Goal: Task Accomplishment & Management: Manage account settings

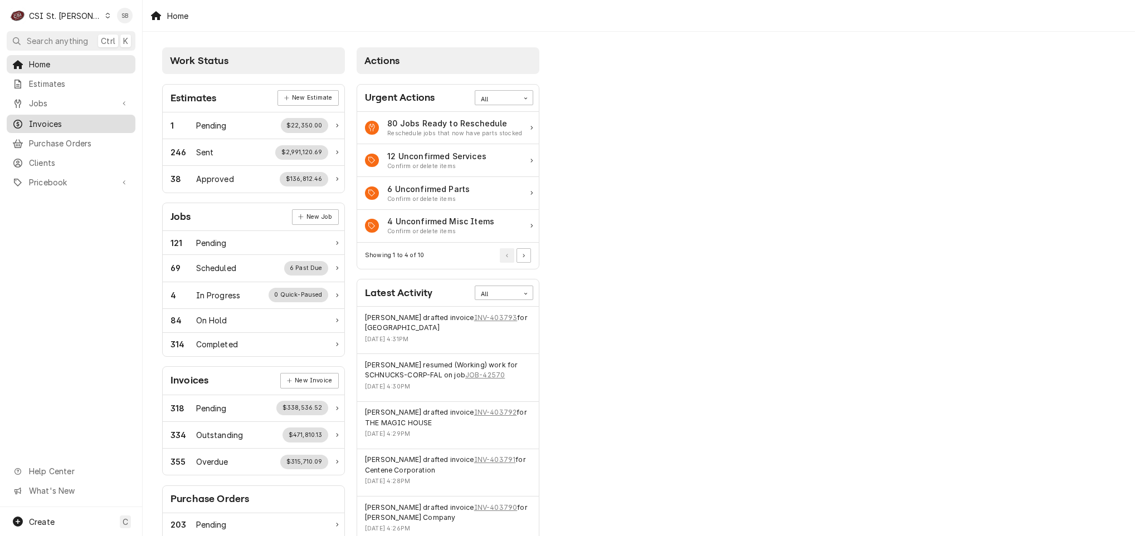
drag, startPoint x: 69, startPoint y: 126, endPoint x: 90, endPoint y: 123, distance: 22.0
click at [69, 126] on div "Invoices" at bounding box center [71, 124] width 124 height 14
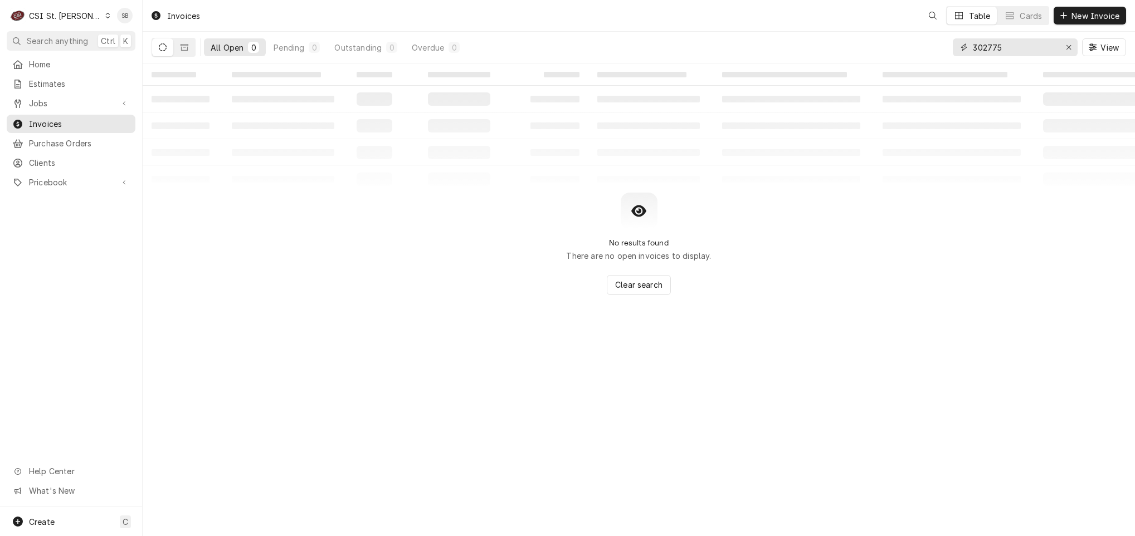
click at [978, 50] on input "302775" at bounding box center [1015, 47] width 84 height 18
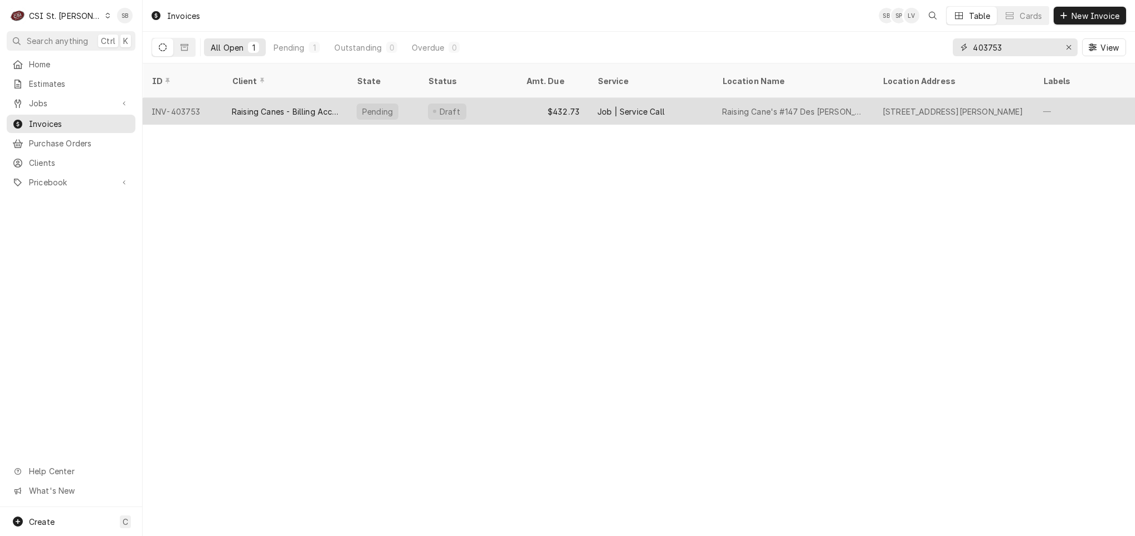
type input "403753"
click at [286, 106] on div "Raising Canes - Billing Account" at bounding box center [285, 112] width 107 height 12
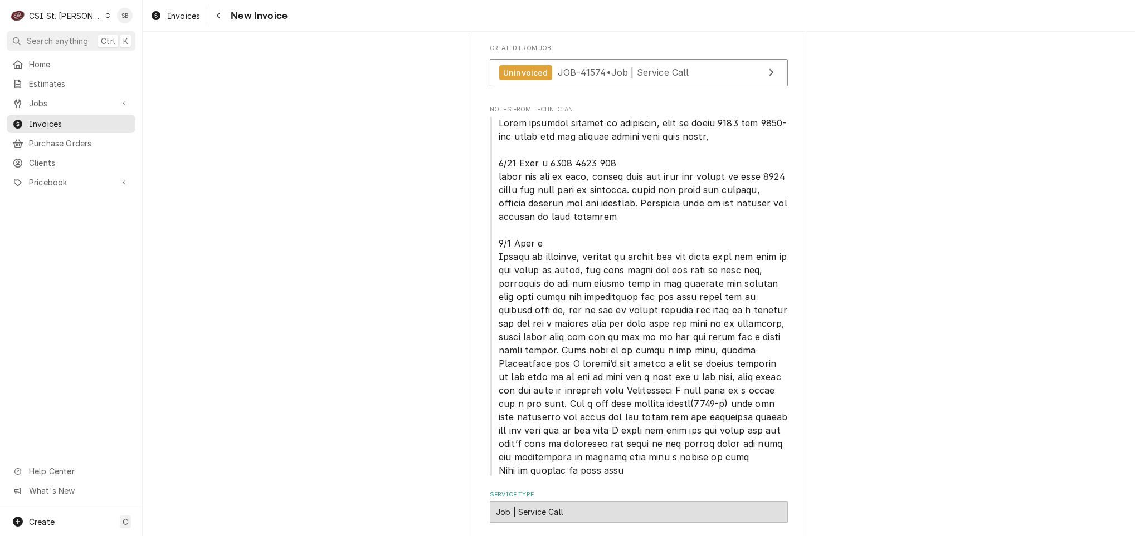
scroll to position [251, 0]
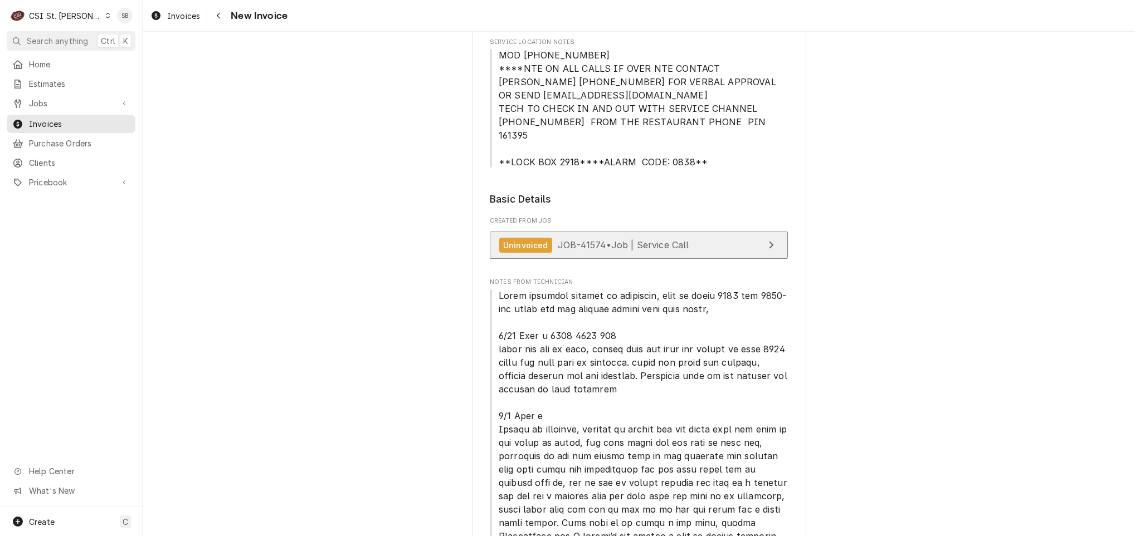
click at [603, 240] on span "JOB-41574 • Job | Service Call" at bounding box center [623, 245] width 131 height 11
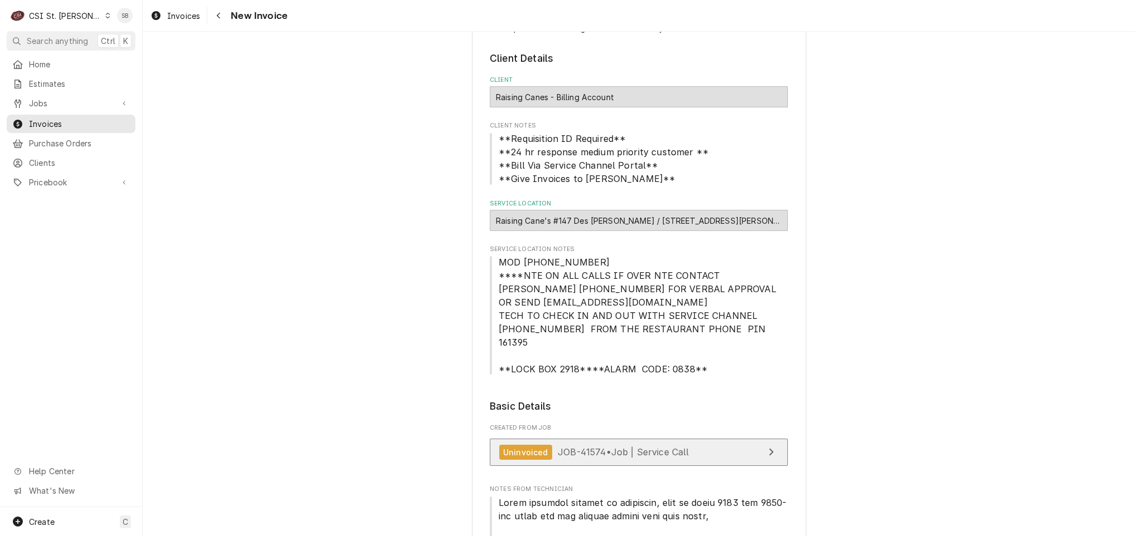
scroll to position [0, 0]
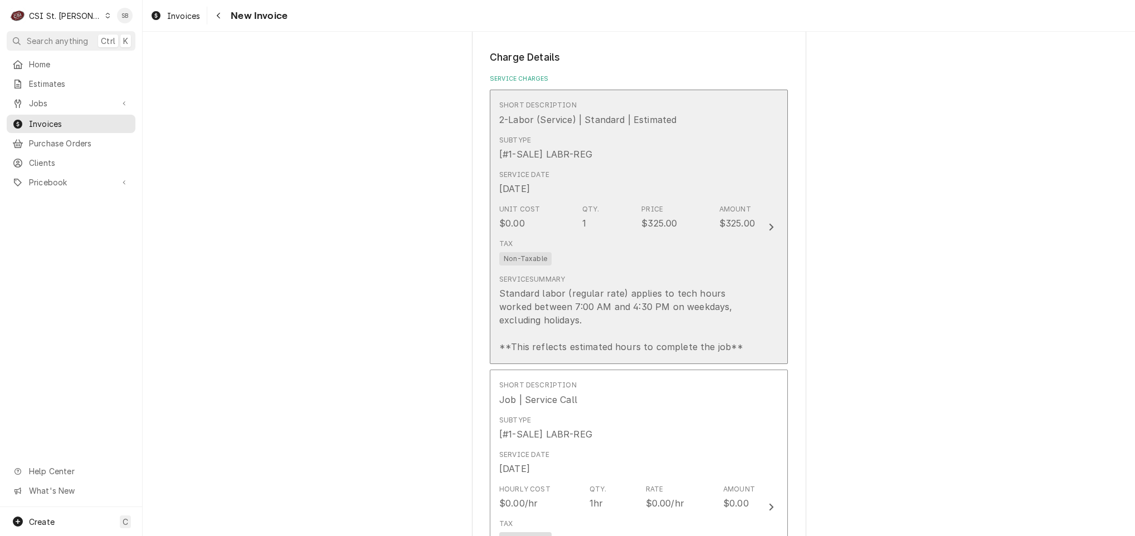
click at [561, 275] on div "Service Summary Standard labor (regular rate) applies to tech hours worked betw…" at bounding box center [627, 314] width 256 height 79
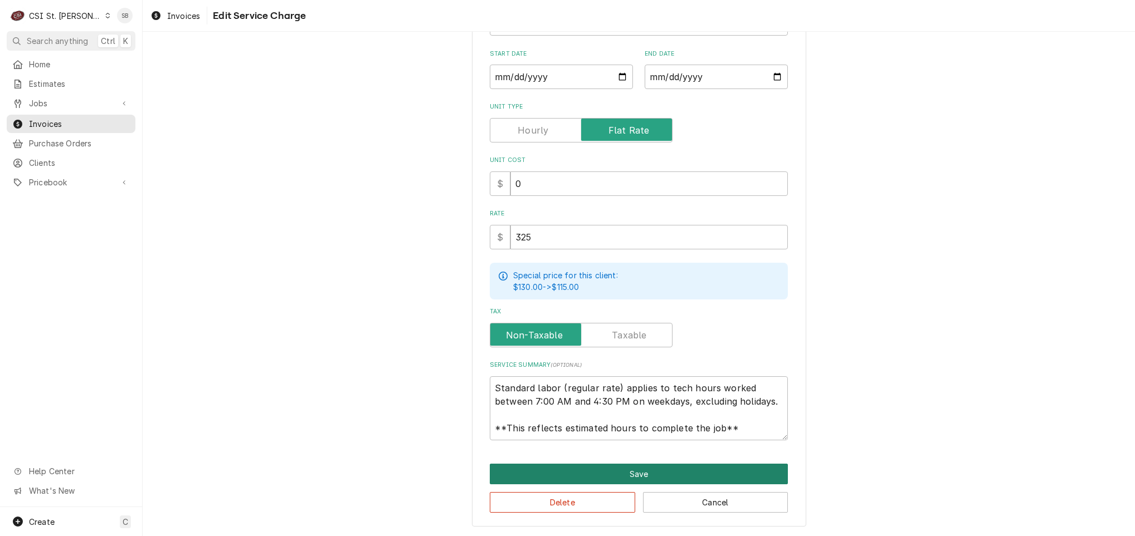
scroll to position [13, 0]
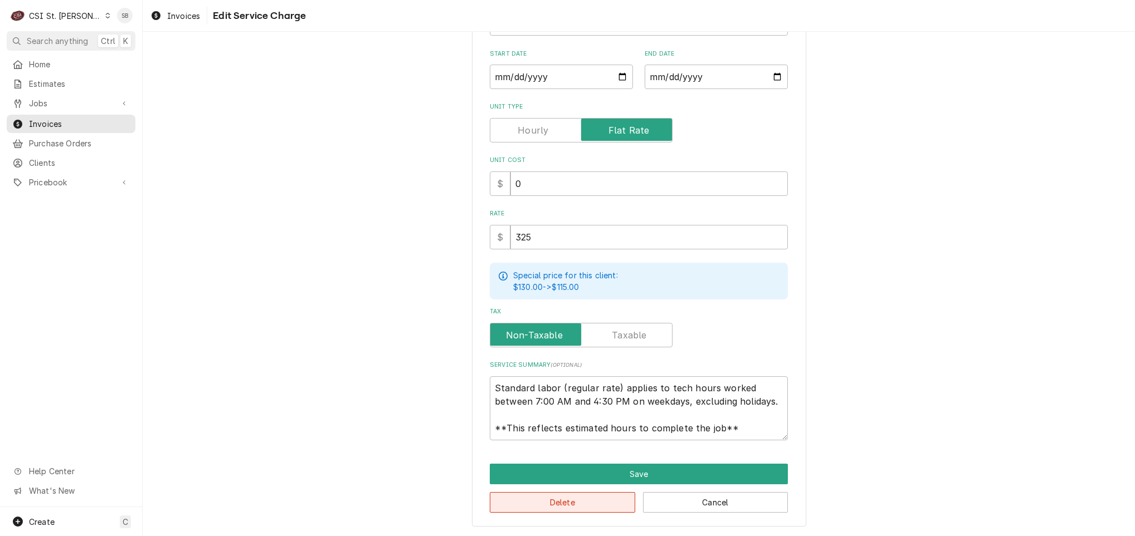
click at [563, 498] on button "Delete" at bounding box center [562, 502] width 145 height 21
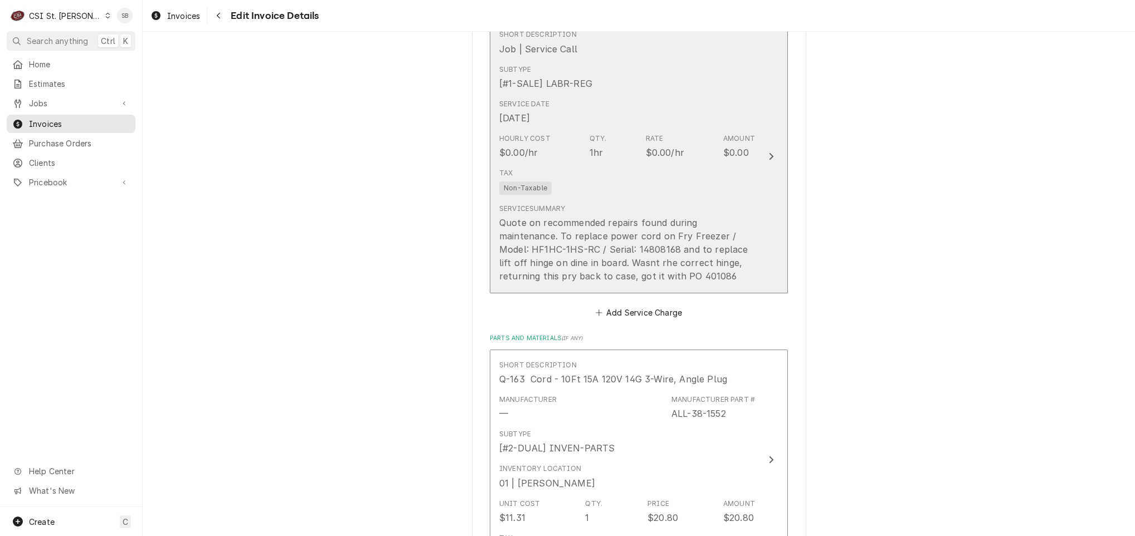
click at [560, 223] on div "Quote on recommended repairs found during maintenance. To replace power cord on…" at bounding box center [627, 249] width 256 height 67
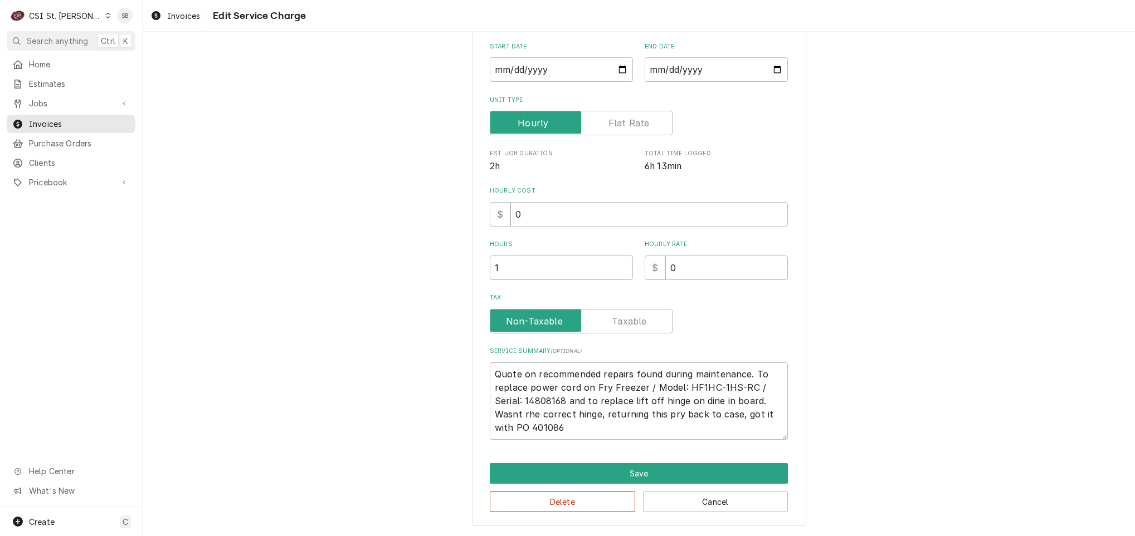
scroll to position [61, 0]
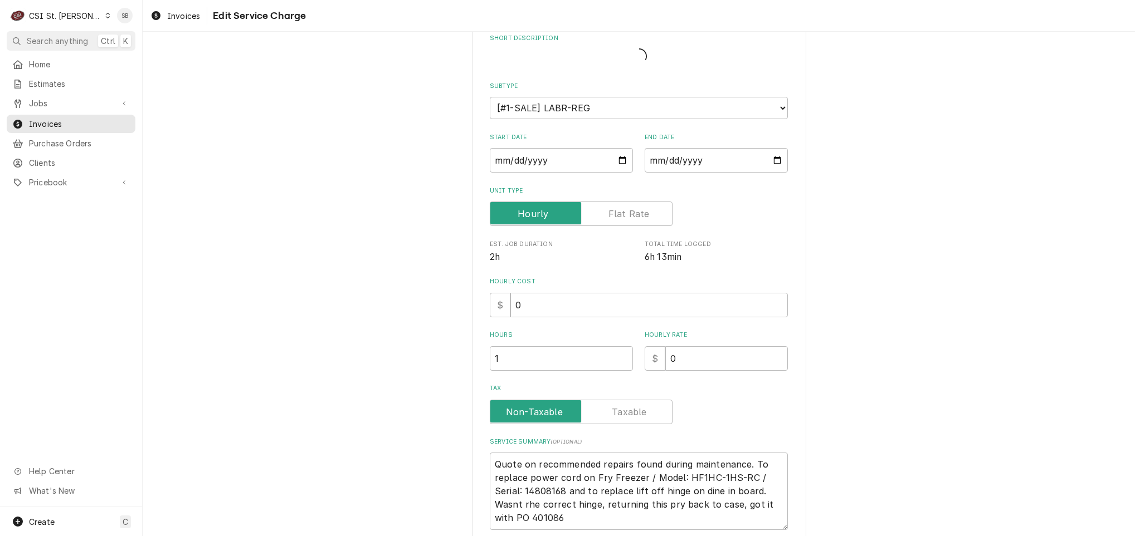
type textarea "x"
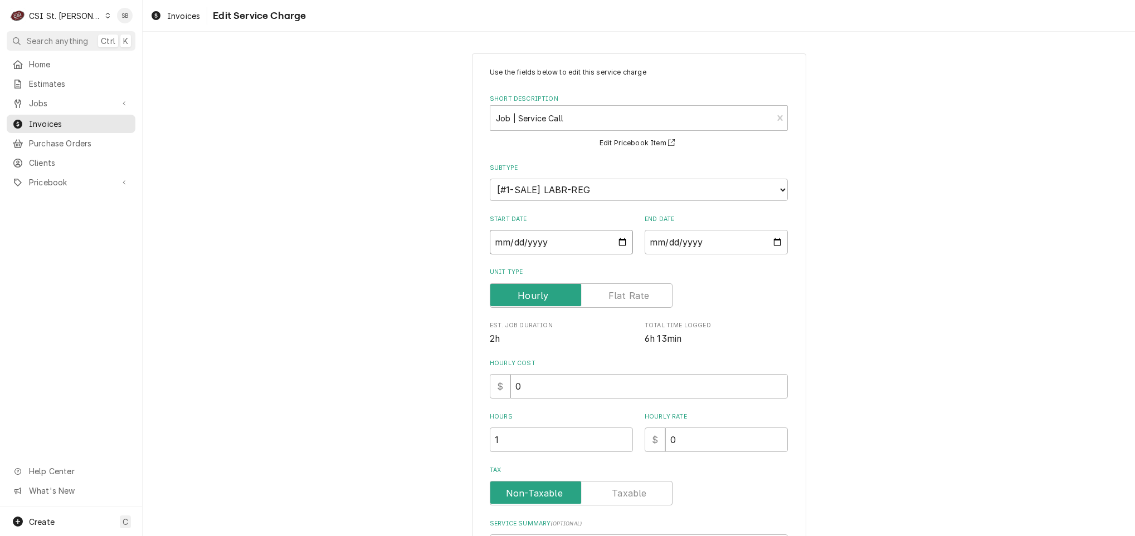
click at [498, 236] on input "2025-08-11" at bounding box center [561, 242] width 143 height 25
type textarea "x"
type input "2025-09-11"
type textarea "x"
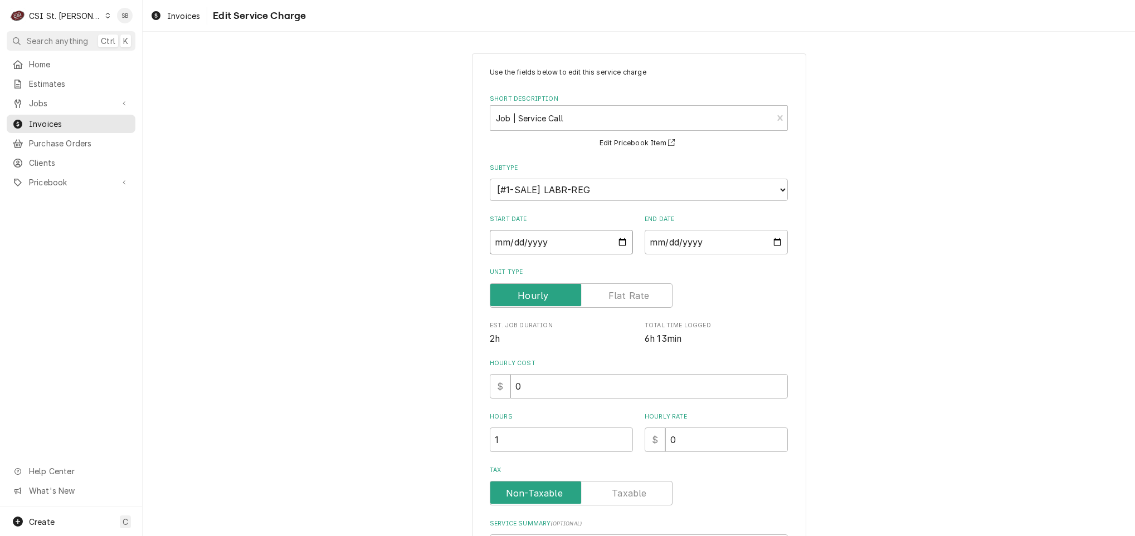
type input "2025-09-05"
type textarea "x"
type input "0002-09-05"
type textarea "x"
type input "0020-09-05"
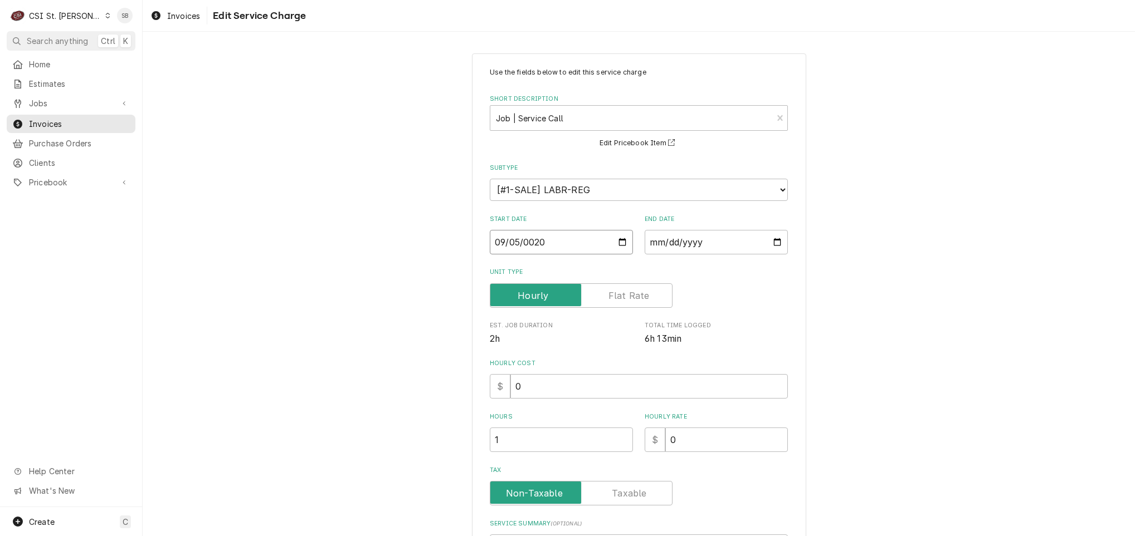
type textarea "x"
type input "0202-09-05"
type textarea "x"
type input "[DATE]"
type textarea "x"
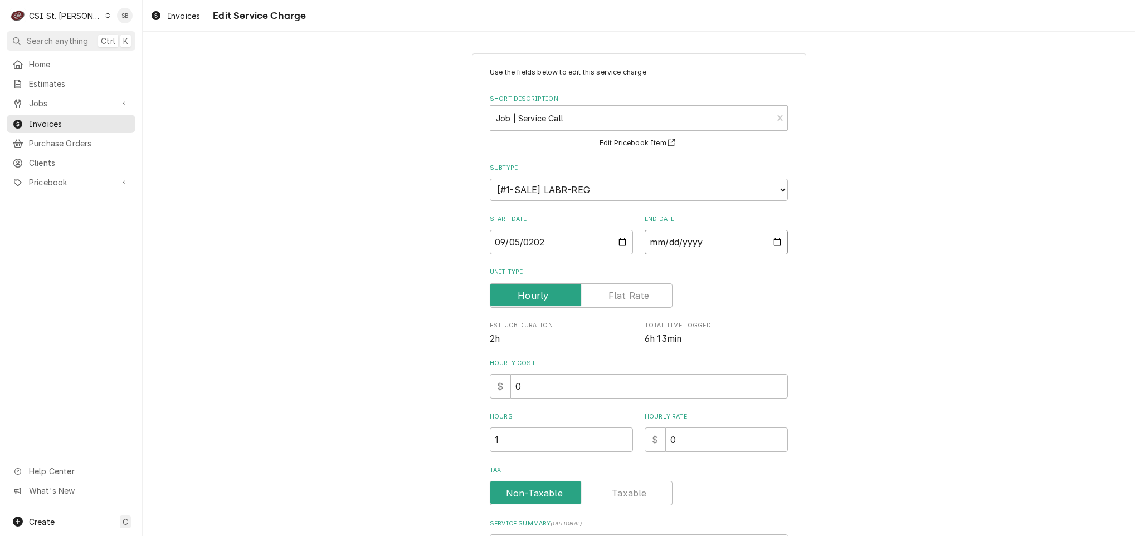
type textarea "x"
type input "2025-09-11"
type textarea "x"
type input "2025-09-02"
type textarea "x"
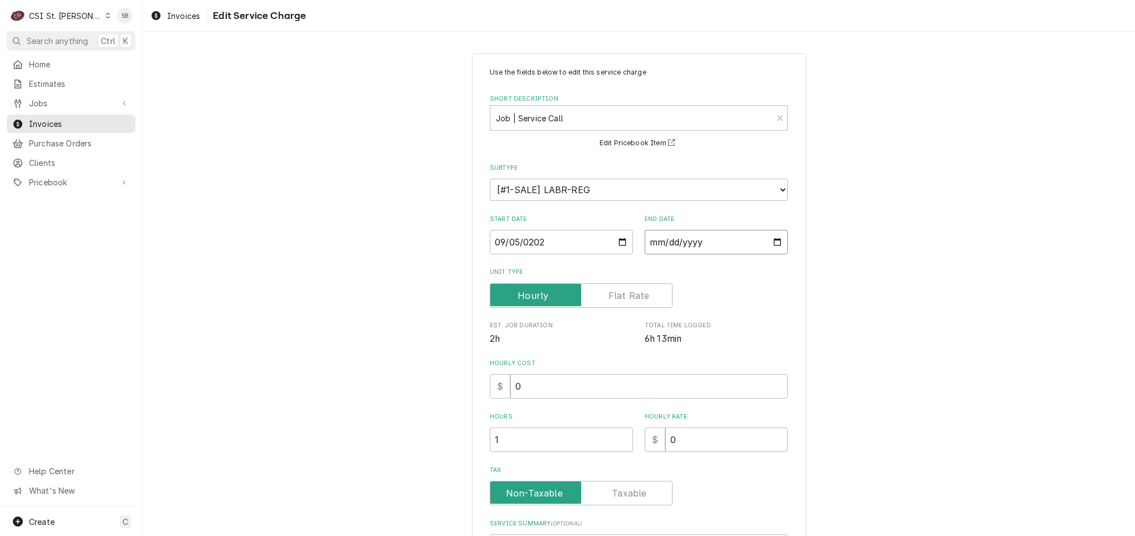
type textarea "x"
type input "2025-09-05"
type textarea "x"
type input "0002-09-05"
type textarea "x"
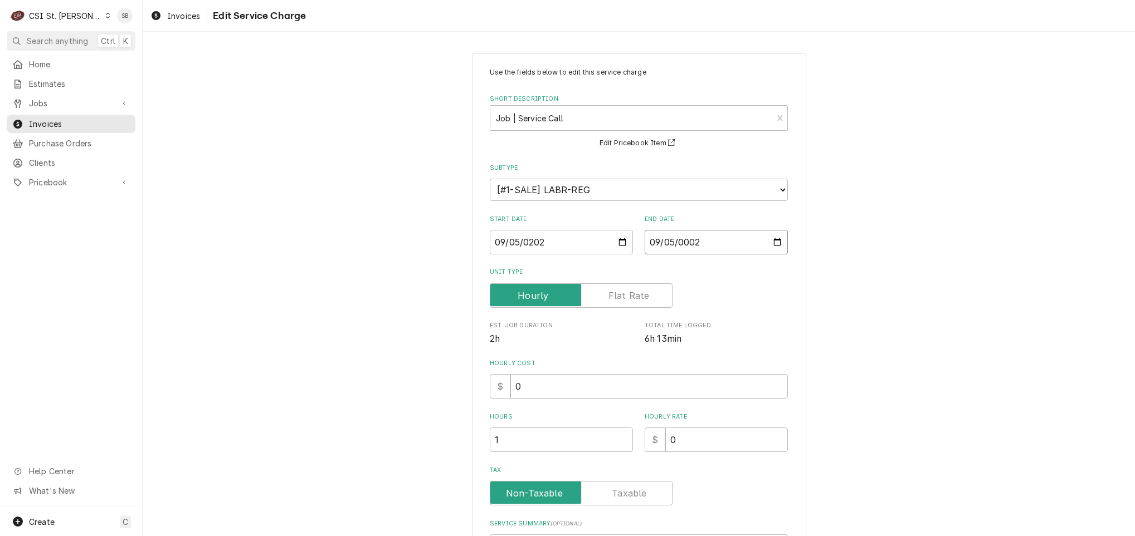
type input "0020-09-05"
type textarea "x"
type input "0202-09-05"
type textarea "x"
type input "2025-09-05"
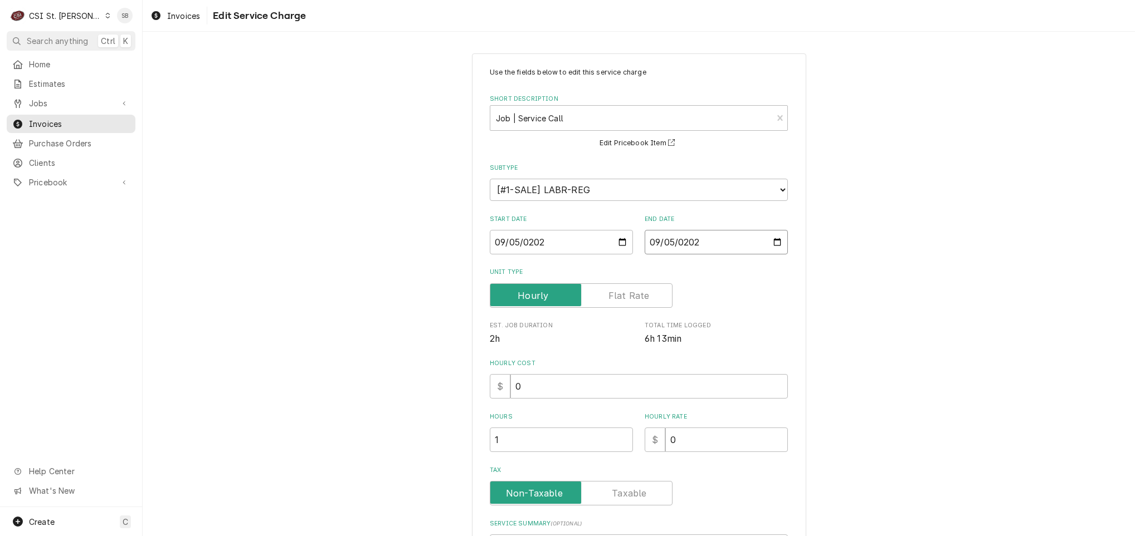
type textarea "x"
click at [612, 305] on input "Unit Type" at bounding box center [581, 296] width 173 height 25
checkbox input "true"
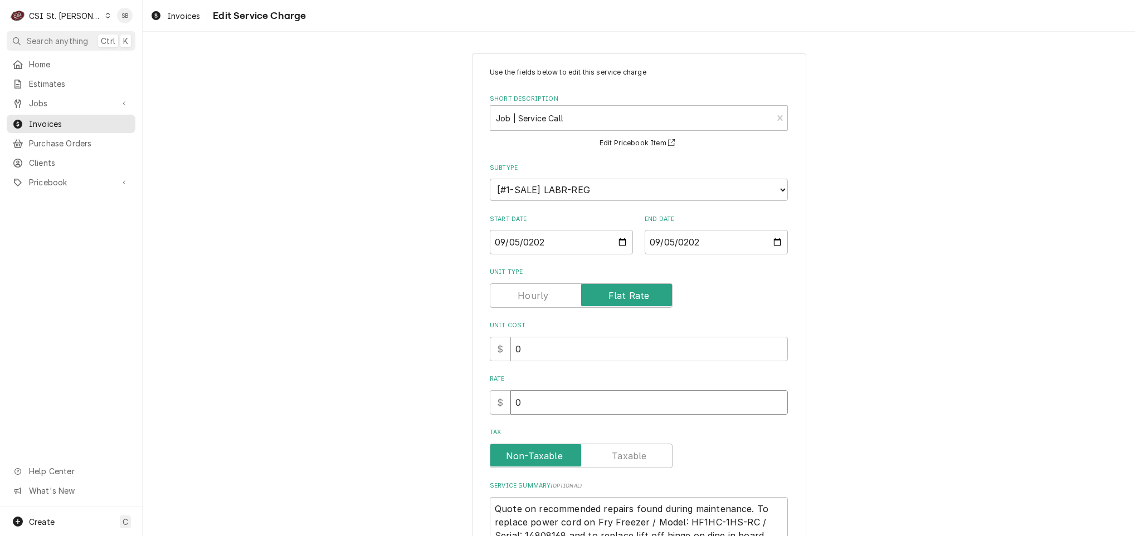
drag, startPoint x: 540, startPoint y: 394, endPoint x: 408, endPoint y: 414, distance: 133.5
click at [428, 403] on div "Use the fields below to edit this service charge Short Description Job | Servic…" at bounding box center [639, 357] width 992 height 628
type textarea "x"
type input "3"
type textarea "x"
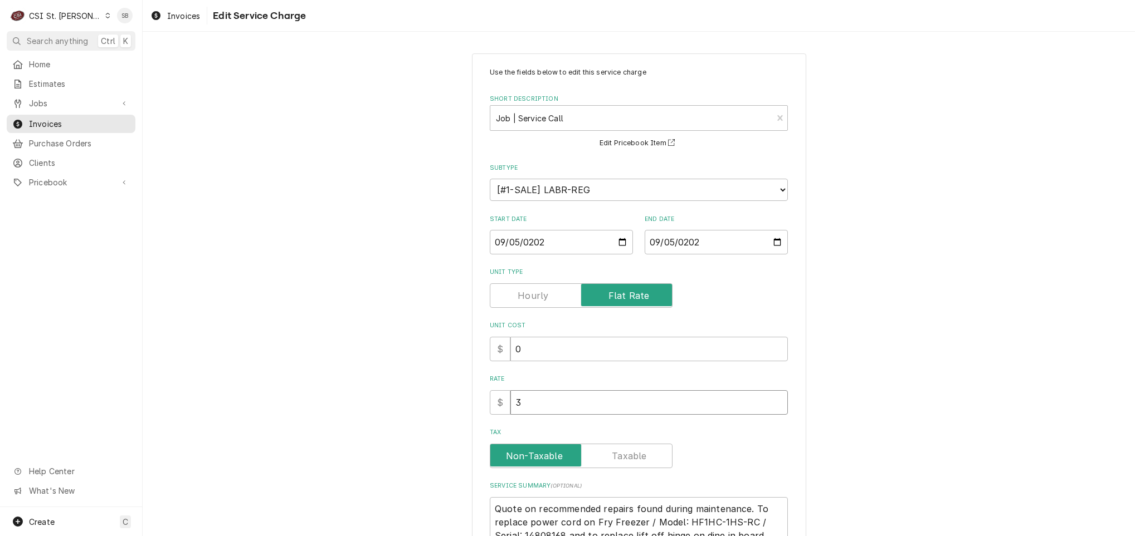
type input "32"
type textarea "x"
type input "325"
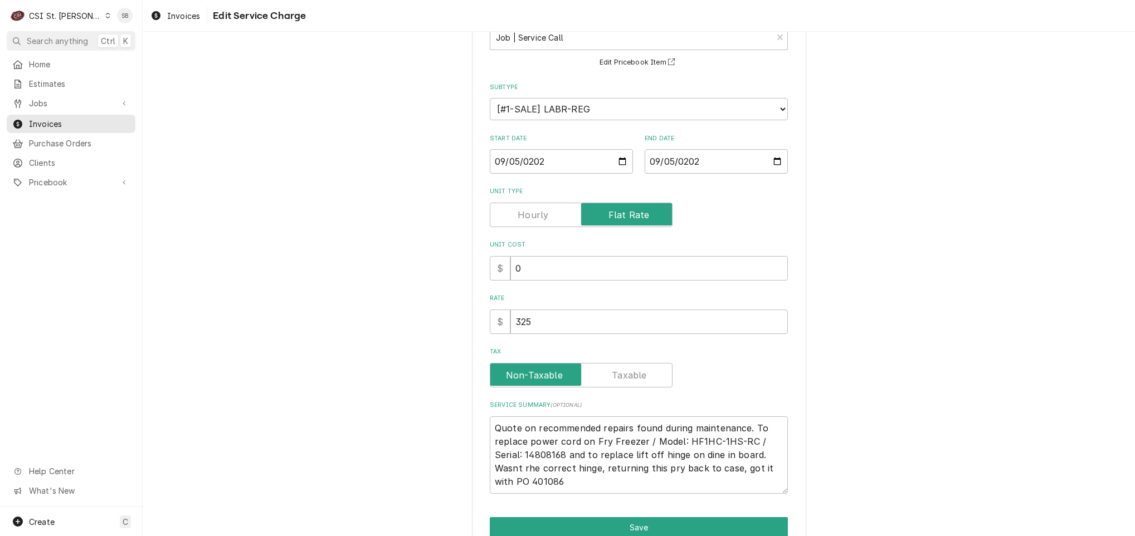
scroll to position [135, 0]
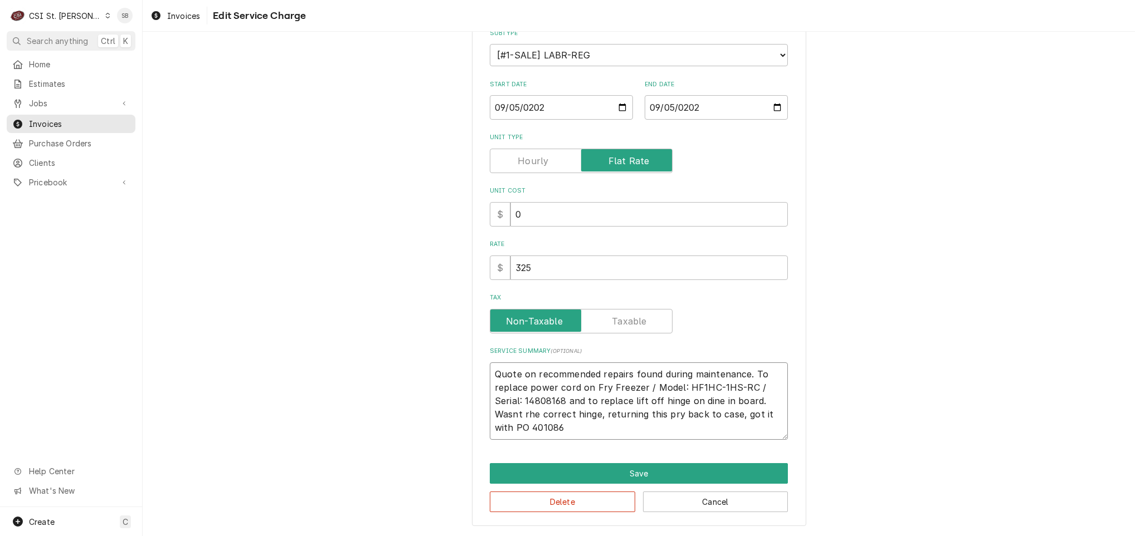
drag, startPoint x: 490, startPoint y: 373, endPoint x: 618, endPoint y: 423, distance: 137.6
click at [618, 423] on textarea "Quote on recommended repairs found during maintenance. To replace power cord on…" at bounding box center [639, 401] width 298 height 77
click at [681, 402] on textarea "Quote on recommended repairs found during maintenance. To replace power cord on…" at bounding box center [639, 401] width 298 height 77
drag, startPoint x: 589, startPoint y: 388, endPoint x: 562, endPoint y: 403, distance: 30.7
click at [562, 403] on textarea "Quote on recommended repairs found during maintenance. To replace power cord on…" at bounding box center [639, 401] width 298 height 77
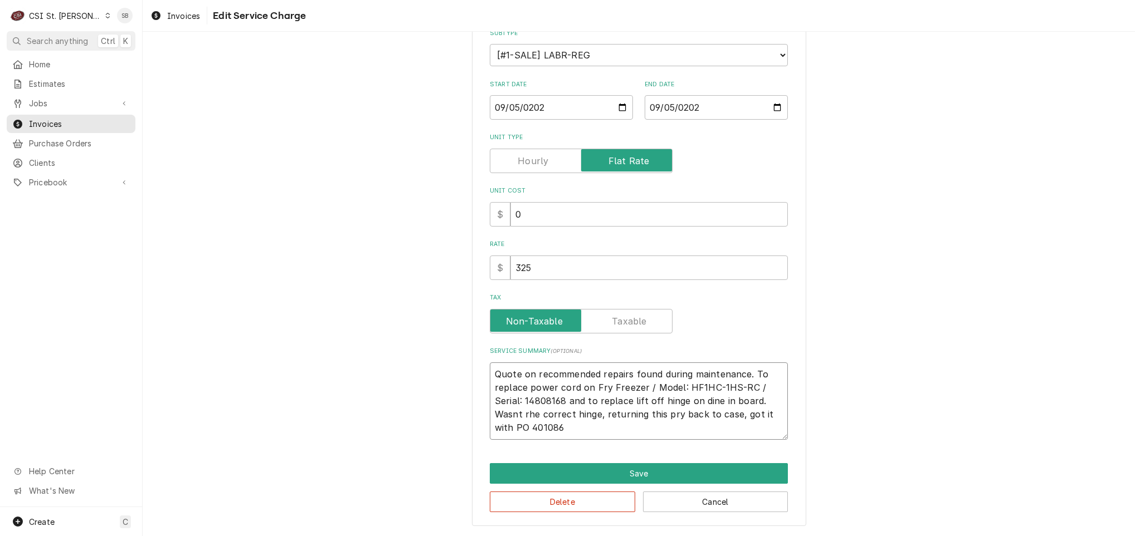
drag, startPoint x: 556, startPoint y: 419, endPoint x: 422, endPoint y: 340, distance: 156.6
click at [422, 340] on div "Use the fields below to edit this service charge Short Description Job | Servic…" at bounding box center [639, 223] width 992 height 628
paste textarea "Fry Freezer / Model: HF1HC-1HS-RC / Serial: 14808168"
type textarea "x"
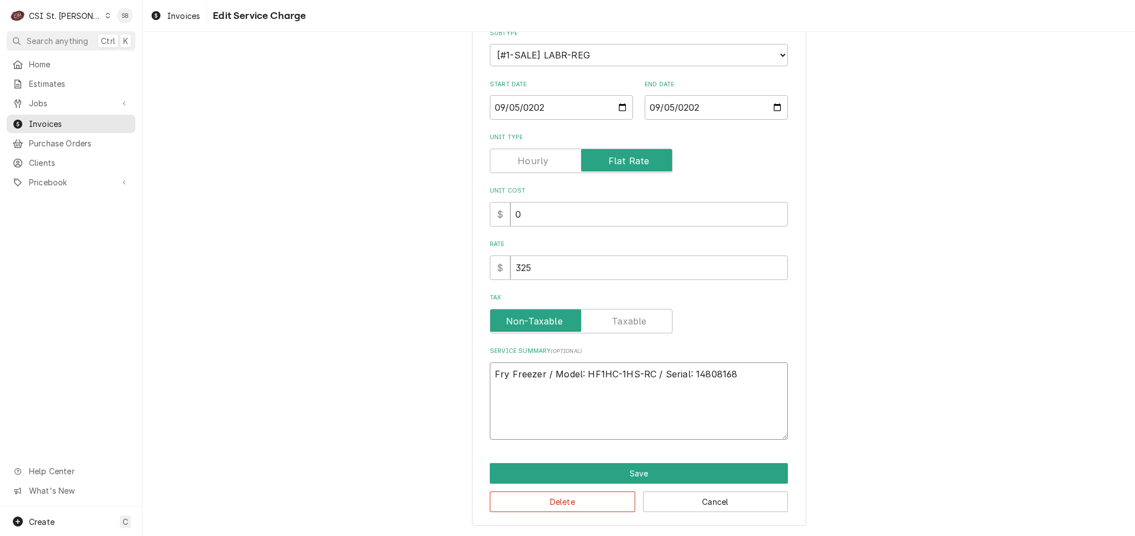
scroll to position [109, 0]
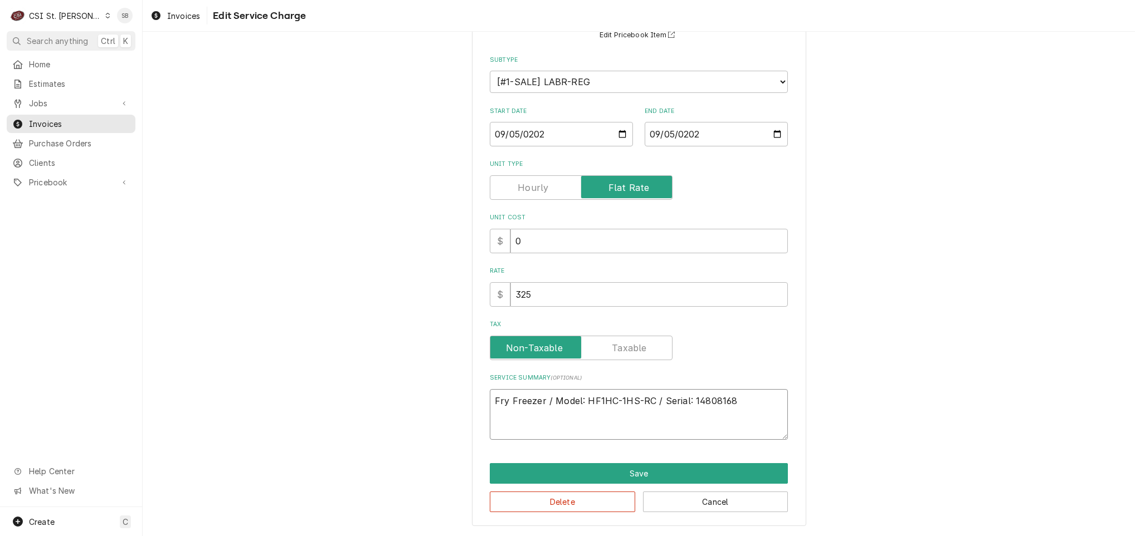
type textarea "Fry Freezer / Model: HF1HC-1HS-RC / Serial: 14808168"
drag, startPoint x: 504, startPoint y: 401, endPoint x: 428, endPoint y: 397, distance: 75.9
click at [428, 399] on div "Use the fields below to edit this service charge Short Description Job | Servic…" at bounding box center [639, 235] width 992 height 601
type textarea "x"
type textarea "B / Model: HF1HC-1HS-RC / Serial: 14808168"
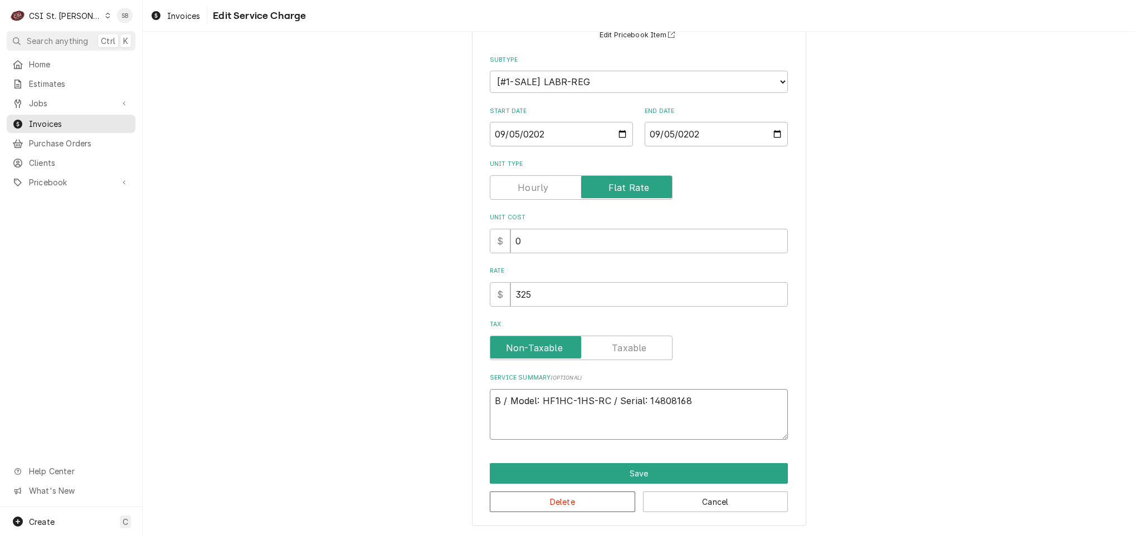
type textarea "x"
type textarea "Br / Model: HF1HC-1HS-RC / Serial: 14808168"
type textarea "x"
type textarea "Bra / Model: HF1HC-1HS-RC / Serial: 14808168"
type textarea "x"
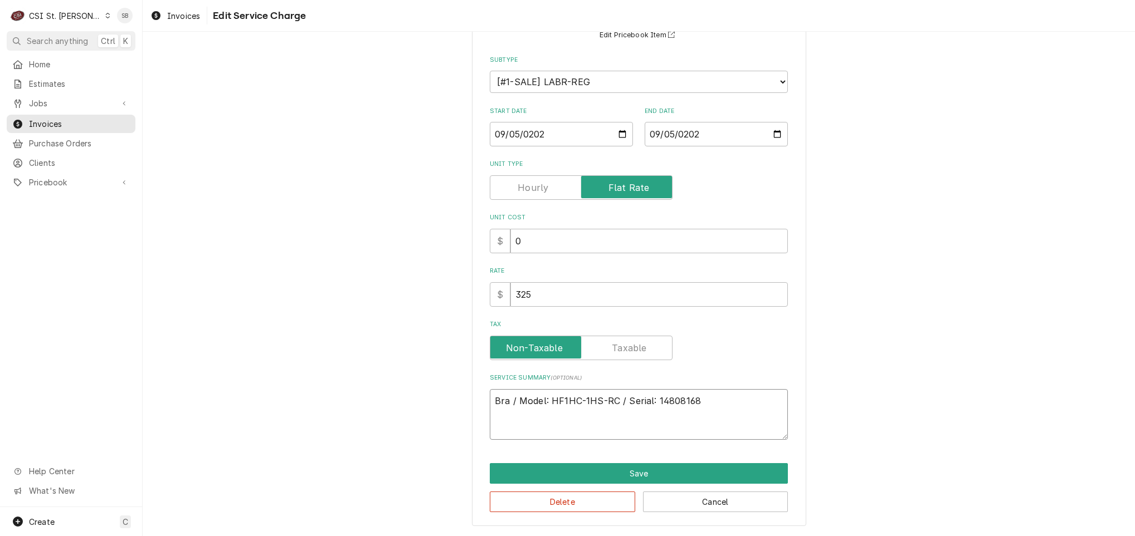
type textarea "Bran / Model: HF1HC-1HS-RC / Serial: 14808168"
type textarea "x"
type textarea "Brand / Model: HF1HC-1HS-RC / Serial: 14808168"
type textarea "x"
type textarea "Brand: / Model: HF1HC-1HS-RC / Serial: 14808168"
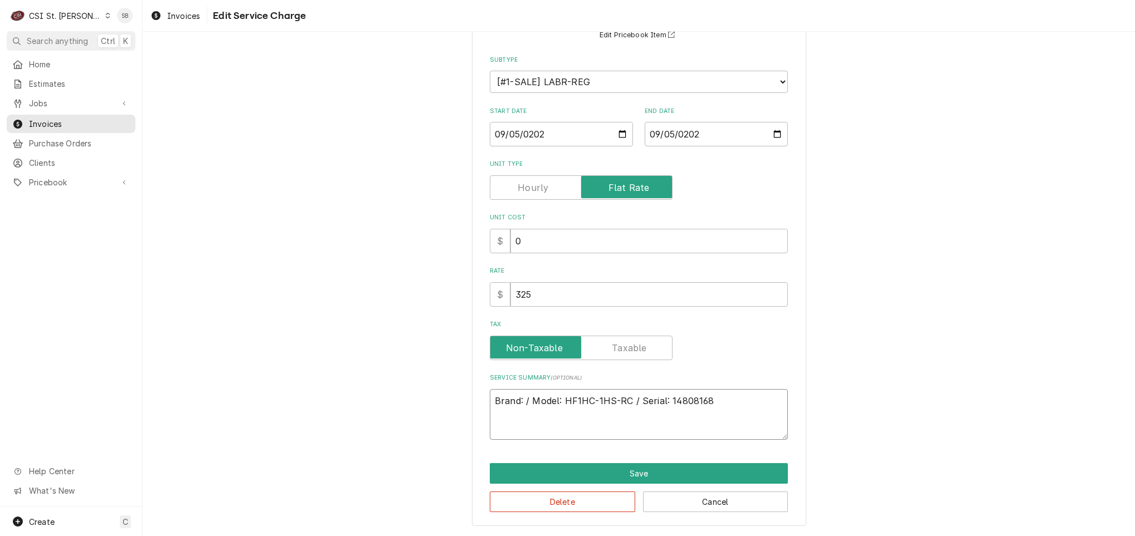
type textarea "x"
type textarea "Brand: / Model: HF1HC-1HS-RC / Serial: 14808168"
paste textarea "Wasserstrom"
type textarea "x"
type textarea "Brand: Wasserstrom / Model: HF1HC-1HS-RC / Serial: 14808168"
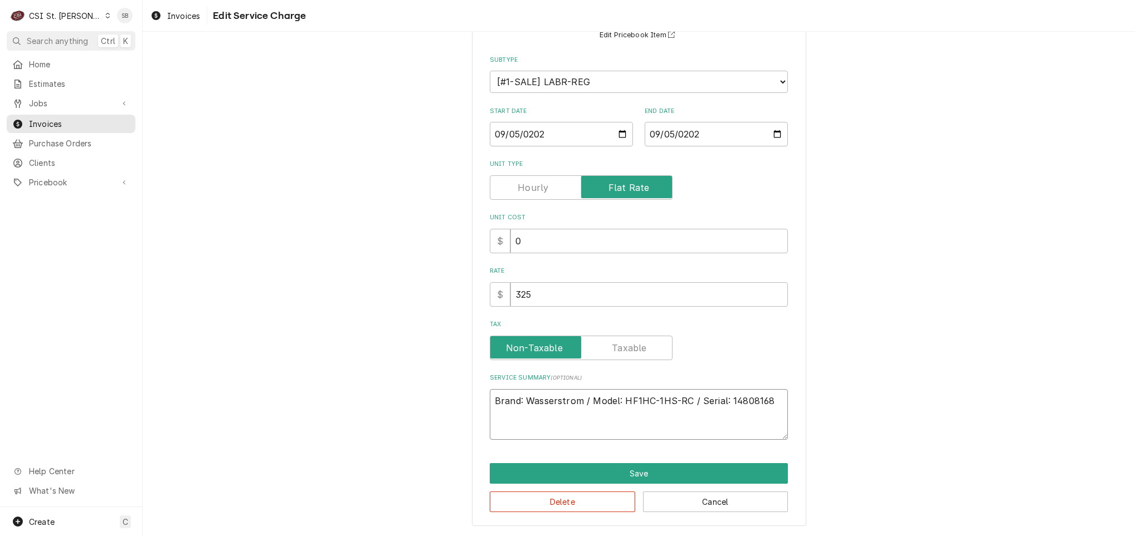
click at [764, 403] on textarea "Brand: Wasserstrom / Model: HF1HC-1HS-RC / Serial: 14808168" at bounding box center [639, 414] width 298 height 51
type textarea "x"
type textarea "Brand: Wasserstrom / Model: HF1HC-1HS-RC / Serial: 14808168"
type textarea "x"
type textarea "Brand: Wasserstrom / Model: HF1HC-1HS-RC / Serial: 14808168"
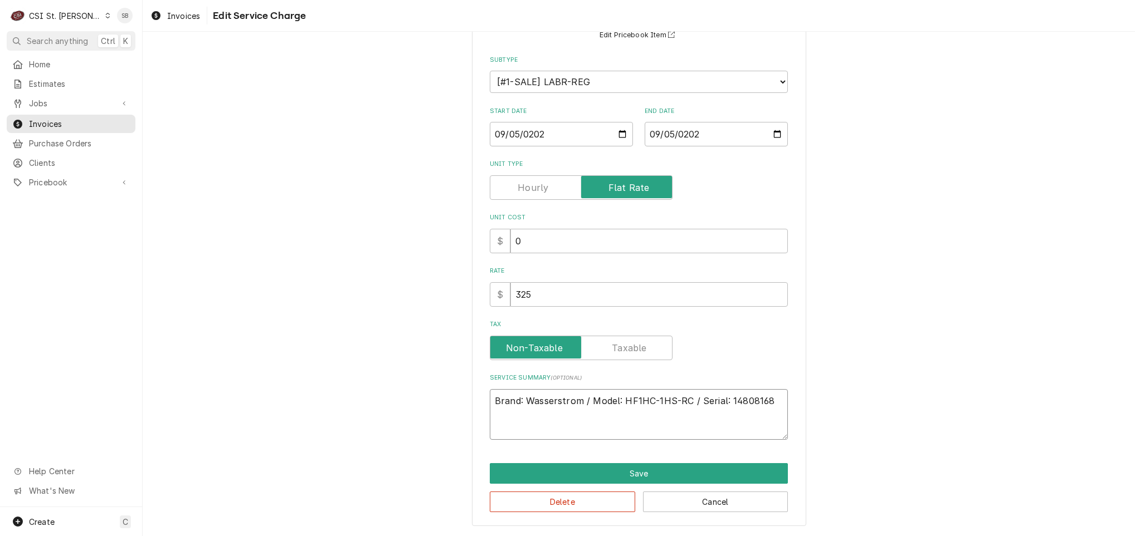
paste textarea "On 09/05, a quote was completed for recommended repairs identified during maint…"
type textarea "x"
type textarea "Brand: Wasserstrom / Model: HF1HC-1HS-RC / Serial: 14808168 On 09/05, a quote w…"
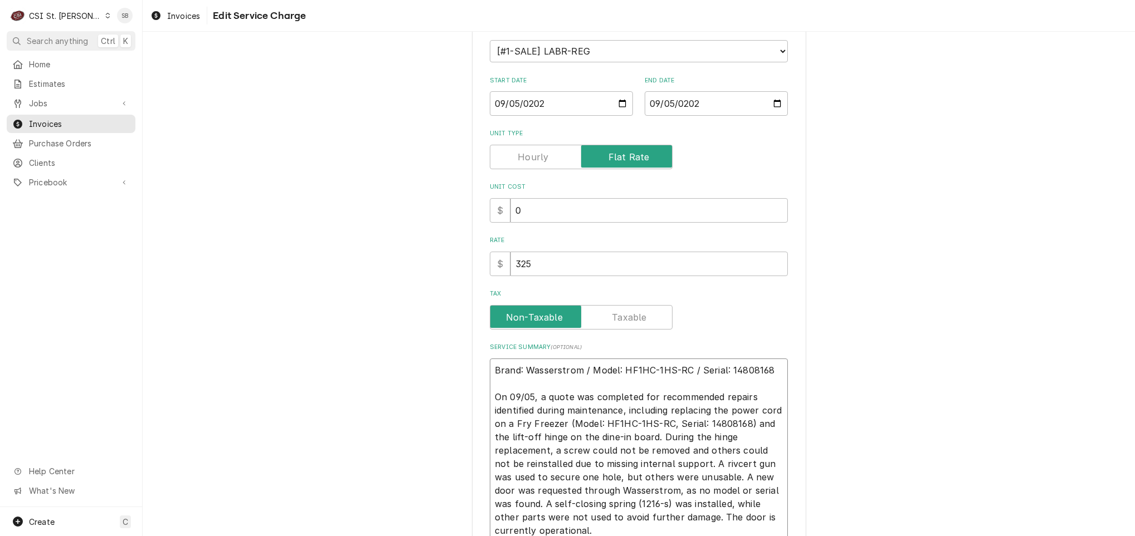
scroll to position [222, 0]
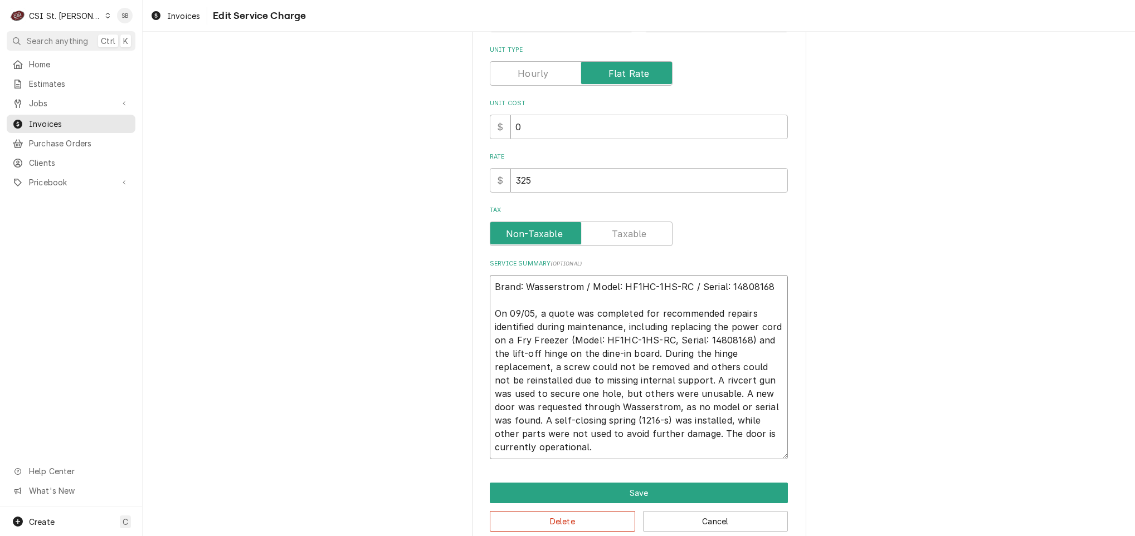
click at [565, 340] on textarea "Brand: Wasserstrom / Model: HF1HC-1HS-RC / Serial: 14808168 On 09/05, a quote w…" at bounding box center [639, 367] width 298 height 184
drag, startPoint x: 552, startPoint y: 338, endPoint x: 642, endPoint y: 348, distance: 90.8
click at [642, 348] on textarea "Brand: Wasserstrom / Model: HF1HC-1HS-RC / Serial: 14808168 On 09/05, a quote w…" at bounding box center [639, 367] width 298 height 184
click at [585, 336] on textarea "Brand: Wasserstrom / Model: HF1HC-1HS-RC / Serial: 14808168 On 09/05, a quote w…" at bounding box center [639, 367] width 298 height 184
drag, startPoint x: 561, startPoint y: 338, endPoint x: 741, endPoint y: 343, distance: 179.4
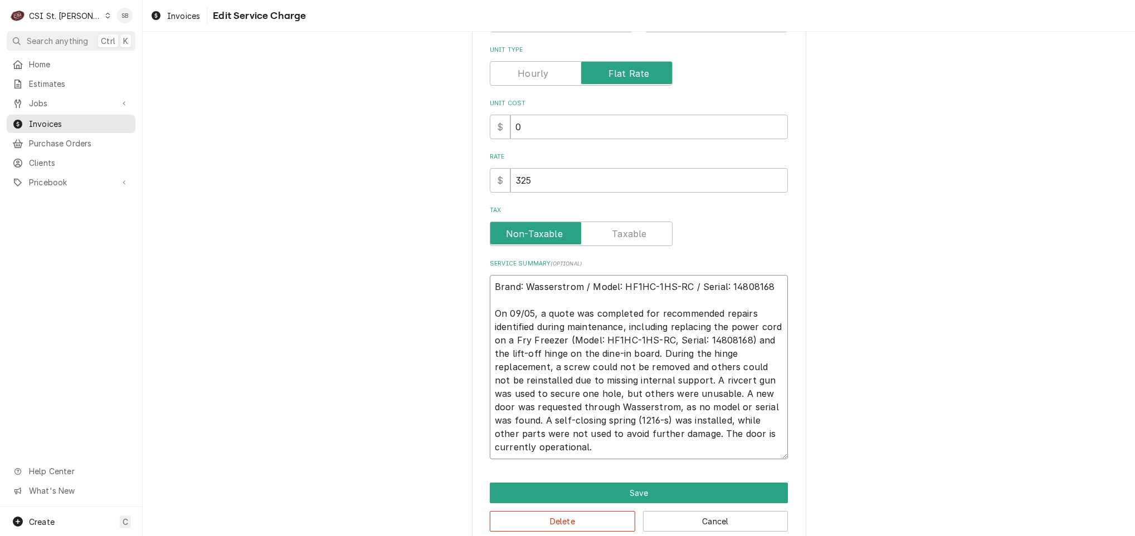
click at [741, 343] on textarea "Brand: Wasserstrom / Model: HF1HC-1HS-RC / Serial: 14808168 On 09/05, a quote w…" at bounding box center [639, 367] width 298 height 184
type textarea "x"
type textarea "Brand: Wasserstrom / Model: HF1HC-1HS-RC / Serial: 14808168 On 09/05, a quote w…"
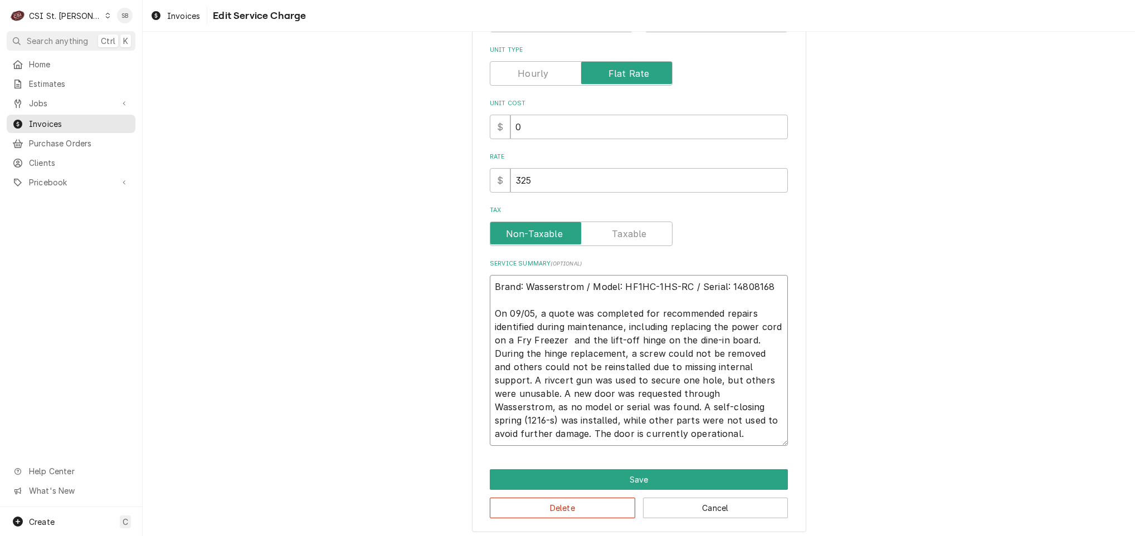
type textarea "x"
type textarea "Brand: Wasserstrom / Model: HF1HC-1HS-RC / Serial: 14808168 On 09/05, a quote w…"
type textarea "x"
click at [603, 437] on textarea "Brand: Wasserstrom / Model: HF1HC-1HS-RC / Serial: 14808168 On 09/05, a quote w…" at bounding box center [639, 360] width 298 height 171
type textarea "Brand: Wasserstrom / Model: HF1HC-1HS-RC / Serial: 14808168 On 09/05, a quote w…"
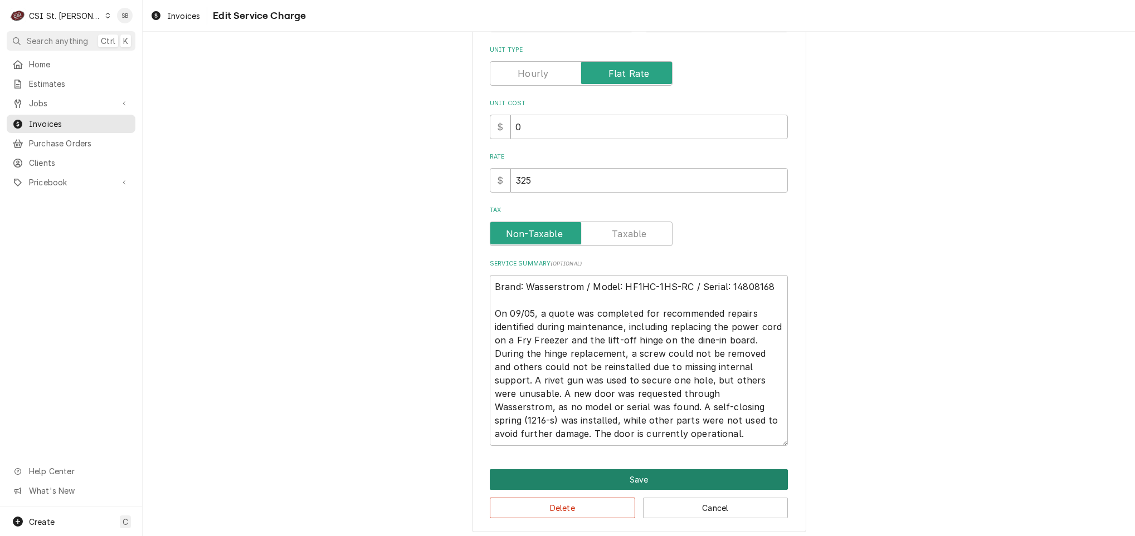
click at [575, 476] on button "Save" at bounding box center [639, 480] width 298 height 21
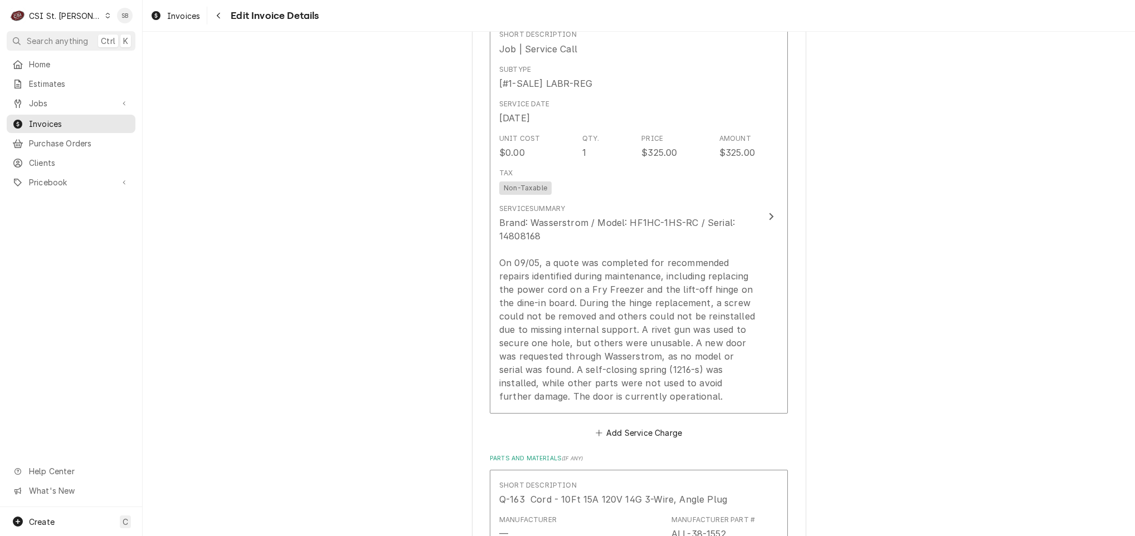
scroll to position [1228, 0]
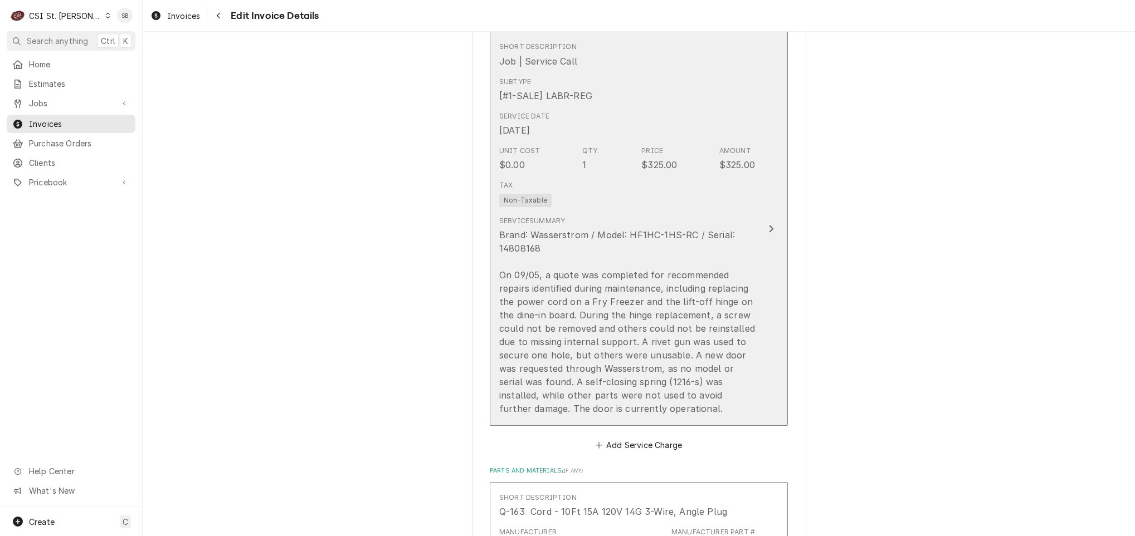
click at [540, 403] on div "Brand: Wasserstrom / Model: HF1HC-1HS-RC / Serial: 14808168 On 09/05, a quote w…" at bounding box center [627, 321] width 256 height 187
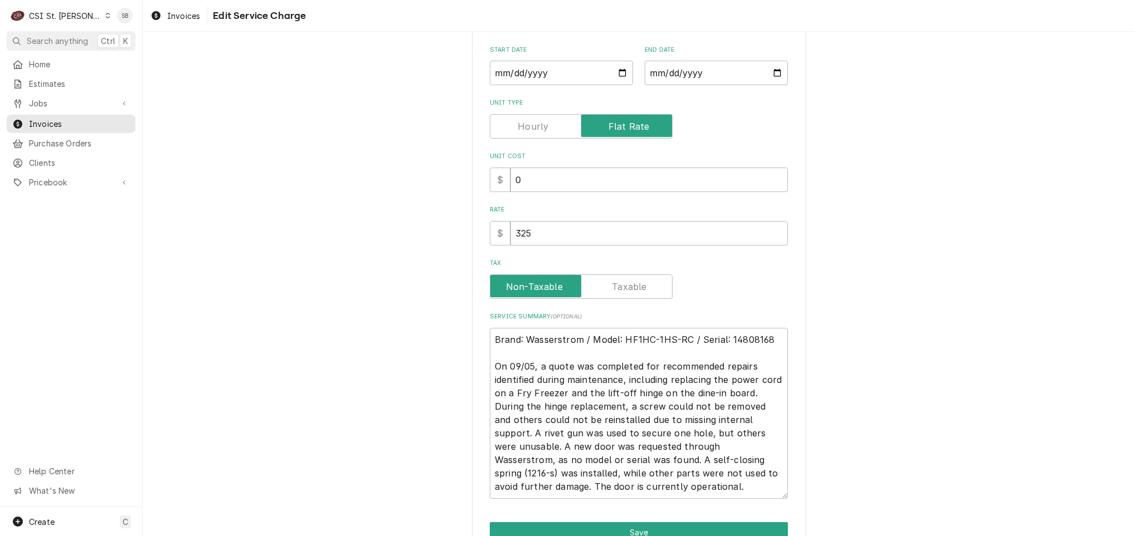
scroll to position [229, 0]
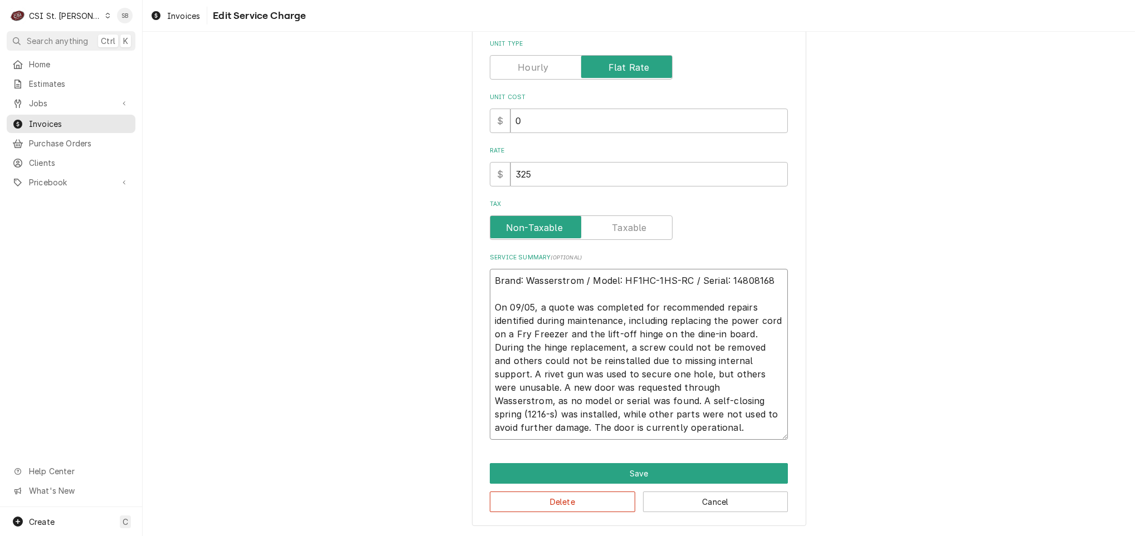
drag, startPoint x: 657, startPoint y: 398, endPoint x: 697, endPoint y: 400, distance: 40.1
click at [696, 402] on textarea "Brand: Wasserstrom / Model: HF1HC-1HS-RC / Serial: 14808168 On 09/05, a quote w…" at bounding box center [639, 354] width 298 height 171
type textarea "x"
type textarea "Brand: Wasserstrom / Model: HF1HC-1HS-RC / Serial: 14808168 On 09/05, a quote w…"
click at [689, 467] on button "Save" at bounding box center [639, 473] width 298 height 21
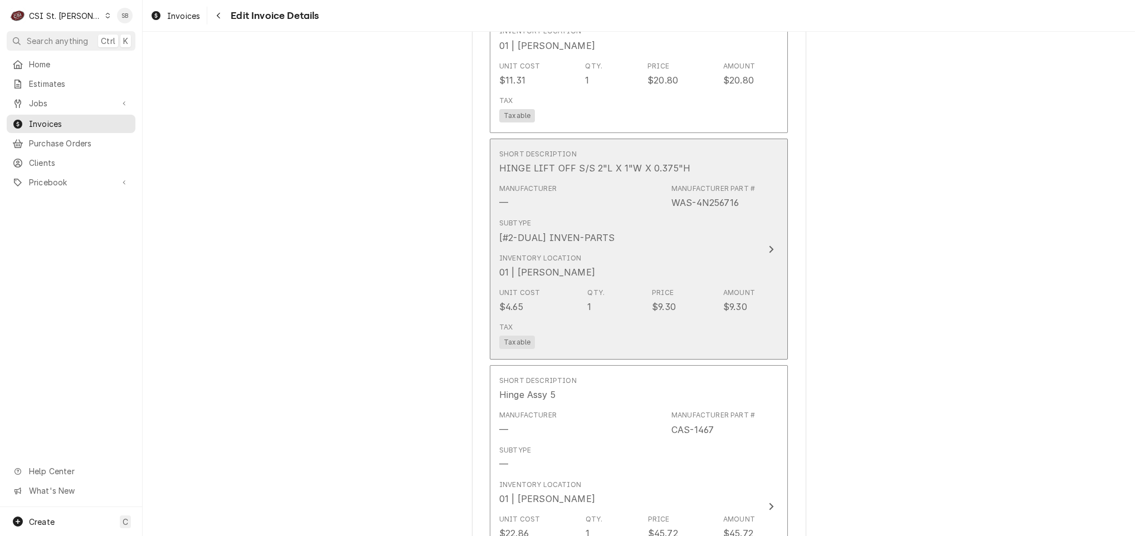
scroll to position [1633, 0]
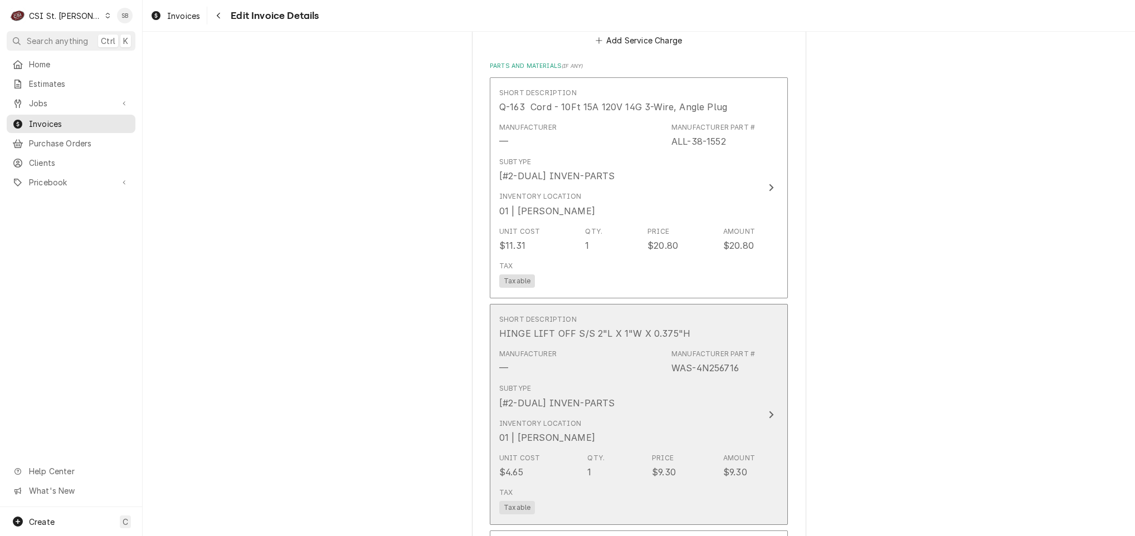
click at [573, 379] on div "Subtype [#2-DUAL] INVEN-PARTS" at bounding box center [627, 396] width 256 height 35
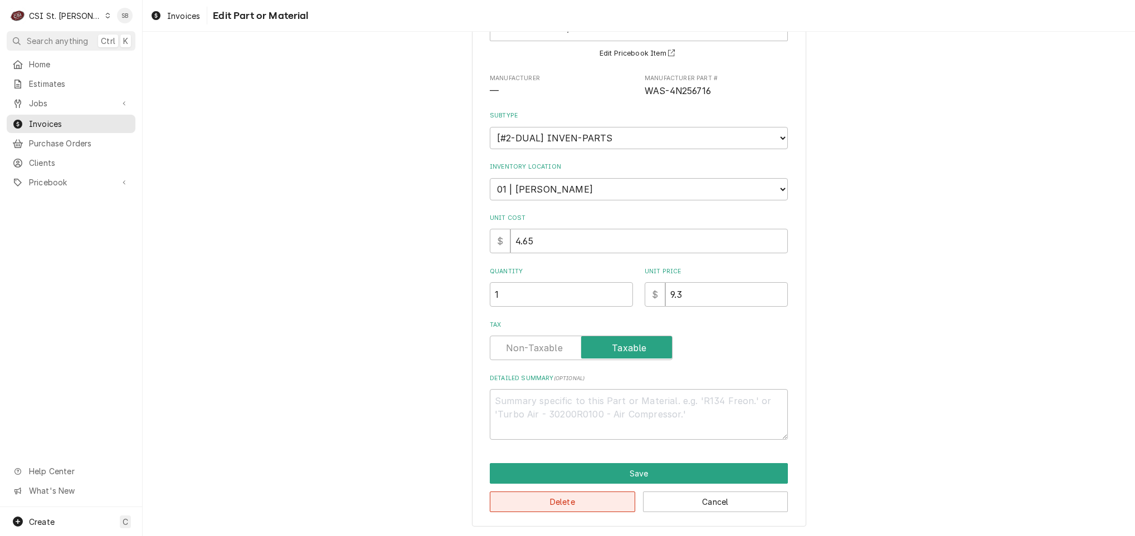
click at [539, 510] on button "Delete" at bounding box center [562, 502] width 145 height 21
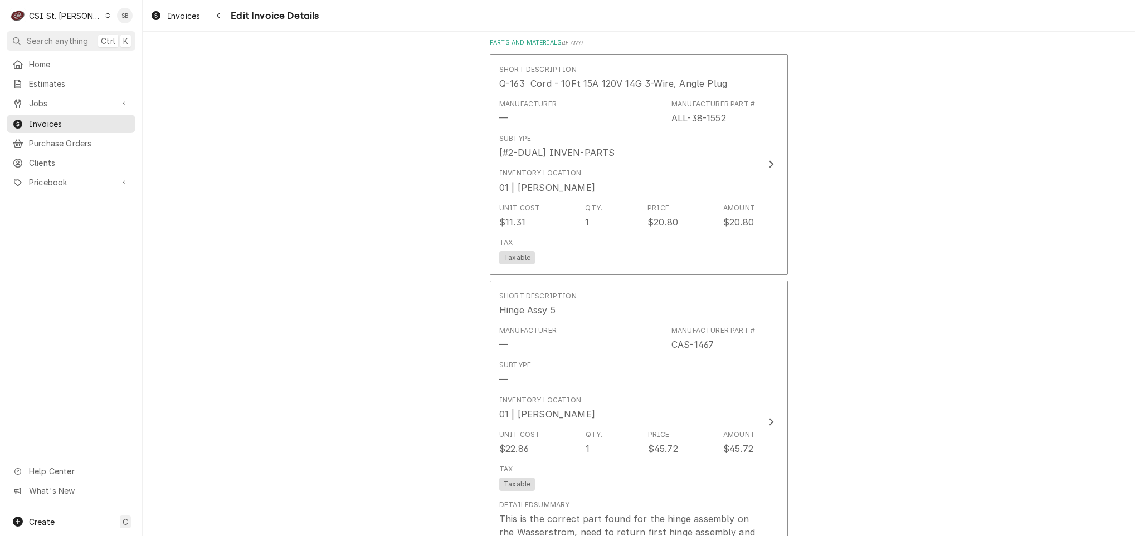
scroll to position [2156, 0]
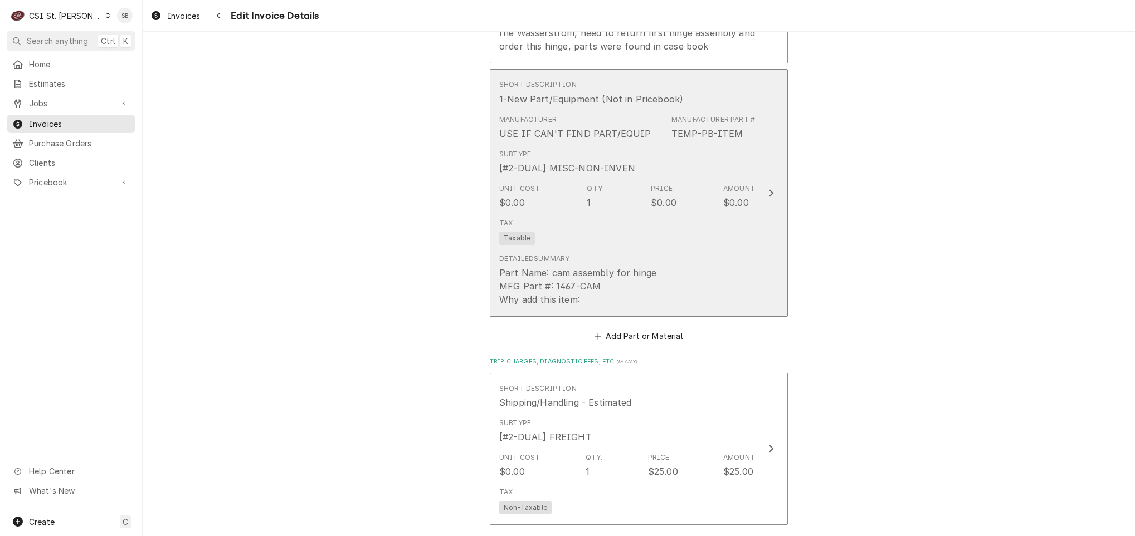
click at [558, 266] on div "Part Name: cam assembly for hinge MFG Part #: 1467-CAM Why add this item:" at bounding box center [577, 286] width 157 height 40
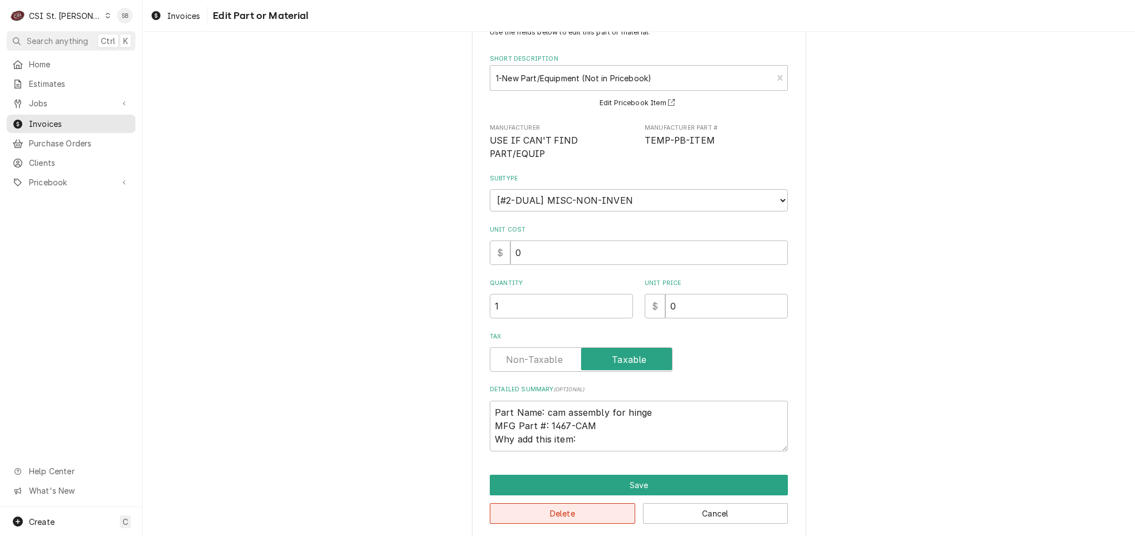
click at [539, 506] on button "Delete" at bounding box center [562, 514] width 145 height 21
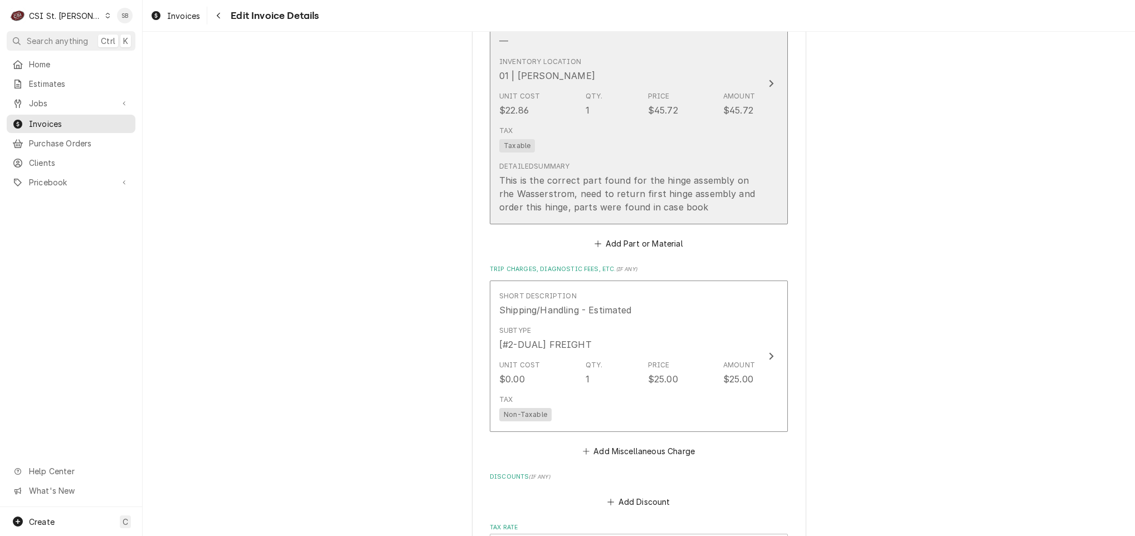
scroll to position [2080, 0]
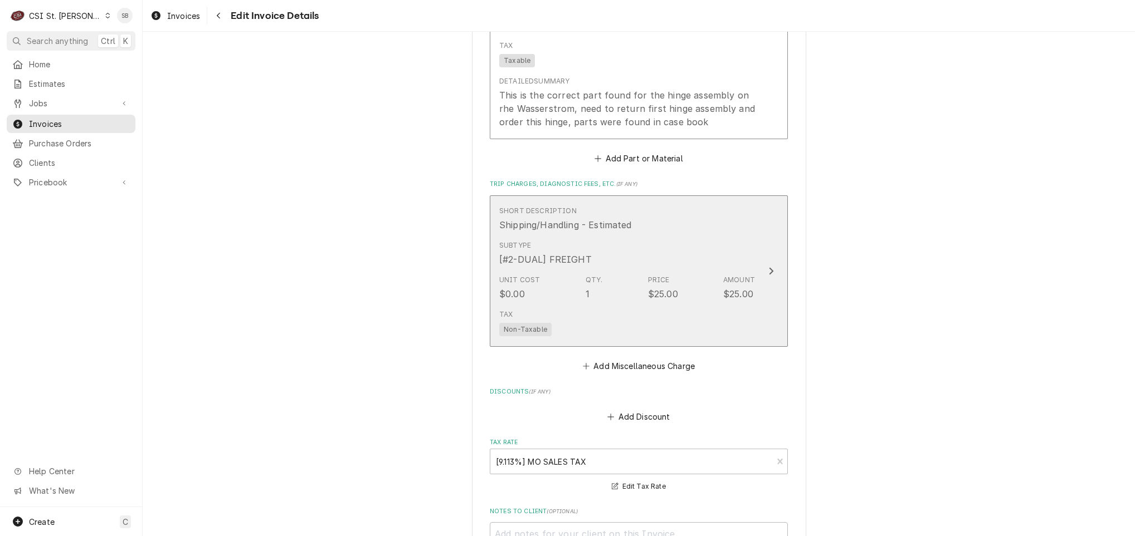
click at [567, 306] on div "Tax Non-Taxable" at bounding box center [627, 323] width 256 height 36
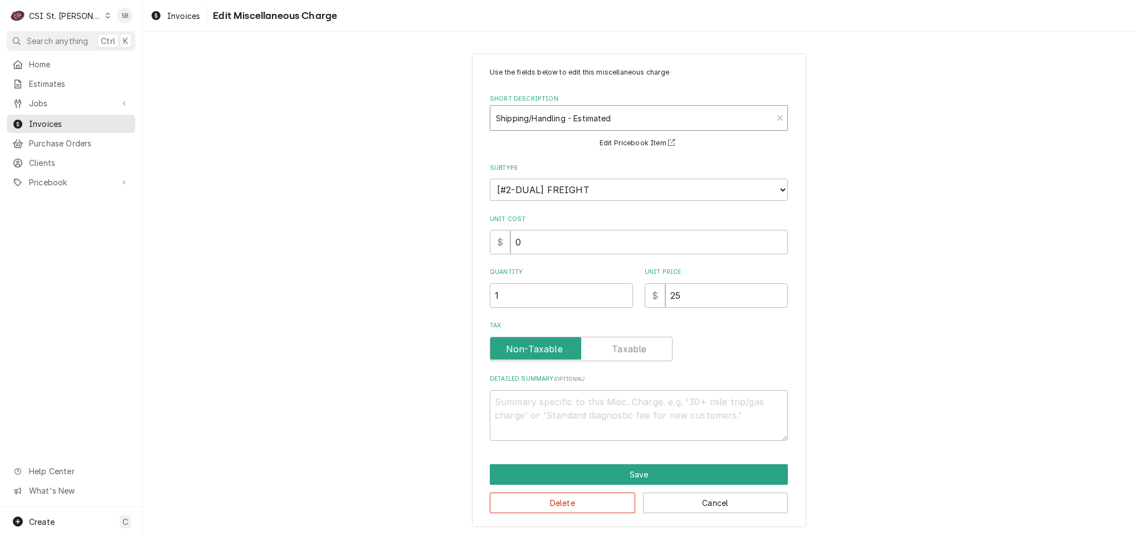
type textarea "x"
click at [607, 129] on div "Shipping/Handling - Estimated" at bounding box center [631, 118] width 282 height 25
type input "shipping"
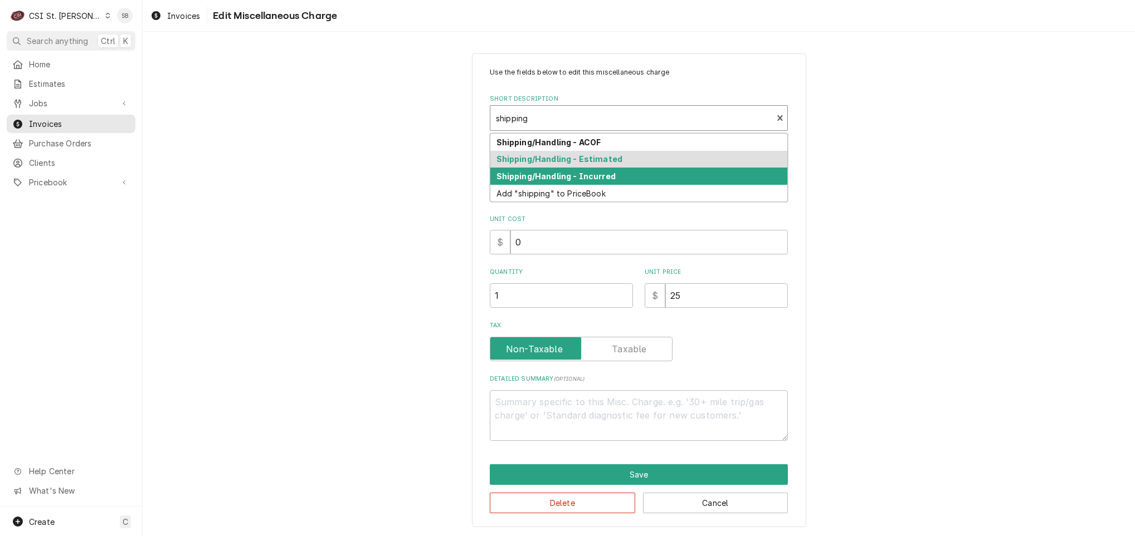
click at [609, 169] on div "Shipping/Handling - Incurred" at bounding box center [638, 176] width 297 height 17
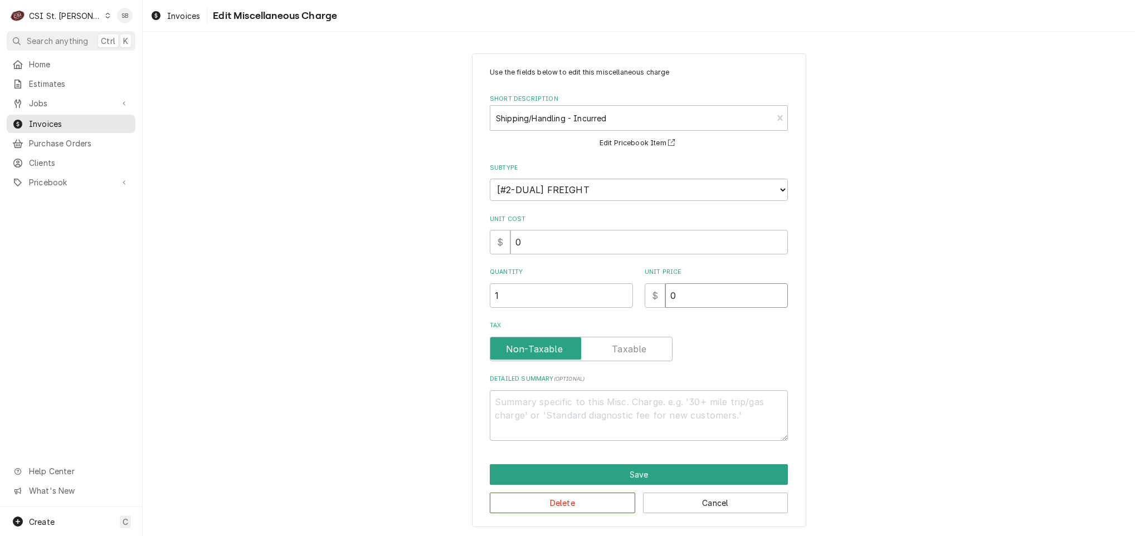
drag, startPoint x: 679, startPoint y: 301, endPoint x: 570, endPoint y: 301, distance: 109.2
click at [573, 301] on div "Quantity 1 Unit Price $ 0" at bounding box center [639, 288] width 298 height 40
type textarea "x"
type input "2"
type textarea "x"
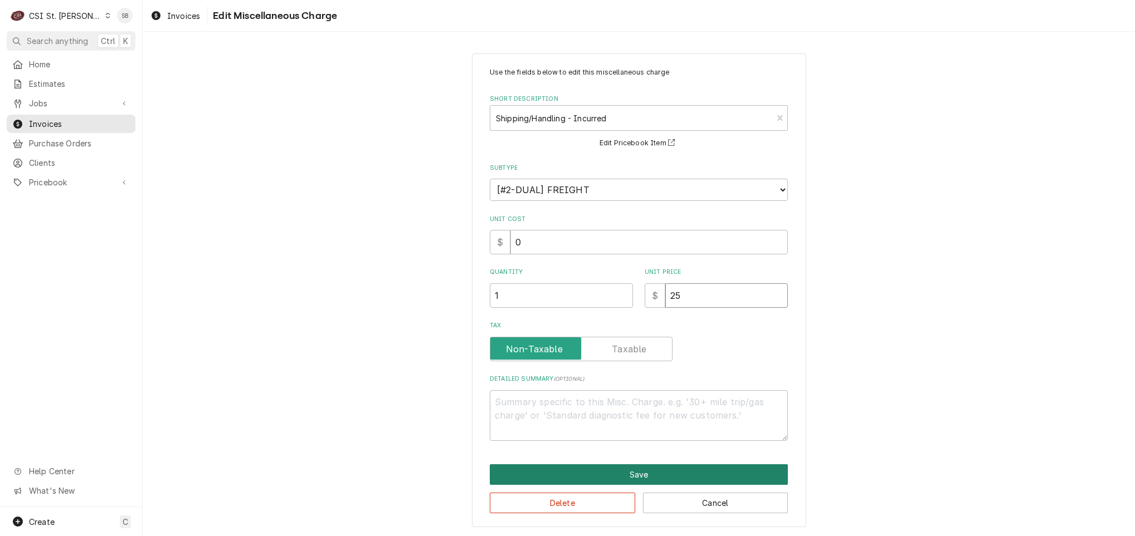
type input "25"
click at [663, 478] on button "Save" at bounding box center [639, 475] width 298 height 21
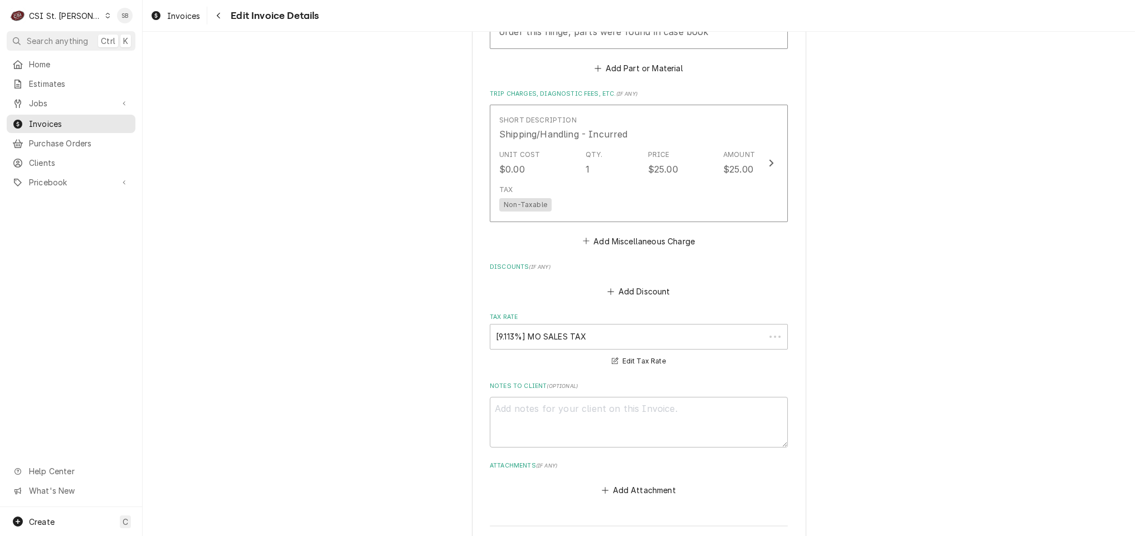
scroll to position [2136, 0]
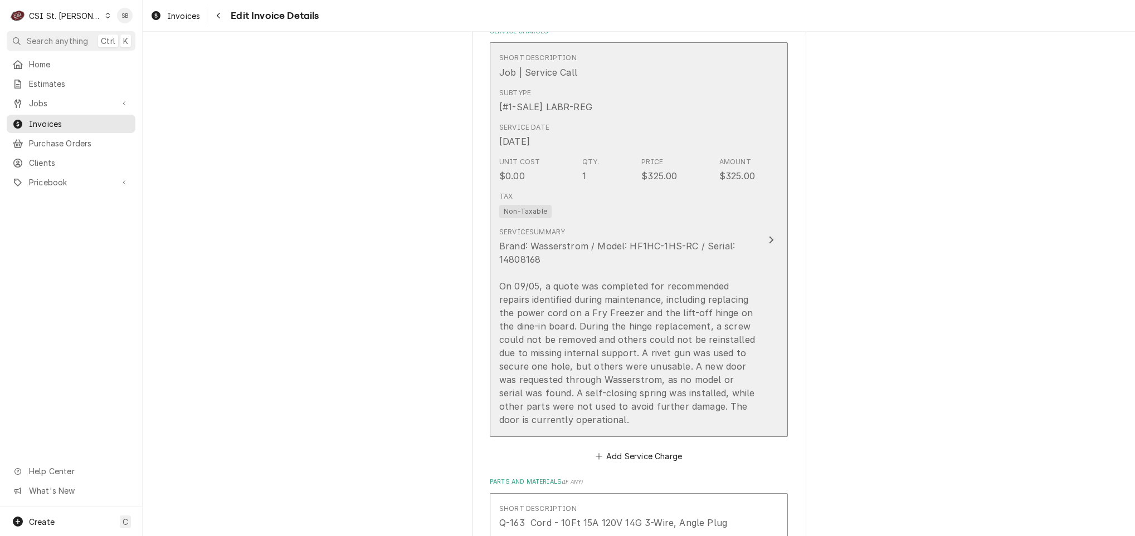
click at [613, 292] on div "Brand: Wasserstrom / Model: HF1HC-1HS-RC / Serial: 14808168 On 09/05, a quote w…" at bounding box center [627, 333] width 256 height 187
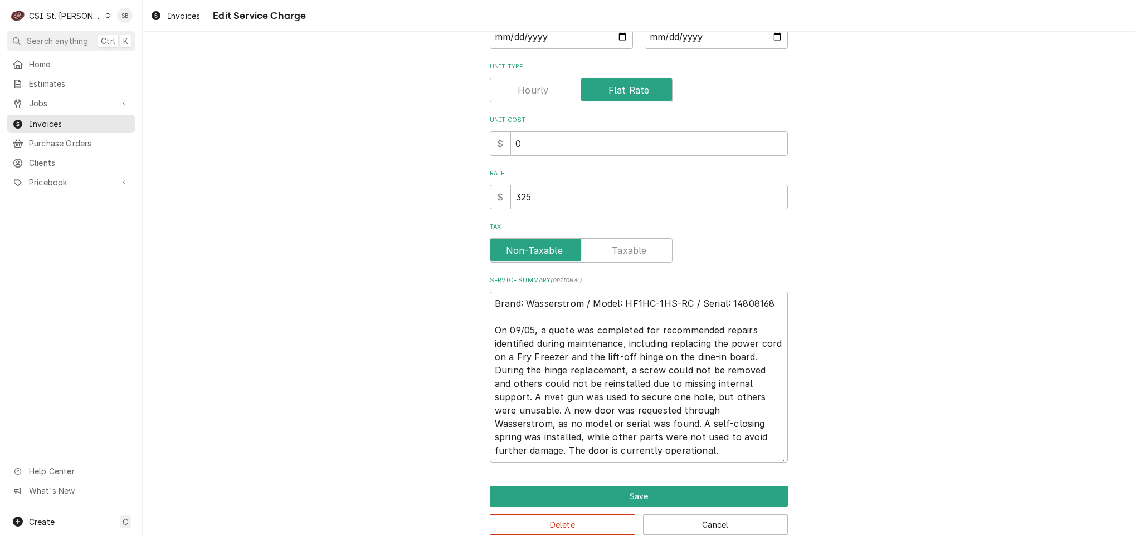
scroll to position [229, 0]
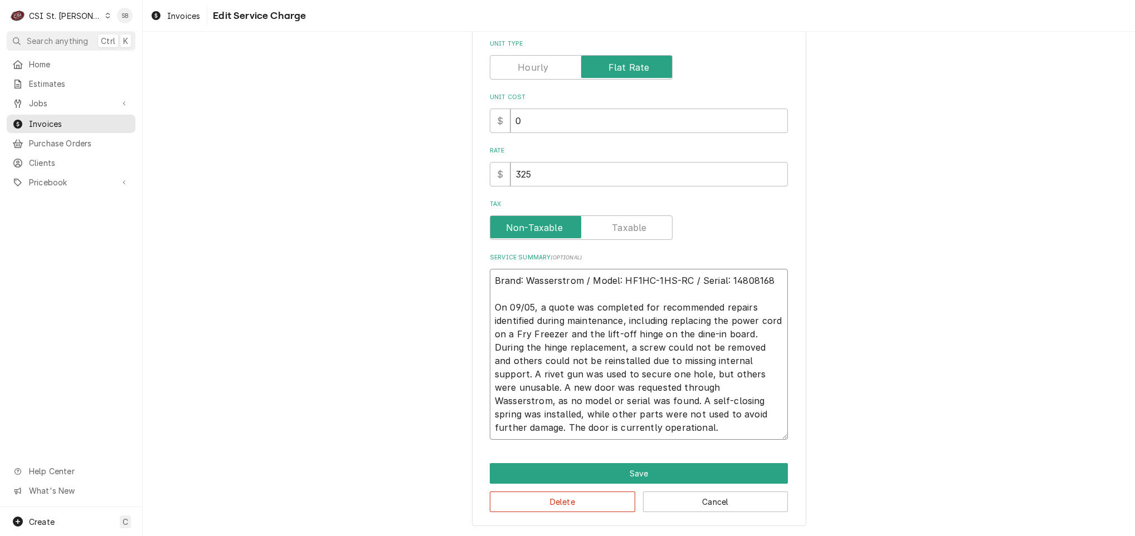
drag, startPoint x: 665, startPoint y: 388, endPoint x: 676, endPoint y: 388, distance: 10.6
click at [676, 388] on textarea "Brand: Wasserstrom / Model: HF1HC-1HS-RC / Serial: 14808168 On 09/05, a quote w…" at bounding box center [639, 354] width 298 height 171
click at [661, 390] on textarea "Brand: Wasserstrom / Model: HF1HC-1HS-RC / Serial: 14808168 On 09/05, a quote w…" at bounding box center [639, 354] width 298 height 171
click at [689, 384] on textarea "Brand: Wasserstrom / Model: HF1HC-1HS-RC / Serial: 14808168 On 09/05, a quote w…" at bounding box center [639, 354] width 298 height 171
drag, startPoint x: 687, startPoint y: 386, endPoint x: 560, endPoint y: 403, distance: 128.1
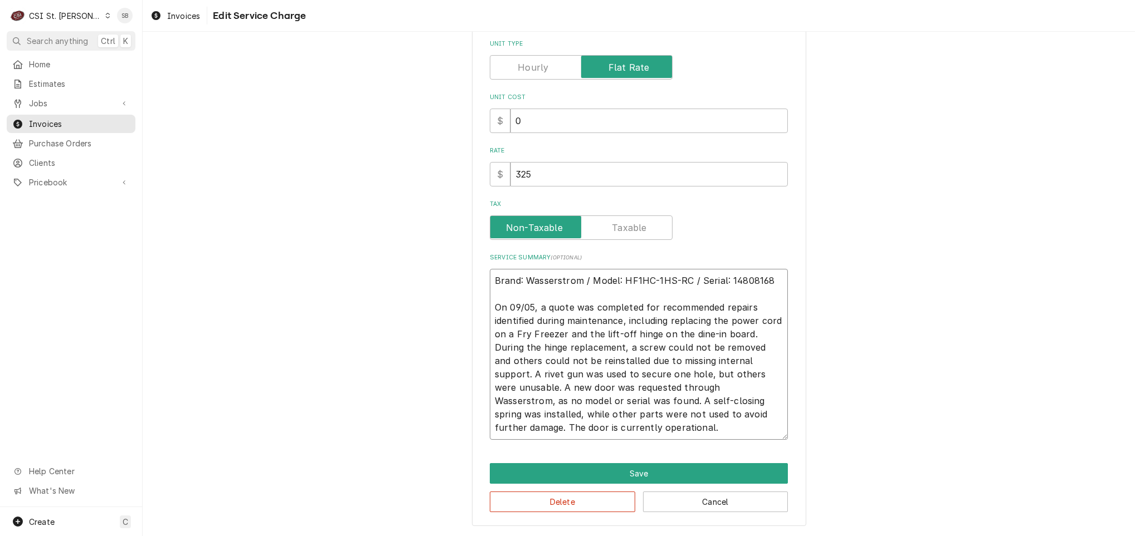
click at [560, 403] on textarea "Brand: Wasserstrom / Model: HF1HC-1HS-RC / Serial: 14808168 On 09/05, a quote w…" at bounding box center [639, 354] width 298 height 171
type textarea "x"
type textarea "Brand: Wasserstrom / Model: HF1HC-1HS-RC / Serial: 14808168 On 09/05, a quote w…"
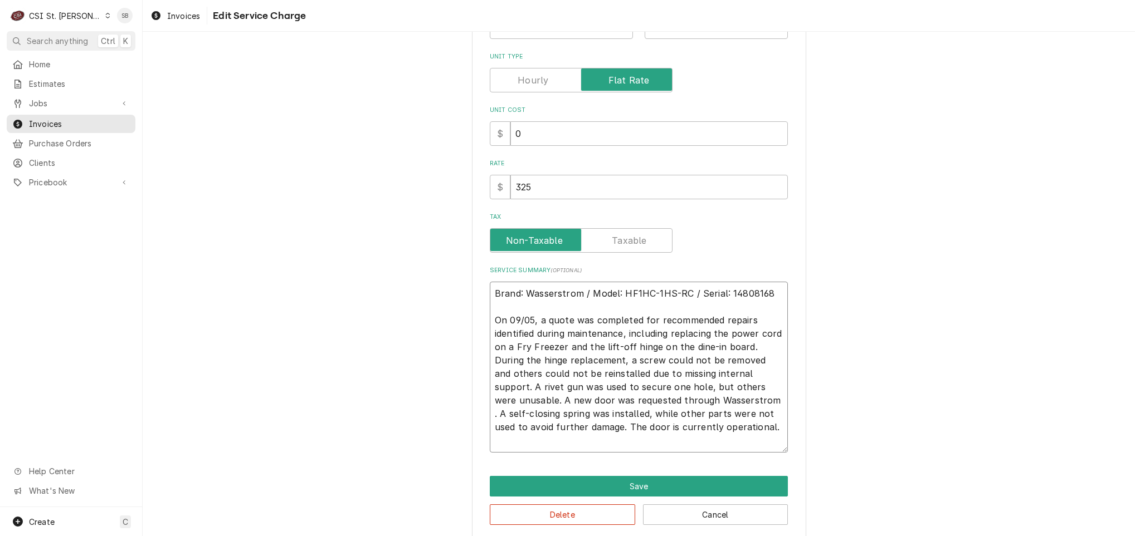
type textarea "x"
type textarea "Brand: Wasserstrom / Model: HF1HC-1HS-RC / Serial: 14808168 On 09/05, a quote w…"
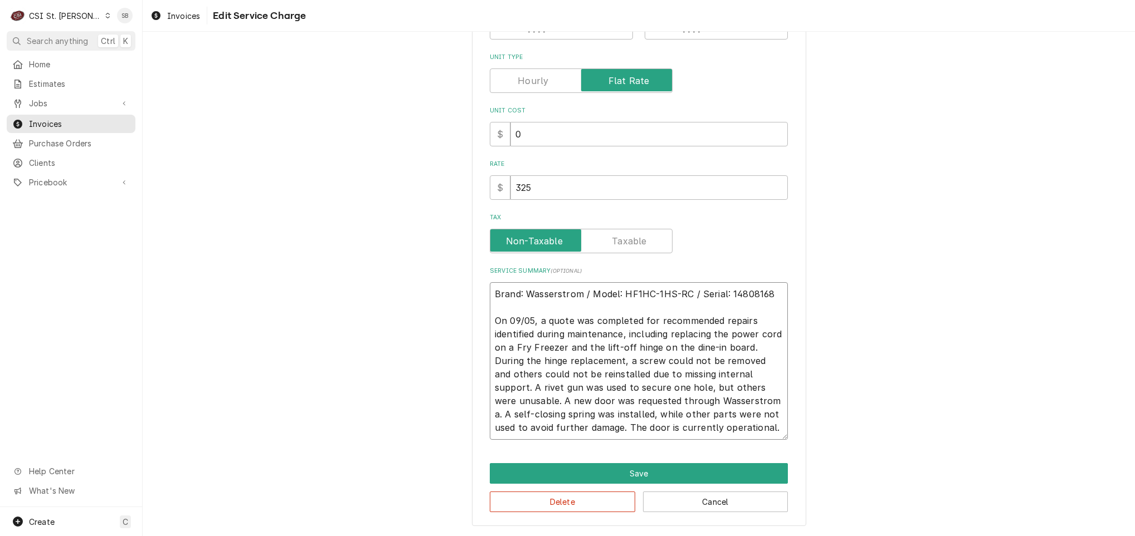
type textarea "x"
type textarea "Brand: Wasserstrom / Model: HF1HC-1HS-RC / Serial: 14808168 On 09/05, a quote w…"
type textarea "x"
type textarea "Brand: Wasserstrom / Model: HF1HC-1HS-RC / Serial: 14808168 On 09/05, a quote w…"
type textarea "x"
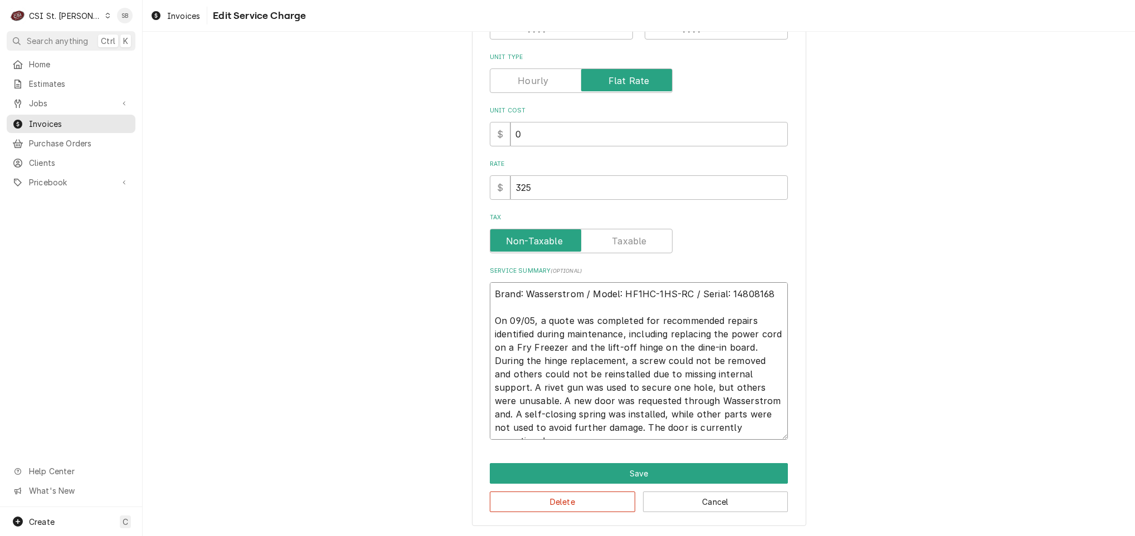
type textarea "Brand: Wasserstrom / Model: HF1HC-1HS-RC / Serial: 14808168 On 09/05, a quote w…"
type textarea "x"
type textarea "Brand: Wasserstrom / Model: HF1HC-1HS-RC / Serial: 14808168 On 09/05, a quote w…"
type textarea "x"
type textarea "Brand: Wasserstrom / Model: HF1HC-1HS-RC / Serial: 14808168 On 09/05, a quote w…"
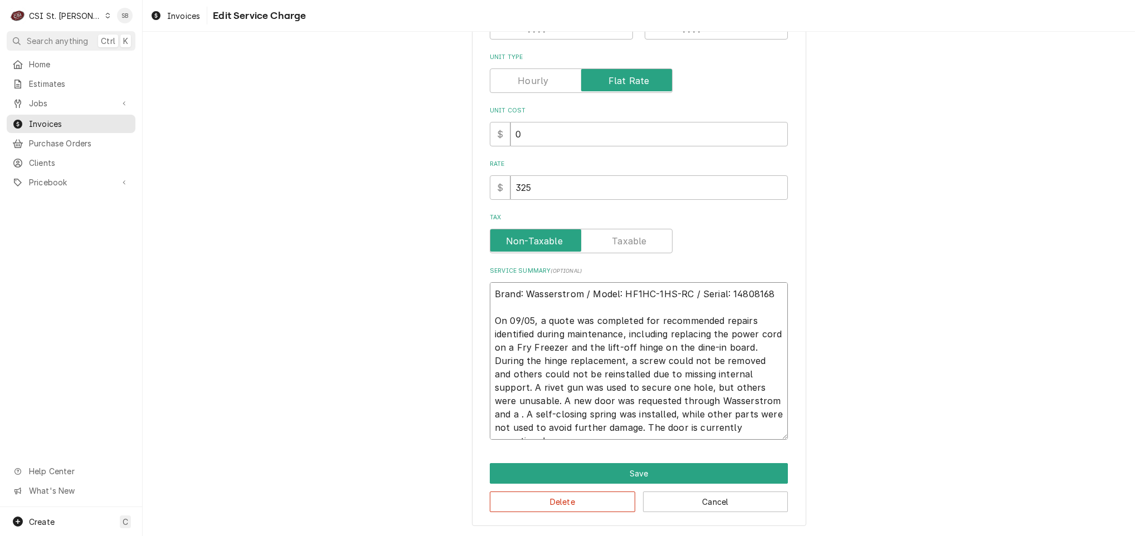
type textarea "x"
type textarea "Brand: Wasserstrom / Model: HF1HC-1HS-RC / Serial: 14808168 On 09/05, a quote w…"
type textarea "x"
type textarea "Brand: Wasserstrom / Model: HF1HC-1HS-RC / Serial: 14808168 On 09/05, a quote w…"
type textarea "x"
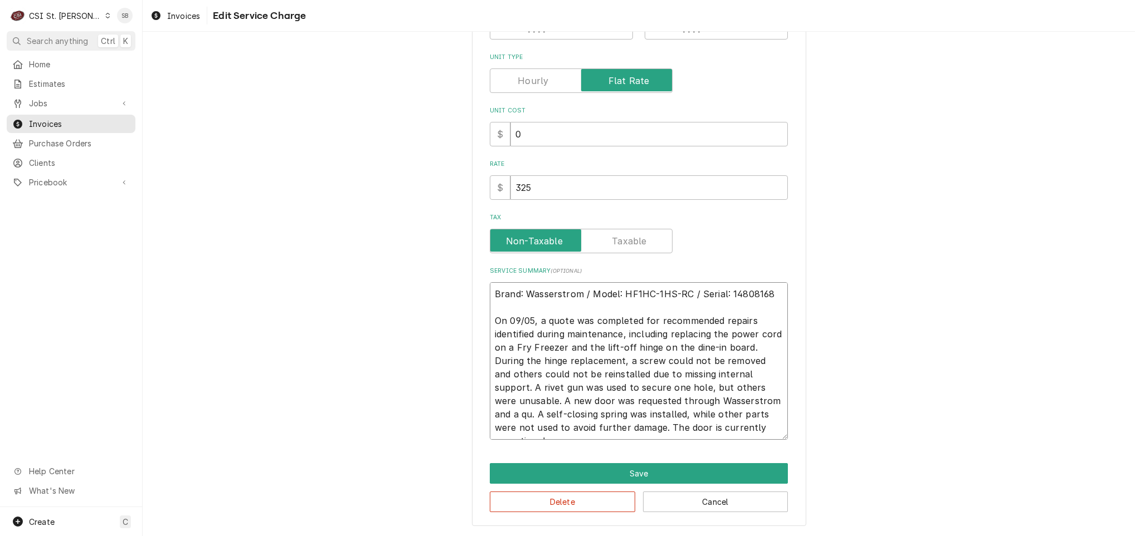
type textarea "Brand: Wasserstrom / Model: HF1HC-1HS-RC / Serial: 14808168 On 09/05, a quote w…"
type textarea "x"
type textarea "Brand: Wasserstrom / Model: HF1HC-1HS-RC / Serial: 14808168 On 09/05, a quote w…"
type textarea "x"
type textarea "Brand: Wasserstrom / Model: HF1HC-1HS-RC / Serial: 14808168 On 09/05, a quote w…"
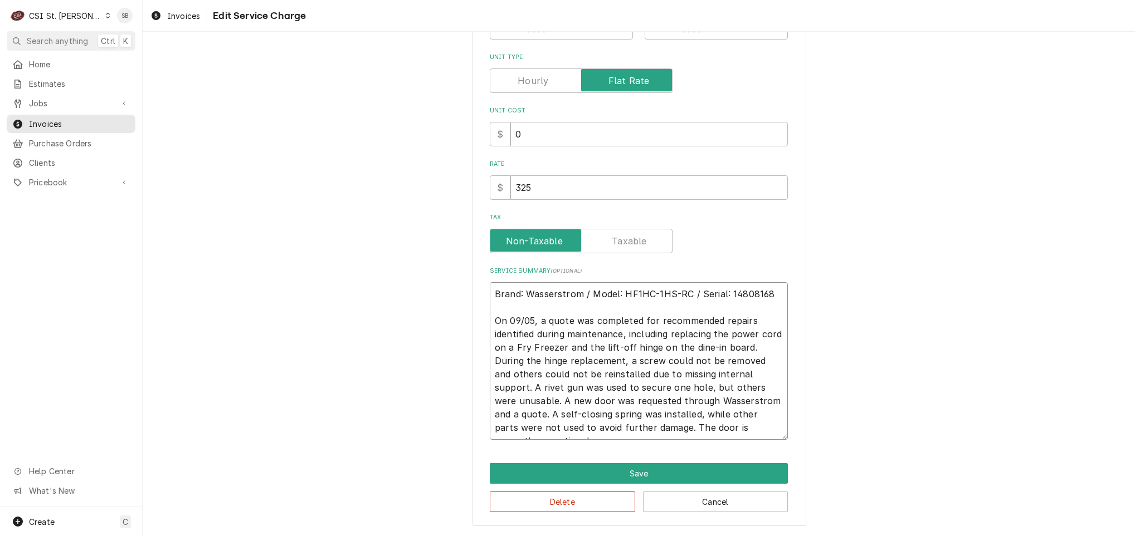
type textarea "x"
type textarea "Brand: Wasserstrom / Model: HF1HC-1HS-RC / Serial: 14808168 On 09/05, a quote w…"
type textarea "x"
type textarea "Brand: Wasserstrom / Model: HF1HC-1HS-RC / Serial: 14808168 On 09/05, a quote w…"
type textarea "x"
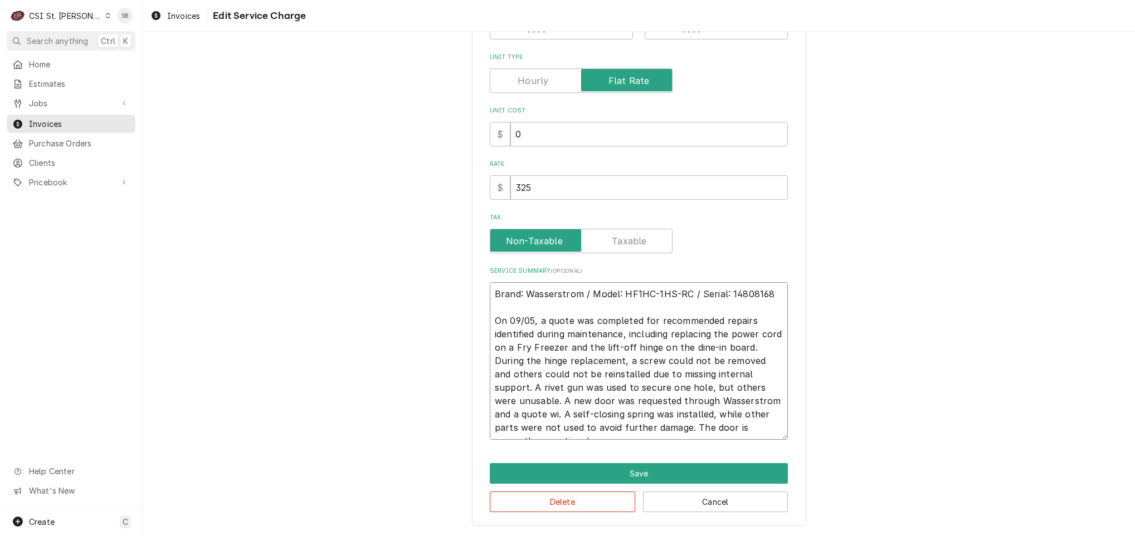
type textarea "Brand: Wasserstrom / Model: HF1HC-1HS-RC / Serial: 14808168 On 09/05, a quote w…"
type textarea "x"
type textarea "Brand: Wasserstrom / Model: HF1HC-1HS-RC / Serial: 14808168 On 09/05, a quote w…"
type textarea "x"
type textarea "Brand: Wasserstrom / Model: HF1HC-1HS-RC / Serial: 14808168 On 09/05, a quote w…"
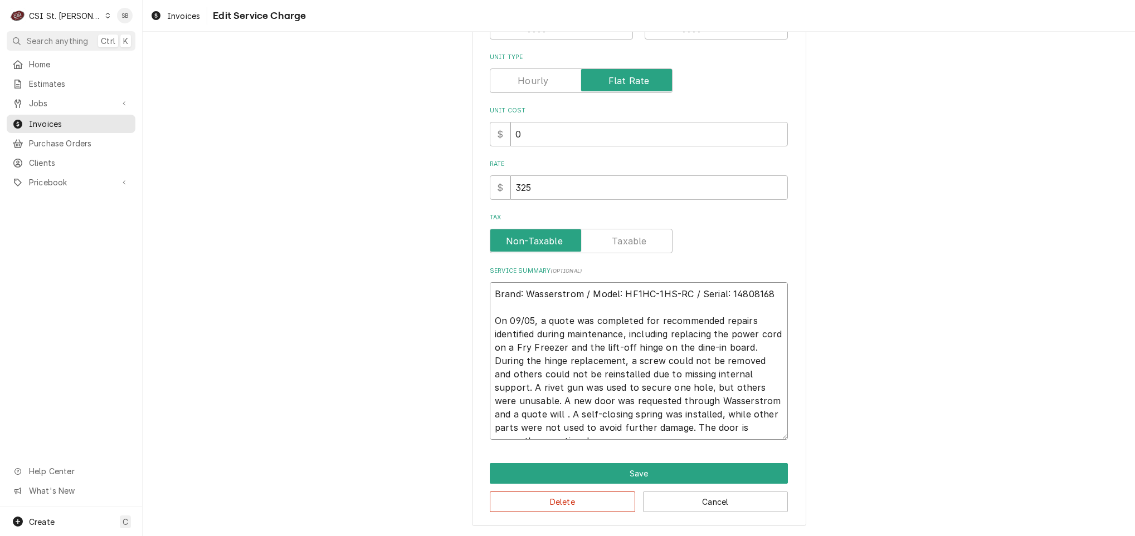
type textarea "x"
type textarea "Brand: Wasserstrom / Model: HF1HC-1HS-RC / Serial: 14808168 On 09/05, a quote w…"
type textarea "x"
type textarea "Brand: Wasserstrom / Model: HF1HC-1HS-RC / Serial: 14808168 On 09/05, a quote w…"
type textarea "x"
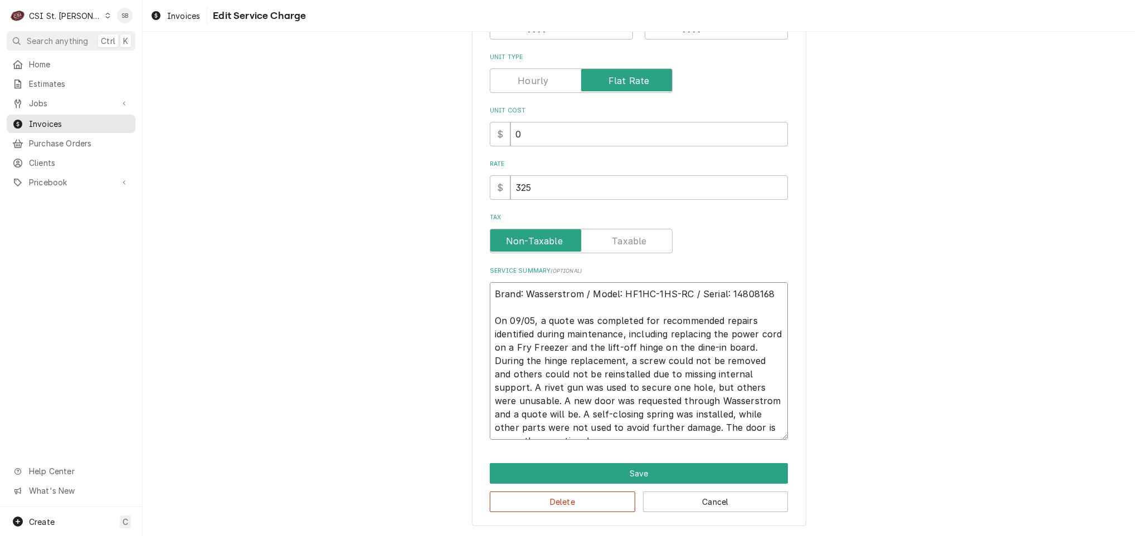
type textarea "Brand: Wasserstrom / Model: HF1HC-1HS-RC / Serial: 14808168 On 09/05, a quote w…"
type textarea "x"
type textarea "Brand: Wasserstrom / Model: HF1HC-1HS-RC / Serial: 14808168 On 09/05, a quote w…"
type textarea "x"
type textarea "Brand: Wasserstrom / Model: HF1HC-1HS-RC / Serial: 14808168 On 09/05, a quote w…"
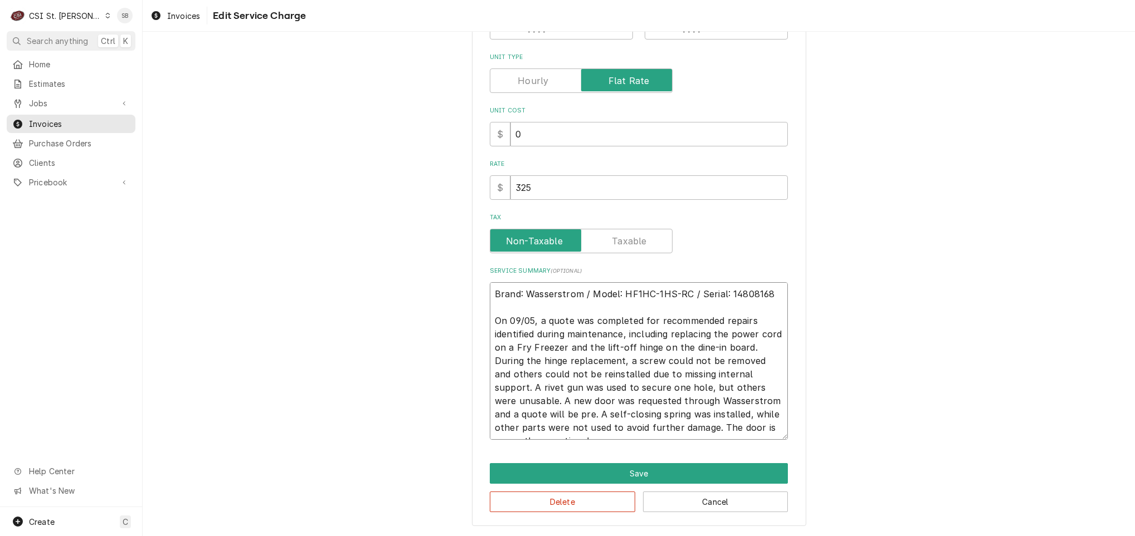
type textarea "x"
type textarea "Brand: Wasserstrom / Model: HF1HC-1HS-RC / Serial: 14808168 On 09/05, a quote w…"
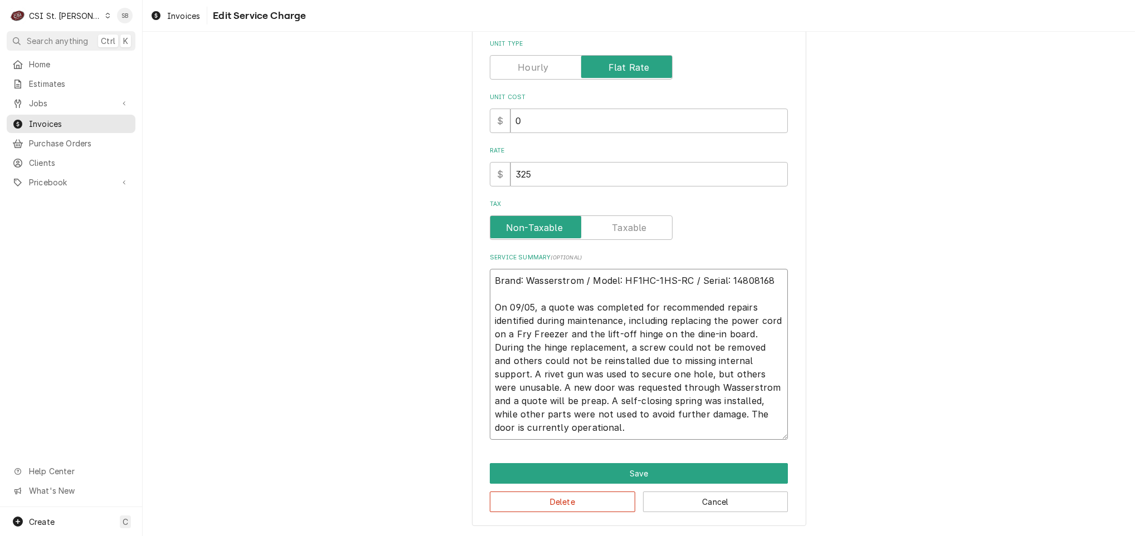
type textarea "x"
type textarea "Brand: Wasserstrom / Model: HF1HC-1HS-RC / Serial: 14808168 On 09/05, a quote w…"
type textarea "x"
type textarea "Brand: Wasserstrom / Model: HF1HC-1HS-RC / Serial: 14808168 On 09/05, a quote w…"
type textarea "x"
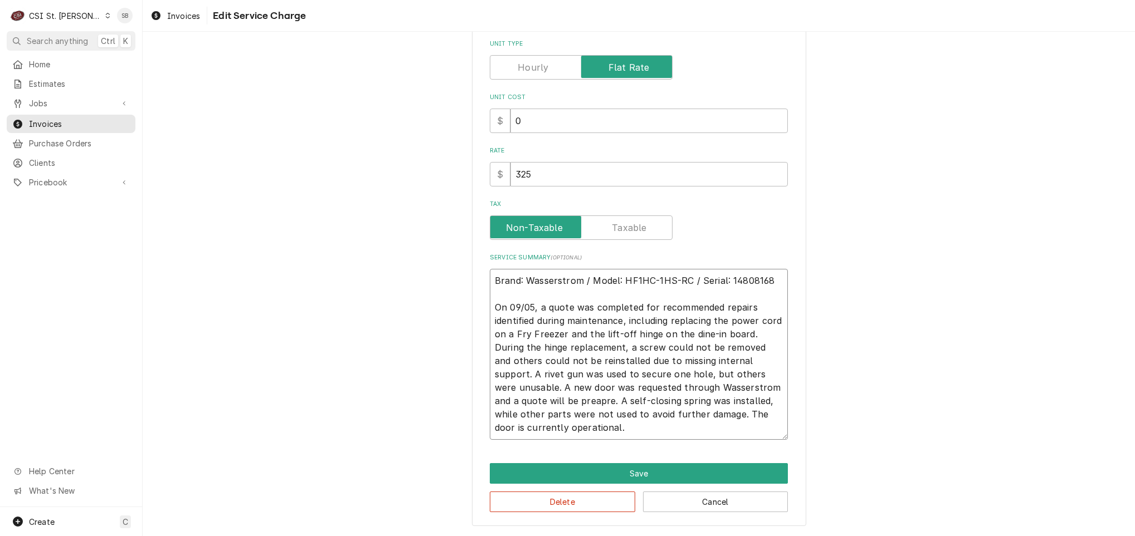
type textarea "Brand: Wasserstrom / Model: HF1HC-1HS-RC / Serial: 14808168 On 09/05, a quote w…"
click at [675, 431] on textarea "Brand: Wasserstrom / Model: HF1HC-1HS-RC / Serial: 14808168 On 09/05, a quote w…" at bounding box center [639, 354] width 298 height 171
type textarea "x"
click at [593, 408] on textarea "Brand: Wasserstrom / Model: HF1HC-1HS-RC / Serial: 14808168 On 09/05, a quote w…" at bounding box center [639, 354] width 298 height 171
drag, startPoint x: 507, startPoint y: 374, endPoint x: 538, endPoint y: 376, distance: 31.2
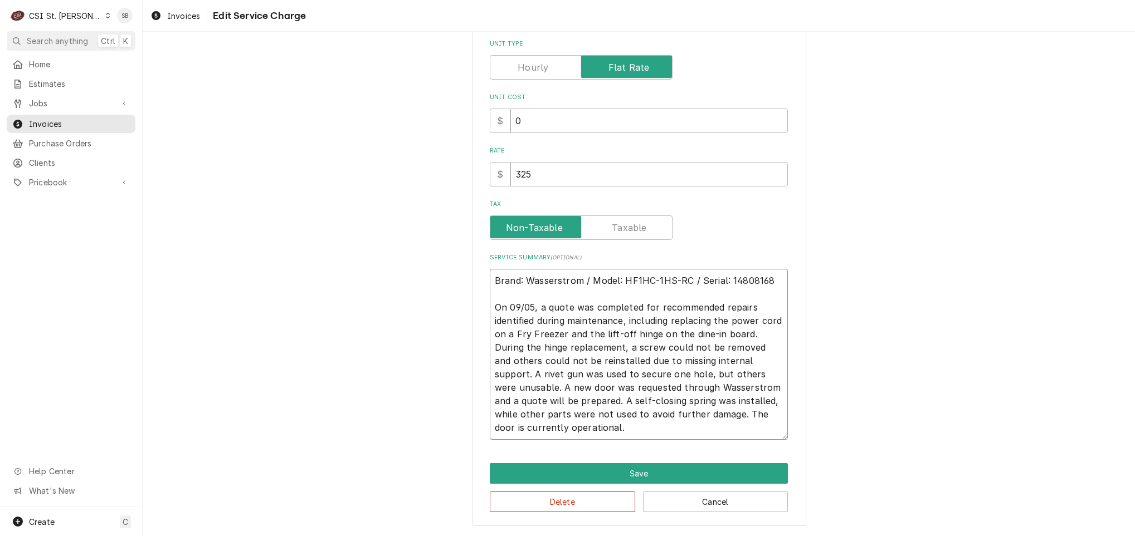
click at [518, 376] on textarea "Brand: Wasserstrom / Model: HF1HC-1HS-RC / Serial: 14808168 On 09/05, a quote w…" at bounding box center [639, 354] width 298 height 171
click at [578, 376] on textarea "Brand: Wasserstrom / Model: HF1HC-1HS-RC / Serial: 14808168 On 09/05, a quote w…" at bounding box center [639, 354] width 298 height 171
type textarea "Brand: Wasserstrom / Model: HF1HC-1HS-RC / Serial: 14808168 On 09/05, a quote w…"
click at [573, 465] on button "Save" at bounding box center [639, 473] width 298 height 21
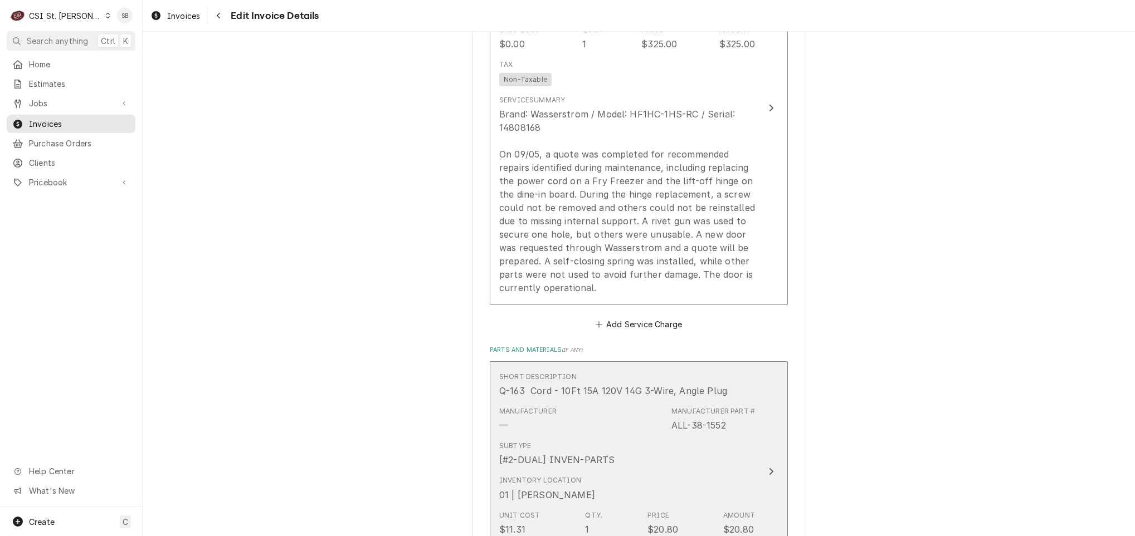
scroll to position [1621, 0]
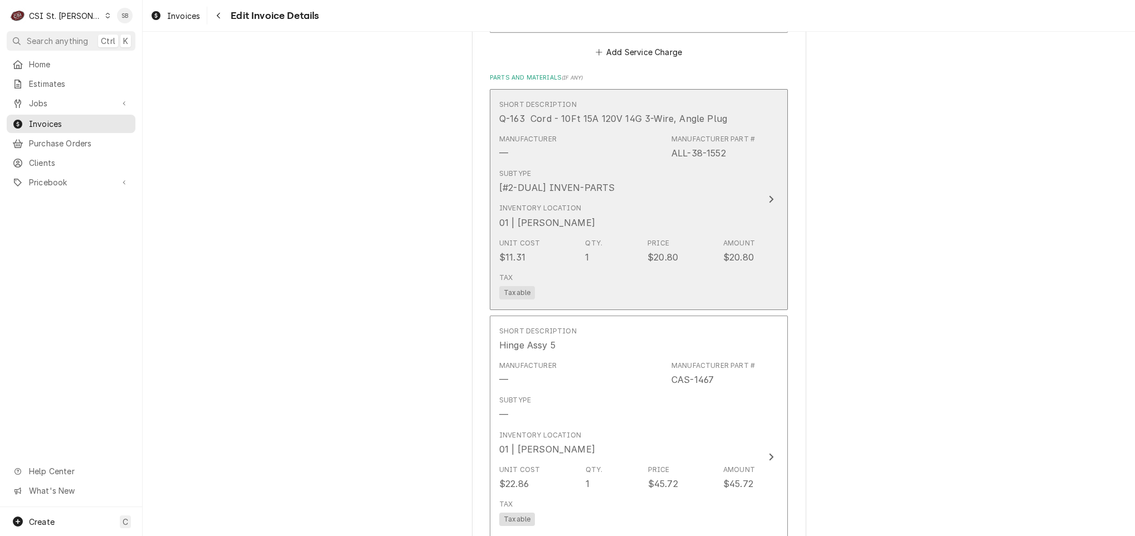
click at [580, 134] on div "Manufacturer — Manufacturer Part # ALL-38-1552" at bounding box center [627, 147] width 256 height 35
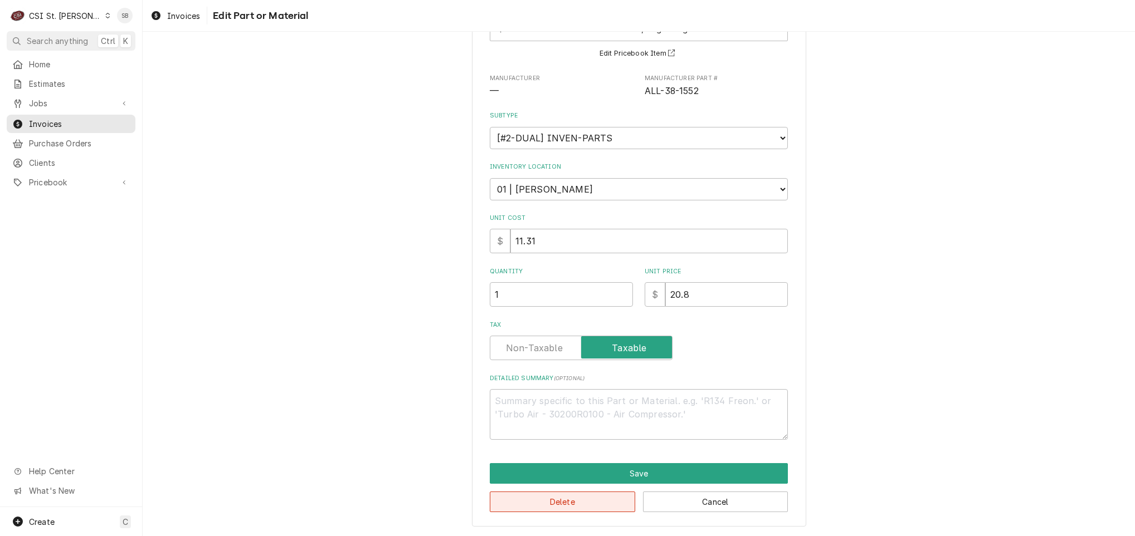
click at [556, 498] on button "Delete" at bounding box center [562, 502] width 145 height 21
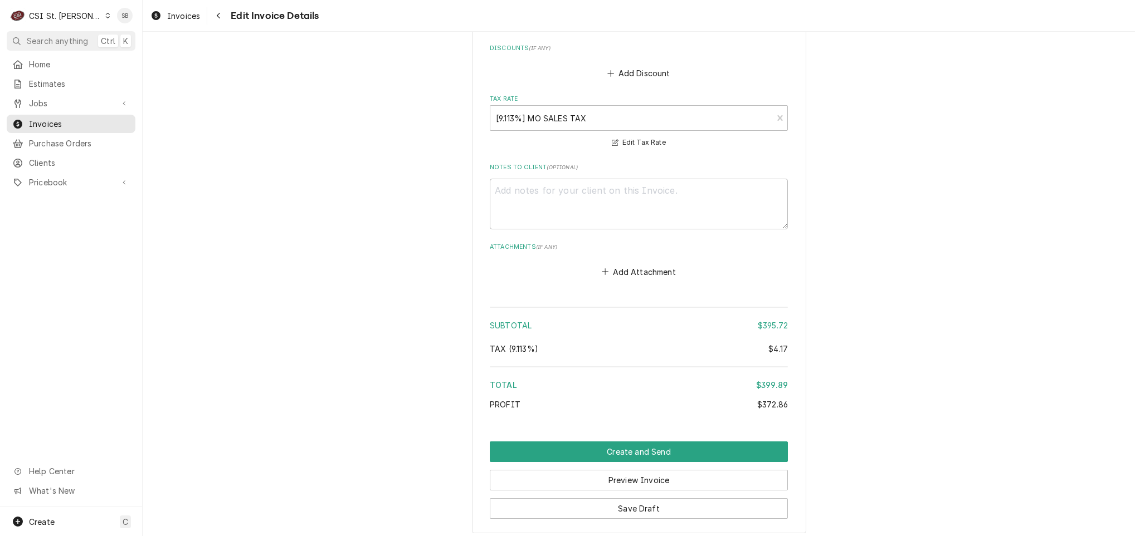
scroll to position [2246, 0]
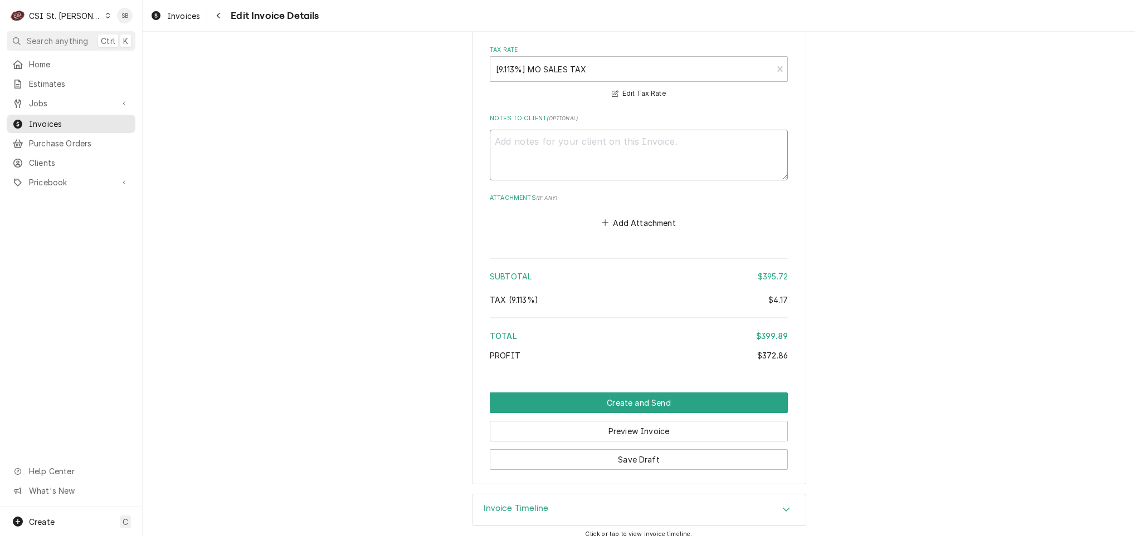
drag, startPoint x: 567, startPoint y: 125, endPoint x: 567, endPoint y: 132, distance: 6.7
click at [567, 130] on textarea "Notes to Client ( optional )" at bounding box center [639, 155] width 298 height 51
type textarea "x"
type textarea "W"
type textarea "x"
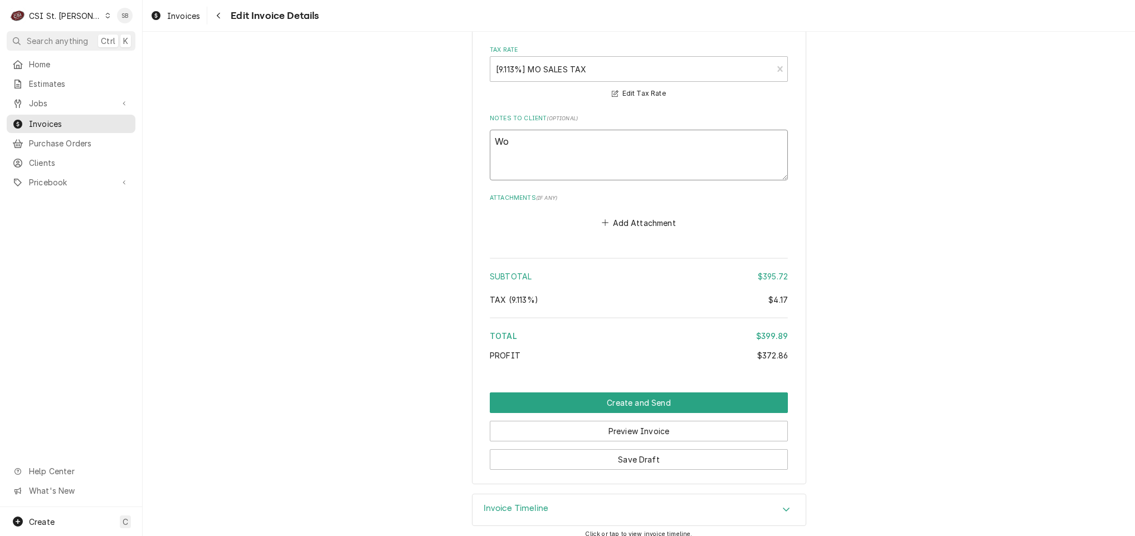
type textarea "Wor"
type textarea "x"
type textarea "Work"
type textarea "x"
type textarea "Work"
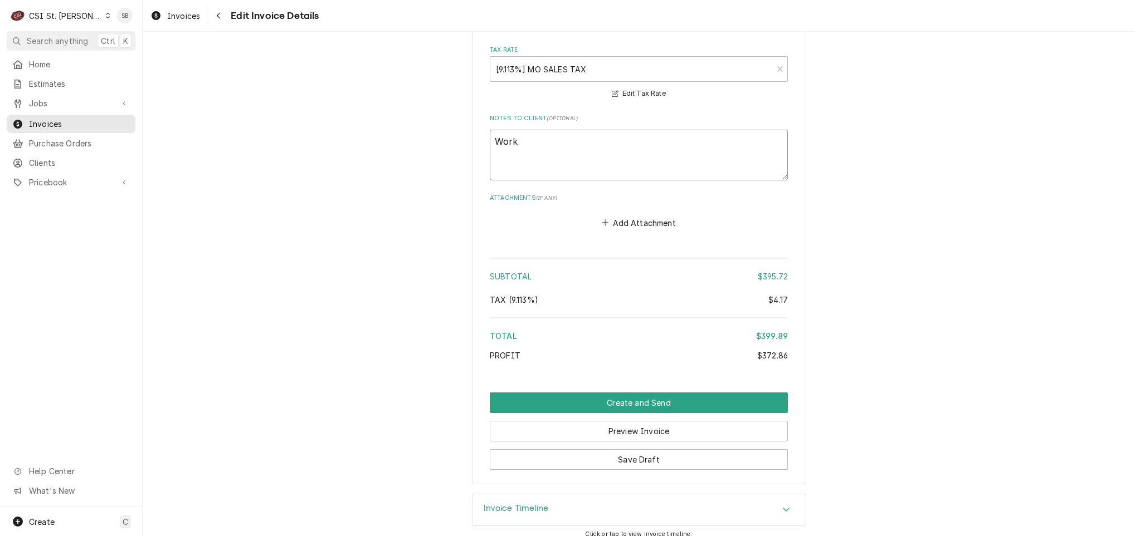
type textarea "x"
type textarea "Work d"
type textarea "x"
type textarea "Work do"
type textarea "x"
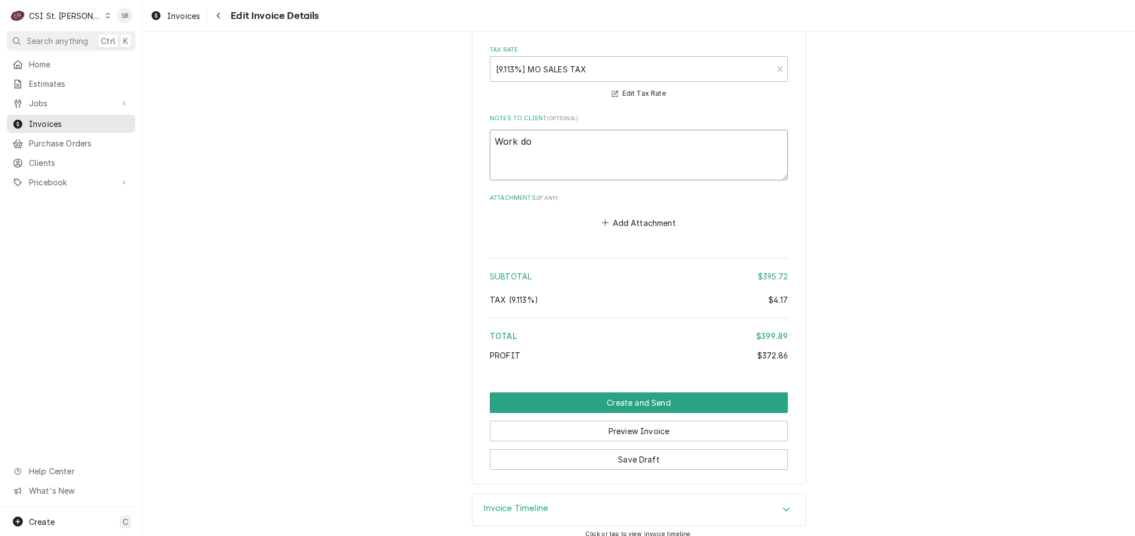
type textarea "Work don"
type textarea "x"
type textarea "Work done"
type textarea "x"
type textarea "Work done"
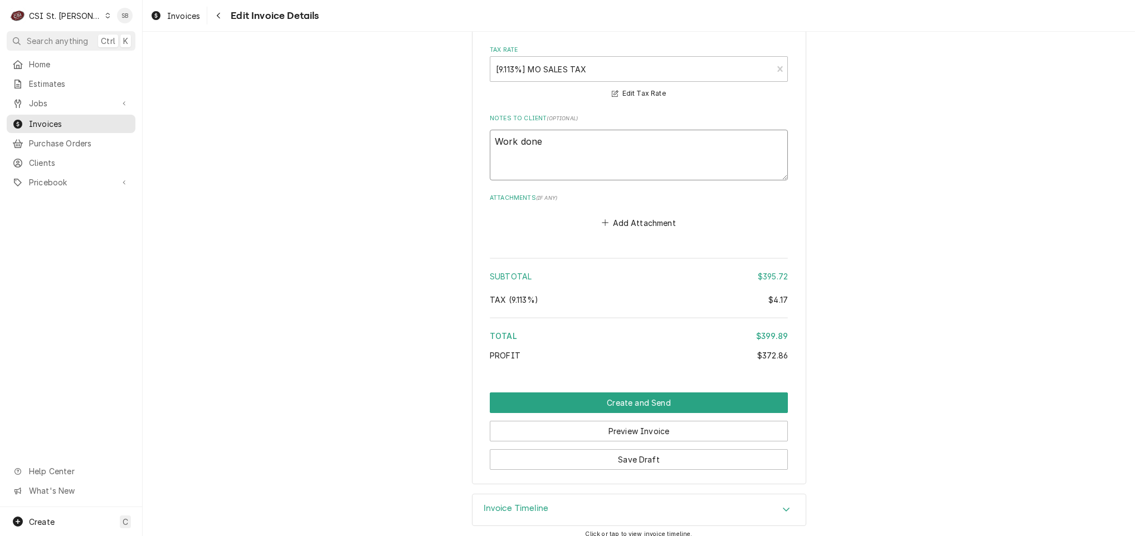
type textarea "x"
type textarea "Work done f"
type textarea "x"
type textarea "Work done fr"
type textarea "x"
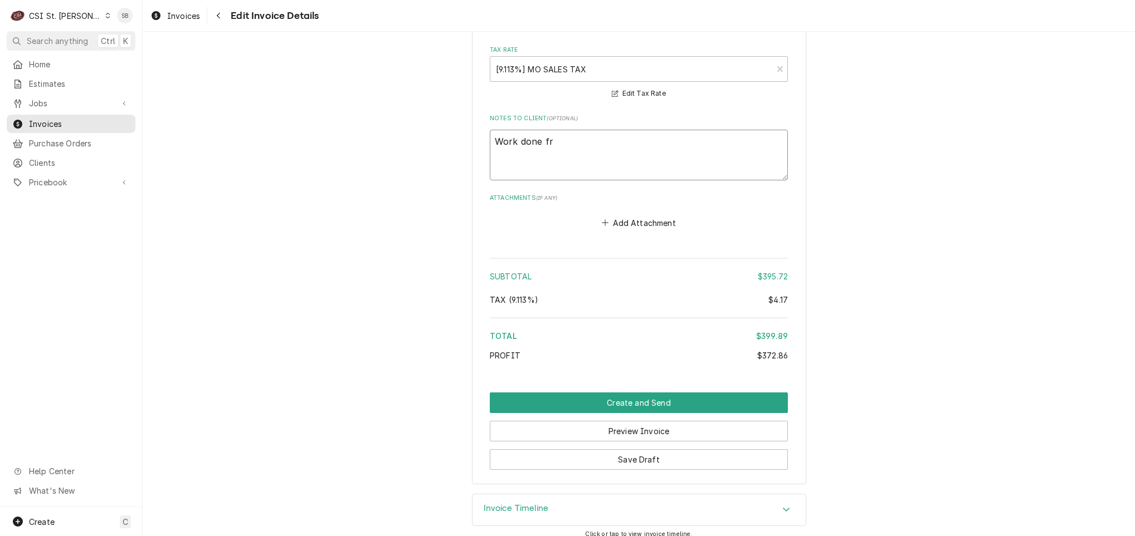
type textarea "Work done fro"
type textarea "x"
type textarea "Work done from"
type textarea "x"
type textarea "Work done from"
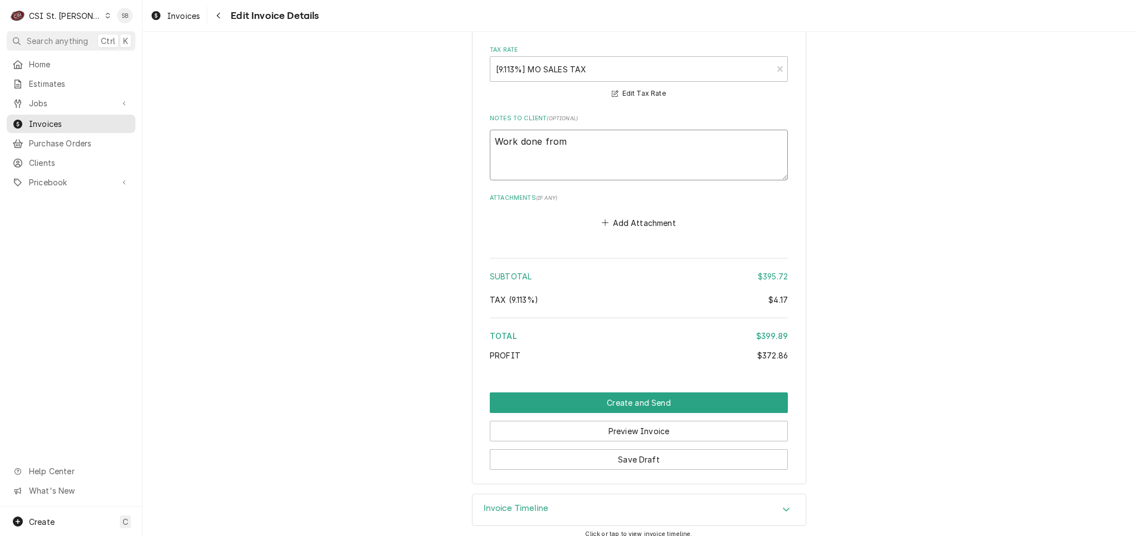
paste textarea "EST-400499"
type textarea "x"
type textarea "Work done from EST-400499"
click at [646, 450] on button "Save Draft" at bounding box center [639, 460] width 298 height 21
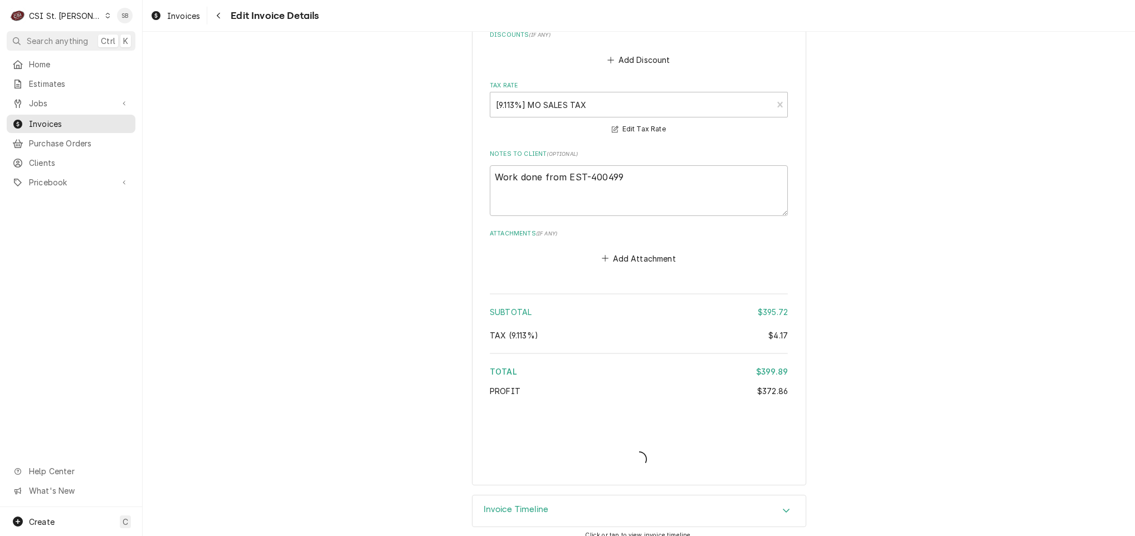
type textarea "x"
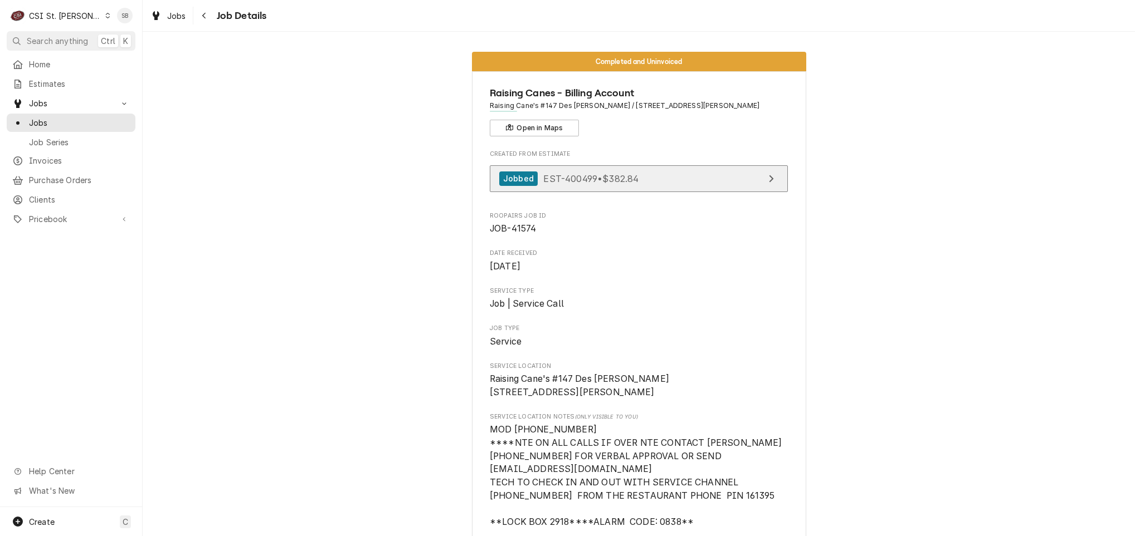
click at [543, 177] on span "EST-400499 • $382.84" at bounding box center [590, 178] width 95 height 11
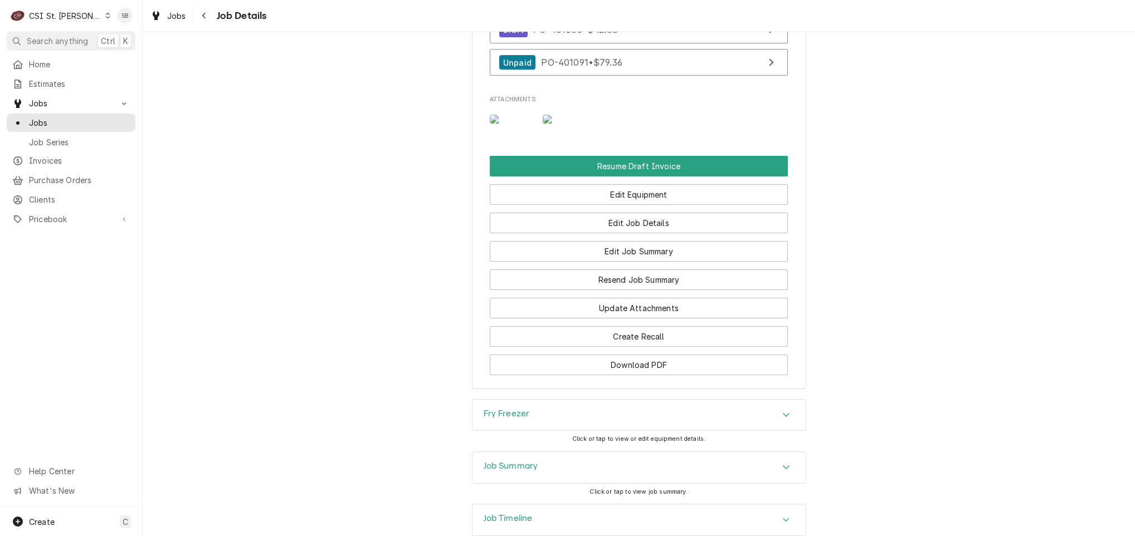
scroll to position [1786, 0]
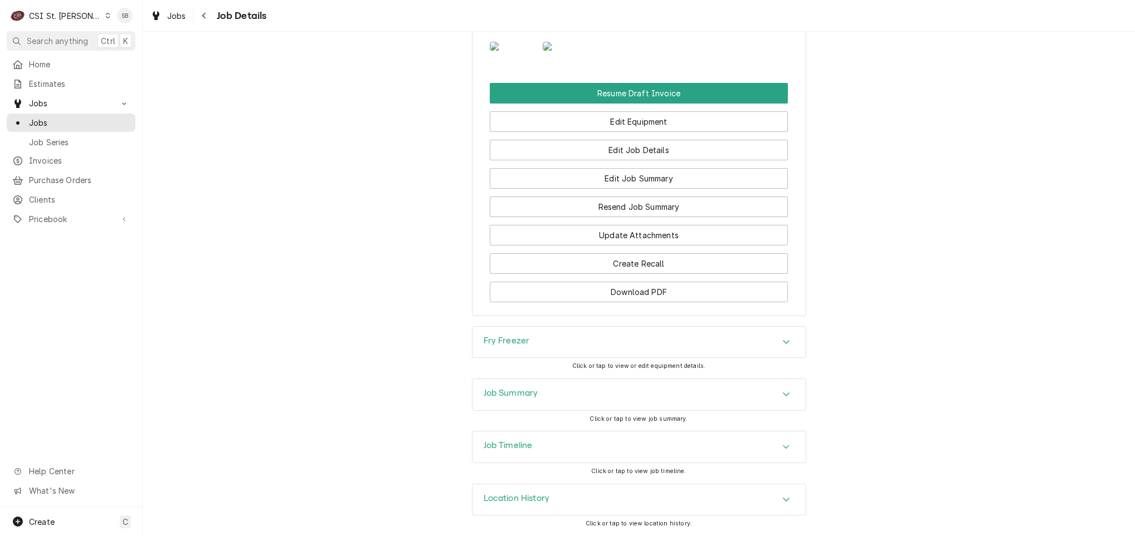
click at [520, 396] on h3 "Job Summary" at bounding box center [510, 393] width 55 height 11
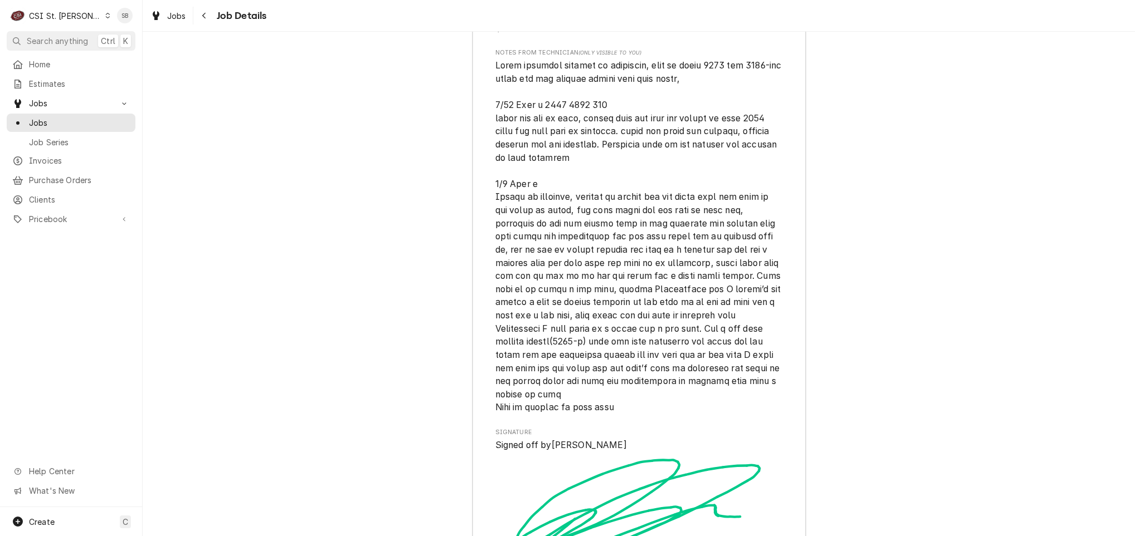
scroll to position [3676, 0]
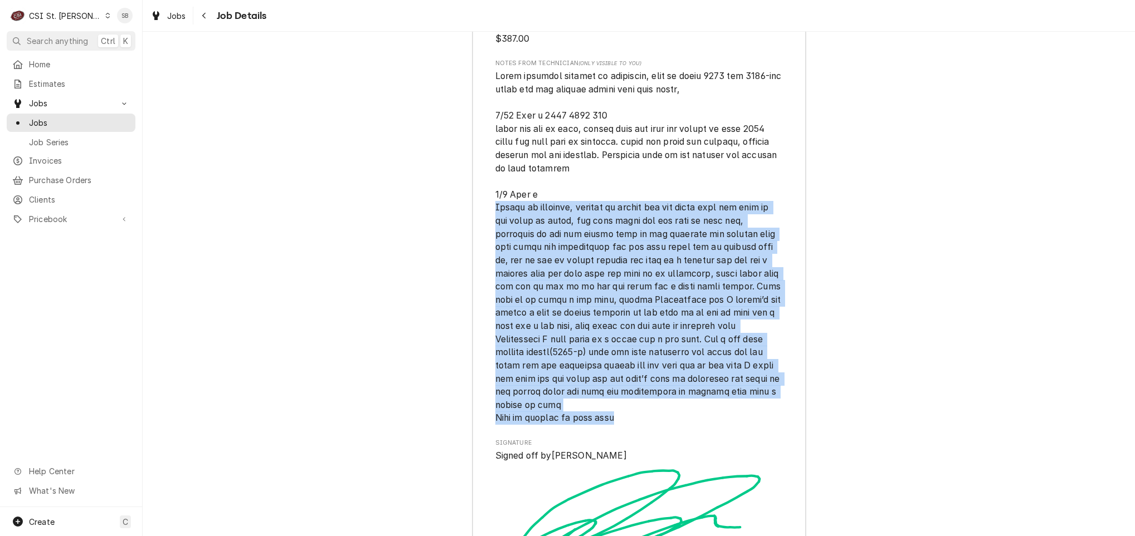
drag, startPoint x: 488, startPoint y: 260, endPoint x: 677, endPoint y: 475, distance: 286.5
copy span "Arrive to location, started to unbolt the top hinge from the door of the drive …"
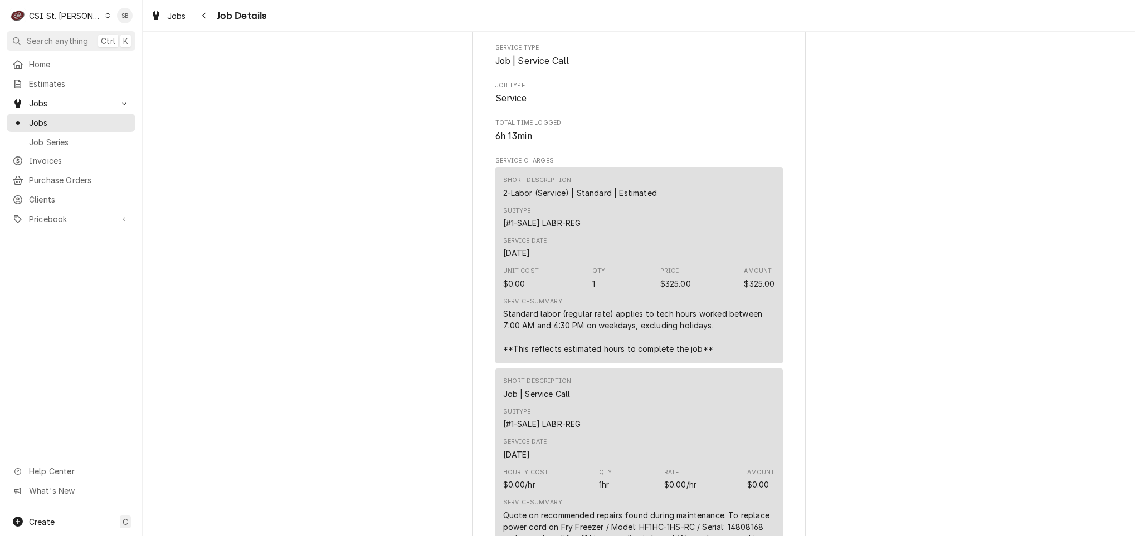
scroll to position [1833, 0]
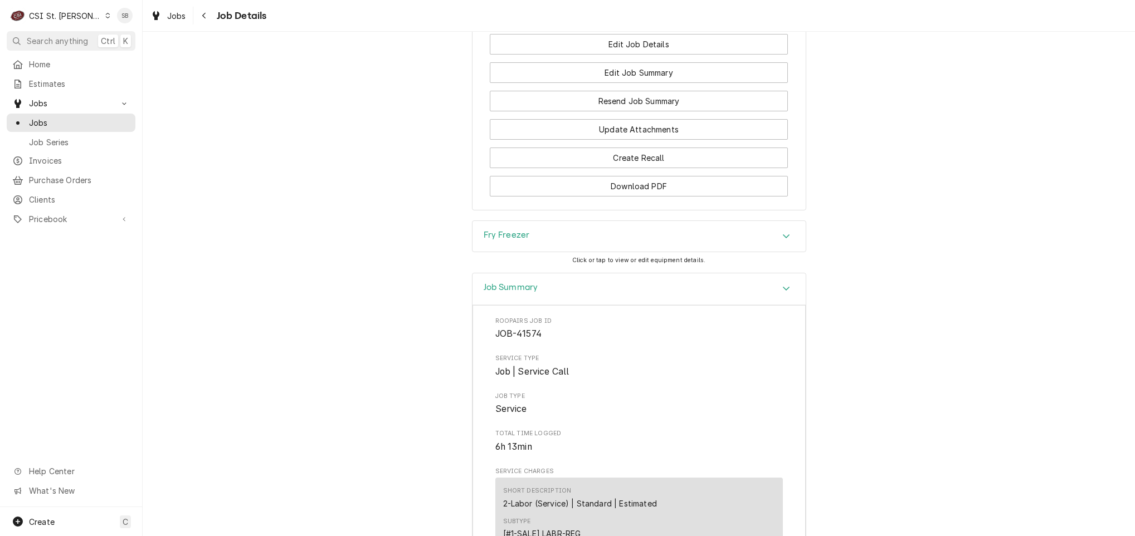
click at [535, 252] on div "Fry Freezer" at bounding box center [638, 236] width 333 height 31
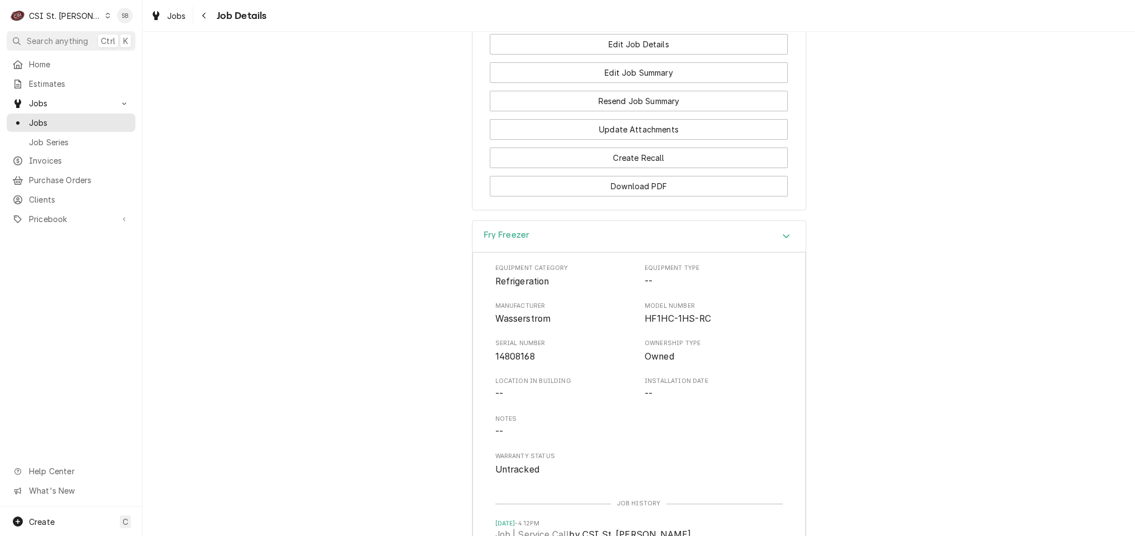
click at [537, 324] on span "Wasserstrom" at bounding box center [523, 319] width 56 height 11
copy span "Wasserstrom"
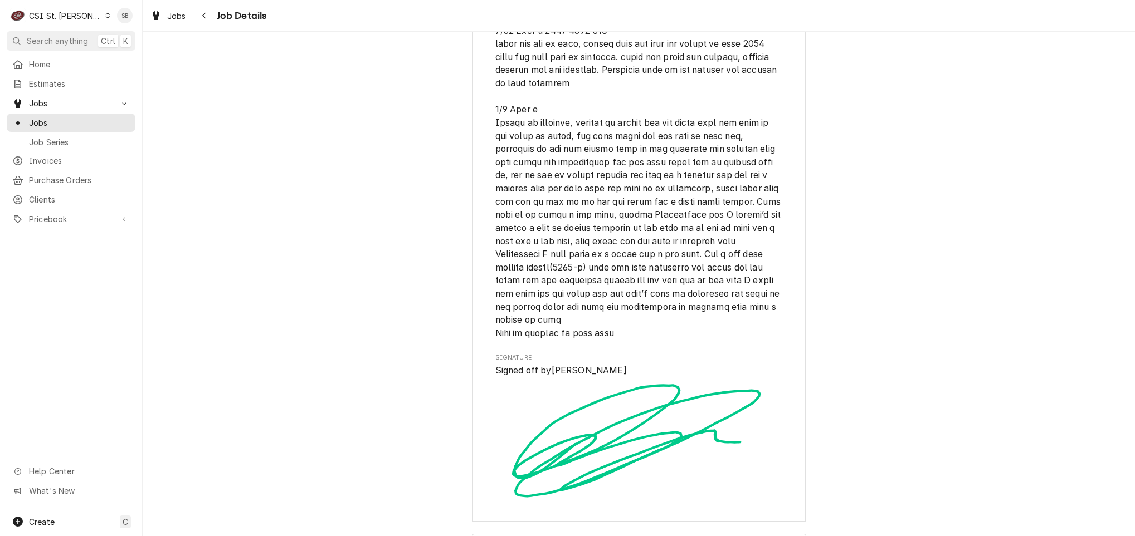
scroll to position [4256, 0]
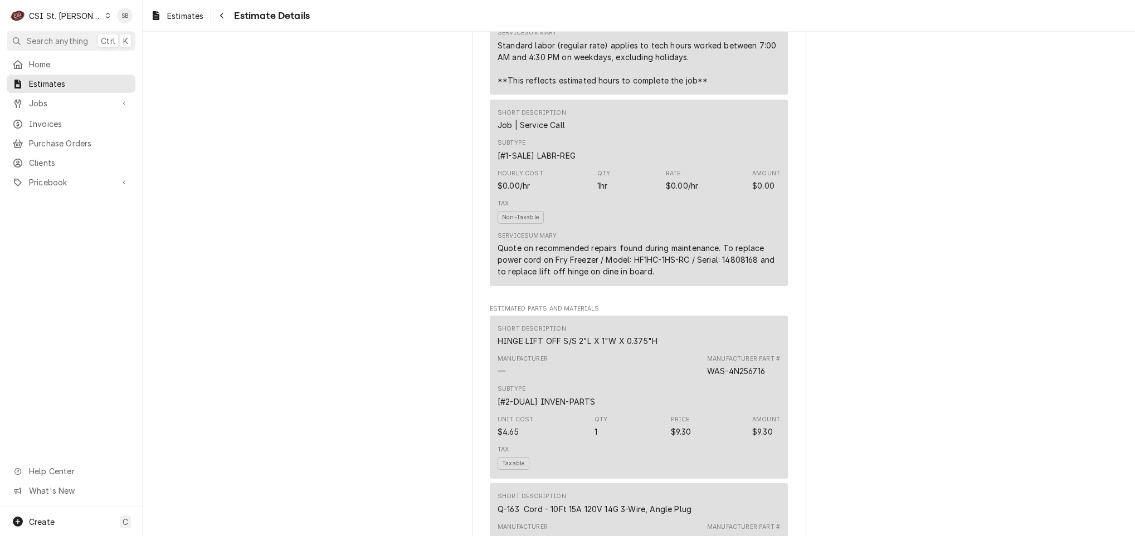
scroll to position [836, 0]
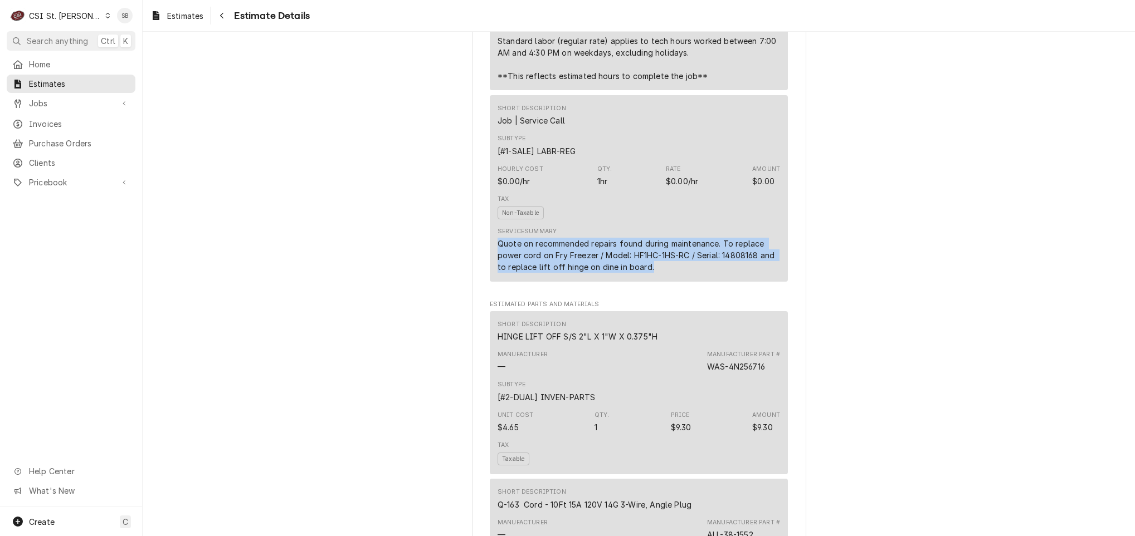
drag, startPoint x: 492, startPoint y: 279, endPoint x: 667, endPoint y: 303, distance: 176.5
click at [667, 273] on div "Quote on recommended repairs found during maintenance. To replace power cord on…" at bounding box center [638, 255] width 282 height 35
copy div "Quote on recommended repairs found during maintenance. To replace power cord on…"
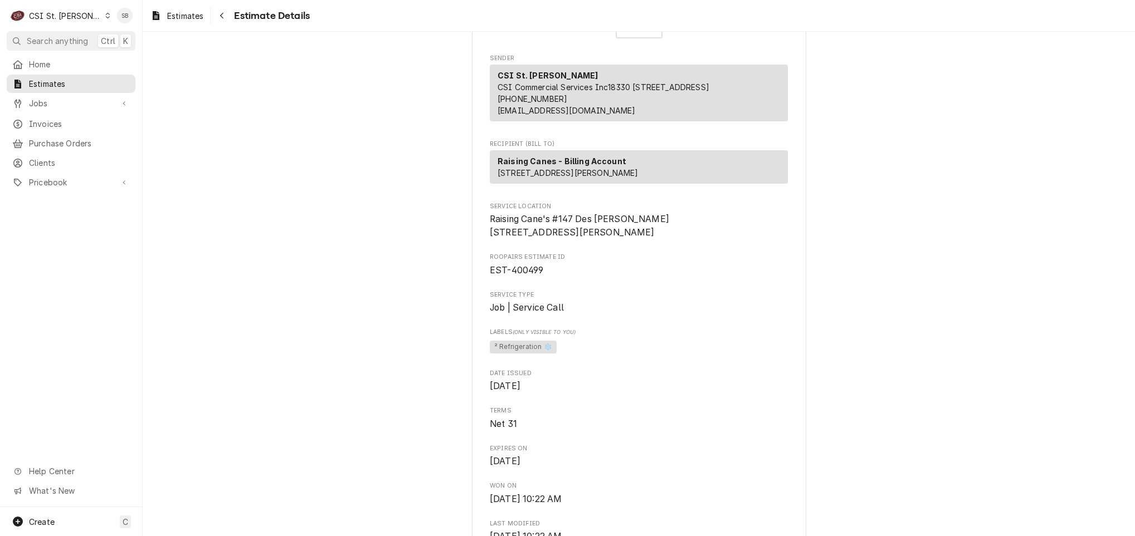
scroll to position [0, 0]
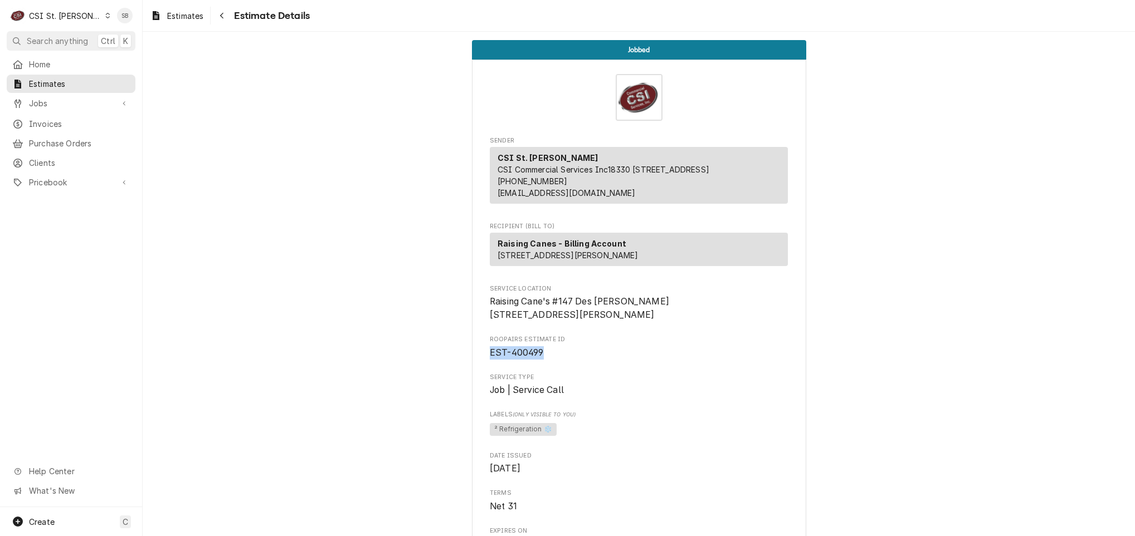
drag, startPoint x: 540, startPoint y: 387, endPoint x: 440, endPoint y: 393, distance: 99.9
copy span "EST-400499"
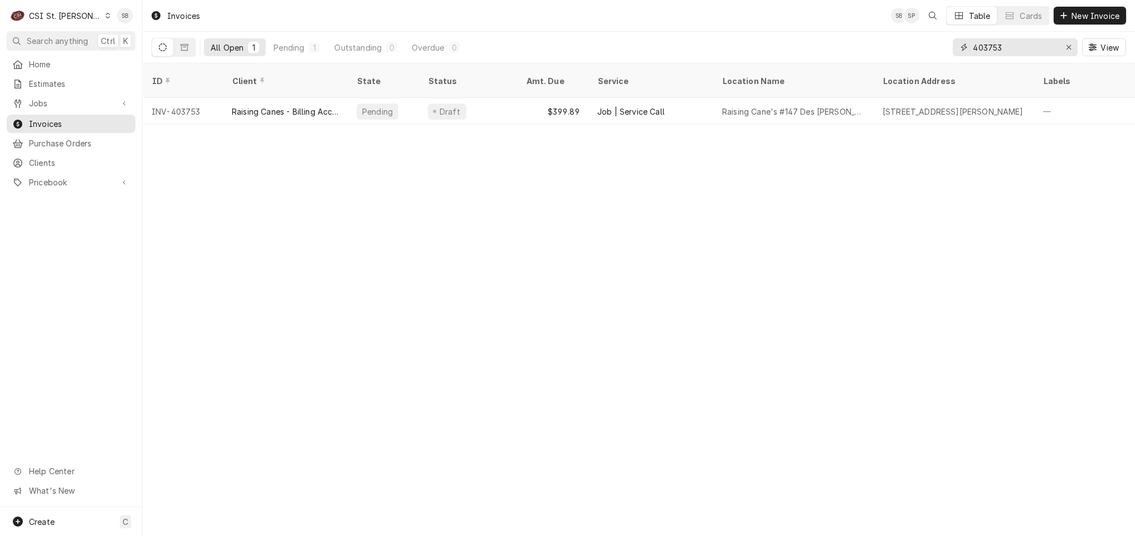
click at [993, 47] on input "403753" at bounding box center [1015, 47] width 84 height 18
paste input "61"
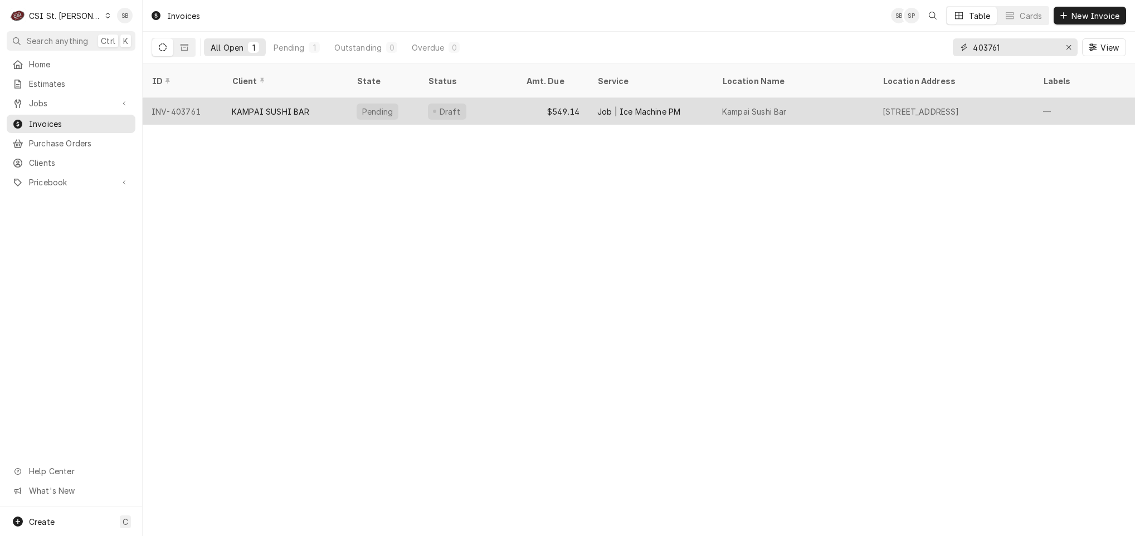
type input "403761"
click at [308, 106] on div "KAMPAI SUSHI BAR" at bounding box center [271, 112] width 78 height 12
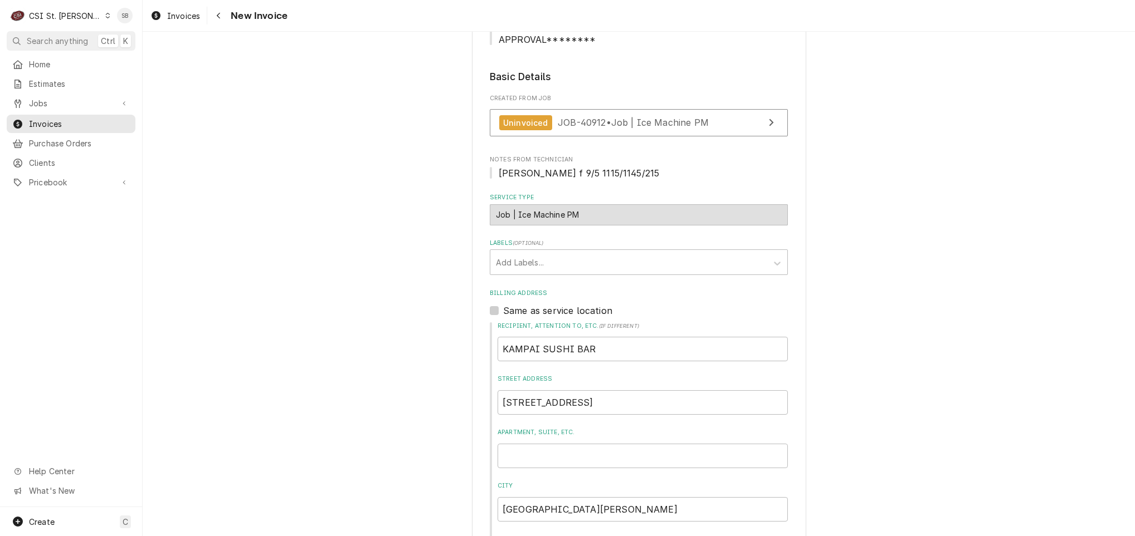
scroll to position [418, 0]
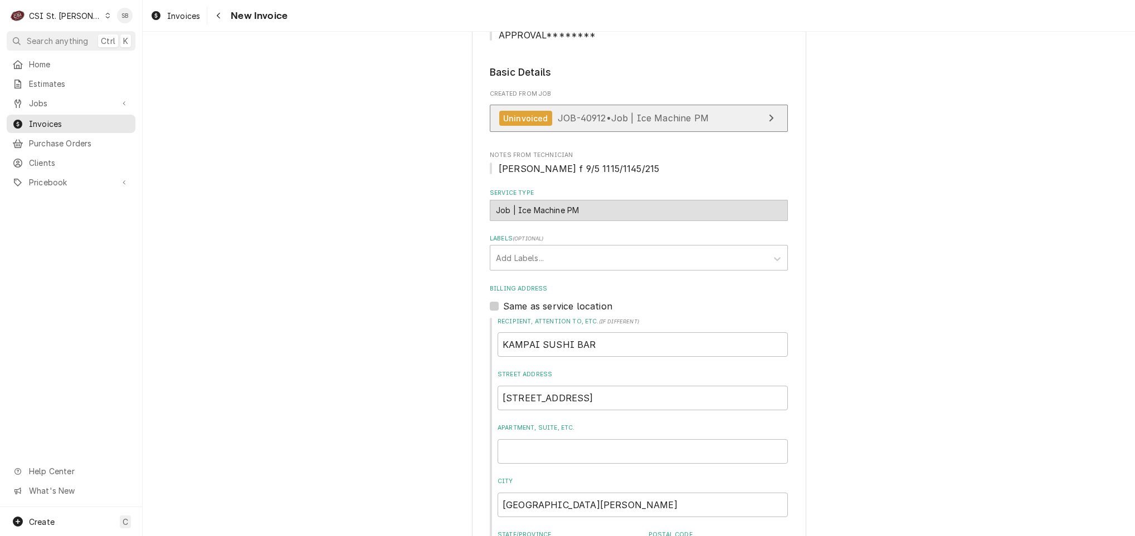
click at [545, 108] on link "Uninvoiced JOB-40912 • Job | Ice Machine PM" at bounding box center [639, 118] width 298 height 27
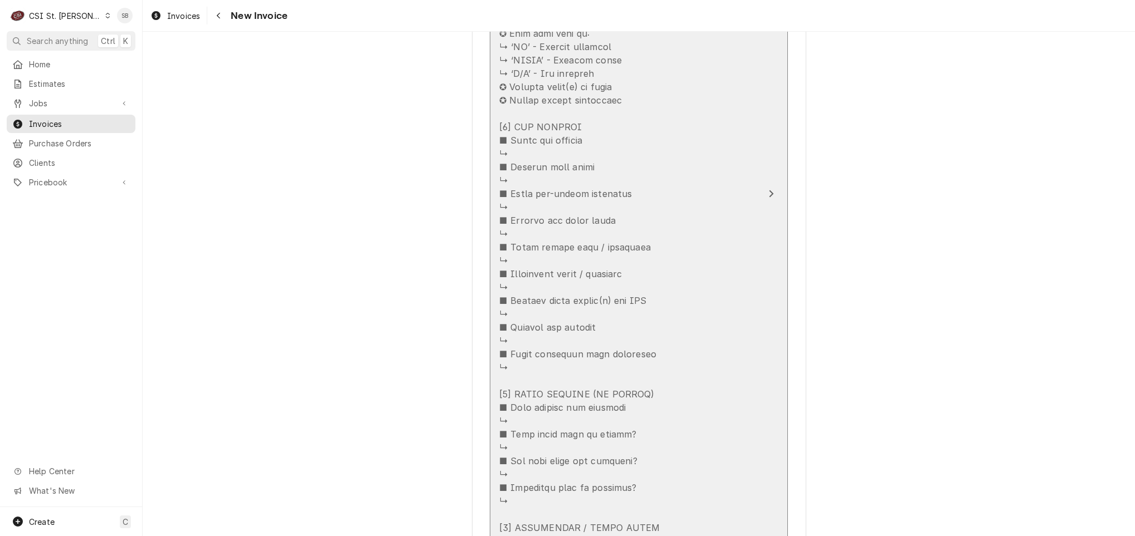
click at [652, 223] on div "Update Line Item" at bounding box center [627, 288] width 256 height 602
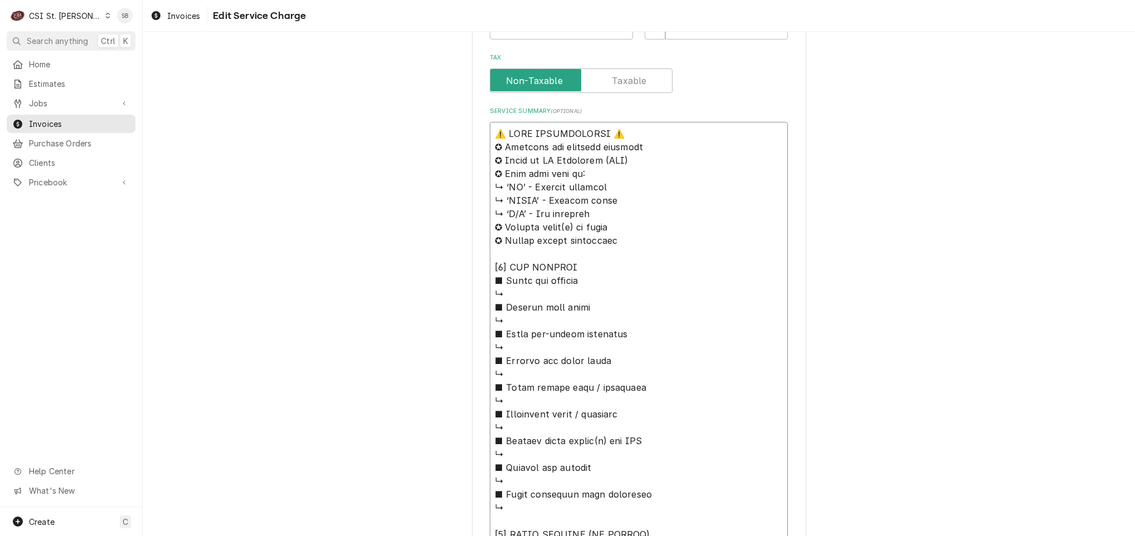
scroll to position [707, 0]
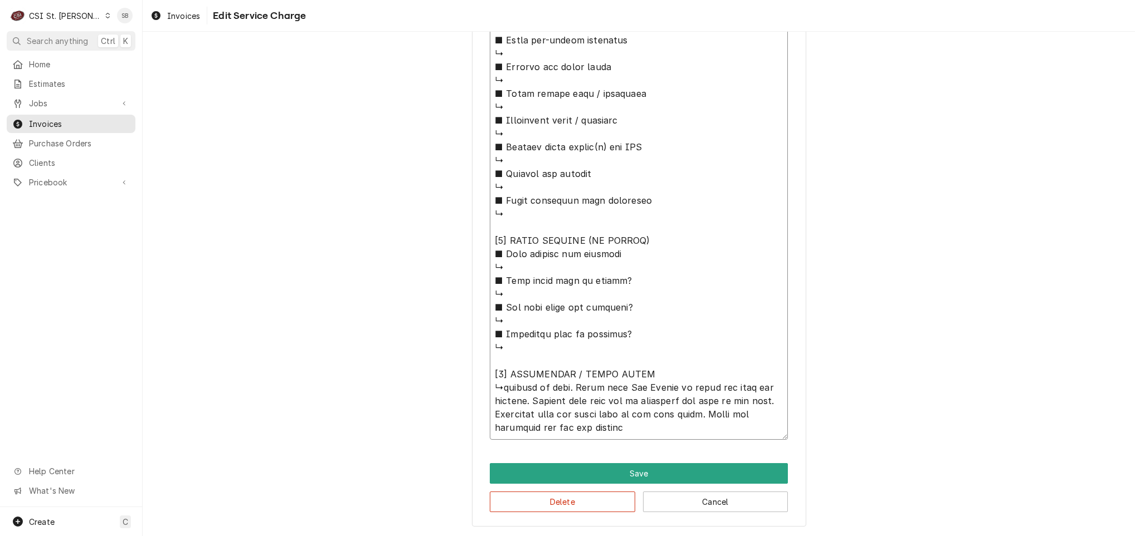
drag, startPoint x: 486, startPoint y: 136, endPoint x: 719, endPoint y: 579, distance: 500.3
click at [719, 536] on html "C CSI St. Louis SB Search anything Ctrl K Home Estimates Jobs Jobs Job Series I…" at bounding box center [567, 268] width 1135 height 536
click at [582, 509] on button "Delete" at bounding box center [562, 502] width 145 height 21
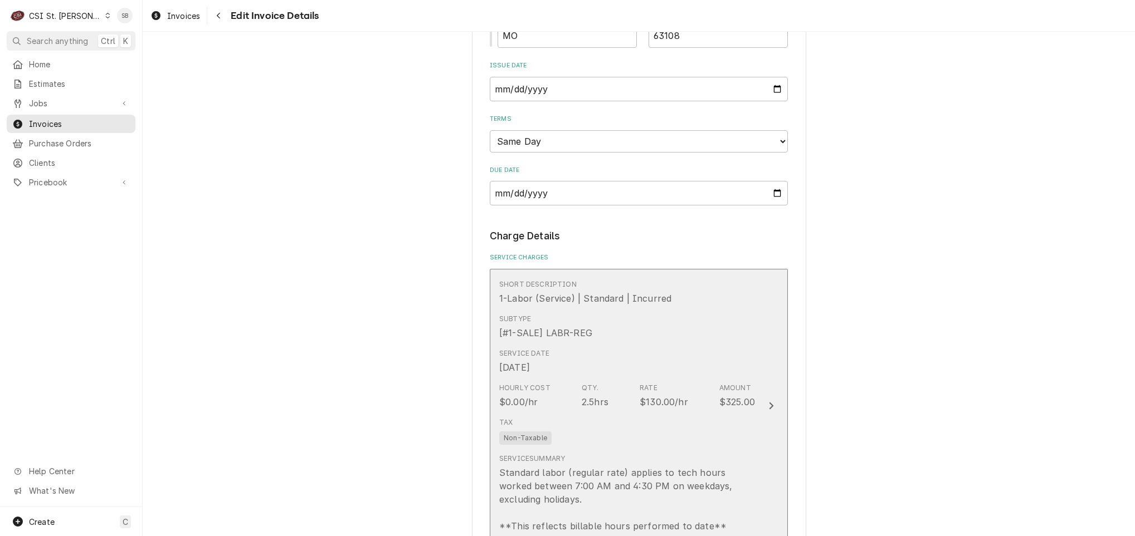
click at [548, 428] on div "Tax Non-Taxable" at bounding box center [627, 431] width 256 height 36
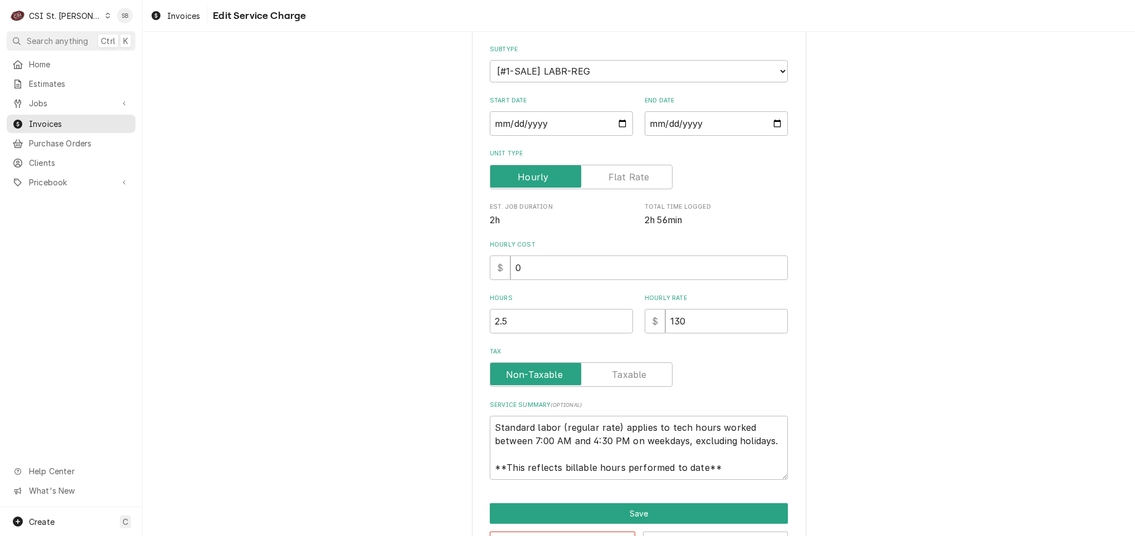
scroll to position [159, 0]
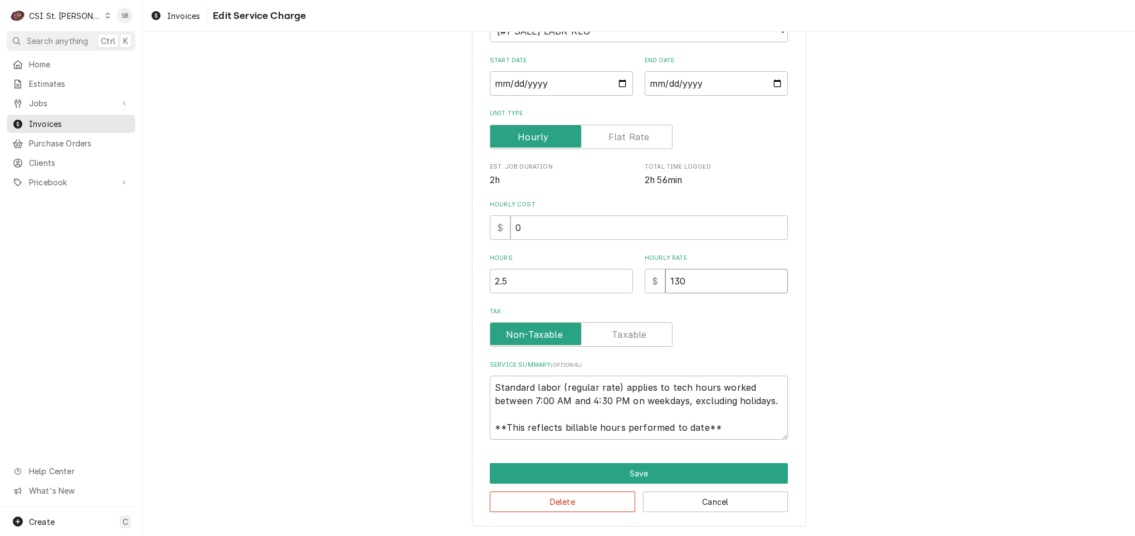
drag, startPoint x: 726, startPoint y: 276, endPoint x: 659, endPoint y: 281, distance: 67.0
click at [665, 279] on input "130" at bounding box center [726, 281] width 123 height 25
type textarea "x"
type input "0"
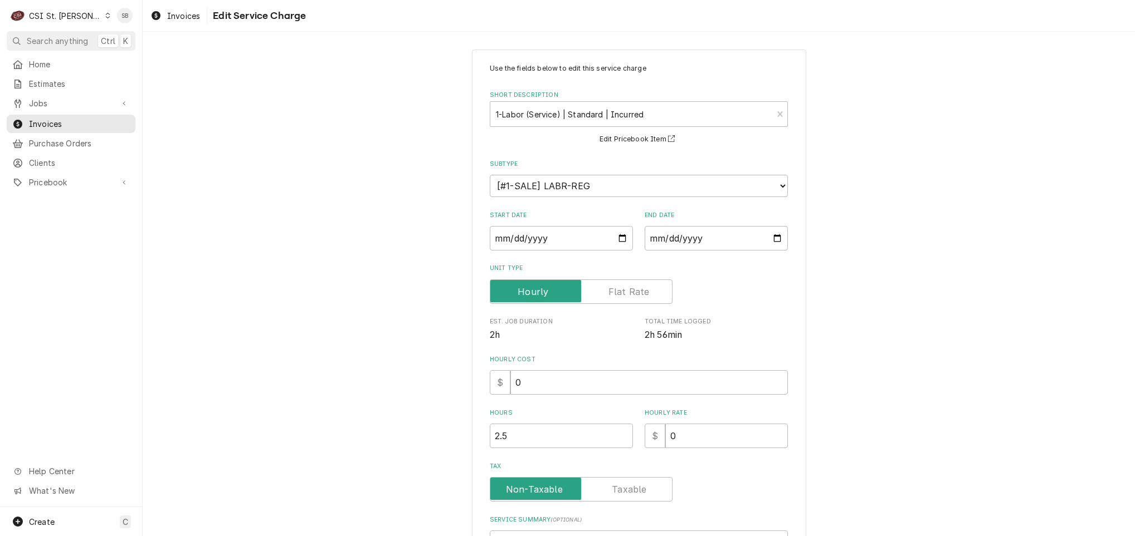
scroll to position [0, 0]
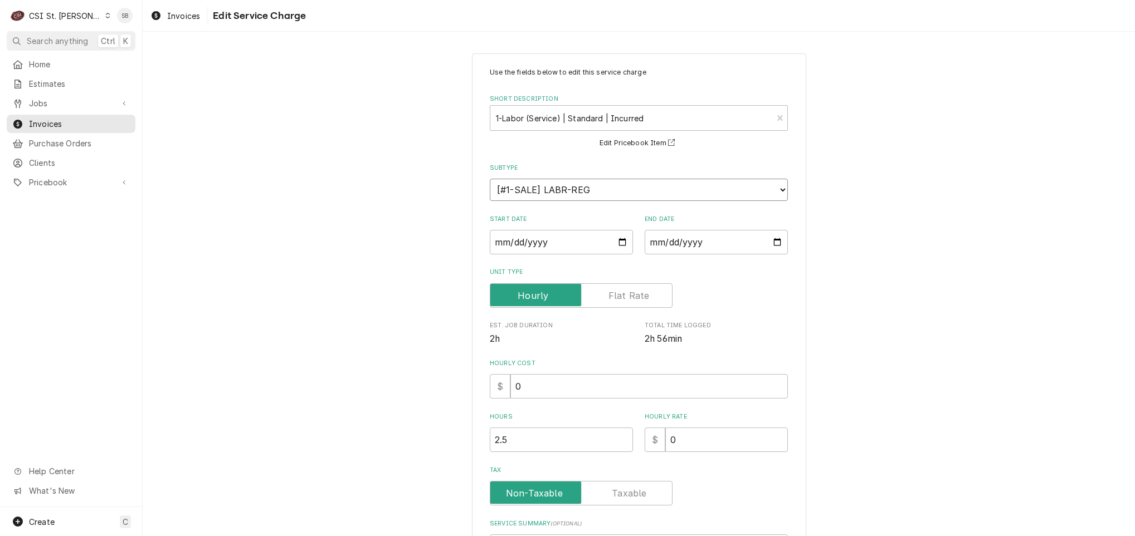
click at [557, 190] on select "Choose a subtype... [#1-SALE] LABR-BEV [#1-SALE] LABR-BEV-PM [#1-SALE] LABR-DBL…" at bounding box center [639, 190] width 298 height 22
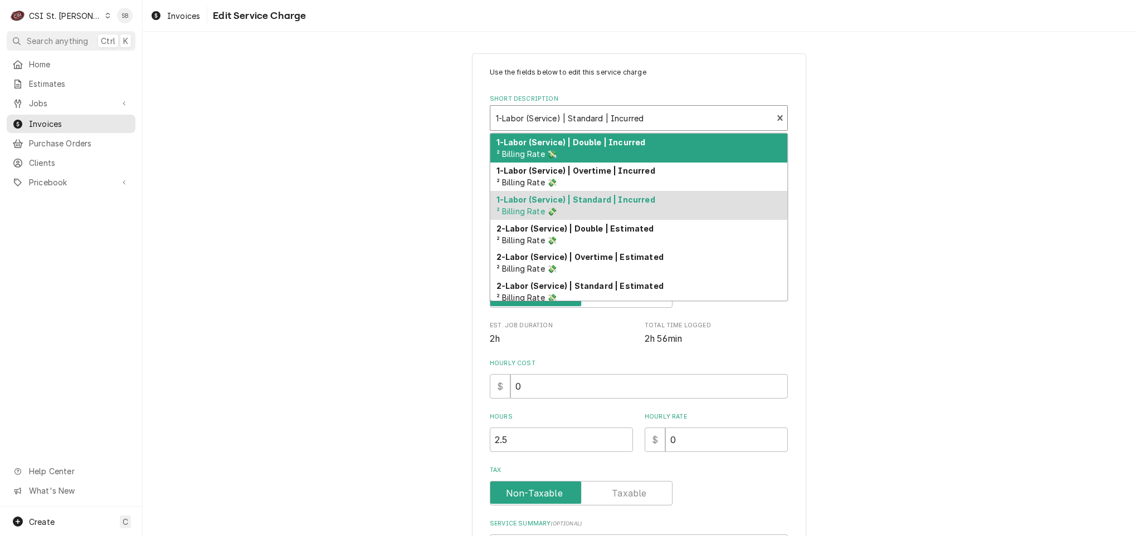
click at [558, 121] on div "Short Description" at bounding box center [631, 118] width 271 height 20
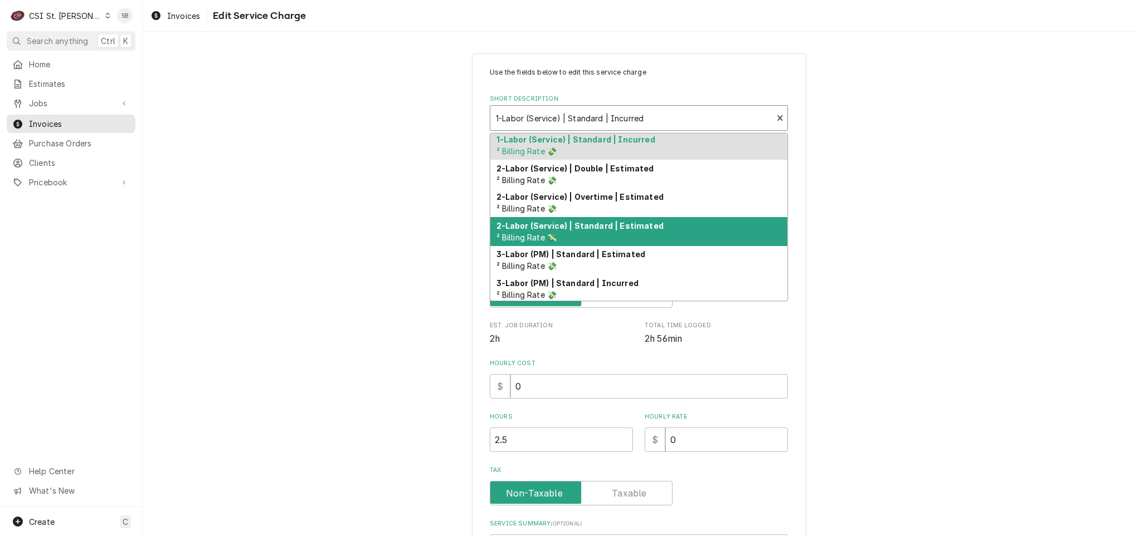
scroll to position [84, 0]
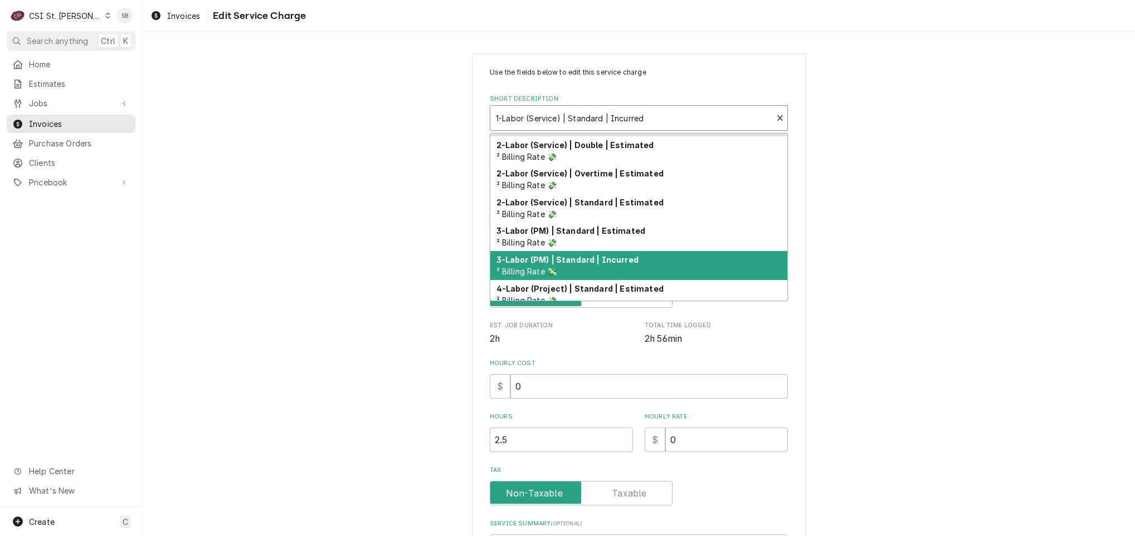
click at [548, 270] on span "² Billing Rate 💸" at bounding box center [526, 271] width 61 height 9
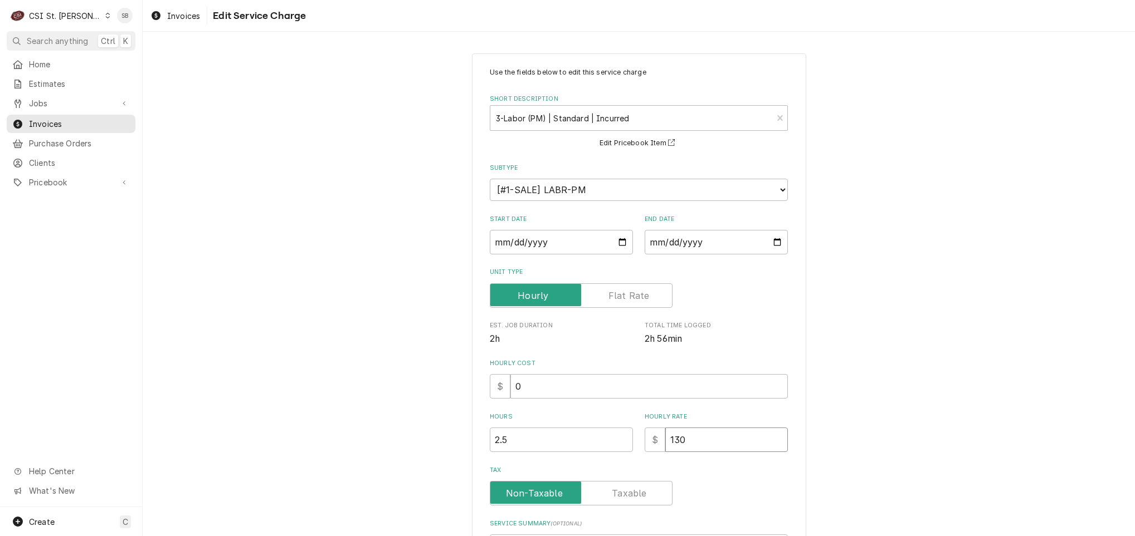
click at [610, 436] on div "Hours 2.5 Hourly Rate $ 130" at bounding box center [639, 433] width 298 height 40
type textarea "x"
type input "0"
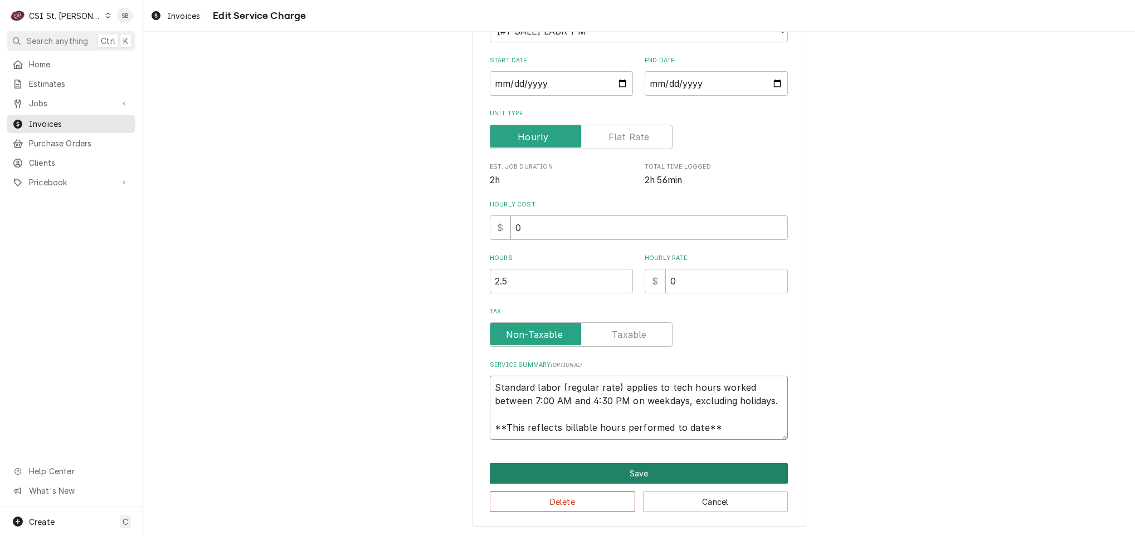
scroll to position [13, 0]
drag, startPoint x: 486, startPoint y: 388, endPoint x: 751, endPoint y: 482, distance: 280.6
click at [751, 482] on div "Use the fields below to edit this service charge Short Description 3-Labor (PM)…" at bounding box center [639, 211] width 334 height 632
type textarea "x"
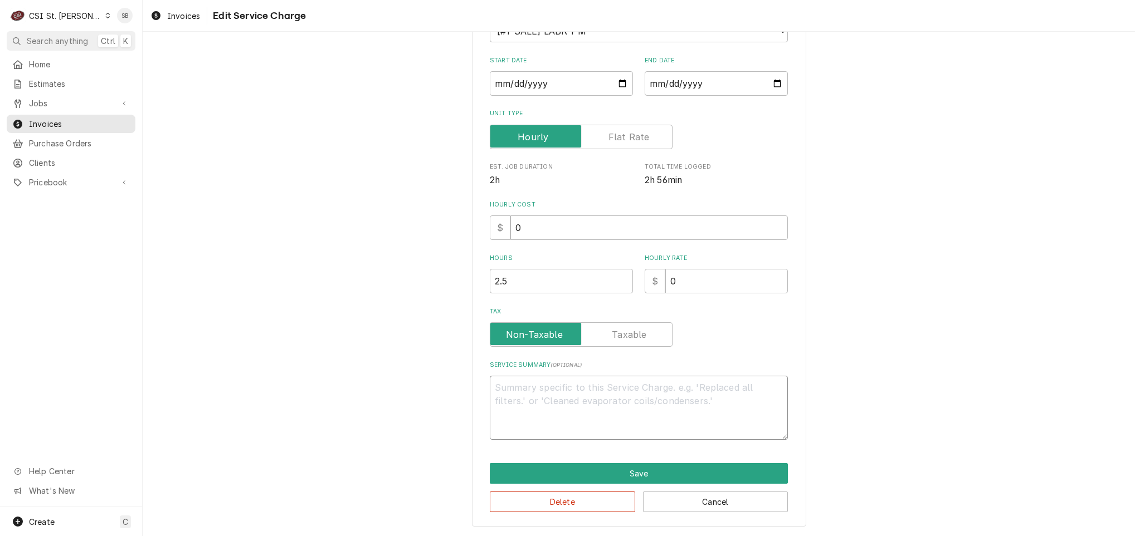
scroll to position [146, 0]
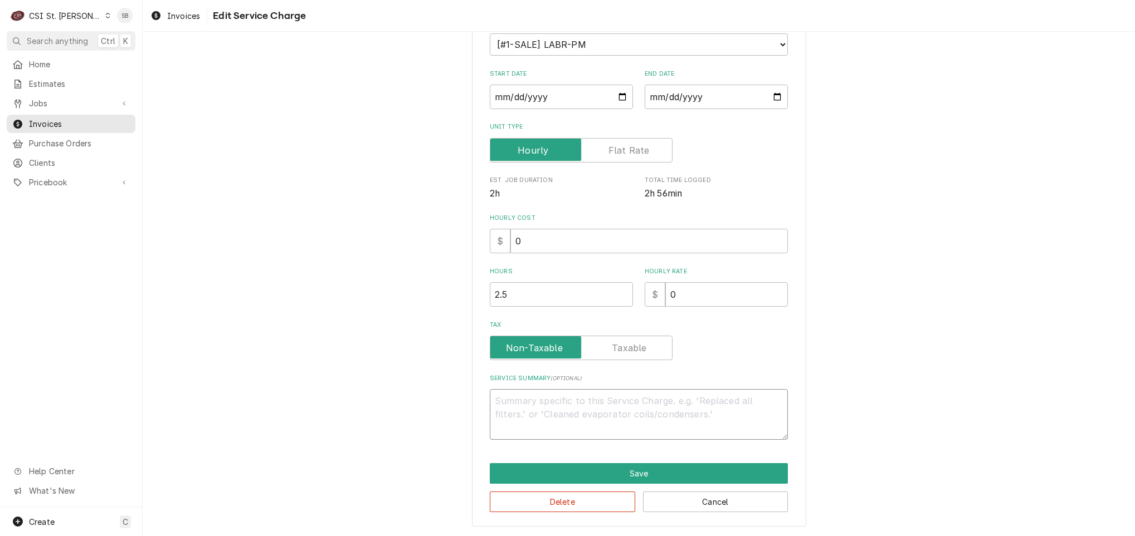
paste textarea "On 09/08, technician arrived on site and was directed to the unit by Mod. It wa…"
type textarea "x"
type textarea "On 09/08, technician arrived on site and was directed to the unit by Mod. It wa…"
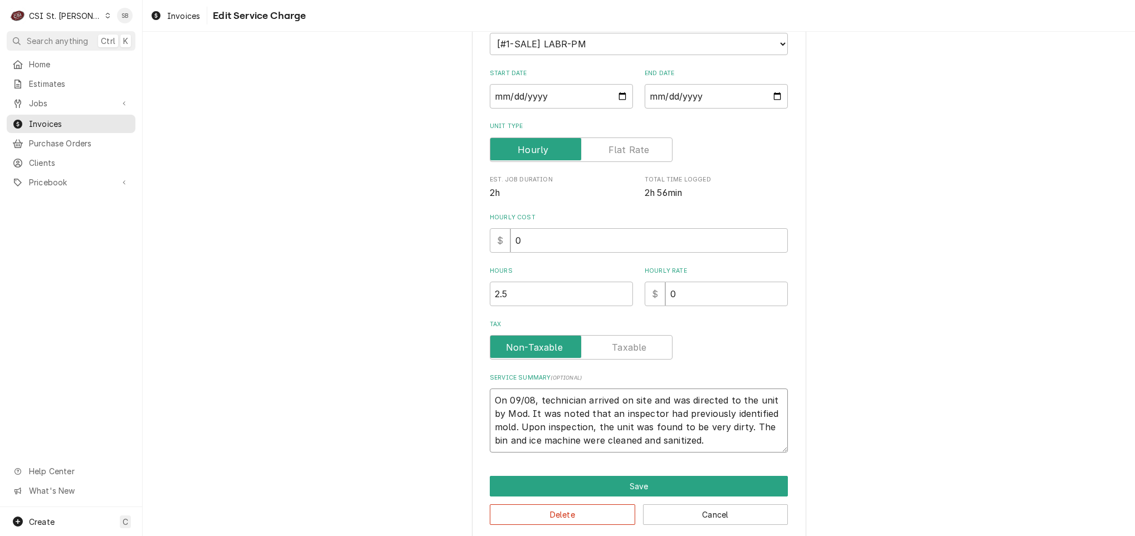
scroll to position [159, 0]
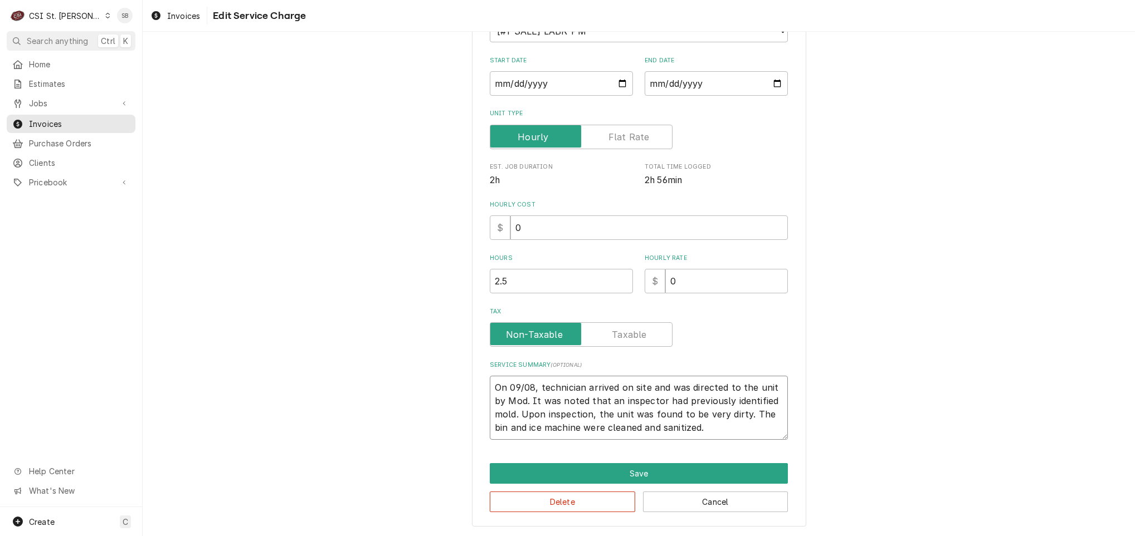
click at [520, 387] on textarea "On 09/08, technician arrived on site and was directed to the unit by Mod. It wa…" at bounding box center [639, 408] width 298 height 64
click at [525, 392] on textarea "On 09/08, technician arrived on site and was directed to the unit by Mod. It wa…" at bounding box center [639, 408] width 298 height 64
type textarea "x"
type textarea "On 09/0, technician arrived on site and was directed to the unit by Mod. It was…"
type textarea "x"
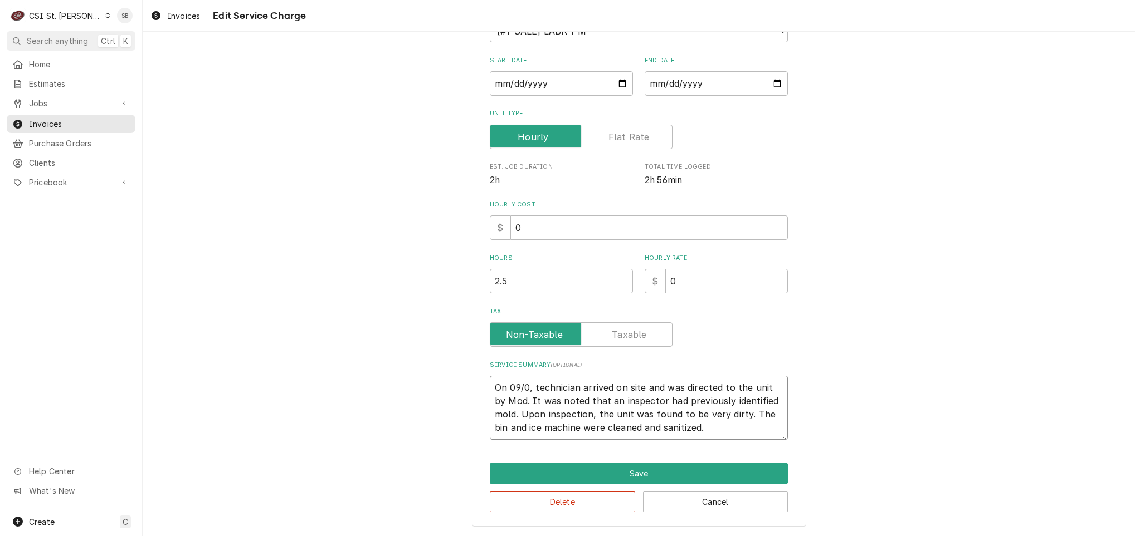
type textarea "On 09/05, technician arrived on site and was directed to the unit by Mod. It wa…"
click at [518, 401] on textarea "On 09/05, technician arrived on site and was directed to the unit by Mod. It wa…" at bounding box center [639, 408] width 298 height 64
type textarea "x"
type textarea "On 09/05, technician arrived on site and was directed to the unit by Md. It was…"
type textarea "x"
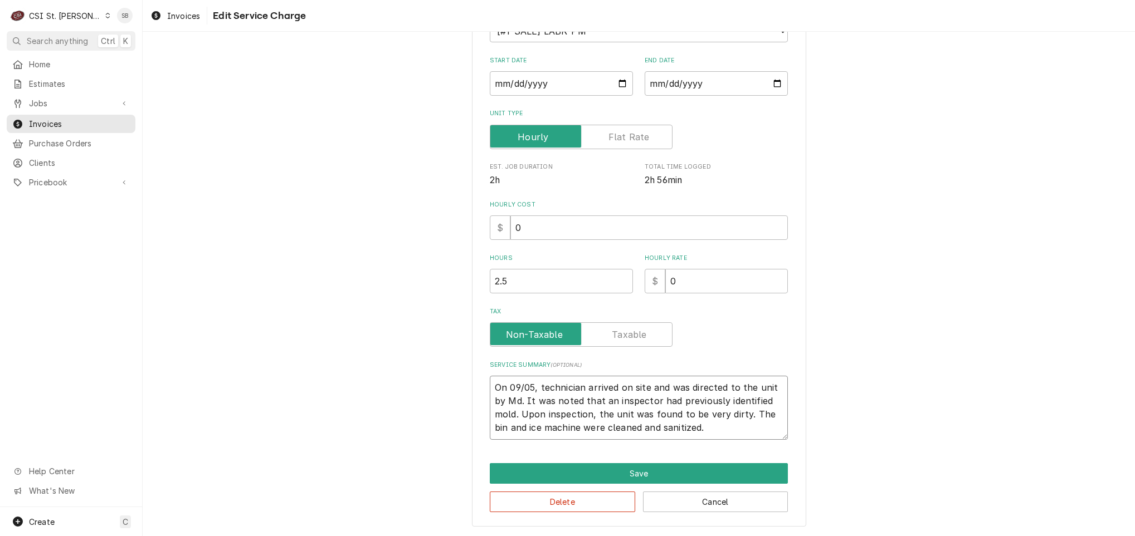
type textarea "On 09/05, technician arrived on site and was directed to the unit by d. It was …"
drag, startPoint x: 748, startPoint y: 413, endPoint x: 619, endPoint y: 379, distance: 133.1
click at [619, 379] on textarea "On 09/05, technician arrived on site and was directed to the unit by d. It was …" at bounding box center [639, 408] width 298 height 64
type textarea "x"
type textarea "On 09/05, technician arrived ohe bin and ice machine were cleaned and sanitized."
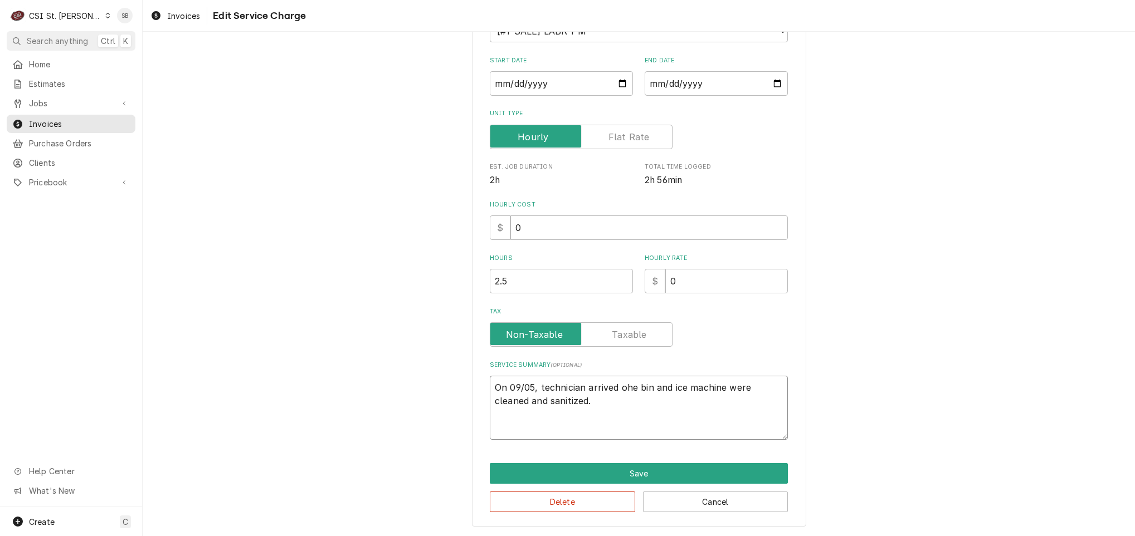
scroll to position [146, 0]
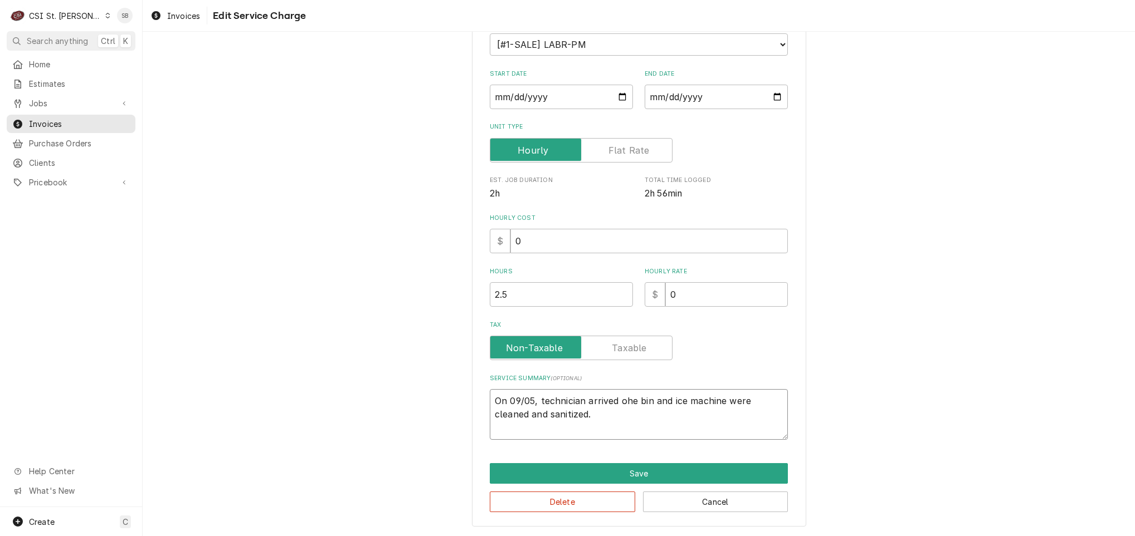
type textarea "x"
type textarea "On 09/05, technician arrived he bin and ice machine were cleaned and sanitized."
type textarea "x"
type textarea "On 09/05, technician arrived ahe bin and ice machine were cleaned and sanitized."
type textarea "x"
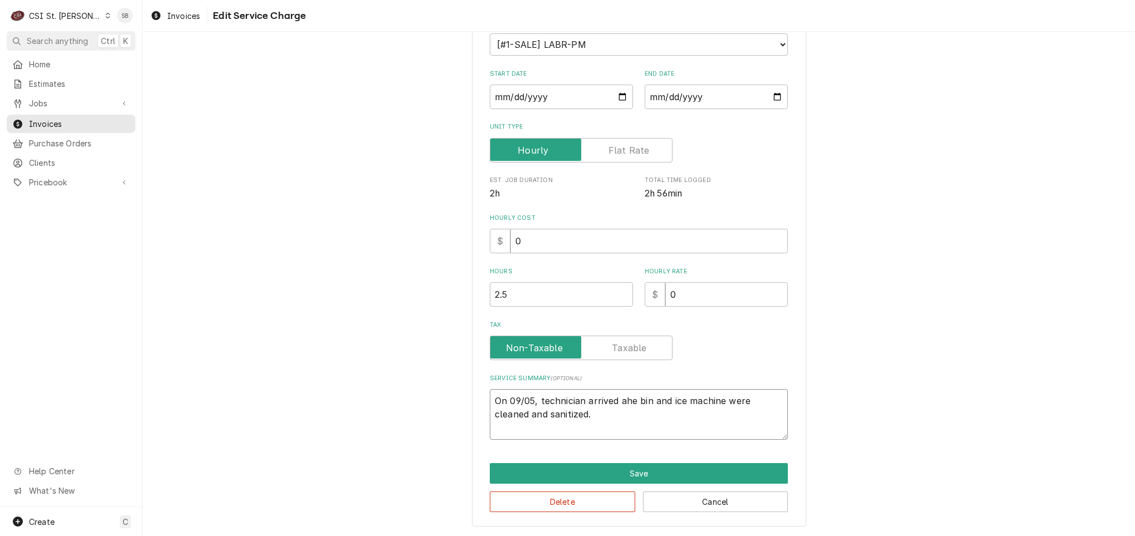
type textarea "On 09/05, technician arrived anhe bin and ice machine were cleaned and sanitize…"
type textarea "x"
type textarea "On 09/05, technician arrived andhe bin and ice machine were cleaned and sanitiz…"
type textarea "x"
type textarea "On 09/05, technician arrived and he bin and ice machine were cleaned and saniti…"
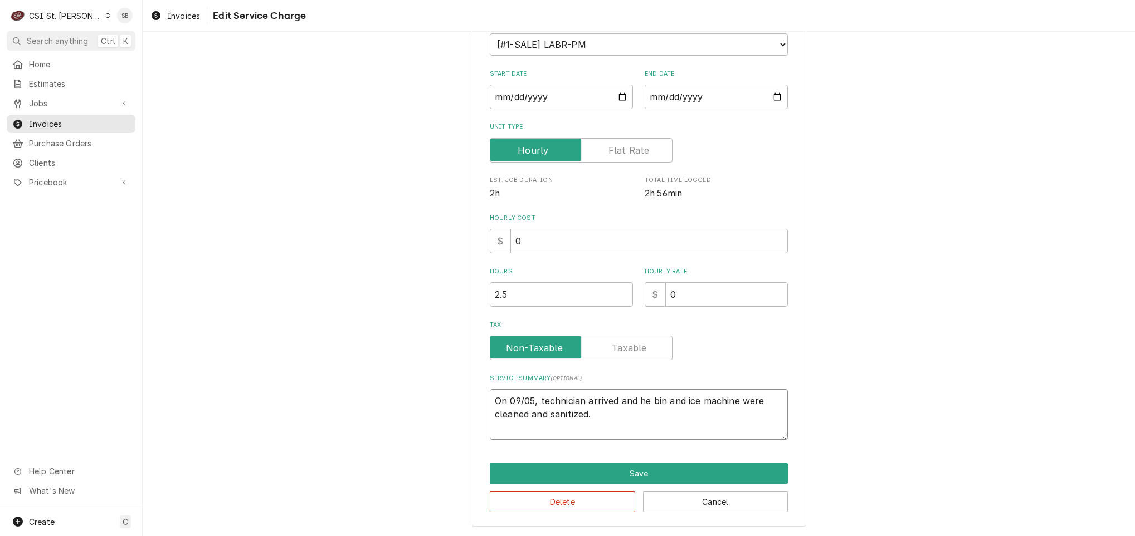
type textarea "x"
type textarea "On 09/05, technician arrived and che bin and ice machine were cleaned and sanit…"
type textarea "x"
type textarea "On 09/05, technician arrived and cohe bin and ice machine were cleaned and sani…"
type textarea "x"
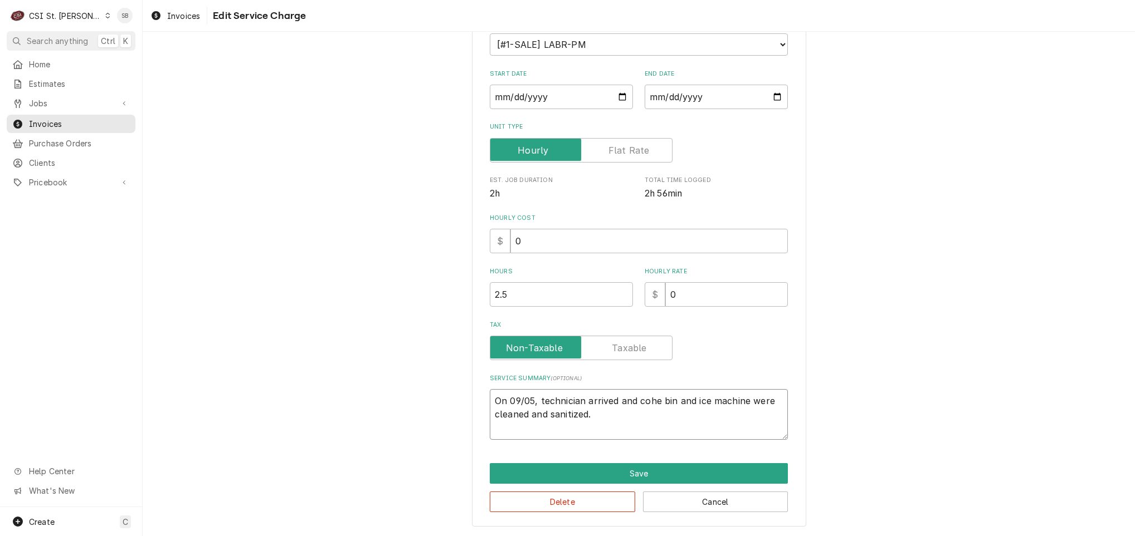
type textarea "On 09/05, technician arrived and comhe bin and ice machine were cleaned and san…"
type textarea "x"
type textarea "On 09/05, technician arrived and comphe bin and ice machine were cleaned and sa…"
type textarea "x"
type textarea "On 09/05, technician arrived and complhe bin and ice machine were cleaned and s…"
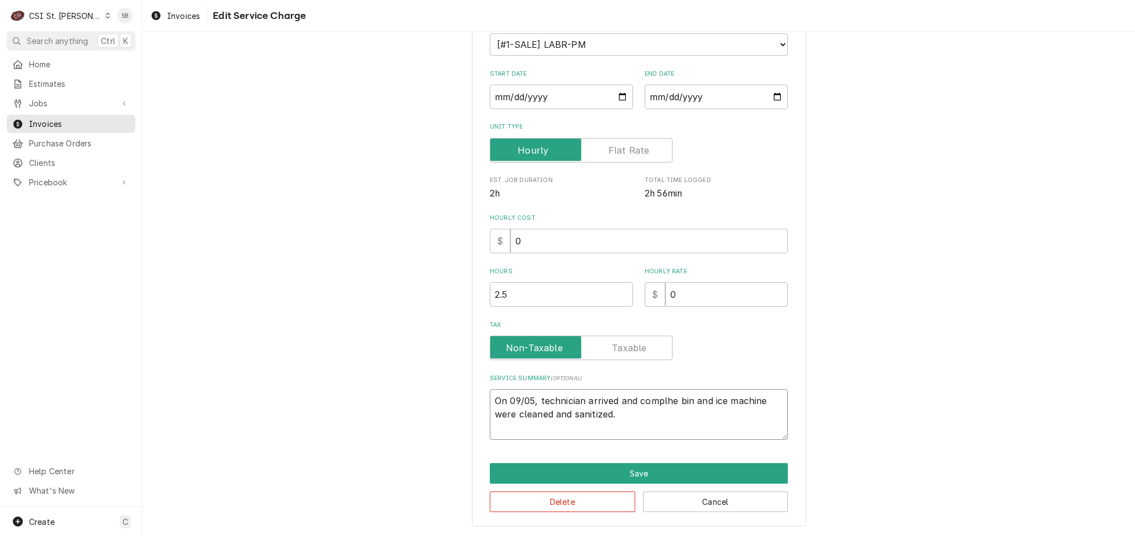
type textarea "x"
type textarea "On 09/05, technician arrived and complehe bin and ice machine were cleaned and …"
type textarea "x"
type textarea "On 09/05, technician arrived and complethe bin and ice machine were cleaned and…"
type textarea "x"
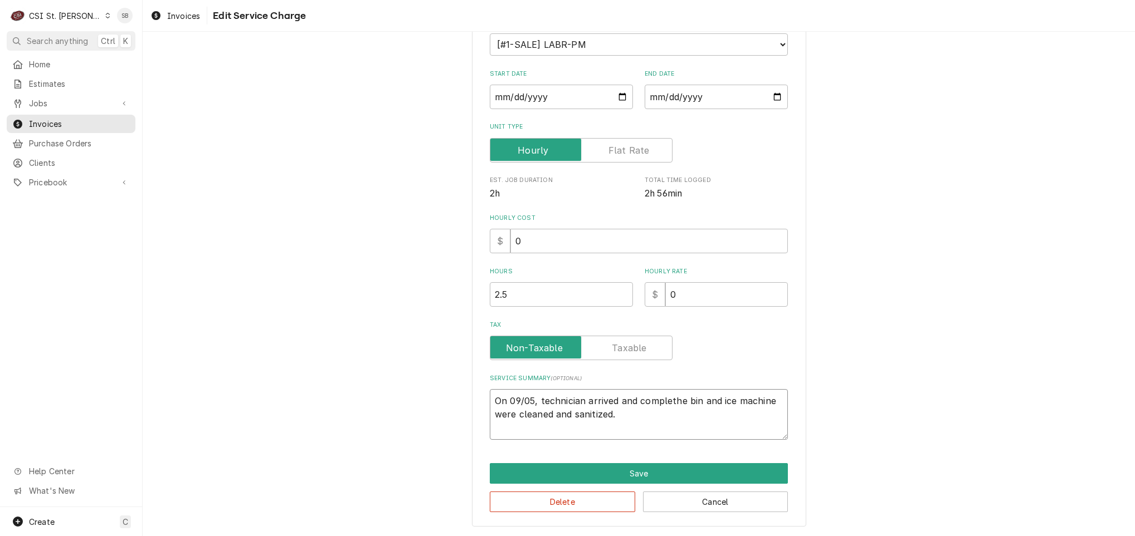
type textarea "On 09/05, technician arrived and completehe bin and ice machine were cleaned an…"
type textarea "x"
type textarea "On 09/05, technician arrived and completed he bin and ice machine were cleaned …"
type textarea "x"
type textarea "On 09/05, technician arrived and completed she bin and ice machine were cleaned…"
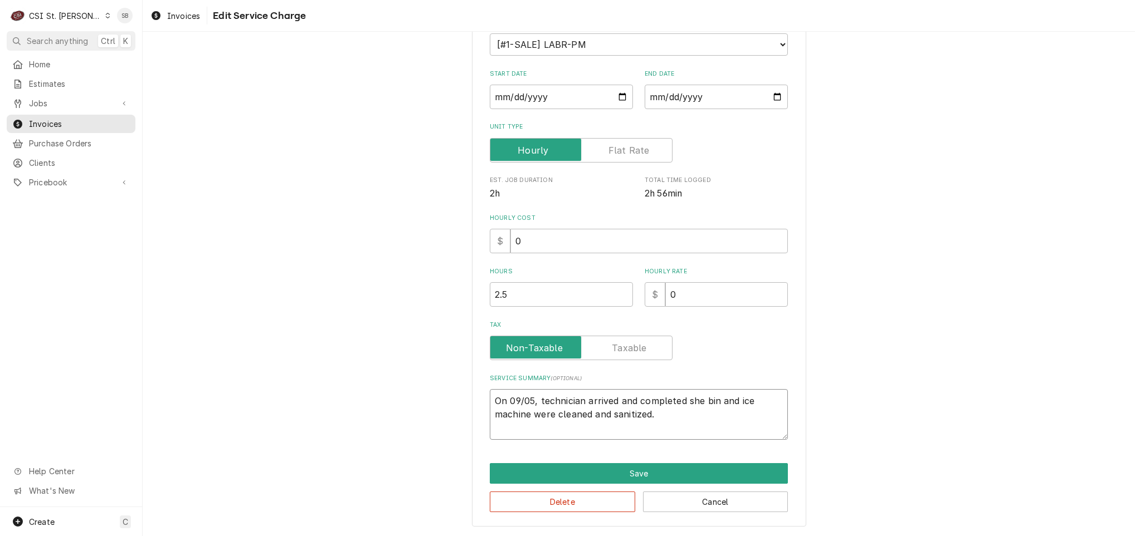
type textarea "x"
type textarea "On 09/05, technician arrived and completed sche bin and ice machine were cleane…"
type textarea "x"
type textarea "On 09/05, technician arrived and completed schhe bin and ice machine were clean…"
type textarea "x"
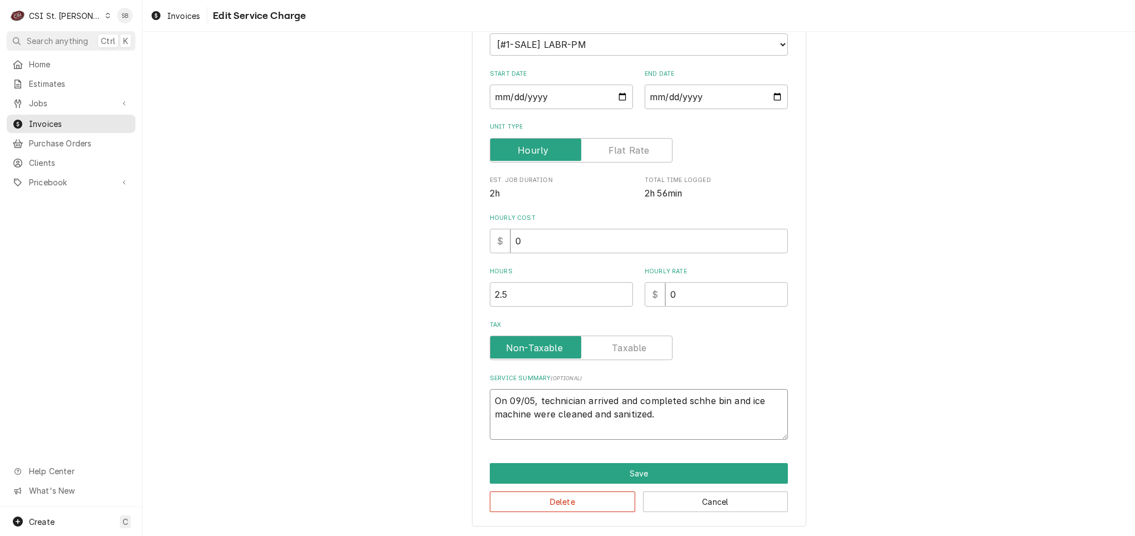
type textarea "On 09/05, technician arrived and completed schehe bin and ice machine were clea…"
type textarea "x"
type textarea "On 09/05, technician arrived and completed schedhe bin and ice machine were cle…"
type textarea "x"
type textarea "On 09/05, technician arrived and completed scheduhe bin and ice machine were cl…"
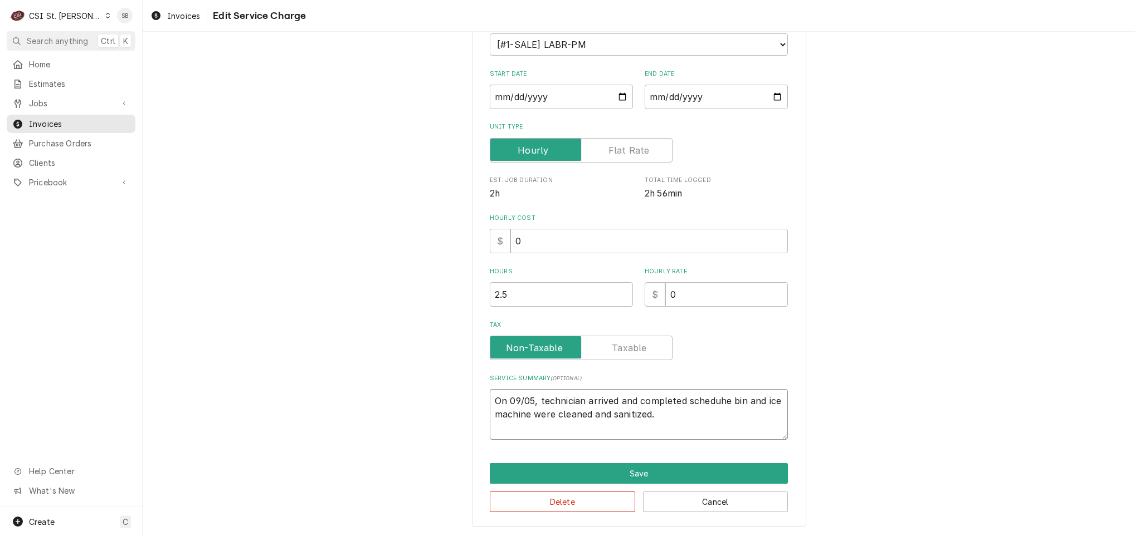
type textarea "x"
type textarea "On 09/05, technician arrived and completed schedulhe bin and ice machine were c…"
type textarea "x"
type textarea "On 09/05, technician arrived and completed schedulehe bin and ice machine were …"
type textarea "x"
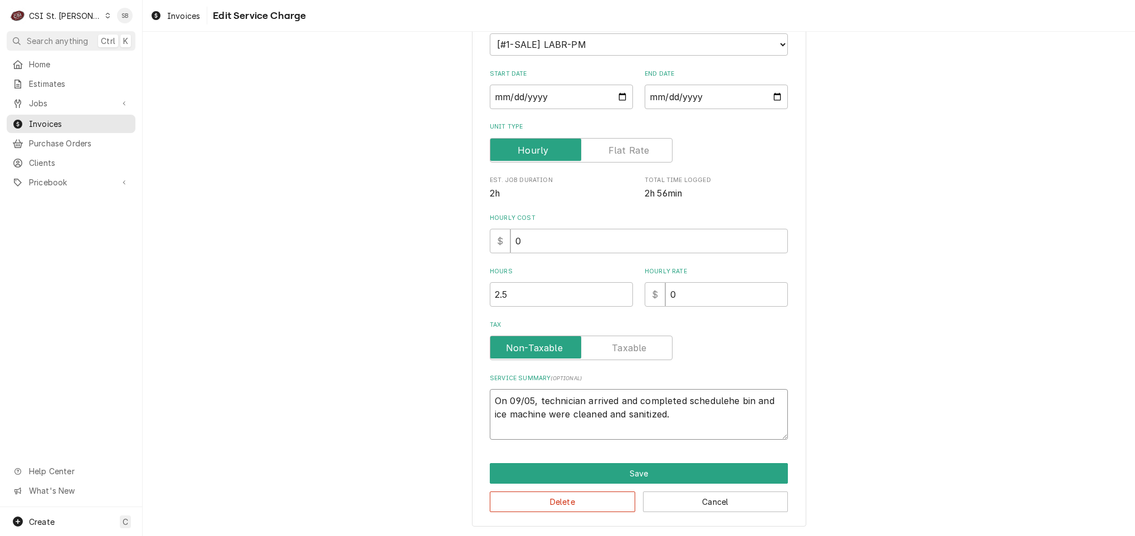
type textarea "On 09/05, technician arrived and completed scheduledhe bin and ice machine were…"
type textarea "x"
type textarea "On 09/05, technician arrived and completed scheduled he bin and ice machine wer…"
type textarea "x"
type textarea "On 09/05, technician arrived and completed scheduled Phe bin and ice machine we…"
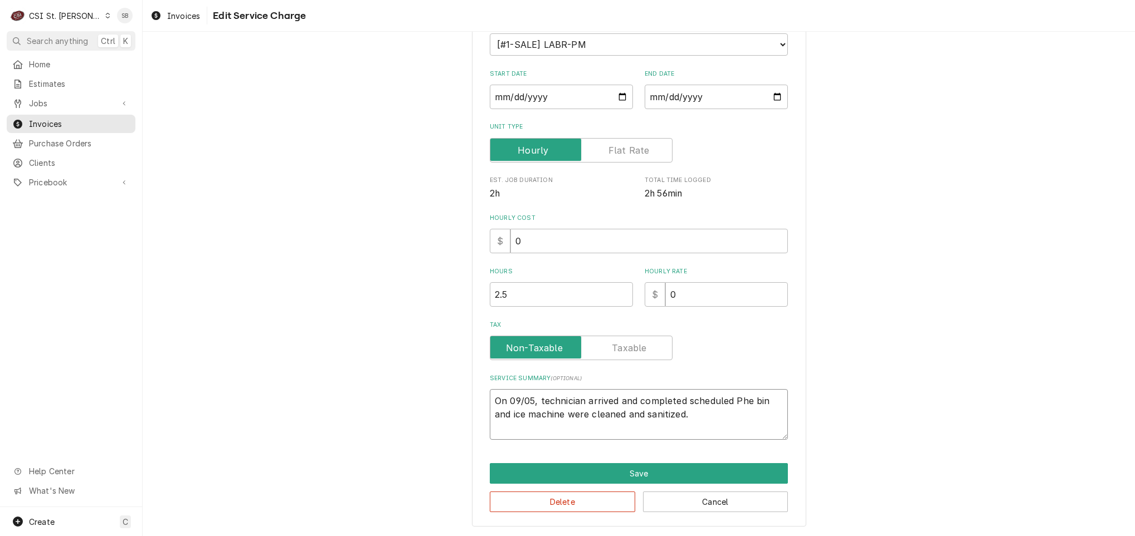
type textarea "x"
type textarea "On 09/05, technician arrived and completed scheduled PMhe bin and ice machine w…"
type textarea "x"
type textarea "On 09/05, technician arrived and completed scheduled PM.he bin and ice machine …"
type textarea "x"
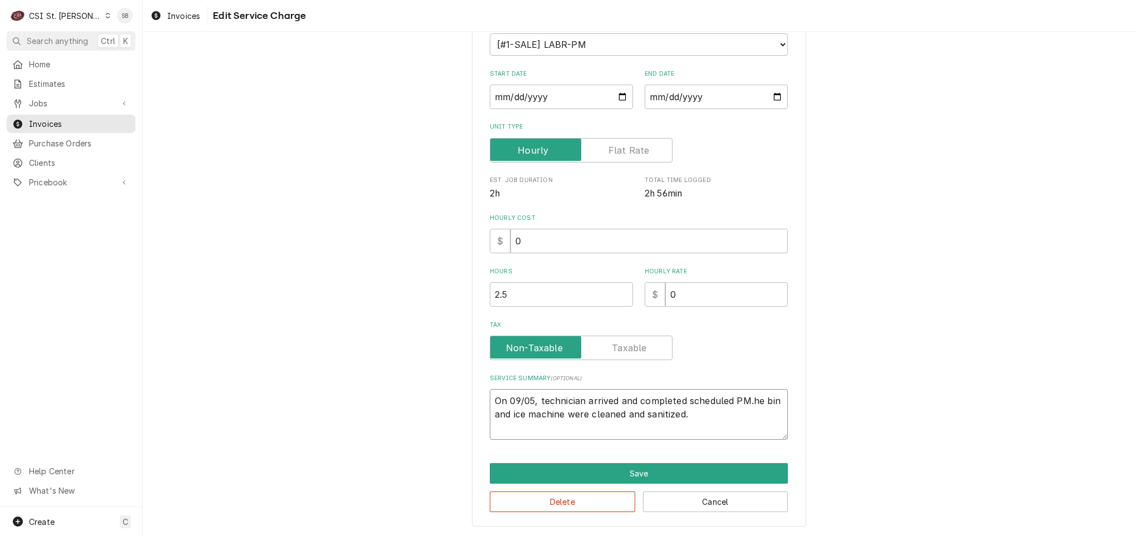
type textarea "On 09/05, technician arrived and completed scheduled PM. he bin and ice machine…"
type textarea "x"
type textarea "On 09/05, technician arrived and completed scheduled PM. e bin and ice machine …"
type textarea "x"
type textarea "On 09/05, technician arrived and completed scheduled PM. bin and ice machine we…"
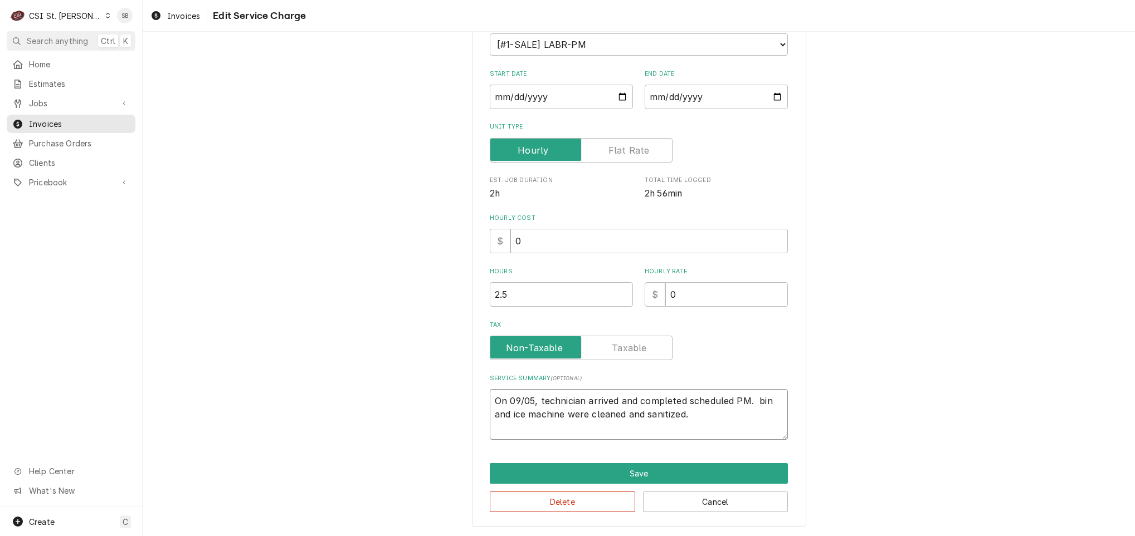
type textarea "x"
type textarea "On 09/05, technician arrived and completed scheduled PM. bin and ice machine we…"
type textarea "x"
type textarea "On 09/05, technician arrived and completed scheduled PM. in and ice machine wer…"
type textarea "x"
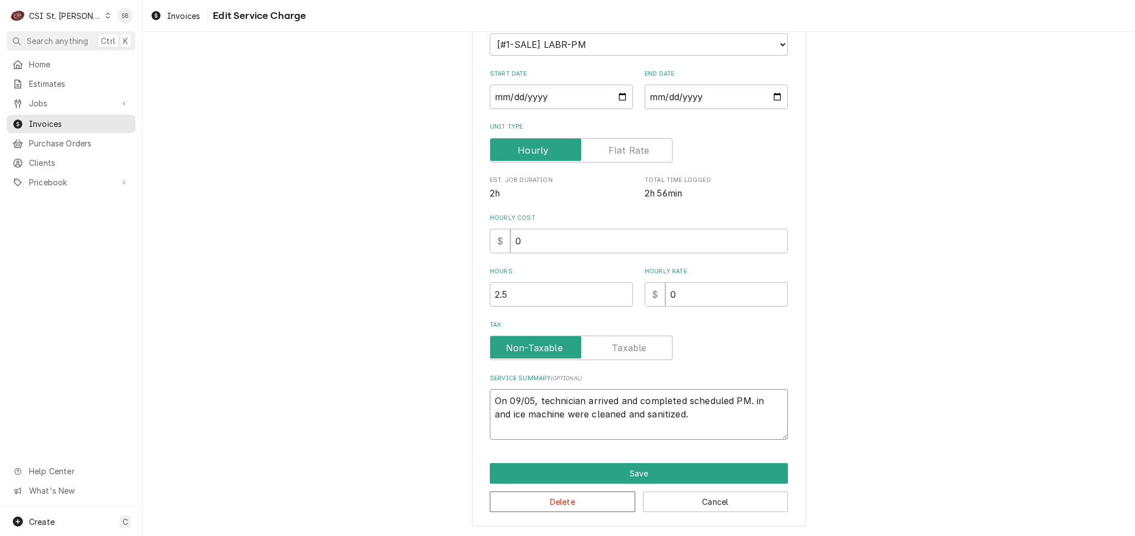
type textarea "On 09/05, technician arrived and completed scheduled PM. n and ice machine were…"
type textarea "x"
type textarea "On 09/05, technician arrived and completed scheduled PM. and ice machine were c…"
type textarea "x"
type textarea "On 09/05, technician arrived and completed scheduled PM. and ice machine were c…"
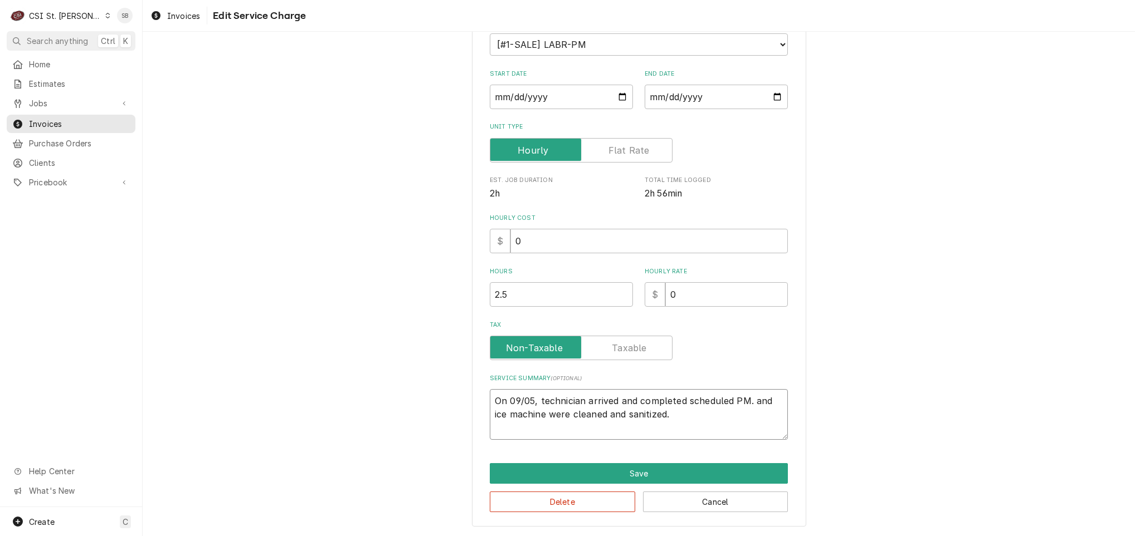
type textarea "x"
type textarea "On 09/05, technician arrived and completed scheduled PM. nd ice machine were cl…"
type textarea "x"
type textarea "On 09/05, technician arrived and completed scheduled PM. d ice machine were cle…"
type textarea "x"
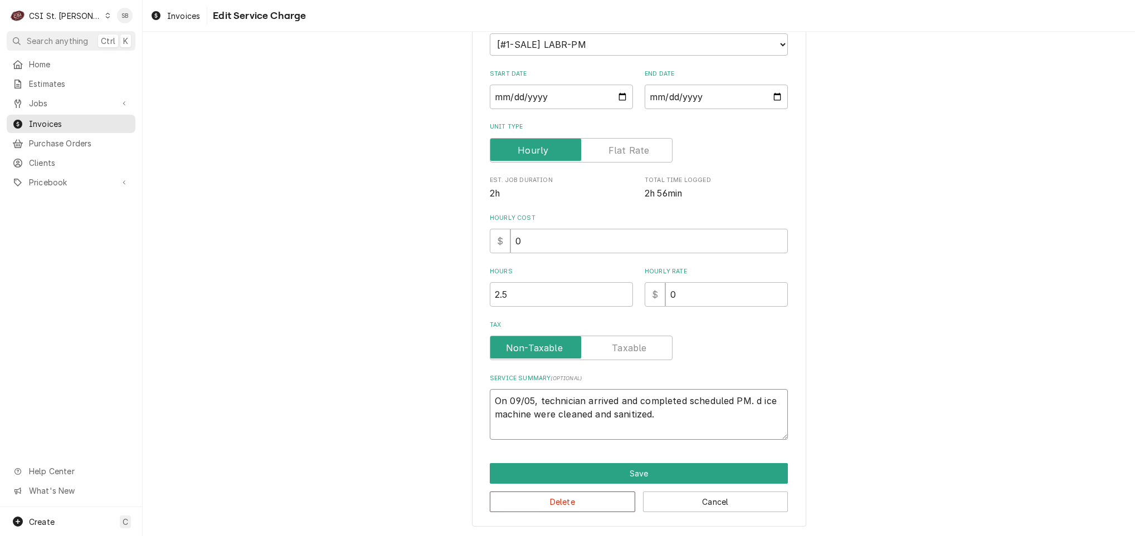
type textarea "On 09/05, technician arrived and completed scheduled PM. ice machine were clean…"
type textarea "x"
type textarea "On 09/05, technician arrived and completed scheduled PM. ice machine were clean…"
type textarea "x"
type textarea "On 09/05, technician arrived and completed scheduled PM. ce machine were cleane…"
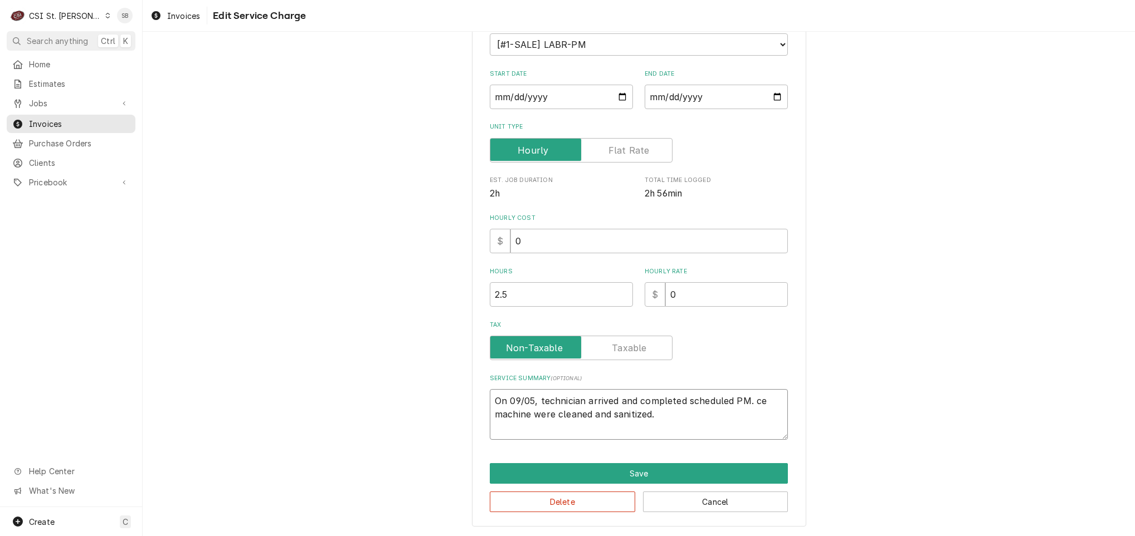
type textarea "x"
type textarea "On 09/05, technician arrived and completed scheduled PM. e machine were cleaned…"
type textarea "x"
type textarea "On 09/05, technician arrived and completed scheduled PM. machine were cleaned a…"
type textarea "x"
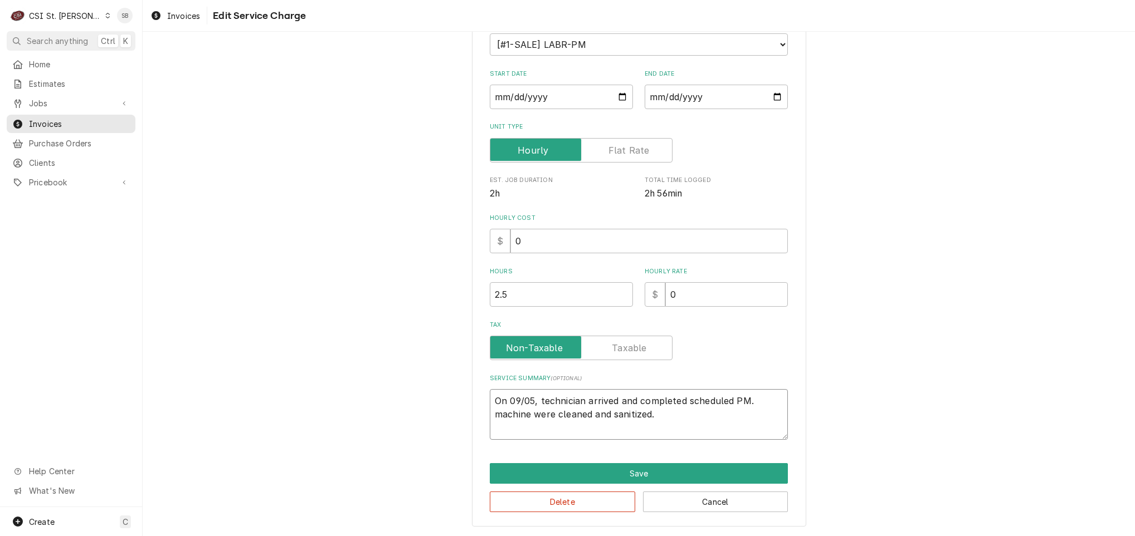
type textarea "On 09/05, technician arrived and completed scheduled PM. machine were cleaned a…"
type textarea "x"
type textarea "On 09/05, technician arrived and completed scheduled PM. achine were cleaned an…"
type textarea "x"
type textarea "On 09/05, technician arrived and completed scheduled PM. chine were cleaned and…"
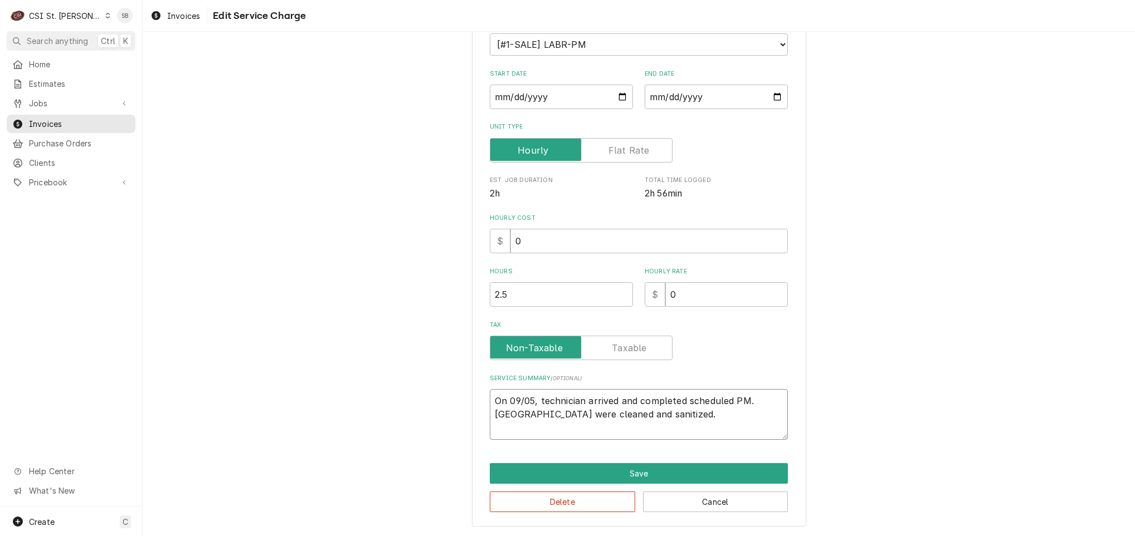
type textarea "x"
type textarea "On 09/05, technician arrived and completed scheduled PM. hine were cleaned and …"
type textarea "x"
type textarea "On 09/05, technician arrived and completed scheduled PM. ine were cleaned and s…"
type textarea "x"
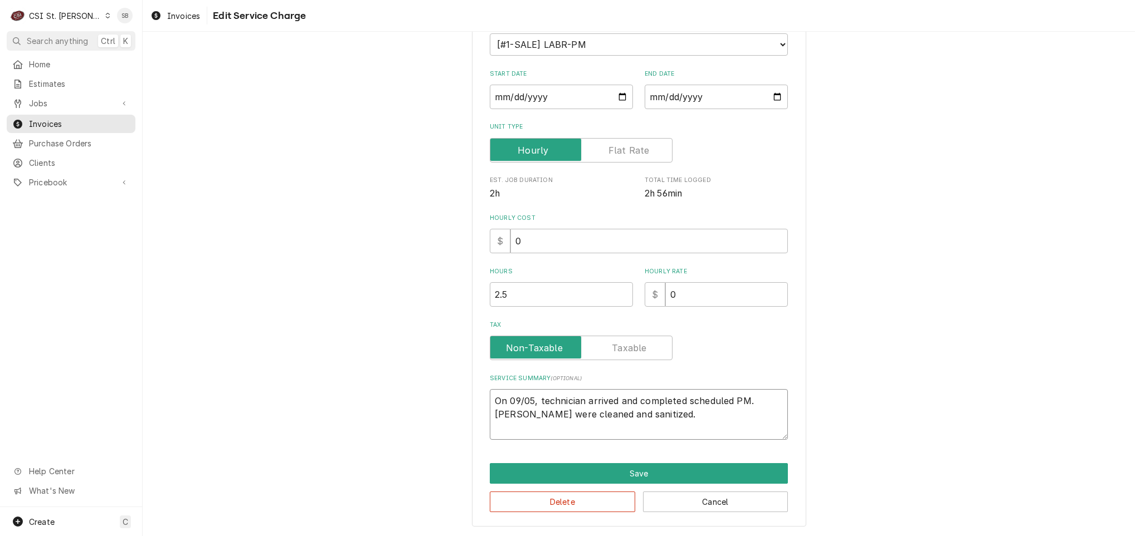
type textarea "On 09/05, technician arrived and completed scheduled PM. ne were cleaned and sa…"
type textarea "x"
type textarea "On 09/05, technician arrived and completed scheduled PM. e were cleaned and san…"
type textarea "x"
type textarea "On 09/05, technician arrived and completed scheduled PM. were cleaned and sanit…"
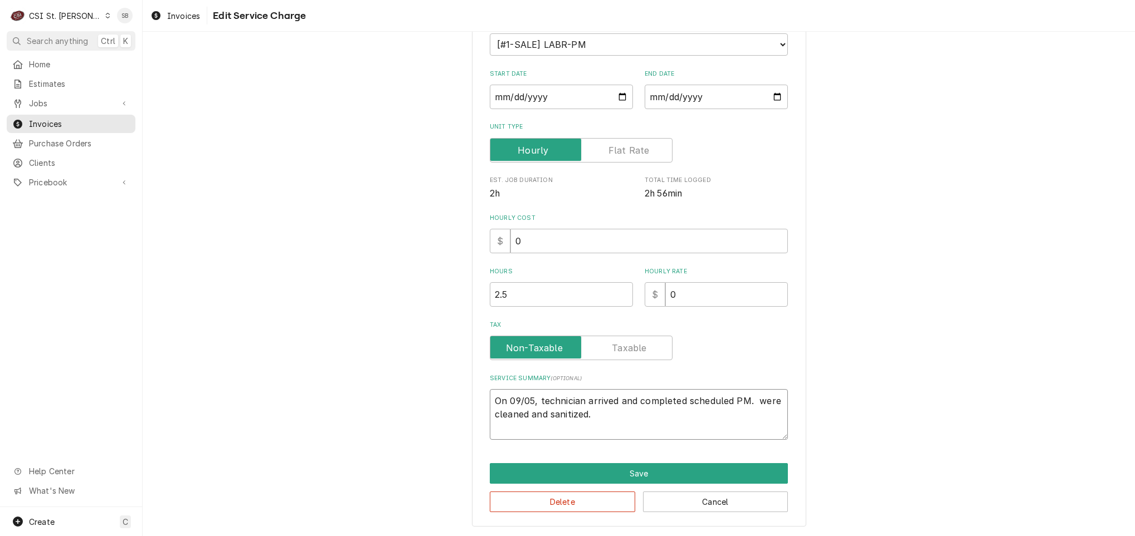
type textarea "x"
type textarea "On 09/05, technician arrived and completed scheduled PM. were cleaned and sanit…"
type textarea "x"
type textarea "On 09/05, technician arrived and completed scheduled PM. ere cleaned and saniti…"
type textarea "x"
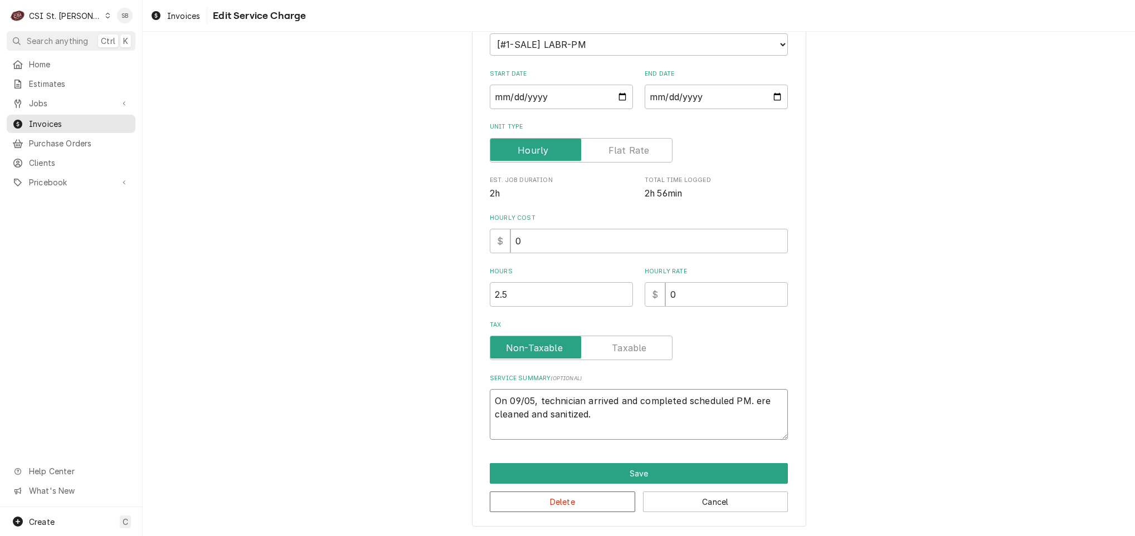
type textarea "On 09/05, technician arrived and completed scheduled PM. re cleaned and sanitiz…"
type textarea "x"
type textarea "On 09/05, technician arrived and completed scheduled PM. e cleaned and sanitize…"
type textarea "x"
type textarea "On 09/05, technician arrived and completed scheduled PM. cleaned and sanitized."
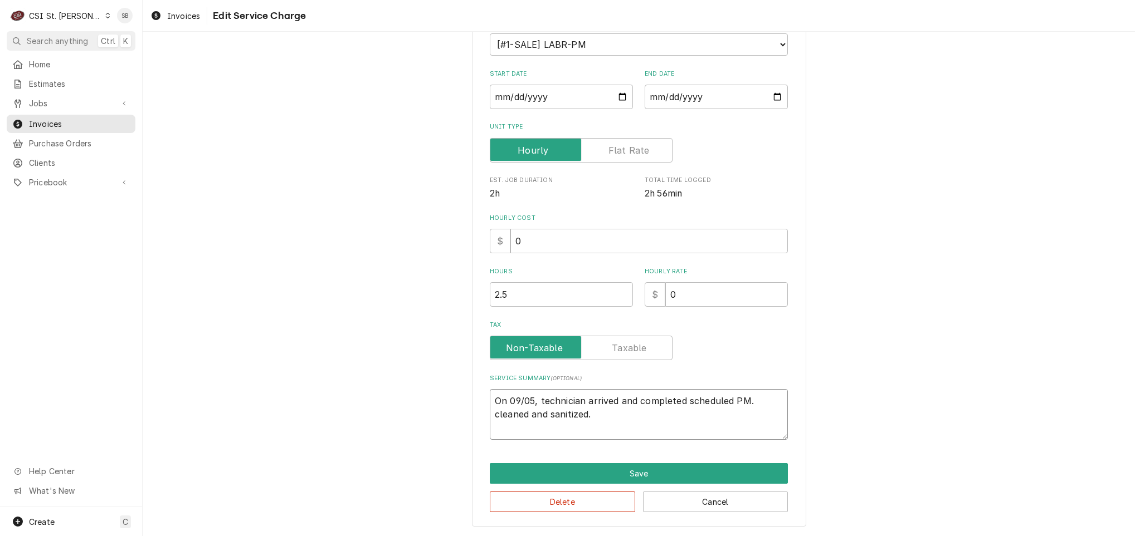
type textarea "x"
type textarea "On 09/05, technician arrived and completed scheduled PM. cleaned and sanitized."
type textarea "x"
type textarea "On 09/05, technician arrived and completed scheduled PM. leaned and sanitized."
type textarea "x"
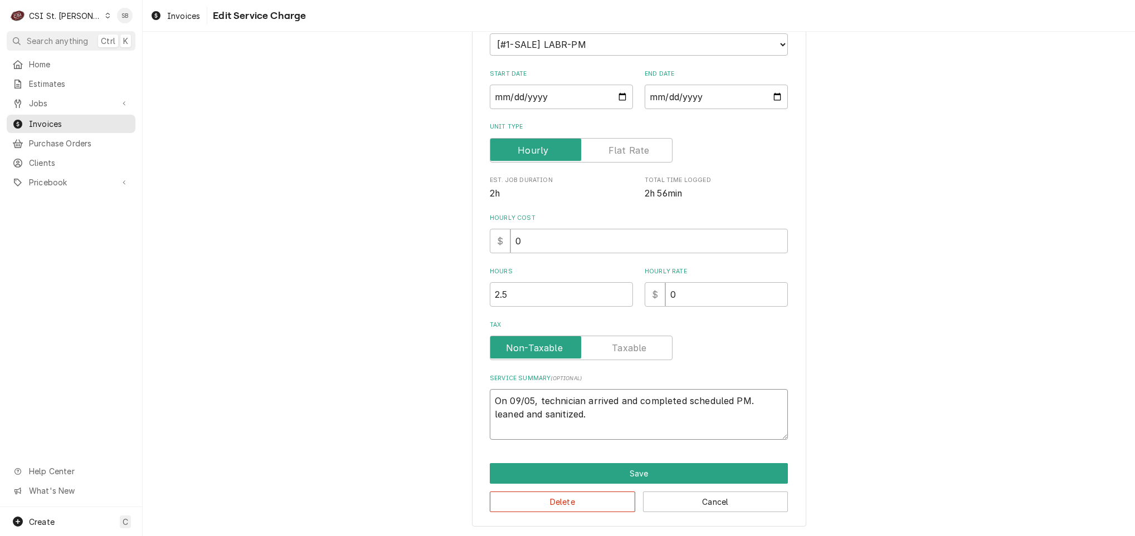
type textarea "On 09/05, technician arrived and completed scheduled PM. eaned and sanitized."
type textarea "x"
type textarea "On 09/05, technician arrived and completed scheduled PM. aned and sanitized."
type textarea "x"
type textarea "On 09/05, technician arrived and completed scheduled PM. ned and sanitized."
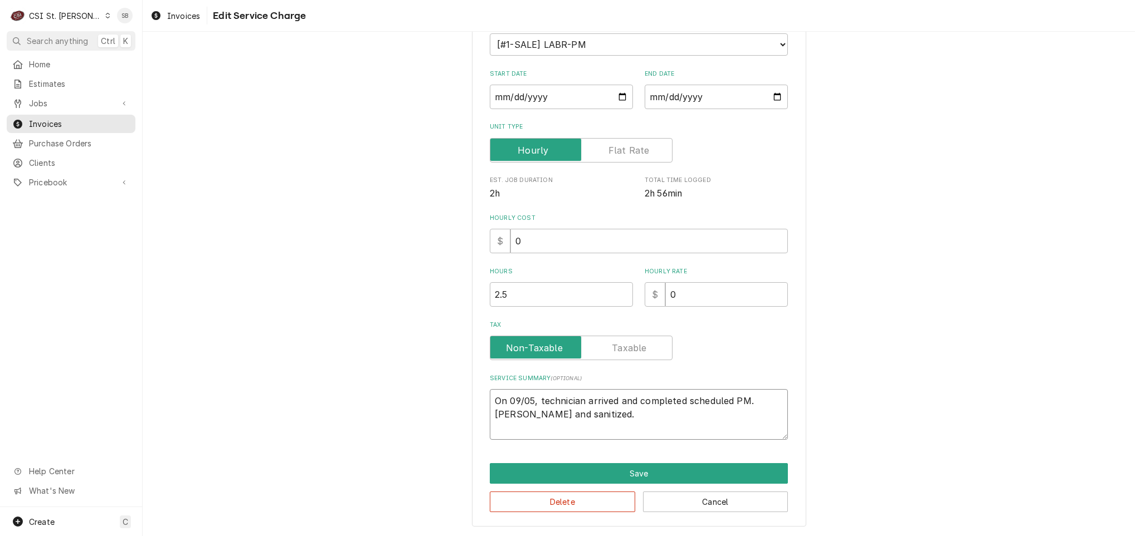
type textarea "x"
type textarea "On 09/05, technician arrived and completed scheduled PM. ed and sanitized."
type textarea "x"
type textarea "On 09/05, technician arrived and completed scheduled PM. d and sanitized."
type textarea "x"
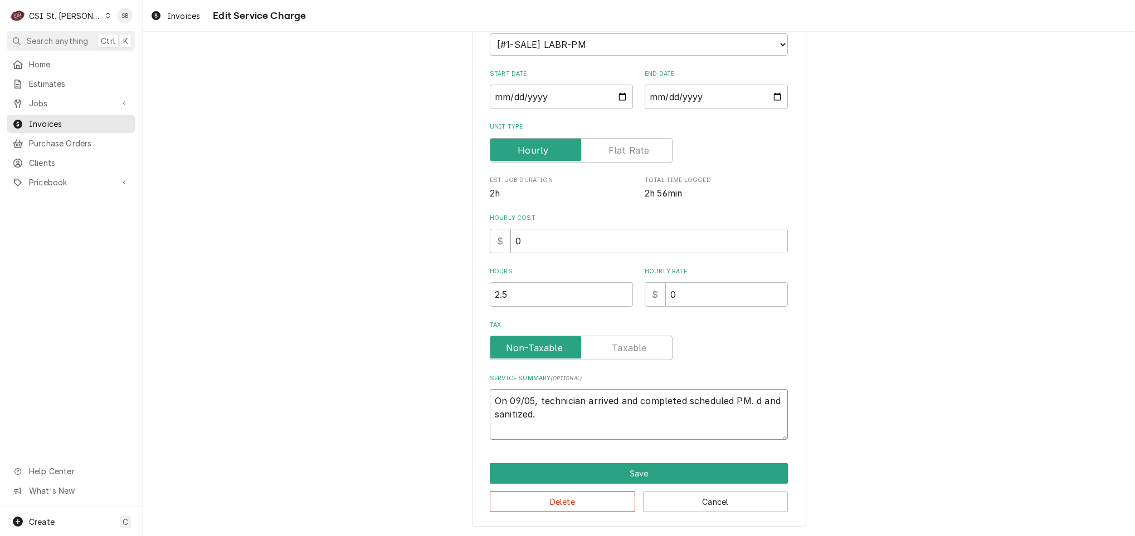
type textarea "On 09/05, technician arrived and completed scheduled PM. and sanitized."
type textarea "x"
type textarea "On 09/05, technician arrived and completed scheduled PM. and sanitized."
type textarea "x"
type textarea "On 09/05, technician arrived and completed scheduled PM. nd sanitized."
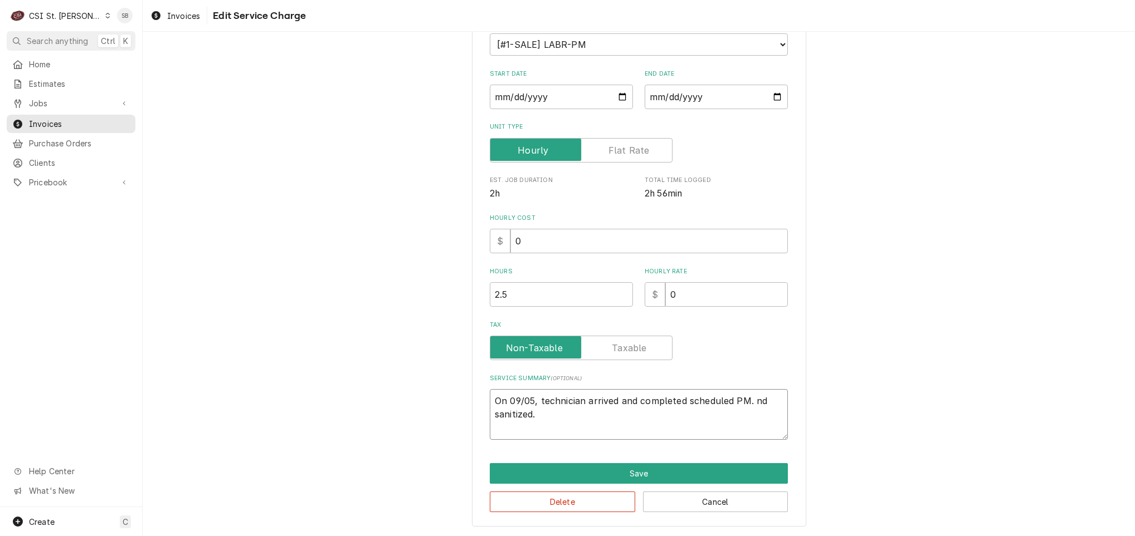
type textarea "x"
type textarea "On 09/05, technician arrived and completed scheduled PM. d sanitized."
type textarea "x"
type textarea "On 09/05, technician arrived and completed scheduled PM. sanitized."
type textarea "x"
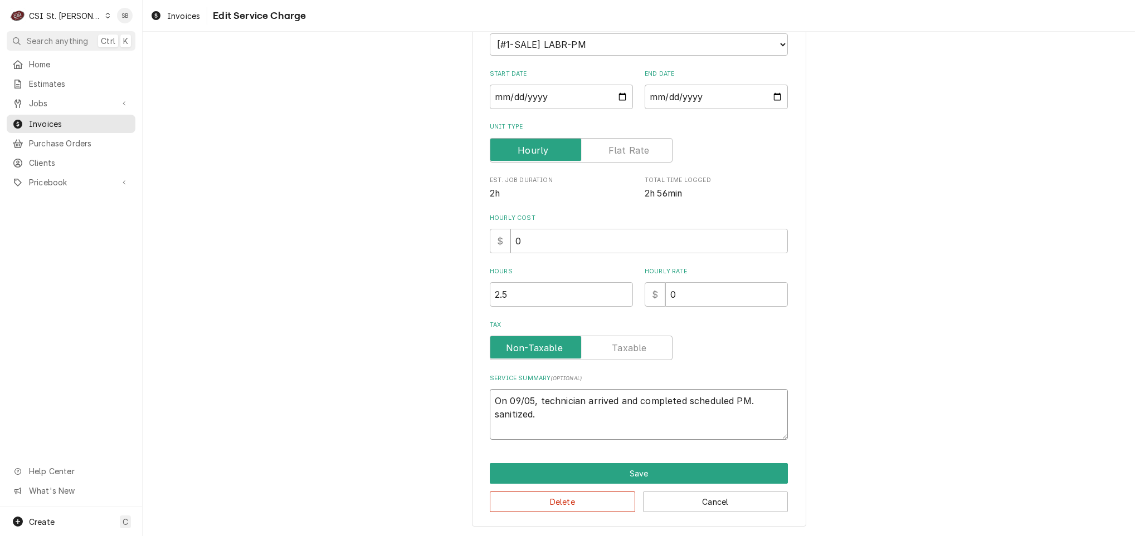
type textarea "On 09/05, technician arrived and completed scheduled PM. sanitized."
type textarea "x"
type textarea "On 09/05, technician arrived and completed scheduled PM. anitized."
type textarea "x"
type textarea "On 09/05, technician arrived and completed scheduled PM. nitized."
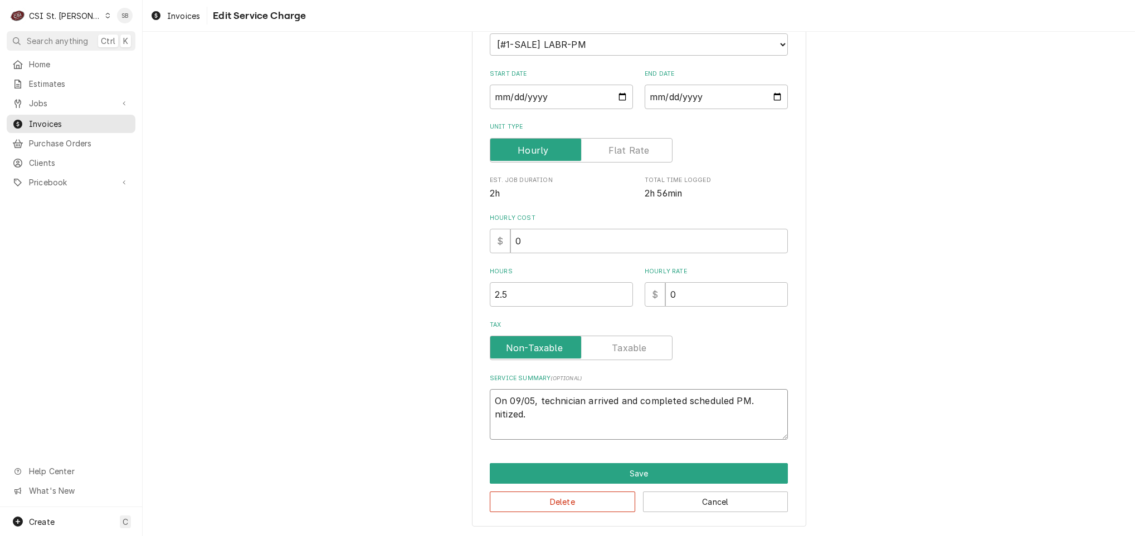
type textarea "x"
type textarea "On 09/05, technician arrived and completed scheduled PM. itized."
type textarea "x"
type textarea "On 09/05, technician arrived and completed scheduled PM. tized."
type textarea "x"
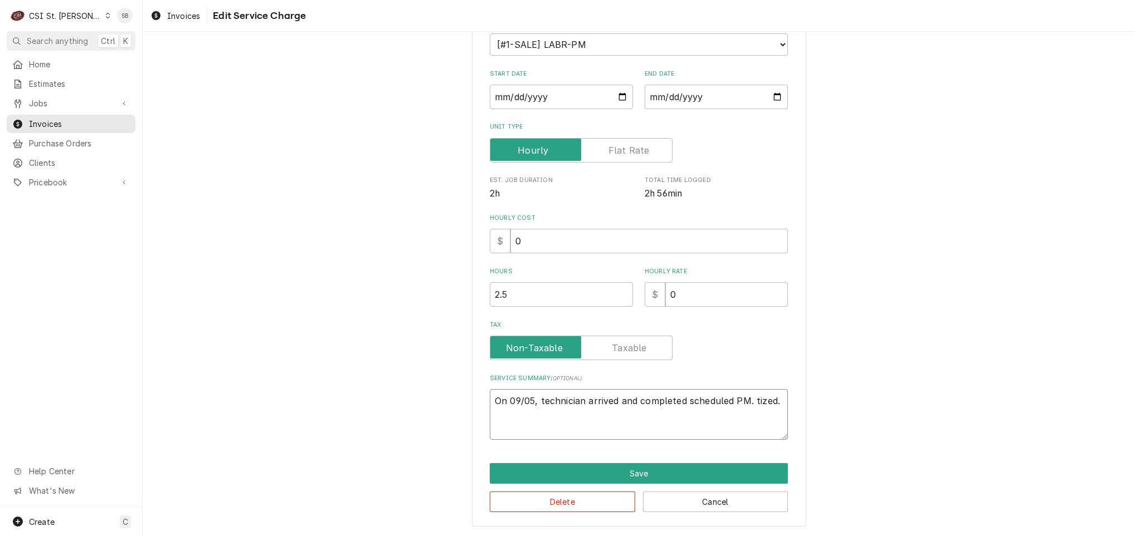
type textarea "On 09/05, technician arrived and completed scheduled PM. ized."
type textarea "x"
type textarea "On 09/05, technician arrived and completed scheduled PM. zed."
type textarea "x"
type textarea "On 09/05, technician arrived and completed scheduled PM. ed."
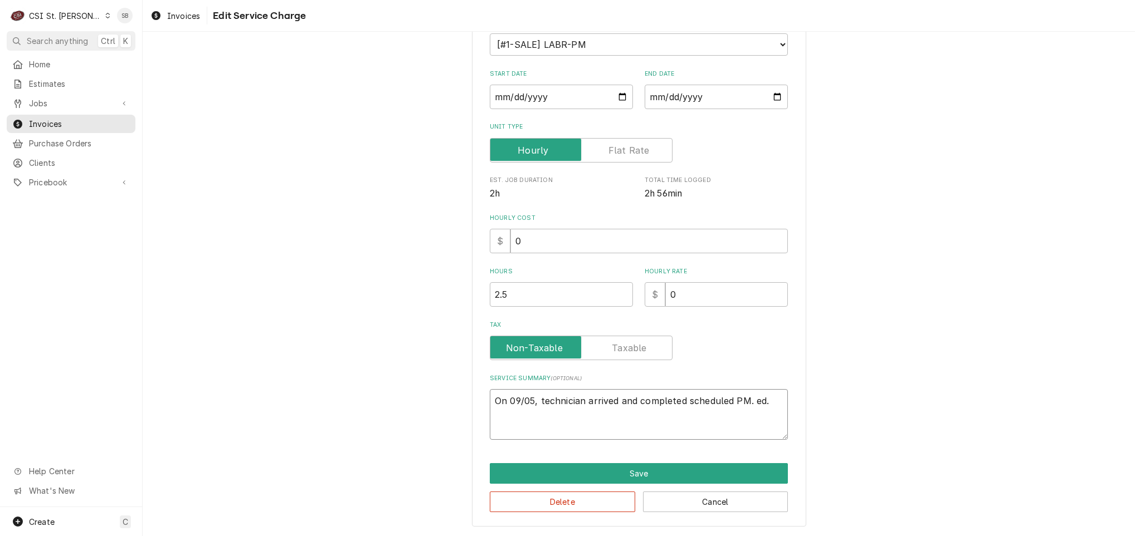
type textarea "x"
type textarea "On 09/05, technician arrived and completed scheduled PM. d."
type textarea "x"
type textarea "On 09/05, technician arrived and completed scheduled PM. ."
type textarea "x"
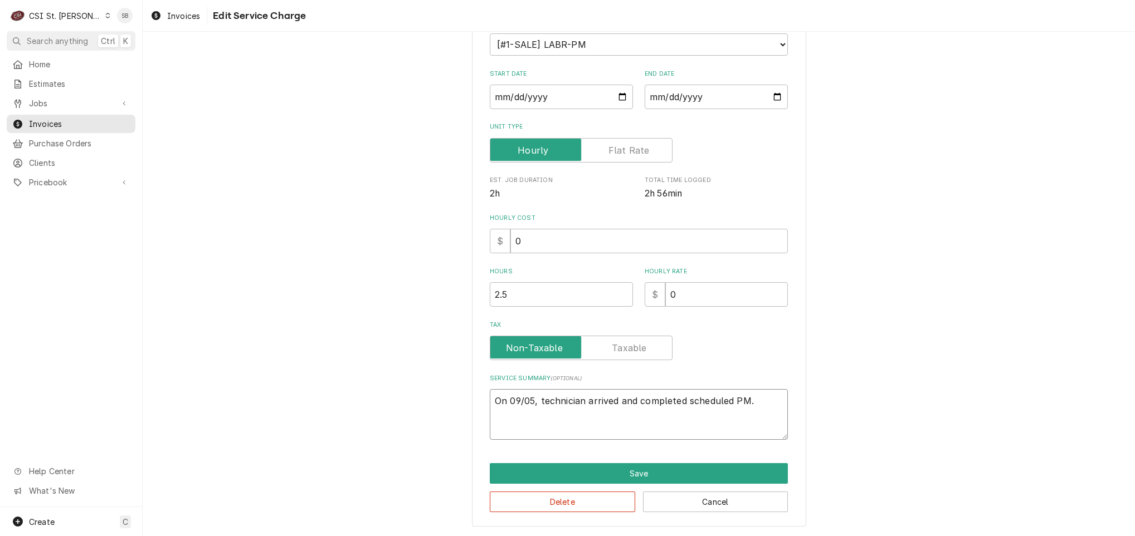
type textarea "On 09/05, technician arrived and completed scheduled PM."
click at [610, 467] on button "Save" at bounding box center [639, 473] width 298 height 21
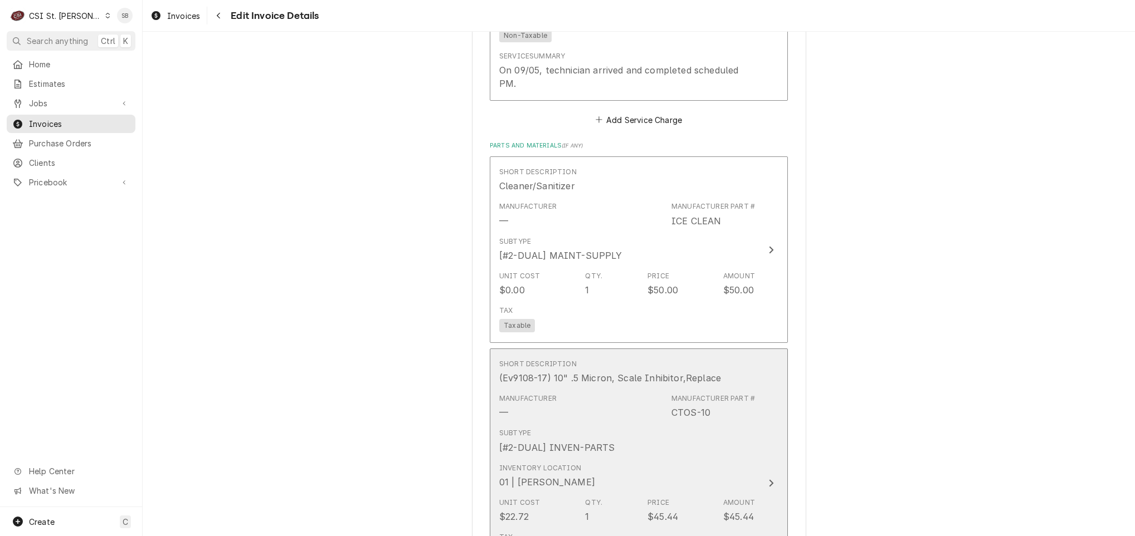
scroll to position [1346, 0]
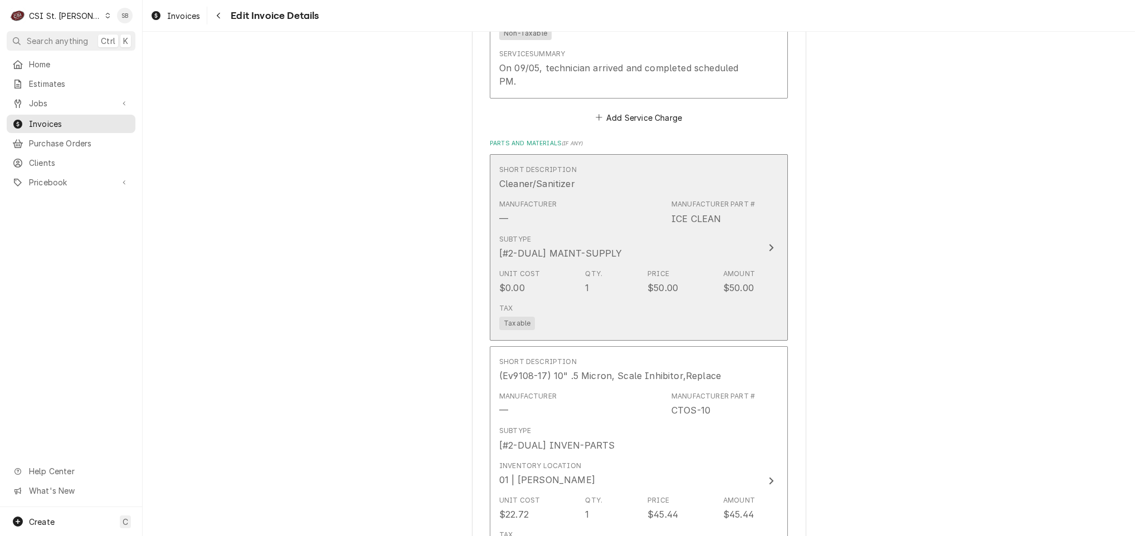
click at [648, 311] on div "Tax Taxable" at bounding box center [627, 317] width 256 height 36
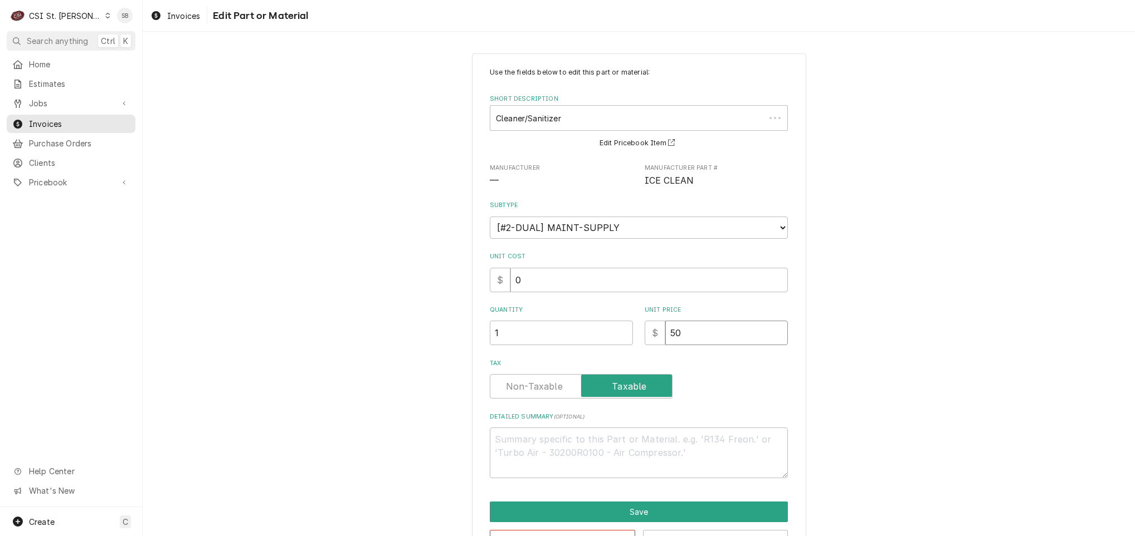
drag, startPoint x: 697, startPoint y: 345, endPoint x: 555, endPoint y: 345, distance: 142.0
click at [559, 345] on div "Quantity 1 Unit Price $ 50" at bounding box center [639, 326] width 298 height 40
type textarea "x"
type input "0"
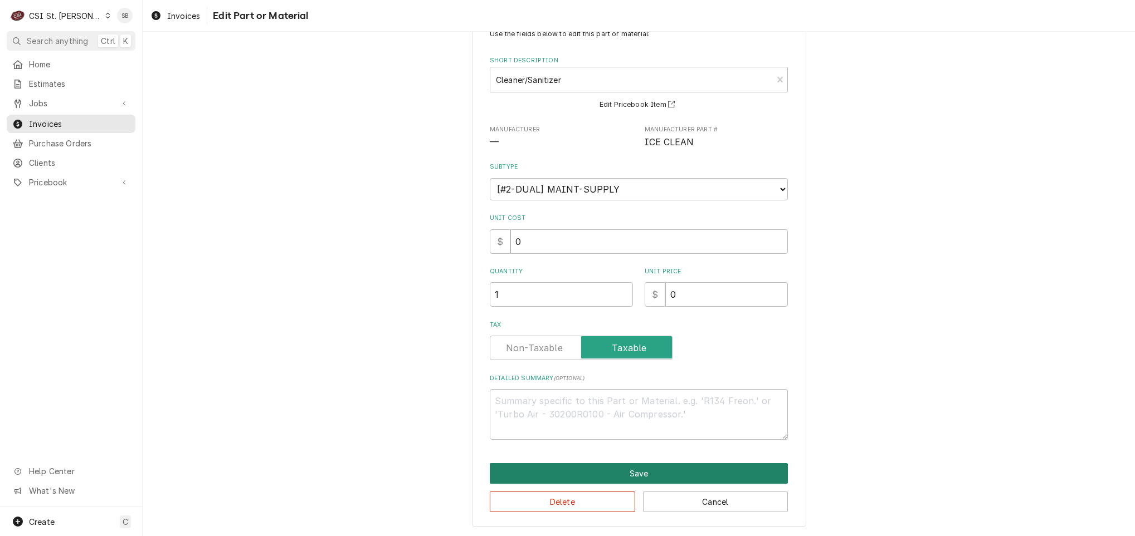
click at [610, 470] on button "Save" at bounding box center [639, 473] width 298 height 21
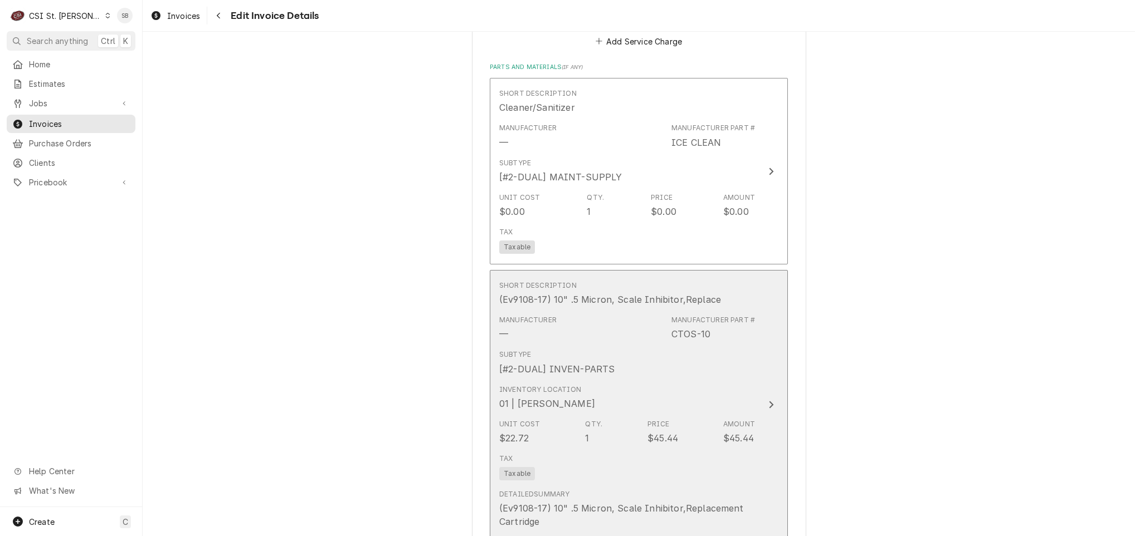
scroll to position [1451, 0]
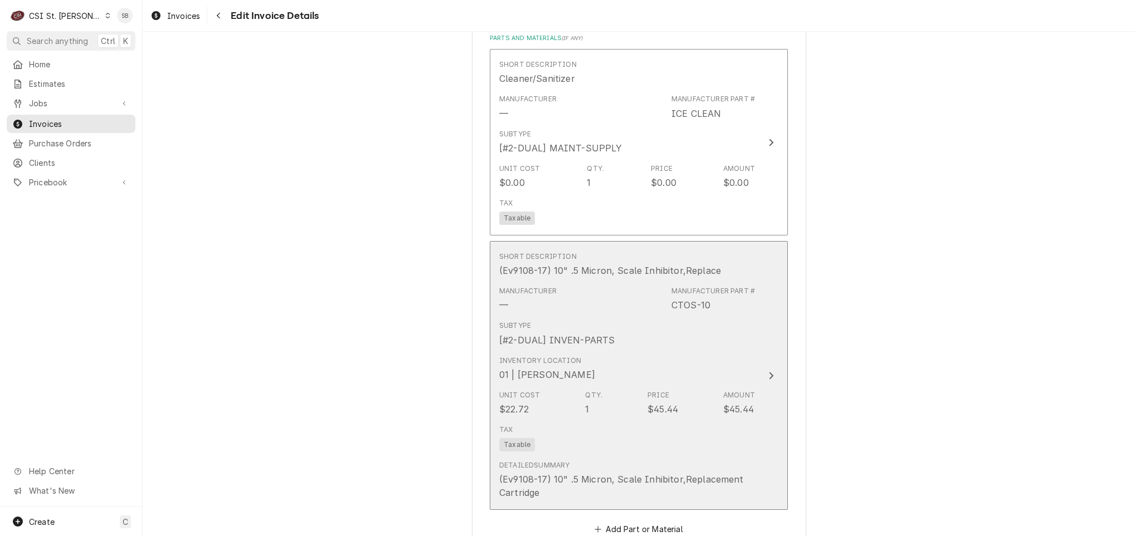
click at [607, 339] on div "Subtype [#2-DUAL] INVEN-PARTS" at bounding box center [627, 333] width 256 height 35
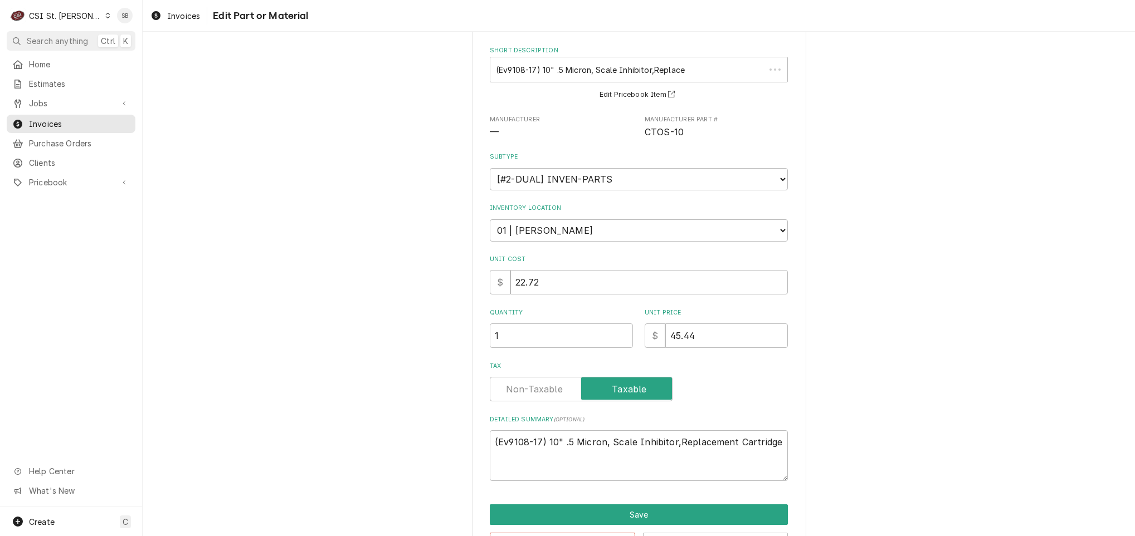
scroll to position [90, 0]
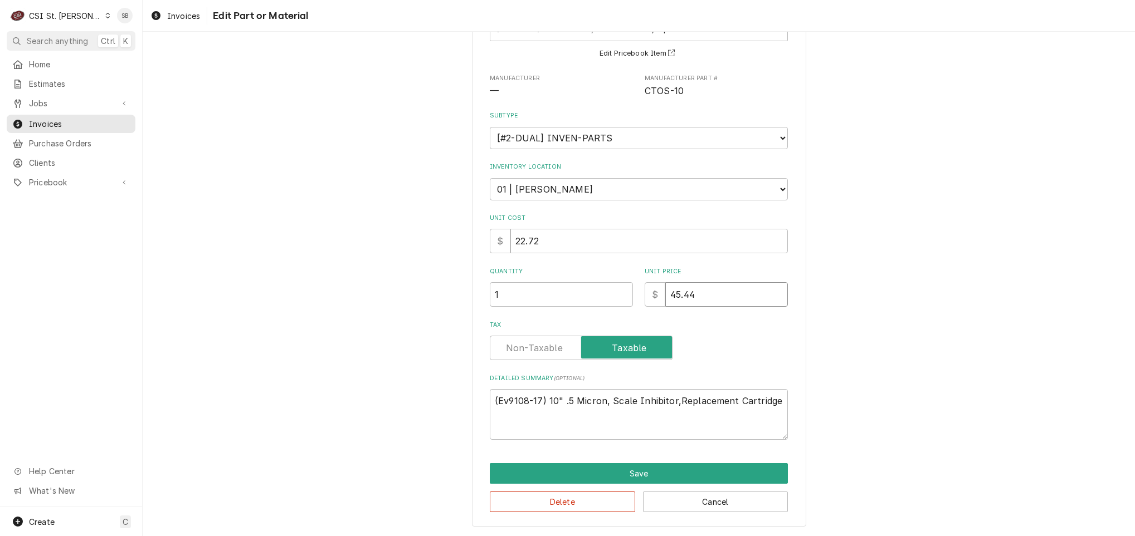
drag, startPoint x: 688, startPoint y: 306, endPoint x: 552, endPoint y: 305, distance: 136.5
click at [571, 306] on div "Use the fields below to edit this part or material: Short Description (Ev9108-1…" at bounding box center [639, 209] width 298 height 462
type textarea "x"
type input "0"
click at [652, 468] on button "Save" at bounding box center [639, 473] width 298 height 21
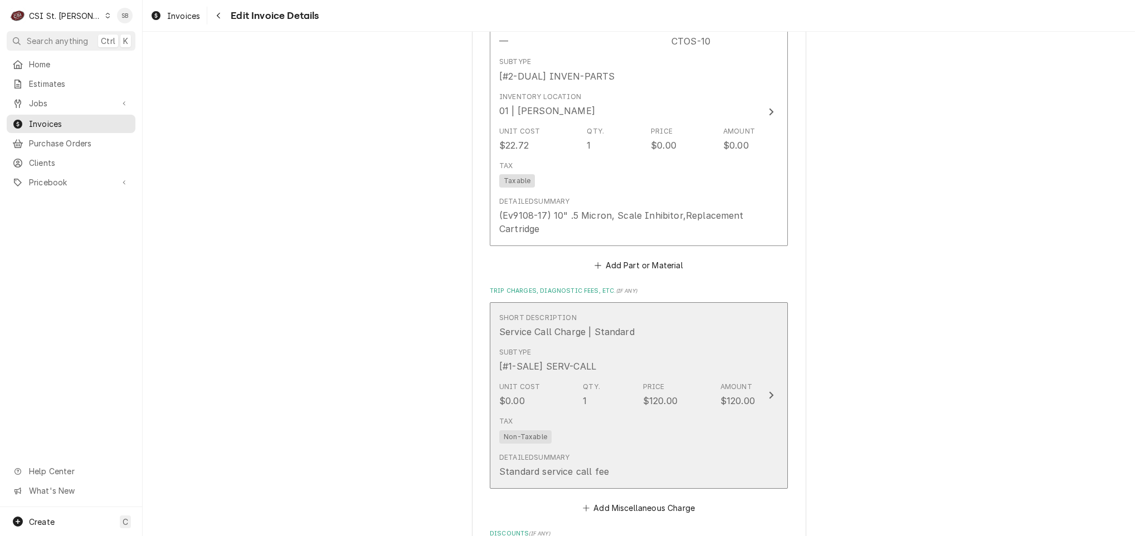
scroll to position [1806, 0]
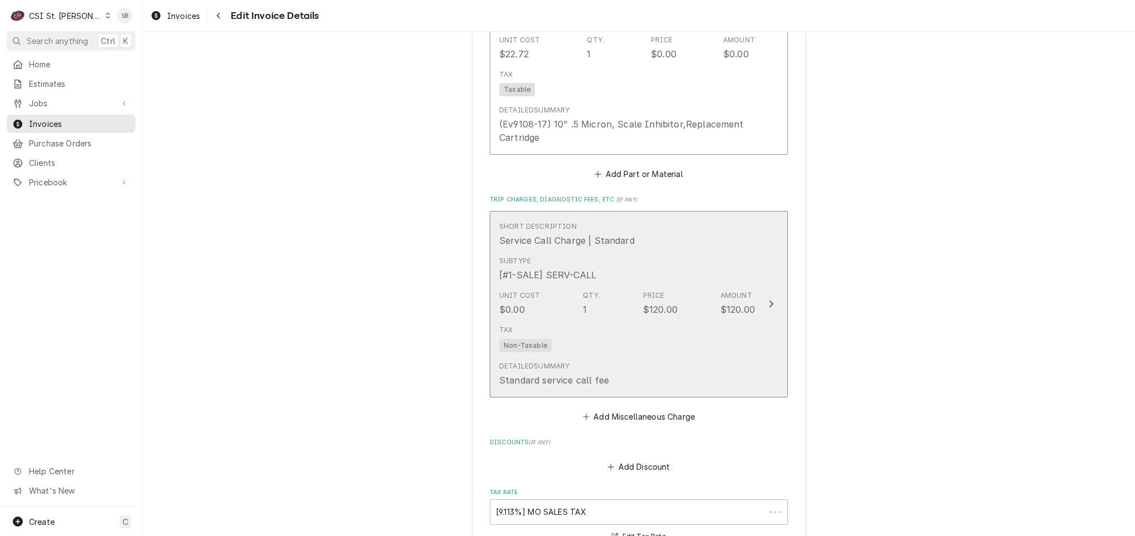
click at [632, 325] on div "Tax Non-Taxable" at bounding box center [627, 339] width 256 height 36
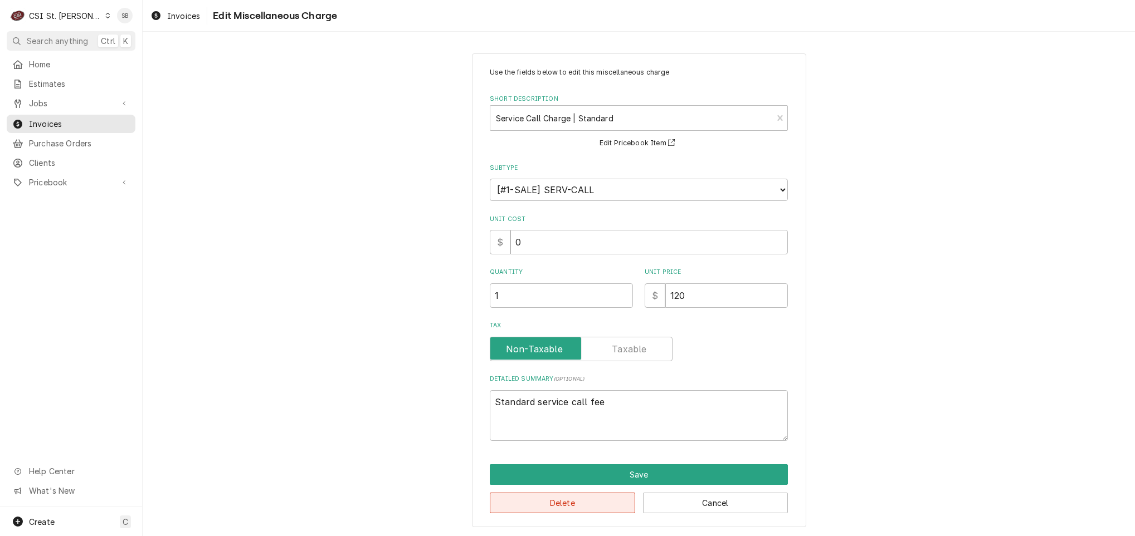
click at [560, 500] on button "Delete" at bounding box center [562, 503] width 145 height 21
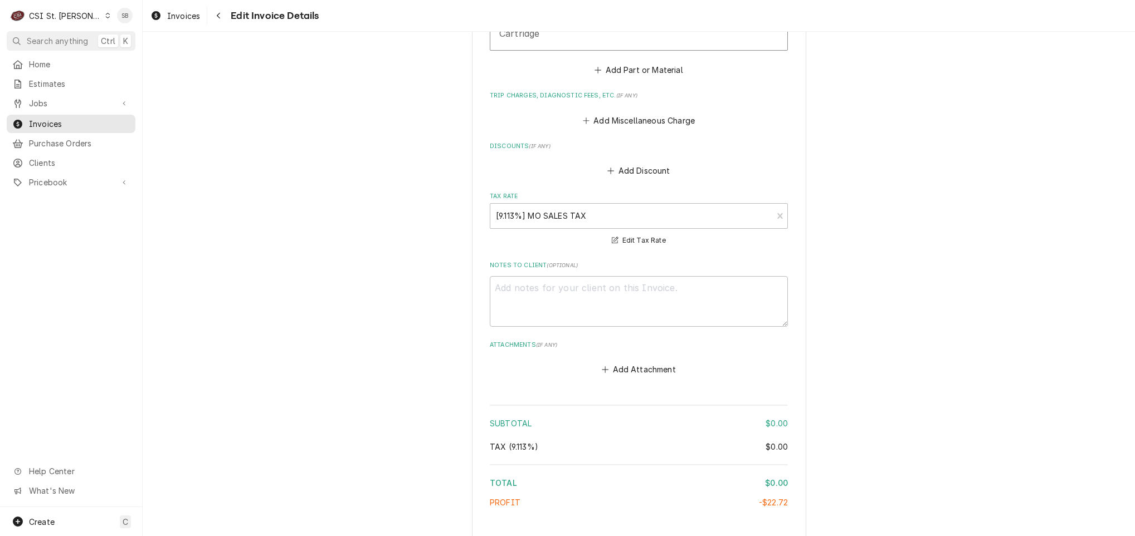
scroll to position [2070, 0]
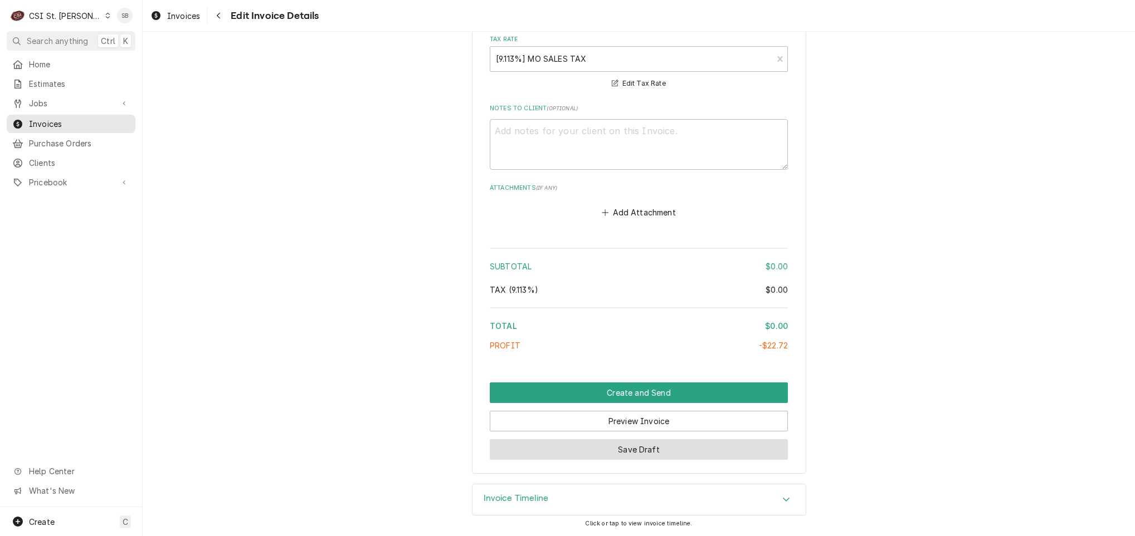
click at [585, 445] on button "Save Draft" at bounding box center [639, 449] width 298 height 21
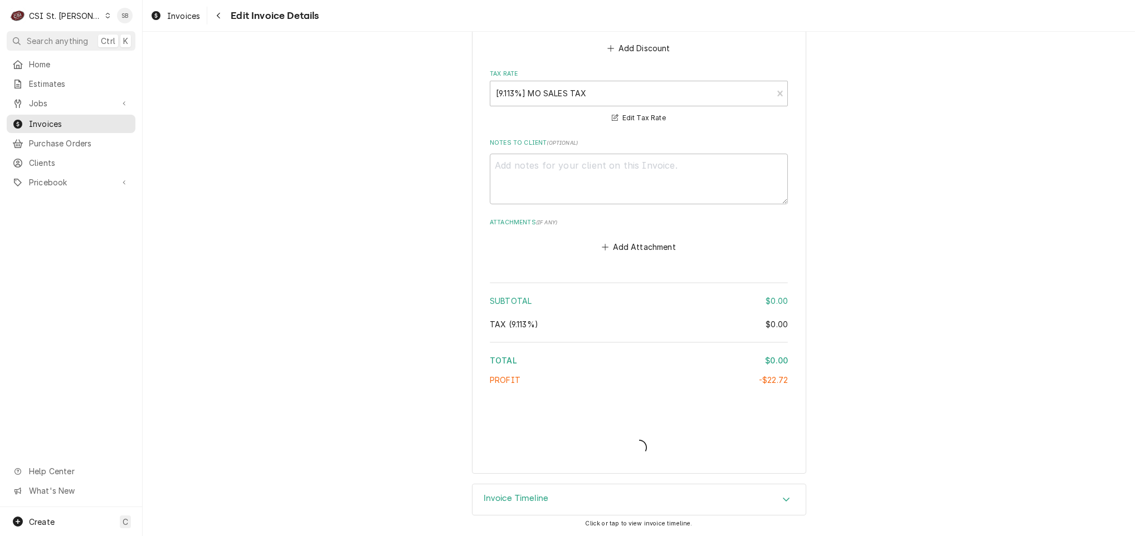
type textarea "x"
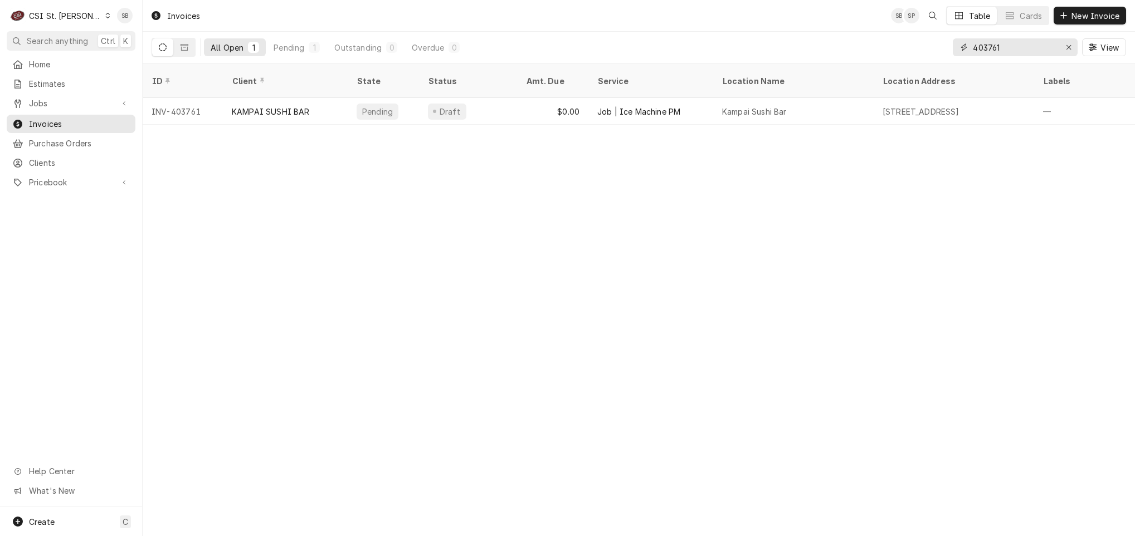
click at [1026, 49] on input "403761" at bounding box center [1015, 47] width 84 height 18
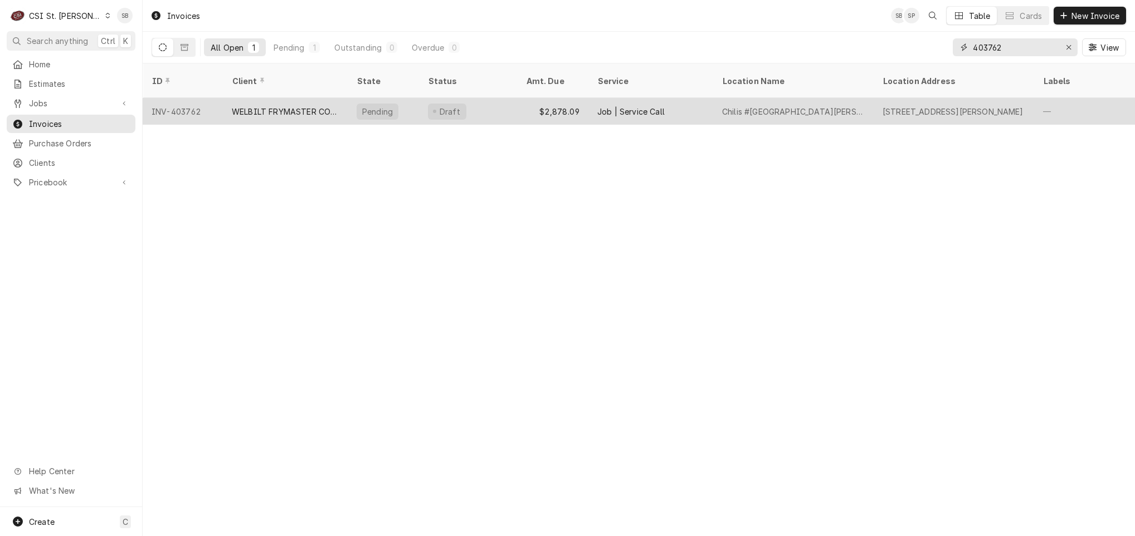
type input "403762"
click at [262, 106] on div "WELBILT FRYMASTER CORPORATION" at bounding box center [285, 112] width 107 height 12
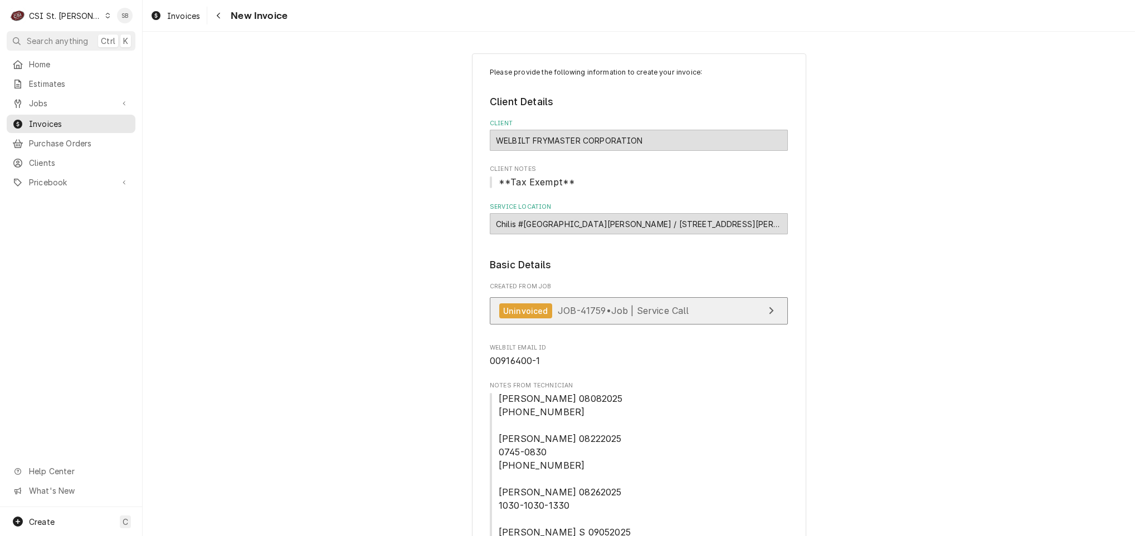
click at [560, 305] on link "Uninvoiced JOB-41759 • Job | Service Call" at bounding box center [639, 310] width 298 height 27
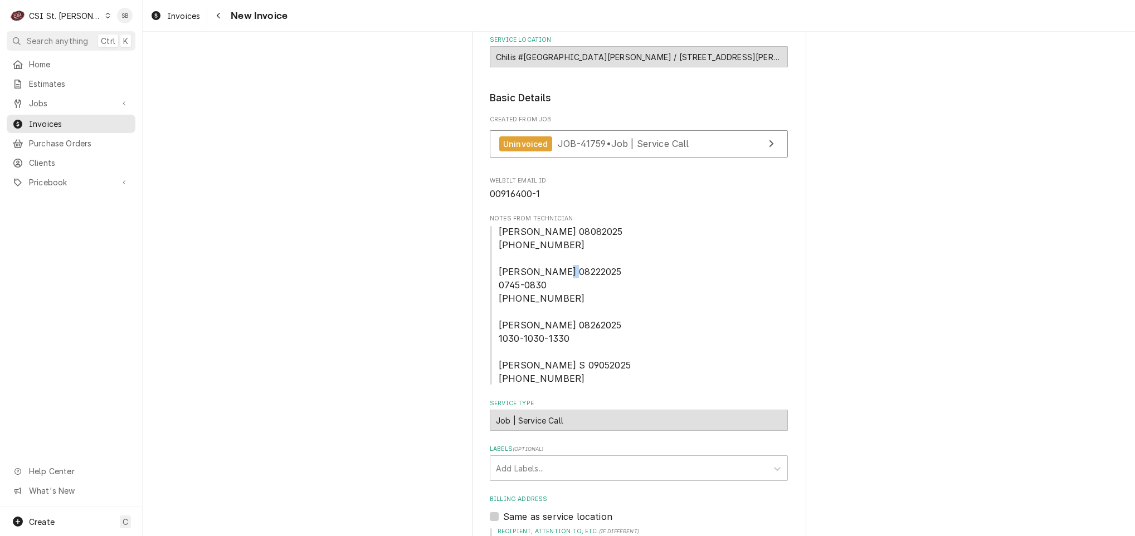
drag, startPoint x: 531, startPoint y: 286, endPoint x: 551, endPoint y: 291, distance: 20.7
click at [551, 291] on span "[PERSON_NAME] 08082025 [PHONE_NUMBER] [PERSON_NAME] 08222025 0745-0830 [PHONE_N…" at bounding box center [639, 305] width 298 height 160
drag, startPoint x: 551, startPoint y: 291, endPoint x: 529, endPoint y: 298, distance: 23.8
click at [530, 295] on span "[PERSON_NAME] 08082025 [PHONE_NUMBER] [PERSON_NAME] 08222025 0745-0830 [PHONE_N…" at bounding box center [639, 305] width 298 height 160
drag, startPoint x: 529, startPoint y: 298, endPoint x: 549, endPoint y: 301, distance: 20.2
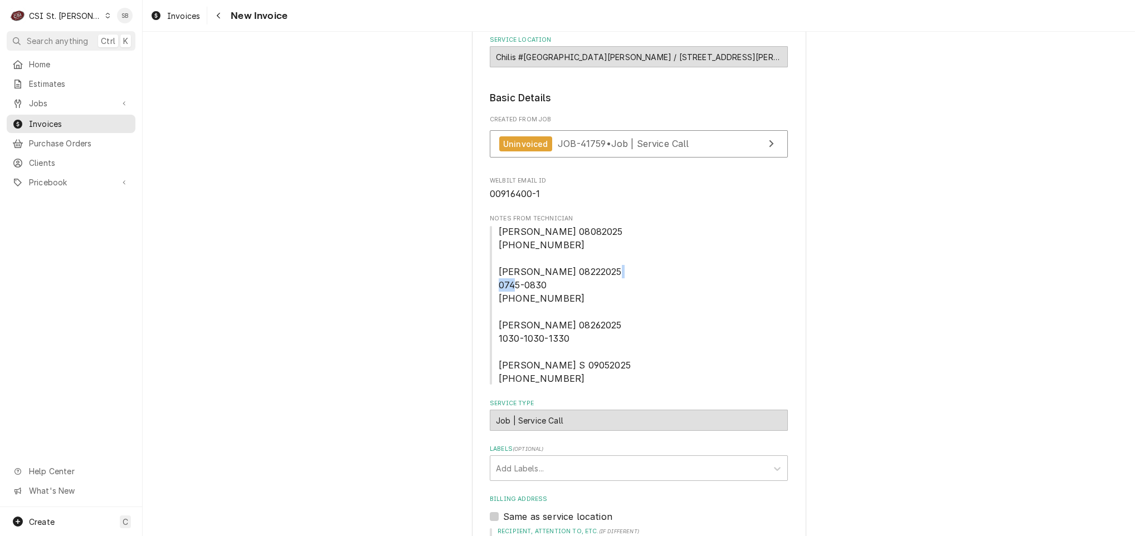
click at [549, 301] on span "[PERSON_NAME] 08082025 [PHONE_NUMBER] [PERSON_NAME] 08222025 0745-0830 [PHONE_N…" at bounding box center [565, 305] width 132 height 158
drag, startPoint x: 549, startPoint y: 301, endPoint x: 524, endPoint y: 305, distance: 25.4
click at [524, 305] on span "[PERSON_NAME] 08082025 [PHONE_NUMBER] [PERSON_NAME] 08222025 0745-0830 [PHONE_N…" at bounding box center [565, 305] width 132 height 158
drag, startPoint x: 507, startPoint y: 288, endPoint x: 514, endPoint y: 289, distance: 6.8
click at [514, 289] on span "[PERSON_NAME] 08082025 [PHONE_NUMBER] [PERSON_NAME] 08222025 0745-0830 [PHONE_N…" at bounding box center [565, 305] width 132 height 158
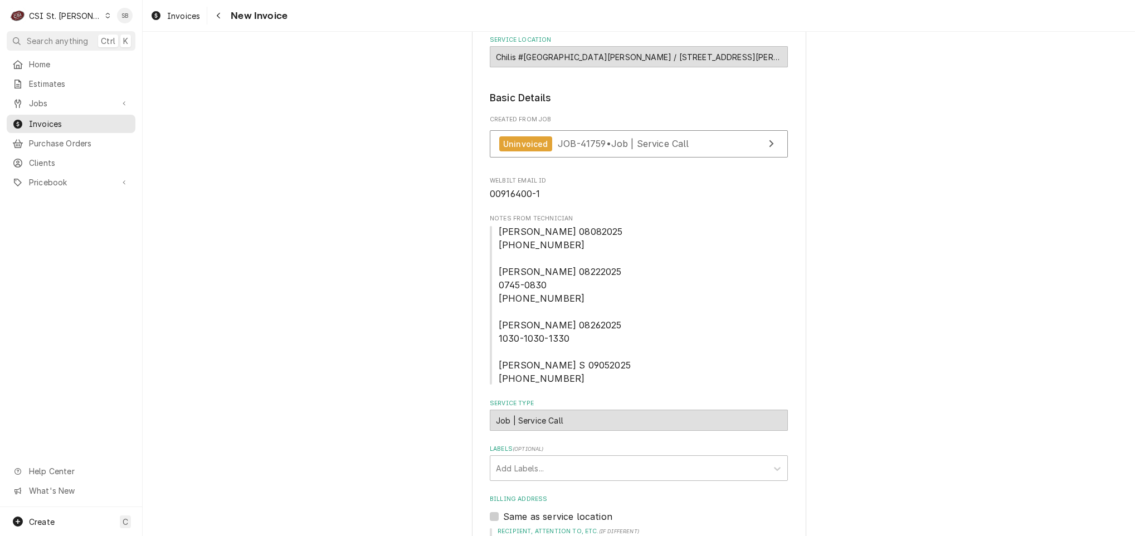
drag, startPoint x: 514, startPoint y: 289, endPoint x: 505, endPoint y: 291, distance: 8.5
click at [505, 291] on span "[PERSON_NAME] 08082025 [PHONE_NUMBER] [PERSON_NAME] 08222025 0745-0830 [PHONE_N…" at bounding box center [565, 305] width 132 height 158
drag, startPoint x: 513, startPoint y: 286, endPoint x: 564, endPoint y: 286, distance: 50.7
click at [564, 286] on span "[PERSON_NAME] 08082025 [PHONE_NUMBER] [PERSON_NAME] 08222025 0745-0830 [PHONE_N…" at bounding box center [639, 305] width 298 height 160
drag, startPoint x: 564, startPoint y: 286, endPoint x: 498, endPoint y: 284, distance: 65.7
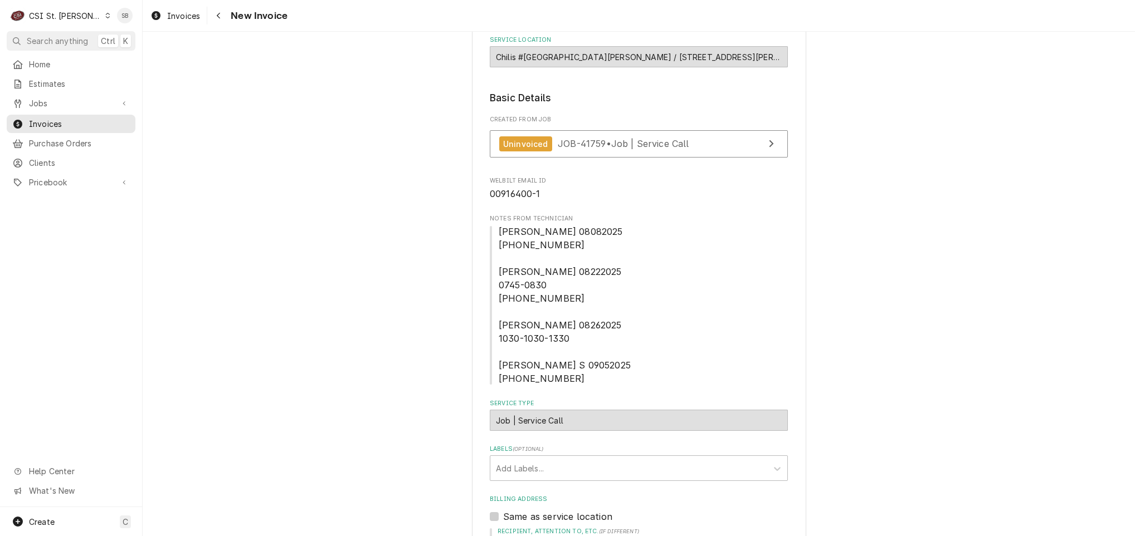
click at [499, 284] on span "[PERSON_NAME] 08082025 [PHONE_NUMBER] [PERSON_NAME] 08222025 0745-0830 [PHONE_N…" at bounding box center [565, 305] width 132 height 158
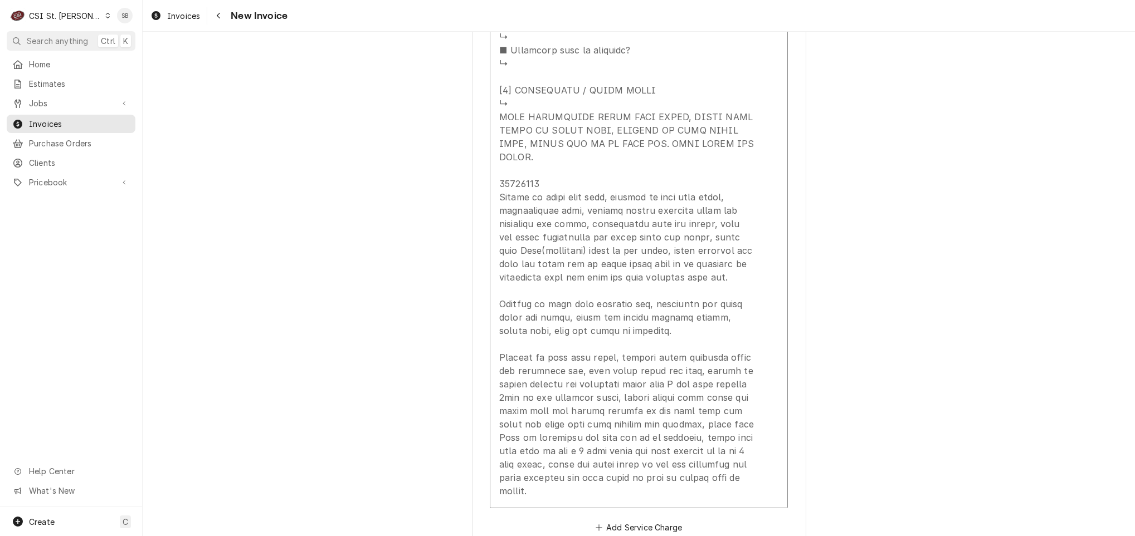
scroll to position [2089, 0]
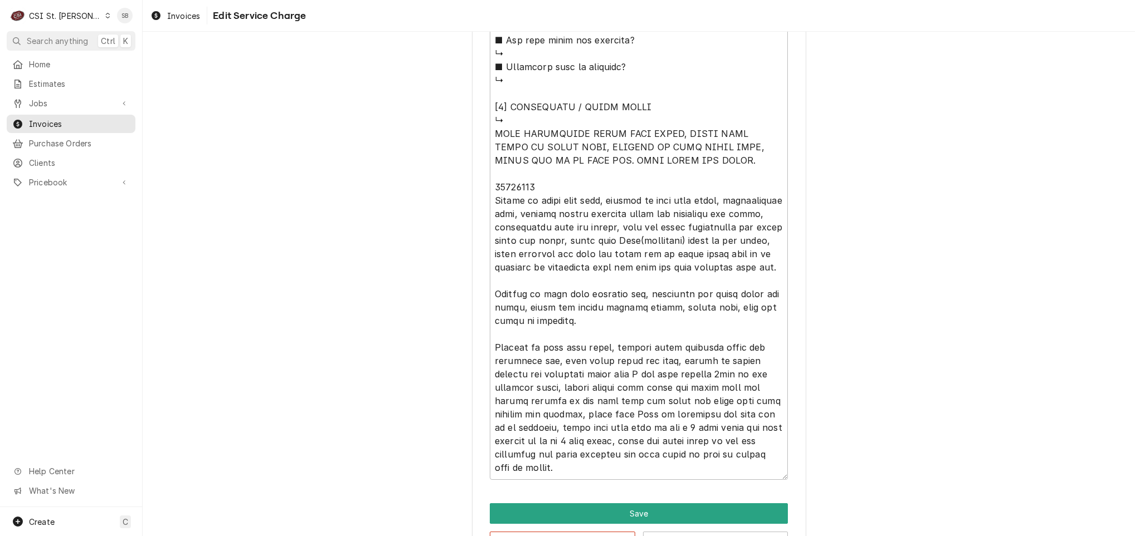
scroll to position [1169, 0]
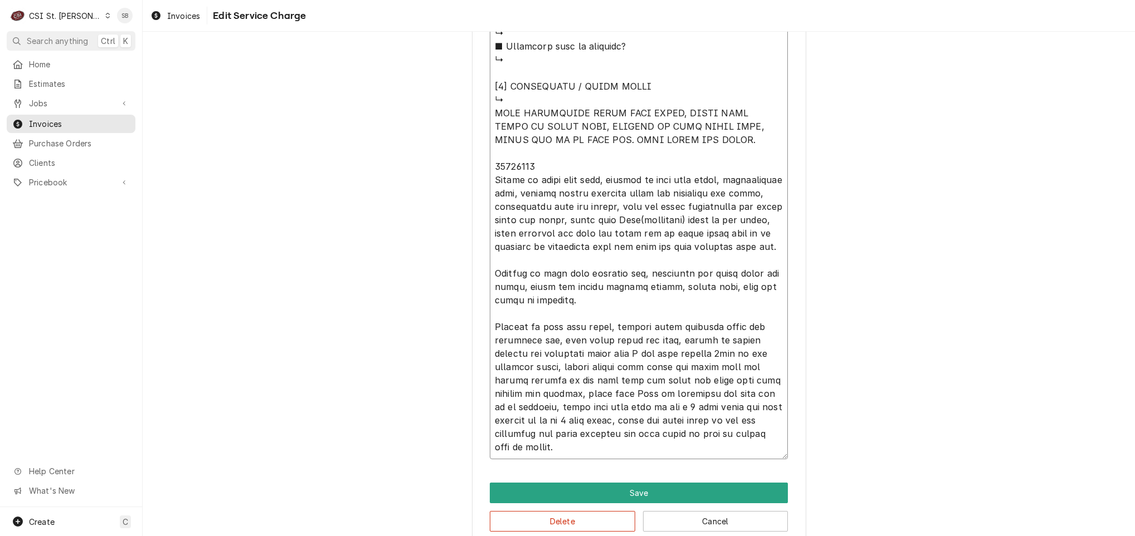
type textarea "x"
type textarea "⚠️ 𝗙𝗢𝗥𝗠 𝗜𝗡𝗦𝗧𝗥𝗨𝗖𝗧𝗜𝗢𝗡𝗦 ⚠️ ✪ 𝗖𝗼𝗺𝗽𝗹𝗲𝘁𝗲 𝗮𝗹𝗹 𝗿𝗲𝗹𝗲𝘃𝗮𝗻𝘁 𝘀𝗲𝗰𝘁𝗶𝗼𝗻𝘀 ✪ 𝗣𝗿𝗼𝘃𝗶𝗱𝗲 𝗱𝗲𝘁𝗮𝗶𝗹𝗲𝗱 𝗮𝗻𝘀…"
type textarea "x"
type textarea "⚠️ 𝗙𝗢𝗥𝗠 𝗜𝗡𝗦𝗧𝗥𝗨𝗖𝗧𝗜𝗢𝗡𝗦 ⚠️ ✪ 𝗖𝗼𝗺𝗽𝗹𝗲𝘁𝗲 𝗮𝗹𝗹 𝗿𝗲𝗹𝗲𝘃𝗮𝗻𝘁 𝘀𝗲𝗰𝘁𝗶𝗼𝗻𝘀 ✪ 𝗣𝗿𝗼𝘃𝗶𝗱𝗲 𝗱𝗲𝘁𝗮𝗶𝗹𝗲𝗱 𝗮𝗻𝘀…"
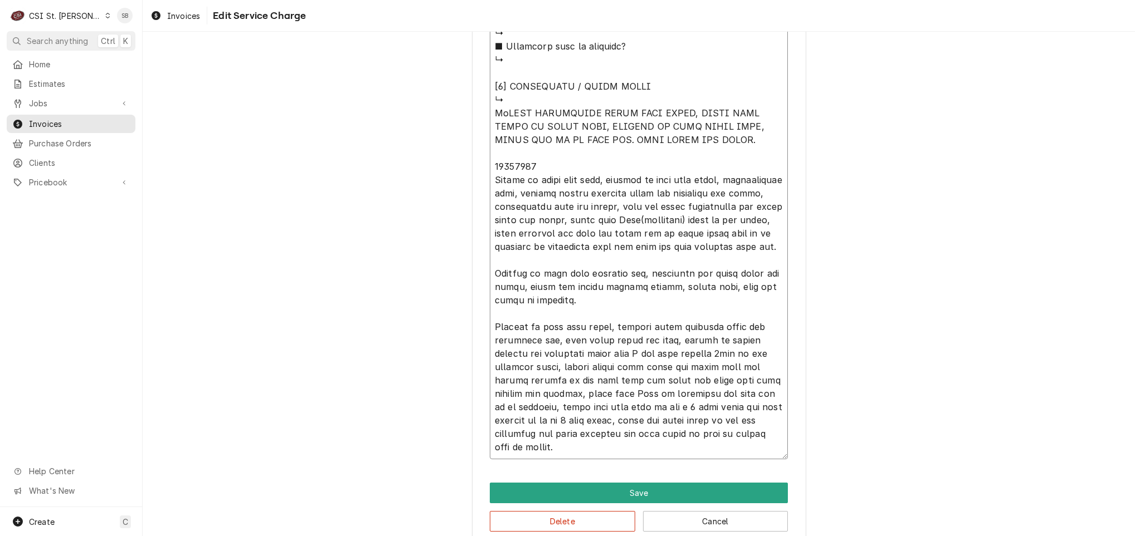
type textarea "x"
type textarea "⚠️ 𝗙𝗢𝗥𝗠 𝗜𝗡𝗦𝗧𝗥𝗨𝗖𝗧𝗜𝗢𝗡𝗦 ⚠️ ✪ 𝗖𝗼𝗺𝗽𝗹𝗲𝘁𝗲 𝗮𝗹𝗹 𝗿𝗲𝗹𝗲𝘃𝗮𝗻𝘁 𝘀𝗲𝗰𝘁𝗶𝗼𝗻𝘀 ✪ 𝗣𝗿𝗼𝘃𝗶𝗱𝗲 𝗱𝗲𝘁𝗮𝗶𝗹𝗲𝗱 𝗮𝗻𝘀…"
type textarea "x"
type textarea "⚠️ 𝗙𝗢𝗥𝗠 𝗜𝗡𝗦𝗧𝗥𝗨𝗖𝗧𝗜𝗢𝗡𝗦 ⚠️ ✪ 𝗖𝗼𝗺𝗽𝗹𝗲𝘁𝗲 𝗮𝗹𝗹 𝗿𝗲𝗹𝗲𝘃𝗮𝗻𝘁 𝘀𝗲𝗰𝘁𝗶𝗼𝗻𝘀 ✪ 𝗣𝗿𝗼𝘃𝗶𝗱𝗲 𝗱𝗲𝘁𝗮𝗶𝗹𝗲𝗱 𝗮𝗻𝘀…"
type textarea "x"
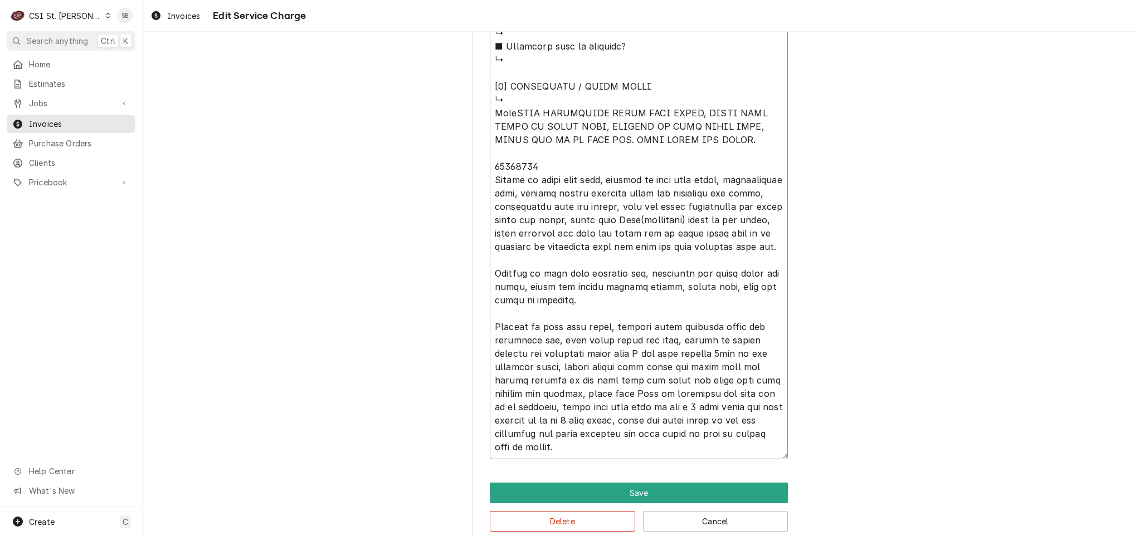
type textarea "⚠️ 𝗙𝗢𝗥𝗠 𝗜𝗡𝗦𝗧𝗥𝗨𝗖𝗧𝗜𝗢𝗡𝗦 ⚠️ ✪ 𝗖𝗼𝗺𝗽𝗹𝗲𝘁𝗲 𝗮𝗹𝗹 𝗿𝗲𝗹𝗲𝘃𝗮𝗻𝘁 𝘀𝗲𝗰𝘁𝗶𝗼𝗻𝘀 ✪ 𝗣𝗿𝗼𝘃𝗶𝗱𝗲 𝗱𝗲𝘁𝗮𝗶𝗹𝗲𝗱 𝗮𝗻𝘀…"
type textarea "x"
type textarea "⚠️ 𝗙𝗢𝗥𝗠 𝗜𝗡𝗦𝗧𝗥𝗨𝗖𝗧𝗜𝗢𝗡𝗦 ⚠️ ✪ 𝗖𝗼𝗺𝗽𝗹𝗲𝘁𝗲 𝗮𝗹𝗹 𝗿𝗲𝗹𝗲𝘃𝗮𝗻𝘁 𝘀𝗲𝗰𝘁𝗶𝗼𝗻𝘀 ✪ 𝗣𝗿𝗼𝘃𝗶𝗱𝗲 𝗱𝗲𝘁𝗮𝗶𝗹𝗲𝗱 𝗮𝗻𝘀…"
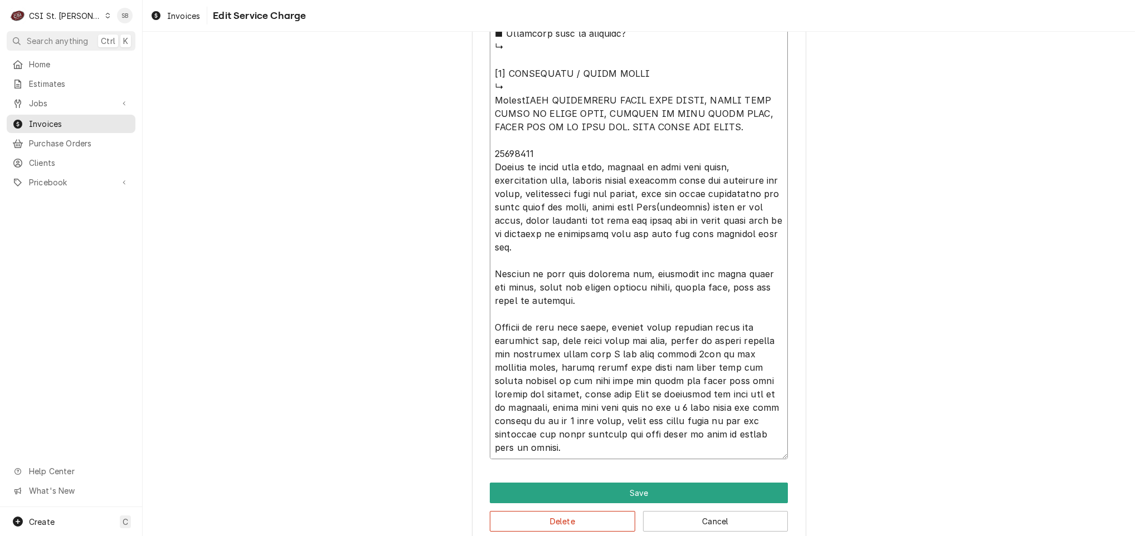
type textarea "x"
type textarea "⚠️ 𝗙𝗢𝗥𝗠 𝗜𝗡𝗦𝗧𝗥𝗨𝗖𝗧𝗜𝗢𝗡𝗦 ⚠️ ✪ 𝗖𝗼𝗺𝗽𝗹𝗲𝘁𝗲 𝗮𝗹𝗹 𝗿𝗲𝗹𝗲𝘃𝗮𝗻𝘁 𝘀𝗲𝗰𝘁𝗶𝗼𝗻𝘀 ✪ 𝗣𝗿𝗼𝘃𝗶𝗱𝗲 𝗱𝗲𝘁𝗮𝗶𝗹𝗲𝗱 𝗮𝗻𝘀…"
type textarea "x"
type textarea "⚠️ 𝗙𝗢𝗥𝗠 𝗜𝗡𝗦𝗧𝗥𝗨𝗖𝗧𝗜𝗢𝗡𝗦 ⚠️ ✪ 𝗖𝗼𝗺𝗽𝗹𝗲𝘁𝗲 𝗮𝗹𝗹 𝗿𝗲𝗹𝗲𝘃𝗮𝗻𝘁 𝘀𝗲𝗰𝘁𝗶𝗼𝗻𝘀 ✪ 𝗣𝗿𝗼𝘃𝗶𝗱𝗲 𝗱𝗲𝘁𝗮𝗶𝗹𝗲𝗱 𝗮𝗻𝘀…"
type textarea "x"
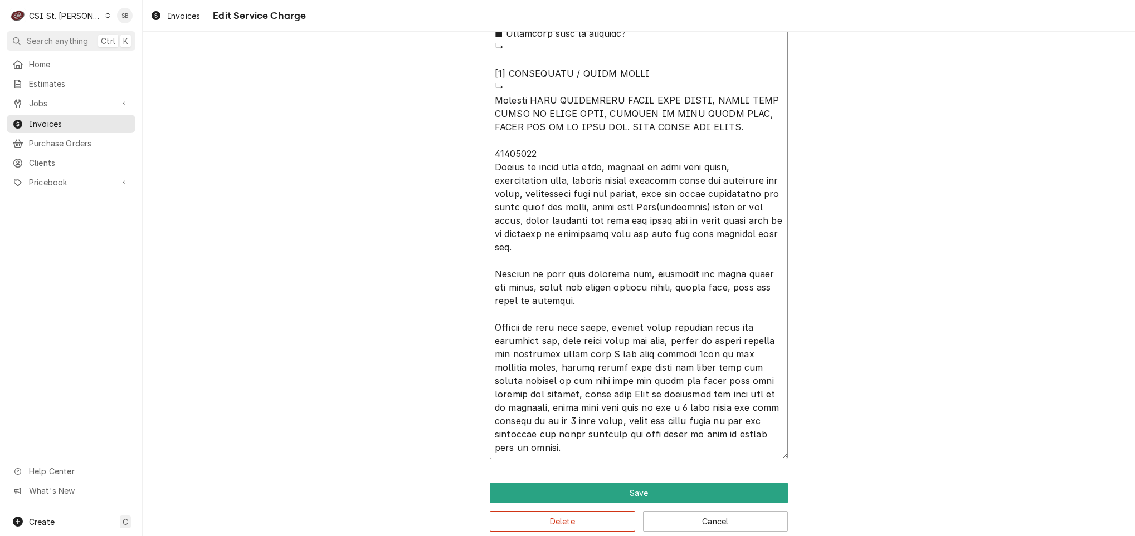
type textarea "⚠️ 𝗙𝗢𝗥𝗠 𝗜𝗡𝗦𝗧𝗥𝗨𝗖𝗧𝗜𝗢𝗡𝗦 ⚠️ ✪ 𝗖𝗼𝗺𝗽𝗹𝗲𝘁𝗲 𝗮𝗹𝗹 𝗿𝗲𝗹𝗲𝘃𝗮𝗻𝘁 𝘀𝗲𝗰𝘁𝗶𝗼𝗻𝘀 ✪ 𝗣𝗿𝗼𝘃𝗶𝗱𝗲 𝗱𝗲𝘁𝗮𝗶𝗹𝗲𝗱 𝗮𝗻𝘀…"
type textarea "x"
type textarea "⚠️ 𝗙𝗢𝗥𝗠 𝗜𝗡𝗦𝗧𝗥𝗨𝗖𝗧𝗜𝗢𝗡𝗦 ⚠️ ✪ 𝗖𝗼𝗺𝗽𝗹𝗲𝘁𝗲 𝗮𝗹𝗹 𝗿𝗲𝗹𝗲𝘃𝗮𝗻𝘁 𝘀𝗲𝗰𝘁𝗶𝗼𝗻𝘀 ✪ 𝗣𝗿𝗼𝘃𝗶𝗱𝗲 𝗱𝗲𝘁𝗮𝗶𝗹𝗲𝗱 𝗮𝗻𝘀…"
type textarea "x"
type textarea "⚠️ 𝗙𝗢𝗥𝗠 𝗜𝗡𝗦𝗧𝗥𝗨𝗖𝗧𝗜𝗢𝗡𝗦 ⚠️ ✪ 𝗖𝗼𝗺𝗽𝗹𝗲𝘁𝗲 𝗮𝗹𝗹 𝗿𝗲𝗹𝗲𝘃𝗮𝗻𝘁 𝘀𝗲𝗰𝘁𝗶𝗼𝗻𝘀 ✪ 𝗣𝗿𝗼𝘃𝗶𝗱𝗲 𝗱𝗲𝘁𝗮𝗶𝗹𝗲𝗱 𝗮𝗻𝘀…"
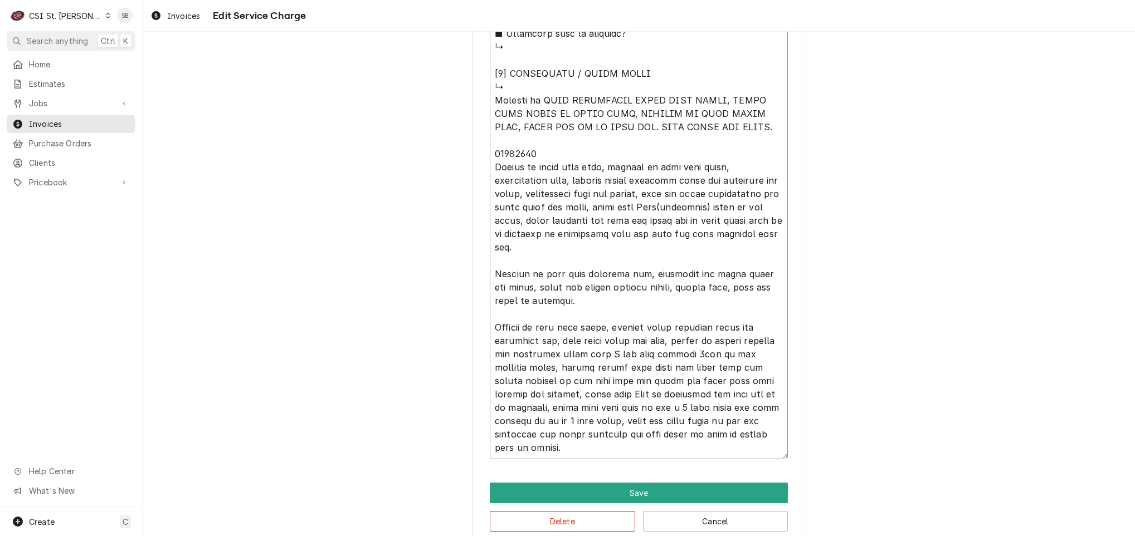
type textarea "x"
type textarea "⚠️ 𝗙𝗢𝗥𝗠 𝗜𝗡𝗦𝗧𝗥𝗨𝗖𝗧𝗜𝗢𝗡𝗦 ⚠️ ✪ 𝗖𝗼𝗺𝗽𝗹𝗲𝘁𝗲 𝗮𝗹𝗹 𝗿𝗲𝗹𝗲𝘃𝗮𝗻𝘁 𝘀𝗲𝗰𝘁𝗶𝗼𝗻𝘀 ✪ 𝗣𝗿𝗼𝘃𝗶𝗱𝗲 𝗱𝗲𝘁𝗮𝗶𝗹𝗲𝗱 𝗮𝗻𝘀…"
type textarea "x"
type textarea "⚠️ 𝗙𝗢𝗥𝗠 𝗜𝗡𝗦𝗧𝗥𝗨𝗖𝗧𝗜𝗢𝗡𝗦 ⚠️ ✪ 𝗖𝗼𝗺𝗽𝗹𝗲𝘁𝗲 𝗮𝗹𝗹 𝗿𝗲𝗹𝗲𝘃𝗮𝗻𝘁 𝘀𝗲𝗰𝘁𝗶𝗼𝗻𝘀 ✪ 𝗣𝗿𝗼𝘃𝗶𝗱𝗲 𝗱𝗲𝘁𝗮𝗶𝗹𝗲𝗱 𝗮𝗻𝘀…"
type textarea "x"
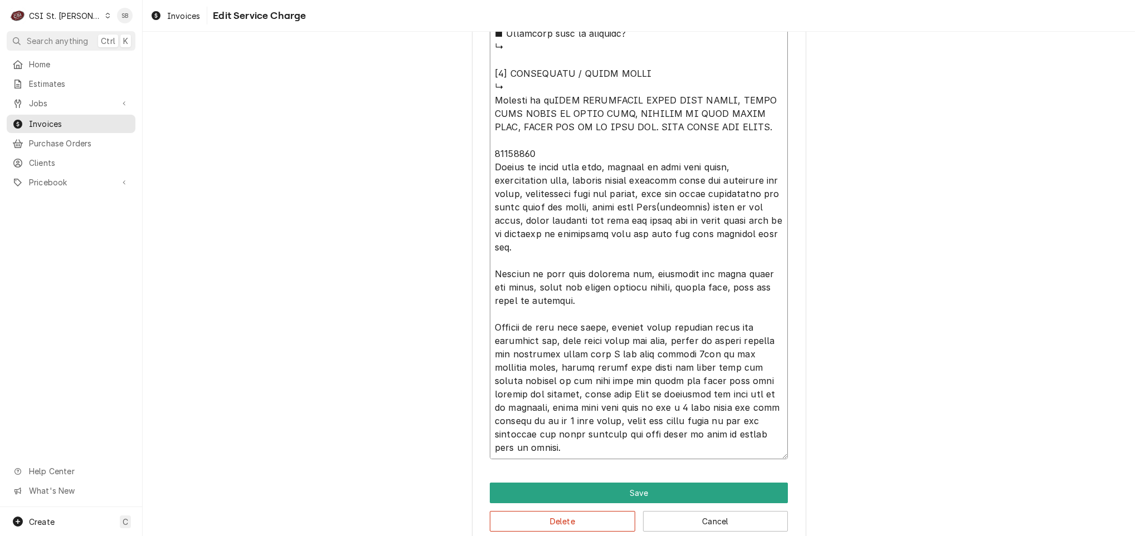
type textarea "⚠️ 𝗙𝗢𝗥𝗠 𝗜𝗡𝗦𝗧𝗥𝗨𝗖𝗧𝗜𝗢𝗡𝗦 ⚠️ ✪ 𝗖𝗼𝗺𝗽𝗹𝗲𝘁𝗲 𝗮𝗹𝗹 𝗿𝗲𝗹𝗲𝘃𝗮𝗻𝘁 𝘀𝗲𝗰𝘁𝗶𝗼𝗻𝘀 ✪ 𝗣𝗿𝗼𝘃𝗶𝗱𝗲 𝗱𝗲𝘁𝗮𝗶𝗹𝗲𝗱 𝗮𝗻𝘀…"
type textarea "x"
type textarea "⚠️ 𝗙𝗢𝗥𝗠 𝗜𝗡𝗦𝗧𝗥𝗨𝗖𝗧𝗜𝗢𝗡𝗦 ⚠️ ✪ 𝗖𝗼𝗺𝗽𝗹𝗲𝘁𝗲 𝗮𝗹𝗹 𝗿𝗲𝗹𝗲𝘃𝗮𝗻𝘁 𝘀𝗲𝗰𝘁𝗶𝗼𝗻𝘀 ✪ 𝗣𝗿𝗼𝘃𝗶𝗱𝗲 𝗱𝗲𝘁𝗮𝗶𝗹𝗲𝗱 𝗮𝗻𝘀…"
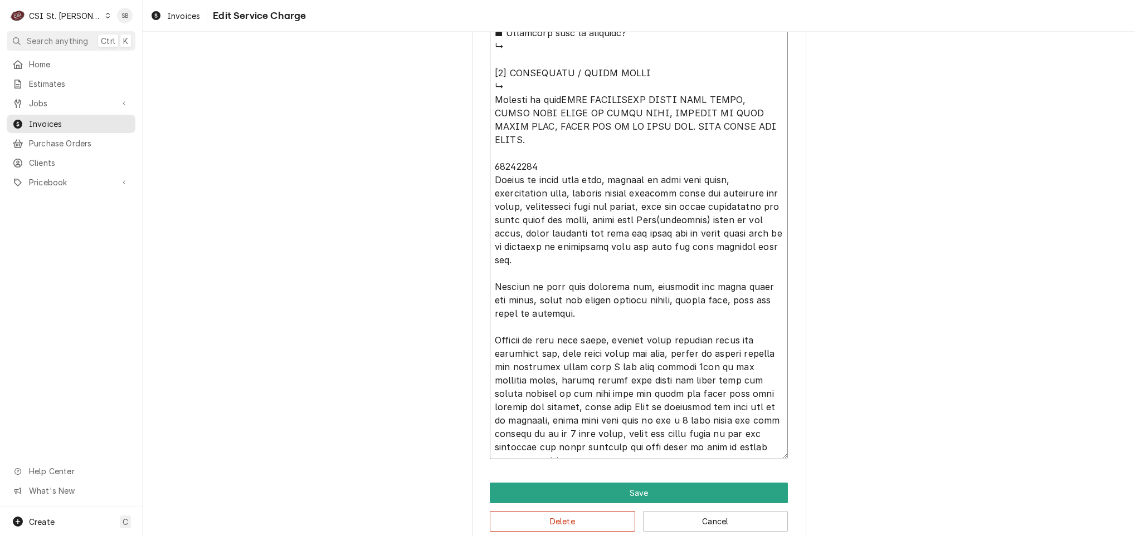
type textarea "x"
type textarea "⚠️ 𝗙𝗢𝗥𝗠 𝗜𝗡𝗦𝗧𝗥𝗨𝗖𝗧𝗜𝗢𝗡𝗦 ⚠️ ✪ 𝗖𝗼𝗺𝗽𝗹𝗲𝘁𝗲 𝗮𝗹𝗹 𝗿𝗲𝗹𝗲𝘃𝗮𝗻𝘁 𝘀𝗲𝗰𝘁𝗶𝗼𝗻𝘀 ✪ 𝗣𝗿𝗼𝘃𝗶𝗱𝗲 𝗱𝗲𝘁𝗮𝗶𝗹𝗲𝗱 𝗮𝗻𝘀…"
type textarea "x"
type textarea "⚠️ 𝗙𝗢𝗥𝗠 𝗜𝗡𝗦𝗧𝗥𝗨𝗖𝗧𝗜𝗢𝗡𝗦 ⚠️ ✪ 𝗖𝗼𝗺𝗽𝗹𝗲𝘁𝗲 𝗮𝗹𝗹 𝗿𝗲𝗹𝗲𝘃𝗮𝗻𝘁 𝘀𝗲𝗰𝘁𝗶𝗼𝗻𝘀 ✪ 𝗣𝗿𝗼𝘃𝗶𝗱𝗲 𝗱𝗲𝘁𝗮𝗶𝗹𝗲𝗱 𝗮𝗻𝘀…"
type textarea "x"
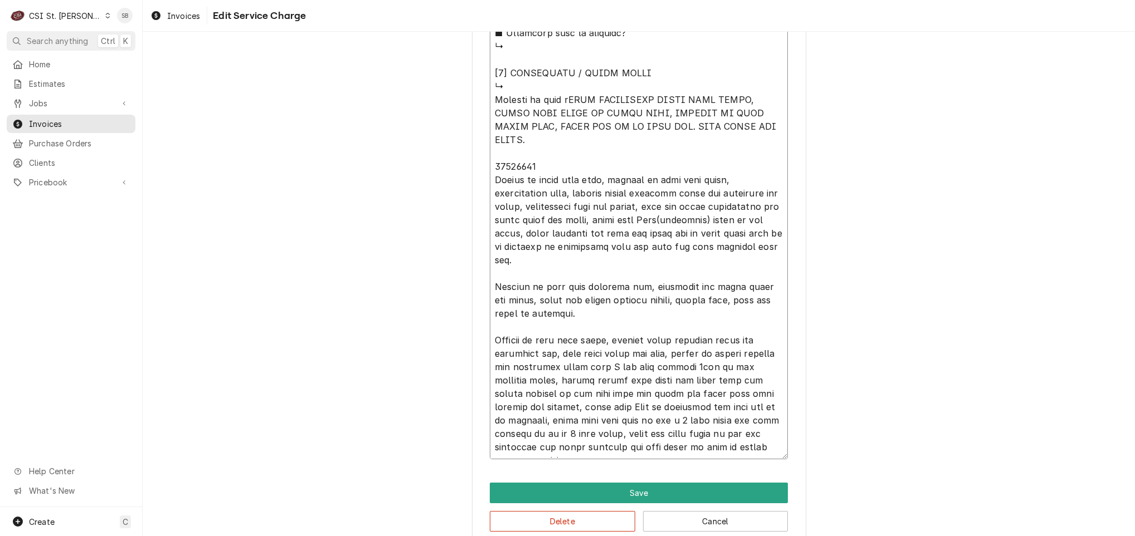
type textarea "⚠️ 𝗙𝗢𝗥𝗠 𝗜𝗡𝗦𝗧𝗥𝗨𝗖𝗧𝗜𝗢𝗡𝗦 ⚠️ ✪ 𝗖𝗼𝗺𝗽𝗹𝗲𝘁𝗲 𝗮𝗹𝗹 𝗿𝗲𝗹𝗲𝘃𝗮𝗻𝘁 𝘀𝗲𝗰𝘁𝗶𝗼𝗻𝘀 ✪ 𝗣𝗿𝗼𝘃𝗶𝗱𝗲 𝗱𝗲𝘁𝗮𝗶𝗹𝗲𝗱 𝗮𝗻𝘀…"
type textarea "x"
type textarea "⚠️ 𝗙𝗢𝗥𝗠 𝗜𝗡𝗦𝗧𝗥𝗨𝗖𝗧𝗜𝗢𝗡𝗦 ⚠️ ✪ 𝗖𝗼𝗺𝗽𝗹𝗲𝘁𝗲 𝗮𝗹𝗹 𝗿𝗲𝗹𝗲𝘃𝗮𝗻𝘁 𝘀𝗲𝗰𝘁𝗶𝗼𝗻𝘀 ✪ 𝗣𝗿𝗼𝘃𝗶𝗱𝗲 𝗱𝗲𝘁𝗮𝗶𝗹𝗲𝗱 𝗮𝗻𝘀…"
type textarea "x"
type textarea "⚠️ 𝗙𝗢𝗥𝗠 𝗜𝗡𝗦𝗧𝗥𝗨𝗖𝗧𝗜𝗢𝗡𝗦 ⚠️ ✪ 𝗖𝗼𝗺𝗽𝗹𝗲𝘁𝗲 𝗮𝗹𝗹 𝗿𝗲𝗹𝗲𝘃𝗮𝗻𝘁 𝘀𝗲𝗰𝘁𝗶𝗼𝗻𝘀 ✪ 𝗣𝗿𝗼𝘃𝗶𝗱𝗲 𝗱𝗲𝘁𝗮𝗶𝗹𝗲𝗱 𝗮𝗻𝘀…"
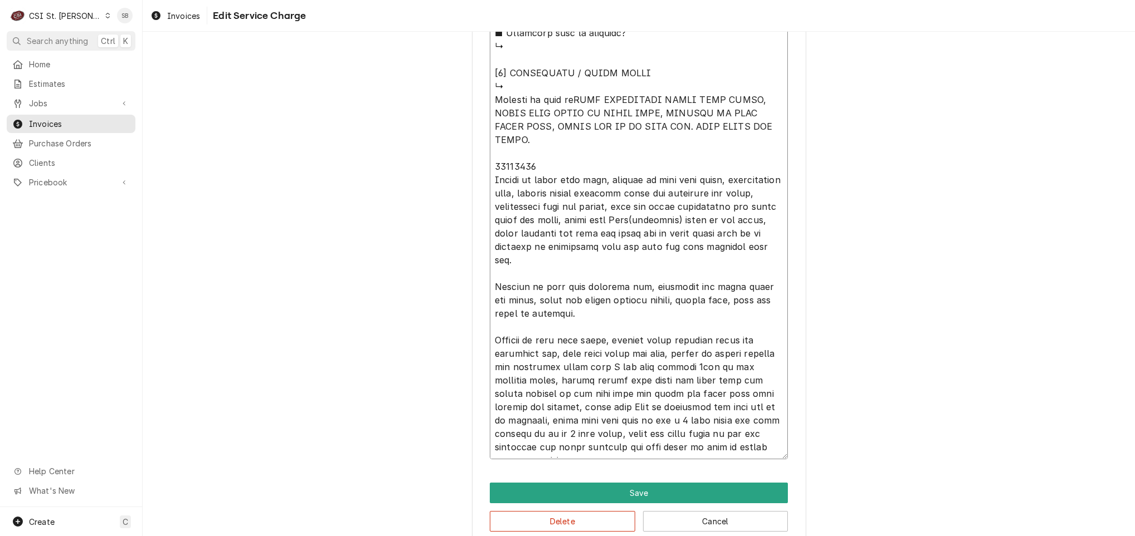
type textarea "x"
type textarea "⚠️ 𝗙𝗢𝗥𝗠 𝗜𝗡𝗦𝗧𝗥𝗨𝗖𝗧𝗜𝗢𝗡𝗦 ⚠️ ✪ 𝗖𝗼𝗺𝗽𝗹𝗲𝘁𝗲 𝗮𝗹𝗹 𝗿𝗲𝗹𝗲𝘃𝗮𝗻𝘁 𝘀𝗲𝗰𝘁𝗶𝗼𝗻𝘀 ✪ 𝗣𝗿𝗼𝘃𝗶𝗱𝗲 𝗱𝗲𝘁𝗮𝗶𝗹𝗲𝗱 𝗮𝗻𝘀…"
type textarea "x"
type textarea "⚠️ 𝗙𝗢𝗥𝗠 𝗜𝗡𝗦𝗧𝗥𝗨𝗖𝗧𝗜𝗢𝗡𝗦 ⚠️ ✪ 𝗖𝗼𝗺𝗽𝗹𝗲𝘁𝗲 𝗮𝗹𝗹 𝗿𝗲𝗹𝗲𝘃𝗮𝗻𝘁 𝘀𝗲𝗰𝘁𝗶𝗼𝗻𝘀 ✪ 𝗣𝗿𝗼𝘃𝗶𝗱𝗲 𝗱𝗲𝘁𝗮𝗶𝗹𝗲𝗱 𝗮𝗻𝘀…"
type textarea "x"
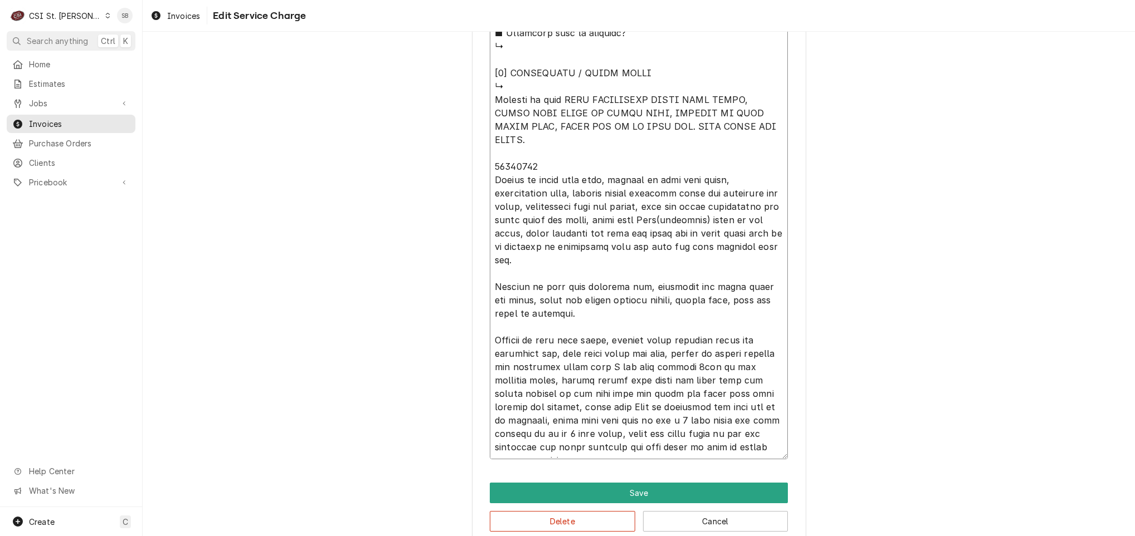
type textarea "⚠️ 𝗙𝗢𝗥𝗠 𝗜𝗡𝗦𝗧𝗥𝗨𝗖𝗧𝗜𝗢𝗡𝗦 ⚠️ ✪ 𝗖𝗼𝗺𝗽𝗹𝗲𝘁𝗲 𝗮𝗹𝗹 𝗿𝗲𝗹𝗲𝘃𝗮𝗻𝘁 𝘀𝗲𝗰𝘁𝗶𝗼𝗻𝘀 ✪ 𝗣𝗿𝗼𝘃𝗶𝗱𝗲 𝗱𝗲𝘁𝗮𝗶𝗹𝗲𝗱 𝗮𝗻𝘀…"
type textarea "x"
type textarea "⚠️ 𝗙𝗢𝗥𝗠 𝗜𝗡𝗦𝗧𝗥𝗨𝗖𝗧𝗜𝗢𝗡𝗦 ⚠️ ✪ 𝗖𝗼𝗺𝗽𝗹𝗲𝘁𝗲 𝗮𝗹𝗹 𝗿𝗲𝗹𝗲𝘃𝗮𝗻𝘁 𝘀𝗲𝗰𝘁𝗶𝗼𝗻𝘀 ✪ 𝗣𝗿𝗼𝘃𝗶𝗱𝗲 𝗱𝗲𝘁𝗮𝗶𝗹𝗲𝗱 𝗮𝗻𝘀…"
type textarea "x"
type textarea "⚠️ 𝗙𝗢𝗥𝗠 𝗜𝗡𝗦𝗧𝗥𝗨𝗖𝗧𝗜𝗢𝗡𝗦 ⚠️ ✪ 𝗖𝗼𝗺𝗽𝗹𝗲𝘁𝗲 𝗮𝗹𝗹 𝗿𝗲𝗹𝗲𝘃𝗮𝗻𝘁 𝘀𝗲𝗰𝘁𝗶𝗼𝗻𝘀 ✪ 𝗣𝗿𝗼𝘃𝗶𝗱𝗲 𝗱𝗲𝘁𝗮𝗶𝗹𝗲𝗱 𝗮𝗻𝘀…"
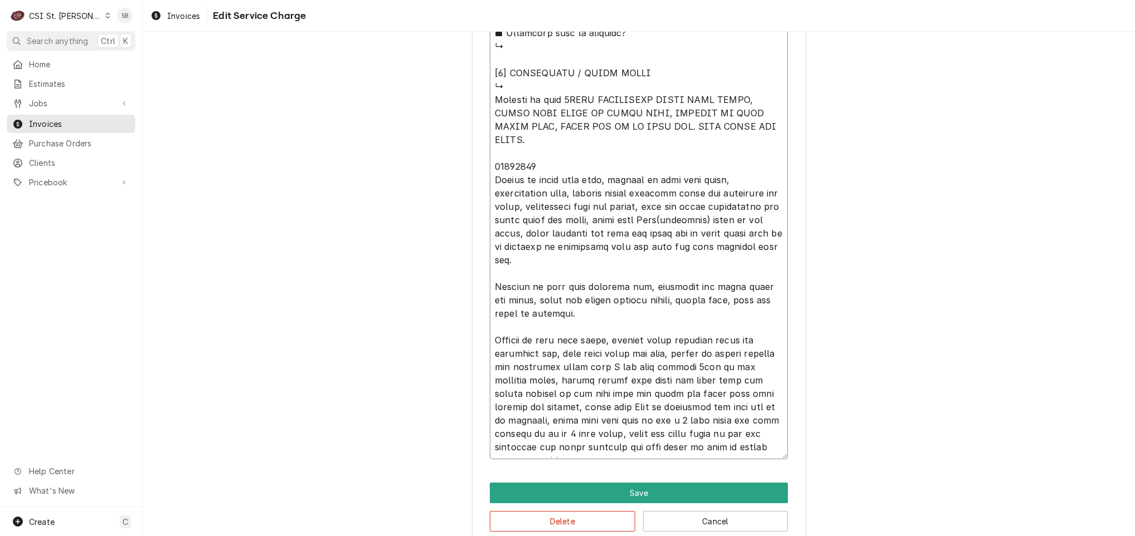
type textarea "x"
type textarea "⚠️ 𝗙𝗢𝗥𝗠 𝗜𝗡𝗦𝗧𝗥𝗨𝗖𝗧𝗜𝗢𝗡𝗦 ⚠️ ✪ 𝗖𝗼𝗺𝗽𝗹𝗲𝘁𝗲 𝗮𝗹𝗹 𝗿𝗲𝗹𝗲𝘃𝗮𝗻𝘁 𝘀𝗲𝗰𝘁𝗶𝗼𝗻𝘀 ✪ 𝗣𝗿𝗼𝘃𝗶𝗱𝗲 𝗱𝗲𝘁𝗮𝗶𝗹𝗲𝗱 𝗮𝗻𝘀…"
type textarea "x"
type textarea "⚠️ 𝗙𝗢𝗥𝗠 𝗜𝗡𝗦𝗧𝗥𝗨𝗖𝗧𝗜𝗢𝗡𝗦 ⚠️ ✪ 𝗖𝗼𝗺𝗽𝗹𝗲𝘁𝗲 𝗮𝗹𝗹 𝗿𝗲𝗹𝗲𝘃𝗮𝗻𝘁 𝘀𝗲𝗰𝘁𝗶𝗼𝗻𝘀 ✪ 𝗣𝗿𝗼𝘃𝗶𝗱𝗲 𝗱𝗲𝘁𝗮𝗶𝗹𝗲𝗱 𝗮𝗻𝘀…"
type textarea "x"
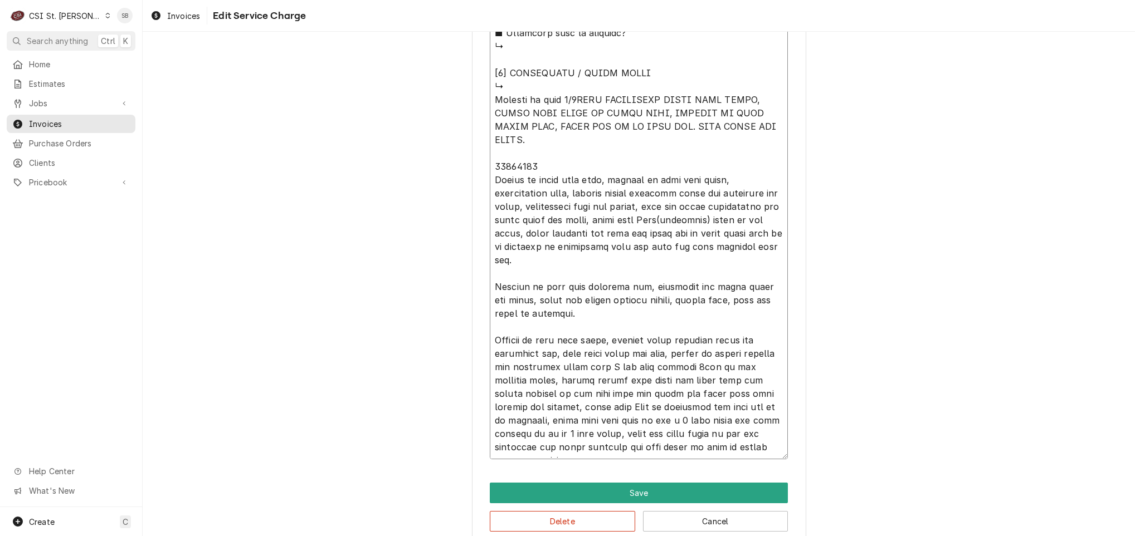
type textarea "⚠️ 𝗙𝗢𝗥𝗠 𝗜𝗡𝗦𝗧𝗥𝗨𝗖𝗧𝗜𝗢𝗡𝗦 ⚠️ ✪ 𝗖𝗼𝗺𝗽𝗹𝗲𝘁𝗲 𝗮𝗹𝗹 𝗿𝗲𝗹𝗲𝘃𝗮𝗻𝘁 𝘀𝗲𝗰𝘁𝗶𝗼𝗻𝘀 ✪ 𝗣𝗿𝗼𝘃𝗶𝗱𝗲 𝗱𝗲𝘁𝗮𝗶𝗹𝗲𝗱 𝗮𝗻𝘀…"
type textarea "x"
type textarea "⚠️ 𝗙𝗢𝗥𝗠 𝗜𝗡𝗦𝗧𝗥𝗨𝗖𝗧𝗜𝗢𝗡𝗦 ⚠️ ✪ 𝗖𝗼𝗺𝗽𝗹𝗲𝘁𝗲 𝗮𝗹𝗹 𝗿𝗲𝗹𝗲𝘃𝗮𝗻𝘁 𝘀𝗲𝗰𝘁𝗶𝗼𝗻𝘀 ✪ 𝗣𝗿𝗼𝘃𝗶𝗱𝗲 𝗱𝗲𝘁𝗮𝗶𝗹𝗲𝗱 𝗮𝗻𝘀…"
type textarea "x"
type textarea "⚠️ 𝗙𝗢𝗥𝗠 𝗜𝗡𝗦𝗧𝗥𝗨𝗖𝗧𝗜𝗢𝗡𝗦 ⚠️ ✪ 𝗖𝗼𝗺𝗽𝗹𝗲𝘁𝗲 𝗮𝗹𝗹 𝗿𝗲𝗹𝗲𝘃𝗮𝗻𝘁 𝘀𝗲𝗰𝘁𝗶𝗼𝗻𝘀 ✪ 𝗣𝗿𝗼𝘃𝗶𝗱𝗲 𝗱𝗲𝘁𝗮𝗶𝗹𝗲𝗱 𝗮𝗻𝘀…"
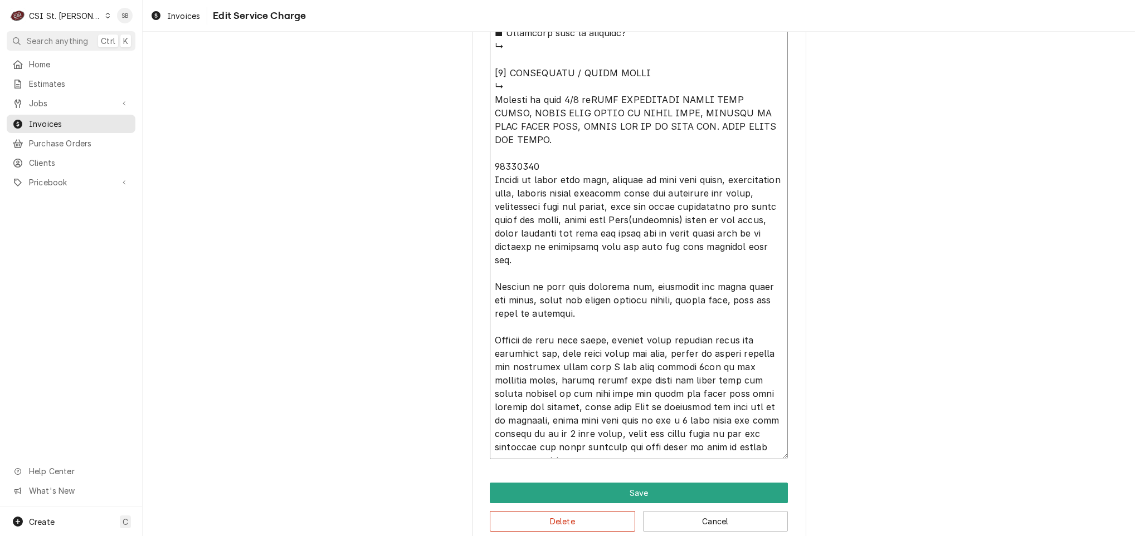
type textarea "x"
type textarea "⚠️ 𝗙𝗢𝗥𝗠 𝗜𝗡𝗦𝗧𝗥𝗨𝗖𝗧𝗜𝗢𝗡𝗦 ⚠️ ✪ 𝗖𝗼𝗺𝗽𝗹𝗲𝘁𝗲 𝗮𝗹𝗹 𝗿𝗲𝗹𝗲𝘃𝗮𝗻𝘁 𝘀𝗲𝗰𝘁𝗶𝗼𝗻𝘀 ✪ 𝗣𝗿𝗼𝘃𝗶𝗱𝗲 𝗱𝗲𝘁𝗮𝗶𝗹𝗲𝗱 𝗮𝗻𝘀…"
type textarea "x"
type textarea "⚠️ 𝗙𝗢𝗥𝗠 𝗜𝗡𝗦𝗧𝗥𝗨𝗖𝗧𝗜𝗢𝗡𝗦 ⚠️ ✪ 𝗖𝗼𝗺𝗽𝗹𝗲𝘁𝗲 𝗮𝗹𝗹 𝗿𝗲𝗹𝗲𝘃𝗮𝗻𝘁 𝘀𝗲𝗰𝘁𝗶𝗼𝗻𝘀 ✪ 𝗣𝗿𝗼𝘃𝗶𝗱𝗲 𝗱𝗲𝘁𝗮𝗶𝗹𝗲𝗱 𝗮𝗻𝘀…"
type textarea "x"
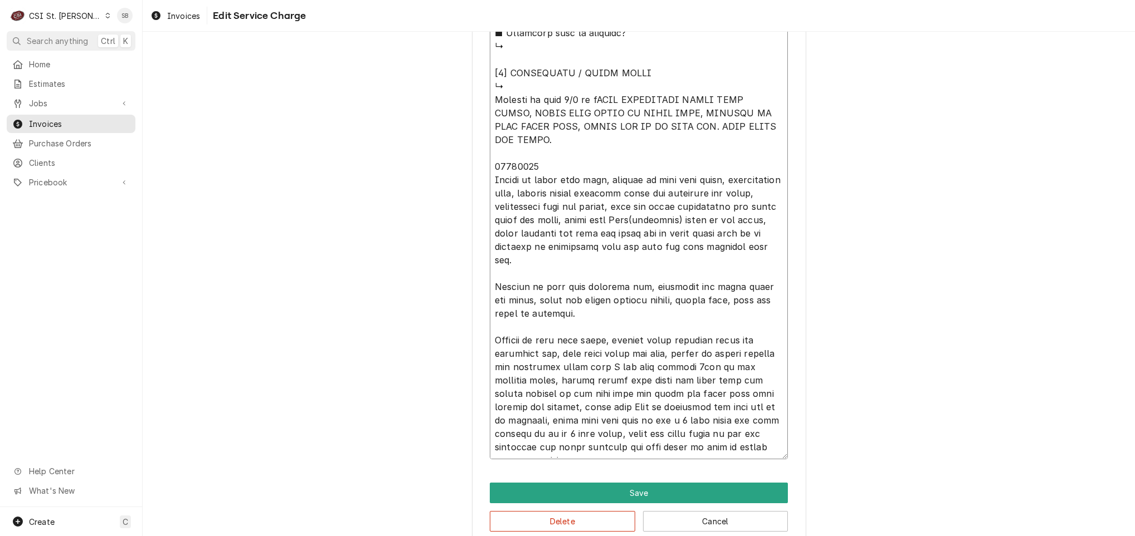
type textarea "⚠️ 𝗙𝗢𝗥𝗠 𝗜𝗡𝗦𝗧𝗥𝗨𝗖𝗧𝗜𝗢𝗡𝗦 ⚠️ ✪ 𝗖𝗼𝗺𝗽𝗹𝗲𝘁𝗲 𝗮𝗹𝗹 𝗿𝗲𝗹𝗲𝘃𝗮𝗻𝘁 𝘀𝗲𝗰𝘁𝗶𝗼𝗻𝘀 ✪ 𝗣𝗿𝗼𝘃𝗶𝗱𝗲 𝗱𝗲𝘁𝗮𝗶𝗹𝗲𝗱 𝗮𝗻𝘀…"
type textarea "x"
type textarea "⚠️ 𝗙𝗢𝗥𝗠 𝗜𝗡𝗦𝗧𝗥𝗨𝗖𝗧𝗜𝗢𝗡𝗦 ⚠️ ✪ 𝗖𝗼𝗺𝗽𝗹𝗲𝘁𝗲 𝗮𝗹𝗹 𝗿𝗲𝗹𝗲𝘃𝗮𝗻𝘁 𝘀𝗲𝗰𝘁𝗶𝗼𝗻𝘀 ✪ 𝗣𝗿𝗼𝘃𝗶𝗱𝗲 𝗱𝗲𝘁𝗮𝗶𝗹𝗲𝗱 𝗮𝗻𝘀…"
type textarea "x"
type textarea "⚠️ 𝗙𝗢𝗥𝗠 𝗜𝗡𝗦𝗧𝗥𝗨𝗖𝗧𝗜𝗢𝗡𝗦 ⚠️ ✪ 𝗖𝗼𝗺𝗽𝗹𝗲𝘁𝗲 𝗮𝗹𝗹 𝗿𝗲𝗹𝗲𝘃𝗮𝗻𝘁 𝘀𝗲𝗰𝘁𝗶𝗼𝗻𝘀 ✪ 𝗣𝗿𝗼𝘃𝗶𝗱𝗲 𝗱𝗲𝘁𝗮𝗶𝗹𝗲𝗱 𝗮𝗻𝘀…"
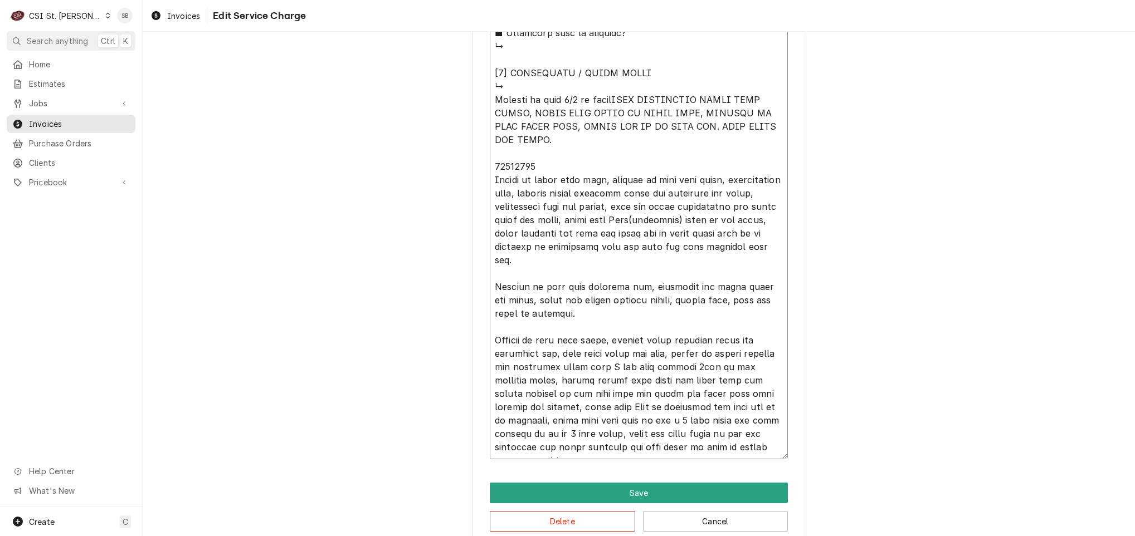
type textarea "x"
type textarea "⚠️ 𝗙𝗢𝗥𝗠 𝗜𝗡𝗦𝗧𝗥𝗨𝗖𝗧𝗜𝗢𝗡𝗦 ⚠️ ✪ 𝗖𝗼𝗺𝗽𝗹𝗲𝘁𝗲 𝗮𝗹𝗹 𝗿𝗲𝗹𝗲𝘃𝗮𝗻𝘁 𝘀𝗲𝗰𝘁𝗶𝗼𝗻𝘀 ✪ 𝗣𝗿𝗼𝘃𝗶𝗱𝗲 𝗱𝗲𝘁𝗮𝗶𝗹𝗲𝗱 𝗮𝗻𝘀…"
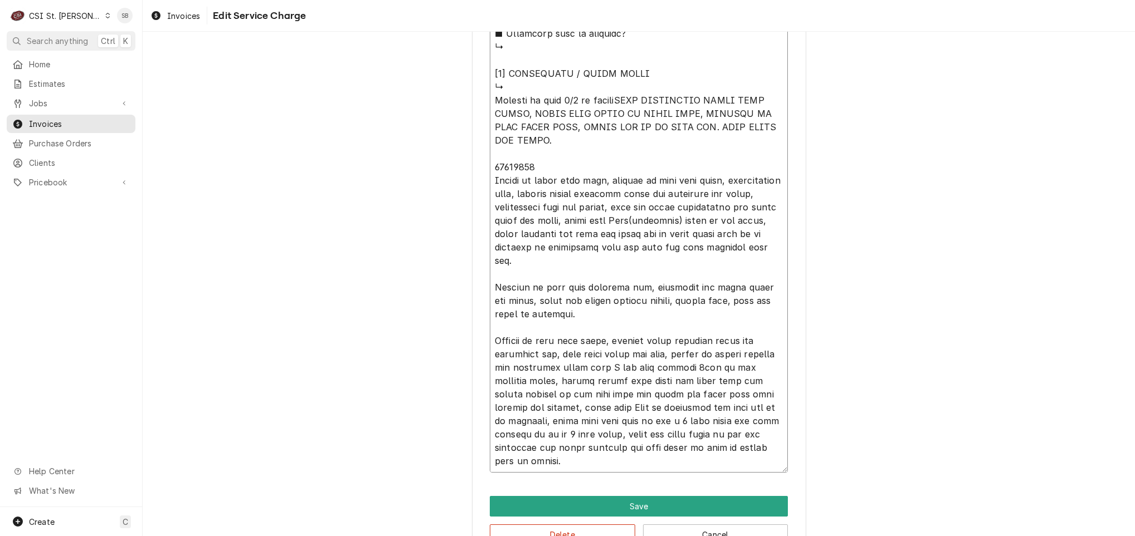
type textarea "x"
type textarea "⚠️ 𝗙𝗢𝗥𝗠 𝗜𝗡𝗦𝗧𝗥𝗨𝗖𝗧𝗜𝗢𝗡𝗦 ⚠️ ✪ 𝗖𝗼𝗺𝗽𝗹𝗲𝘁𝗲 𝗮𝗹𝗹 𝗿𝗲𝗹𝗲𝘃𝗮𝗻𝘁 𝘀𝗲𝗰𝘁𝗶𝗼𝗻𝘀 ✪ 𝗣𝗿𝗼𝘃𝗶𝗱𝗲 𝗱𝗲𝘁𝗮𝗶𝗹𝗲𝗱 𝗮𝗻𝘀…"
type textarea "x"
type textarea "⚠️ 𝗙𝗢𝗥𝗠 𝗜𝗡𝗦𝗧𝗥𝗨𝗖𝗧𝗜𝗢𝗡𝗦 ⚠️ ✪ 𝗖𝗼𝗺𝗽𝗹𝗲𝘁𝗲 𝗮𝗹𝗹 𝗿𝗲𝗹𝗲𝘃𝗮𝗻𝘁 𝘀𝗲𝗰𝘁𝗶𝗼𝗻𝘀 ✪ 𝗣𝗿𝗼𝘃𝗶𝗱𝗲 𝗱𝗲𝘁𝗮𝗶𝗹𝗲𝗱 𝗮𝗻𝘀…"
type textarea "x"
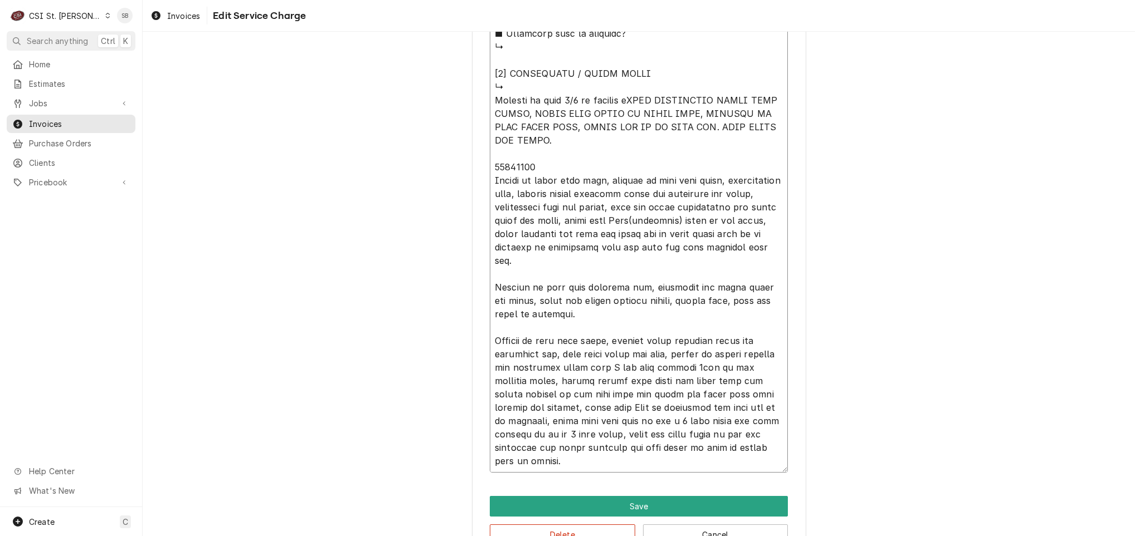
type textarea "⚠️ 𝗙𝗢𝗥𝗠 𝗜𝗡𝗦𝗧𝗥𝗨𝗖𝗧𝗜𝗢𝗡𝗦 ⚠️ ✪ 𝗖𝗼𝗺𝗽𝗹𝗲𝘁𝗲 𝗮𝗹𝗹 𝗿𝗲𝗹𝗲𝘃𝗮𝗻𝘁 𝘀𝗲𝗰𝘁𝗶𝗼𝗻𝘀 ✪ 𝗣𝗿𝗼𝘃𝗶𝗱𝗲 𝗱𝗲𝘁𝗮𝗶𝗹𝗲𝗱 𝗮𝗻𝘀…"
type textarea "x"
type textarea "⚠️ 𝗙𝗢𝗥𝗠 𝗜𝗡𝗦𝗧𝗥𝗨𝗖𝗧𝗜𝗢𝗡𝗦 ⚠️ ✪ 𝗖𝗼𝗺𝗽𝗹𝗲𝘁𝗲 𝗮𝗹𝗹 𝗿𝗲𝗹𝗲𝘃𝗮𝗻𝘁 𝘀𝗲𝗰𝘁𝗶𝗼𝗻𝘀 ✪ 𝗣𝗿𝗼𝘃𝗶𝗱𝗲 𝗱𝗲𝘁𝗮𝗶𝗹𝗲𝗱 𝗮𝗻𝘀…"
type textarea "x"
type textarea "⚠️ 𝗙𝗢𝗥𝗠 𝗜𝗡𝗦𝗧𝗥𝗨𝗖𝗧𝗜𝗢𝗡𝗦 ⚠️ ✪ 𝗖𝗼𝗺𝗽𝗹𝗲𝘁𝗲 𝗮𝗹𝗹 𝗿𝗲𝗹𝗲𝘃𝗮𝗻𝘁 𝘀𝗲𝗰𝘁𝗶𝗼𝗻𝘀 ✪ 𝗣𝗿𝗼𝘃𝗶𝗱𝗲 𝗱𝗲𝘁𝗮𝗶𝗹𝗲𝗱 𝗮𝗻𝘀…"
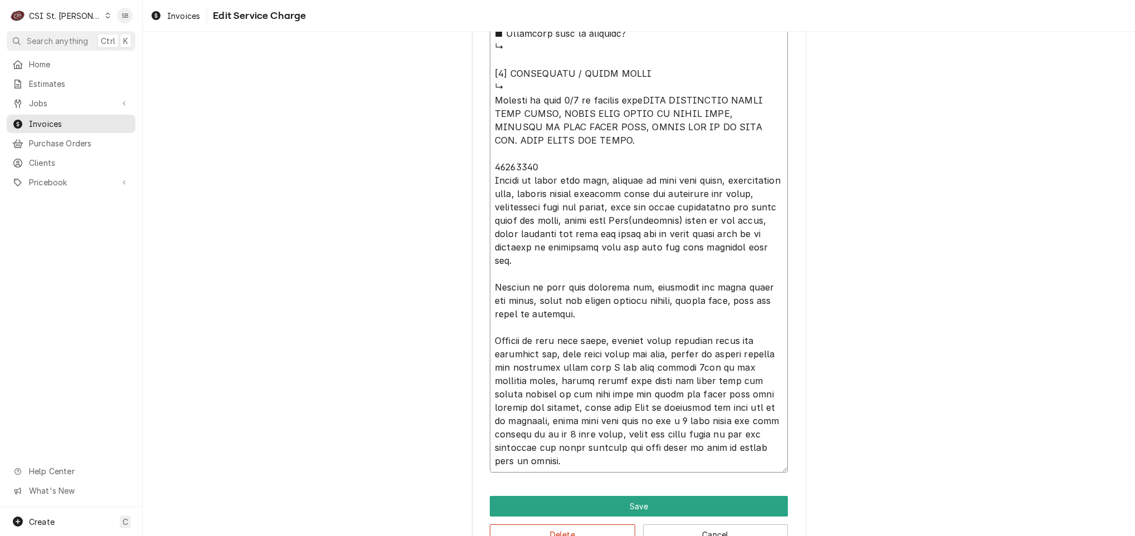
type textarea "x"
type textarea "⚠️ 𝗙𝗢𝗥𝗠 𝗜𝗡𝗦𝗧𝗥𝗨𝗖𝗧𝗜𝗢𝗡𝗦 ⚠️ ✪ 𝗖𝗼𝗺𝗽𝗹𝗲𝘁𝗲 𝗮𝗹𝗹 𝗿𝗲𝗹𝗲𝘃𝗮𝗻𝘁 𝘀𝗲𝗰𝘁𝗶𝗼𝗻𝘀 ✪ 𝗣𝗿𝗼𝘃𝗶𝗱𝗲 𝗱𝗲𝘁𝗮𝗶𝗹𝗲𝗱 𝗮𝗻𝘀…"
type textarea "x"
type textarea "⚠️ 𝗙𝗢𝗥𝗠 𝗜𝗡𝗦𝗧𝗥𝗨𝗖𝗧𝗜𝗢𝗡𝗦 ⚠️ ✪ 𝗖𝗼𝗺𝗽𝗹𝗲𝘁𝗲 𝗮𝗹𝗹 𝗿𝗲𝗹𝗲𝘃𝗮𝗻𝘁 𝘀𝗲𝗰𝘁𝗶𝗼𝗻𝘀 ✪ 𝗣𝗿𝗼𝘃𝗶𝗱𝗲 𝗱𝗲𝘁𝗮𝗶𝗹𝗲𝗱 𝗮𝗻𝘀…"
type textarea "x"
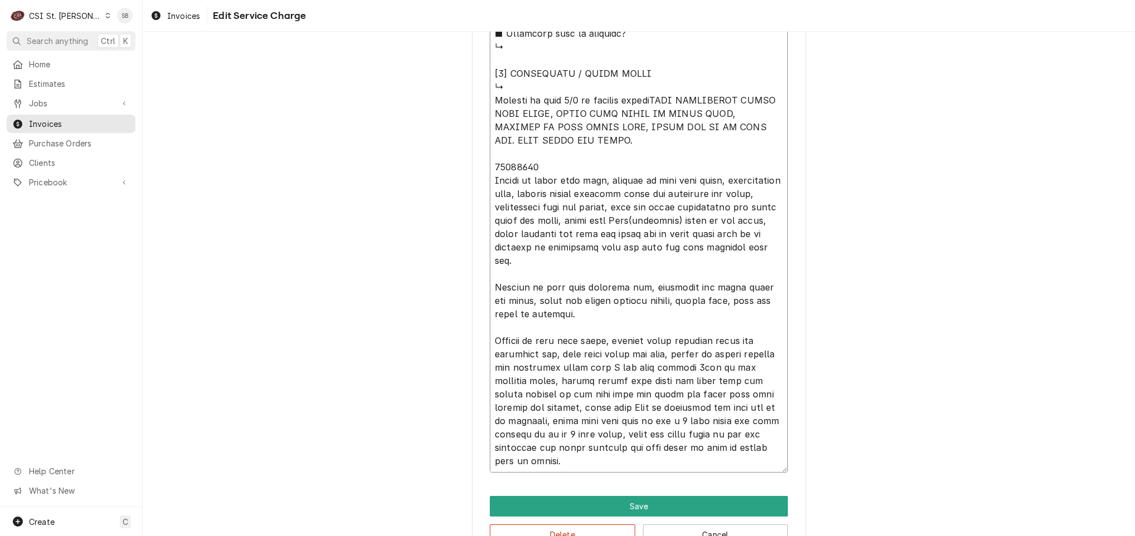
type textarea "⚠️ 𝗙𝗢𝗥𝗠 𝗜𝗡𝗦𝗧𝗥𝗨𝗖𝗧𝗜𝗢𝗡𝗦 ⚠️ ✪ 𝗖𝗼𝗺𝗽𝗹𝗲𝘁𝗲 𝗮𝗹𝗹 𝗿𝗲𝗹𝗲𝘃𝗮𝗻𝘁 𝘀𝗲𝗰𝘁𝗶𝗼𝗻𝘀 ✪ 𝗣𝗿𝗼𝘃𝗶𝗱𝗲 𝗱𝗲𝘁𝗮𝗶𝗹𝗲𝗱 𝗮𝗻𝘀…"
type textarea "x"
type textarea "⚠️ 𝗙𝗢𝗥𝗠 𝗜𝗡𝗦𝗧𝗥𝗨𝗖𝗧𝗜𝗢𝗡𝗦 ⚠️ ✪ 𝗖𝗼𝗺𝗽𝗹𝗲𝘁𝗲 𝗮𝗹𝗹 𝗿𝗲𝗹𝗲𝘃𝗮𝗻𝘁 𝘀𝗲𝗰𝘁𝗶𝗼𝗻𝘀 ✪ 𝗣𝗿𝗼𝘃𝗶𝗱𝗲 𝗱𝗲𝘁𝗮𝗶𝗹𝗲𝗱 𝗮𝗻𝘀…"
type textarea "x"
type textarea "⚠️ 𝗙𝗢𝗥𝗠 𝗜𝗡𝗦𝗧𝗥𝗨𝗖𝗧𝗜𝗢𝗡𝗦 ⚠️ ✪ 𝗖𝗼𝗺𝗽𝗹𝗲𝘁𝗲 𝗮𝗹𝗹 𝗿𝗲𝗹𝗲𝘃𝗮𝗻𝘁 𝘀𝗲𝗰𝘁𝗶𝗼𝗻𝘀 ✪ 𝗣𝗿𝗼𝘃𝗶𝗱𝗲 𝗱𝗲𝘁𝗮𝗶𝗹𝗲𝗱 𝗮𝗻𝘀…"
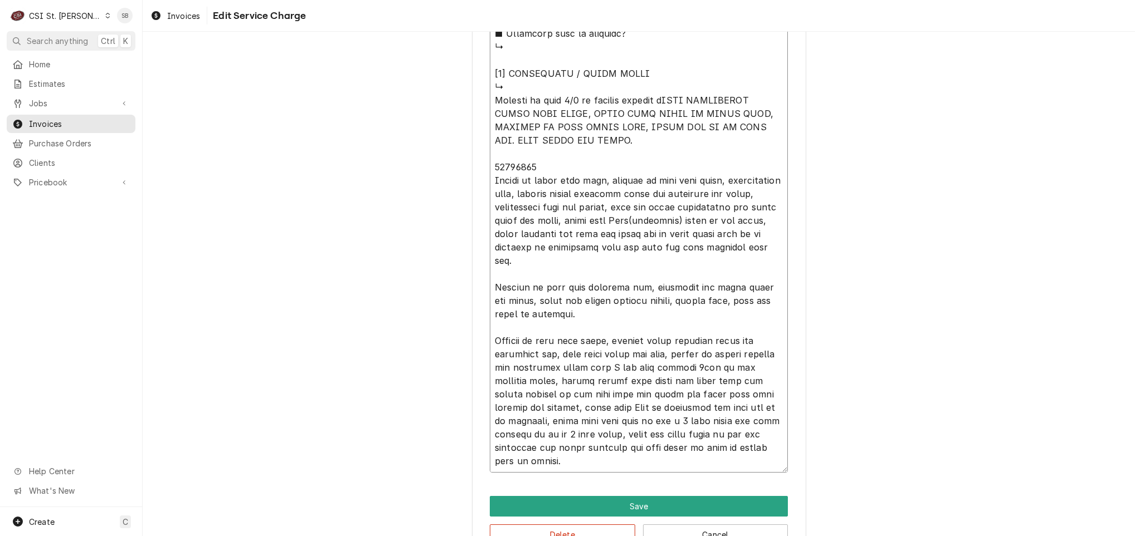
type textarea "x"
type textarea "⚠️ 𝗙𝗢𝗥𝗠 𝗜𝗡𝗦𝗧𝗥𝗨𝗖𝗧𝗜𝗢𝗡𝗦 ⚠️ ✪ 𝗖𝗼𝗺𝗽𝗹𝗲𝘁𝗲 𝗮𝗹𝗹 𝗿𝗲𝗹𝗲𝘃𝗮𝗻𝘁 𝘀𝗲𝗰𝘁𝗶𝗼𝗻𝘀 ✪ 𝗣𝗿𝗼𝘃𝗶𝗱𝗲 𝗱𝗲𝘁𝗮𝗶𝗹𝗲𝗱 𝗮𝗻𝘀…"
type textarea "x"
type textarea "⚠️ 𝗙𝗢𝗥𝗠 𝗜𝗡𝗦𝗧𝗥𝗨𝗖𝗧𝗜𝗢𝗡𝗦 ⚠️ ✪ 𝗖𝗼𝗺𝗽𝗹𝗲𝘁𝗲 𝗮𝗹𝗹 𝗿𝗲𝗹𝗲𝘃𝗮𝗻𝘁 𝘀𝗲𝗰𝘁𝗶𝗼𝗻𝘀 ✪ 𝗣𝗿𝗼𝘃𝗶𝗱𝗲 𝗱𝗲𝘁𝗮𝗶𝗹𝗲𝗱 𝗮𝗻𝘀…"
paste textarea "Checked both floats and they are functioning properly. When upper float is in u…"
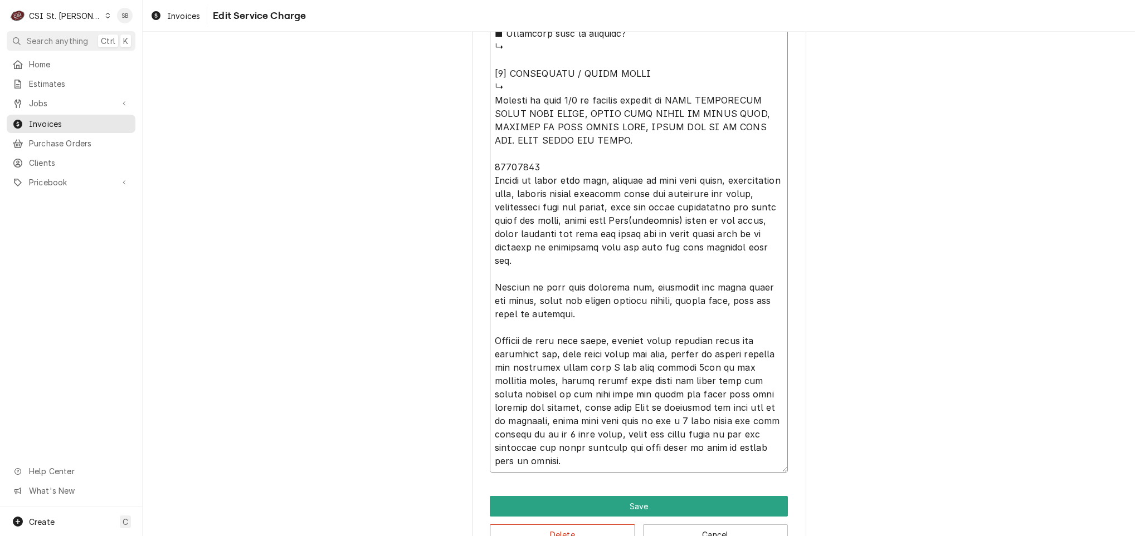
type textarea "x"
type textarea "⚠️ 𝗙𝗢𝗥𝗠 𝗜𝗡𝗦𝗧𝗥𝗨𝗖𝗧𝗜𝗢𝗡𝗦 ⚠️ ✪ 𝗖𝗼𝗺𝗽𝗹𝗲𝘁𝗲 𝗮𝗹𝗹 𝗿𝗲𝗹𝗲𝘃𝗮𝗻𝘁 𝘀𝗲𝗰𝘁𝗶𝗼𝗻𝘀 ✪ 𝗣𝗿𝗼𝘃𝗶𝗱𝗲 𝗱𝗲𝘁𝗮𝗶𝗹𝗲𝗱 𝗮𝗻𝘀…"
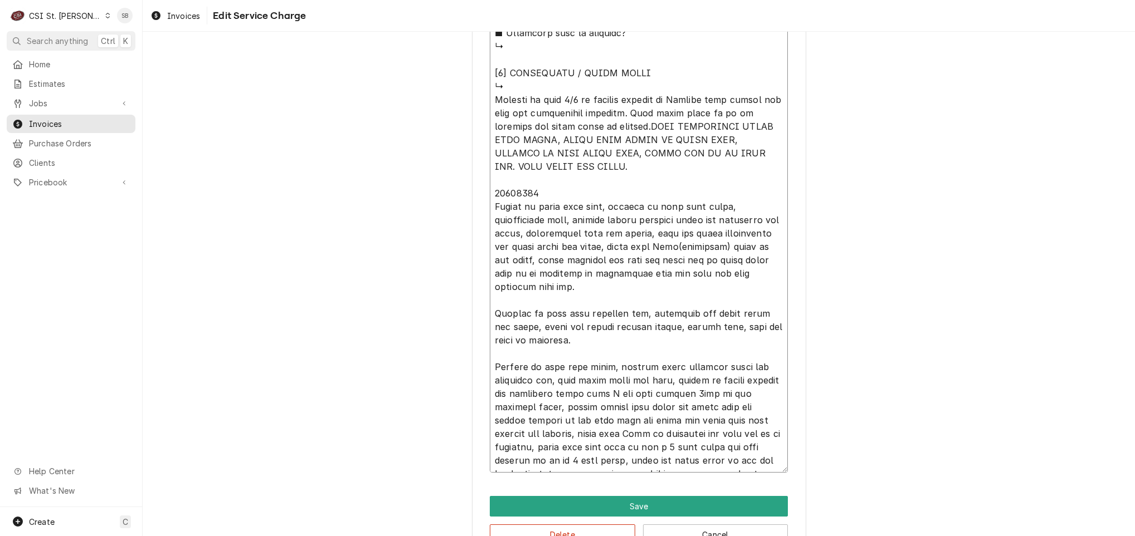
type textarea "x"
type textarea "⚠️ 𝗙𝗢𝗥𝗠 𝗜𝗡𝗦𝗧𝗥𝗨𝗖𝗧𝗜𝗢𝗡𝗦 ⚠️ ✪ 𝗖𝗼𝗺𝗽𝗹𝗲𝘁𝗲 𝗮𝗹𝗹 𝗿𝗲𝗹𝗲𝘃𝗮𝗻𝘁 𝘀𝗲𝗰𝘁𝗶𝗼𝗻𝘀 ✪ 𝗣𝗿𝗼𝘃𝗶𝗱𝗲 𝗱𝗲𝘁𝗮𝗶𝗹𝗲𝗱 𝗮𝗻𝘀…"
type textarea "x"
type textarea "⚠️ 𝗙𝗢𝗥𝗠 𝗜𝗡𝗦𝗧𝗥𝗨𝗖𝗧𝗜𝗢𝗡𝗦 ⚠️ ✪ 𝗖𝗼𝗺𝗽𝗹𝗲𝘁𝗲 𝗮𝗹𝗹 𝗿𝗲𝗹𝗲𝘃𝗮𝗻𝘁 𝘀𝗲𝗰𝘁𝗶𝗼𝗻𝘀 ✪ 𝗣𝗿𝗼𝘃𝗶𝗱𝗲 𝗱𝗲𝘁𝗮𝗶𝗹𝗲𝗱 𝗮𝗻𝘀…"
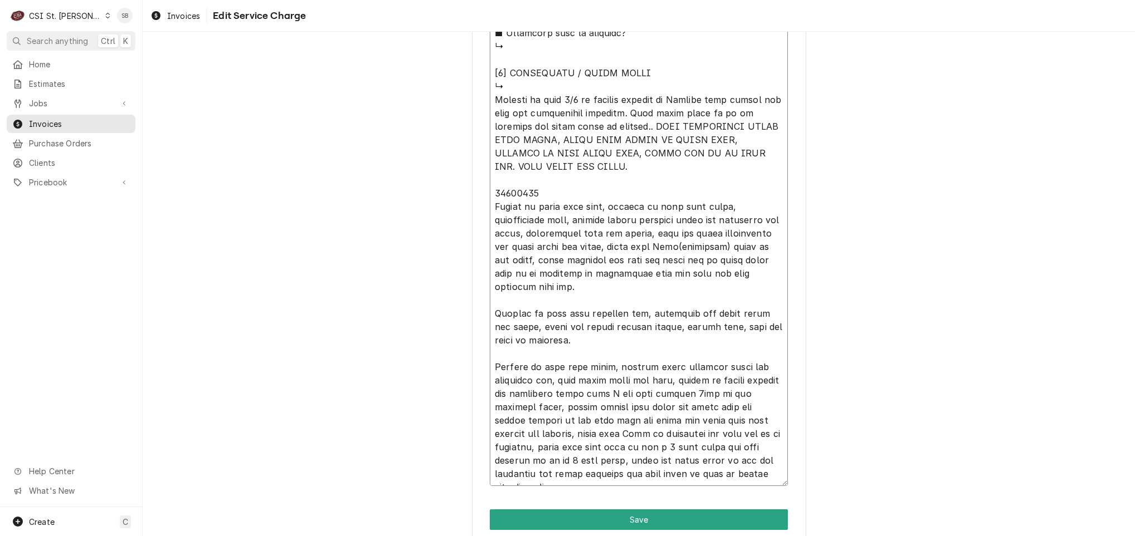
type textarea "x"
type textarea "⚠️ 𝗙𝗢𝗥𝗠 𝗜𝗡𝗦𝗧𝗥𝗨𝗖𝗧𝗜𝗢𝗡𝗦 ⚠️ ✪ 𝗖𝗼𝗺𝗽𝗹𝗲𝘁𝗲 𝗮𝗹𝗹 𝗿𝗲𝗹𝗲𝘃𝗮𝗻𝘁 𝘀𝗲𝗰𝘁𝗶𝗼𝗻𝘀 ✪ 𝗣𝗿𝗼𝘃𝗶𝗱𝗲 𝗱𝗲𝘁𝗮𝗶𝗹𝗲𝗱 𝗮𝗻𝘀…"
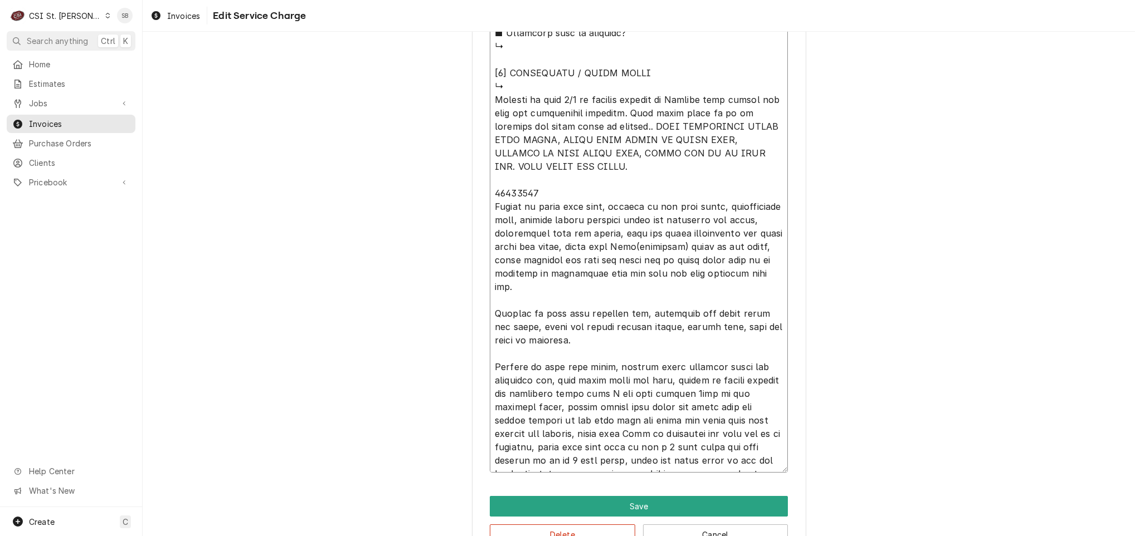
type textarea "x"
type textarea "⚠️ 𝗙𝗢𝗥𝗠 𝗜𝗡𝗦𝗧𝗥𝗨𝗖𝗧𝗜𝗢𝗡𝗦 ⚠️ ✪ 𝗖𝗼𝗺𝗽𝗹𝗲𝘁𝗲 𝗮𝗹𝗹 𝗿𝗲𝗹𝗲𝘃𝗮𝗻𝘁 𝘀𝗲𝗰𝘁𝗶𝗼𝗻𝘀 ✪ 𝗣𝗿𝗼𝘃𝗶𝗱𝗲 𝗱𝗲𝘁𝗮𝗶𝗹𝗲𝗱 𝗮𝗻𝘀…"
type textarea "x"
type textarea "⚠️ 𝗙𝗢𝗥𝗠 𝗜𝗡𝗦𝗧𝗥𝗨𝗖𝗧𝗜𝗢𝗡𝗦 ⚠️ ✪ 𝗖𝗼𝗺𝗽𝗹𝗲𝘁𝗲 𝗮𝗹𝗹 𝗿𝗲𝗹𝗲𝘃𝗮𝗻𝘁 𝘀𝗲𝗰𝘁𝗶𝗼𝗻𝘀 ✪ 𝗣𝗿𝗼𝘃𝗶𝗱𝗲 𝗱𝗲𝘁𝗮𝗶𝗹𝗲𝗱 𝗮𝗻𝘀…"
type textarea "x"
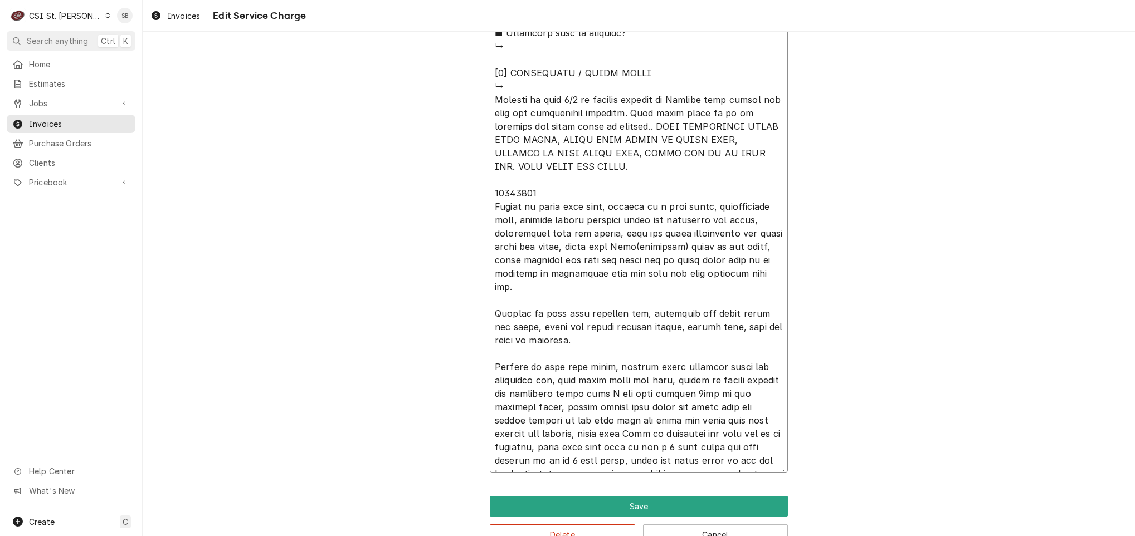
type textarea "⚠️ 𝗙𝗢𝗥𝗠 𝗜𝗡𝗦𝗧𝗥𝗨𝗖𝗧𝗜𝗢𝗡𝗦 ⚠️ ✪ 𝗖𝗼𝗺𝗽𝗹𝗲𝘁𝗲 𝗮𝗹𝗹 𝗿𝗲𝗹𝗲𝘃𝗮𝗻𝘁 𝘀𝗲𝗰𝘁𝗶𝗼𝗻𝘀 ✪ 𝗣𝗿𝗼𝘃𝗶𝗱𝗲 𝗱𝗲𝘁𝗮𝗶𝗹𝗲𝗱 𝗮𝗻𝘀…"
type textarea "x"
type textarea "⚠️ 𝗙𝗢𝗥𝗠 𝗜𝗡𝗦𝗧𝗥𝗨𝗖𝗧𝗜𝗢𝗡𝗦 ⚠️ ✪ 𝗖𝗼𝗺𝗽𝗹𝗲𝘁𝗲 𝗮𝗹𝗹 𝗿𝗲𝗹𝗲𝘃𝗮𝗻𝘁 𝘀𝗲𝗰𝘁𝗶𝗼𝗻𝘀 ✪ 𝗣𝗿𝗼𝘃𝗶𝗱𝗲 𝗱𝗲𝘁𝗮𝗶𝗹𝗲𝗱 𝗮𝗻𝘀…"
type textarea "x"
type textarea "⚠️ 𝗙𝗢𝗥𝗠 𝗜𝗡𝗦𝗧𝗥𝗨𝗖𝗧𝗜𝗢𝗡𝗦 ⚠️ ✪ 𝗖𝗼𝗺𝗽𝗹𝗲𝘁𝗲 𝗮𝗹𝗹 𝗿𝗲𝗹𝗲𝘃𝗮𝗻𝘁 𝘀𝗲𝗰𝘁𝗶𝗼𝗻𝘀 ✪ 𝗣𝗿𝗼𝘃𝗶𝗱𝗲 𝗱𝗲𝘁𝗮𝗶𝗹𝗲𝗱 𝗮𝗻𝘀…"
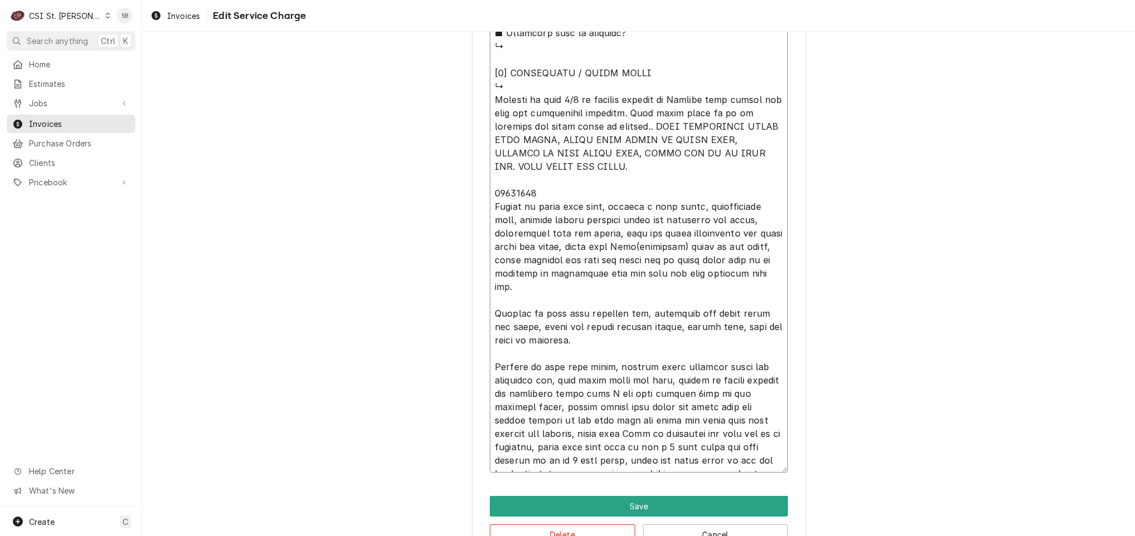
type textarea "x"
type textarea "⚠️ 𝗙𝗢𝗥𝗠 𝗜𝗡𝗦𝗧𝗥𝗨𝗖𝗧𝗜𝗢𝗡𝗦 ⚠️ ✪ 𝗖𝗼𝗺𝗽𝗹𝗲𝘁𝗲 𝗮𝗹𝗹 𝗿𝗲𝗹𝗲𝘃𝗮𝗻𝘁 𝘀𝗲𝗰𝘁𝗶𝗼𝗻𝘀 ✪ 𝗣𝗿𝗼𝘃𝗶𝗱𝗲 𝗱𝗲𝘁𝗮𝗶𝗹𝗲𝗱 𝗮𝗻𝘀…"
type textarea "x"
type textarea "⚠️ 𝗙𝗢𝗥𝗠 𝗜𝗡𝗦𝗧𝗥𝗨𝗖𝗧𝗜𝗢𝗡𝗦 ⚠️ ✪ 𝗖𝗼𝗺𝗽𝗹𝗲𝘁𝗲 𝗮𝗹𝗹 𝗿𝗲𝗹𝗲𝘃𝗮𝗻𝘁 𝘀𝗲𝗰𝘁𝗶𝗼𝗻𝘀 ✪ 𝗣𝗿𝗼𝘃𝗶𝗱𝗲 𝗱𝗲𝘁𝗮𝗶𝗹𝗲𝗱 𝗮𝗻𝘀…"
type textarea "x"
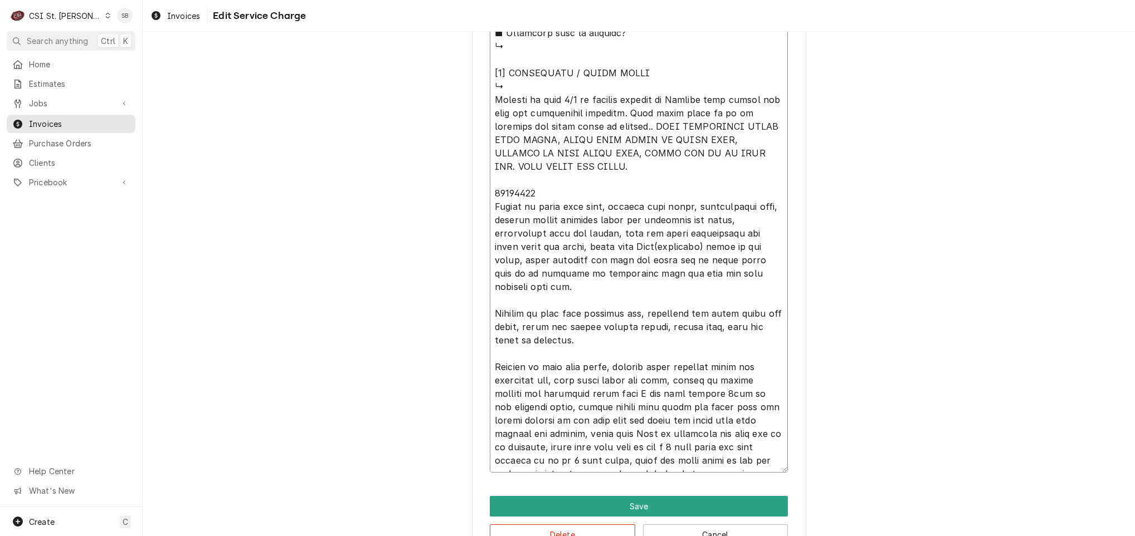
type textarea "⚠️ 𝗙𝗢𝗥𝗠 𝗜𝗡𝗦𝗧𝗥𝗨𝗖𝗧𝗜𝗢𝗡𝗦 ⚠️ ✪ 𝗖𝗼𝗺𝗽𝗹𝗲𝘁𝗲 𝗮𝗹𝗹 𝗿𝗲𝗹𝗲𝘃𝗮𝗻𝘁 𝘀𝗲𝗰𝘁𝗶𝗼𝗻𝘀 ✪ 𝗣𝗿𝗼𝘃𝗶𝗱𝗲 𝗱𝗲𝘁𝗮𝗶𝗹𝗲𝗱 𝗮𝗻𝘀…"
type textarea "x"
type textarea "⚠️ 𝗙𝗢𝗥𝗠 𝗜𝗡𝗦𝗧𝗥𝗨𝗖𝗧𝗜𝗢𝗡𝗦 ⚠️ ✪ 𝗖𝗼𝗺𝗽𝗹𝗲𝘁𝗲 𝗮𝗹𝗹 𝗿𝗲𝗹𝗲𝘃𝗮𝗻𝘁 𝘀𝗲𝗰𝘁𝗶𝗼𝗻𝘀 ✪ 𝗣𝗿𝗼𝘃𝗶𝗱𝗲 𝗱𝗲𝘁𝗮𝗶𝗹𝗲𝗱 𝗮𝗻𝘀…"
type textarea "x"
type textarea "⚠️ 𝗙𝗢𝗥𝗠 𝗜𝗡𝗦𝗧𝗥𝗨𝗖𝗧𝗜𝗢𝗡𝗦 ⚠️ ✪ 𝗖𝗼𝗺𝗽𝗹𝗲𝘁𝗲 𝗮𝗹𝗹 𝗿𝗲𝗹𝗲𝘃𝗮𝗻𝘁 𝘀𝗲𝗰𝘁𝗶𝗼𝗻𝘀 ✪ 𝗣𝗿𝗼𝘃𝗶𝗱𝗲 𝗱𝗲𝘁𝗮𝗶𝗹𝗲𝗱 𝗮𝗻𝘀…"
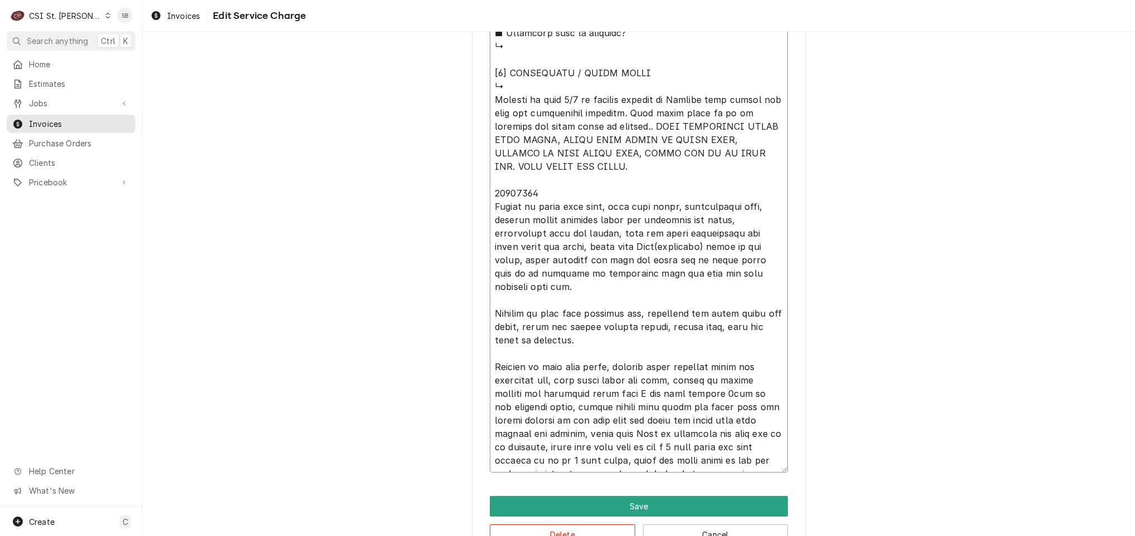
type textarea "x"
type textarea "⚠️ 𝗙𝗢𝗥𝗠 𝗜𝗡𝗦𝗧𝗥𝗨𝗖𝗧𝗜𝗢𝗡𝗦 ⚠️ ✪ 𝗖𝗼𝗺𝗽𝗹𝗲𝘁𝗲 𝗮𝗹𝗹 𝗿𝗲𝗹𝗲𝘃𝗮𝗻𝘁 𝘀𝗲𝗰𝘁𝗶𝗼𝗻𝘀 ✪ 𝗣𝗿𝗼𝘃𝗶𝗱𝗲 𝗱𝗲𝘁𝗮𝗶𝗹𝗲𝗱 𝗮𝗻𝘀…"
type textarea "x"
type textarea "⚠️ 𝗙𝗢𝗥𝗠 𝗜𝗡𝗦𝗧𝗥𝗨𝗖𝗧𝗜𝗢𝗡𝗦 ⚠️ ✪ 𝗖𝗼𝗺𝗽𝗹𝗲𝘁𝗲 𝗮𝗹𝗹 𝗿𝗲𝗹𝗲𝘃𝗮𝗻𝘁 𝘀𝗲𝗰𝘁𝗶𝗼𝗻𝘀 ✪ 𝗣𝗿𝗼𝘃𝗶𝗱𝗲 𝗱𝗲𝘁𝗮𝗶𝗹𝗲𝗱 𝗮𝗻𝘀…"
type textarea "x"
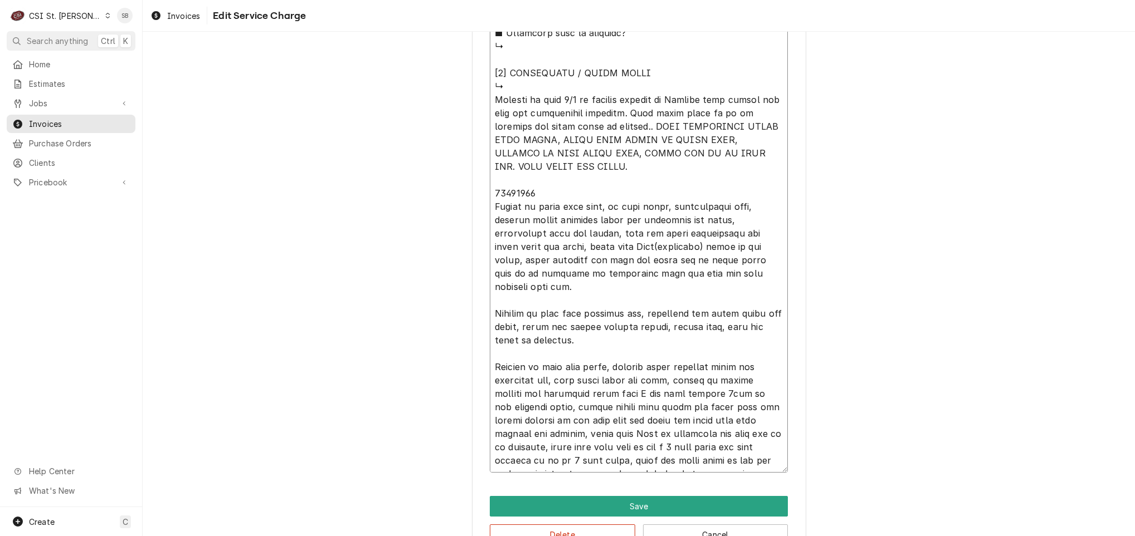
type textarea "⚠️ 𝗙𝗢𝗥𝗠 𝗜𝗡𝗦𝗧𝗥𝗨𝗖𝗧𝗜𝗢𝗡𝗦 ⚠️ ✪ 𝗖𝗼𝗺𝗽𝗹𝗲𝘁𝗲 𝗮𝗹𝗹 𝗿𝗲𝗹𝗲𝘃𝗮𝗻𝘁 𝘀𝗲𝗰𝘁𝗶𝗼𝗻𝘀 ✪ 𝗣𝗿𝗼𝘃𝗶𝗱𝗲 𝗱𝗲𝘁𝗮𝗶𝗹𝗲𝗱 𝗮𝗻𝘀…"
type textarea "x"
type textarea "⚠️ 𝗙𝗢𝗥𝗠 𝗜𝗡𝗦𝗧𝗥𝗨𝗖𝗧𝗜𝗢𝗡𝗦 ⚠️ ✪ 𝗖𝗼𝗺𝗽𝗹𝗲𝘁𝗲 𝗮𝗹𝗹 𝗿𝗲𝗹𝗲𝘃𝗮𝗻𝘁 𝘀𝗲𝗰𝘁𝗶𝗼𝗻𝘀 ✪ 𝗣𝗿𝗼𝘃𝗶𝗱𝗲 𝗱𝗲𝘁𝗮𝗶𝗹𝗲𝗱 𝗮𝗻𝘀…"
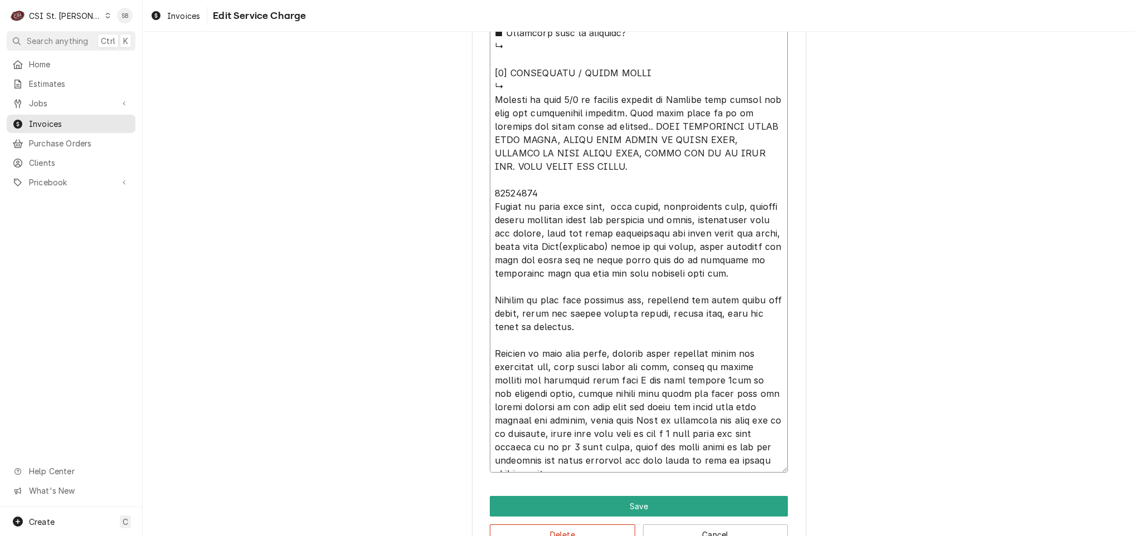
type textarea "x"
type textarea "⚠️ 𝗙𝗢𝗥𝗠 𝗜𝗡𝗦𝗧𝗥𝗨𝗖𝗧𝗜𝗢𝗡𝗦 ⚠️ ✪ 𝗖𝗼𝗺𝗽𝗹𝗲𝘁𝗲 𝗮𝗹𝗹 𝗿𝗲𝗹𝗲𝘃𝗮𝗻𝘁 𝘀𝗲𝗰𝘁𝗶𝗼𝗻𝘀 ✪ 𝗣𝗿𝗼𝘃𝗶𝗱𝗲 𝗱𝗲𝘁𝗮𝗶𝗹𝗲𝗱 𝗮𝗻𝘀…"
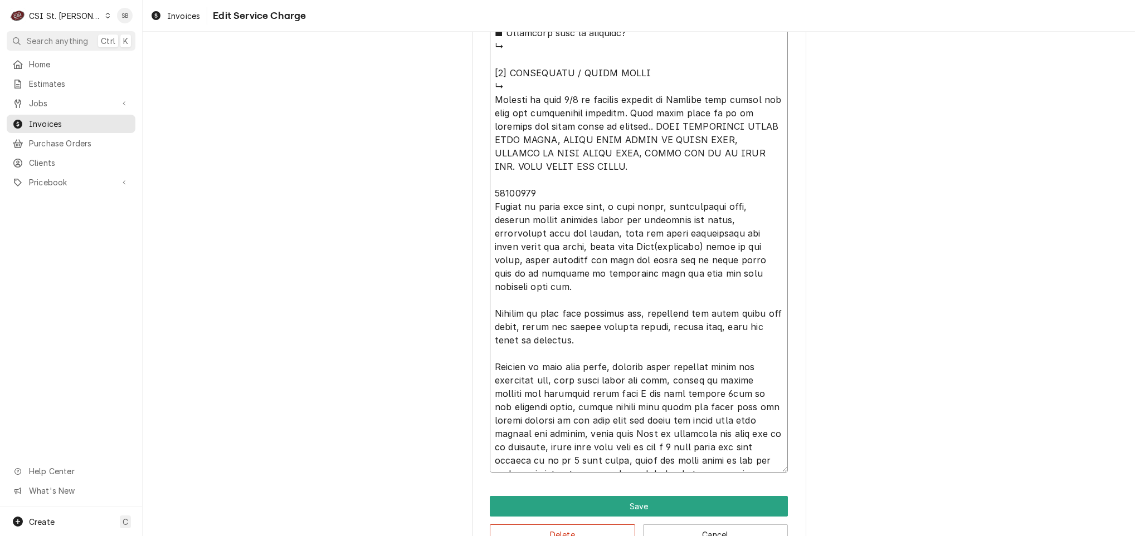
type textarea "x"
type textarea "⚠️ 𝗙𝗢𝗥𝗠 𝗜𝗡𝗦𝗧𝗥𝗨𝗖𝗧𝗜𝗢𝗡𝗦 ⚠️ ✪ 𝗖𝗼𝗺𝗽𝗹𝗲𝘁𝗲 𝗮𝗹𝗹 𝗿𝗲𝗹𝗲𝘃𝗮𝗻𝘁 𝘀𝗲𝗰𝘁𝗶𝗼𝗻𝘀 ✪ 𝗣𝗿𝗼𝘃𝗶𝗱𝗲 𝗱𝗲𝘁𝗮𝗶𝗹𝗲𝗱 𝗮𝗻𝘀…"
type textarea "x"
type textarea "⚠️ 𝗙𝗢𝗥𝗠 𝗜𝗡𝗦𝗧𝗥𝗨𝗖𝗧𝗜𝗢𝗡𝗦 ⚠️ ✪ 𝗖𝗼𝗺𝗽𝗹𝗲𝘁𝗲 𝗮𝗹𝗹 𝗿𝗲𝗹𝗲𝘃𝗮𝗻𝘁 𝘀𝗲𝗰𝘁𝗶𝗼𝗻𝘀 ✪ 𝗣𝗿𝗼𝘃𝗶𝗱𝗲 𝗱𝗲𝘁𝗮𝗶𝗹𝗲𝗱 𝗮𝗻𝘀…"
type textarea "x"
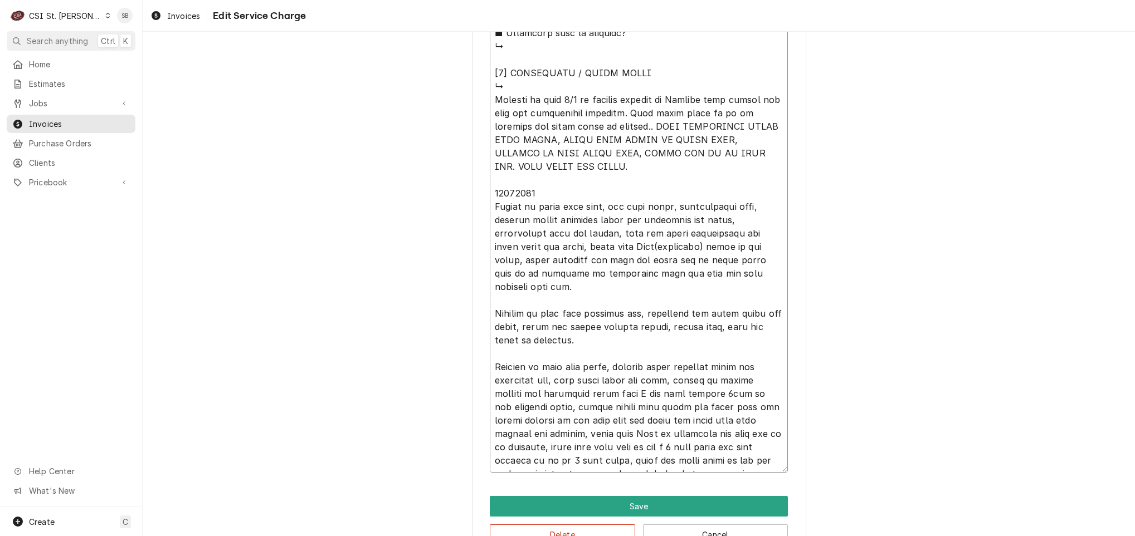
type textarea "⚠️ 𝗙𝗢𝗥𝗠 𝗜𝗡𝗦𝗧𝗥𝗨𝗖𝗧𝗜𝗢𝗡𝗦 ⚠️ ✪ 𝗖𝗼𝗺𝗽𝗹𝗲𝘁𝗲 𝗮𝗹𝗹 𝗿𝗲𝗹𝗲𝘃𝗮𝗻𝘁 𝘀𝗲𝗰𝘁𝗶𝗼𝗻𝘀 ✪ 𝗣𝗿𝗼𝘃𝗶𝗱𝗲 𝗱𝗲𝘁𝗮𝗶𝗹𝗲𝗱 𝗮𝗻𝘀…"
type textarea "x"
type textarea "⚠️ 𝗙𝗢𝗥𝗠 𝗜𝗡𝗦𝗧𝗥𝗨𝗖𝗧𝗜𝗢𝗡𝗦 ⚠️ ✪ 𝗖𝗼𝗺𝗽𝗹𝗲𝘁𝗲 𝗮𝗹𝗹 𝗿𝗲𝗹𝗲𝘃𝗮𝗻𝘁 𝘀𝗲𝗰𝘁𝗶𝗼𝗻𝘀 ✪ 𝗣𝗿𝗼𝘃𝗶𝗱𝗲 𝗱𝗲𝘁𝗮𝗶𝗹𝗲𝗱 𝗮𝗻𝘀…"
type textarea "x"
type textarea "⚠️ 𝗙𝗢𝗥𝗠 𝗜𝗡𝗦𝗧𝗥𝗨𝗖𝗧𝗜𝗢𝗡𝗦 ⚠️ ✪ 𝗖𝗼𝗺𝗽𝗹𝗲𝘁𝗲 𝗮𝗹𝗹 𝗿𝗲𝗹𝗲𝘃𝗮𝗻𝘁 𝘀𝗲𝗰𝘁𝗶𝗼𝗻𝘀 ✪ 𝗣𝗿𝗼𝘃𝗶𝗱𝗲 𝗱𝗲𝘁𝗮𝗶𝗹𝗲𝗱 𝗮𝗻𝘀…"
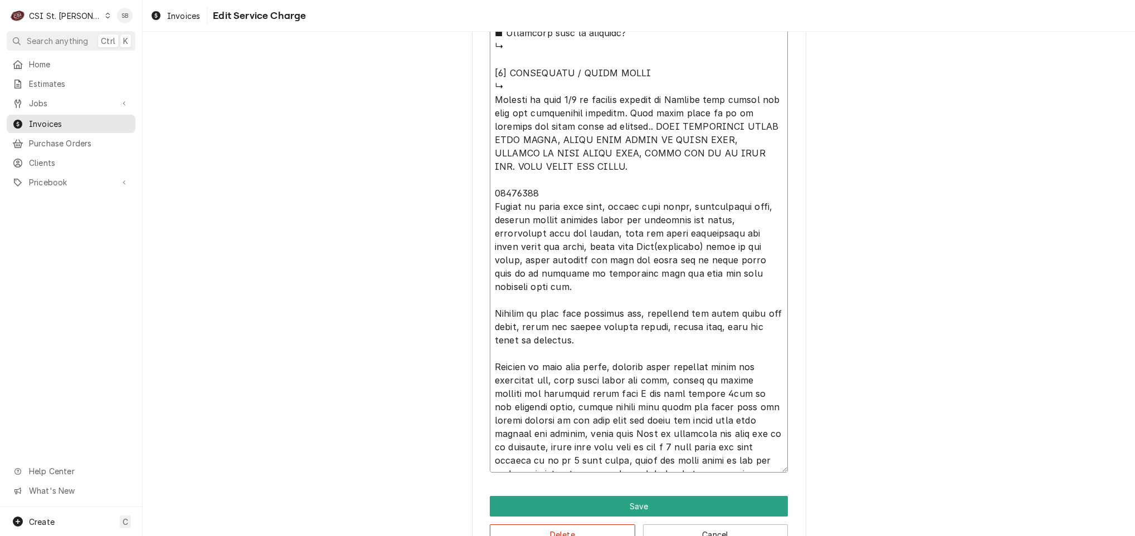
type textarea "x"
type textarea "⚠️ 𝗙𝗢𝗥𝗠 𝗜𝗡𝗦𝗧𝗥𝗨𝗖𝗧𝗜𝗢𝗡𝗦 ⚠️ ✪ 𝗖𝗼𝗺𝗽𝗹𝗲𝘁𝗲 𝗮𝗹𝗹 𝗿𝗲𝗹𝗲𝘃𝗮𝗻𝘁 𝘀𝗲𝗰𝘁𝗶𝗼𝗻𝘀 ✪ 𝗣𝗿𝗼𝘃𝗶𝗱𝗲 𝗱𝗲𝘁𝗮𝗶𝗹𝗲𝗱 𝗮𝗻𝘀…"
type textarea "x"
type textarea "⚠️ 𝗙𝗢𝗥𝗠 𝗜𝗡𝗦𝗧𝗥𝗨𝗖𝗧𝗜𝗢𝗡𝗦 ⚠️ ✪ 𝗖𝗼𝗺𝗽𝗹𝗲𝘁𝗲 𝗮𝗹𝗹 𝗿𝗲𝗹𝗲𝘃𝗮𝗻𝘁 𝘀𝗲𝗰𝘁𝗶𝗼𝗻𝘀 ✪ 𝗣𝗿𝗼𝘃𝗶𝗱𝗲 𝗱𝗲𝘁𝗮𝗶𝗹𝗲𝗱 𝗮𝗻𝘀…"
type textarea "x"
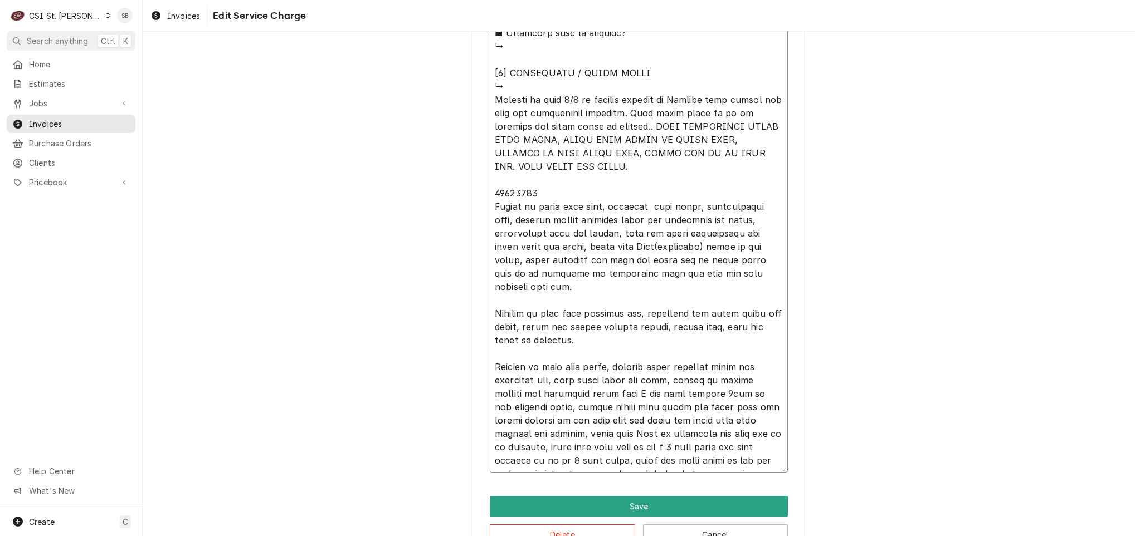
type textarea "⚠️ 𝗙𝗢𝗥𝗠 𝗜𝗡𝗦𝗧𝗥𝗨𝗖𝗧𝗜𝗢𝗡𝗦 ⚠️ ✪ 𝗖𝗼𝗺𝗽𝗹𝗲𝘁𝗲 𝗮𝗹𝗹 𝗿𝗲𝗹𝗲𝘃𝗮𝗻𝘁 𝘀𝗲𝗰𝘁𝗶𝗼𝗻𝘀 ✪ 𝗣𝗿𝗼𝘃𝗶𝗱𝗲 𝗱𝗲𝘁𝗮𝗶𝗹𝗲𝗱 𝗮𝗻𝘀…"
type textarea "x"
type textarea "⚠️ 𝗙𝗢𝗥𝗠 𝗜𝗡𝗦𝗧𝗥𝗨𝗖𝗧𝗜𝗢𝗡𝗦 ⚠️ ✪ 𝗖𝗼𝗺𝗽𝗹𝗲𝘁𝗲 𝗮𝗹𝗹 𝗿𝗲𝗹𝗲𝘃𝗮𝗻𝘁 𝘀𝗲𝗰𝘁𝗶𝗼𝗻𝘀 ✪ 𝗣𝗿𝗼𝘃𝗶𝗱𝗲 𝗱𝗲𝘁𝗮𝗶𝗹𝗲𝗱 𝗮𝗻𝘀…"
type textarea "x"
type textarea "⚠️ 𝗙𝗢𝗥𝗠 𝗜𝗡𝗦𝗧𝗥𝗨𝗖𝗧𝗜𝗢𝗡𝗦 ⚠️ ✪ 𝗖𝗼𝗺𝗽𝗹𝗲𝘁𝗲 𝗮𝗹𝗹 𝗿𝗲𝗹𝗲𝘃𝗮𝗻𝘁 𝘀𝗲𝗰𝘁𝗶𝗼𝗻𝘀 ✪ 𝗣𝗿𝗼𝘃𝗶𝗱𝗲 𝗱𝗲𝘁𝗮𝗶𝗹𝗲𝗱 𝗮𝗻𝘀…"
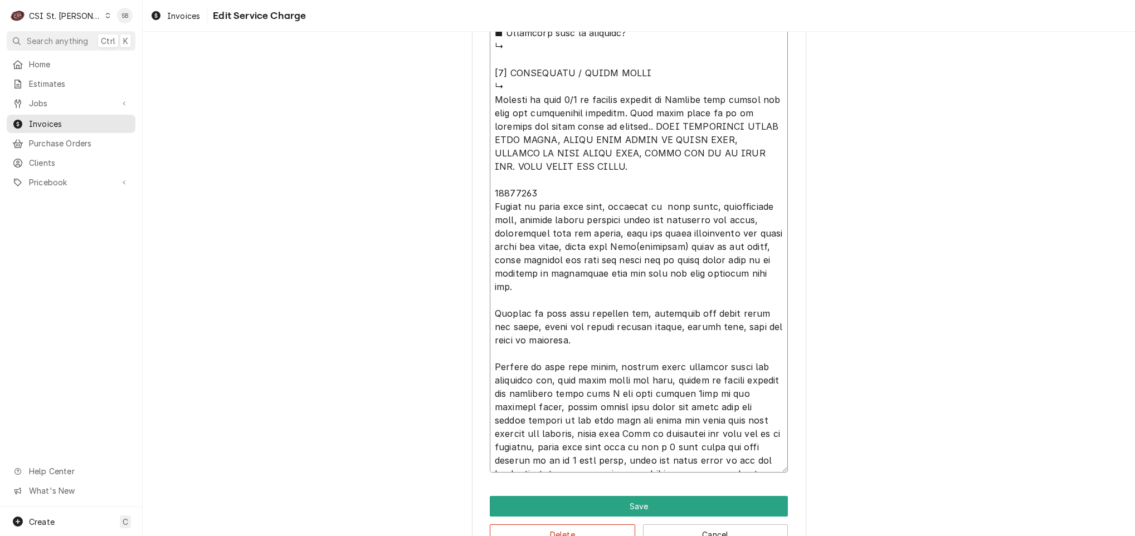
type textarea "x"
type textarea "⚠️ 𝗙𝗢𝗥𝗠 𝗜𝗡𝗦𝗧𝗥𝗨𝗖𝗧𝗜𝗢𝗡𝗦 ⚠️ ✪ 𝗖𝗼𝗺𝗽𝗹𝗲𝘁𝗲 𝗮𝗹𝗹 𝗿𝗲𝗹𝗲𝘃𝗮𝗻𝘁 𝘀𝗲𝗰𝘁𝗶𝗼𝗻𝘀 ✪ 𝗣𝗿𝗼𝘃𝗶𝗱𝗲 𝗱𝗲𝘁𝗮𝗶𝗹𝗲𝗱 𝗮𝗻𝘀…"
type textarea "x"
type textarea "⚠️ 𝗙𝗢𝗥𝗠 𝗜𝗡𝗦𝗧𝗥𝗨𝗖𝗧𝗜𝗢𝗡𝗦 ⚠️ ✪ 𝗖𝗼𝗺𝗽𝗹𝗲𝘁𝗲 𝗮𝗹𝗹 𝗿𝗲𝗹𝗲𝘃𝗮𝗻𝘁 𝘀𝗲𝗰𝘁𝗶𝗼𝗻𝘀 ✪ 𝗣𝗿𝗼𝘃𝗶𝗱𝗲 𝗱𝗲𝘁𝗮𝗶𝗹𝗲𝗱 𝗮𝗻𝘀…"
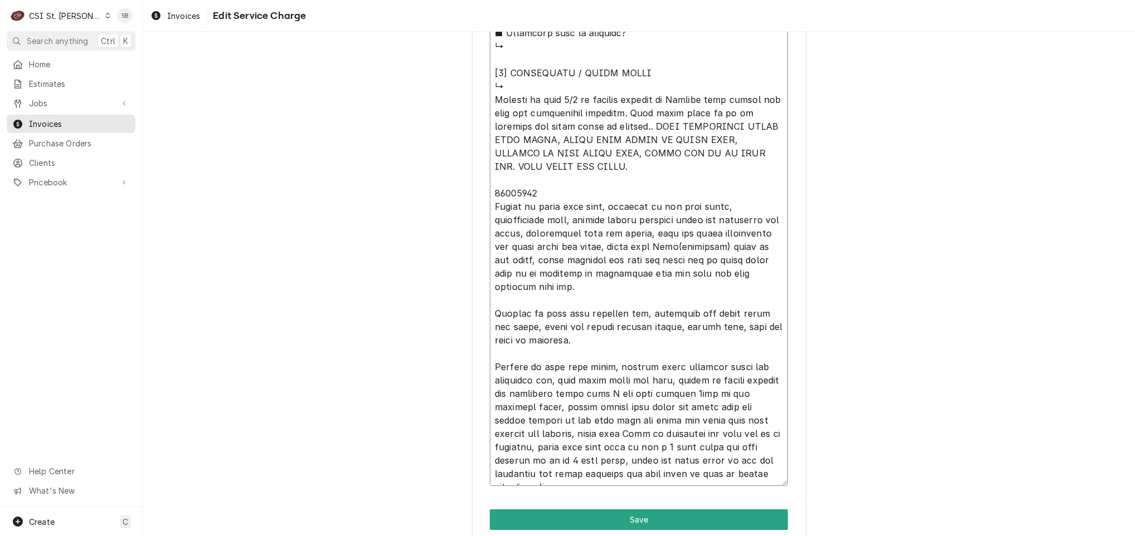
type textarea "x"
type textarea "⚠️ 𝗙𝗢𝗥𝗠 𝗜𝗡𝗦𝗧𝗥𝗨𝗖𝗧𝗜𝗢𝗡𝗦 ⚠️ ✪ 𝗖𝗼𝗺𝗽𝗹𝗲𝘁𝗲 𝗮𝗹𝗹 𝗿𝗲𝗹𝗲𝘃𝗮𝗻𝘁 𝘀𝗲𝗰𝘁𝗶𝗼𝗻𝘀 ✪ 𝗣𝗿𝗼𝘃𝗶𝗱𝗲 𝗱𝗲𝘁𝗮𝗶𝗹𝗲𝗱 𝗮𝗻𝘀…"
type textarea "x"
type textarea "⚠️ 𝗙𝗢𝗥𝗠 𝗜𝗡𝗦𝗧𝗥𝗨𝗖𝗧𝗜𝗢𝗡𝗦 ⚠️ ✪ 𝗖𝗼𝗺𝗽𝗹𝗲𝘁𝗲 𝗮𝗹𝗹 𝗿𝗲𝗹𝗲𝘃𝗮𝗻𝘁 𝘀𝗲𝗰𝘁𝗶𝗼𝗻𝘀 ✪ 𝗣𝗿𝗼𝘃𝗶𝗱𝗲 𝗱𝗲𝘁𝗮𝗶𝗹𝗲𝗱 𝗮𝗻𝘀…"
type textarea "x"
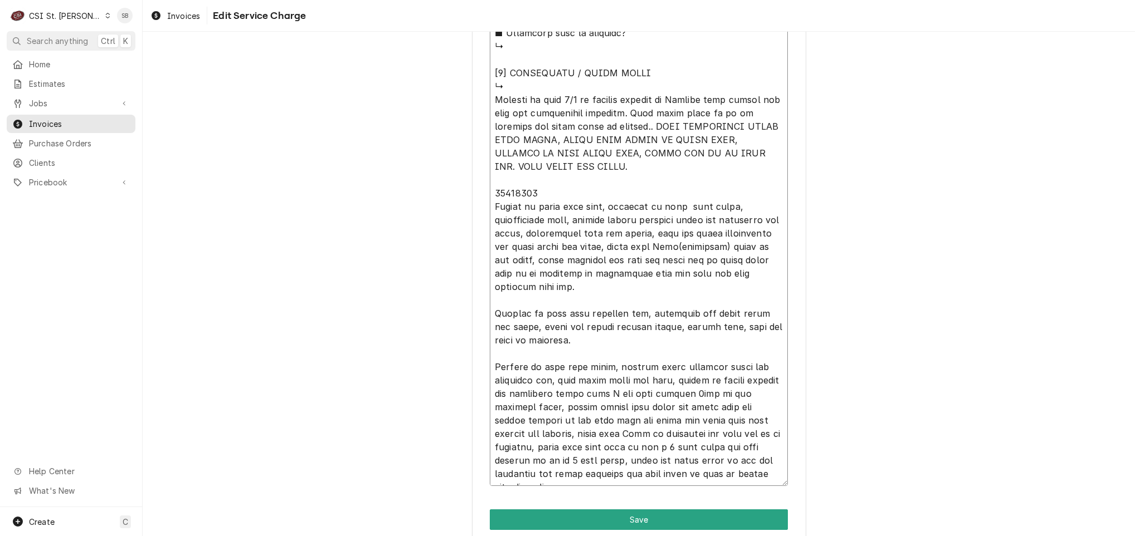
type textarea "⚠️ 𝗙𝗢𝗥𝗠 𝗜𝗡𝗦𝗧𝗥𝗨𝗖𝗧𝗜𝗢𝗡𝗦 ⚠️ ✪ 𝗖𝗼𝗺𝗽𝗹𝗲𝘁𝗲 𝗮𝗹𝗹 𝗿𝗲𝗹𝗲𝘃𝗮𝗻𝘁 𝘀𝗲𝗰𝘁𝗶𝗼𝗻𝘀 ✪ 𝗣𝗿𝗼𝘃𝗶𝗱𝗲 𝗱𝗲𝘁𝗮𝗶𝗹𝗲𝗱 𝗮𝗻𝘀…"
type textarea "x"
type textarea "⚠️ 𝗙𝗢𝗥𝗠 𝗜𝗡𝗦𝗧𝗥𝗨𝗖𝗧𝗜𝗢𝗡𝗦 ⚠️ ✪ 𝗖𝗼𝗺𝗽𝗹𝗲𝘁𝗲 𝗮𝗹𝗹 𝗿𝗲𝗹𝗲𝘃𝗮𝗻𝘁 𝘀𝗲𝗰𝘁𝗶𝗼𝗻𝘀 ✪ 𝗣𝗿𝗼𝘃𝗶𝗱𝗲 𝗱𝗲𝘁𝗮𝗶𝗹𝗲𝗱 𝗮𝗻𝘀…"
type textarea "x"
type textarea "⚠️ 𝗙𝗢𝗥𝗠 𝗜𝗡𝗦𝗧𝗥𝗨𝗖𝗧𝗜𝗢𝗡𝗦 ⚠️ ✪ 𝗖𝗼𝗺𝗽𝗹𝗲𝘁𝗲 𝗮𝗹𝗹 𝗿𝗲𝗹𝗲𝘃𝗮𝗻𝘁 𝘀𝗲𝗰𝘁𝗶𝗼𝗻𝘀 ✪ 𝗣𝗿𝗼𝘃𝗶𝗱𝗲 𝗱𝗲𝘁𝗮𝗶𝗹𝗲𝗱 𝗮𝗻𝘀…"
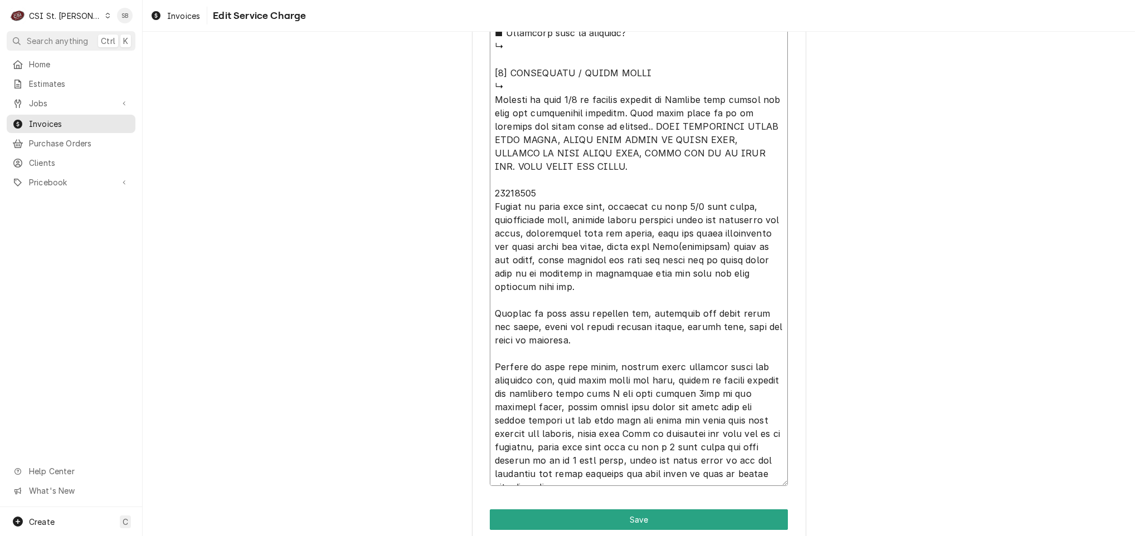
type textarea "x"
type textarea "⚠️ 𝗙𝗢𝗥𝗠 𝗜𝗡𝗦𝗧𝗥𝗨𝗖𝗧𝗜𝗢𝗡𝗦 ⚠️ ✪ 𝗖𝗼𝗺𝗽𝗹𝗲𝘁𝗲 𝗮𝗹𝗹 𝗿𝗲𝗹𝗲𝘃𝗮𝗻𝘁 𝘀𝗲𝗰𝘁𝗶𝗼𝗻𝘀 ✪ 𝗣𝗿𝗼𝘃𝗶𝗱𝗲 𝗱𝗲𝘁𝗮𝗶𝗹𝗲𝗱 𝗮𝗻𝘀…"
drag, startPoint x: 634, startPoint y: 309, endPoint x: 460, endPoint y: 317, distance: 174.5
type textarea "x"
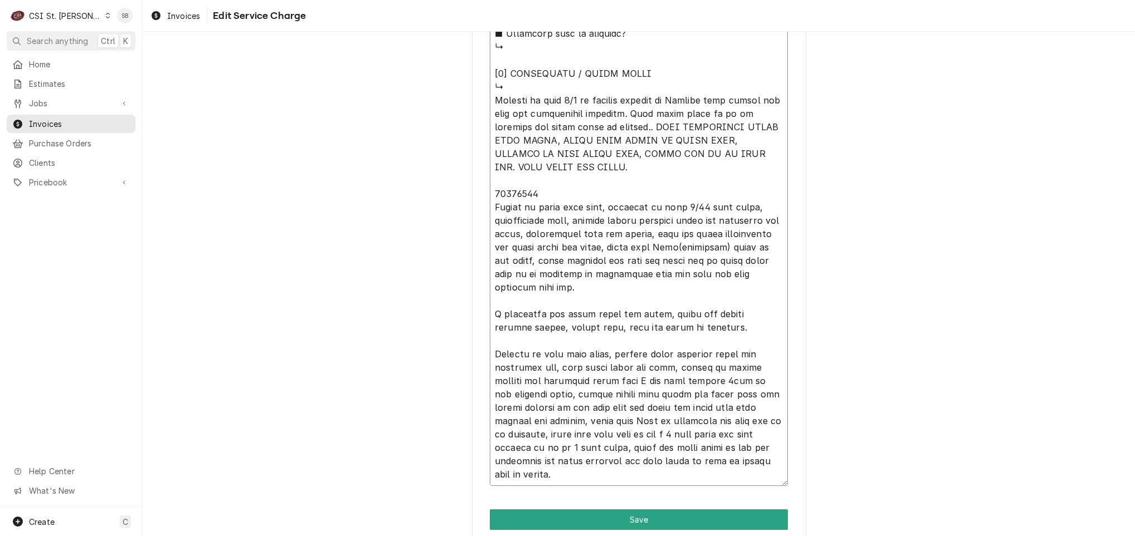
type textarea "⚠️ 𝗙𝗢𝗥𝗠 𝗜𝗡𝗦𝗧𝗥𝗨𝗖𝗧𝗜𝗢𝗡𝗦 ⚠️ ✪ 𝗖𝗼𝗺𝗽𝗹𝗲𝘁𝗲 𝗮𝗹𝗹 𝗿𝗲𝗹𝗲𝘃𝗮𝗻𝘁 𝘀𝗲𝗰𝘁𝗶𝗼𝗻𝘀 ✪ 𝗣𝗿𝗼𝘃𝗶𝗱𝗲 𝗱𝗲𝘁𝗮𝗶𝗹𝗲𝗱 𝗮𝗻𝘀…"
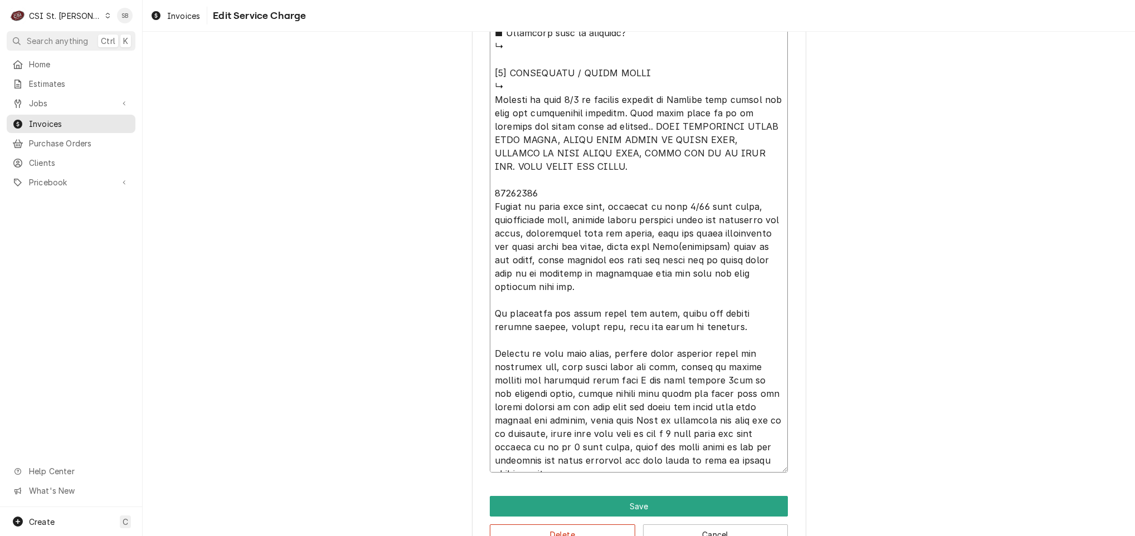
type textarea "x"
type textarea "⚠️ 𝗙𝗢𝗥𝗠 𝗜𝗡𝗦𝗧𝗥𝗨𝗖𝗧𝗜𝗢𝗡𝗦 ⚠️ ✪ 𝗖𝗼𝗺𝗽𝗹𝗲𝘁𝗲 𝗮𝗹𝗹 𝗿𝗲𝗹𝗲𝘃𝗮𝗻𝘁 𝘀𝗲𝗰𝘁𝗶𝗼𝗻𝘀 ✪ 𝗣𝗿𝗼𝘃𝗶𝗱𝗲 𝗱𝗲𝘁𝗮𝗶𝗹𝗲𝗱 𝗮𝗻𝘀…"
type textarea "x"
type textarea "⚠️ 𝗙𝗢𝗥𝗠 𝗜𝗡𝗦𝗧𝗥𝗨𝗖𝗧𝗜𝗢𝗡𝗦 ⚠️ ✪ 𝗖𝗼𝗺𝗽𝗹𝗲𝘁𝗲 𝗮𝗹𝗹 𝗿𝗲𝗹𝗲𝘃𝗮𝗻𝘁 𝘀𝗲𝗰𝘁𝗶𝗼𝗻𝘀 ✪ 𝗣𝗿𝗼𝘃𝗶𝗱𝗲 𝗱𝗲𝘁𝗮𝗶𝗹𝗲𝗱 𝗮𝗻𝘀…"
type textarea "x"
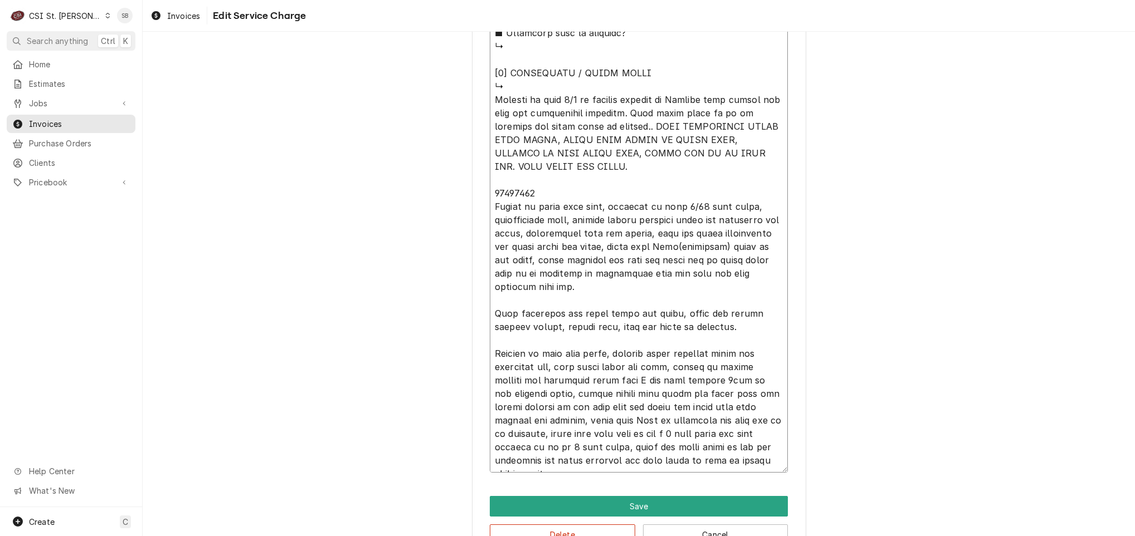
type textarea "⚠️ 𝗙𝗢𝗥𝗠 𝗜𝗡𝗦𝗧𝗥𝗨𝗖𝗧𝗜𝗢𝗡𝗦 ⚠️ ✪ 𝗖𝗼𝗺𝗽𝗹𝗲𝘁𝗲 𝗮𝗹𝗹 𝗿𝗲𝗹𝗲𝘃𝗮𝗻𝘁 𝘀𝗲𝗰𝘁𝗶𝗼𝗻𝘀 ✪ 𝗣𝗿𝗼𝘃𝗶𝗱𝗲 𝗱𝗲𝘁𝗮𝗶𝗹𝗲𝗱 𝗮𝗻𝘀…"
type textarea "x"
type textarea "⚠️ 𝗙𝗢𝗥𝗠 𝗜𝗡𝗦𝗧𝗥𝗨𝗖𝗧𝗜𝗢𝗡𝗦 ⚠️ ✪ 𝗖𝗼𝗺𝗽𝗹𝗲𝘁𝗲 𝗮𝗹𝗹 𝗿𝗲𝗹𝗲𝘃𝗮𝗻𝘁 𝘀𝗲𝗰𝘁𝗶𝗼𝗻𝘀 ✪ 𝗣𝗿𝗼𝘃𝗶𝗱𝗲 𝗱𝗲𝘁𝗮𝗶𝗹𝗲𝗱 𝗮𝗻𝘀…"
type textarea "x"
type textarea "⚠️ 𝗙𝗢𝗥𝗠 𝗜𝗡𝗦𝗧𝗥𝗨𝗖𝗧𝗜𝗢𝗡𝗦 ⚠️ ✪ 𝗖𝗼𝗺𝗽𝗹𝗲𝘁𝗲 𝗮𝗹𝗹 𝗿𝗲𝗹𝗲𝘃𝗮𝗻𝘁 𝘀𝗲𝗰𝘁𝗶𝗼𝗻𝘀 ✪ 𝗣𝗿𝗼𝘃𝗶𝗱𝗲 𝗱𝗲𝘁𝗮𝗶𝗹𝗲𝗱 𝗮𝗻𝘀…"
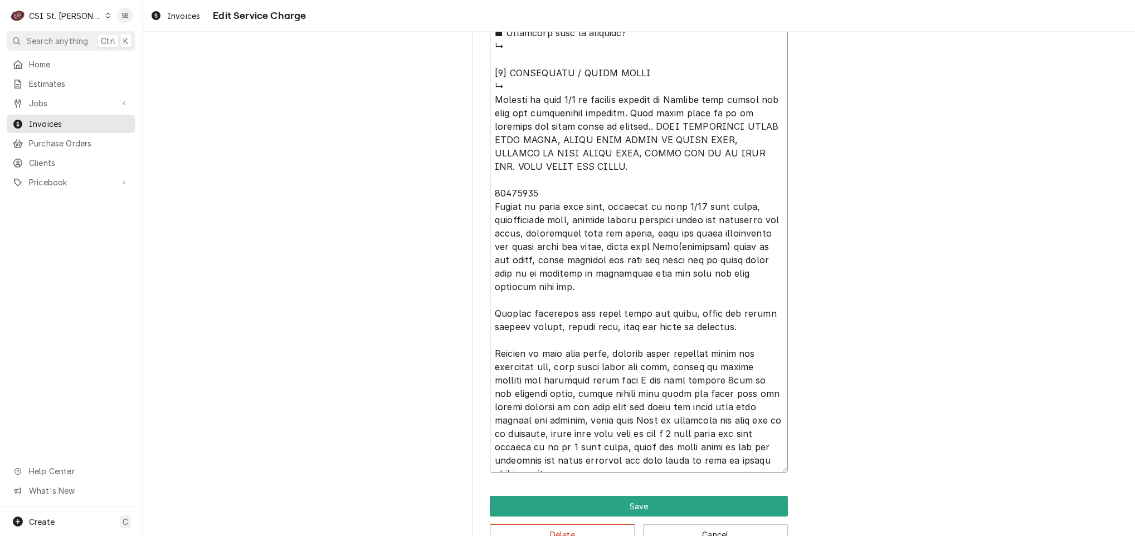
type textarea "x"
type textarea "⚠️ 𝗙𝗢𝗥𝗠 𝗜𝗡𝗦𝗧𝗥𝗨𝗖𝗧𝗜𝗢𝗡𝗦 ⚠️ ✪ 𝗖𝗼𝗺𝗽𝗹𝗲𝘁𝗲 𝗮𝗹𝗹 𝗿𝗲𝗹𝗲𝘃𝗮𝗻𝘁 𝘀𝗲𝗰𝘁𝗶𝗼𝗻𝘀 ✪ 𝗣𝗿𝗼𝘃𝗶𝗱𝗲 𝗱𝗲𝘁𝗮𝗶𝗹𝗲𝗱 𝗮𝗻𝘀…"
type textarea "x"
type textarea "⚠️ 𝗙𝗢𝗥𝗠 𝗜𝗡𝗦𝗧𝗥𝗨𝗖𝗧𝗜𝗢𝗡𝗦 ⚠️ ✪ 𝗖𝗼𝗺𝗽𝗹𝗲𝘁𝗲 𝗮𝗹𝗹 𝗿𝗲𝗹𝗲𝘃𝗮𝗻𝘁 𝘀𝗲𝗰𝘁𝗶𝗼𝗻𝘀 ✪ 𝗣𝗿𝗼𝘃𝗶𝗱𝗲 𝗱𝗲𝘁𝗮𝗶𝗹𝗲𝗱 𝗮𝗻𝘀…"
type textarea "x"
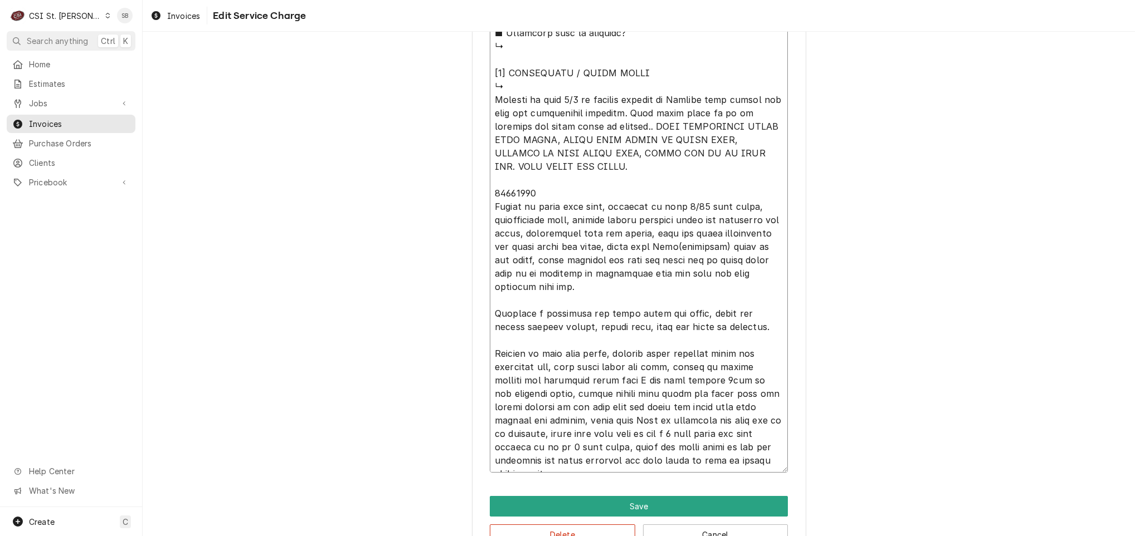
type textarea "⚠️ 𝗙𝗢𝗥𝗠 𝗜𝗡𝗦𝗧𝗥𝗨𝗖𝗧𝗜𝗢𝗡𝗦 ⚠️ ✪ 𝗖𝗼𝗺𝗽𝗹𝗲𝘁𝗲 𝗮𝗹𝗹 𝗿𝗲𝗹𝗲𝘃𝗮𝗻𝘁 𝘀𝗲𝗰𝘁𝗶𝗼𝗻𝘀 ✪ 𝗣𝗿𝗼𝘃𝗶𝗱𝗲 𝗱𝗲𝘁𝗮𝗶𝗹𝗲𝗱 𝗮𝗻𝘀…"
type textarea "x"
type textarea "⚠️ 𝗙𝗢𝗥𝗠 𝗜𝗡𝗦𝗧𝗥𝗨𝗖𝗧𝗜𝗢𝗡𝗦 ⚠️ ✪ 𝗖𝗼𝗺𝗽𝗹𝗲𝘁𝗲 𝗮𝗹𝗹 𝗿𝗲𝗹𝗲𝘃𝗮𝗻𝘁 𝘀𝗲𝗰𝘁𝗶𝗼𝗻𝘀 ✪ 𝗣𝗿𝗼𝘃𝗶𝗱𝗲 𝗱𝗲𝘁𝗮𝗶𝗹𝗲𝗱 𝗮𝗻𝘀…"
type textarea "x"
type textarea "⚠️ 𝗙𝗢𝗥𝗠 𝗜𝗡𝗦𝗧𝗥𝗨𝗖𝗧𝗜𝗢𝗡𝗦 ⚠️ ✪ 𝗖𝗼𝗺𝗽𝗹𝗲𝘁𝗲 𝗮𝗹𝗹 𝗿𝗲𝗹𝗲𝘃𝗮𝗻𝘁 𝘀𝗲𝗰𝘁𝗶𝗼𝗻𝘀 ✪ 𝗣𝗿𝗼𝘃𝗶𝗱𝗲 𝗱𝗲𝘁𝗮𝗶𝗹𝗲𝗱 𝗮𝗻𝘀…"
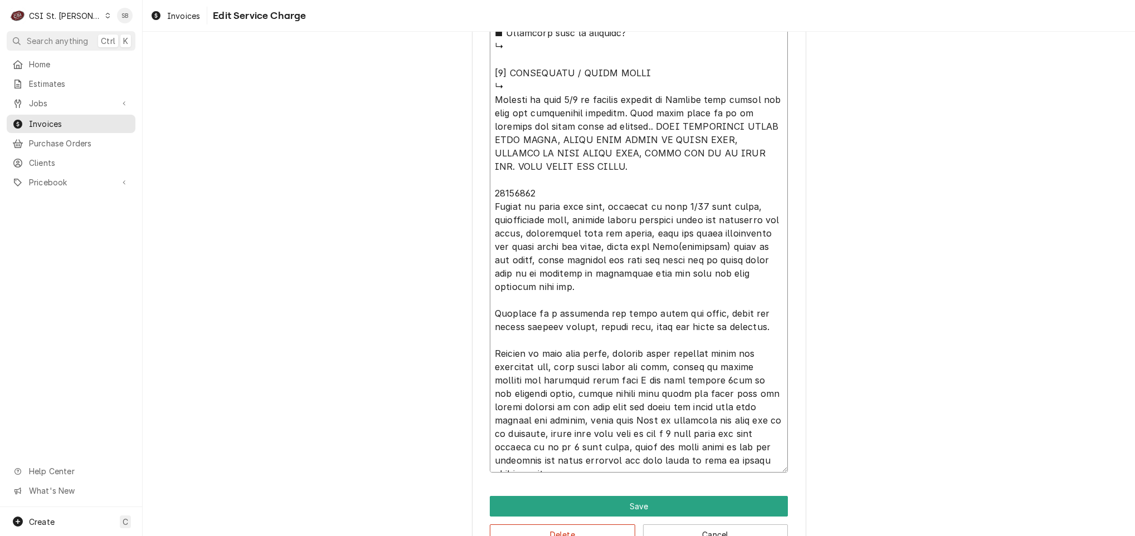
type textarea "x"
type textarea "⚠️ 𝗙𝗢𝗥𝗠 𝗜𝗡𝗦𝗧𝗥𝗨𝗖𝗧𝗜𝗢𝗡𝗦 ⚠️ ✪ 𝗖𝗼𝗺𝗽𝗹𝗲𝘁𝗲 𝗮𝗹𝗹 𝗿𝗲𝗹𝗲𝘃𝗮𝗻𝘁 𝘀𝗲𝗰𝘁𝗶𝗼𝗻𝘀 ✪ 𝗣𝗿𝗼𝘃𝗶𝗱𝗲 𝗱𝗲𝘁𝗮𝗶𝗹𝗲𝗱 𝗮𝗻𝘀…"
type textarea "x"
type textarea "⚠️ 𝗙𝗢𝗥𝗠 𝗜𝗡𝗦𝗧𝗥𝗨𝗖𝗧𝗜𝗢𝗡𝗦 ⚠️ ✪ 𝗖𝗼𝗺𝗽𝗹𝗲𝘁𝗲 𝗮𝗹𝗹 𝗿𝗲𝗹𝗲𝘃𝗮𝗻𝘁 𝘀𝗲𝗰𝘁𝗶𝗼𝗻𝘀 ✪ 𝗣𝗿𝗼𝘃𝗶𝗱𝗲 𝗱𝗲𝘁𝗮𝗶𝗹𝗲𝗱 𝗮𝗻𝘀…"
type textarea "x"
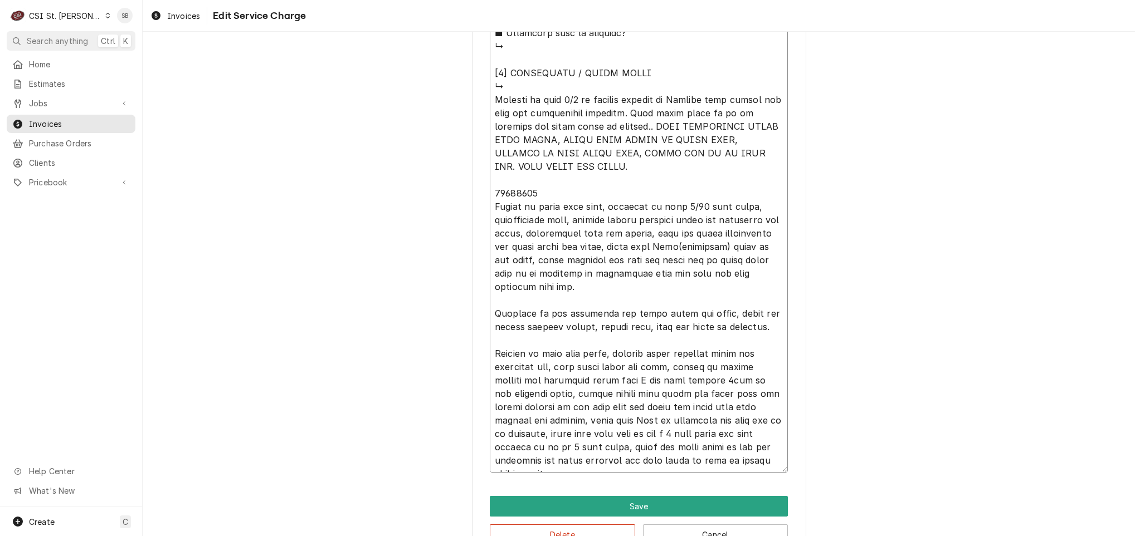
type textarea "⚠️ 𝗙𝗢𝗥𝗠 𝗜𝗡𝗦𝗧𝗥𝗨𝗖𝗧𝗜𝗢𝗡𝗦 ⚠️ ✪ 𝗖𝗼𝗺𝗽𝗹𝗲𝘁𝗲 𝗮𝗹𝗹 𝗿𝗲𝗹𝗲𝘃𝗮𝗻𝘁 𝘀𝗲𝗰𝘁𝗶𝗼𝗻𝘀 ✪ 𝗣𝗿𝗼𝘃𝗶𝗱𝗲 𝗱𝗲𝘁𝗮𝗶𝗹𝗲𝗱 𝗮𝗻𝘀…"
type textarea "x"
type textarea "⚠️ 𝗙𝗢𝗥𝗠 𝗜𝗡𝗦𝗧𝗥𝗨𝗖𝗧𝗜𝗢𝗡𝗦 ⚠️ ✪ 𝗖𝗼𝗺𝗽𝗹𝗲𝘁𝗲 𝗮𝗹𝗹 𝗿𝗲𝗹𝗲𝘃𝗮𝗻𝘁 𝘀𝗲𝗰𝘁𝗶𝗼𝗻𝘀 ✪ 𝗣𝗿𝗼𝘃𝗶𝗱𝗲 𝗱𝗲𝘁𝗮𝗶𝗹𝗲𝗱 𝗮𝗻𝘀…"
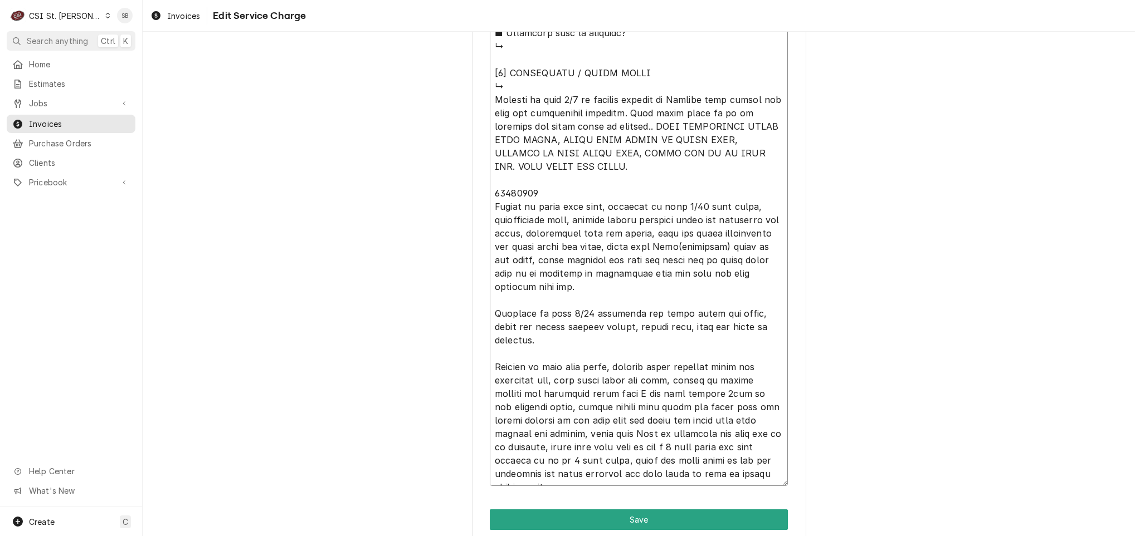
drag, startPoint x: 552, startPoint y: 367, endPoint x: 393, endPoint y: 378, distance: 159.7
drag, startPoint x: 552, startPoint y: 366, endPoint x: 422, endPoint y: 365, distance: 130.3
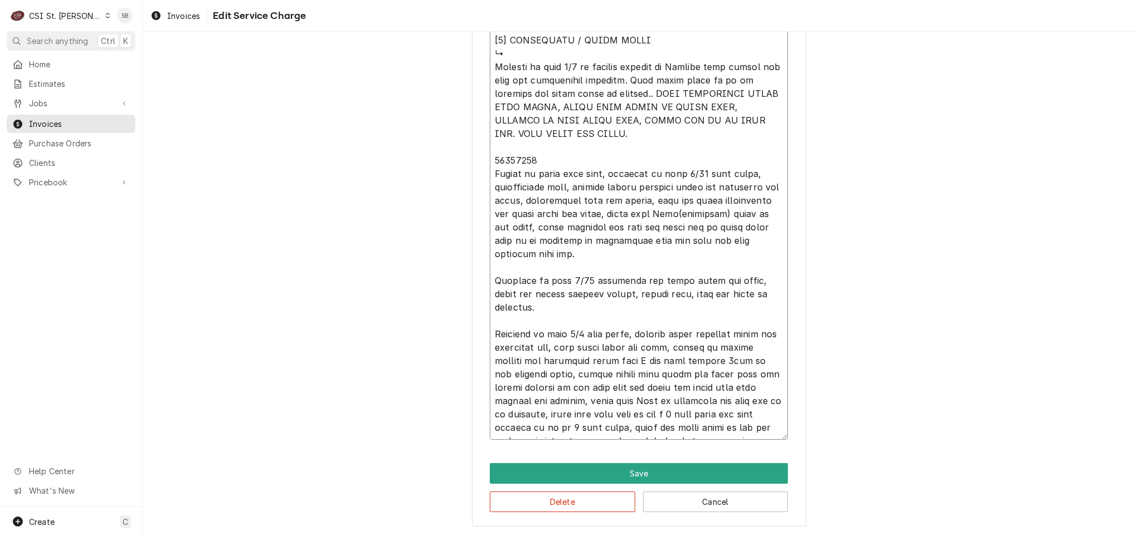
scroll to position [1132, 0]
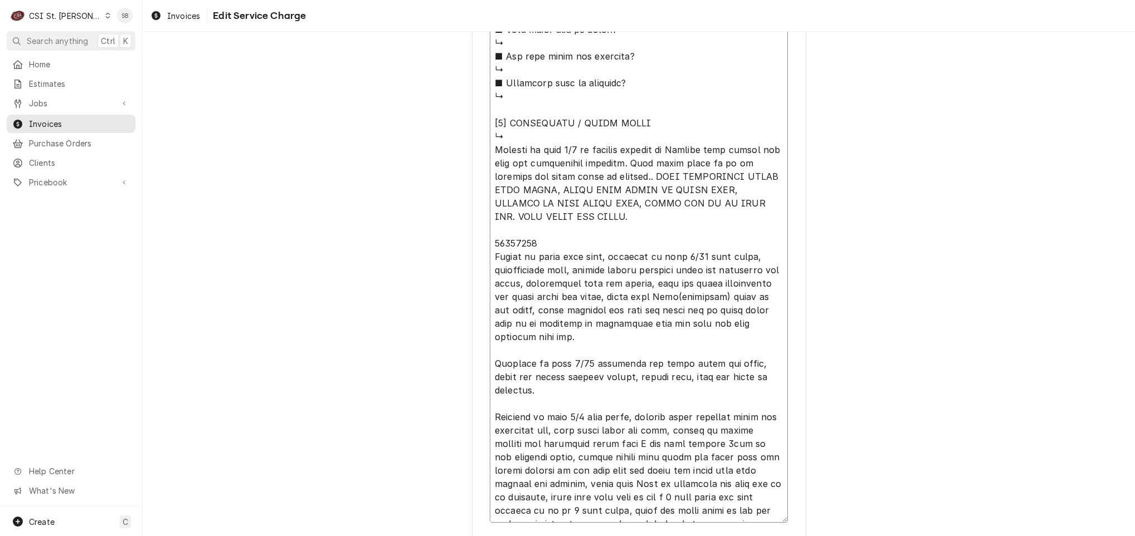
drag, startPoint x: 610, startPoint y: 421, endPoint x: 482, endPoint y: 152, distance: 298.0
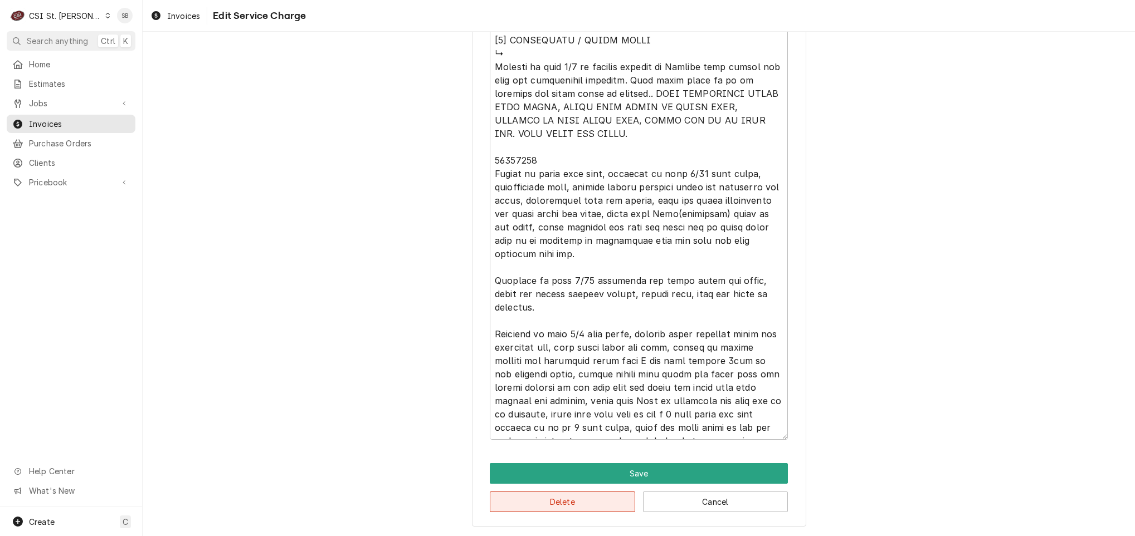
click at [587, 504] on button "Delete" at bounding box center [562, 502] width 145 height 21
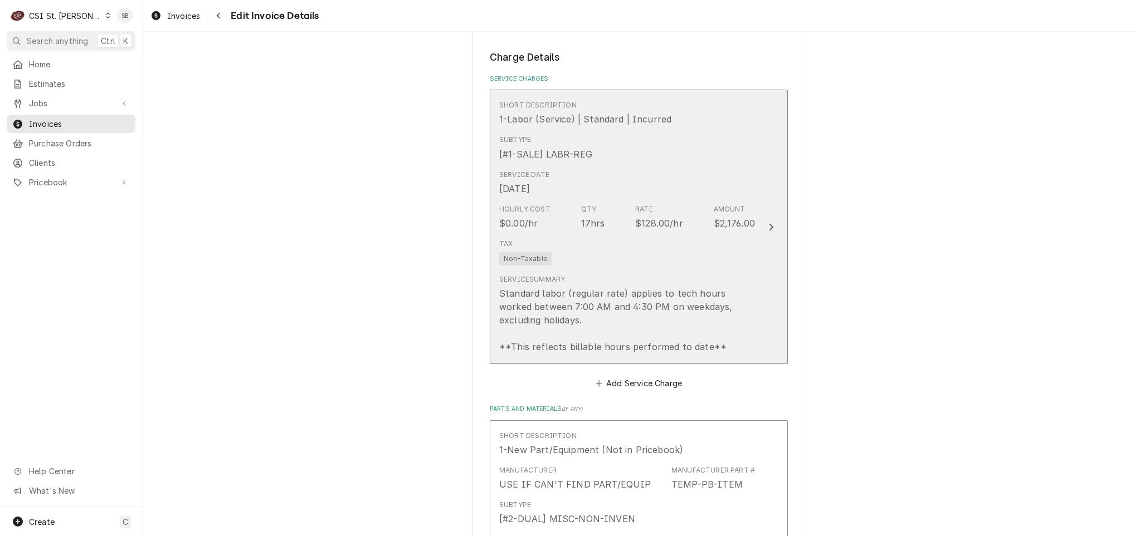
click at [518, 315] on div "Standard labor (regular rate) applies to tech hours worked between 7:00 AM and …" at bounding box center [627, 320] width 256 height 67
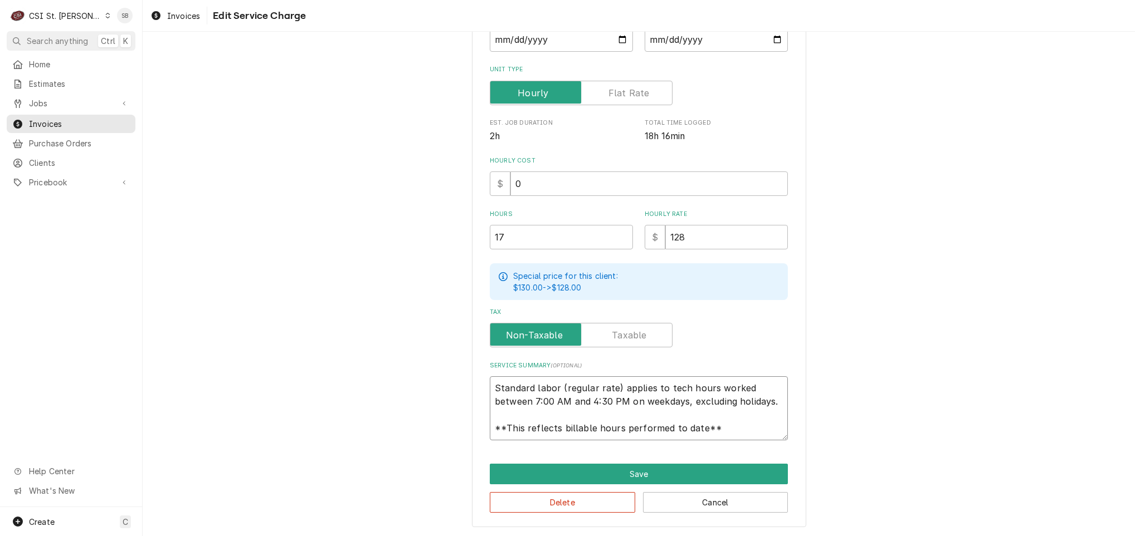
scroll to position [13, 0]
drag, startPoint x: 486, startPoint y: 383, endPoint x: 949, endPoint y: 574, distance: 500.8
click at [949, 536] on html "C CSI St. Louis SB Search anything Ctrl K Home Estimates Jobs Jobs Job Series I…" at bounding box center [567, 268] width 1135 height 536
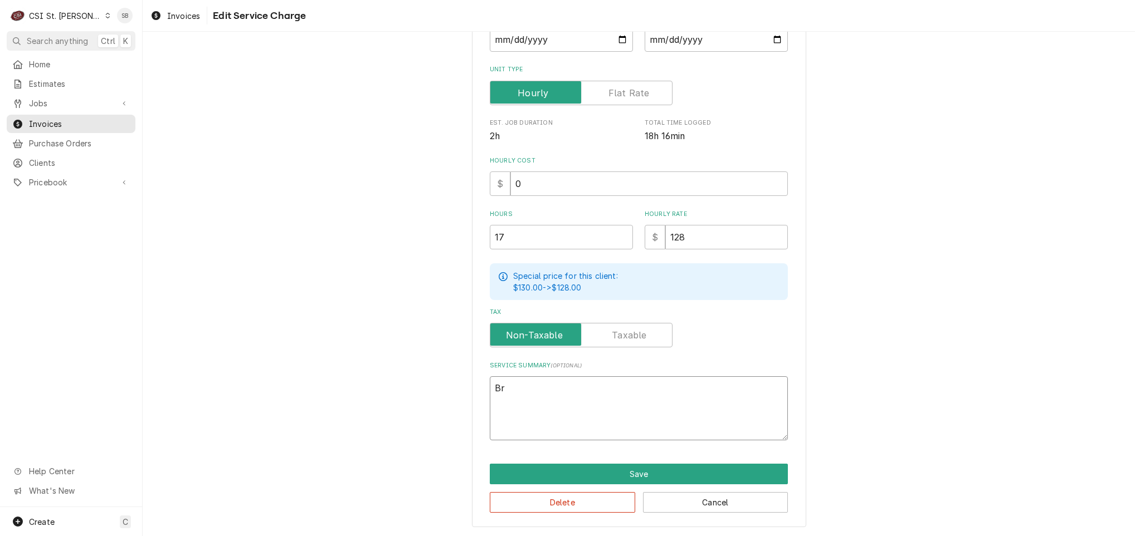
scroll to position [189, 0]
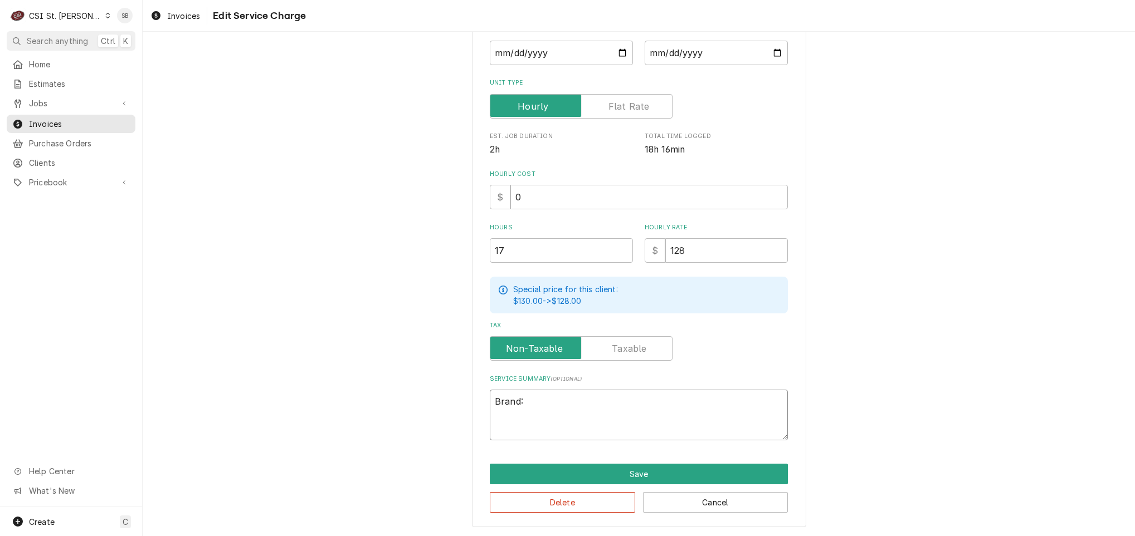
paste textarea "Frymaster Model - FE15500024 Serial Number - 2505QB0012"
drag, startPoint x: 540, startPoint y: 406, endPoint x: 583, endPoint y: 392, distance: 45.3
click at [582, 393] on textarea "Brand: Frymaster Model - FE15500024 Serial Number - 2505QB0012" at bounding box center [639, 415] width 298 height 51
drag, startPoint x: 557, startPoint y: 412, endPoint x: 731, endPoint y: 370, distance: 178.7
click at [731, 370] on div "Use the fields below to edit this service charge Short Description 1-Labor (Ser…" at bounding box center [639, 159] width 298 height 563
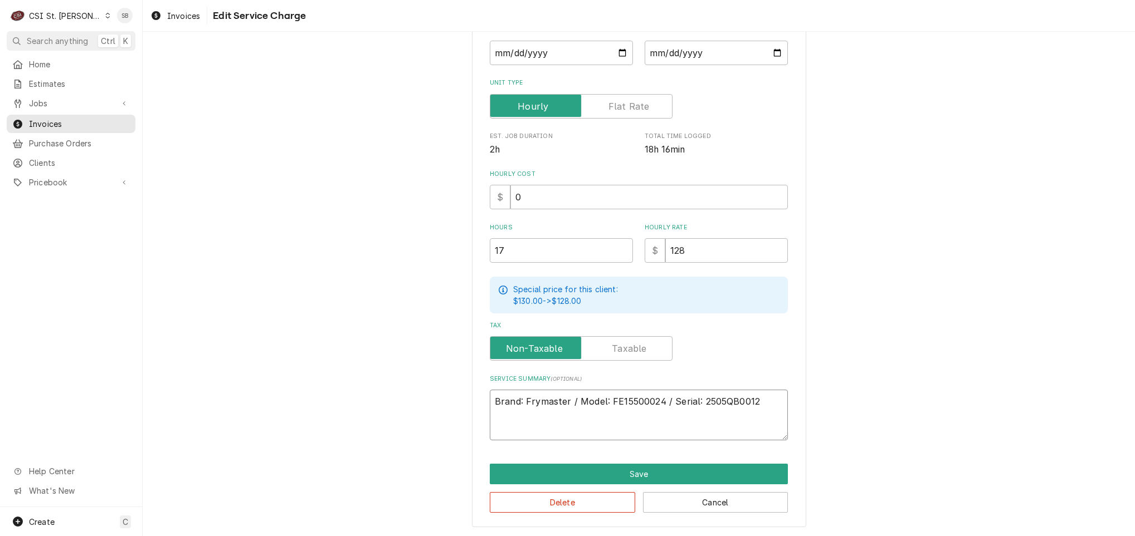
click at [757, 412] on textarea "Brand: Frymaster / Model: FE15500024 / Serial: 2505QB0012" at bounding box center [639, 415] width 298 height 51
drag, startPoint x: 531, startPoint y: 259, endPoint x: 409, endPoint y: 255, distance: 122.1
click at [425, 263] on div "Use the fields below to edit this service charge Short Description 1-Labor (Ser…" at bounding box center [639, 195] width 992 height 683
click at [653, 52] on input "2025-08-27" at bounding box center [715, 53] width 143 height 25
click at [508, 55] on input "2025-08-27" at bounding box center [561, 53] width 143 height 25
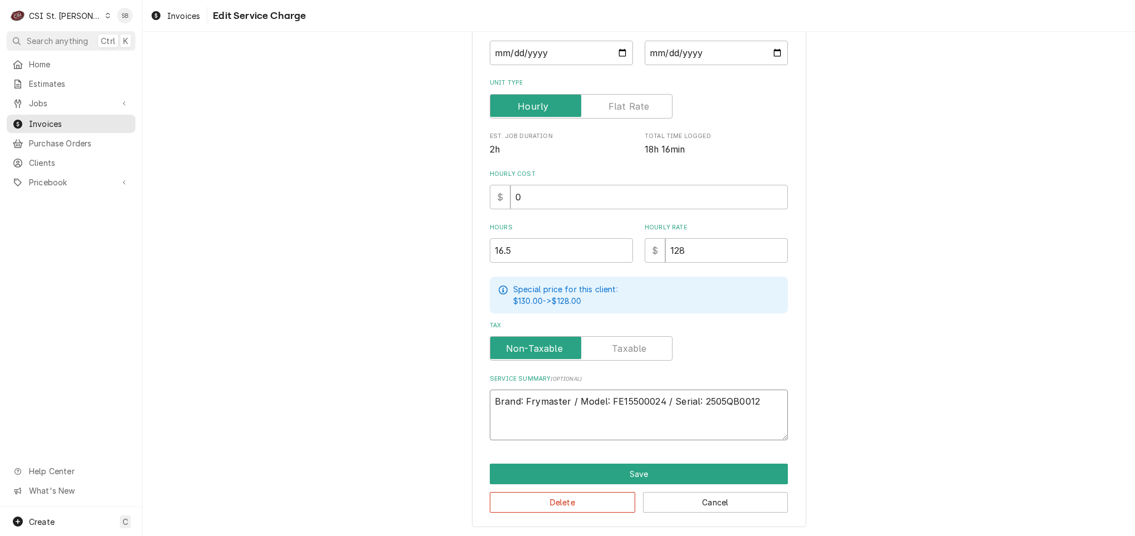
click at [558, 427] on textarea "Brand: Frymaster / Model: FE15500024 / Serial: 2505QB0012" at bounding box center [639, 415] width 298 height 51
paste textarea "Technician arrived on site 08/08 to inspect reports of continuous water filling…"
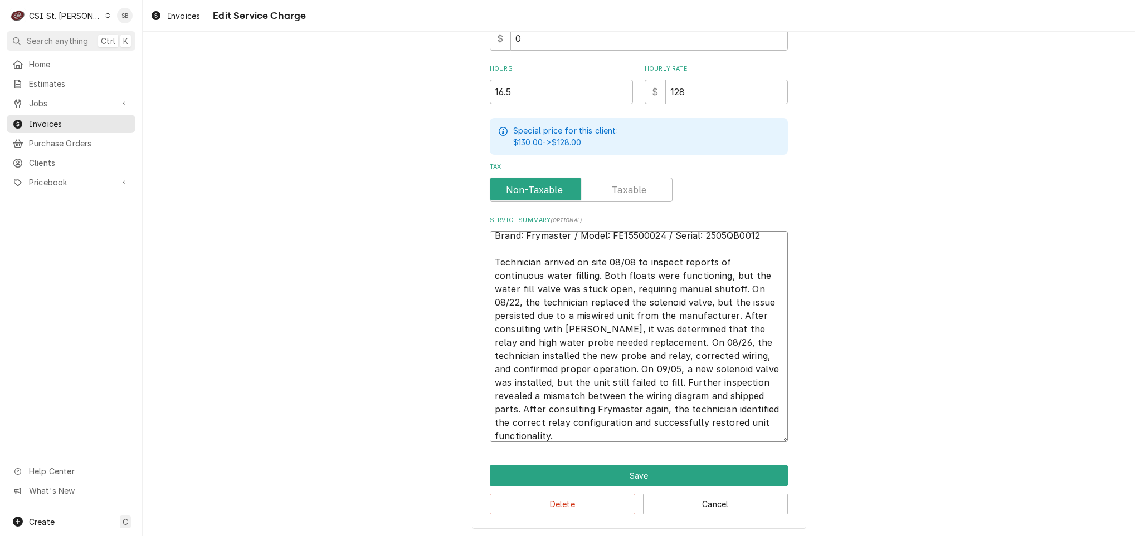
scroll to position [350, 0]
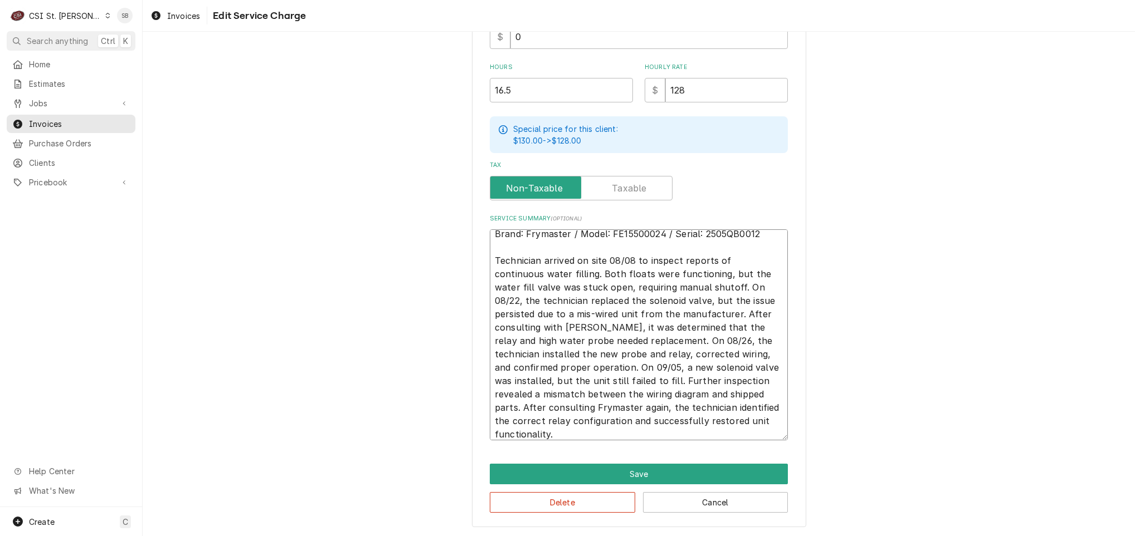
click at [634, 330] on textarea "Brand: Frymaster / Model: FE15500024 / Serial: 2505QB0012 Technician arrived on…" at bounding box center [639, 334] width 298 height 211
click at [672, 428] on textarea "Brand: Frymaster / Model: FE15500024 / Serial: 2505QB0012 Technician arrived on…" at bounding box center [639, 334] width 298 height 211
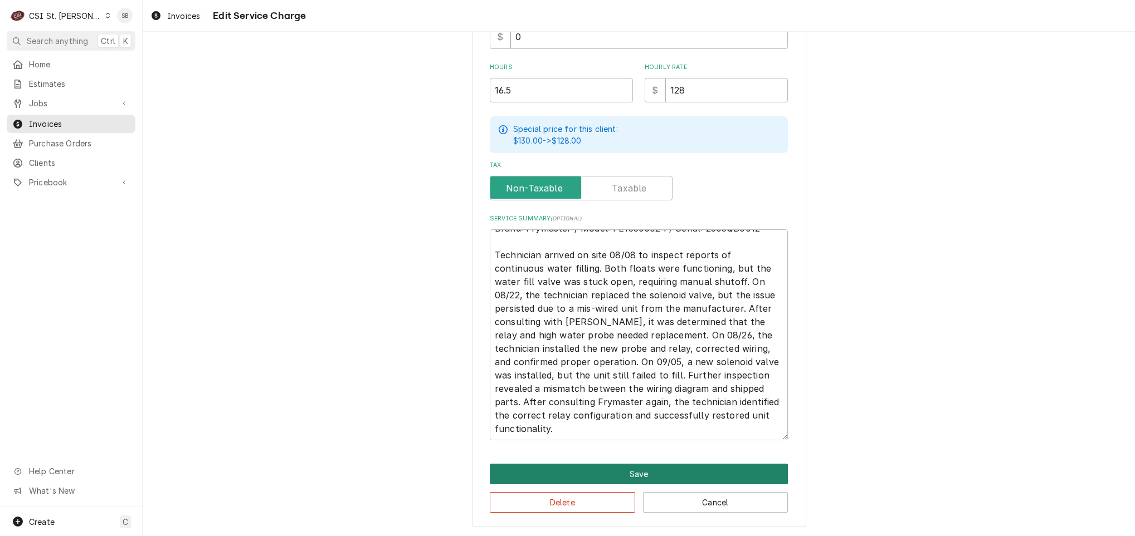
click at [650, 475] on button "Save" at bounding box center [639, 474] width 298 height 21
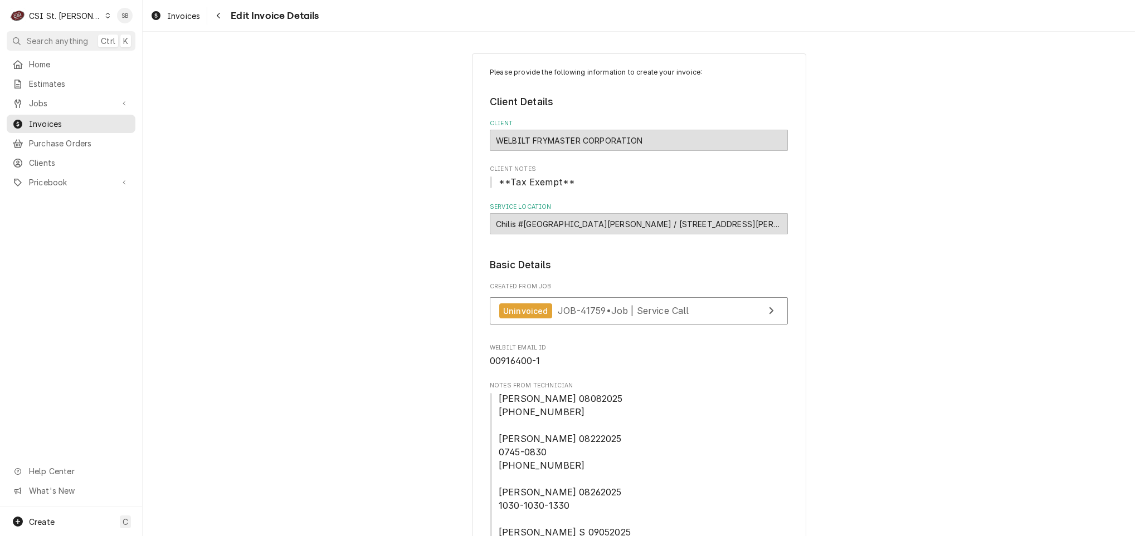
drag, startPoint x: 577, startPoint y: 227, endPoint x: 749, endPoint y: 232, distance: 172.2
click at [749, 232] on div "Chilis #1724 St Peters / 101 Westfield Drive Mid Rivers Mall, St Peters, MO 633…" at bounding box center [639, 223] width 298 height 21
copy div "101 Westfield Drive Mid Rivers Mall, St Peters"
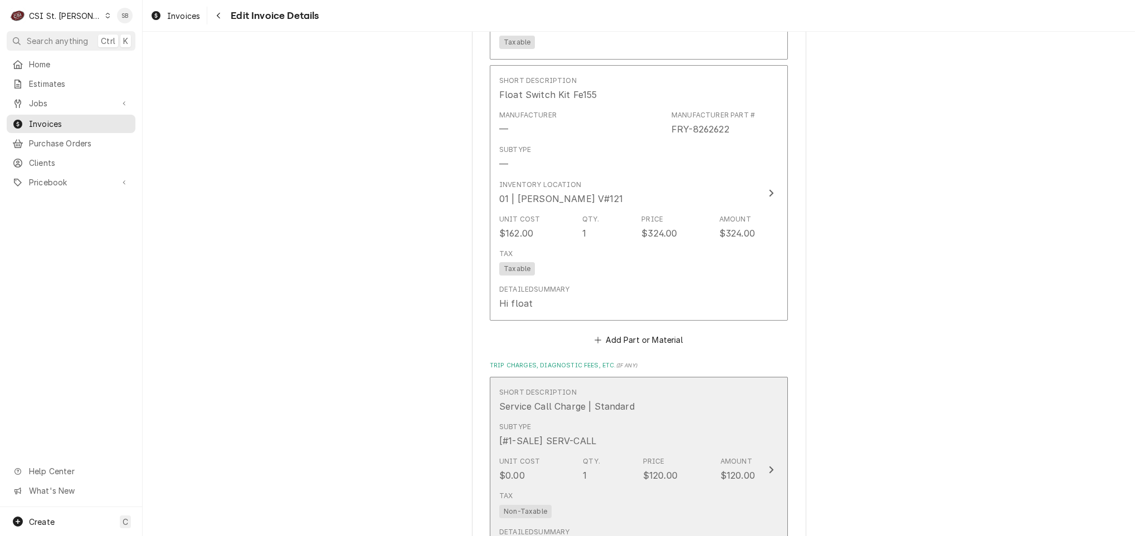
scroll to position [2256, 0]
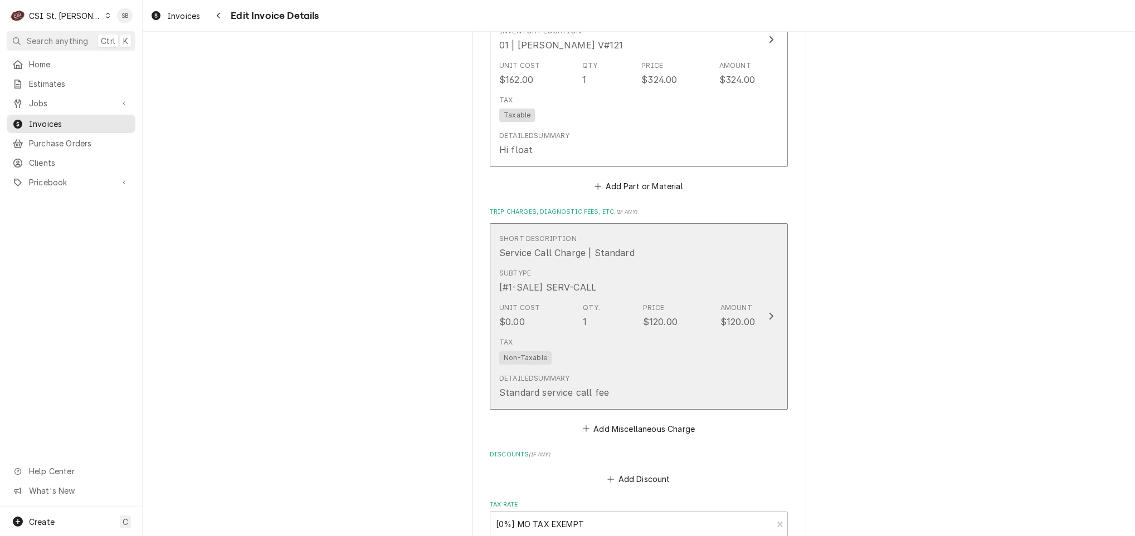
click at [609, 338] on div "Tax Non-Taxable" at bounding box center [627, 351] width 256 height 36
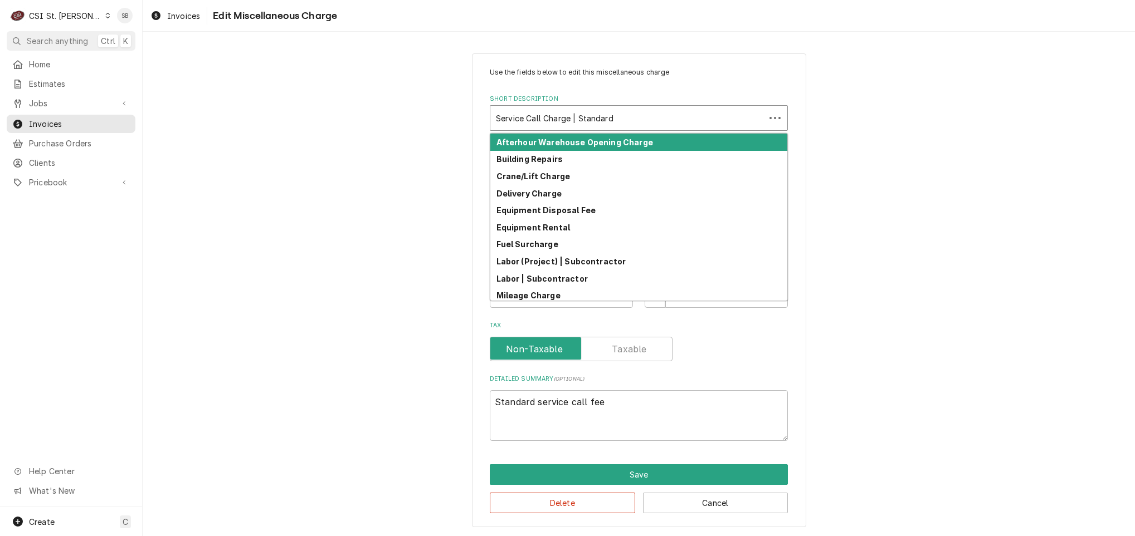
click at [552, 131] on div "Service Call Charge | Standard" at bounding box center [639, 118] width 298 height 26
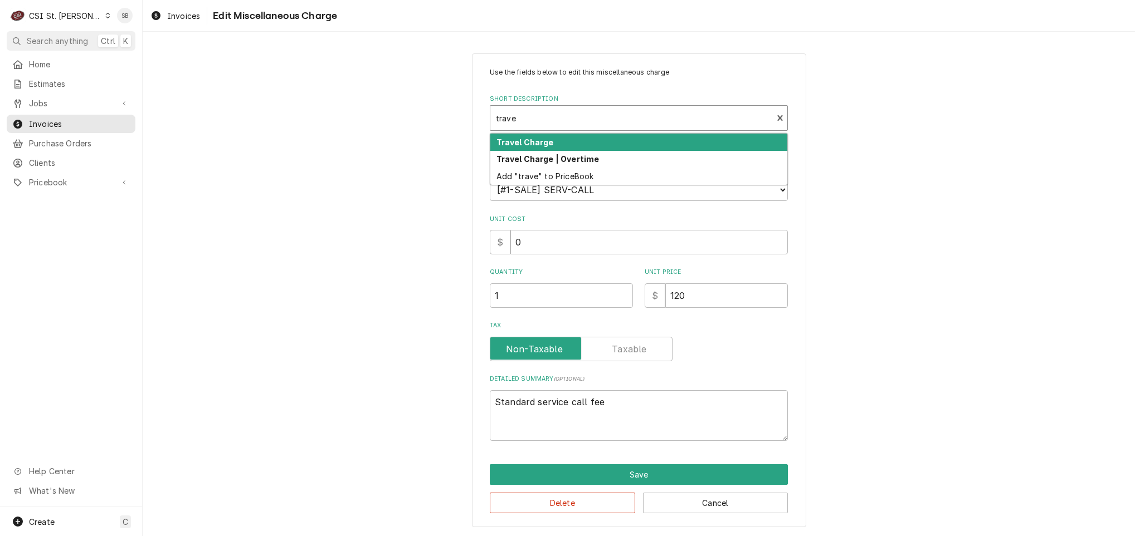
click at [549, 148] on div "Travel Charge" at bounding box center [638, 142] width 297 height 17
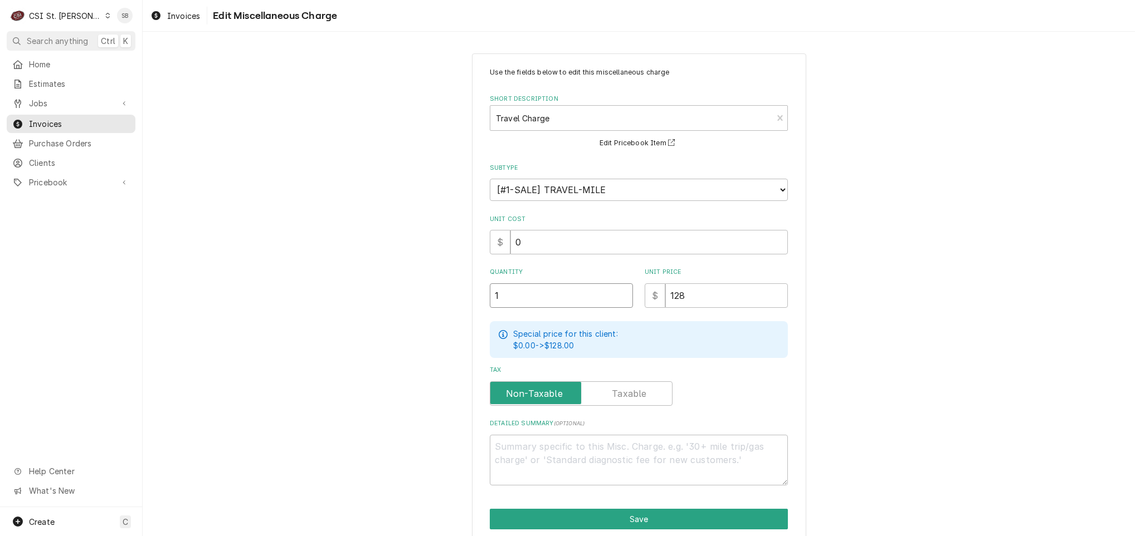
drag, startPoint x: 534, startPoint y: 296, endPoint x: 330, endPoint y: 312, distance: 204.6
click at [331, 312] on div "Use the fields below to edit this miscellaneous charge Short Description Travel…" at bounding box center [639, 312] width 992 height 539
click at [587, 483] on textarea "Detailed Summary ( optional )" at bounding box center [639, 460] width 298 height 51
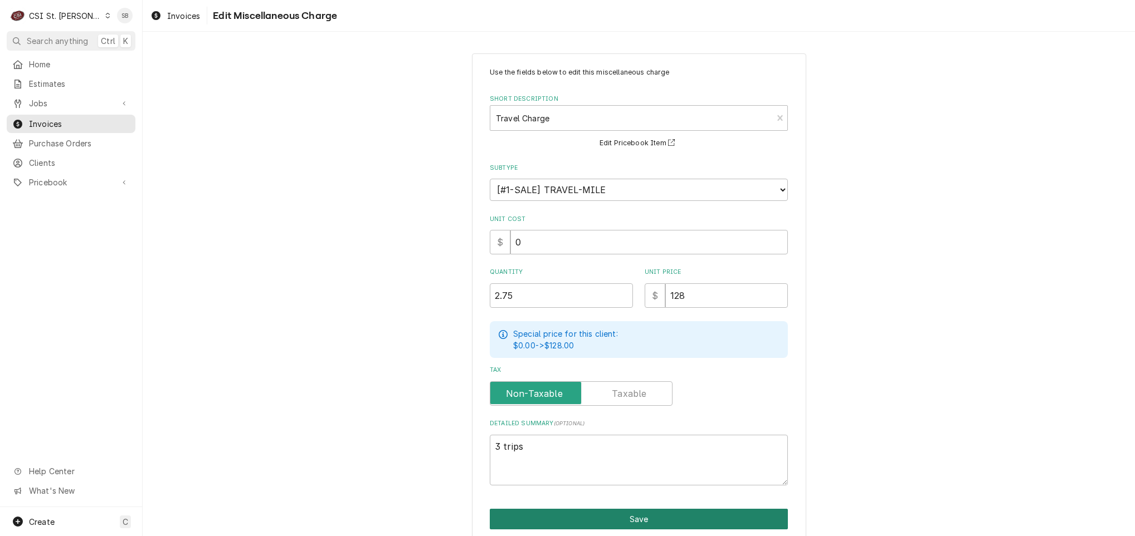
click at [598, 516] on button "Save" at bounding box center [639, 519] width 298 height 21
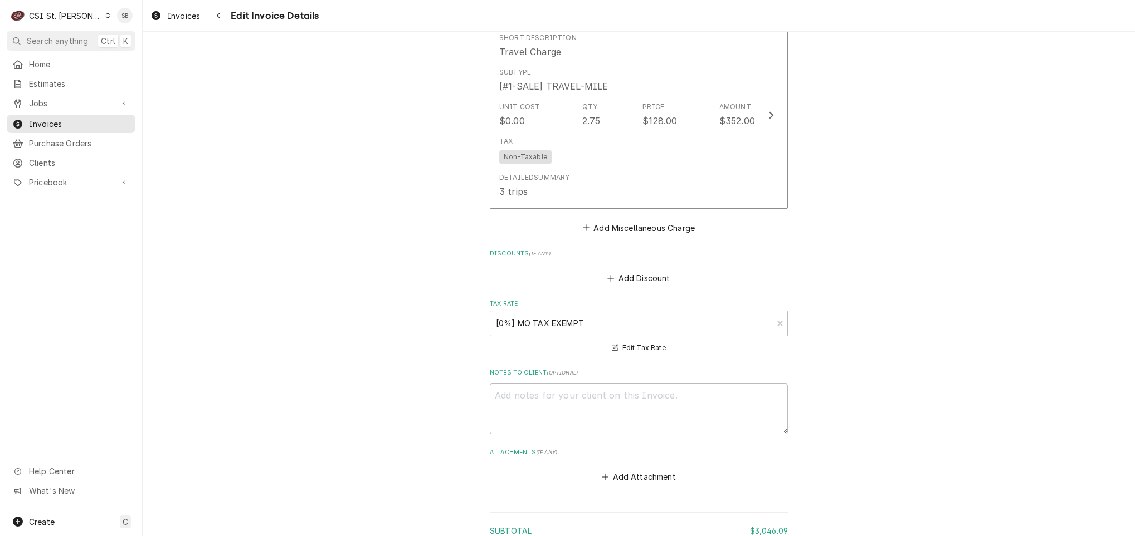
scroll to position [2562, 0]
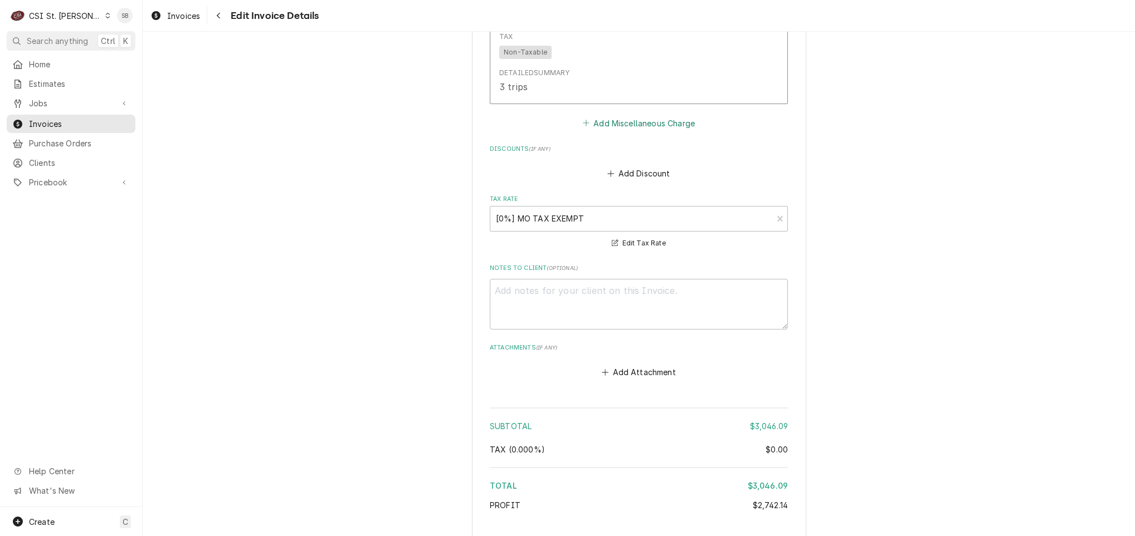
click at [615, 115] on button "Add Miscellaneous Charge" at bounding box center [638, 123] width 116 height 16
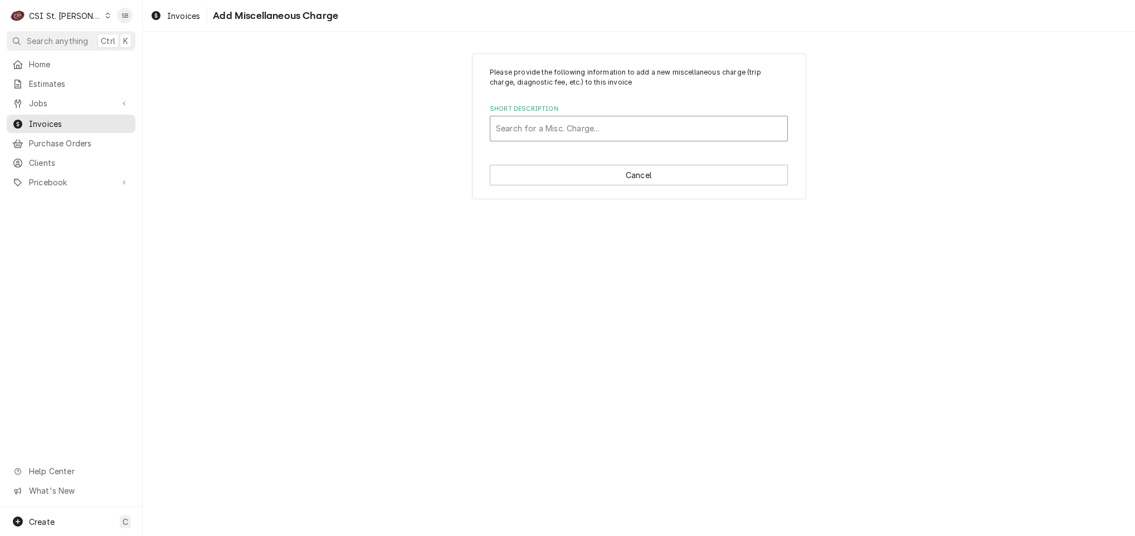
click at [600, 129] on div "Short Description" at bounding box center [639, 129] width 286 height 20
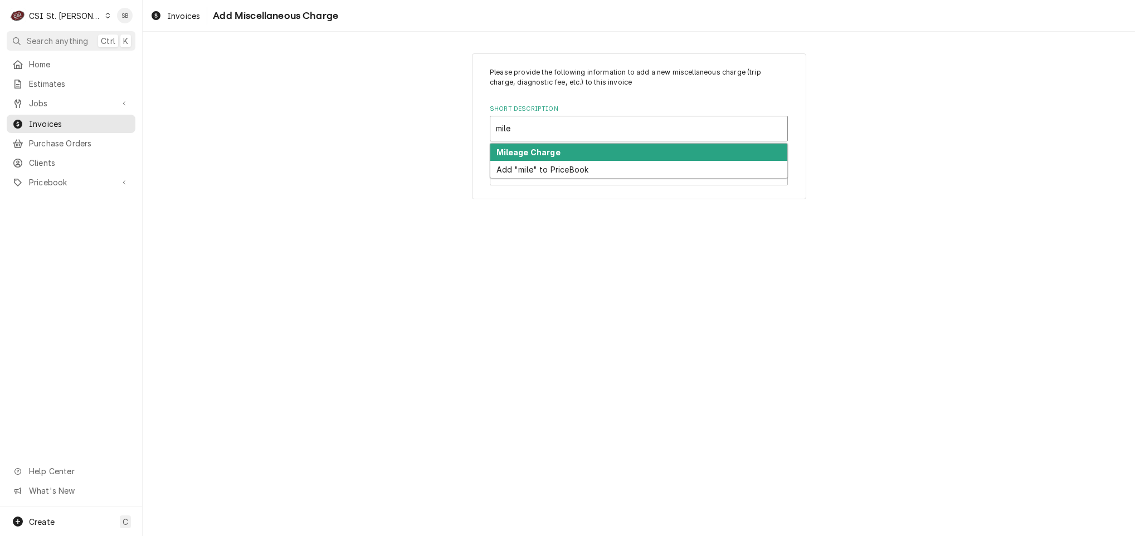
click at [595, 153] on div "Mileage Charge" at bounding box center [638, 152] width 297 height 17
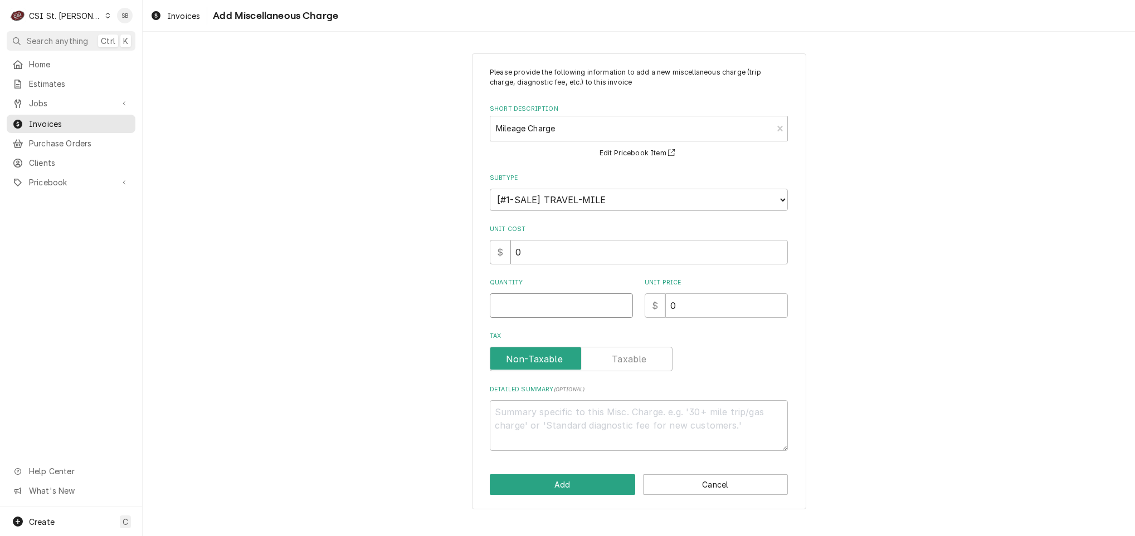
click at [525, 294] on div "Quantity" at bounding box center [561, 299] width 143 height 40
click at [580, 475] on button "Add" at bounding box center [562, 485] width 145 height 21
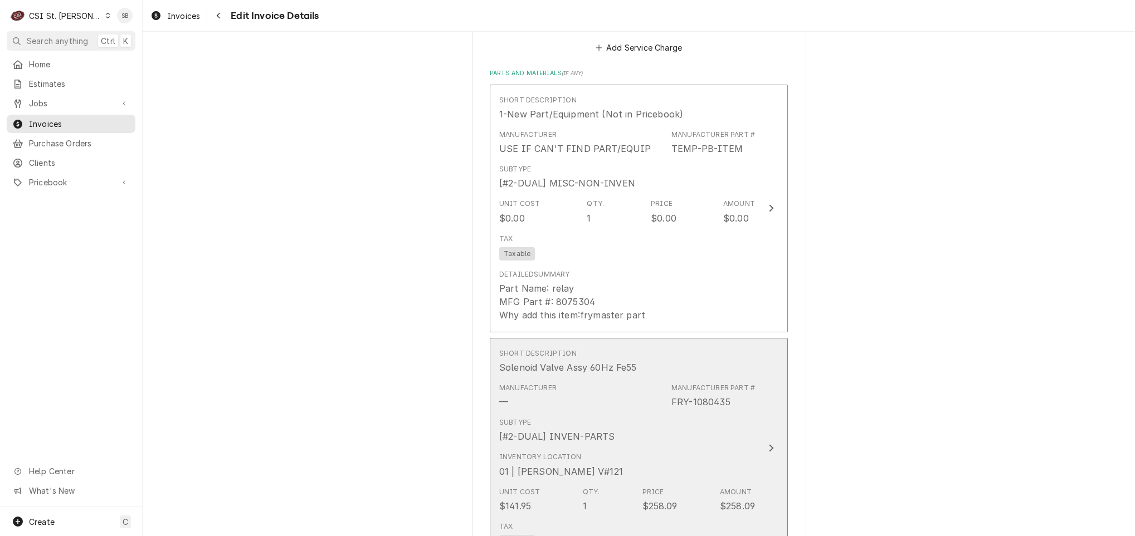
scroll to position [1594, 0]
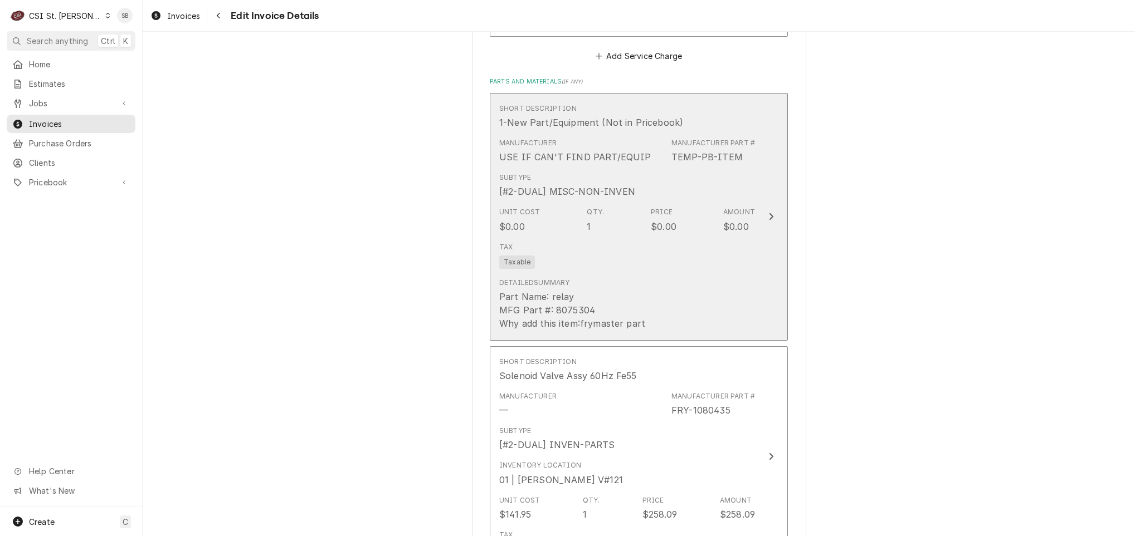
click at [598, 273] on div "Detailed Summary Part Name: relay MFG Part #: 8075304 Why add this item:frymast…" at bounding box center [627, 303] width 256 height 61
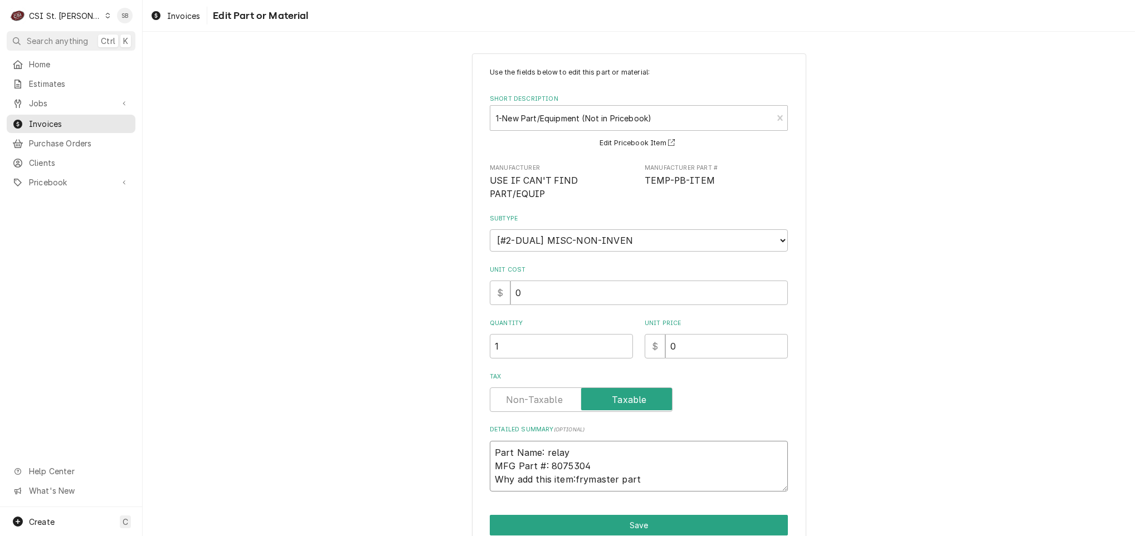
click at [562, 457] on textarea "Part Name: relay MFG Part #: 8075304 Why add this item:frymaster part" at bounding box center [639, 466] width 298 height 51
click at [623, 108] on div "1-New Part/Equipment (Not in Pricebook) USE IF CAN'T FIND PART/EQUIP • TEMP-PB-…" at bounding box center [631, 118] width 282 height 25
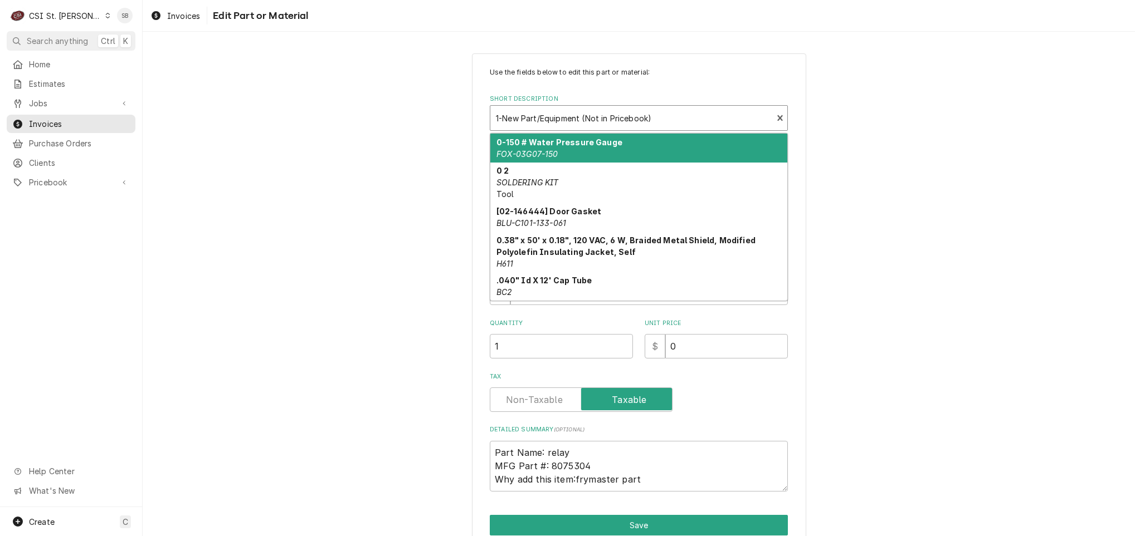
paste input "8075304"
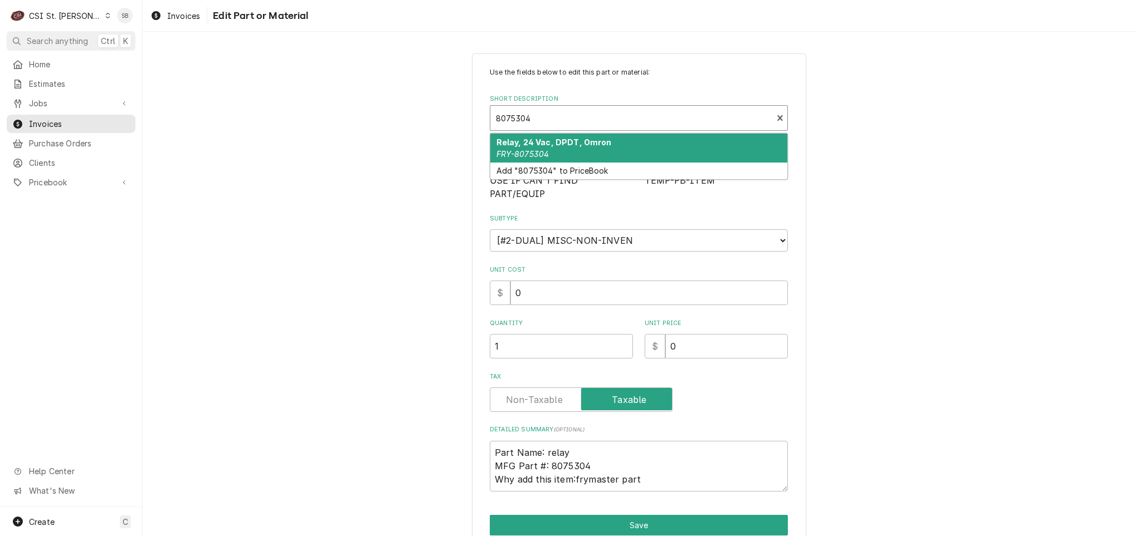
click at [597, 146] on strong "Relay, 24 Vac, DPDT, Omron" at bounding box center [553, 142] width 115 height 9
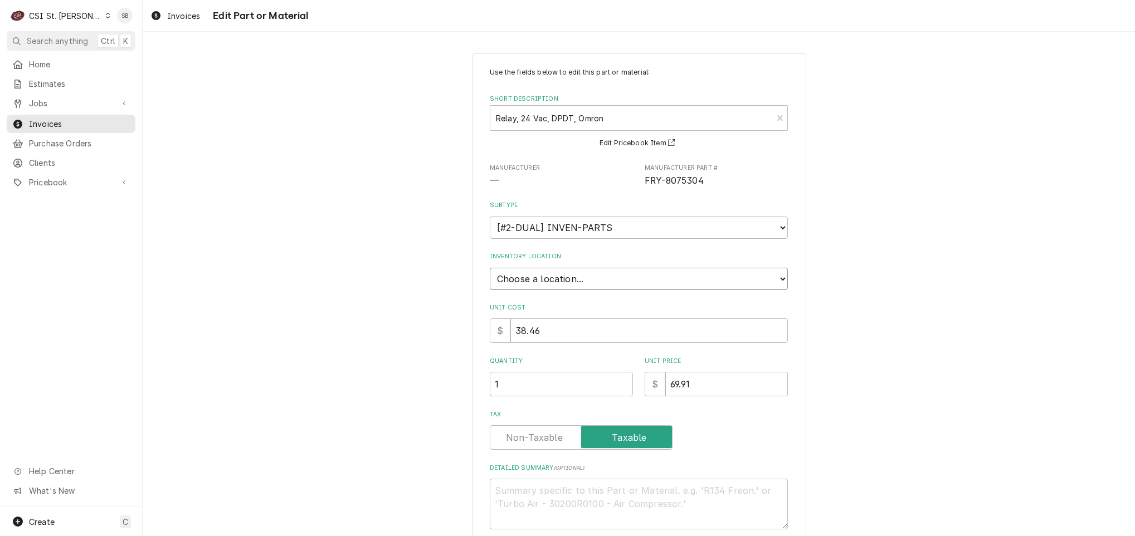
click at [535, 288] on select "Choose a location... 00 | STL WAREHOUSE 01 | CHUCK WAMBOLDT V#93 01 | COURTNEY …" at bounding box center [639, 279] width 298 height 22
click at [490, 268] on select "Choose a location... 00 | STL WAREHOUSE 01 | CHUCK WAMBOLDT V#93 01 | COURTNEY …" at bounding box center [639, 279] width 298 height 22
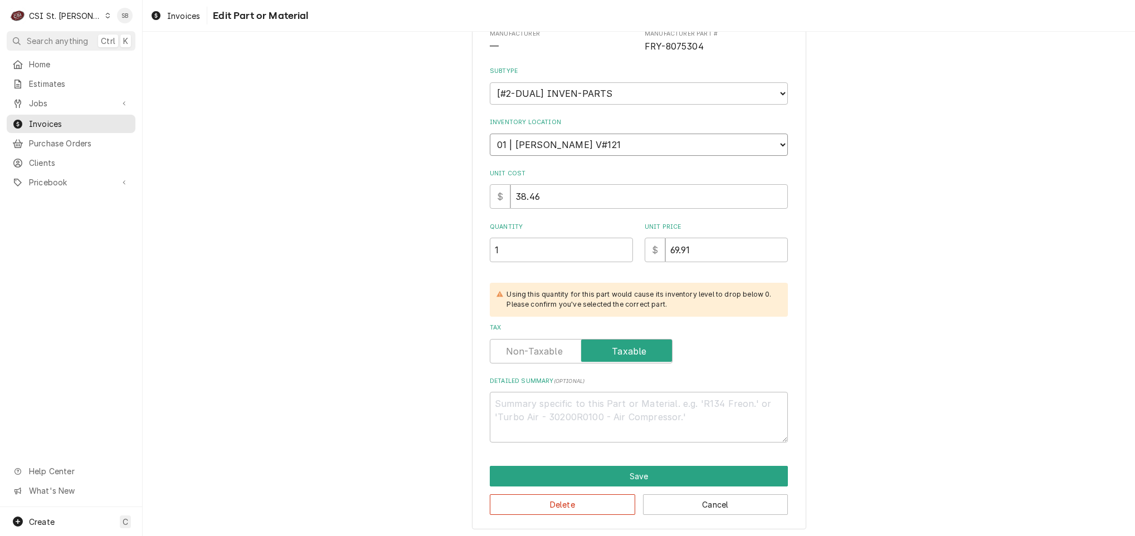
scroll to position [138, 0]
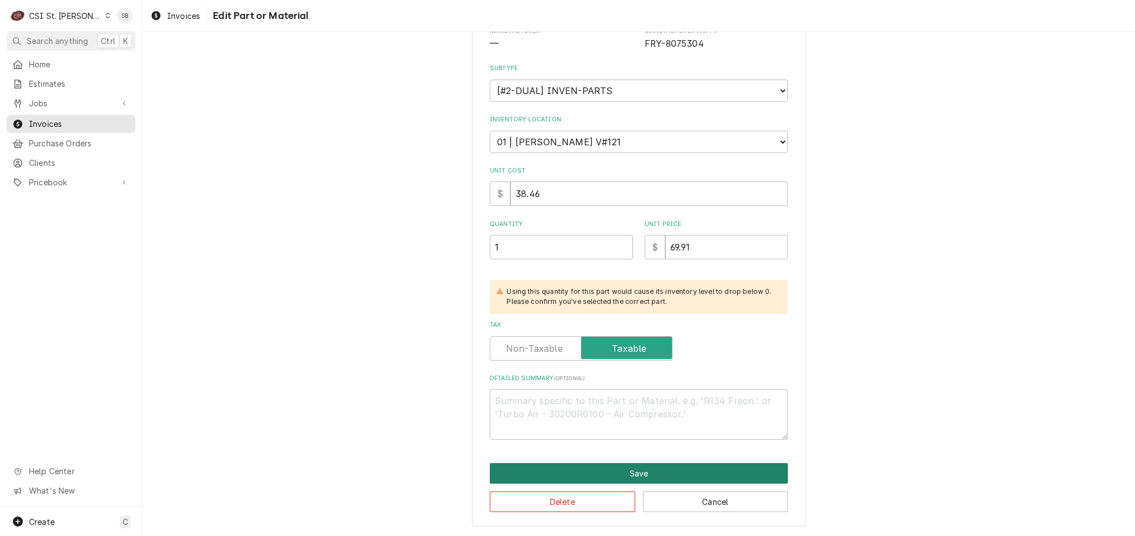
click at [558, 475] on button "Save" at bounding box center [639, 473] width 298 height 21
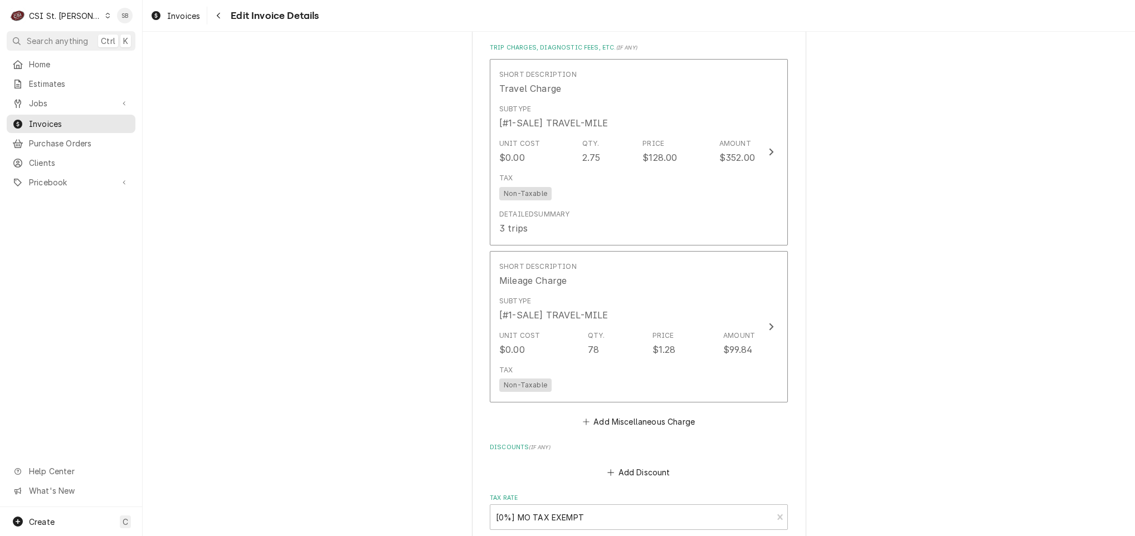
scroll to position [2548, 0]
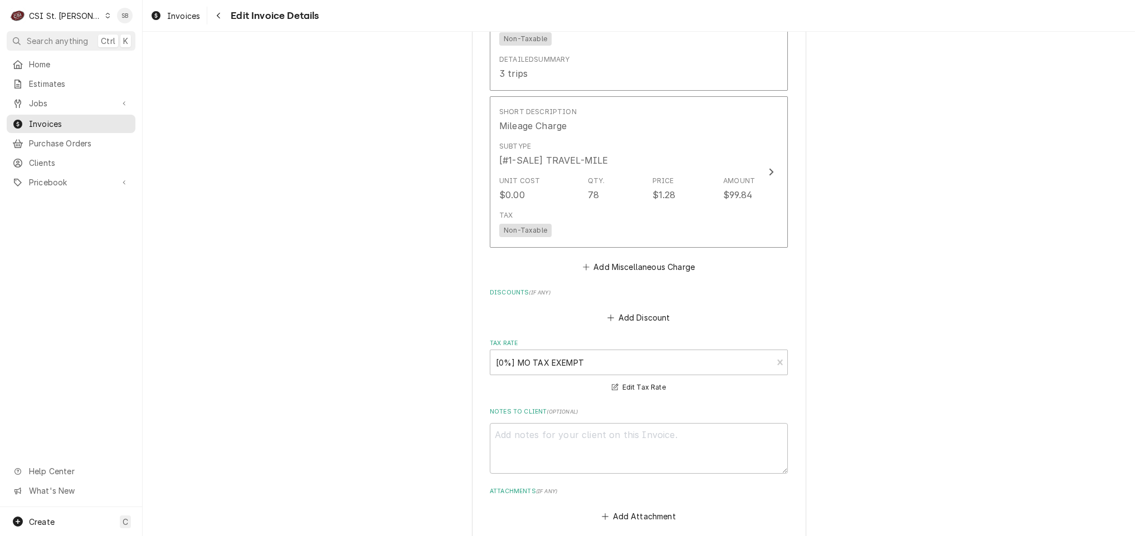
click at [634, 260] on button "Add Miscellaneous Charge" at bounding box center [638, 268] width 116 height 16
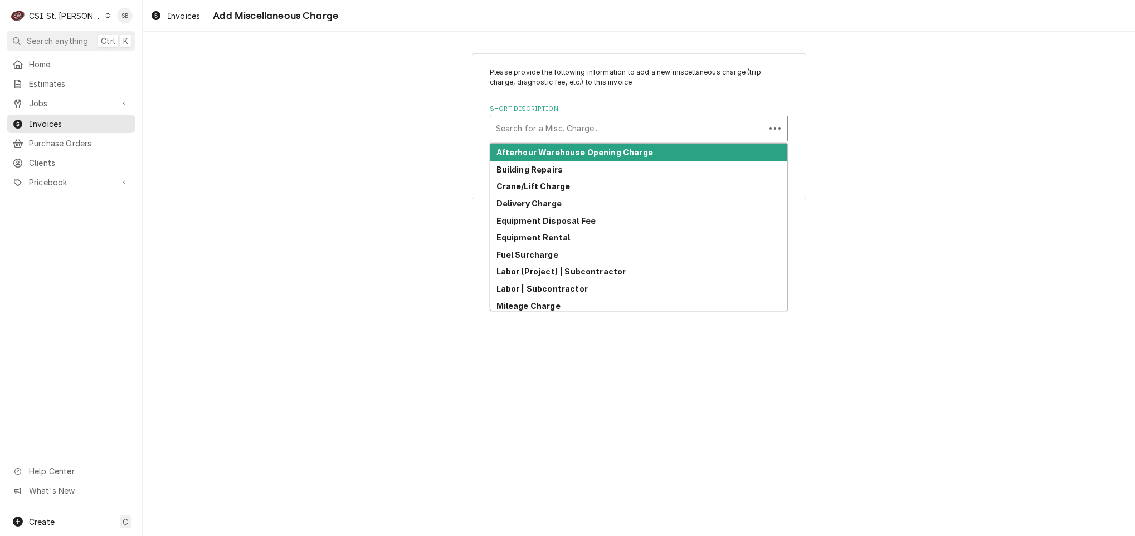
click at [600, 136] on div "Short Description" at bounding box center [627, 129] width 263 height 20
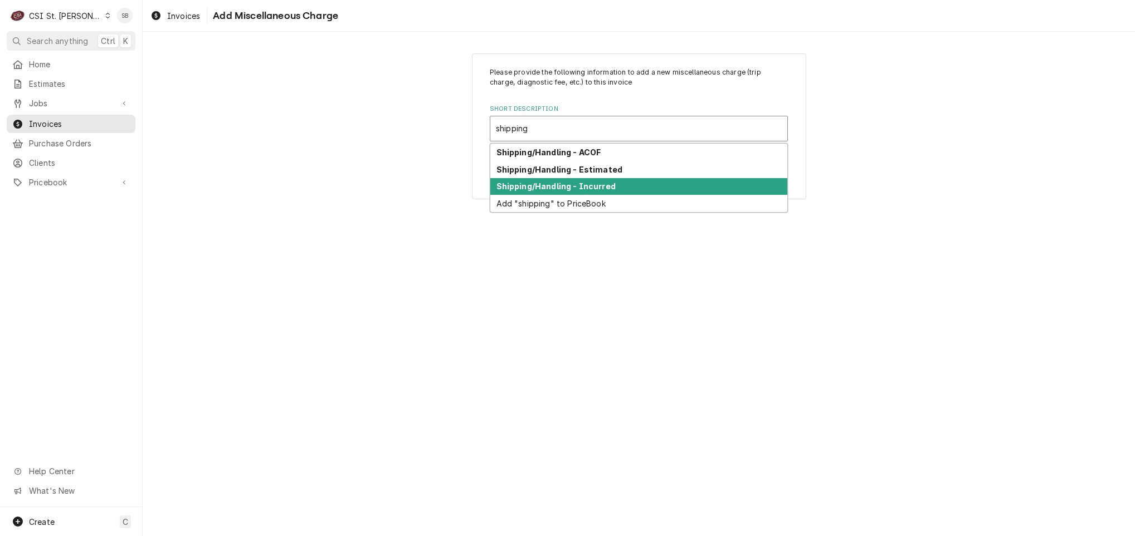
click at [691, 194] on div "Shipping/Handling - Incurred" at bounding box center [638, 186] width 297 height 17
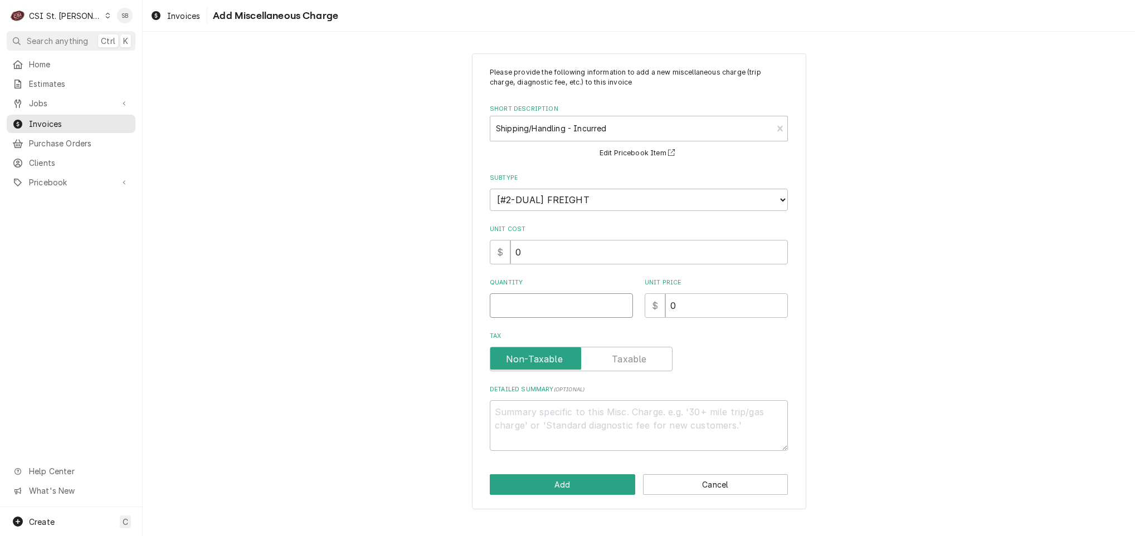
click at [552, 296] on input "Quantity" at bounding box center [561, 306] width 143 height 25
click at [590, 476] on button "Add" at bounding box center [562, 485] width 145 height 21
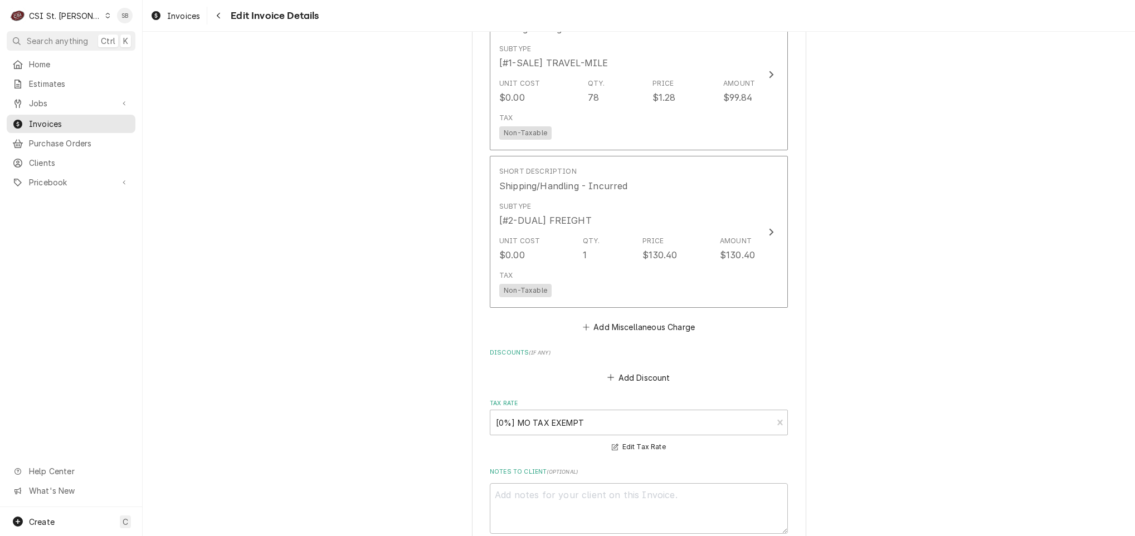
scroll to position [2841, 0]
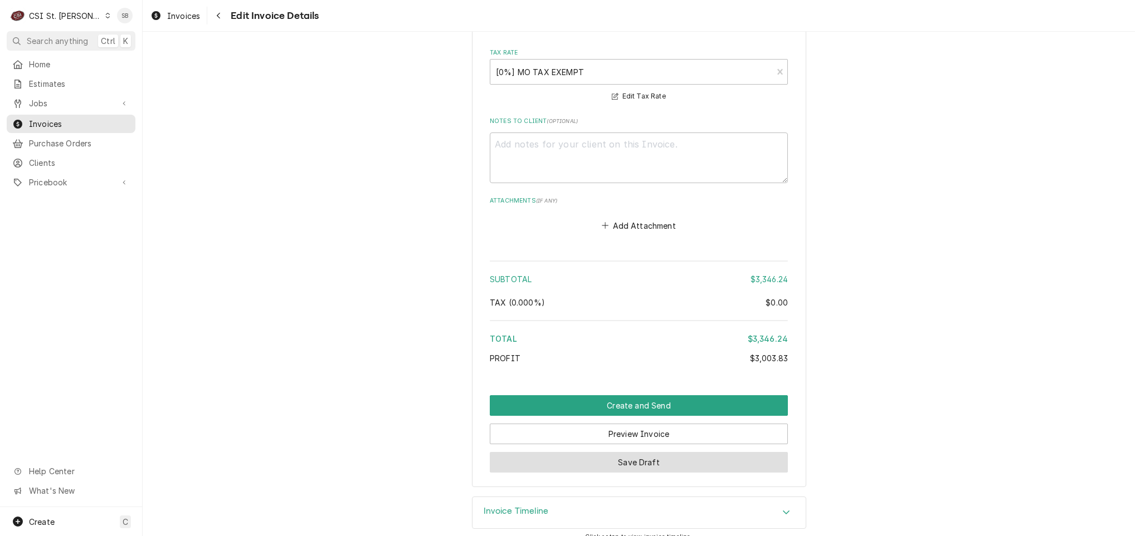
click at [672, 452] on button "Save Draft" at bounding box center [639, 462] width 298 height 21
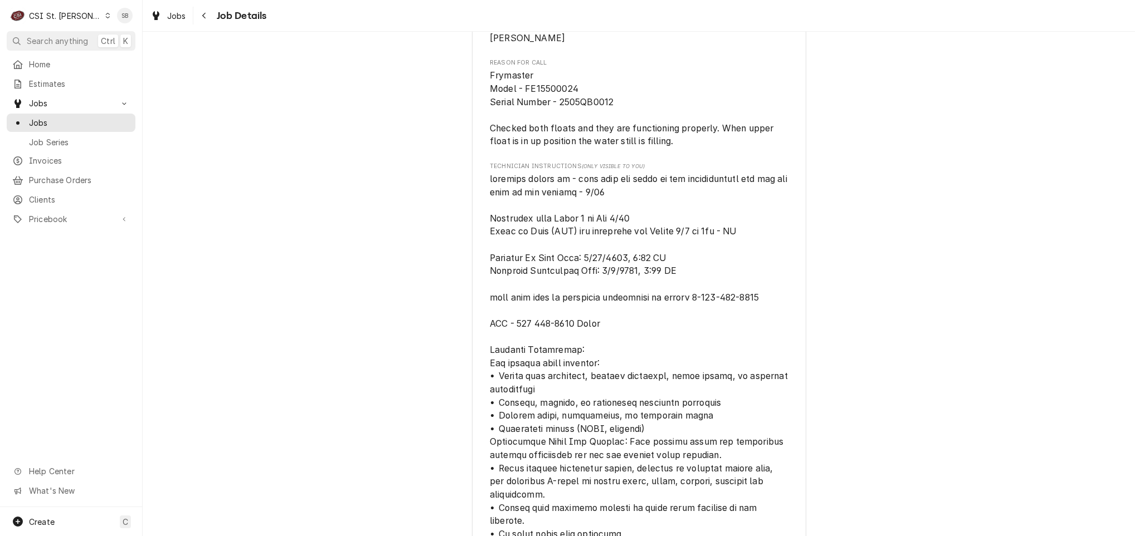
scroll to position [752, 0]
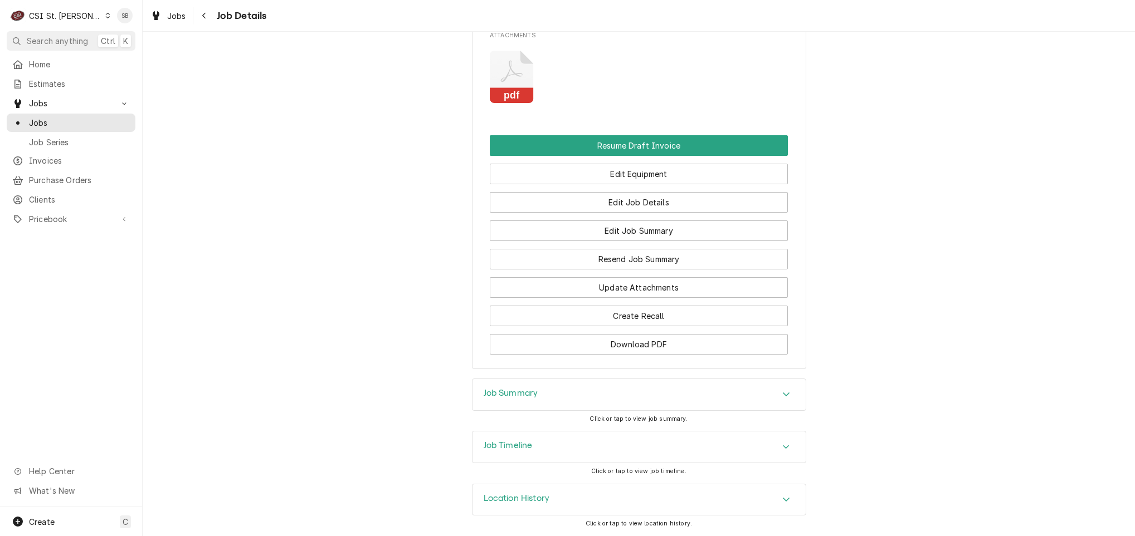
drag, startPoint x: 565, startPoint y: 399, endPoint x: 567, endPoint y: 381, distance: 18.5
click at [565, 399] on div "Job Summary" at bounding box center [638, 394] width 333 height 31
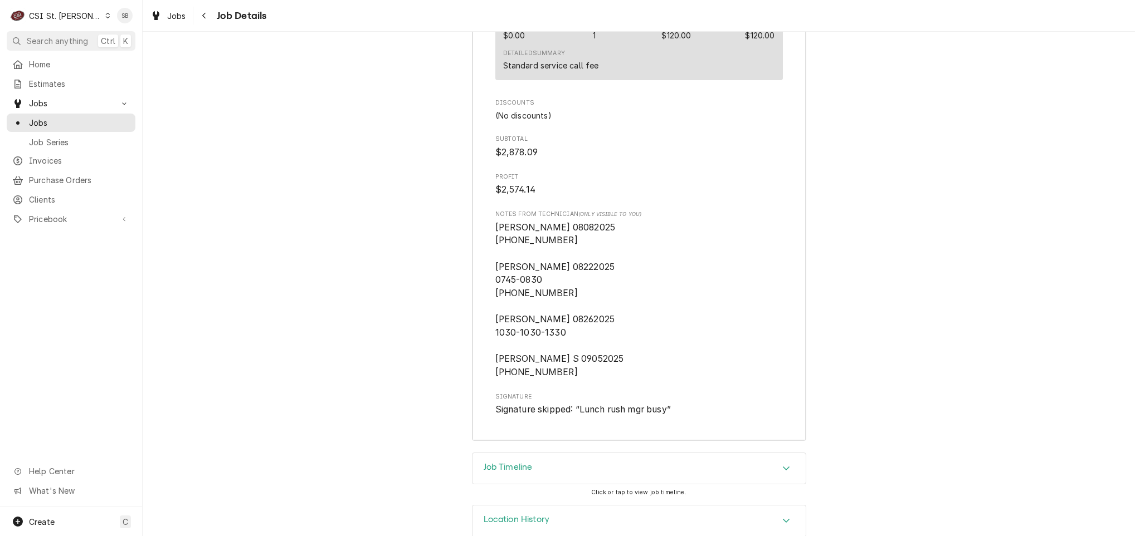
scroll to position [4366, 0]
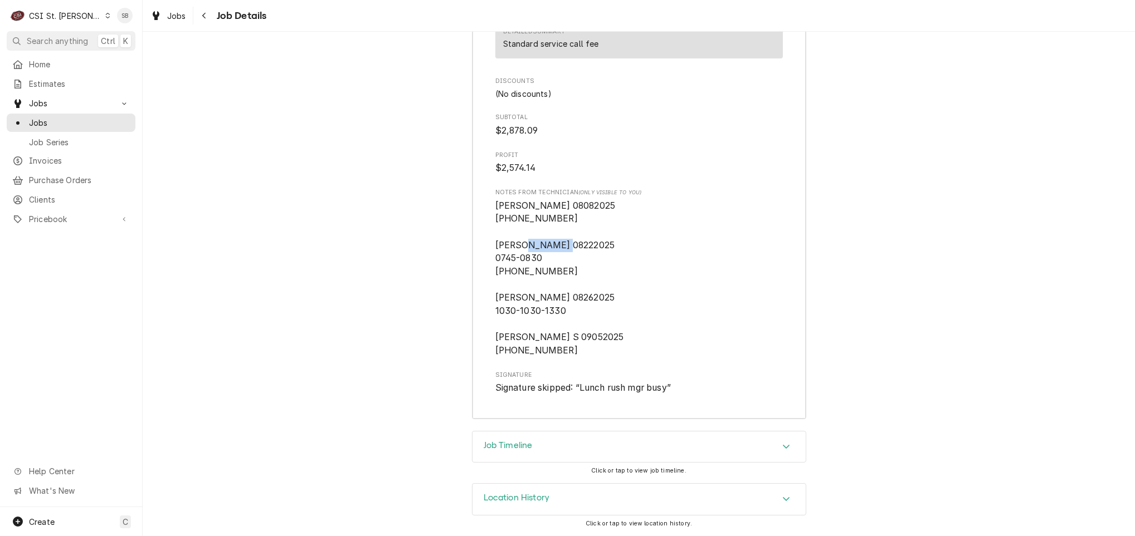
drag, startPoint x: 494, startPoint y: 258, endPoint x: 554, endPoint y: 256, distance: 60.2
click at [554, 256] on span "[PERSON_NAME] 08082025 [PHONE_NUMBER] [PERSON_NAME] 08222025 0745-0830 [PHONE_N…" at bounding box center [638, 278] width 287 height 158
click at [552, 256] on span "[PERSON_NAME] 08082025 [PHONE_NUMBER] [PERSON_NAME] 08222025 0745-0830 [PHONE_N…" at bounding box center [638, 278] width 287 height 158
drag, startPoint x: 549, startPoint y: 268, endPoint x: 556, endPoint y: 269, distance: 7.9
click at [556, 269] on span "[PERSON_NAME] 08082025 [PHONE_NUMBER] [PERSON_NAME] 08222025 0745-0830 [PHONE_N…" at bounding box center [559, 278] width 129 height 155
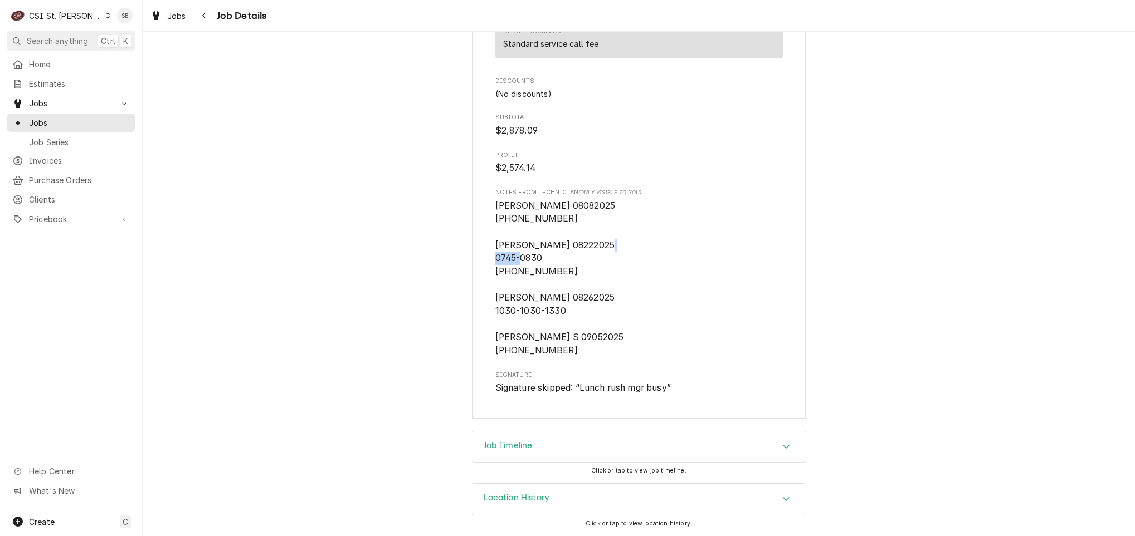
click at [557, 271] on span "[PERSON_NAME] 08082025 [PHONE_NUMBER] [PERSON_NAME] 08222025 0745-0830 [PHONE_N…" at bounding box center [559, 278] width 129 height 155
click at [555, 281] on span "[PERSON_NAME] 08082025 [PHONE_NUMBER] [PERSON_NAME] 08222025 0745-0830 [PHONE_N…" at bounding box center [638, 278] width 287 height 158
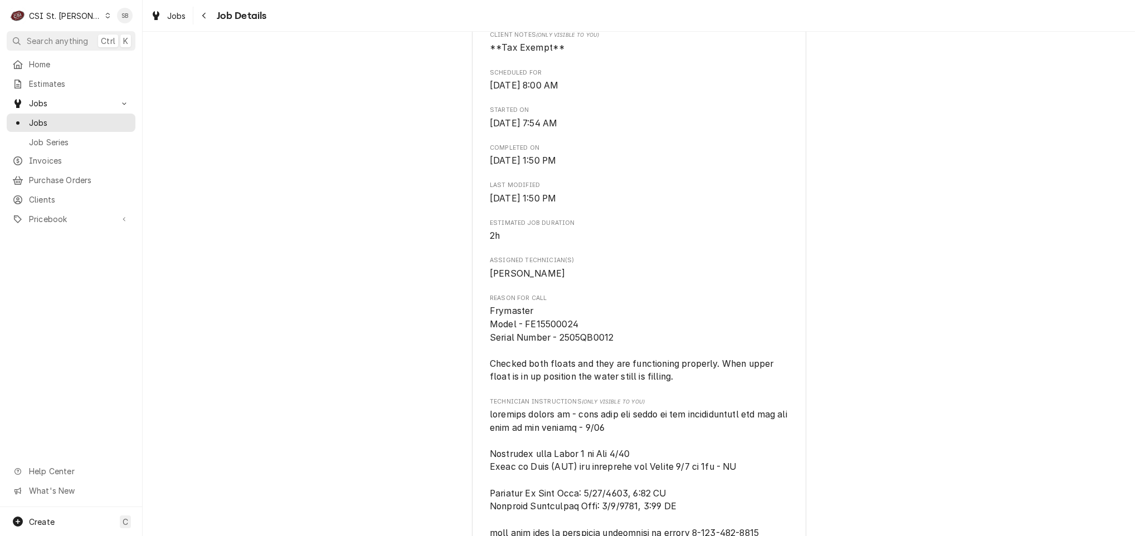
scroll to position [356, 0]
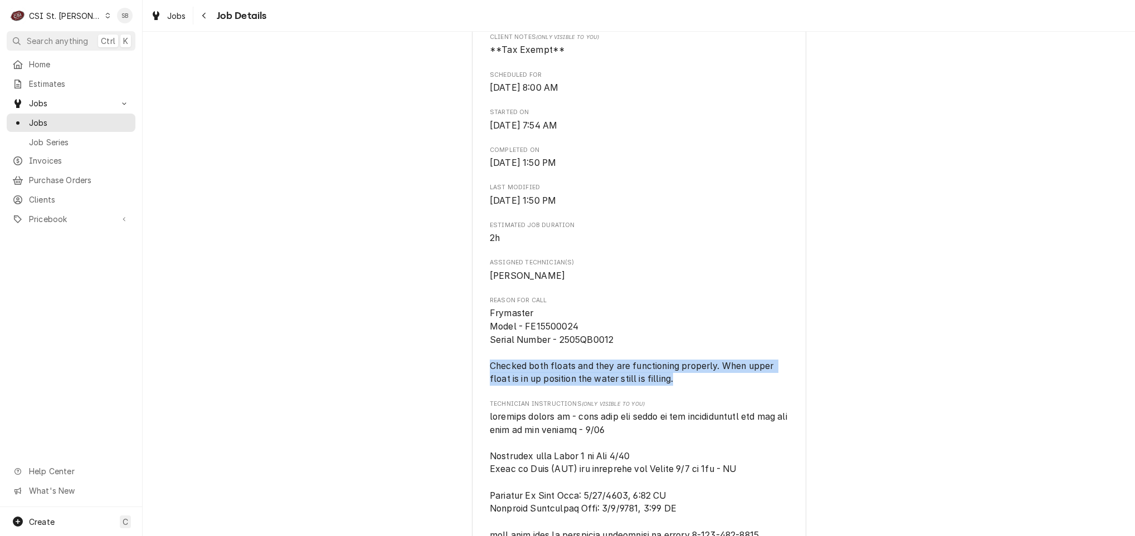
drag, startPoint x: 693, startPoint y: 392, endPoint x: 460, endPoint y: 381, distance: 234.2
copy span "Checked both floats and they are functioning properly. When upper float is in u…"
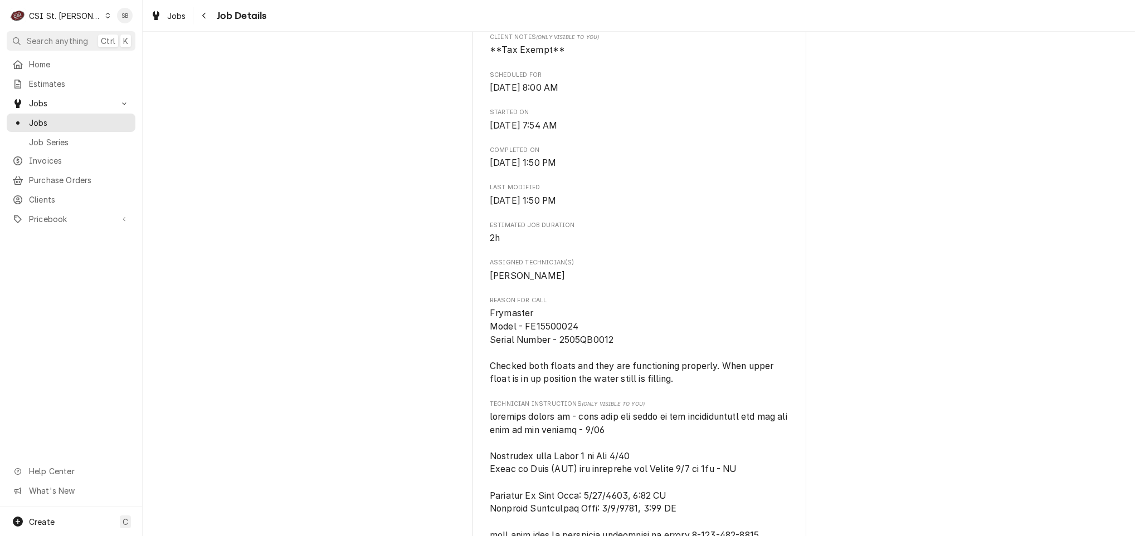
drag, startPoint x: 585, startPoint y: 368, endPoint x: 615, endPoint y: 354, distance: 32.6
click at [585, 367] on span "Frymaster Model - FE15500024 Serial Number - 2505QB0012 Checked both floats and…" at bounding box center [639, 346] width 298 height 79
drag, startPoint x: 592, startPoint y: 358, endPoint x: 480, endPoint y: 323, distance: 117.9
copy span "Frymaster Model - FE15500024 Serial Number - 2505QB0012"
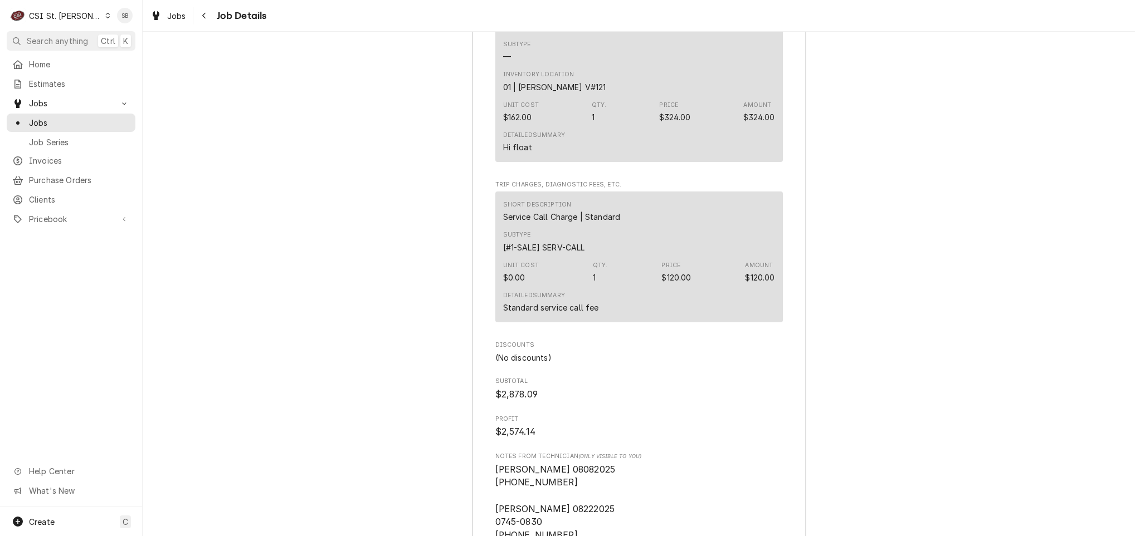
scroll to position [4366, 0]
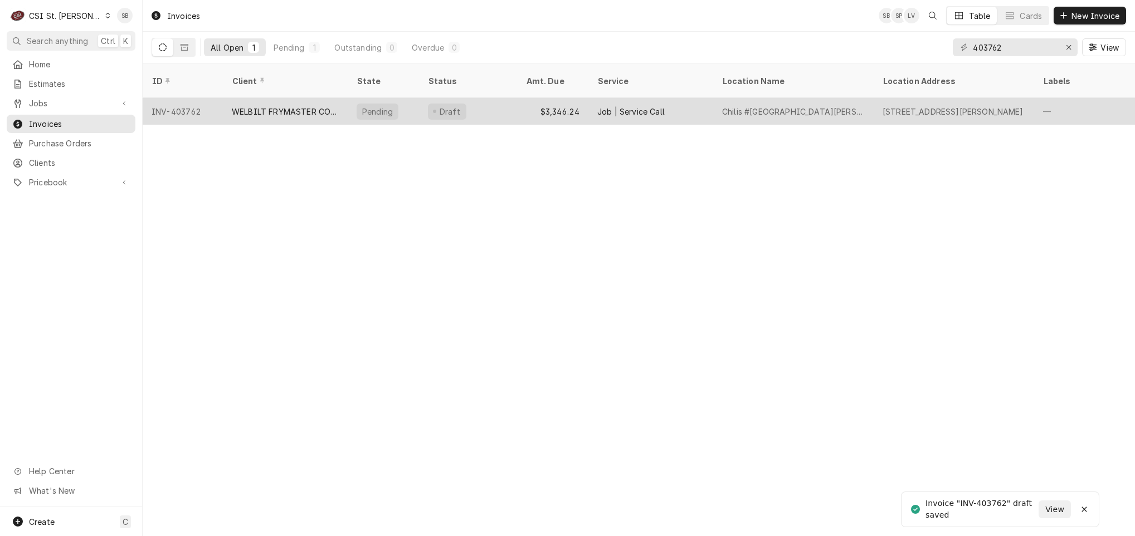
click at [285, 106] on div "WELBILT FRYMASTER CORPORATION" at bounding box center [285, 112] width 107 height 12
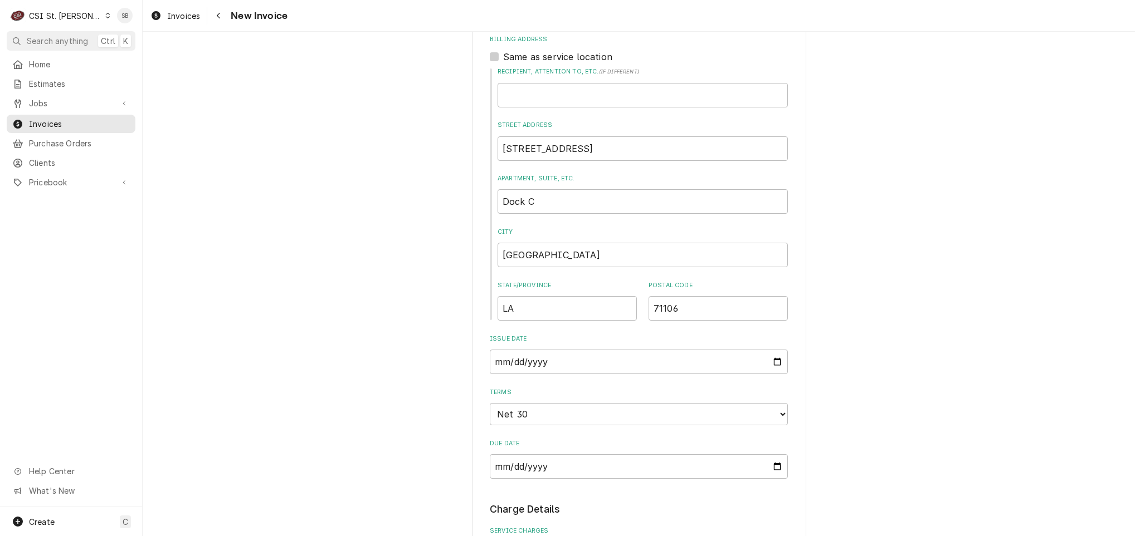
scroll to position [585, 0]
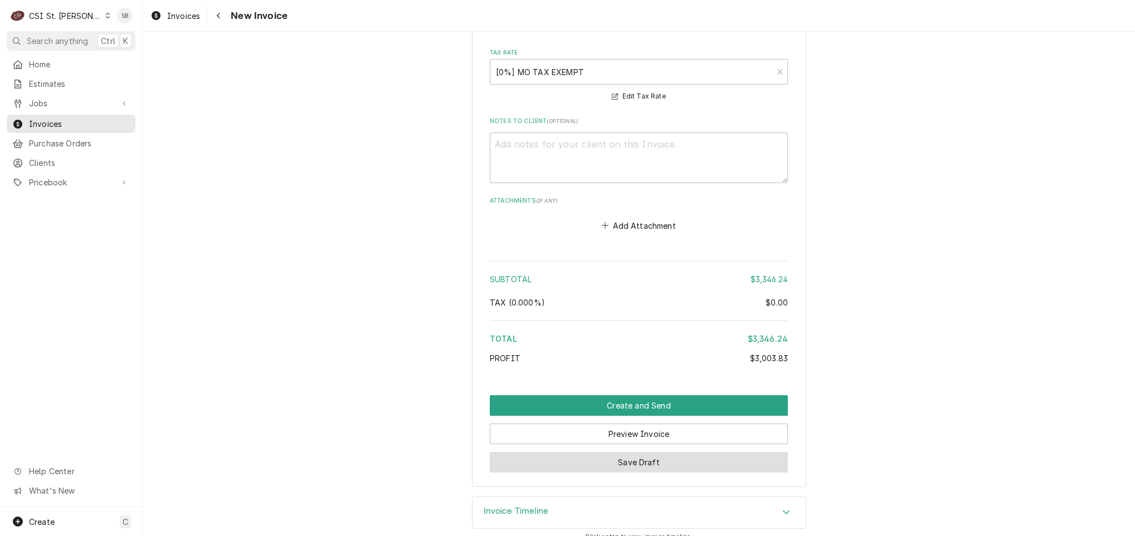
click at [589, 455] on button "Save Draft" at bounding box center [639, 462] width 298 height 21
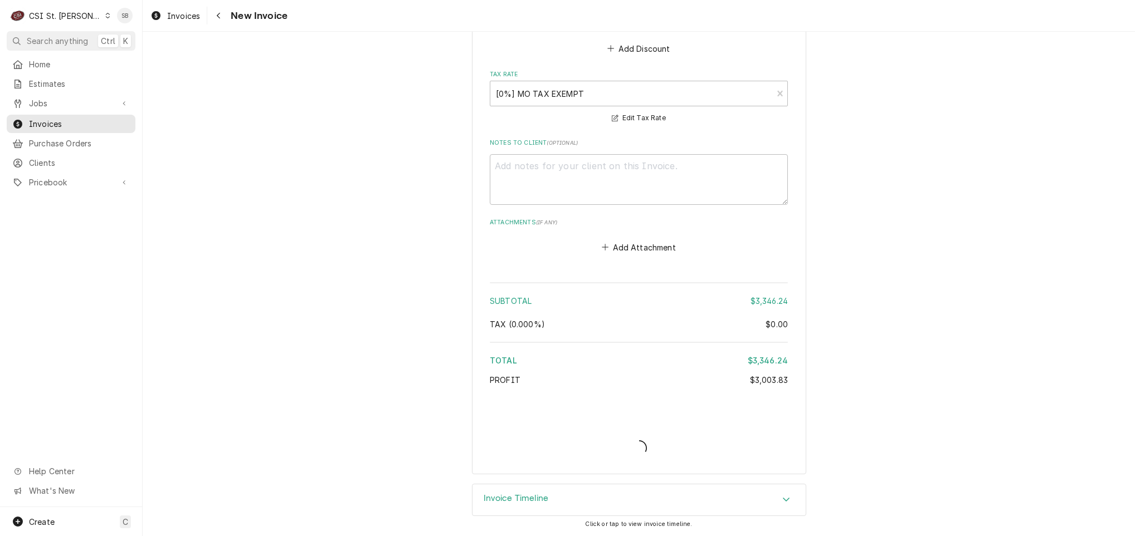
scroll to position [2961, 0]
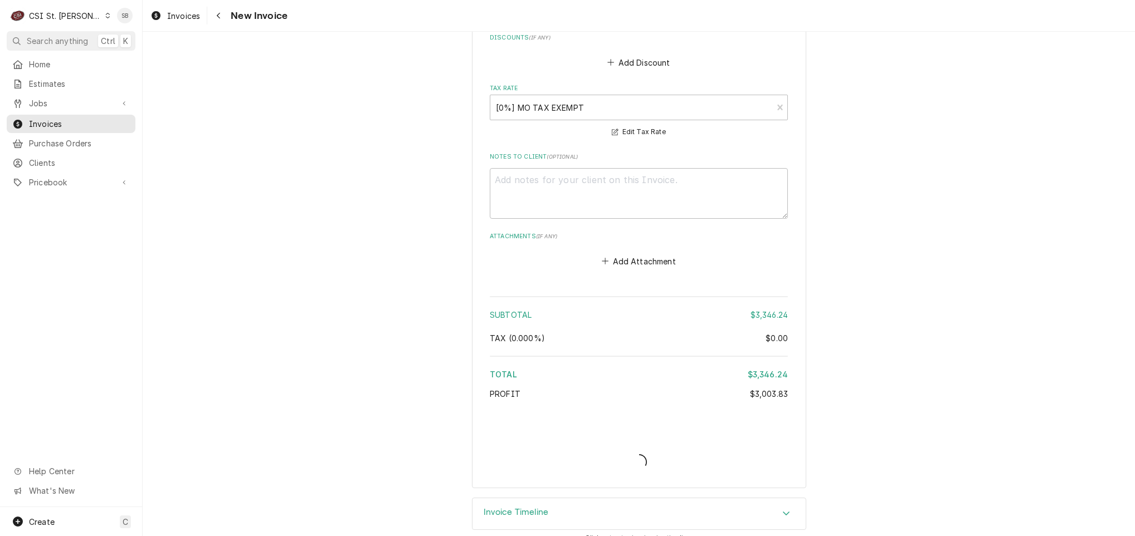
type textarea "x"
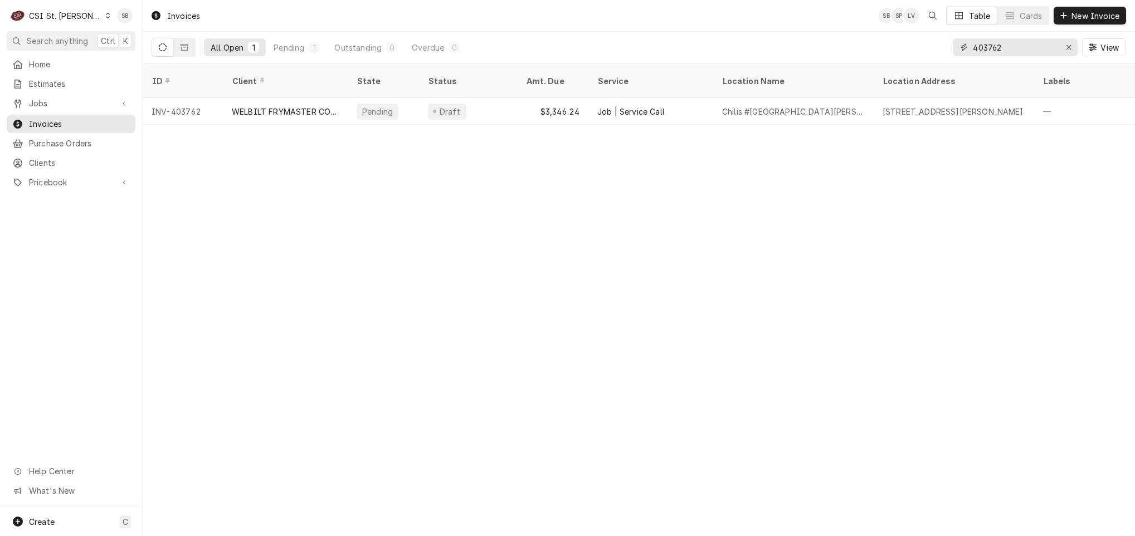
click at [993, 48] on input "403762" at bounding box center [1015, 47] width 84 height 18
paste input "8"
type input "403782"
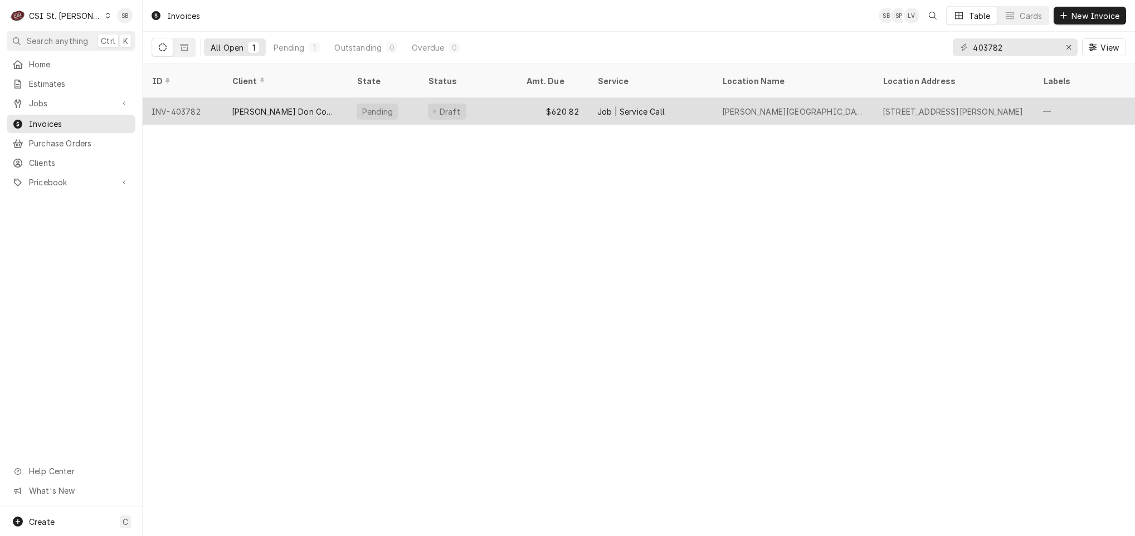
click at [264, 106] on div "[PERSON_NAME] Don Company" at bounding box center [285, 112] width 107 height 12
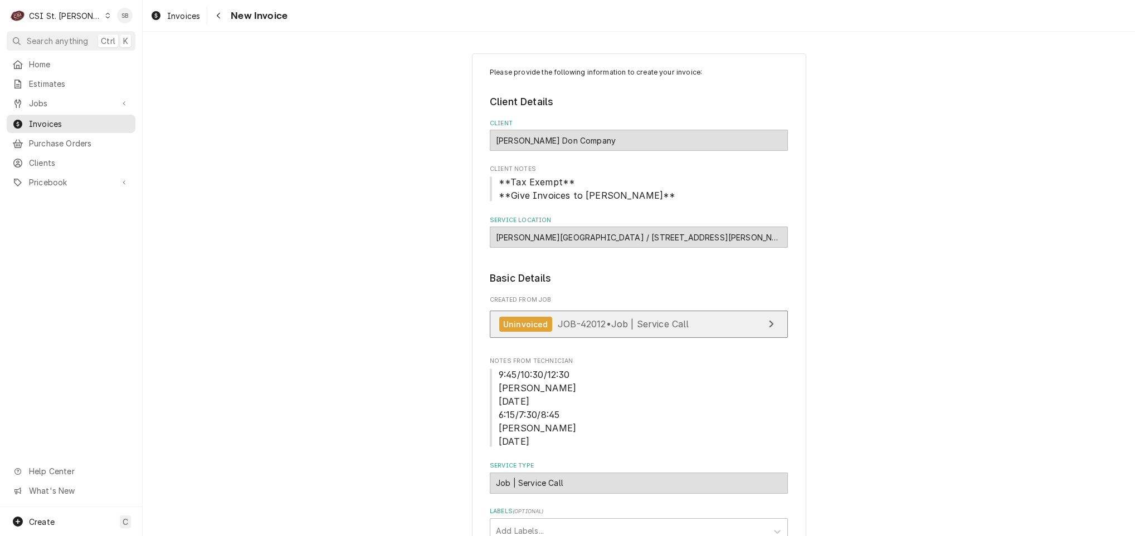
click at [567, 321] on span "JOB-42012 • Job | Service Call" at bounding box center [623, 324] width 131 height 11
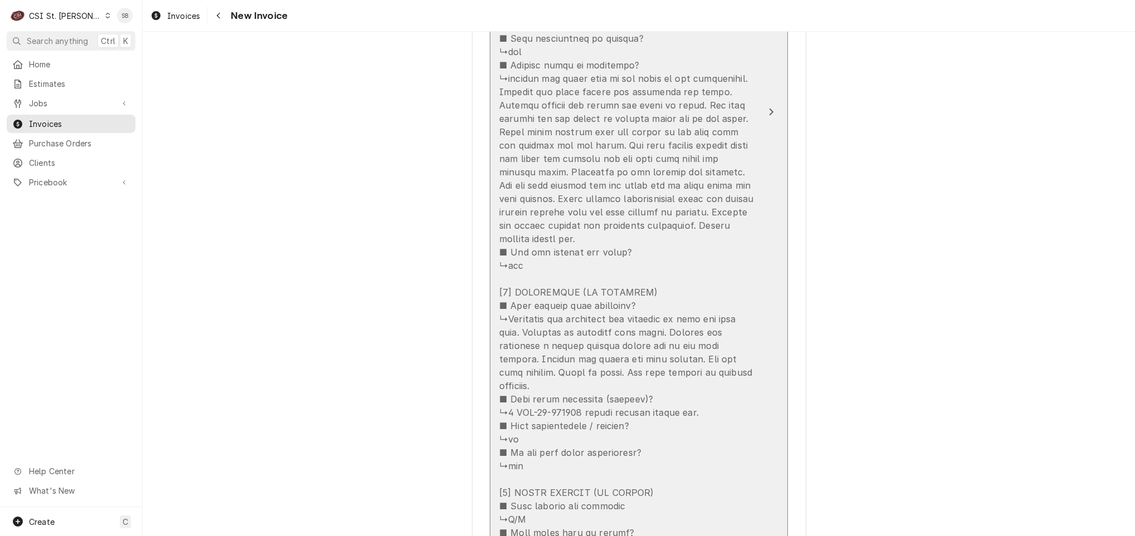
scroll to position [1170, 0]
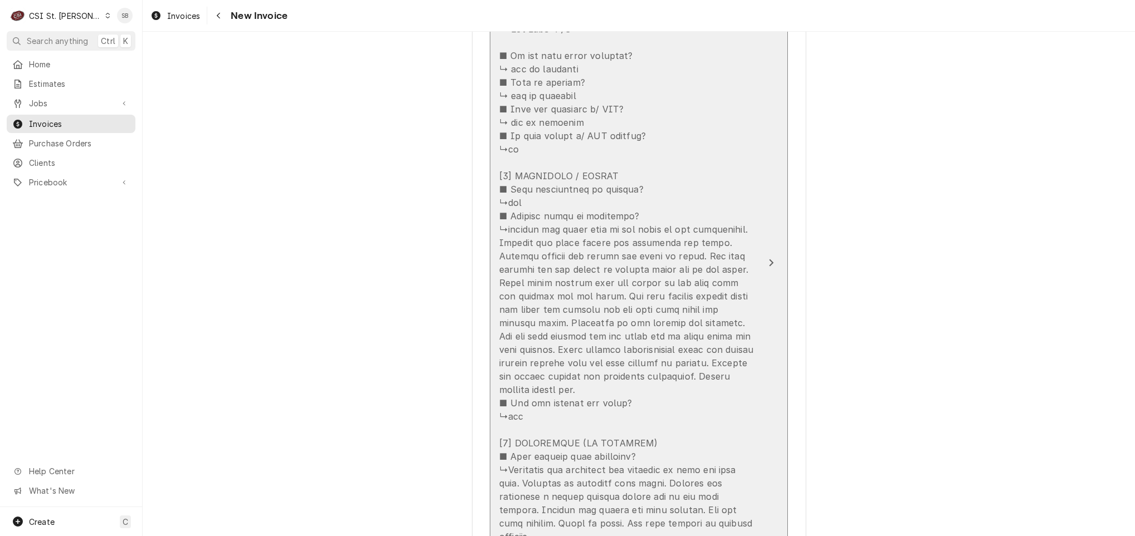
click at [627, 316] on div "Update Line Item" at bounding box center [627, 356] width 256 height 1043
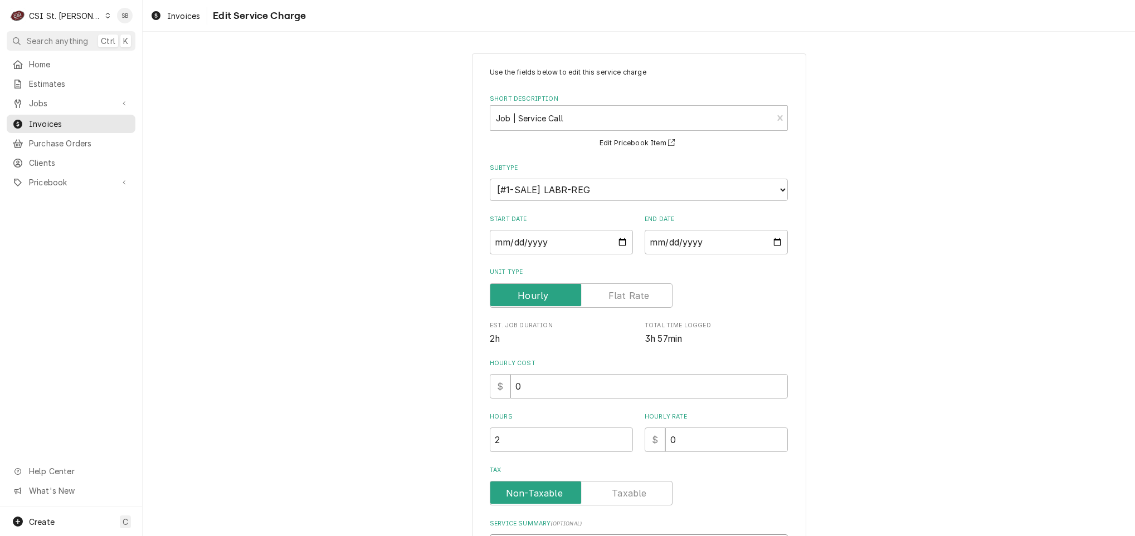
drag, startPoint x: 547, startPoint y: 437, endPoint x: 428, endPoint y: 10, distance: 442.9
click at [430, 10] on div "Invoices Edit Service Charge Use the fields below to edit this service charge S…" at bounding box center [639, 268] width 992 height 536
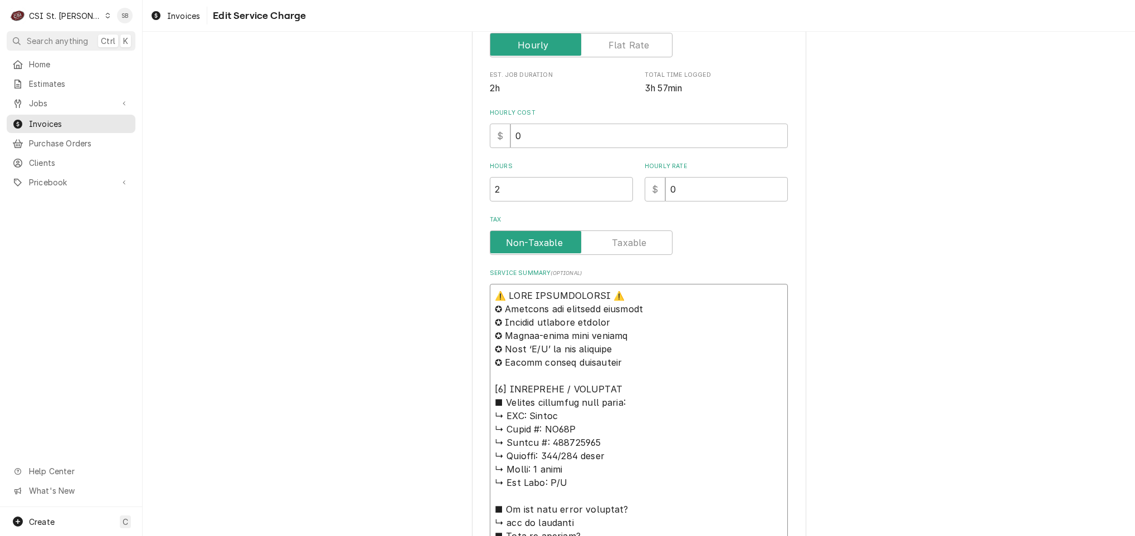
scroll to position [13, 0]
drag, startPoint x: 584, startPoint y: 432, endPoint x: 542, endPoint y: 413, distance: 45.9
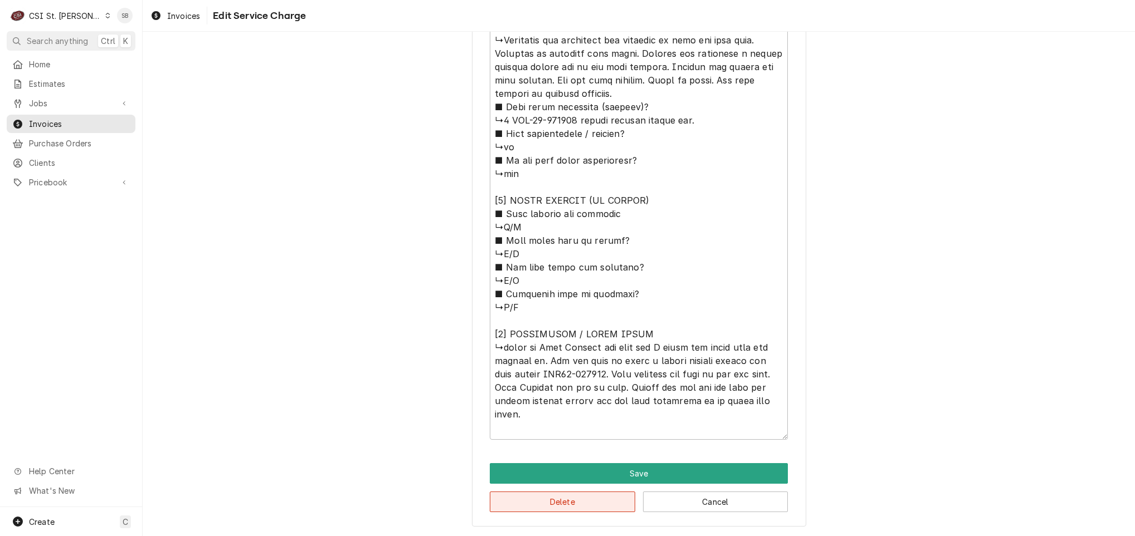
click at [551, 505] on button "Delete" at bounding box center [562, 502] width 145 height 21
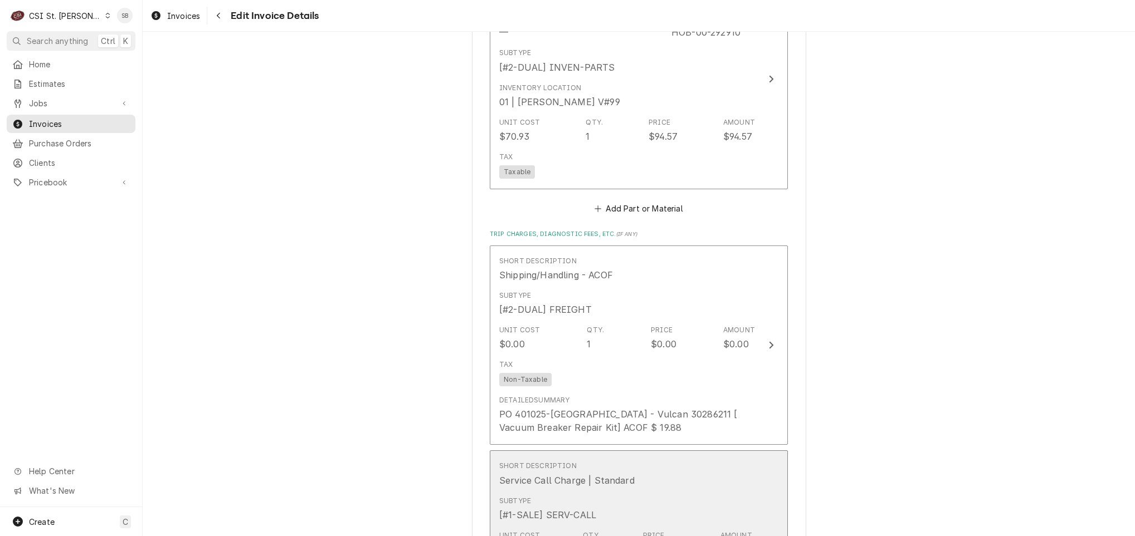
scroll to position [1227, 0]
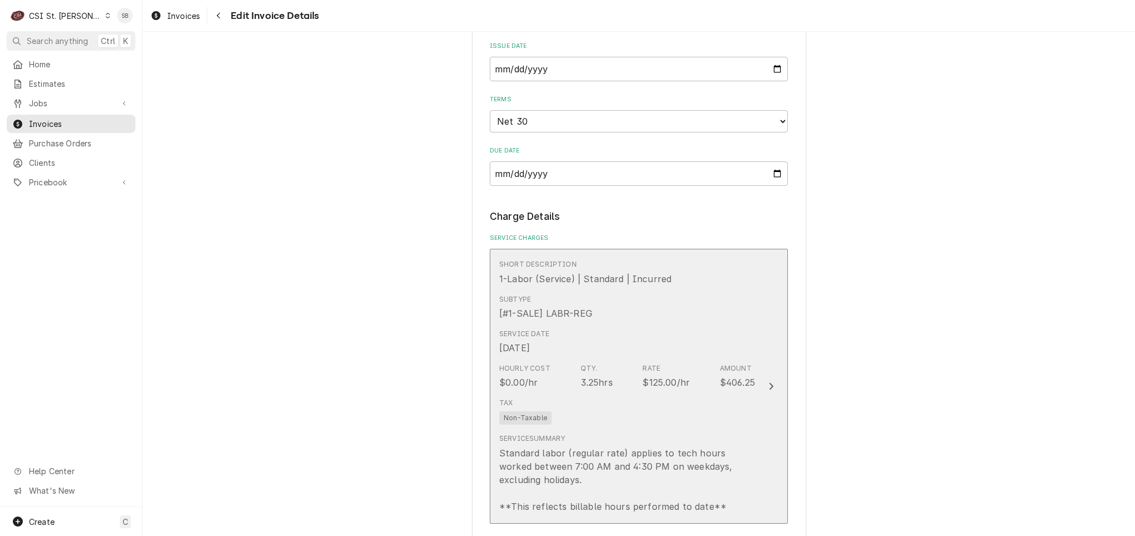
click at [600, 312] on div "Subtype [#1-SALE] LABR-REG" at bounding box center [627, 307] width 256 height 35
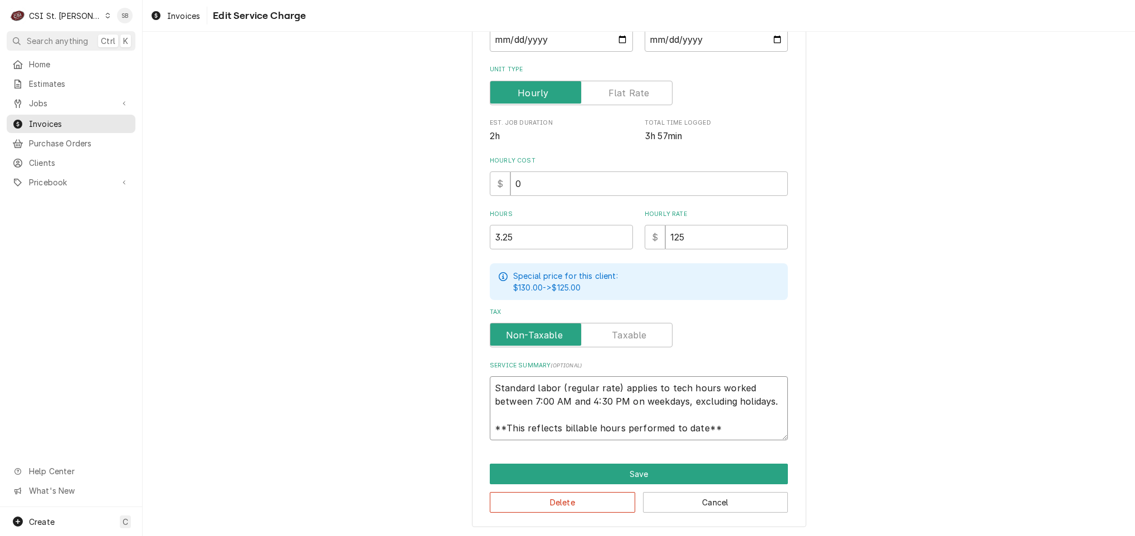
scroll to position [13, 0]
drag, startPoint x: 488, startPoint y: 378, endPoint x: 887, endPoint y: 532, distance: 427.9
click at [893, 536] on html "C CSI St. [PERSON_NAME] SB Search anything Ctrl K Home Estimates Jobs Jobs Job …" at bounding box center [567, 268] width 1135 height 536
type textarea "x"
type textarea "B"
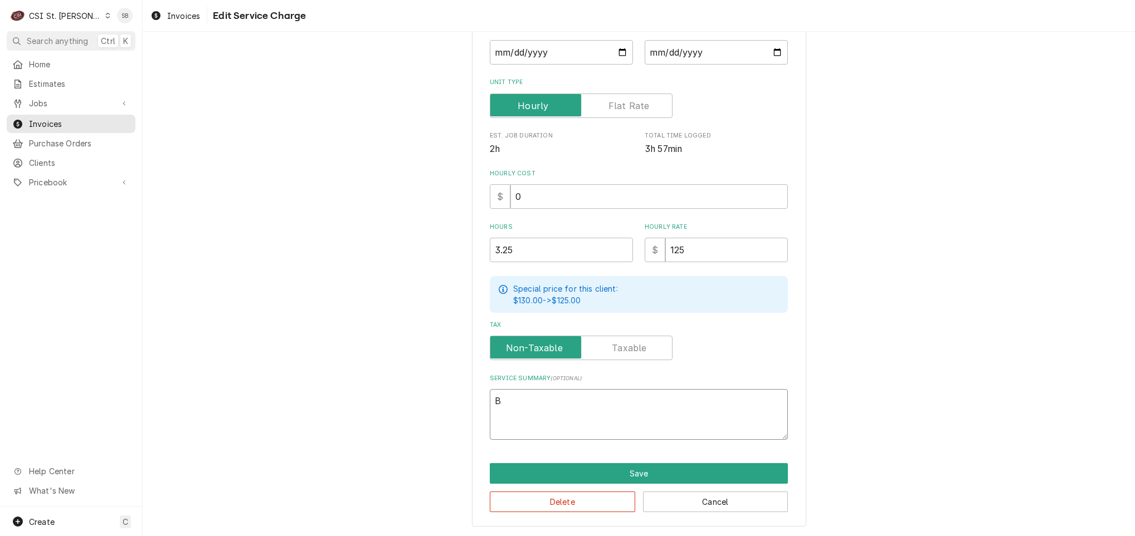
scroll to position [189, 0]
type textarea "x"
type textarea "Br"
type textarea "x"
type textarea "Bra"
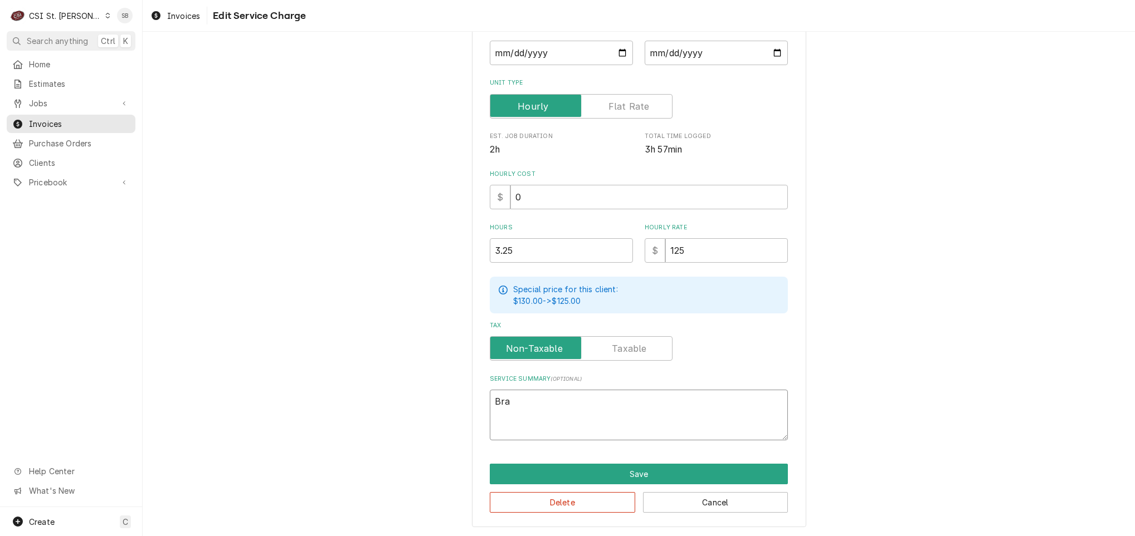
type textarea "x"
type textarea "Bran"
type textarea "x"
type textarea "Brand"
type textarea "x"
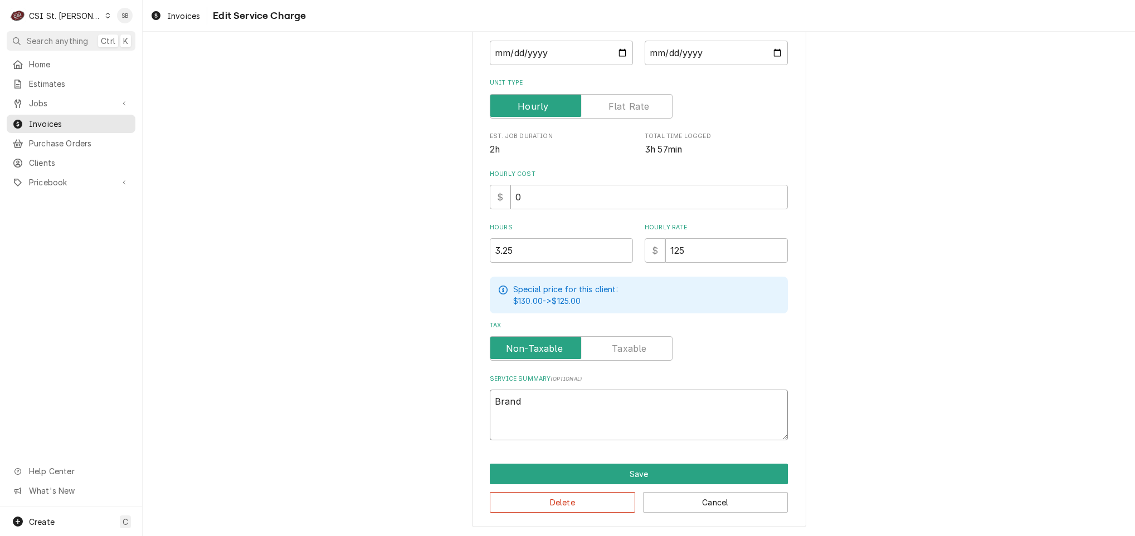
type textarea "Brand:"
type textarea "x"
type textarea "Brand:"
type textarea "x"
type textarea "Brand: H"
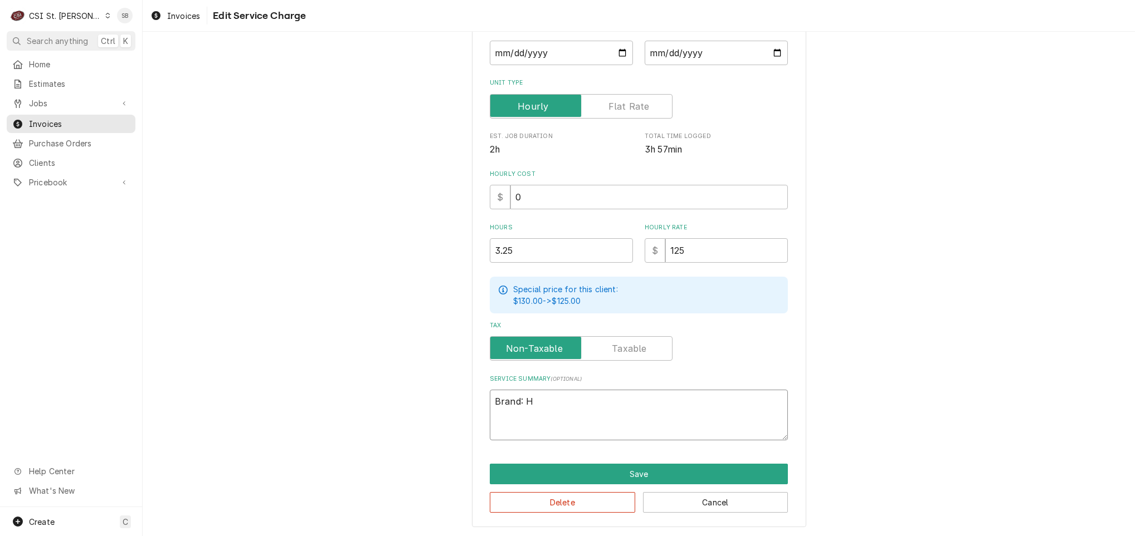
type textarea "x"
type textarea "Brand: Ho"
type textarea "x"
type textarea "Brand: Hob"
type textarea "x"
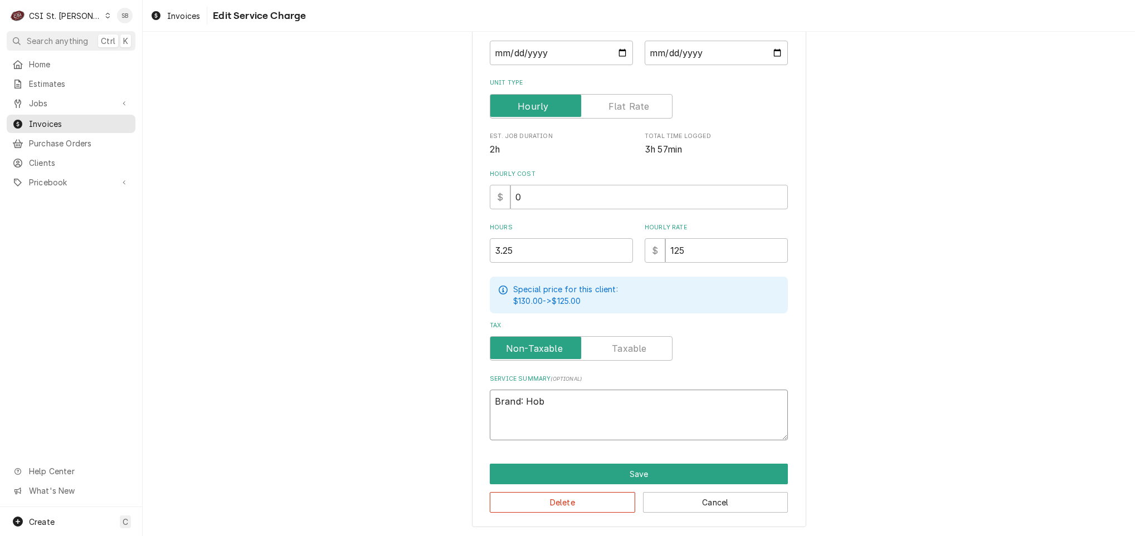
type textarea "Brand: Hoba"
type textarea "x"
type textarea "Brand: Hobar"
type textarea "x"
type textarea "Brand: [GEOGRAPHIC_DATA]"
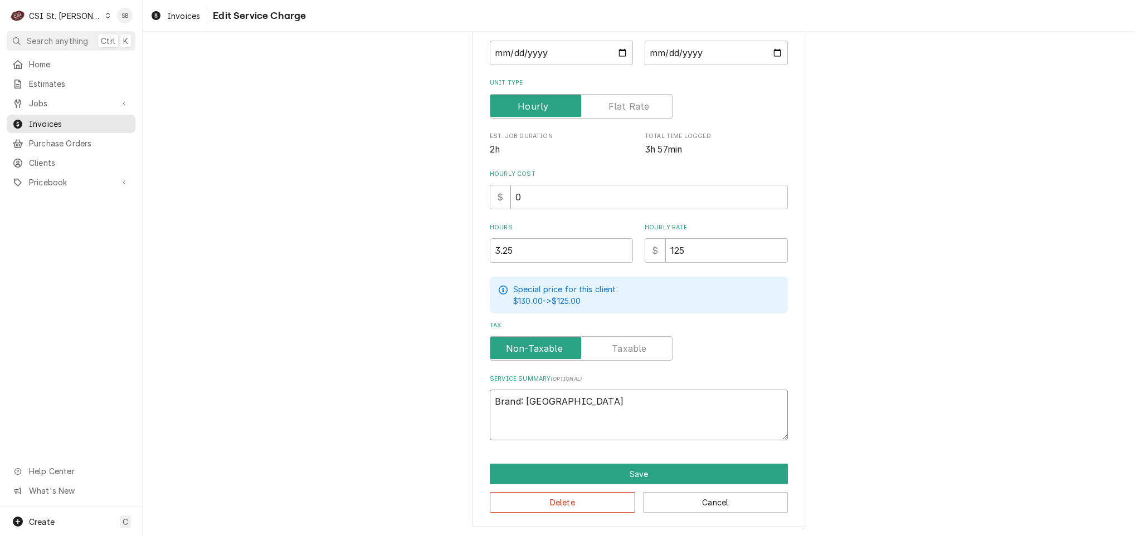
type textarea "x"
type textarea "Brand: [GEOGRAPHIC_DATA]"
type textarea "x"
type textarea "Brand: [GEOGRAPHIC_DATA] /"
type textarea "x"
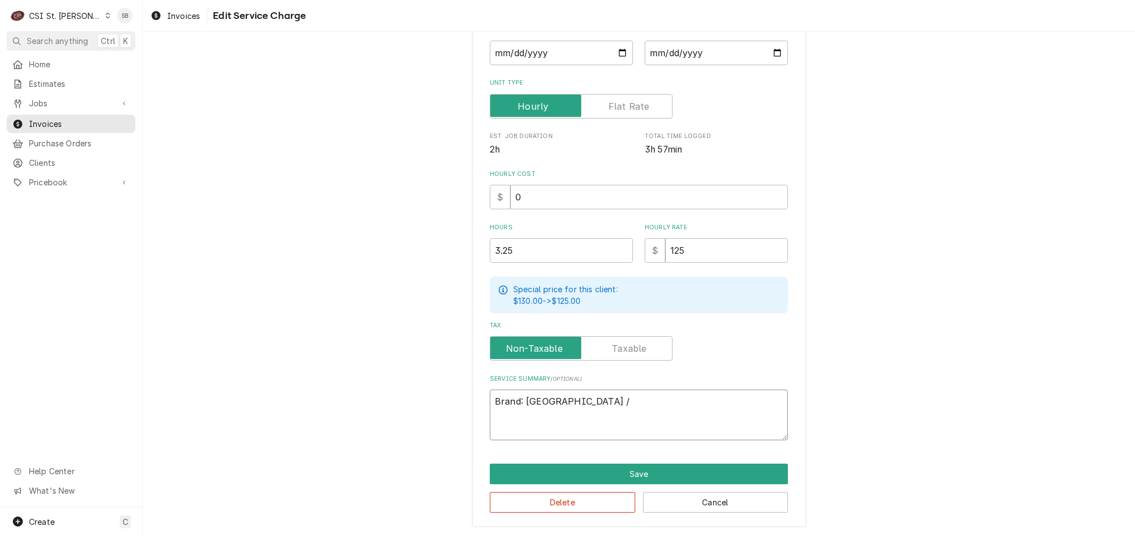
type textarea "Brand: [GEOGRAPHIC_DATA] /"
type textarea "x"
type textarea "Brand: [GEOGRAPHIC_DATA] / M"
type textarea "x"
type textarea "Brand: [GEOGRAPHIC_DATA] / Mo"
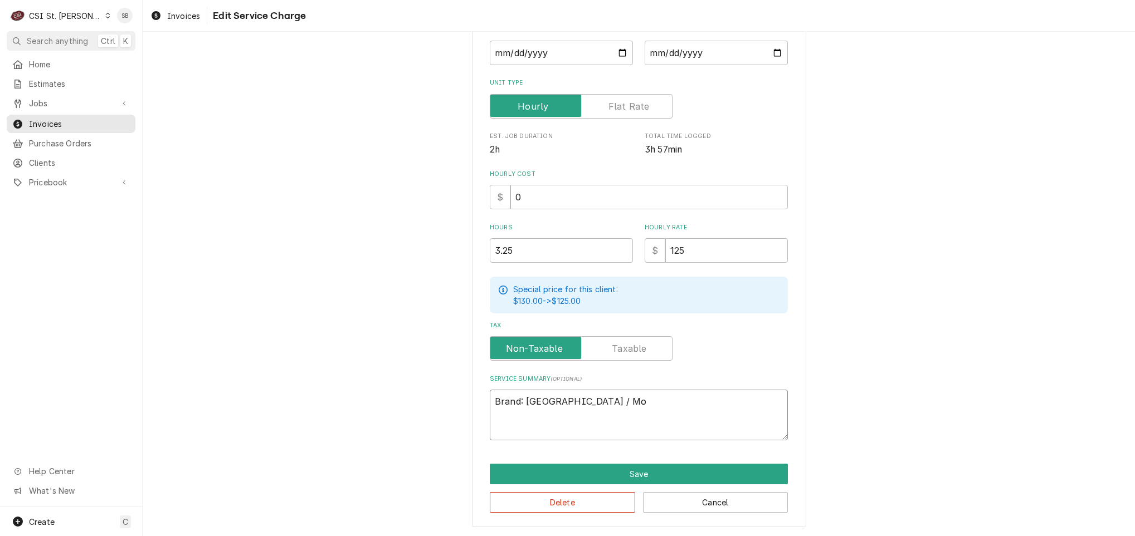
type textarea "x"
type textarea "Brand: [GEOGRAPHIC_DATA] / Mod"
type textarea "x"
type textarea "Brand: [GEOGRAPHIC_DATA] / Mode"
type textarea "x"
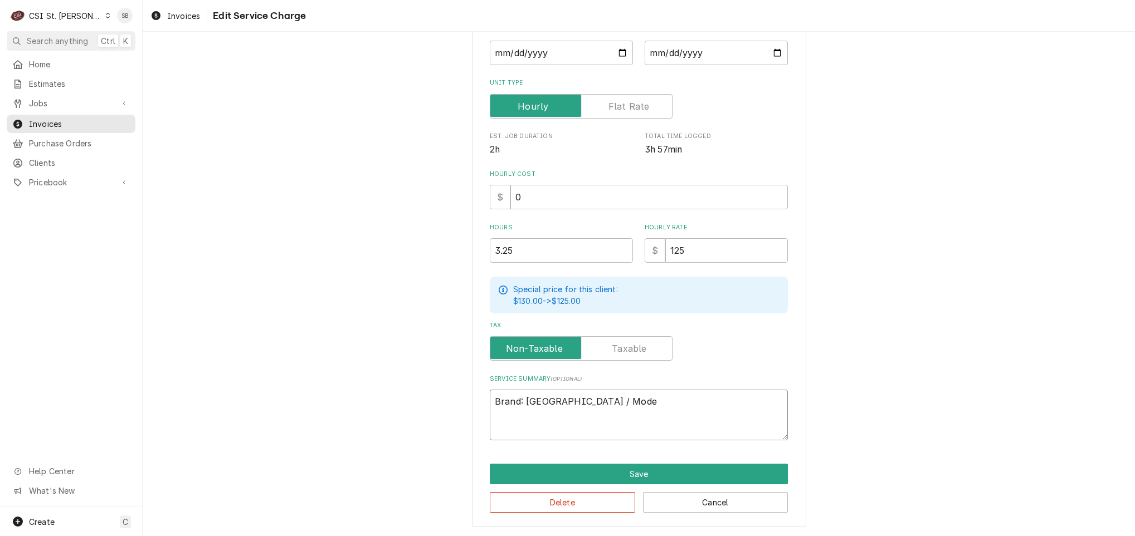
type textarea "Brand: Hobart / Model"
type textarea "x"
type textarea "Brand: [GEOGRAPHIC_DATA] / Model:"
type textarea "x"
type textarea "Brand: [GEOGRAPHIC_DATA] / Model:"
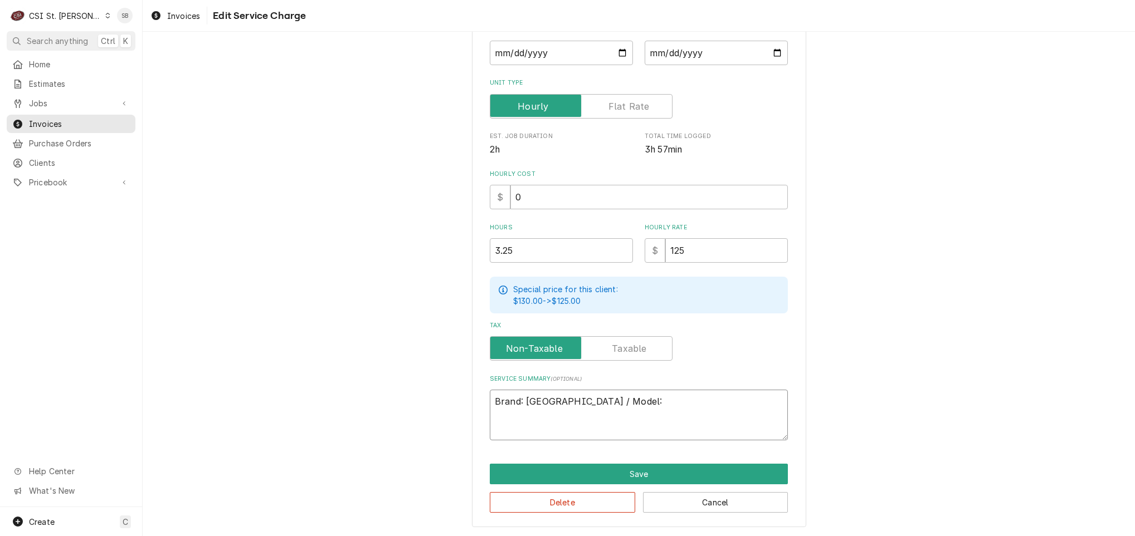
paste textarea "AM15T ↳ 𝗦𝗲𝗿𝗶𝗮𝗹 #: 231172928"
type textarea "x"
type textarea "Brand: [GEOGRAPHIC_DATA] / Model: AM15T ↳ 𝗦𝗲𝗿𝗶𝗮𝗹 #: 231172928"
drag, startPoint x: 532, startPoint y: 414, endPoint x: 662, endPoint y: 392, distance: 131.8
click at [662, 392] on textarea "Brand: [GEOGRAPHIC_DATA] / Model: AM15T ↳ 𝗦𝗲𝗿𝗶𝗮𝗹 #: 231172928" at bounding box center [639, 415] width 298 height 51
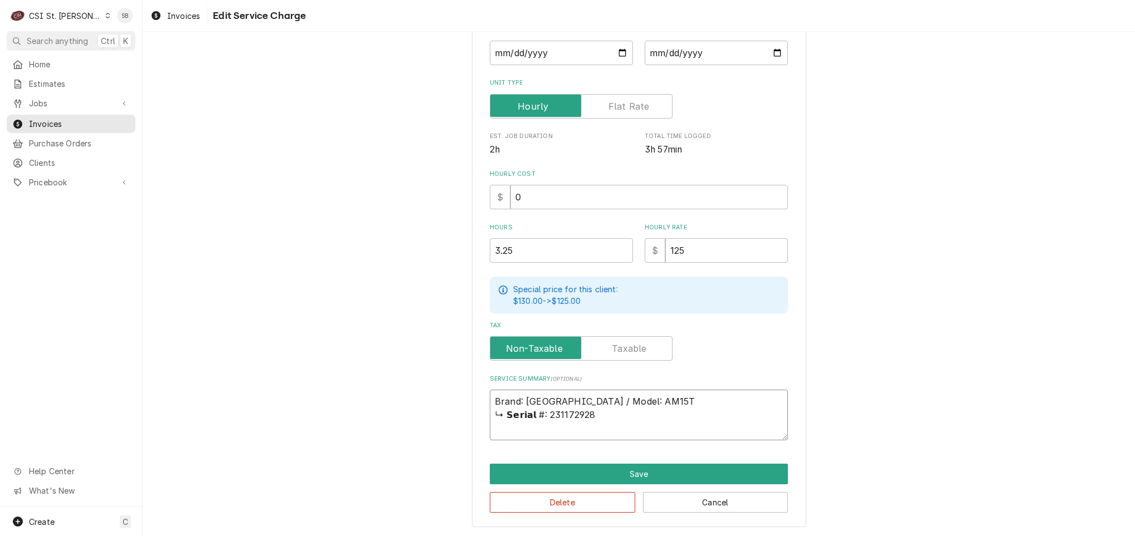
type textarea "x"
type textarea "Brand: [GEOGRAPHIC_DATA] / Model: AM15T : 231172928"
type textarea "x"
type textarea "Brand: [GEOGRAPHIC_DATA] / Model: AM15T /: 231172928"
type textarea "x"
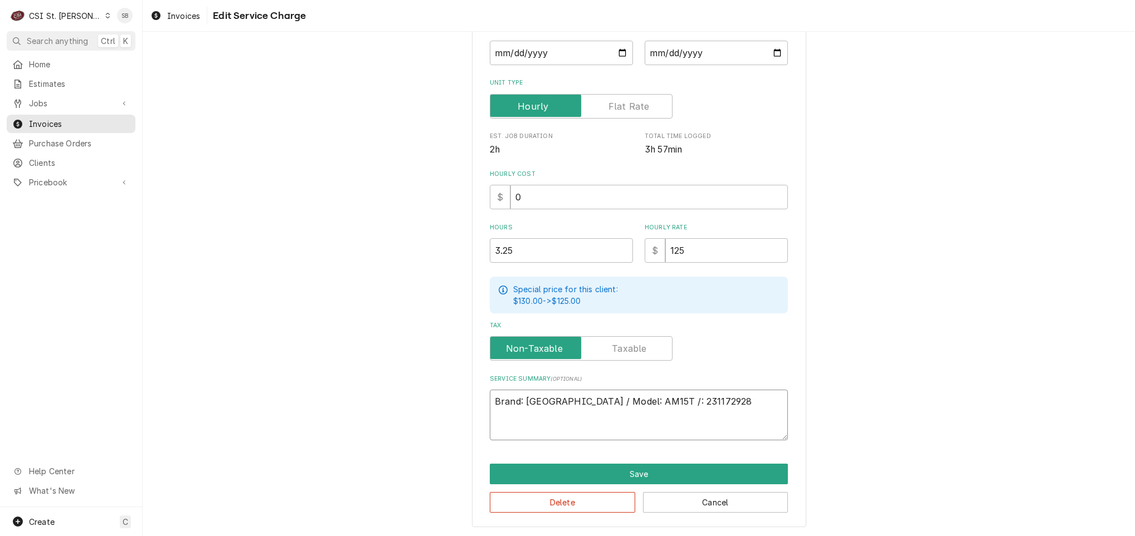
type textarea "Brand: [GEOGRAPHIC_DATA] / Model: AM15T / : 231172928"
type textarea "x"
type textarea "Brand: [GEOGRAPHIC_DATA] / Model: AM15T / S: 231172928"
type textarea "x"
type textarea "Brand: [GEOGRAPHIC_DATA] / Model: AM15T / Se: 231172928"
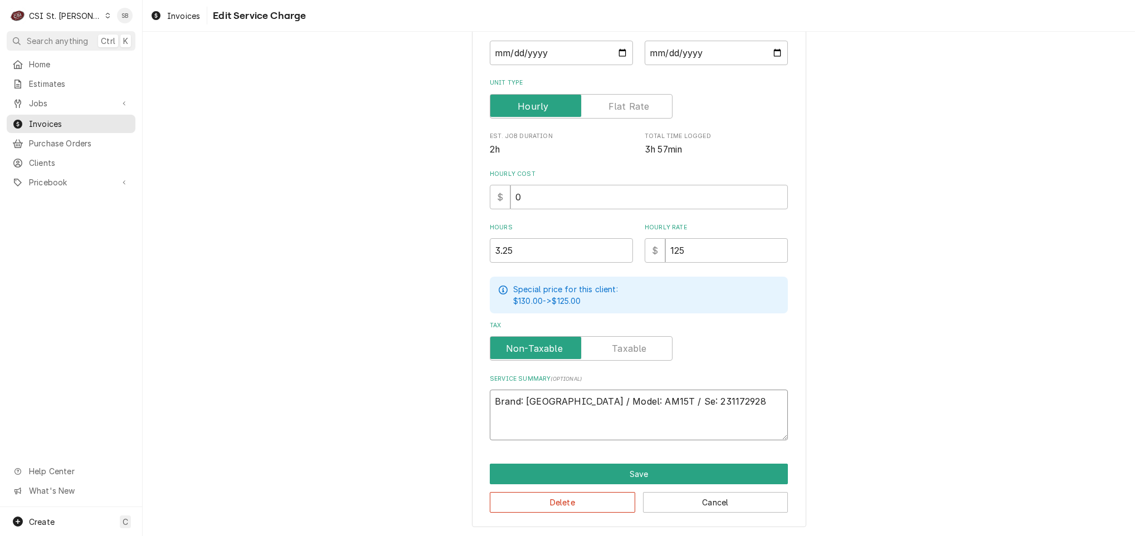
type textarea "x"
type textarea "Brand: [GEOGRAPHIC_DATA] / Model: AM15T / Seri: 231172928"
type textarea "x"
type textarea "Brand: [GEOGRAPHIC_DATA] / Model: AM15T / Seria: 231172928"
type textarea "x"
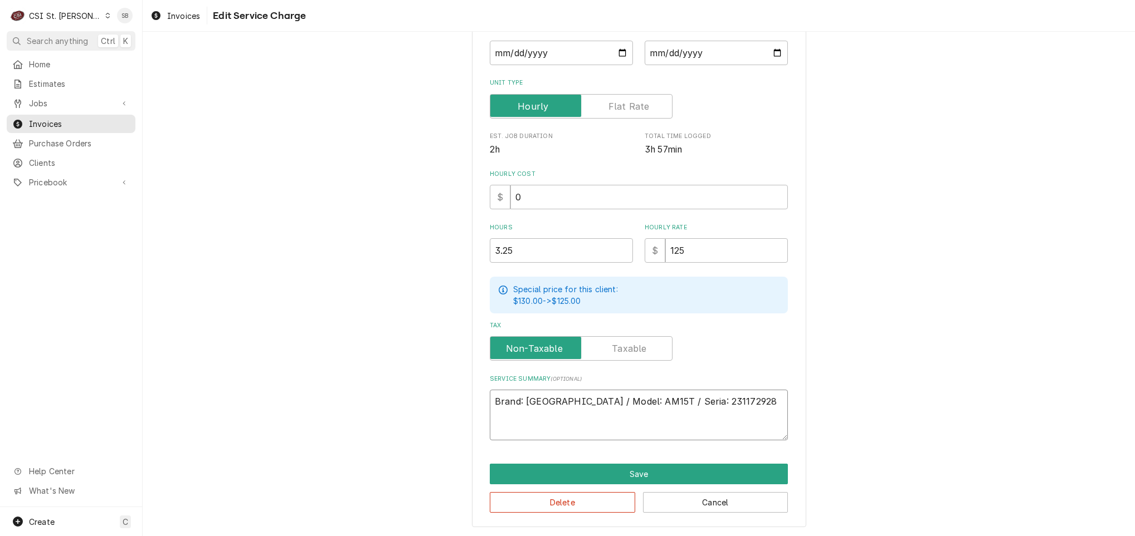
type textarea "Brand: [GEOGRAPHIC_DATA] / Model: AM15T / Serial: 231172928"
click at [712, 404] on textarea "Brand: [GEOGRAPHIC_DATA] / Model: AM15T / Serial: 231172928" at bounding box center [639, 415] width 298 height 51
type textarea "x"
type textarea "Brand: [GEOGRAPHIC_DATA] / Model: AM15T / Serial: 231172928"
type textarea "x"
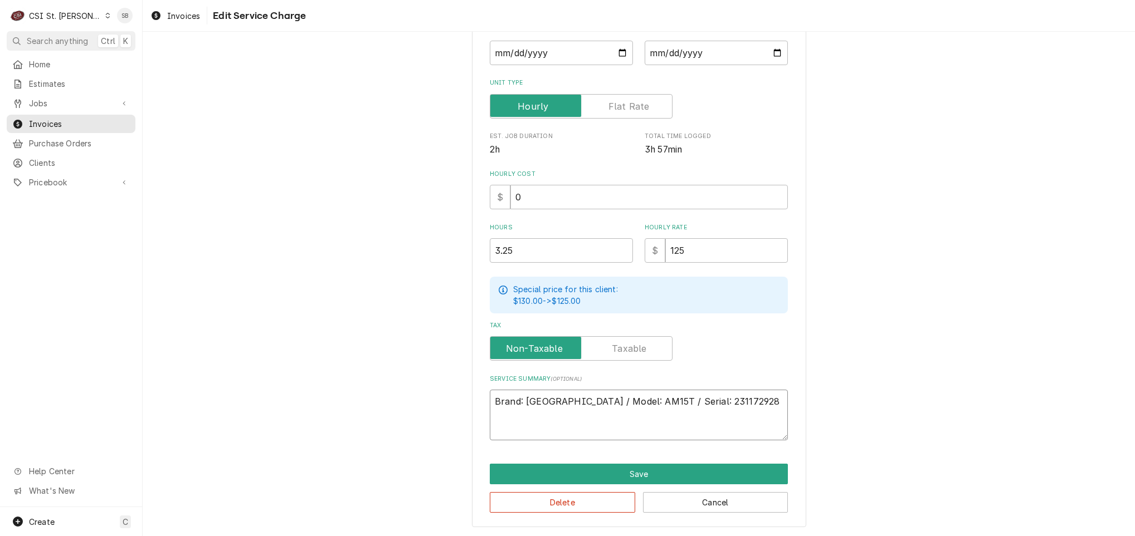
type textarea "Brand: Hobart / Model: AM15T / Serial: 231172928"
drag, startPoint x: 503, startPoint y: 253, endPoint x: 344, endPoint y: 259, distance: 158.9
click at [351, 259] on div "Use the fields below to edit this service charge Short Description 1-Labor (Ser…" at bounding box center [639, 195] width 992 height 683
type textarea "x"
type input "4"
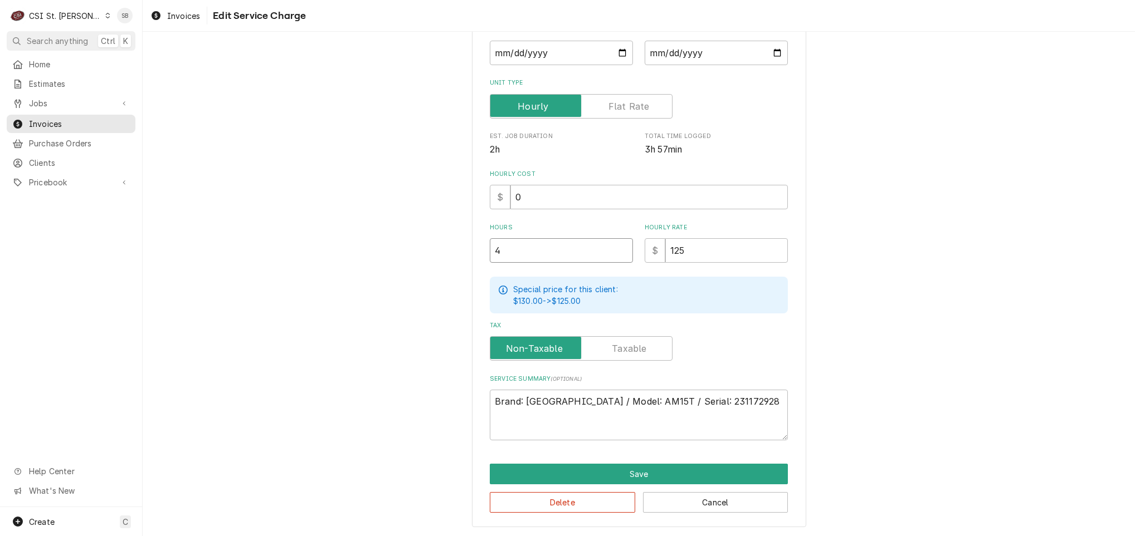
type textarea "x"
type input "4.5"
click at [499, 54] on input "2025-09-05" at bounding box center [561, 53] width 143 height 25
type textarea "x"
type input "2025-08-05"
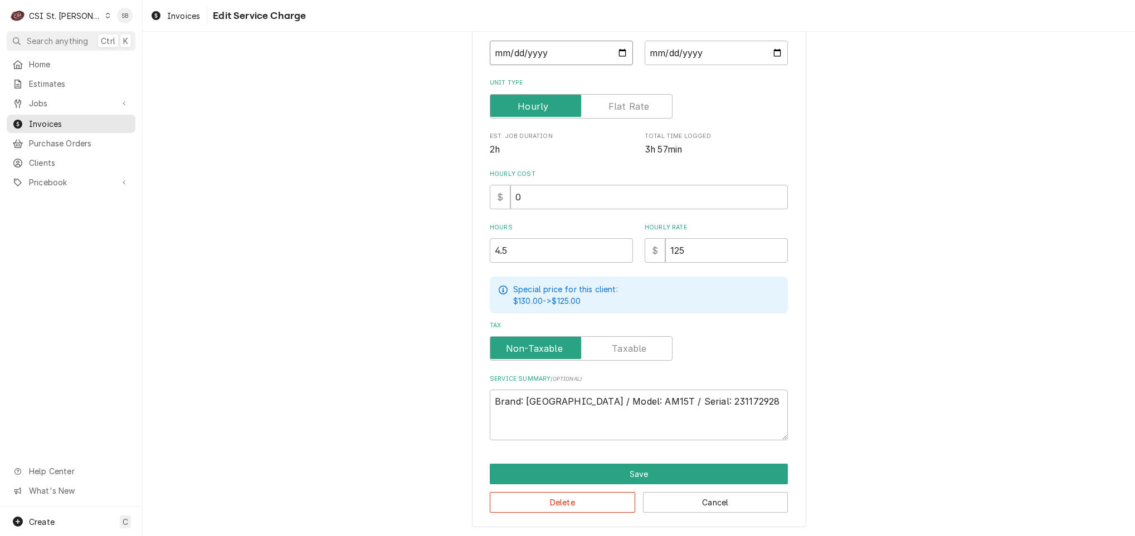
type textarea "x"
type input "2025-08-01"
type textarea "x"
type input "2025-08-14"
click at [638, 442] on div "Use the fields below to edit this service charge Short Description 1-Labor (Ser…" at bounding box center [639, 195] width 334 height 663
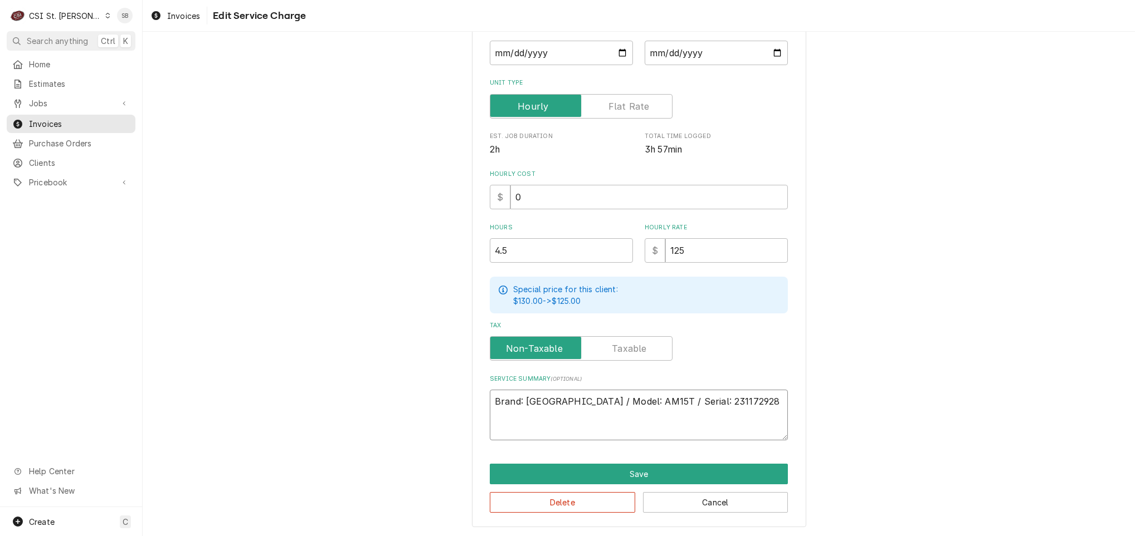
click at [638, 427] on textarea "Brand: Hobart / Model: AM15T / Serial: 231172928" at bounding box center [639, 415] width 298 height 51
paste textarea "Service was performed on Hobart AM15T dish machine (Serial #231172928), which w…"
type textarea "x"
type textarea "Brand: Hobart / Model: AM15T / Serial: 231172928 Service was performed on Hobar…"
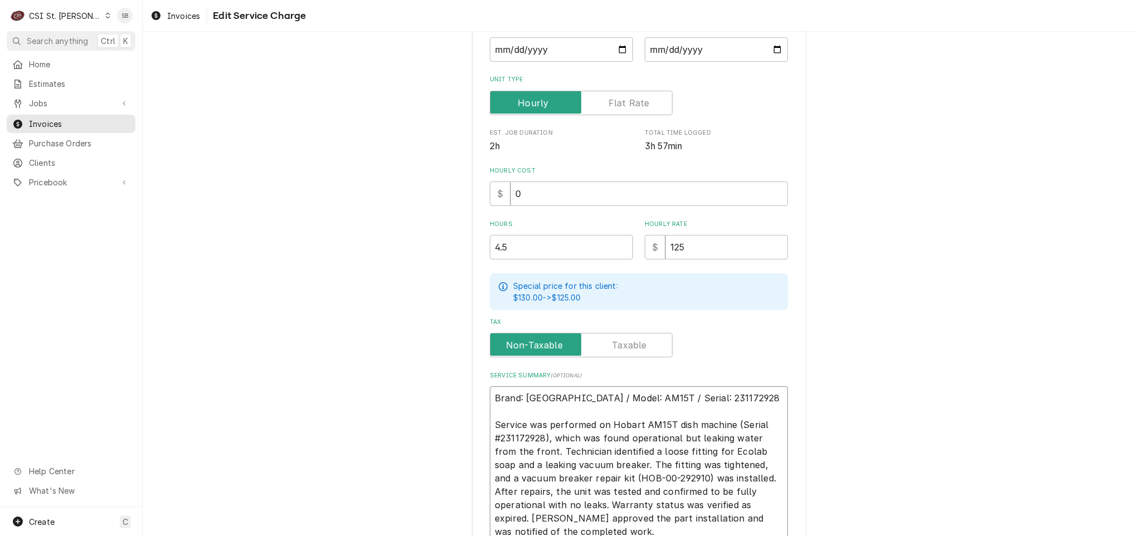
drag, startPoint x: 481, startPoint y: 423, endPoint x: 458, endPoint y: 423, distance: 22.8
click at [458, 423] on div "Use the fields below to edit this service charge Short Description 1-Labor (Ser…" at bounding box center [639, 246] width 992 height 790
type textarea "x"
type textarea "Brand: Hobart / Model: AM15T / Serial: 231172928 Oervice was performed on Hobar…"
type textarea "x"
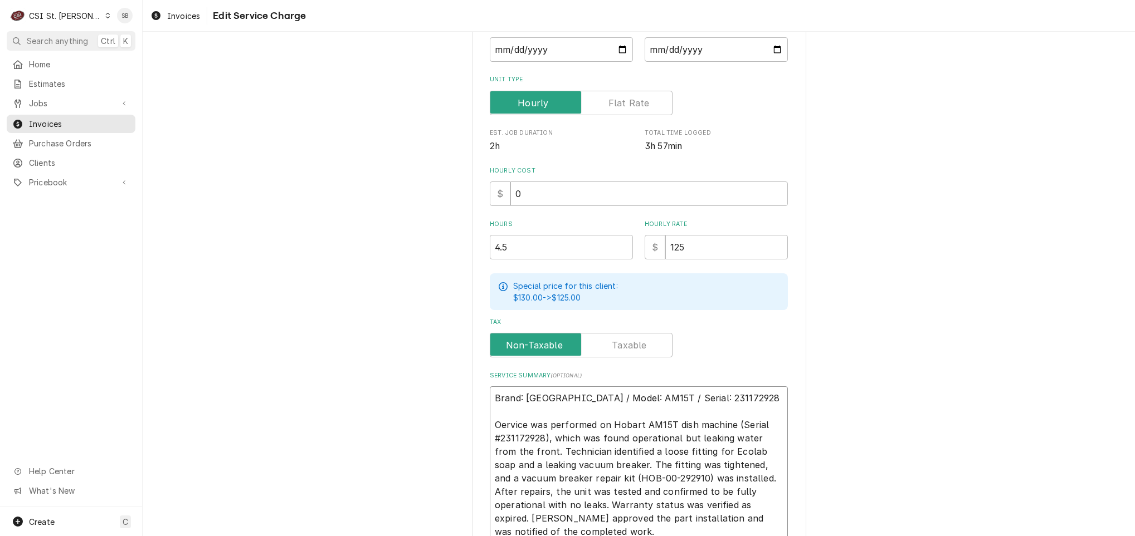
type textarea "Brand: Hobart / Model: AM15T / Serial: 231172928 Onervice was performed on Hoba…"
type textarea "x"
type textarea "Brand: Hobart / Model: AM15T / Serial: 231172928 On ervice was performed on Hob…"
type textarea "x"
type textarea "Brand: Hobart / Model: AM15T / Serial: 231172928 On 8ervice was performed on Ho…"
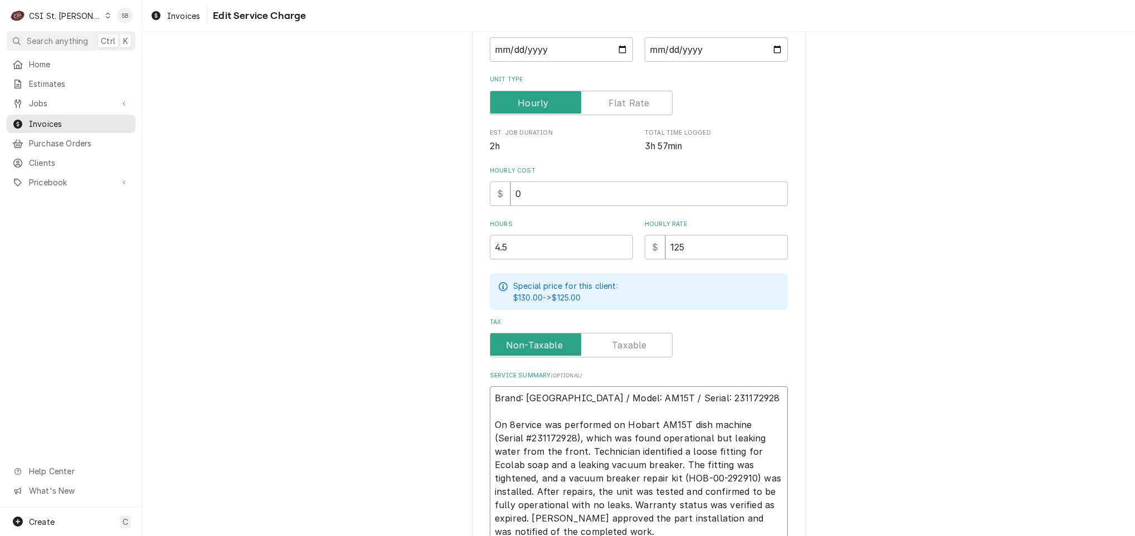
type textarea "x"
type textarea "Brand: Hobart / Model: AM15T / Serial: 231172928 On 8/ervice was performed on H…"
type textarea "x"
type textarea "Brand: Hobart / Model: AM15T / Serial: 231172928 On 8/1ervice was performed on …"
type textarea "x"
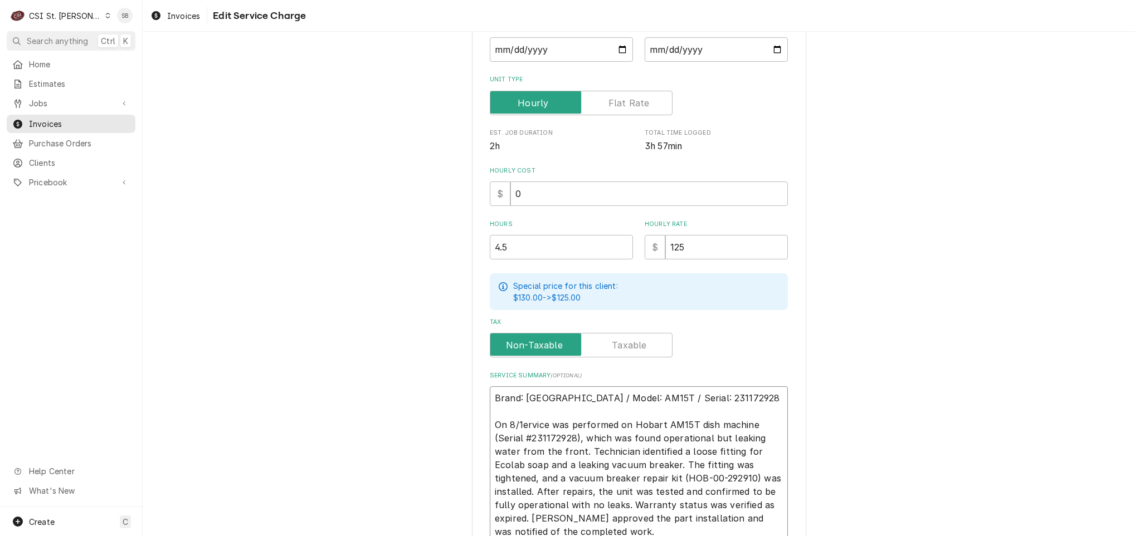
type textarea "Brand: Hobart / Model: AM15T / Serial: 231172928 On 8/14ervice was performed on…"
type textarea "x"
type textarea "Brand: Hobart / Model: AM15T / Serial: 231172928 On 8/14 ervice was performed o…"
type textarea "x"
type textarea "Brand: Hobart / Model: AM15T / Serial: 231172928 On 8/14 service was performed …"
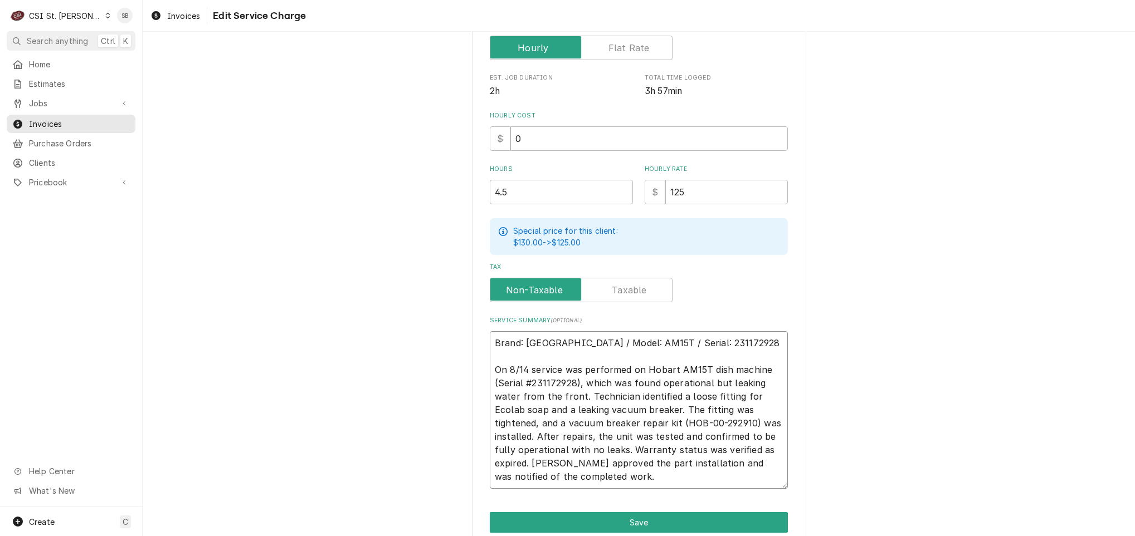
scroll to position [276, 0]
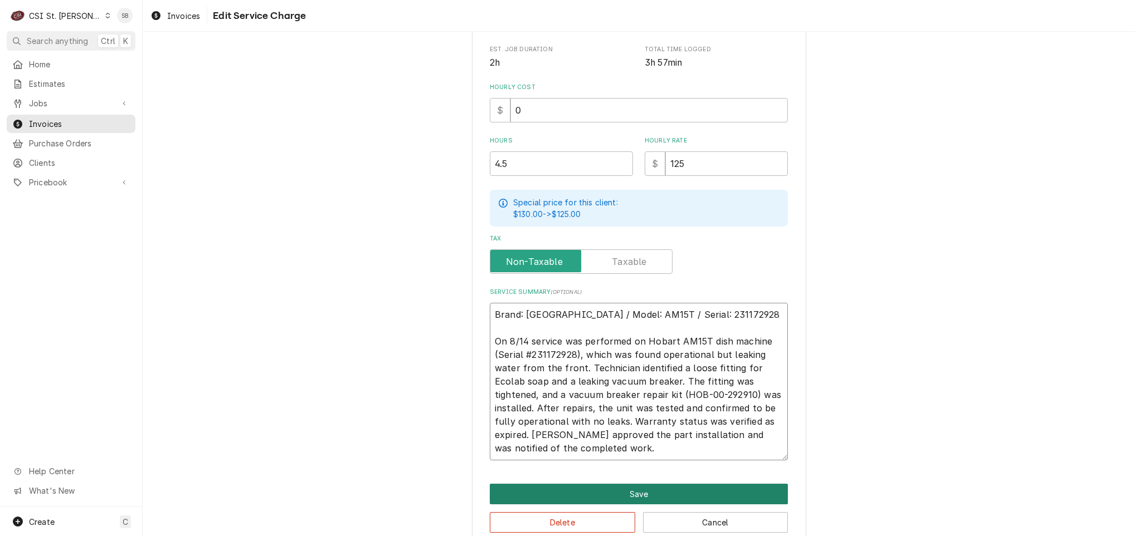
drag, startPoint x: 524, startPoint y: 340, endPoint x: 732, endPoint y: 502, distance: 264.4
click at [732, 502] on div "Use the fields below to edit this service charge Short Description 1-Labor (Ser…" at bounding box center [639, 162] width 334 height 770
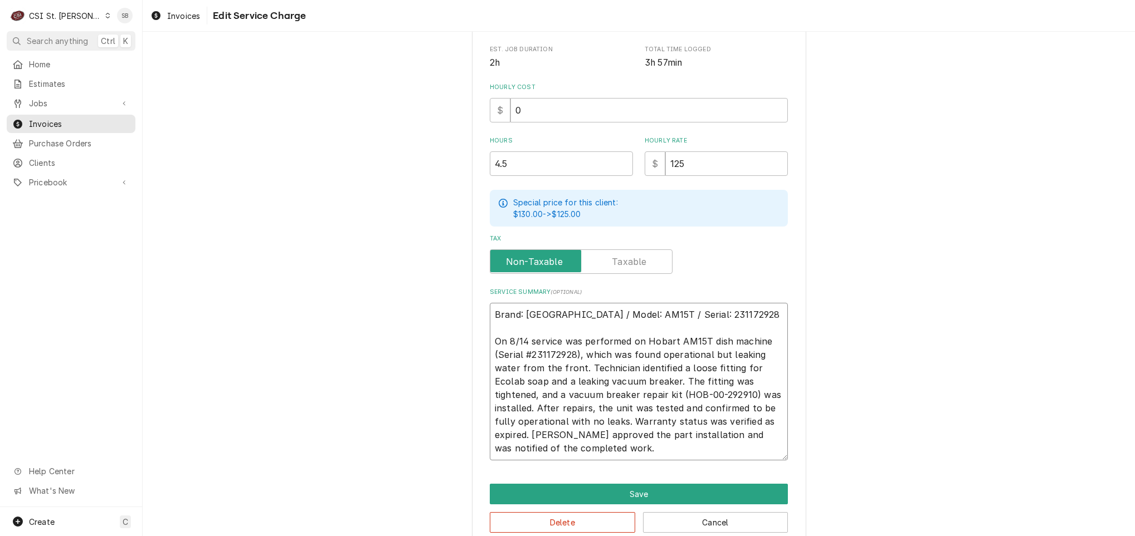
paste textarea "Service was performed on Hobart AM15T dish machine (Serial #231172928) on 09/08…"
type textarea "x"
type textarea "Brand: Hobart / Model: AM15T / Serial: 231172928 On 8/14 Service was performed …"
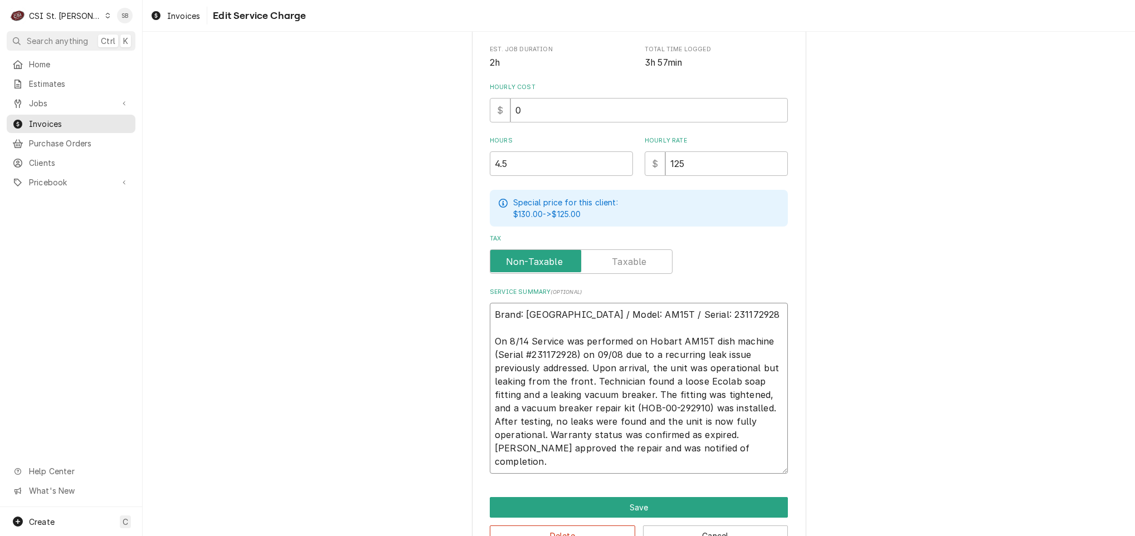
click at [548, 336] on textarea "Brand: Hobart / Model: AM15T / Serial: 231172928 On 8/14 Service was performed …" at bounding box center [639, 388] width 298 height 171
type textarea "x"
type textarea "Brand: Hobart / Model: AM15T / Serial: 231172928 On 8/14 swas performed on Hoba…"
type textarea "x"
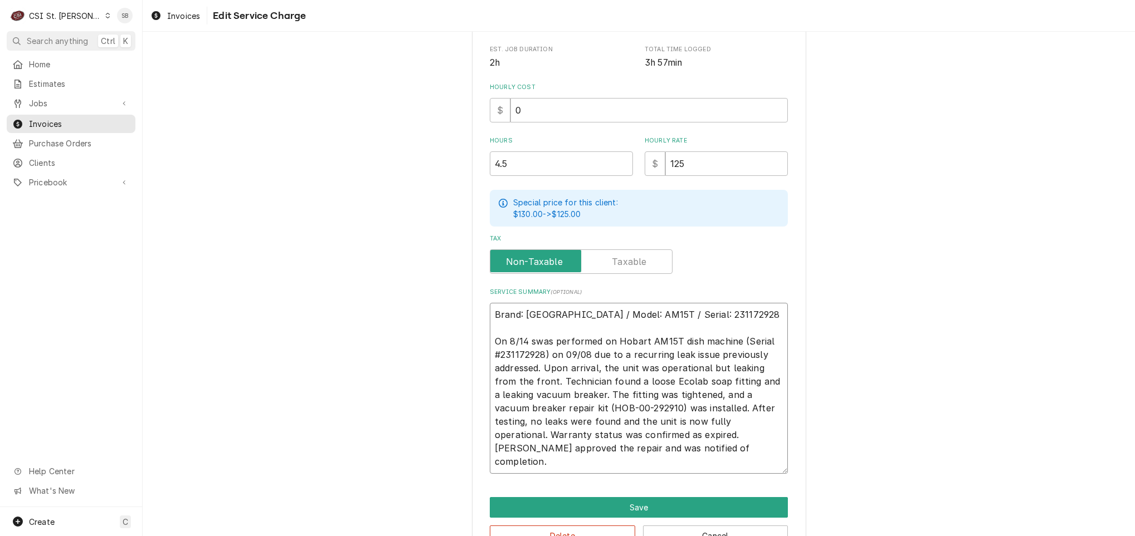
type textarea "Brand: Hobart / Model: AM15T / Serial: 231172928 On 8/14 sewas performed on Hob…"
type textarea "x"
type textarea "Brand: Hobart / Model: AM15T / Serial: 231172928 On 8/14 serwas performed on Ho…"
type textarea "x"
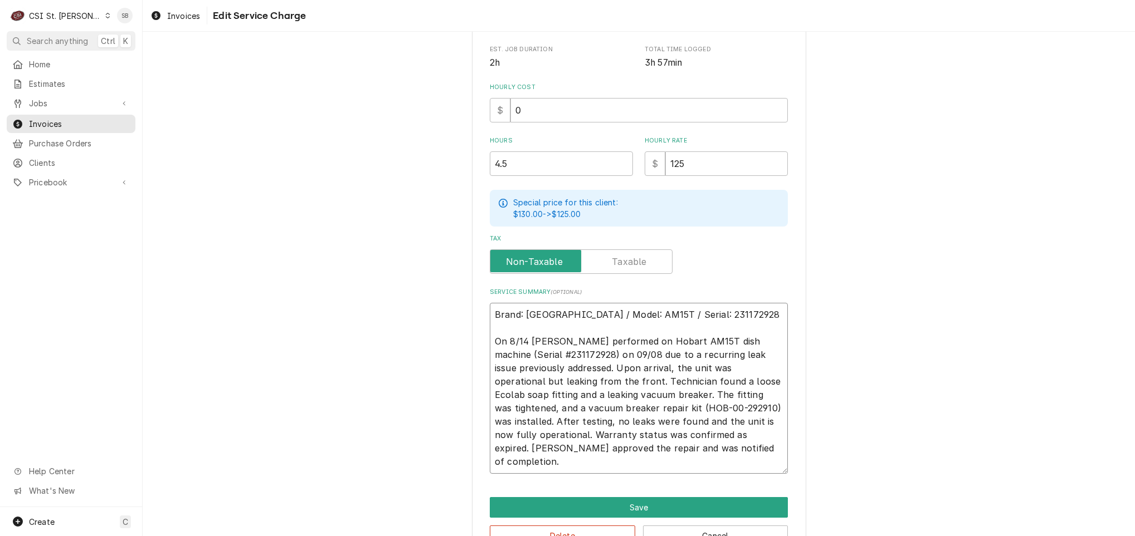
type textarea "Brand: Hobart / Model: AM15T / Serial: 231172928 On 8/14 servwas performed on H…"
type textarea "x"
type textarea "Brand: Hobart / Model: AM15T / Serial: 231172928 On 8/14 serviwas performed on …"
type textarea "x"
type textarea "Brand: Hobart / Model: AM15T / Serial: 231172928 On 8/14 servicwas performed on…"
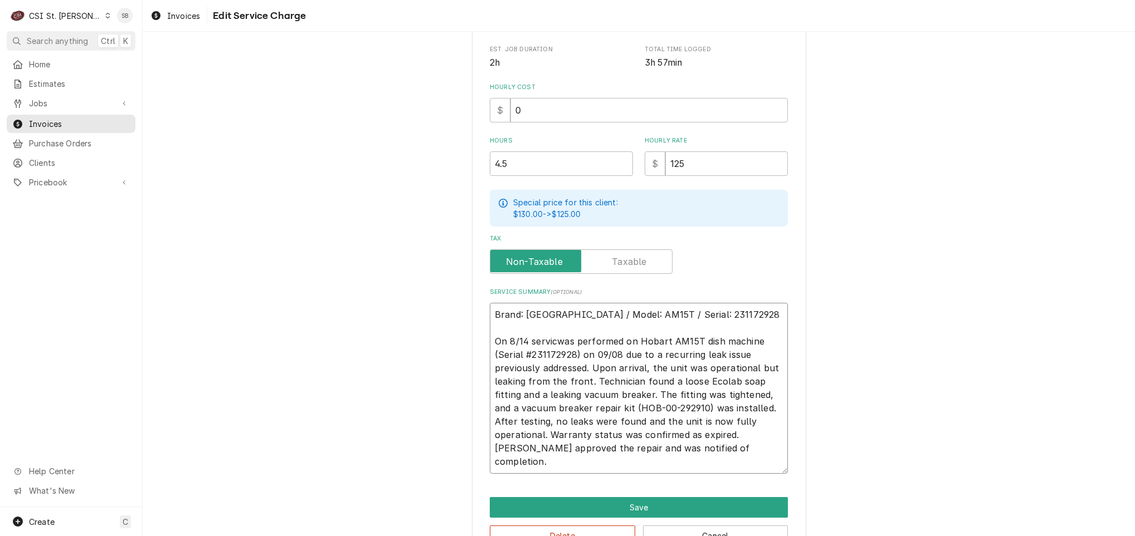
type textarea "x"
type textarea "Brand: Hobart / Model: AM15T / Serial: 231172928 On 8/14 servicewas performed o…"
type textarea "x"
type textarea "Brand: Hobart / Model: AM15T / Serial: 231172928 On 8/14 service was performed …"
click at [682, 336] on textarea "Brand: Hobart / Model: AM15T / Serial: 231172928 On 8/14 service was performed …" at bounding box center [639, 388] width 298 height 171
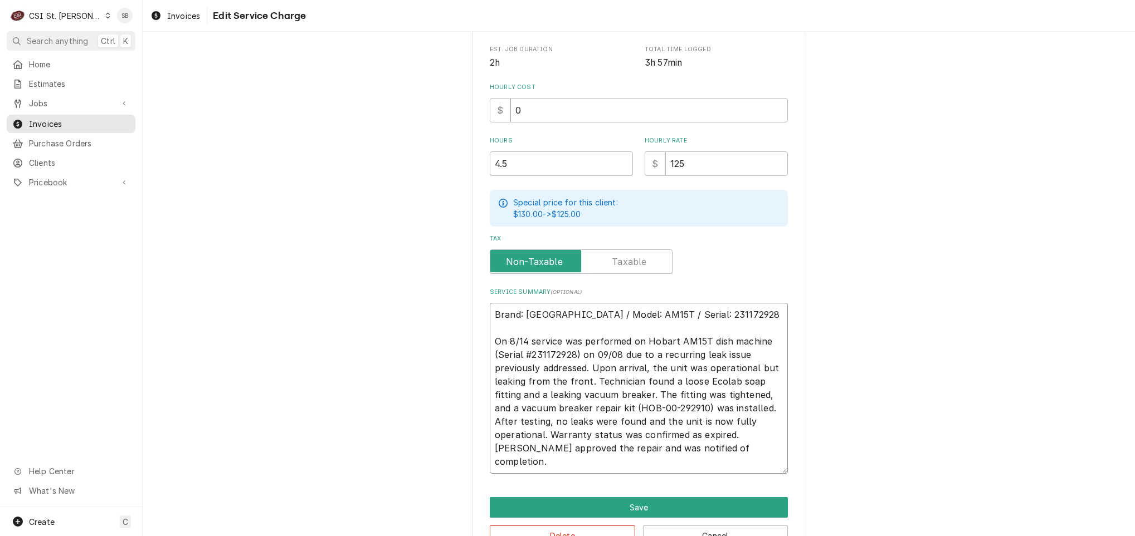
click at [682, 336] on textarea "Brand: Hobart / Model: AM15T / Serial: 231172928 On 8/14 service was performed …" at bounding box center [639, 388] width 298 height 171
type textarea "x"
type textarea "Brand: Hobart / Model: AM15T / Serial: 231172928 On 8/14 service was performed …"
drag, startPoint x: 731, startPoint y: 338, endPoint x: 546, endPoint y: 355, distance: 185.2
click at [546, 355] on textarea "Brand: Hobart / Model: AM15T / Serial: 231172928 On 8/14 service was performed …" at bounding box center [639, 388] width 298 height 171
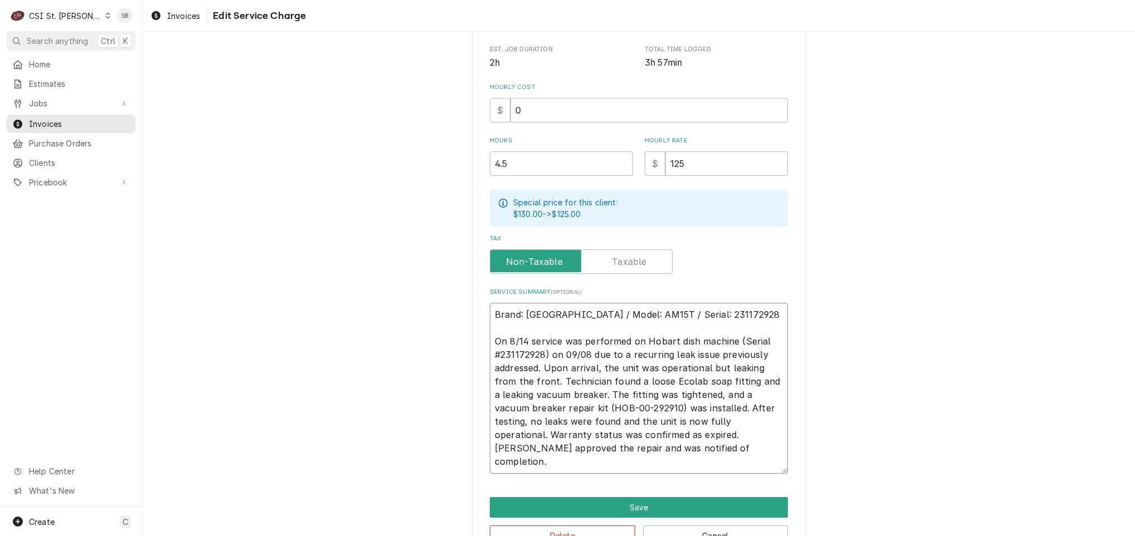
type textarea "x"
type textarea "Brand: Hobart / Model: AM15T / Serial: 231172928 On 8/14 service was performed …"
type textarea "x"
type textarea "Brand: Hobart / Model: AM15T / Serial: 231172928 On 8/14 service was performed …"
type textarea "x"
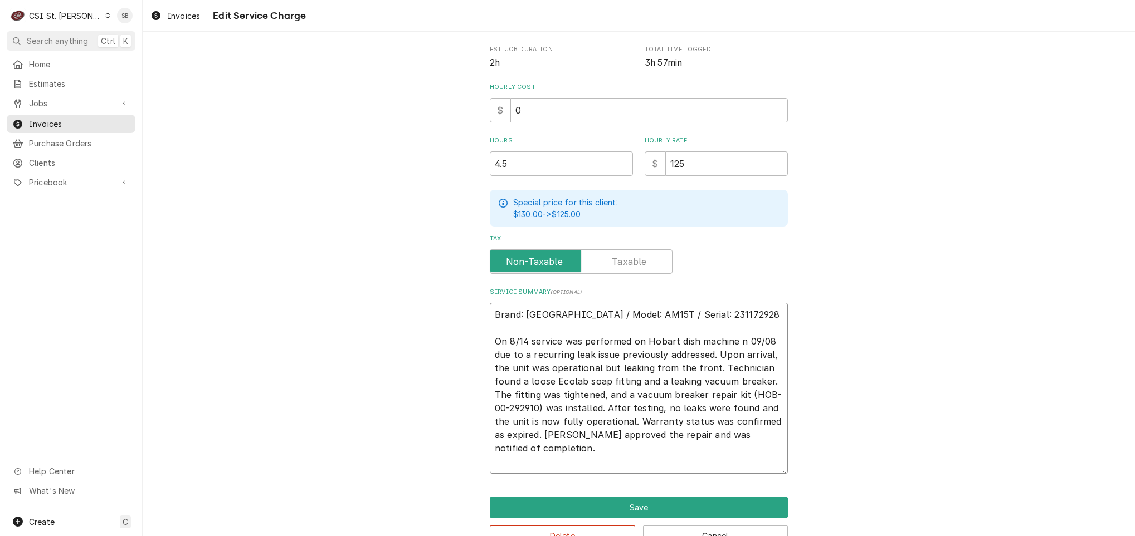
type textarea "Brand: Hobart / Model: AM15T / Serial: 231172928 On 8/14 service was performed …"
type textarea "x"
type textarea "Brand: Hobart / Model: AM15T / Serial: 231172928 On 8/14 service was performed …"
type textarea "x"
type textarea "Brand: Hobart / Model: AM15T / Serial: 231172928 On 8/14 service was performed …"
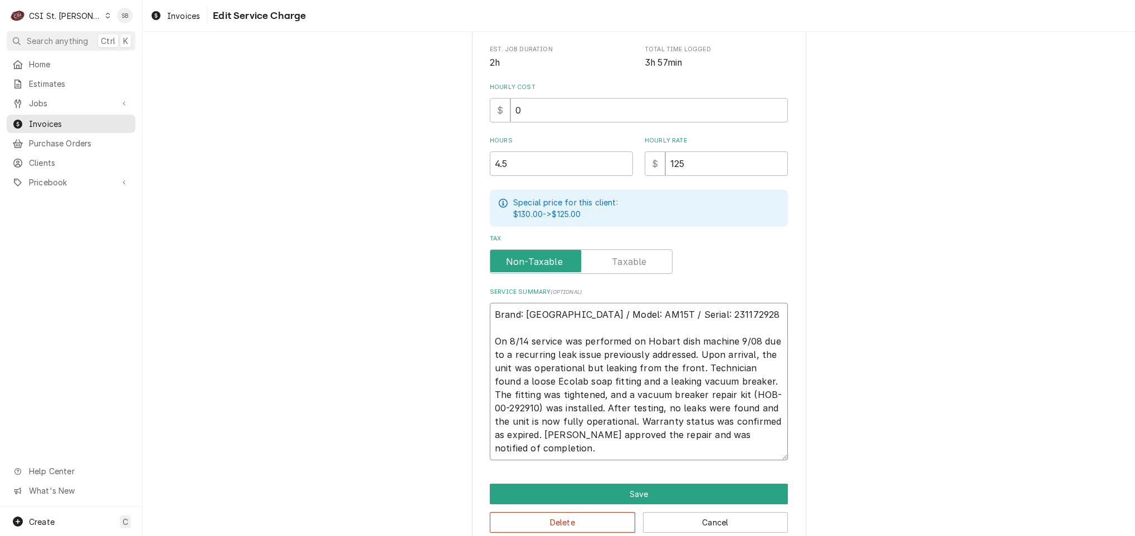
type textarea "x"
type textarea "Brand: Hobart / Model: AM15T / Serial: 231172928 On 8/14 service was performed …"
type textarea "x"
type textarea "Brand: Hobart / Model: AM15T / Serial: 231172928 On 8/14 service was performed …"
type textarea "x"
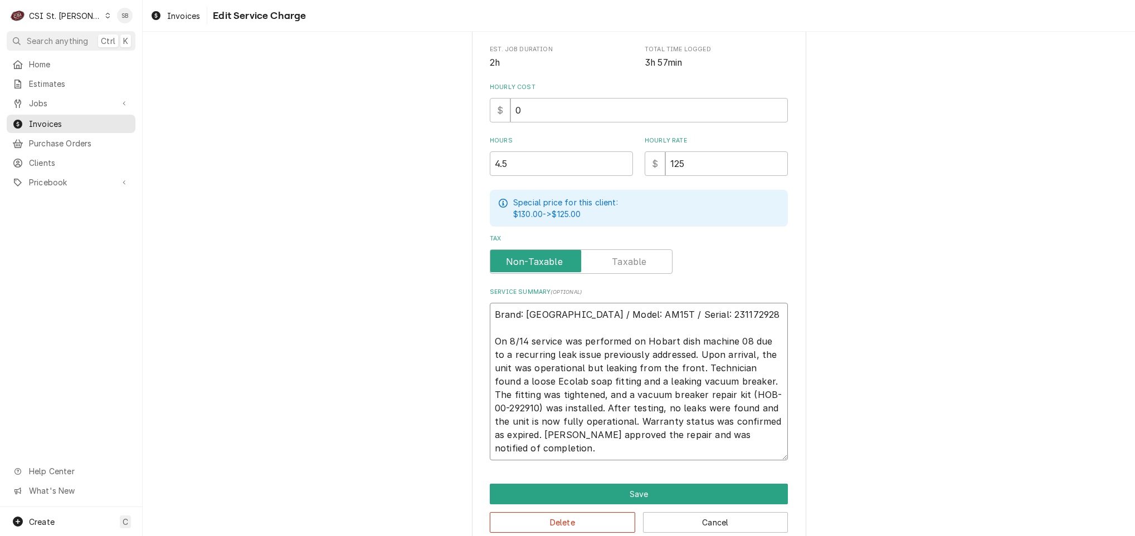
type textarea "Brand: Hobart / Model: AM15T / Serial: 231172928 On 8/14 service was performed …"
type textarea "x"
type textarea "Brand: Hobart / Model: AM15T / Serial: 231172928 On 8/14 service was performed …"
type textarea "x"
type textarea "Brand: Hobart / Model: AM15T / Serial: 231172928 On 8/14 service was performed …"
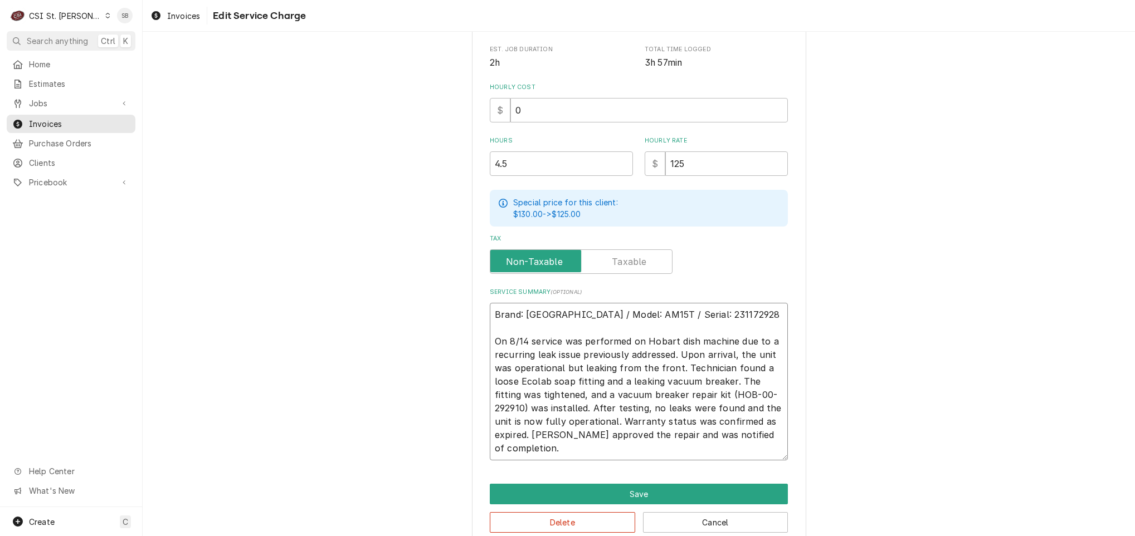
drag, startPoint x: 691, startPoint y: 390, endPoint x: 843, endPoint y: 393, distance: 152.1
click at [843, 393] on div "Use the fields below to edit this service charge Short Description 1-Labor (Ser…" at bounding box center [639, 162] width 992 height 790
type textarea "x"
type textarea "Brand: Hobart / Model: AM15T / Serial: 231172928 On 8/14 service was performed …"
type textarea "x"
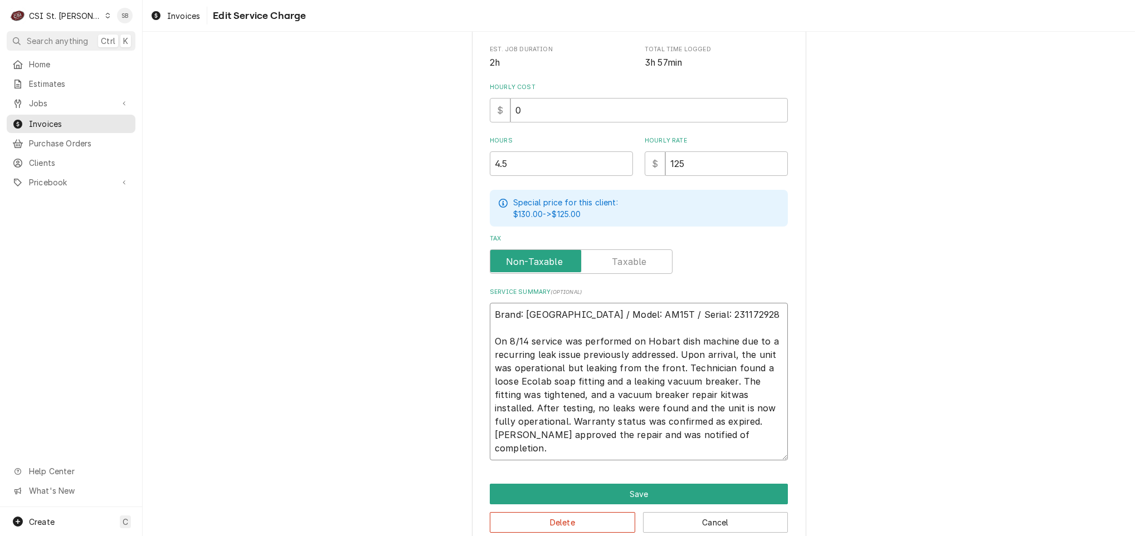
type textarea "Brand: Hobart / Model: AM15T / Serial: 231172928 On 8/14 service was performed …"
drag, startPoint x: 720, startPoint y: 439, endPoint x: 426, endPoint y: 423, distance: 294.5
click at [426, 423] on div "Use the fields below to edit this service charge Short Description 1-Labor (Ser…" at bounding box center [639, 162] width 992 height 790
type textarea "x"
type textarea "Brand: Hobart / Model: AM15T / Serial: 231172928 On 8/14 service was performed …"
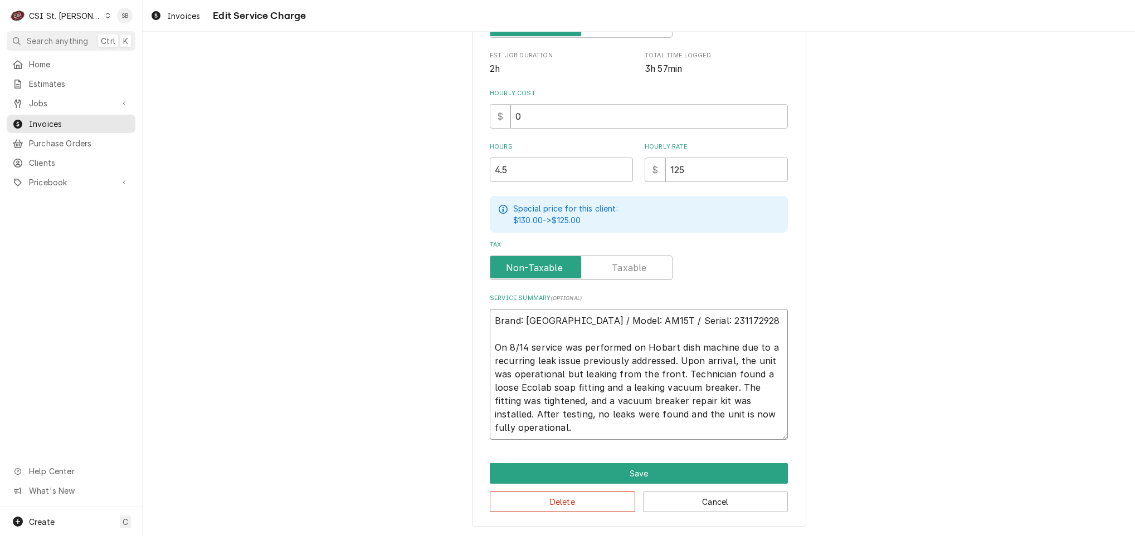
scroll to position [270, 0]
type textarea "x"
type textarea "Brand: Hobart / Model: AM15T / Serial: 231172928 On 8/14 service was performed …"
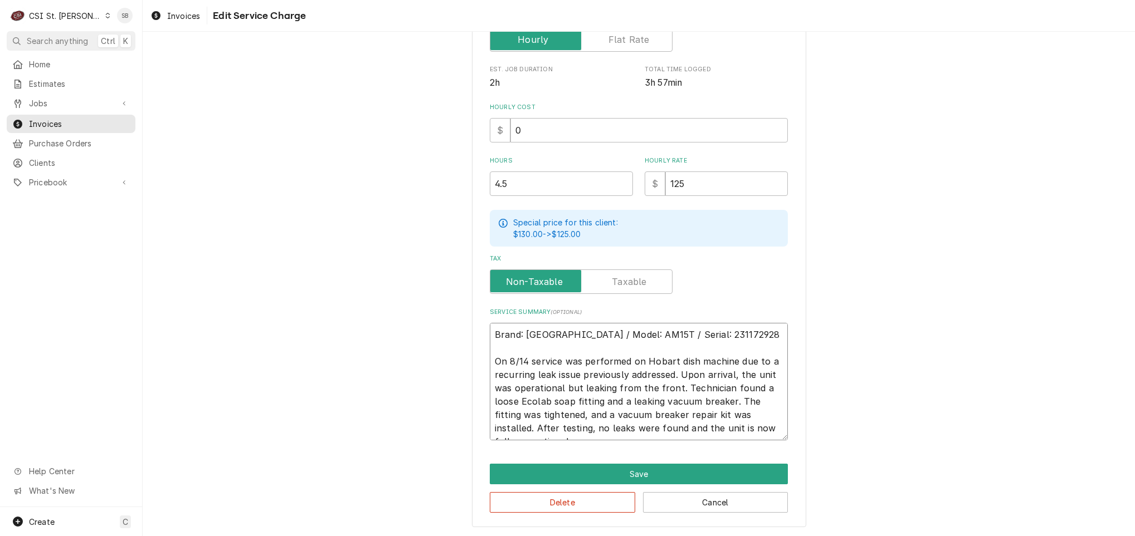
click at [737, 414] on textarea "Brand: Hobart / Model: AM15T / Serial: 231172928 On 8/14 service was performed …" at bounding box center [639, 382] width 298 height 118
type textarea "x"
type textarea "Brand: Hobart / Model: AM15T / Serial: 231172928 On 8/14 service was performed …"
type textarea "x"
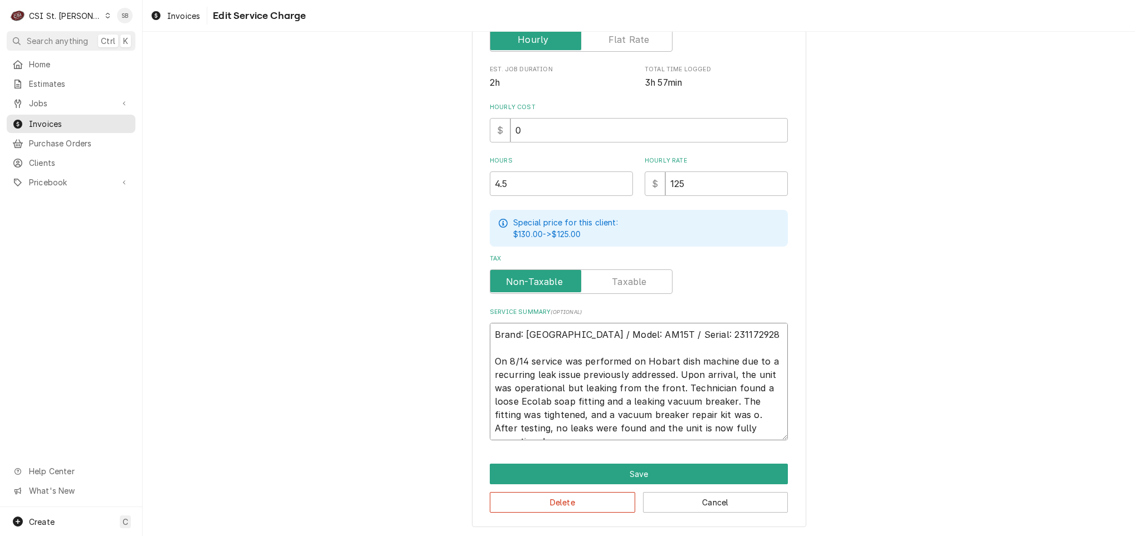
type textarea "Brand: Hobart / Model: AM15T / Serial: 231172928 On 8/14 service was performed …"
type textarea "x"
type textarea "Brand: Hobart / Model: AM15T / Serial: 231172928 On 8/14 service was performed …"
type textarea "x"
type textarea "Brand: Hobart / Model: AM15T / Serial: 231172928 On 8/14 service was performed …"
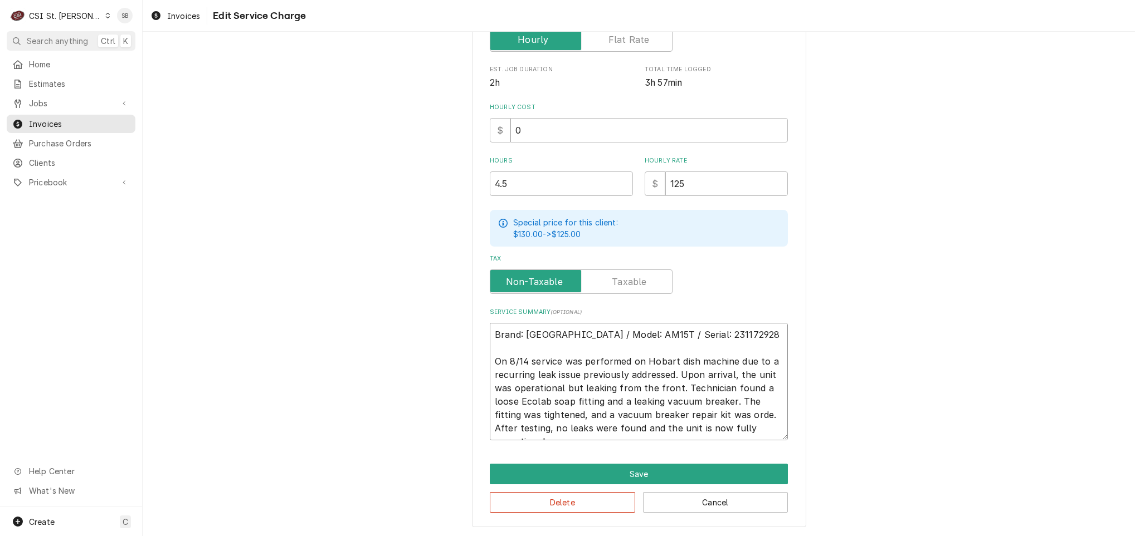
type textarea "x"
type textarea "Brand: Hobart / Model: AM15T / Serial: 231172928 On 8/14 service was performed …"
type textarea "x"
type textarea "Brand: Hobart / Model: AM15T / Serial: 231172928 On 8/14 service was performed …"
type textarea "x"
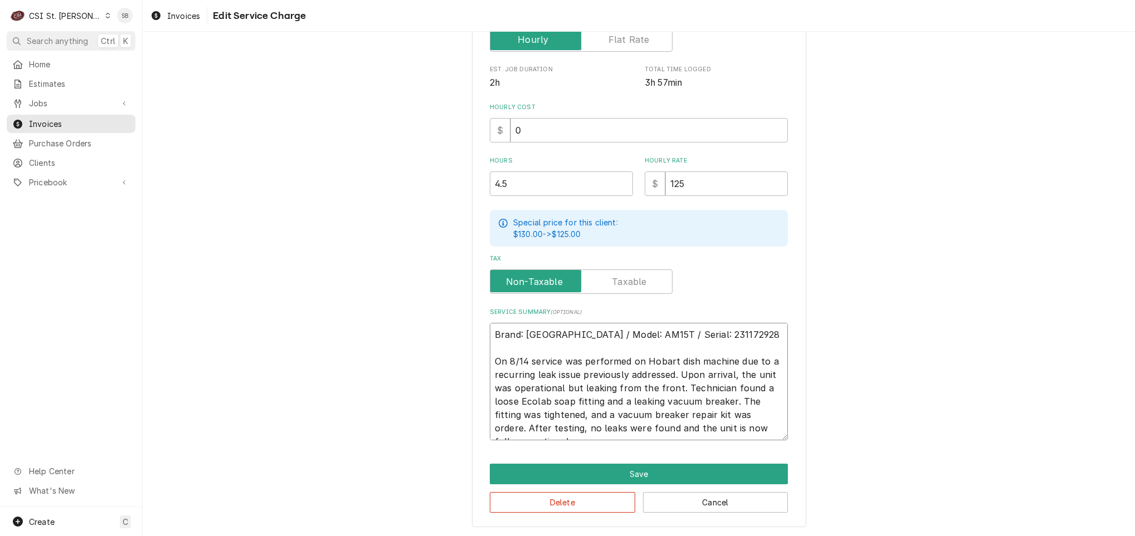
type textarea "Brand: Hobart / Model: AM15T / Serial: 231172928 On 8/14 service was performed …"
type textarea "x"
type textarea "Brand: Hobart / Model: AM15T / Serial: 231172928 On 8/14 service was performed …"
type textarea "x"
type textarea "Brand: Hobart / Model: AM15T / Serial: 231172928 On 8/14 service was performed …"
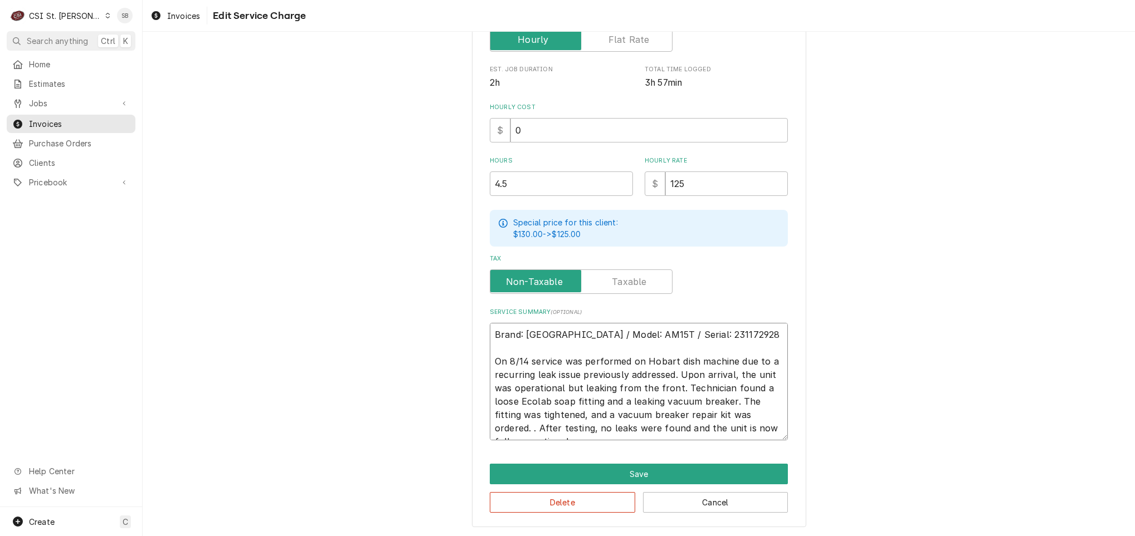
scroll to position [270, 0]
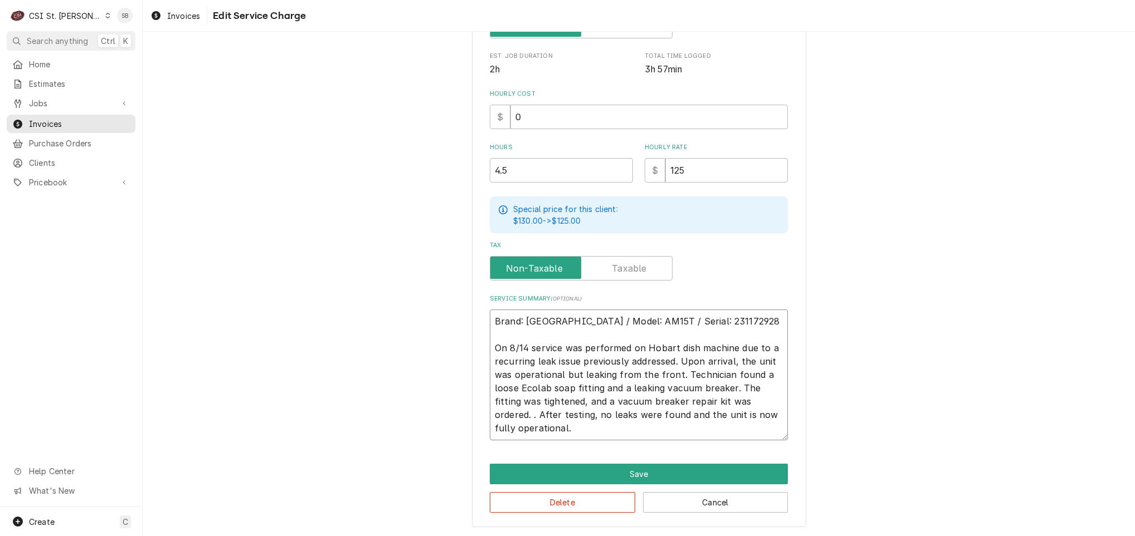
type textarea "x"
type textarea "Brand: Hobart / Model: AM15T / Serial: 231172928 On 8/14 service was performed …"
type textarea "x"
type textarea "Brand: Hobart / Model: AM15T / Serial: 231172928 On 8/14 service was performed …"
type textarea "x"
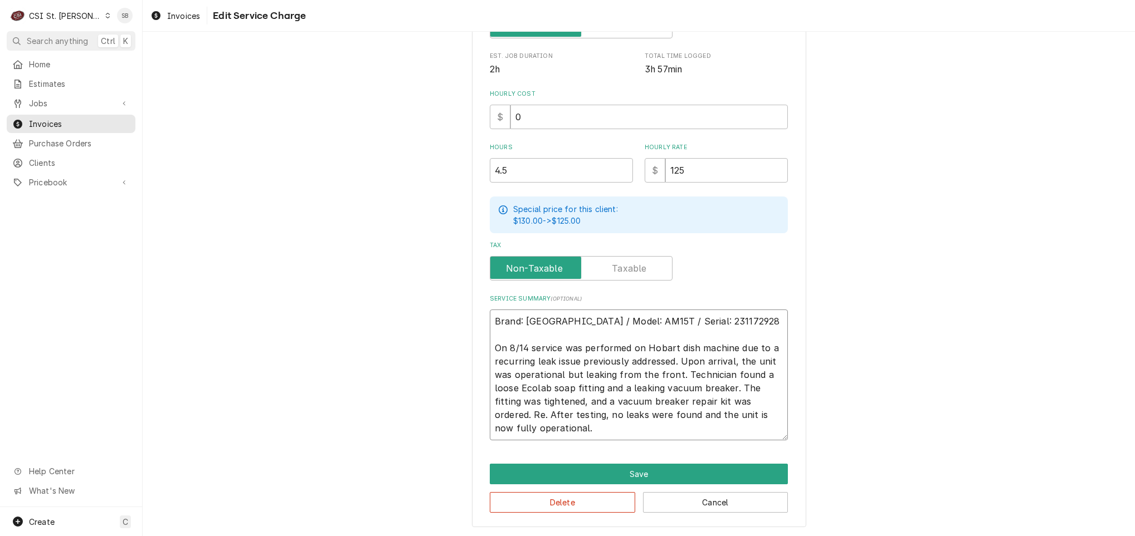
type textarea "Brand: Hobart / Model: AM15T / Serial: 231172928 On 8/14 service was performed …"
type textarea "x"
type textarea "Brand: Hobart / Model: AM15T / Serial: 231172928 On 8/14 service was performed …"
type textarea "x"
type textarea "Brand: Hobart / Model: AM15T / Serial: 231172928 On 8/14 service was performed …"
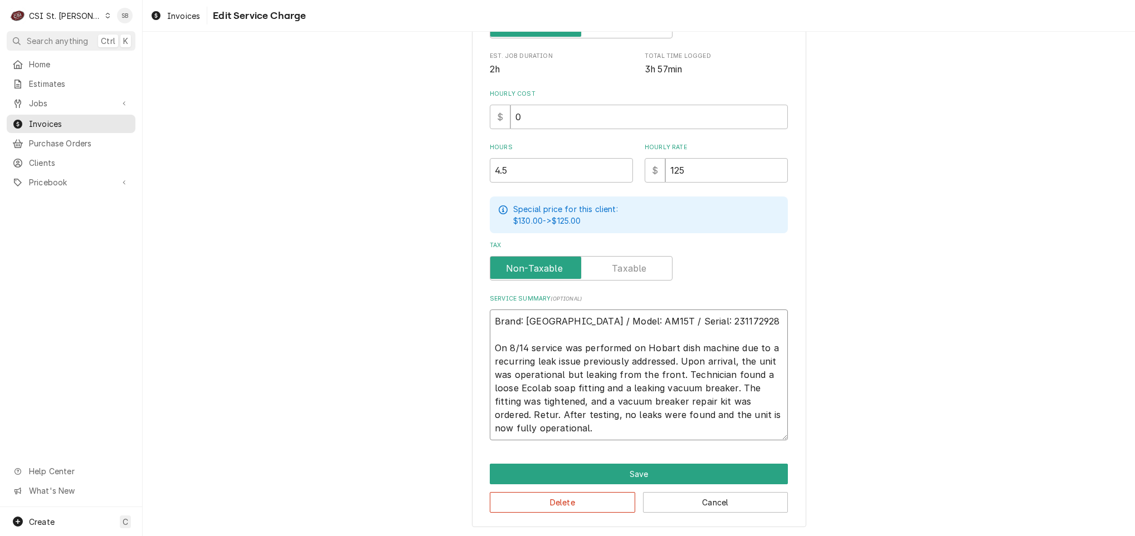
type textarea "x"
type textarea "Brand: Hobart / Model: AM15T / Serial: 231172928 On 8/14 service was performed …"
type textarea "x"
type textarea "Brand: Hobart / Model: AM15T / Serial: 231172928 On 8/14 service was performed …"
type textarea "x"
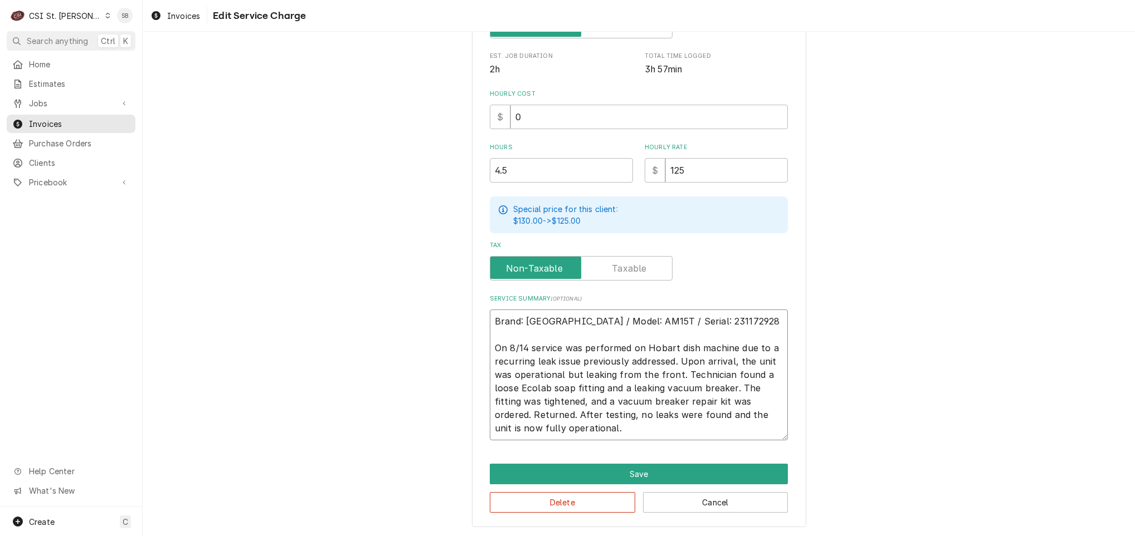
type textarea "Brand: Hobart / Model: AM15T / Serial: 231172928 On 8/14 service was performed …"
type textarea "x"
type textarea "Brand: Hobart / Model: AM15T / Serial: 231172928 On 8/14 service was performed …"
type textarea "x"
type textarea "Brand: Hobart / Model: AM15T / Serial: 231172928 On 8/14 service was performed …"
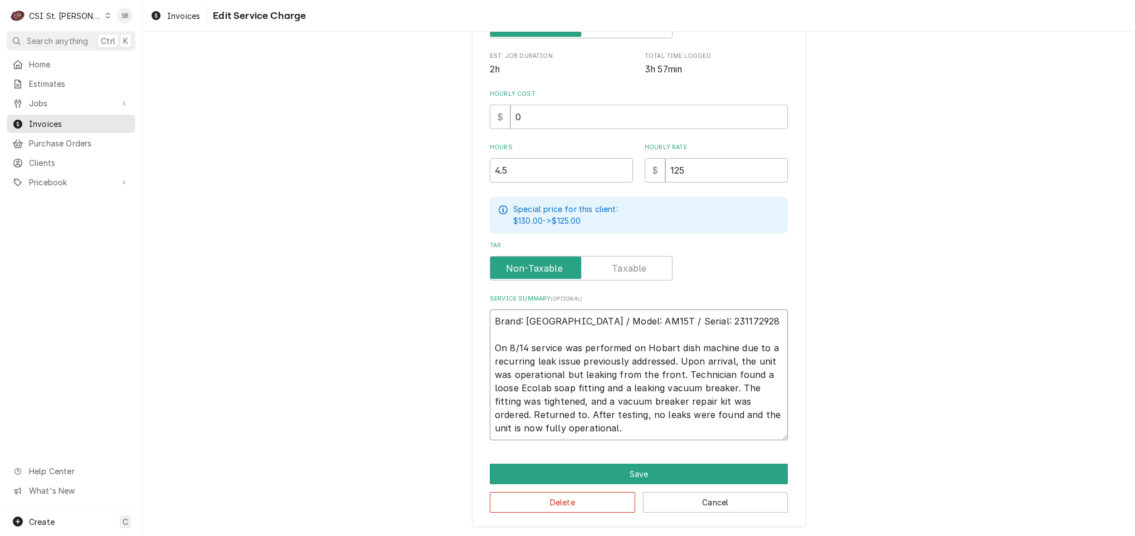
type textarea "x"
type textarea "Brand: Hobart / Model: AM15T / Serial: 231172928 On 8/14 service was performed …"
type textarea "x"
type textarea "Brand: Hobart / Model: AM15T / Serial: 231172928 On 8/14 service was performed …"
type textarea "x"
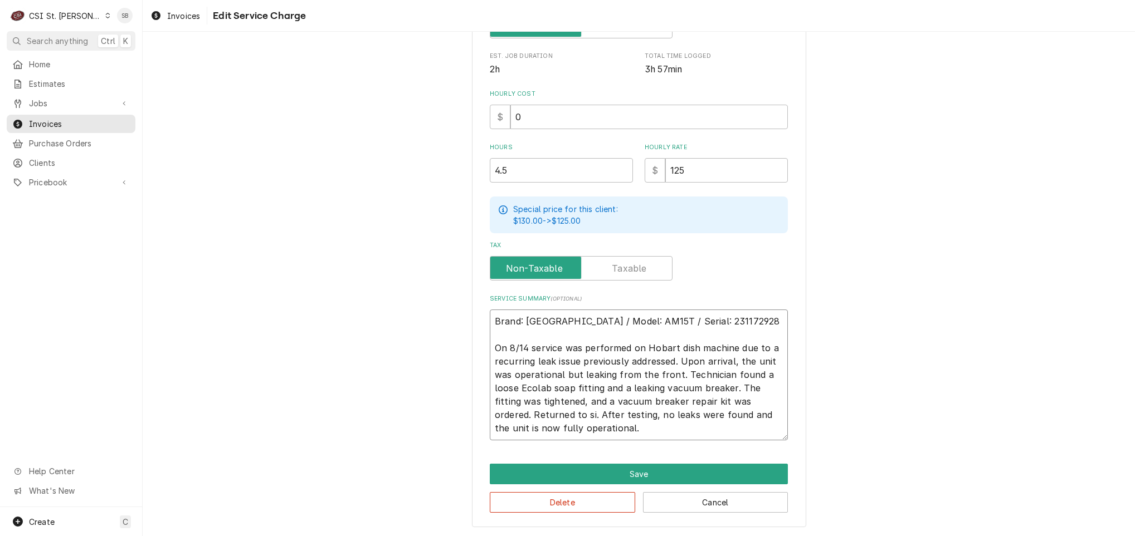
type textarea "Brand: Hobart / Model: AM15T / Serial: 231172928 On 8/14 service was performed …"
type textarea "x"
type textarea "Brand: Hobart / Model: AM15T / Serial: 231172928 On 8/14 service was performed …"
type textarea "x"
type textarea "Brand: Hobart / Model: AM15T / Serial: 231172928 On 8/14 service was performed …"
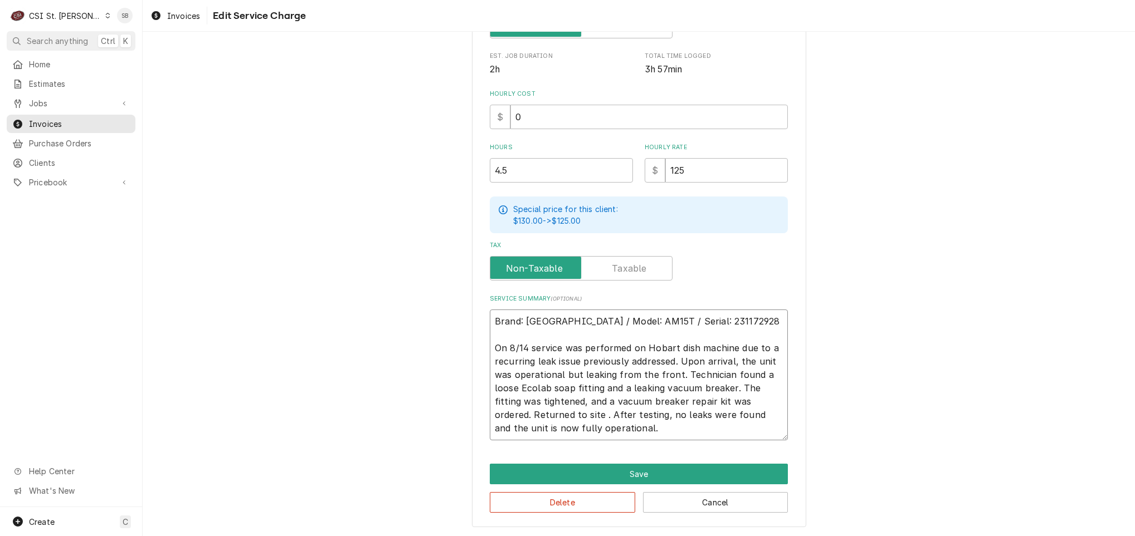
type textarea "x"
type textarea "Brand: Hobart / Model: AM15T / Serial: 231172928 On 8/14 service was performed …"
type textarea "x"
type textarea "Brand: Hobart / Model: AM15T / Serial: 231172928 On 8/14 service was performed …"
type textarea "x"
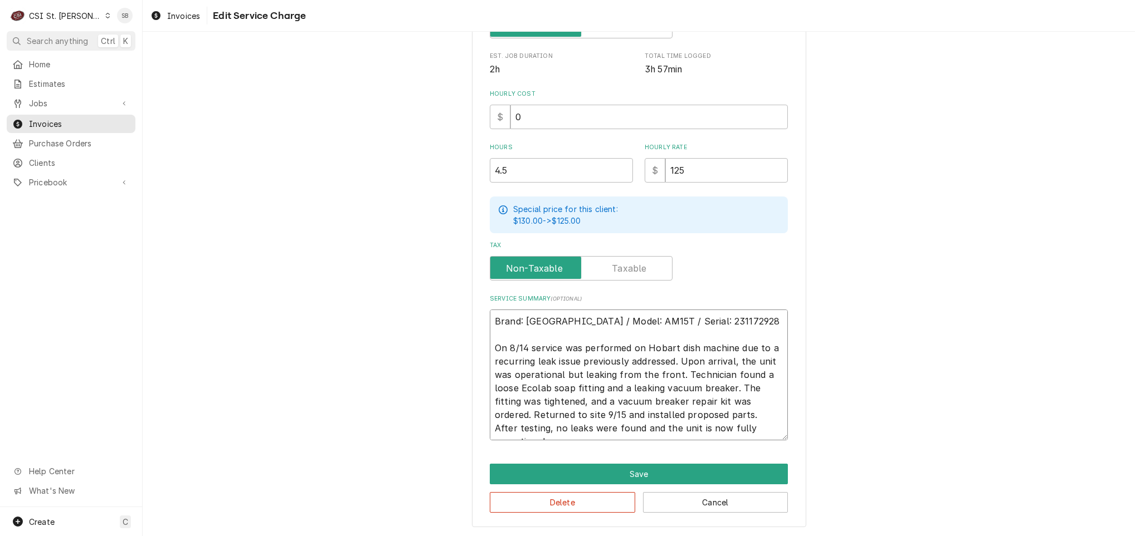
click at [742, 428] on textarea "Brand: Hobart / Model: AM15T / Serial: 231172928 On 8/14 service was performed …" at bounding box center [639, 375] width 298 height 131
click at [637, 478] on button "Save" at bounding box center [639, 474] width 298 height 21
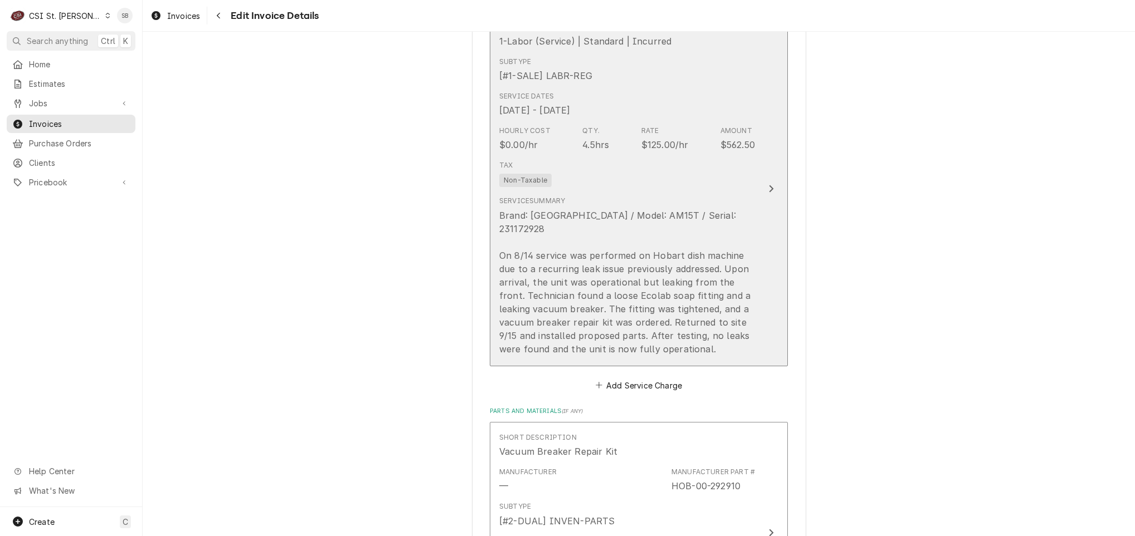
click at [627, 193] on div "Service Summary Brand: Hobart / Model: AM15T / Serial: 231172928 On 8/14 servic…" at bounding box center [627, 276] width 256 height 168
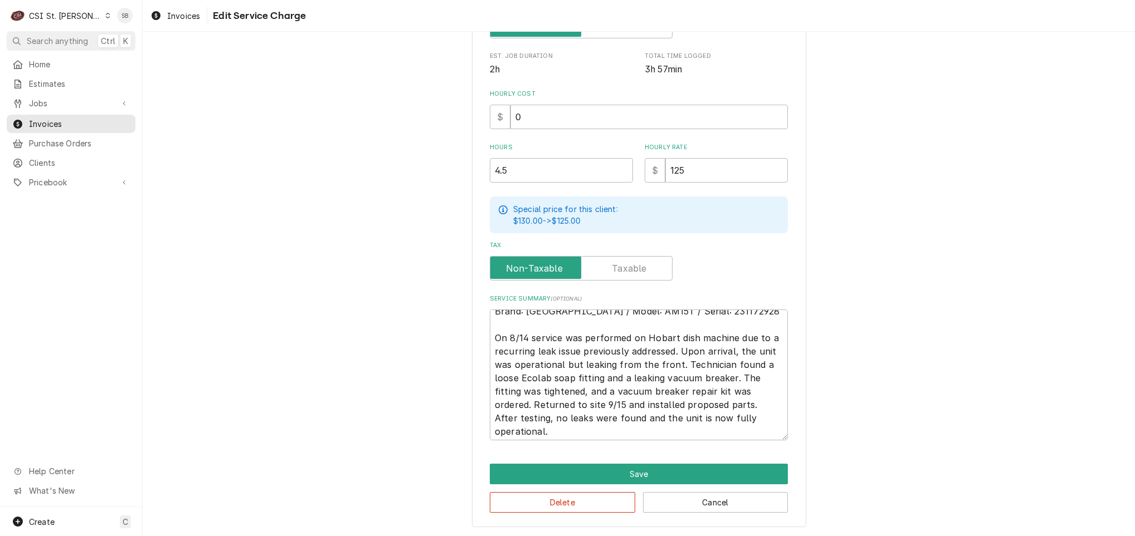
scroll to position [13, 0]
click at [609, 429] on textarea "Brand: Hobart / Model: AM15T / Serial: 231172928 On 8/14 service was performed …" at bounding box center [639, 375] width 298 height 131
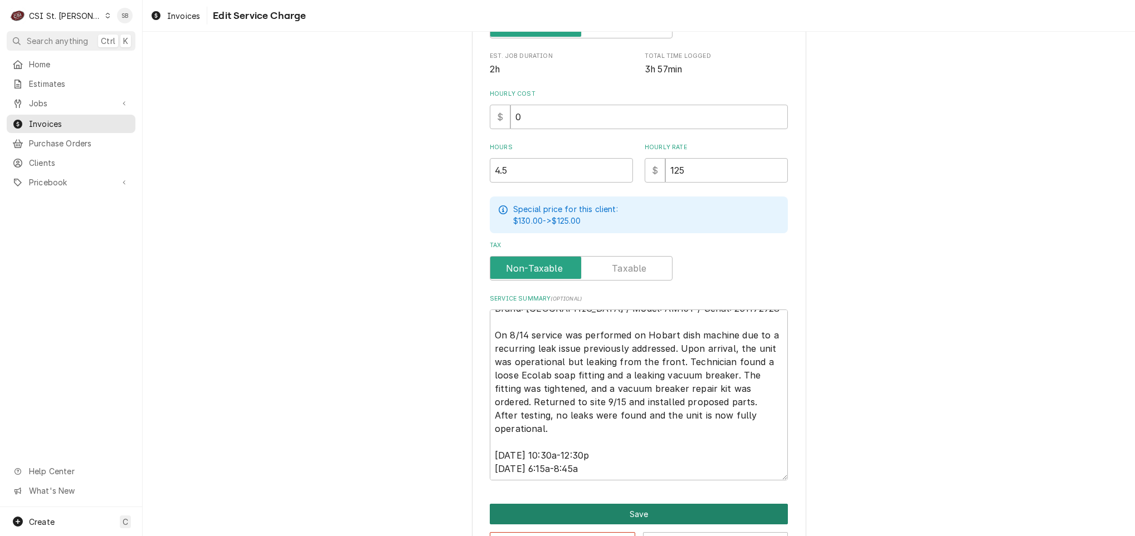
click at [565, 504] on button "Save" at bounding box center [639, 514] width 298 height 21
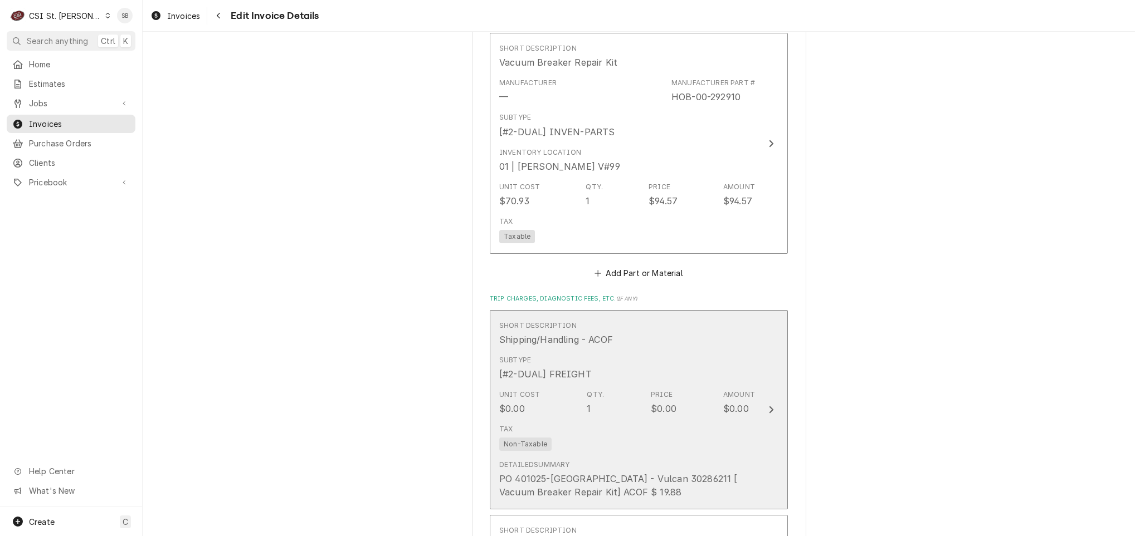
scroll to position [1369, 0]
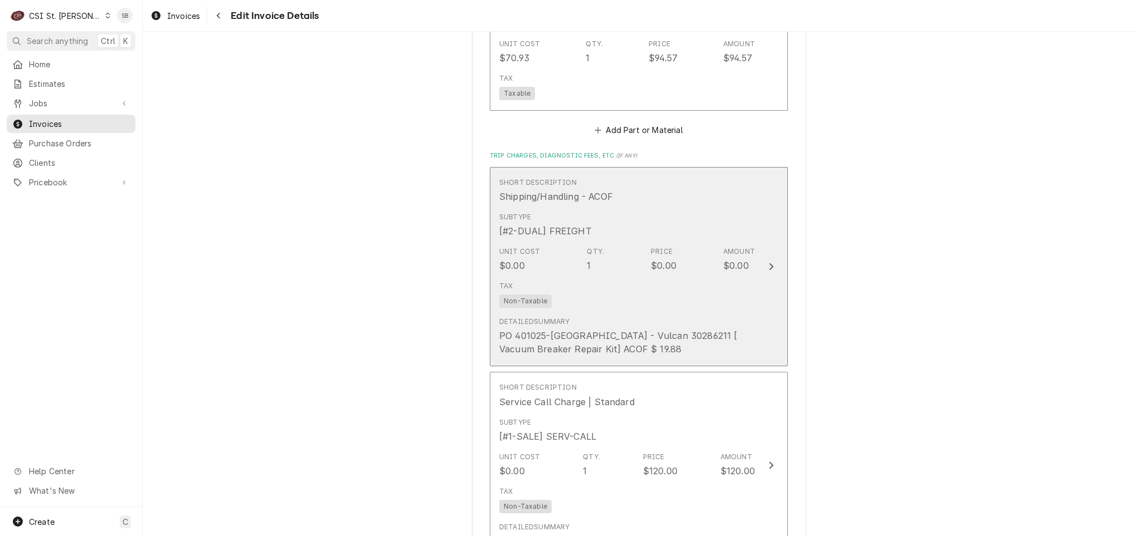
click at [542, 242] on div "Unit Cost $0.00 Qty. 1 Price $0.00 Amount $0.00" at bounding box center [627, 259] width 256 height 35
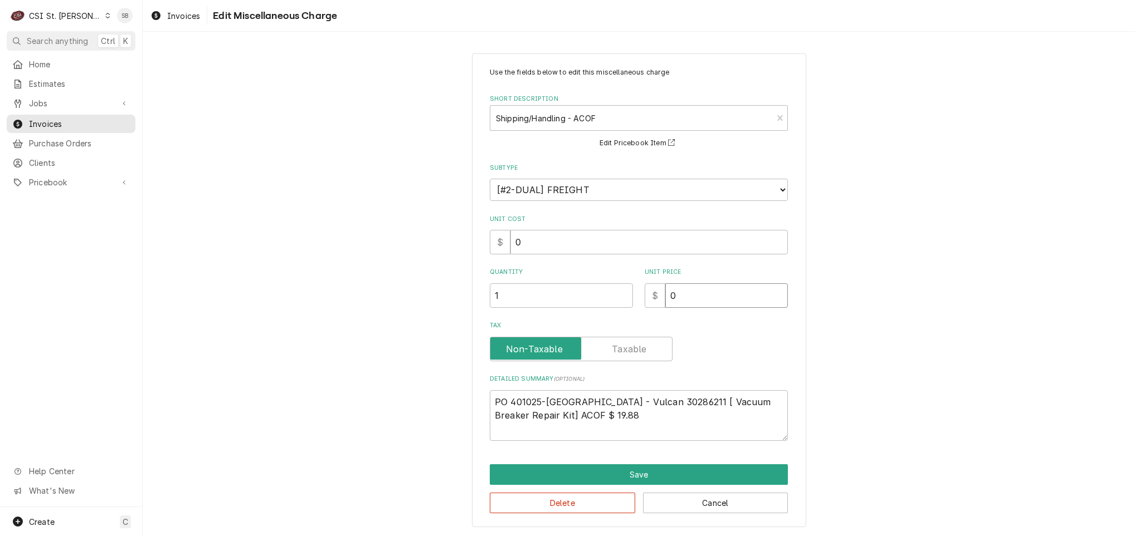
drag, startPoint x: 682, startPoint y: 299, endPoint x: 560, endPoint y: 297, distance: 122.0
click at [562, 301] on div "Quantity 1 Unit Price $ 0" at bounding box center [639, 288] width 298 height 40
click at [570, 120] on div "Short Description" at bounding box center [631, 118] width 271 height 20
drag, startPoint x: 560, startPoint y: 436, endPoint x: 371, endPoint y: 350, distance: 208.1
click at [371, 350] on div "Use the fields below to edit this miscellaneous charge Short Description Shippi…" at bounding box center [639, 290] width 992 height 494
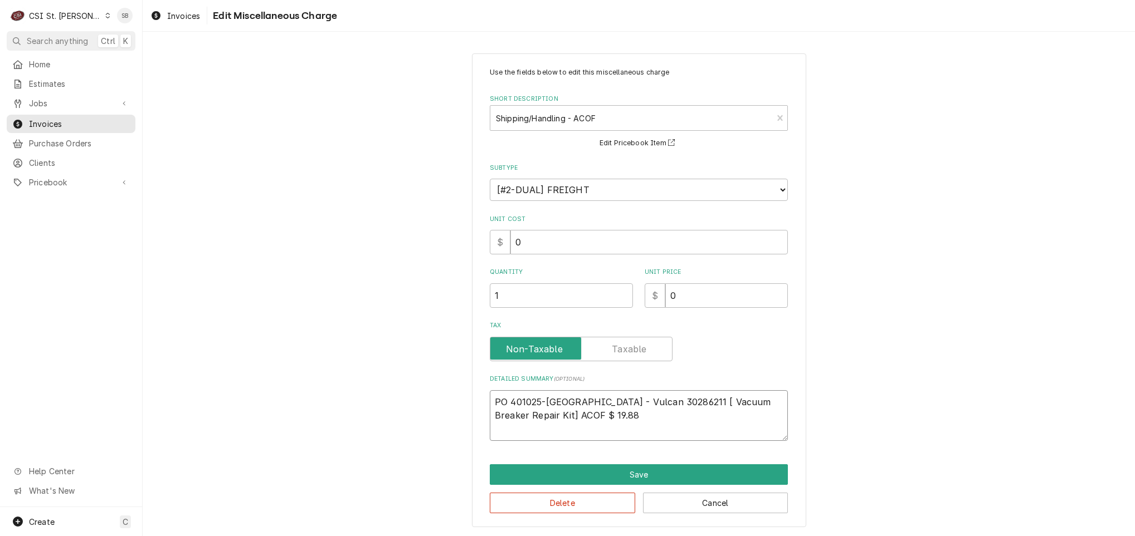
drag, startPoint x: 605, startPoint y: 423, endPoint x: 413, endPoint y: 335, distance: 210.9
click at [386, 356] on div "Use the fields below to edit this miscellaneous charge Short Description Shippi…" at bounding box center [639, 290] width 992 height 494
click at [559, 114] on div "Short Description" at bounding box center [631, 118] width 271 height 20
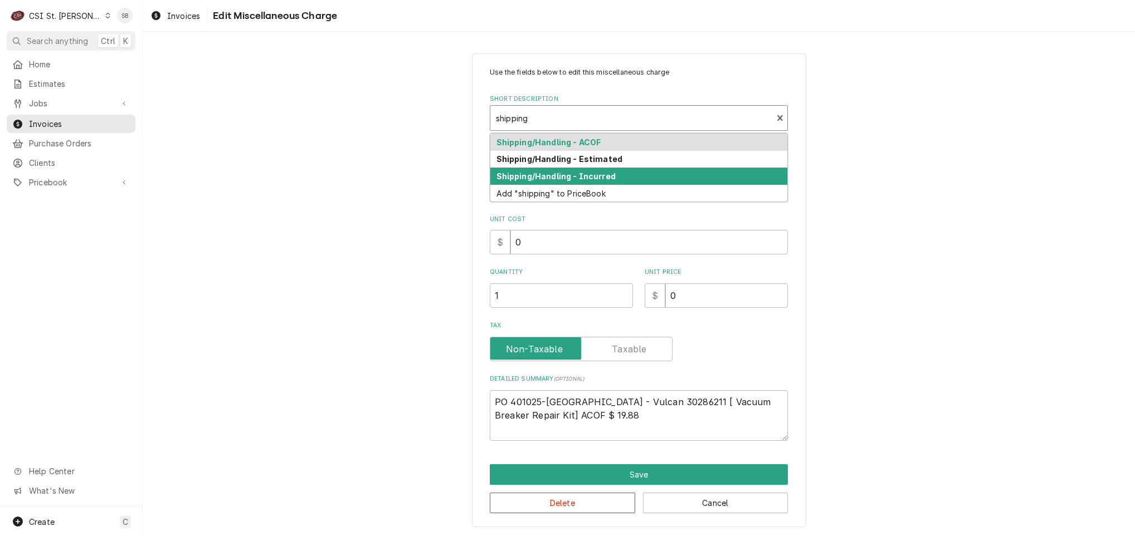
click at [642, 179] on div "Shipping/Handling - Incurred" at bounding box center [638, 176] width 297 height 17
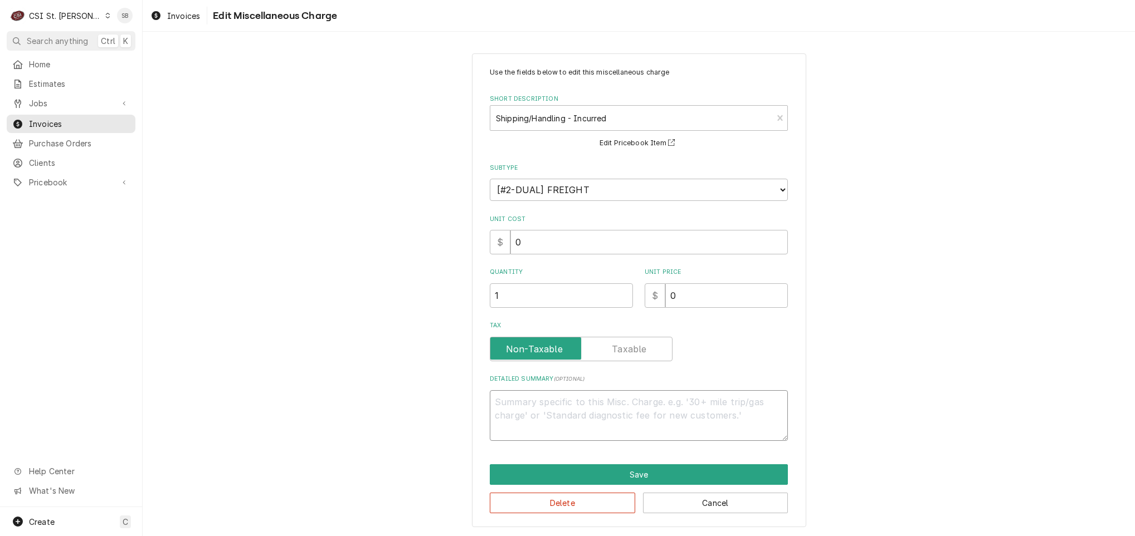
click at [562, 430] on textarea "Detailed Summary ( optional )" at bounding box center [639, 415] width 298 height 51
paste textarea "PO 401025-Hobart - Vulcan 30286211 [ Vacuum Breaker Repair Kit] ACOF $ 19.88"
drag, startPoint x: 669, startPoint y: 297, endPoint x: 619, endPoint y: 305, distance: 50.7
click at [619, 305] on div "Quantity 1 Unit Price $ 0" at bounding box center [639, 288] width 298 height 40
drag, startPoint x: 545, startPoint y: 401, endPoint x: 382, endPoint y: 381, distance: 164.4
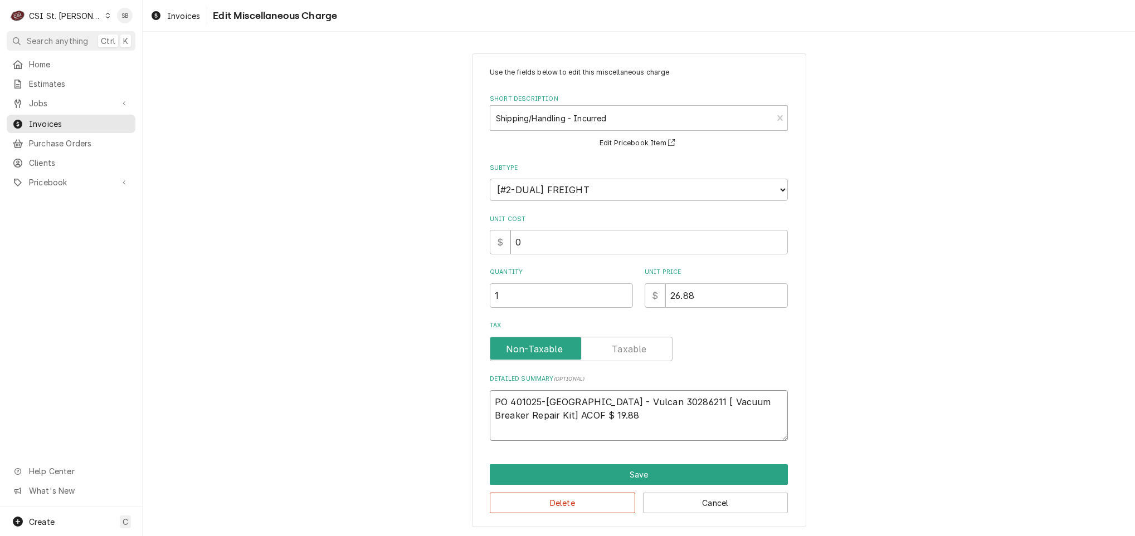
click at [384, 411] on div "Use the fields below to edit this miscellaneous charge Short Description Shippi…" at bounding box center [639, 290] width 992 height 494
click at [592, 400] on textarea "ACOF Hobart - Vulcan 30286211 [ Vacuum Breaker Repair Kit] ACOF $ 19.88" at bounding box center [639, 415] width 298 height 51
drag, startPoint x: 677, startPoint y: 401, endPoint x: 657, endPoint y: 386, distance: 25.5
click at [672, 389] on div "Detailed Summary ( optional ) ACOF Hobart - Vulcan Inovice #30286211 [ Vacuum B…" at bounding box center [639, 408] width 298 height 66
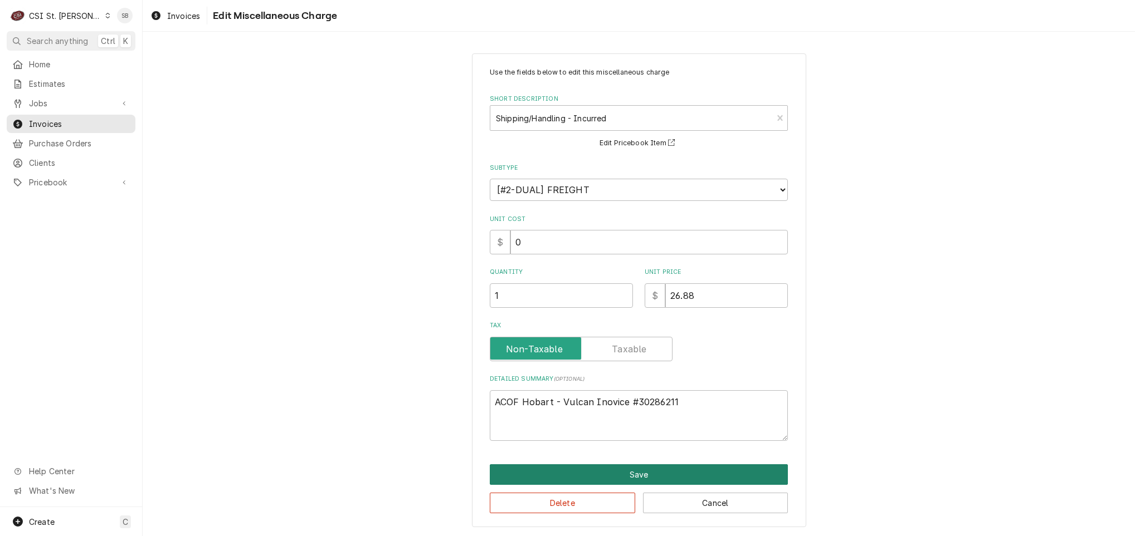
click at [659, 468] on button "Save" at bounding box center [639, 475] width 298 height 21
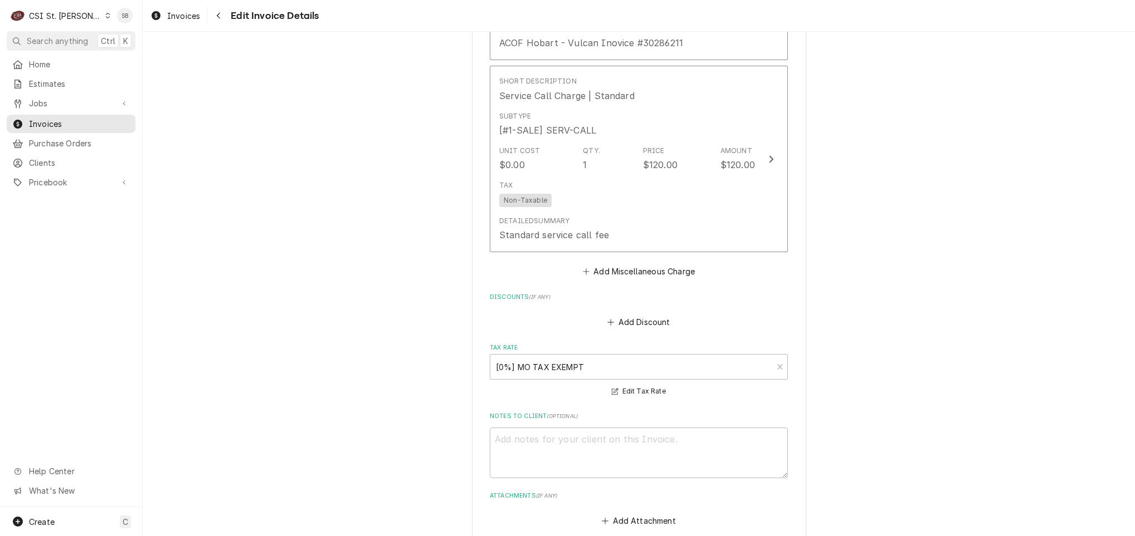
scroll to position [1926, 0]
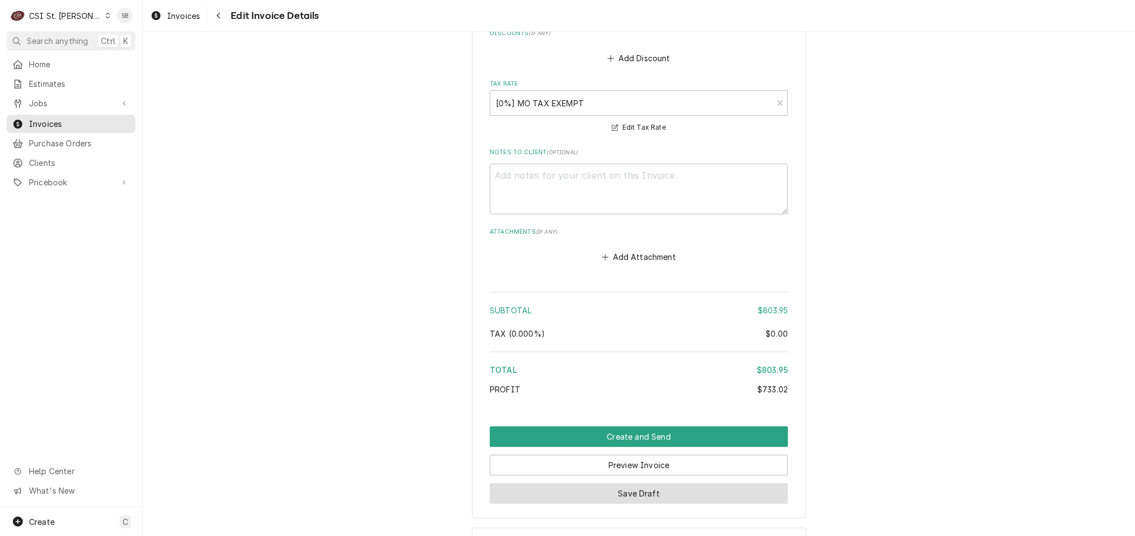
click at [612, 483] on button "Save Draft" at bounding box center [639, 493] width 298 height 21
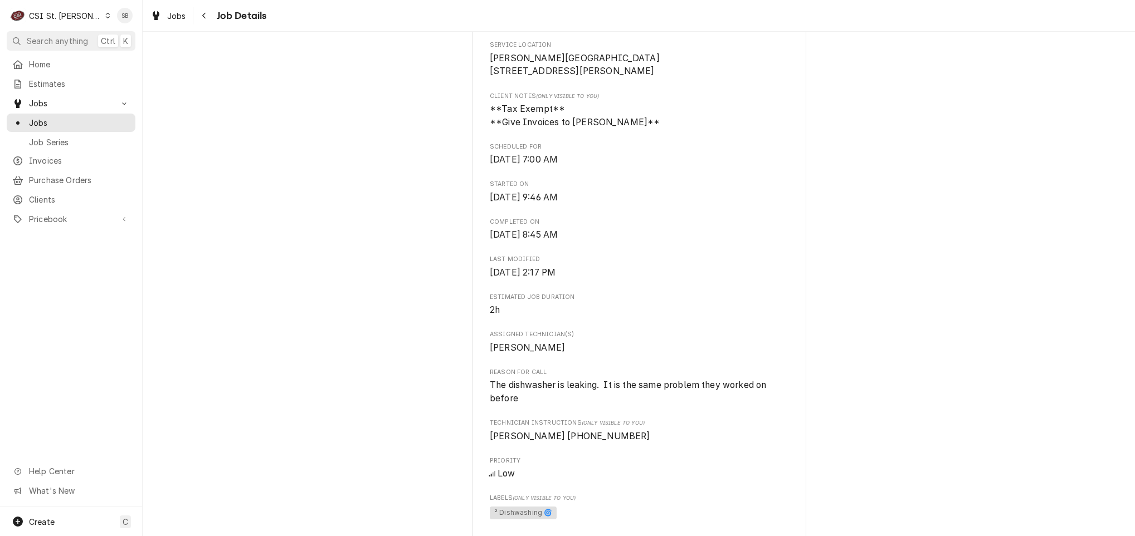
scroll to position [501, 0]
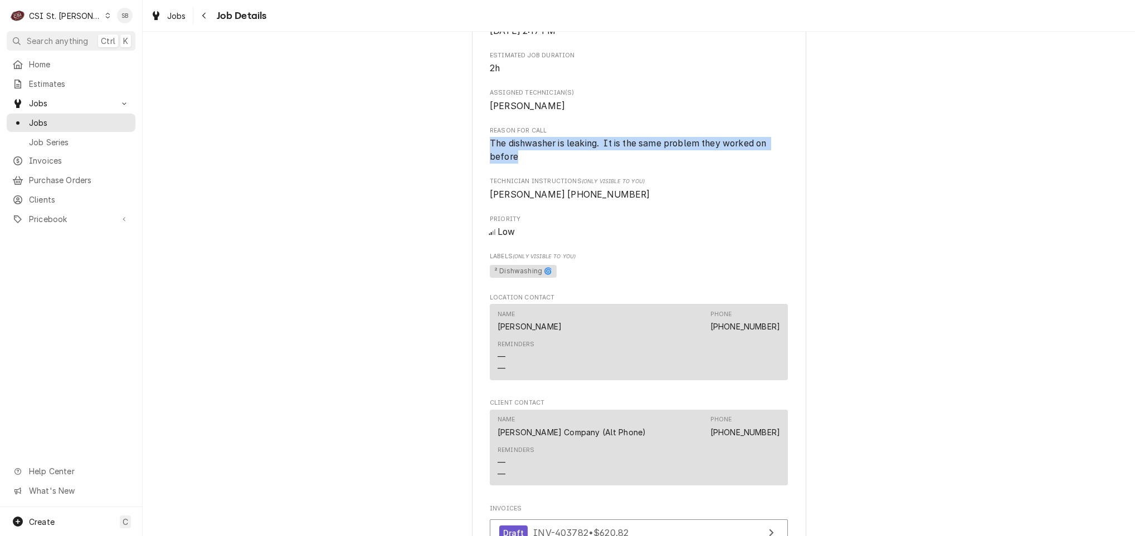
drag, startPoint x: 463, startPoint y: 157, endPoint x: 424, endPoint y: 154, distance: 39.1
click at [424, 154] on div "Completed and Uninvoiced [PERSON_NAME] Company [PERSON_NAME][GEOGRAPHIC_DATA] /…" at bounding box center [639, 261] width 992 height 1439
copy span "The dishwasher is leaking. It is the same problem they worked on before"
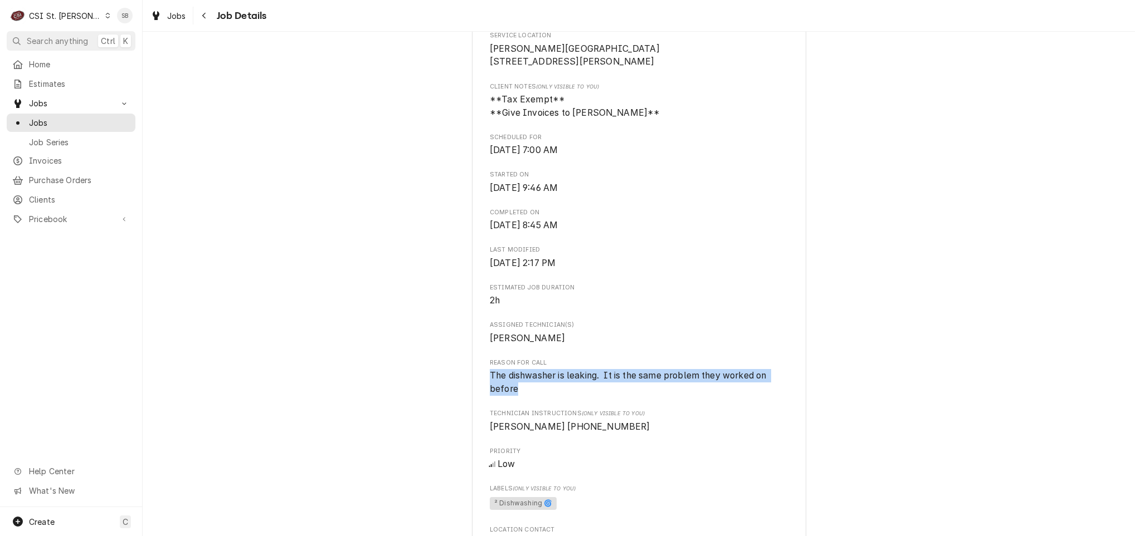
scroll to position [418, 0]
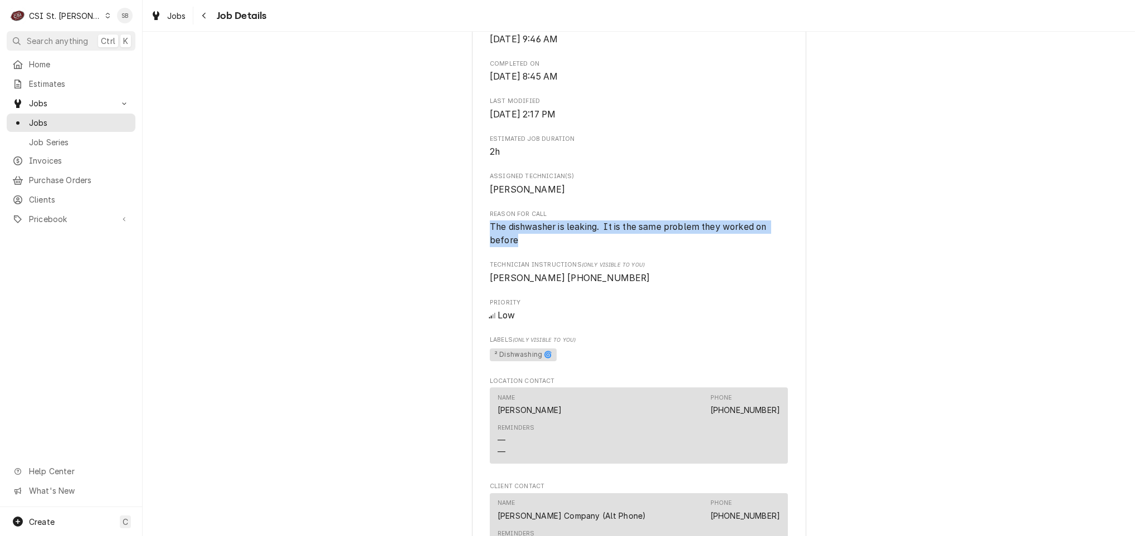
copy span "The dishwasher is leaking. It is the same problem they worked on before"
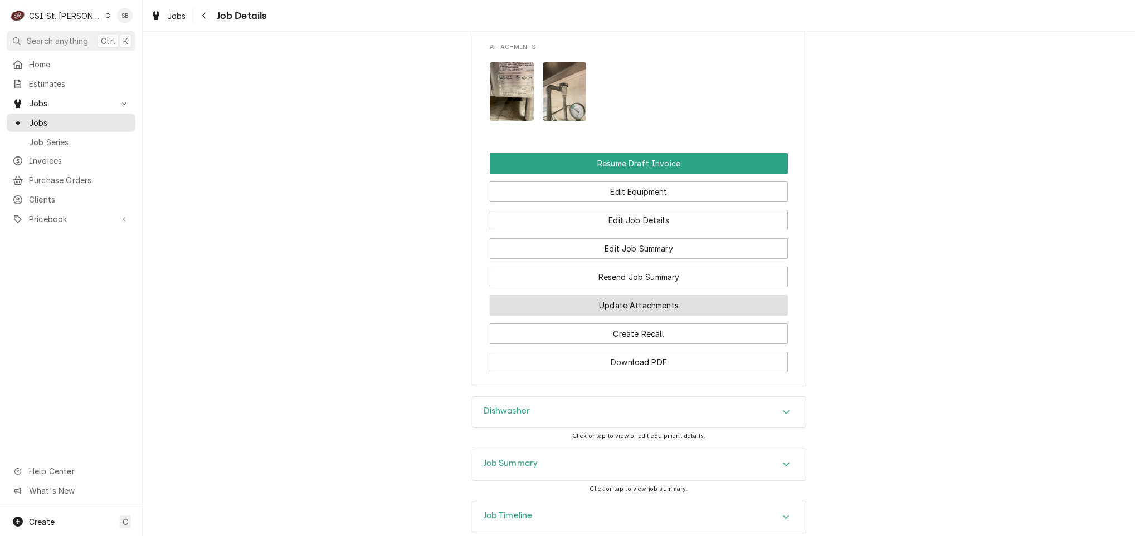
scroll to position [1177, 0]
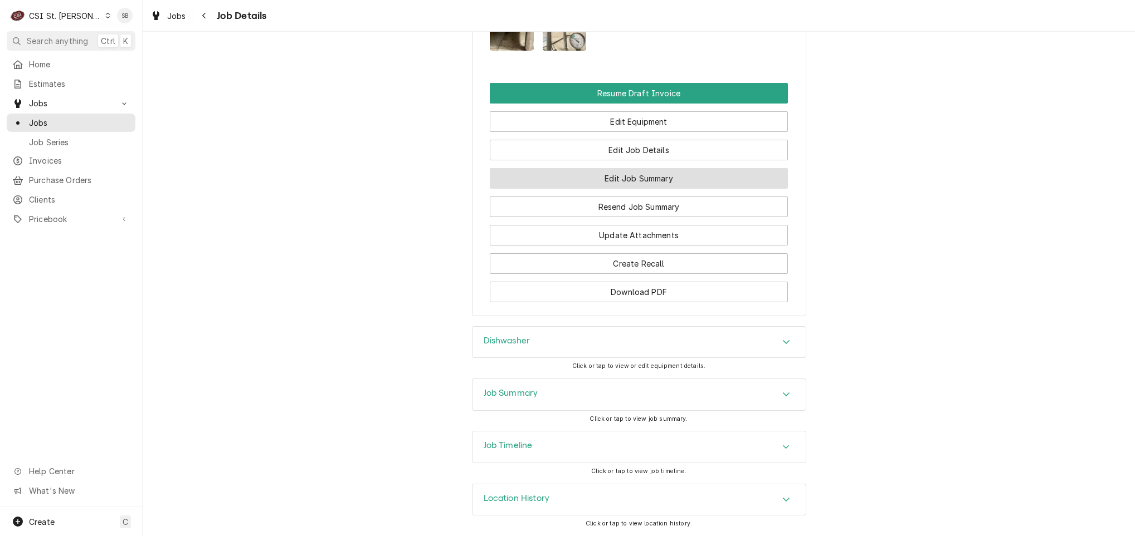
click at [607, 168] on button "Edit Job Summary" at bounding box center [639, 178] width 298 height 21
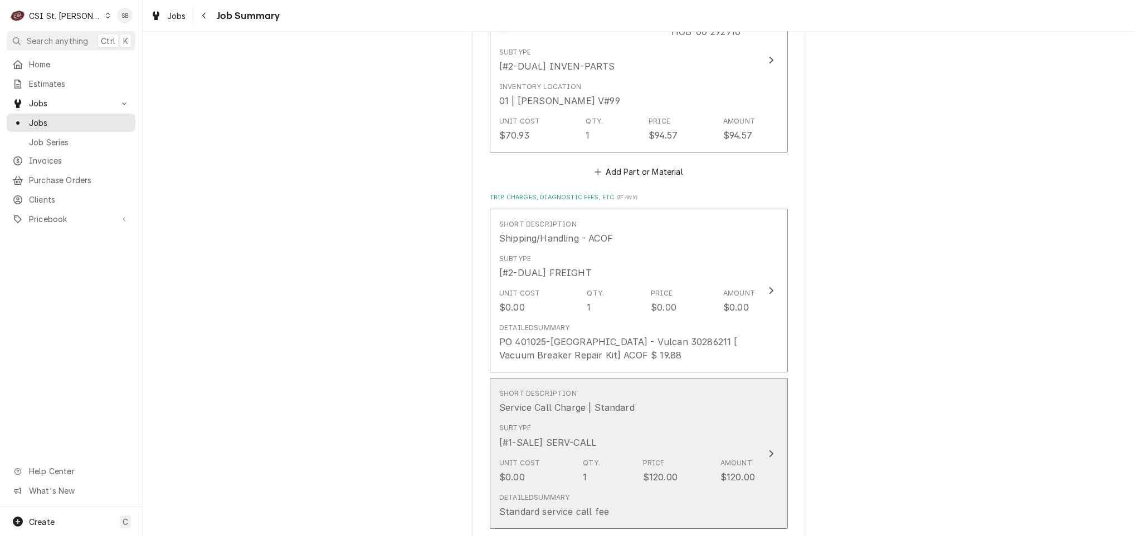
scroll to position [2089, 0]
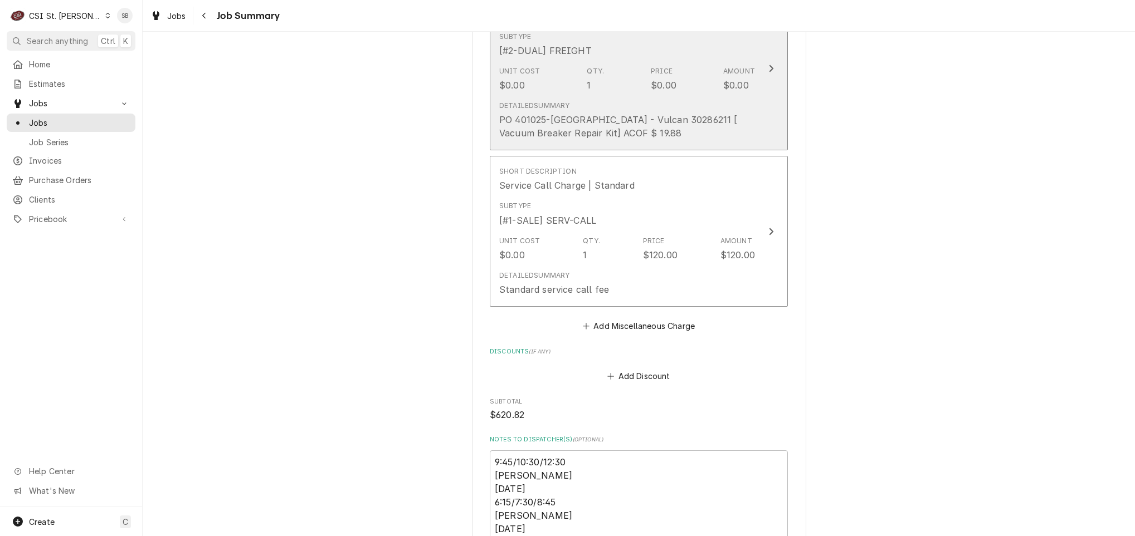
click at [600, 113] on div "PO 401025-[GEOGRAPHIC_DATA] - Vulcan 30286211 [ Vacuum Breaker Repair Kit] ACOF…" at bounding box center [627, 126] width 256 height 27
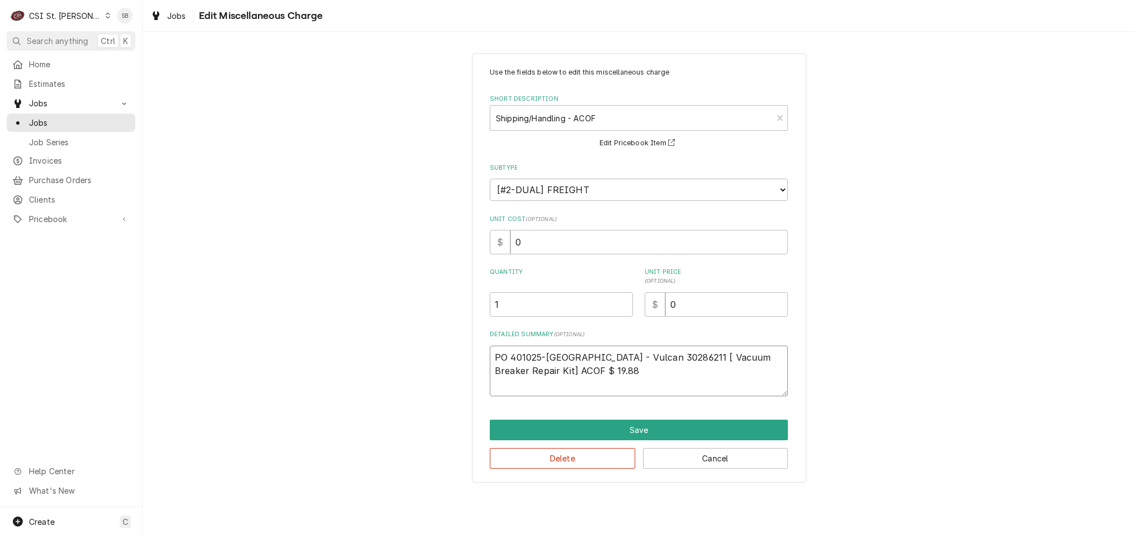
drag, startPoint x: 584, startPoint y: 383, endPoint x: 549, endPoint y: 390, distance: 35.7
click at [549, 390] on textarea "PO 401025-[GEOGRAPHIC_DATA] - Vulcan 30286211 [ Vacuum Breaker Repair Kit] ACOF…" at bounding box center [639, 371] width 298 height 51
type textarea "x"
type textarea "PO 401025-[GEOGRAPHIC_DATA] - Vulcan 30286211 [ Vacuum Breaker Repair Kit] ACOF…"
type textarea "x"
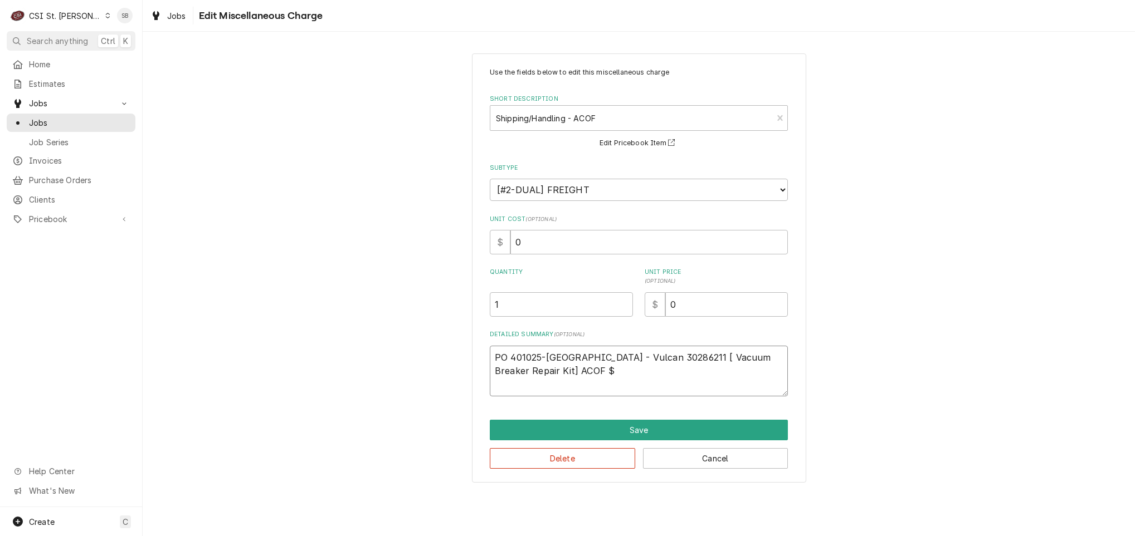
type textarea "PO 401025-[GEOGRAPHIC_DATA] - Vulcan 30286211 [ Vacuum Breaker Repair Kit] ACOF…"
type textarea "x"
type textarea "PO 401025-[GEOGRAPHIC_DATA] - Vulcan 30286211 [ Vacuum Breaker Repair Kit] ACOF"
click at [649, 432] on button "Save" at bounding box center [639, 430] width 298 height 21
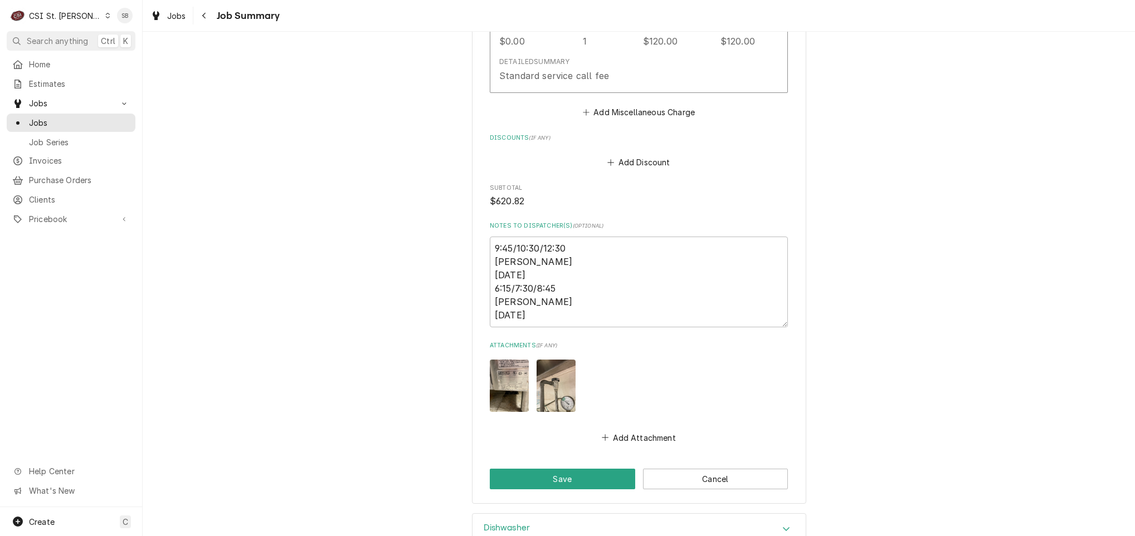
scroll to position [2376, 0]
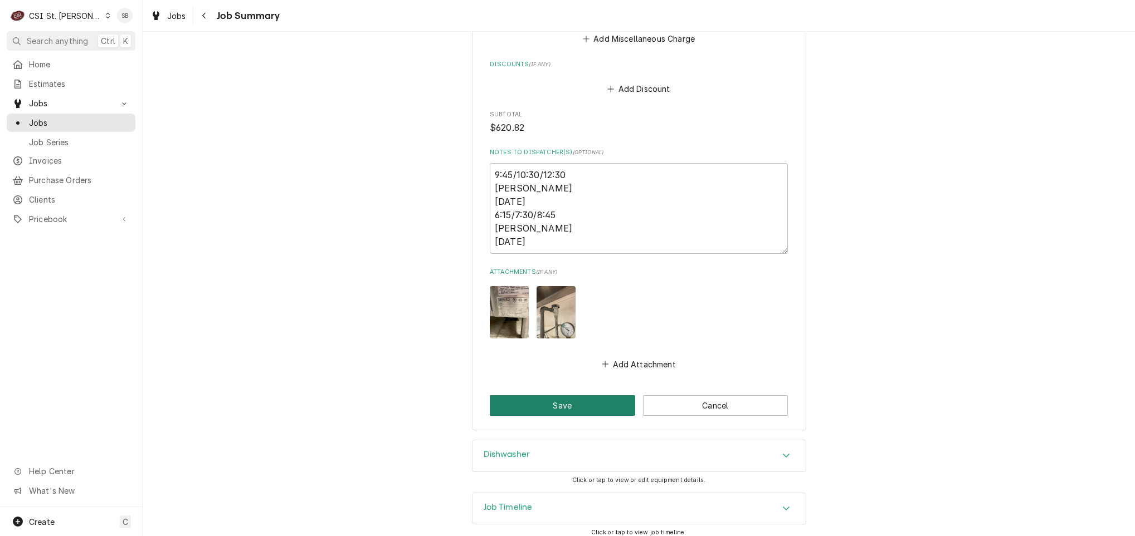
click at [565, 395] on button "Save" at bounding box center [562, 405] width 145 height 21
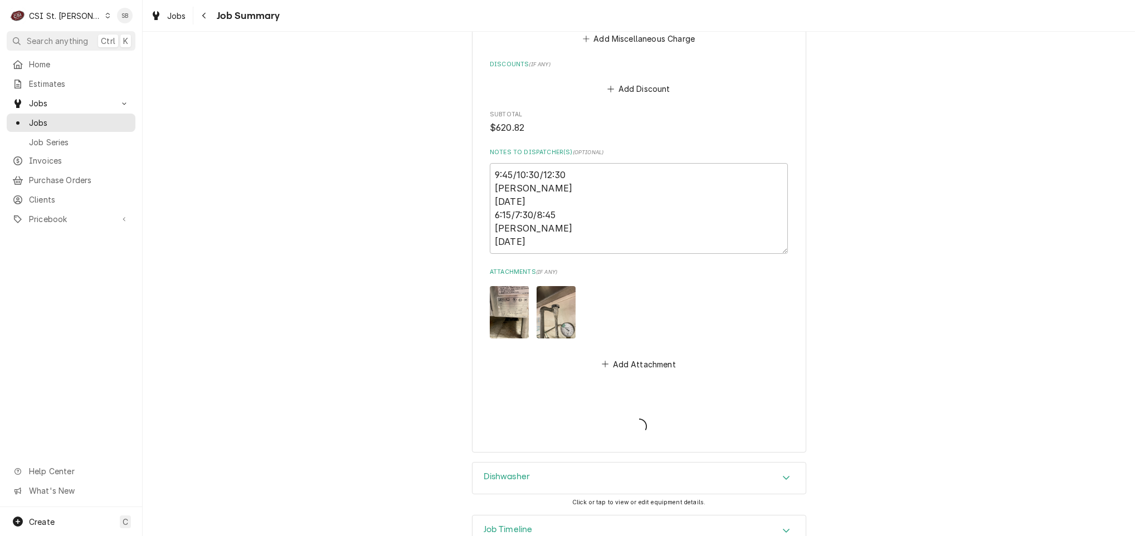
type textarea "x"
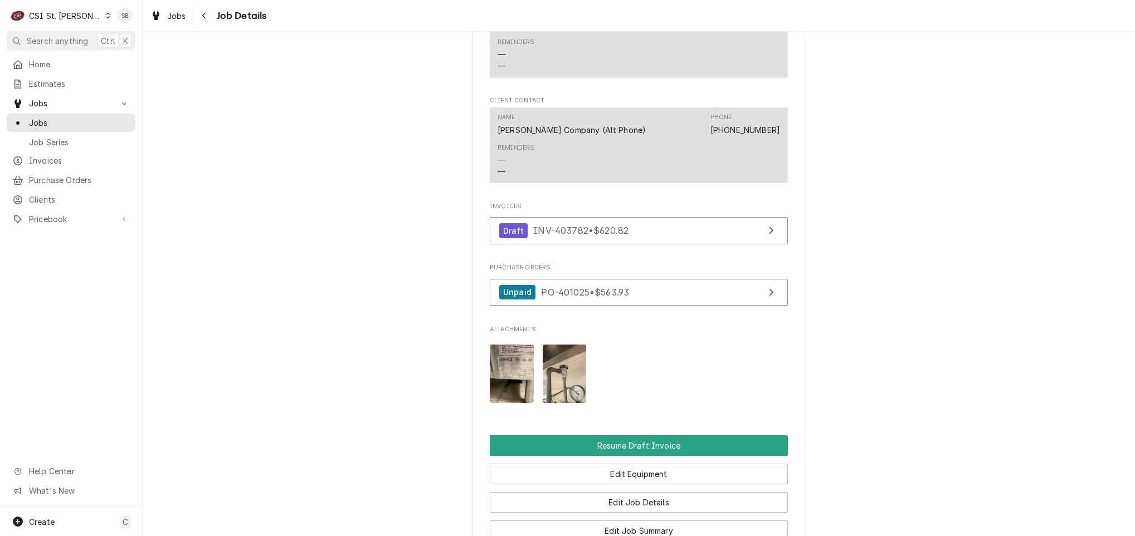
scroll to position [1177, 0]
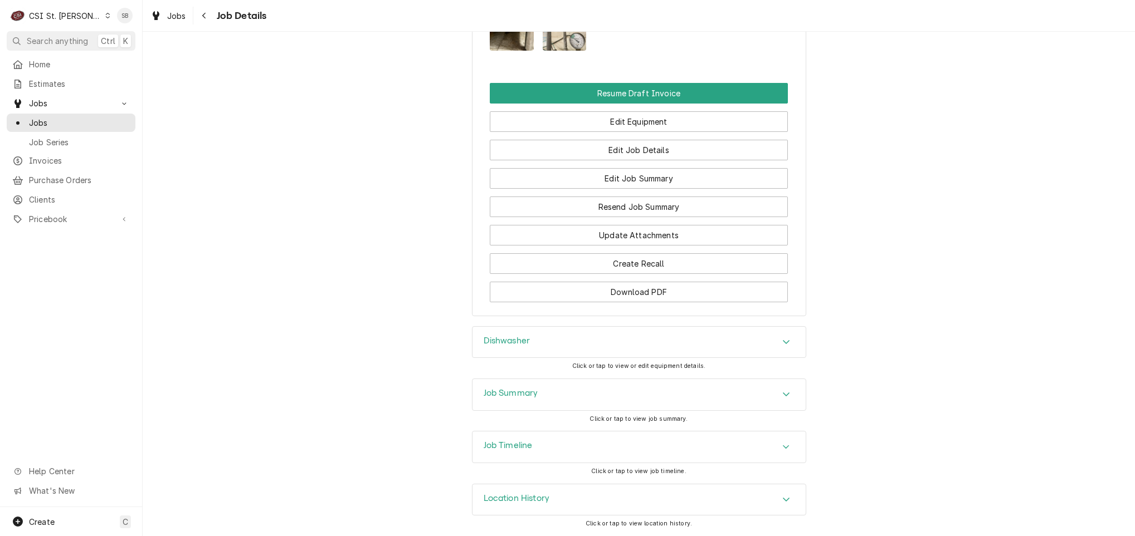
click at [539, 393] on div "Job Summary" at bounding box center [638, 394] width 333 height 31
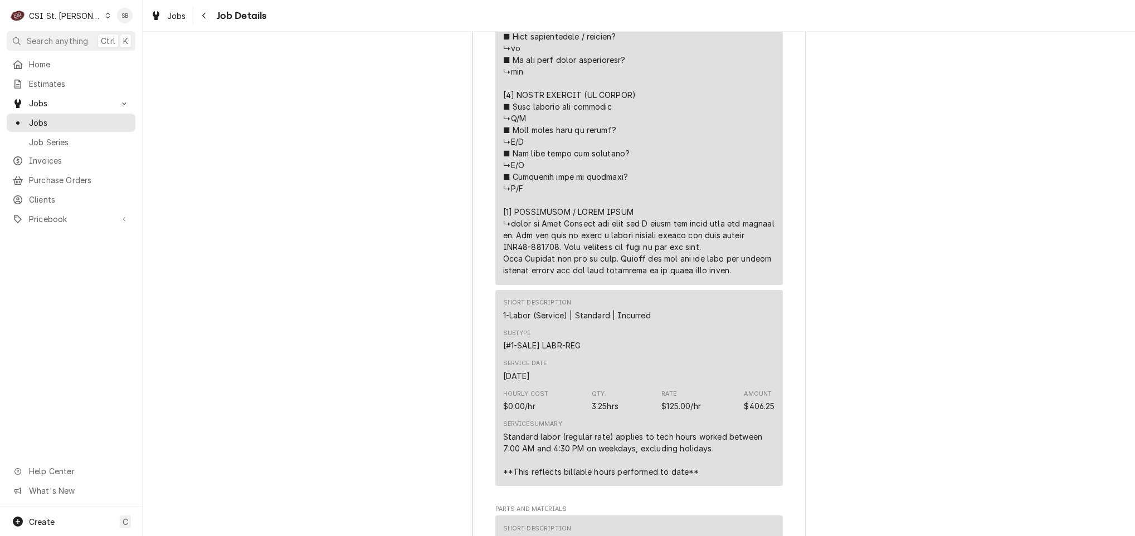
scroll to position [2514, 0]
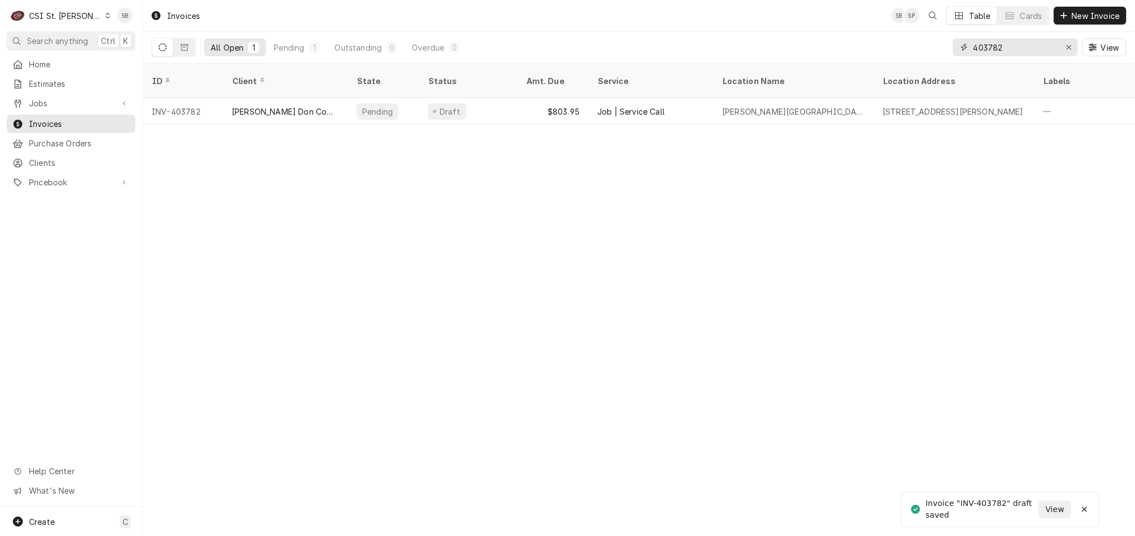
click at [976, 55] on input "403782" at bounding box center [1015, 47] width 84 height 18
paste input "PO 401025-[GEOGRAPHIC_DATA] - Vulcan 30286211 [ Vacuum Breaker Repair Kit] ACOF…"
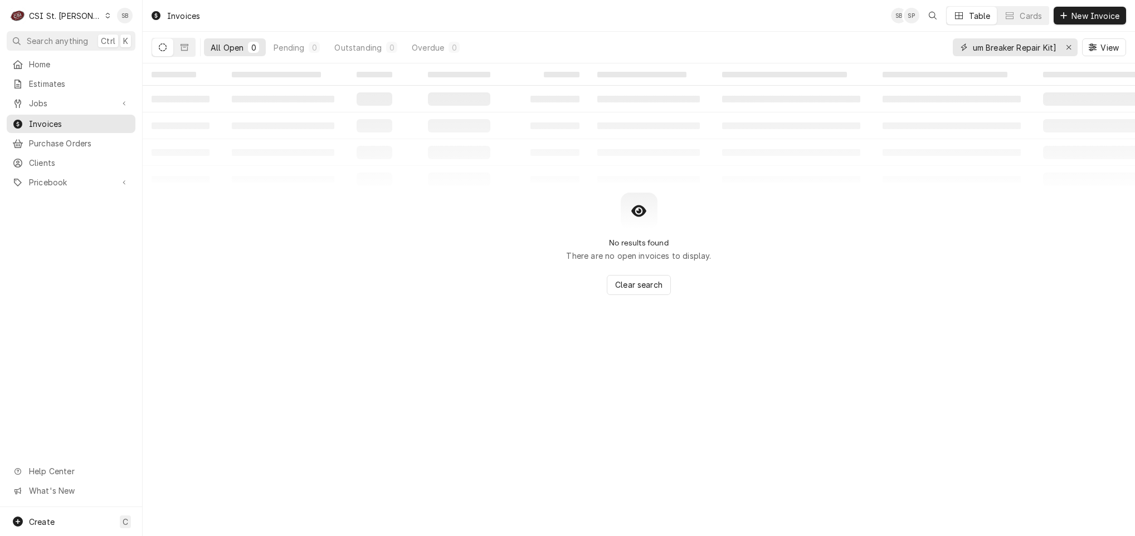
type input "PO 401025-[GEOGRAPHIC_DATA] - Vulcan 30286211 [ Vacuum Breaker Repair Kit] ACOF…"
click at [1071, 46] on div "Erase input" at bounding box center [1068, 47] width 11 height 11
paste input "403774"
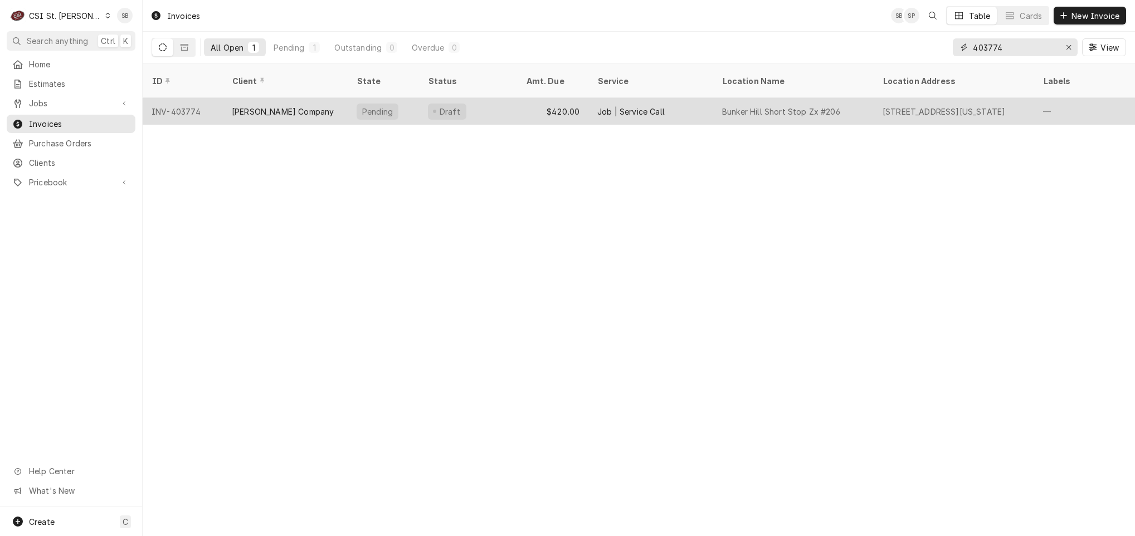
type input "403774"
click at [308, 102] on div "[PERSON_NAME] Company" at bounding box center [285, 111] width 125 height 27
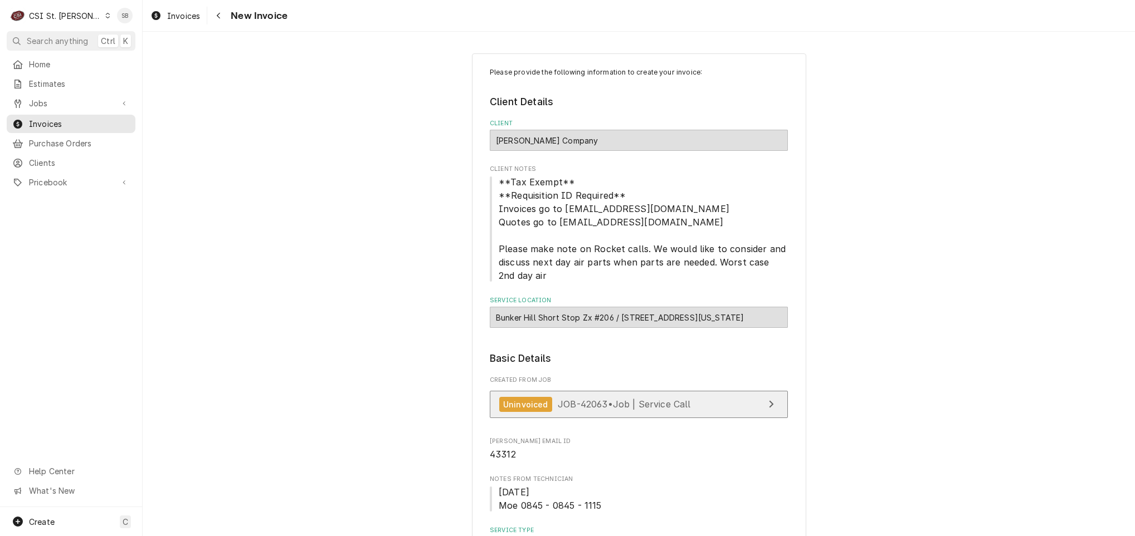
click at [603, 412] on div "Uninvoiced JOB-42063 • Job | Service Call" at bounding box center [595, 404] width 192 height 15
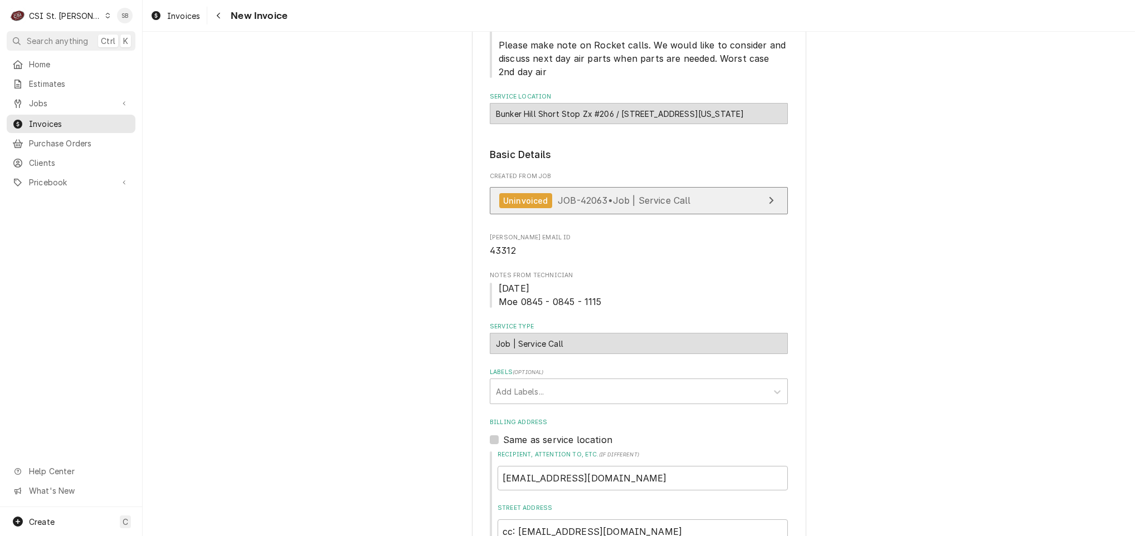
scroll to position [251, 0]
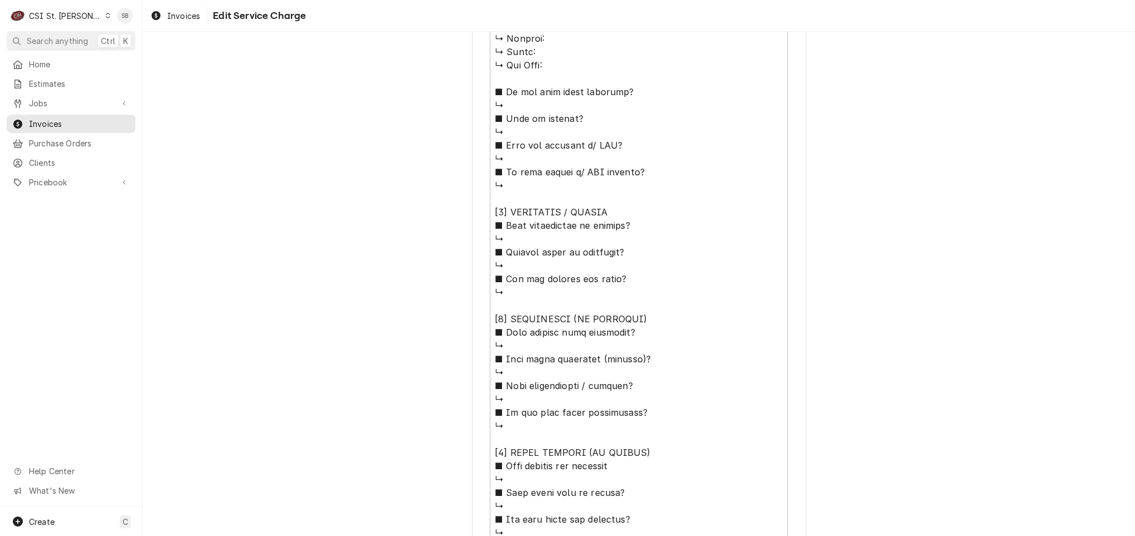
scroll to position [895, 0]
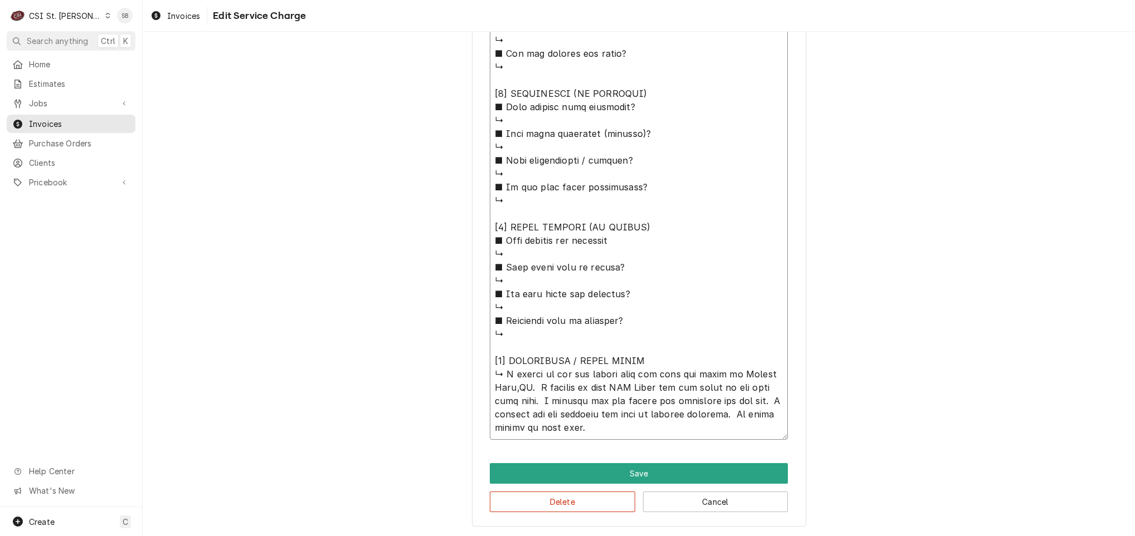
click at [500, 375] on textarea "Service Summary ( optional )" at bounding box center [639, 40] width 298 height 799
type textarea "x"
type textarea "⚠️ LORE IPSUMDOLORSI ⚠️ ✪ Ametcons adi elitsedd eiusmodt ✪ Incidid utlabore etd…"
type textarea "x"
type textarea "⚠️ LORE IPSUMDOLORSI ⚠️ ✪ Ametcons adi elitsedd eiusmodt ✪ Incidid utlabore etd…"
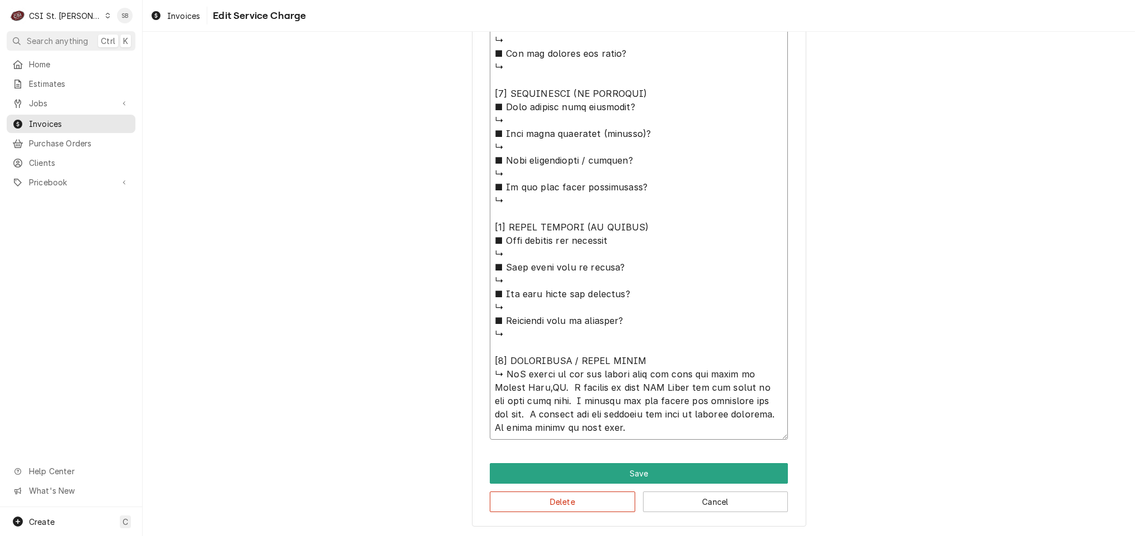
type textarea "x"
type textarea "⚠️ LORE IPSUMDOLORSI ⚠️ ✪ Ametcons adi elitsedd eiusmodt ✪ Incidid utlabore etd…"
type textarea "x"
type textarea "⚠️ LORE IPSUMDOLORSI ⚠️ ✪ Ametcons adi elitsedd eiusmodt ✪ Incidid utlabore etd…"
type textarea "x"
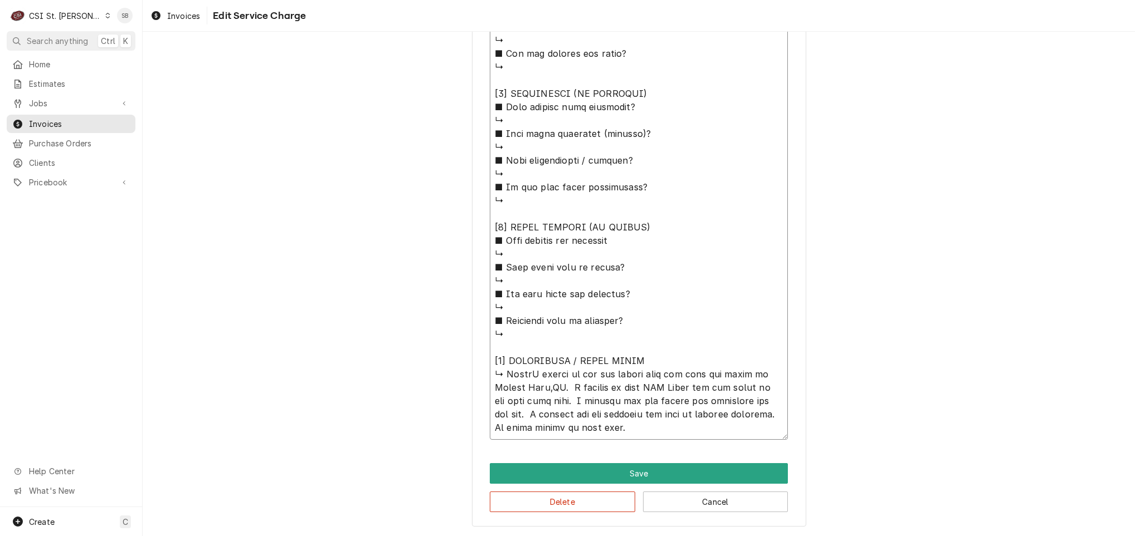
type textarea "⚠️ LORE IPSUMDOLORSI ⚠️ ✪ Ametcons adi elitsedd eiusmodt ✪ Incidid utlabore etd…"
type textarea "x"
type textarea "⚠️ LORE IPSUMDOLORSI ⚠️ ✪ Ametcons adi elitsedd eiusmodt ✪ Incidid utlabore etd…"
type textarea "x"
type textarea "⚠️ LORE IPSUMDOLORSI ⚠️ ✪ Ametcons adi elitsedd eiusmodt ✪ Incidid utlabore etd…"
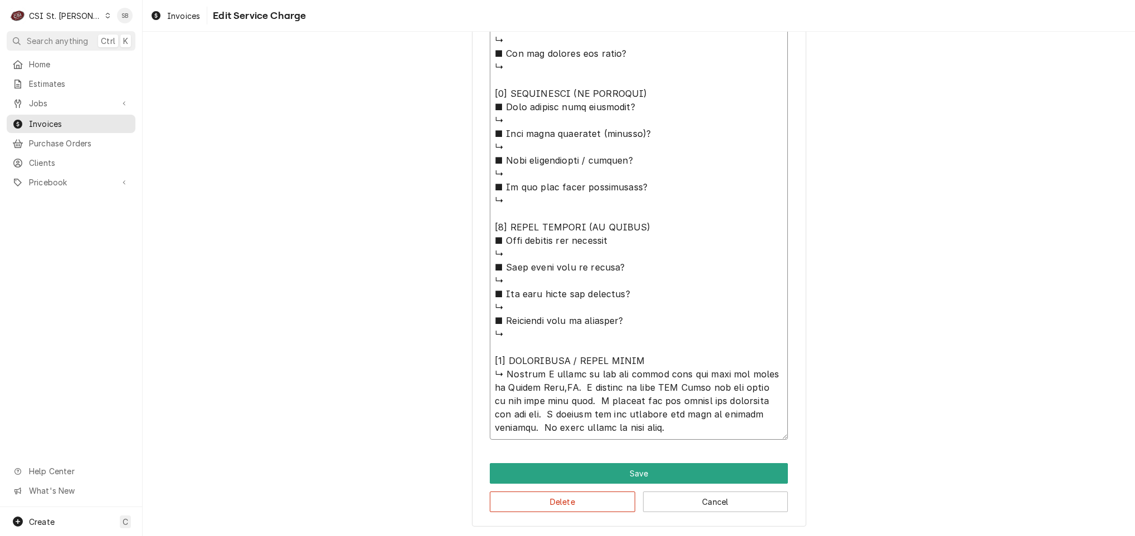
type textarea "x"
type textarea "⚠️ LORE IPSUMDOLORSI ⚠️ ✪ Ametcons adi elitsedd eiusmodt ✪ Incidid utlabore etd…"
type textarea "x"
type textarea "⚠️ LORE IPSUMDOLORSI ⚠️ ✪ Ametcons adi elitsedd eiusmodt ✪ Incidid utlabore etd…"
type textarea "x"
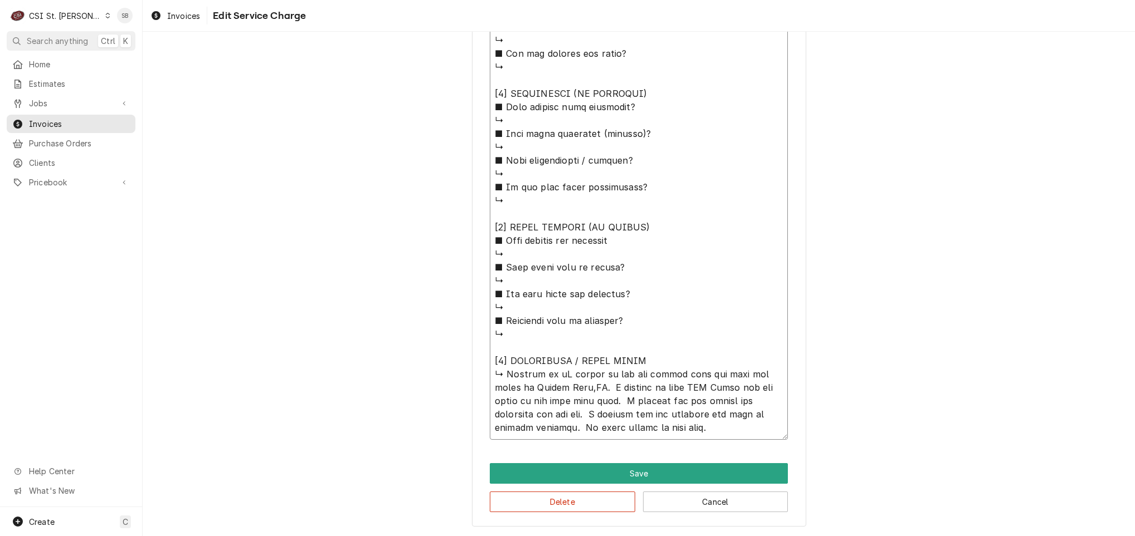
type textarea "⚠️ LORE IPSUMDOLORSI ⚠️ ✪ Ametcons adi elitsedd eiusmodt ✪ Incidid utlabore etd…"
type textarea "x"
type textarea "⚠️ LORE IPSUMDOLORSI ⚠️ ✪ Ametcons adi elitsedd eiusmodt ✪ Incidid utlabore etd…"
type textarea "x"
type textarea "⚠️ LORE IPSUMDOLORSI ⚠️ ✪ Ametcons adi elitsedd eiusmodt ✪ Incidid utlabore etd…"
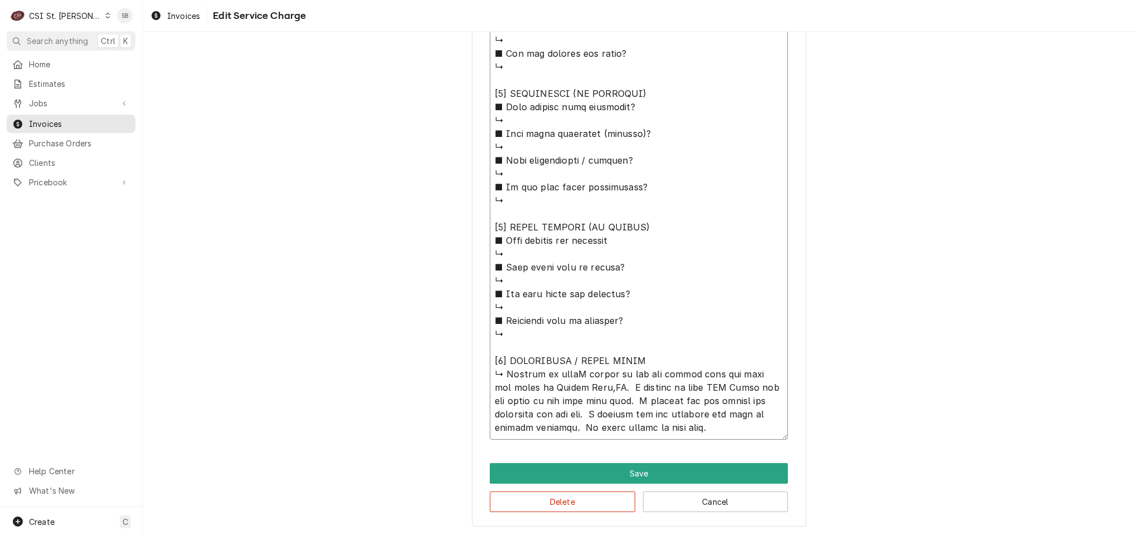
type textarea "x"
type textarea "⚠️ LORE IPSUMDOLORSI ⚠️ ✪ Ametcons adi elitsedd eiusmodt ✪ Incidid utlabore etd…"
type textarea "x"
type textarea "⚠️ LORE IPSUMDOLORSI ⚠️ ✪ Ametcons adi elitsedd eiusmodt ✪ Incidid utlabore etd…"
type textarea "x"
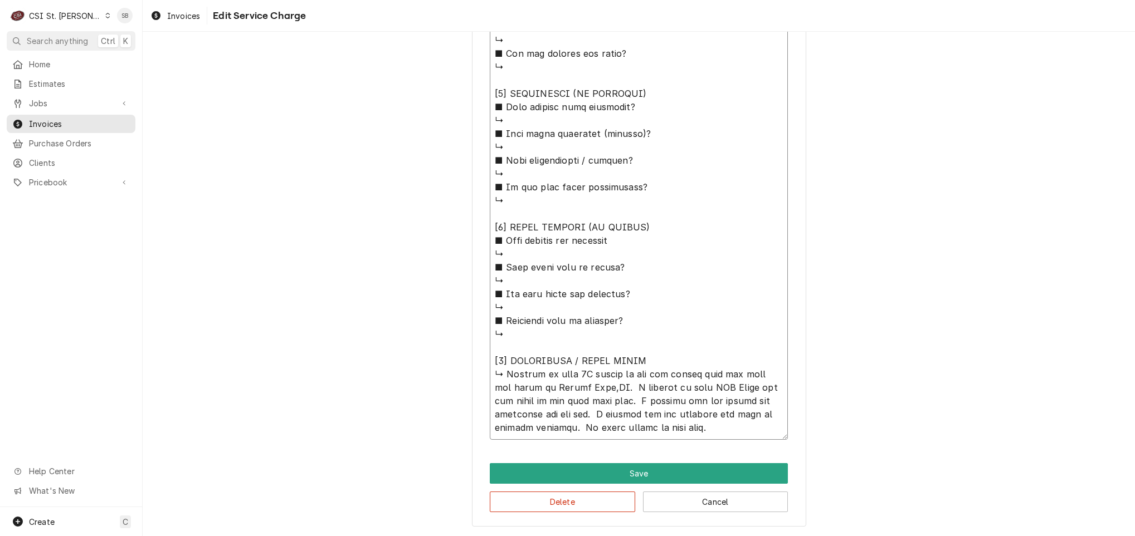
type textarea "⚠️ LORE IPSUMDOLORSI ⚠️ ✪ Ametcons adi elitsedd eiusmodt ✪ Incidid utlabore etd…"
type textarea "x"
type textarea "⚠️ LORE IPSUMDOLORSI ⚠️ ✪ Ametcons adi elitsedd eiusmodt ✪ Incidid utlabore etd…"
type textarea "x"
type textarea "⚠️ LORE IPSUMDOLORSI ⚠️ ✪ Ametcons adi elitsedd eiusmodt ✪ Incidid utlabore etd…"
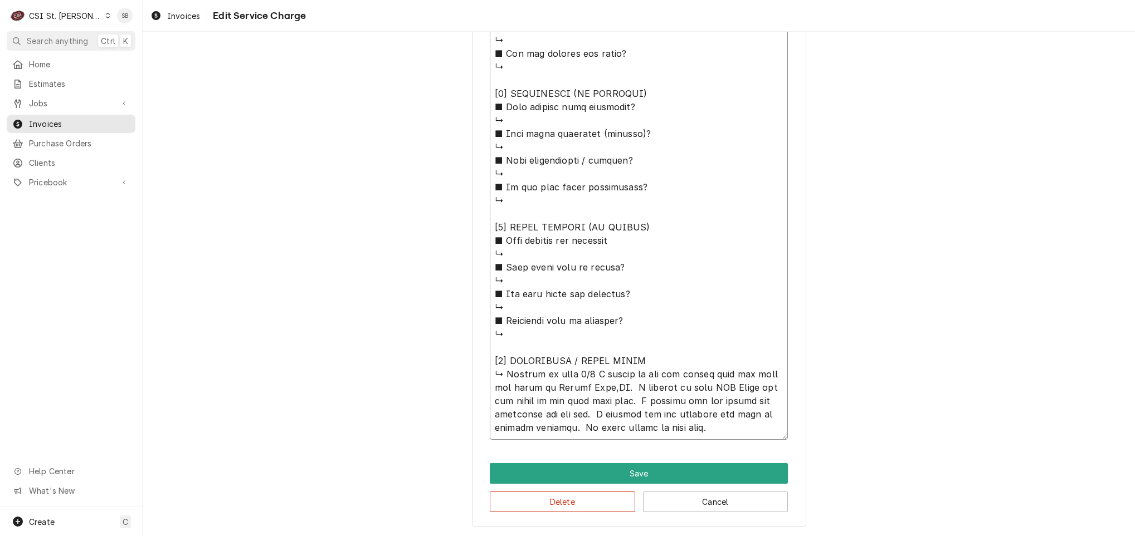
type textarea "x"
type textarea "⚠️ LORE IPSUMDOLORSI ⚠️ ✪ Ametcons adi elitsedd eiusmodt ✪ Incidid utlabore etd…"
type textarea "x"
type textarea "⚠️ LORE IPSUMDOLORSI ⚠️ ✪ Ametcons adi elitsedd eiusmodt ✪ Incidid utlabore etd…"
type textarea "x"
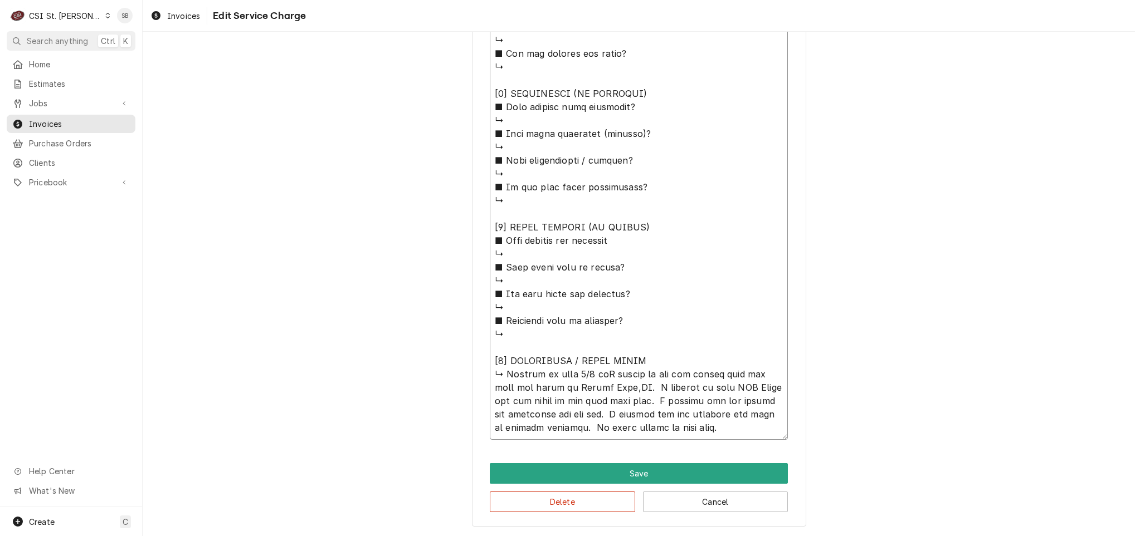
type textarea "⚠️ LORE IPSUMDOLORSI ⚠️ ✪ Ametcons adi elitsedd eiusmodt ✪ Incidid utlabore etd…"
type textarea "x"
type textarea "⚠️ LORE IPSUMDOLORSI ⚠️ ✪ Ametcons adi elitsedd eiusmodt ✪ Incidid utlabore etd…"
type textarea "x"
type textarea "⚠️ LORE IPSUMDOLORSI ⚠️ ✪ Ametcons adi elitsedd eiusmodt ✪ Incidid utlabore etd…"
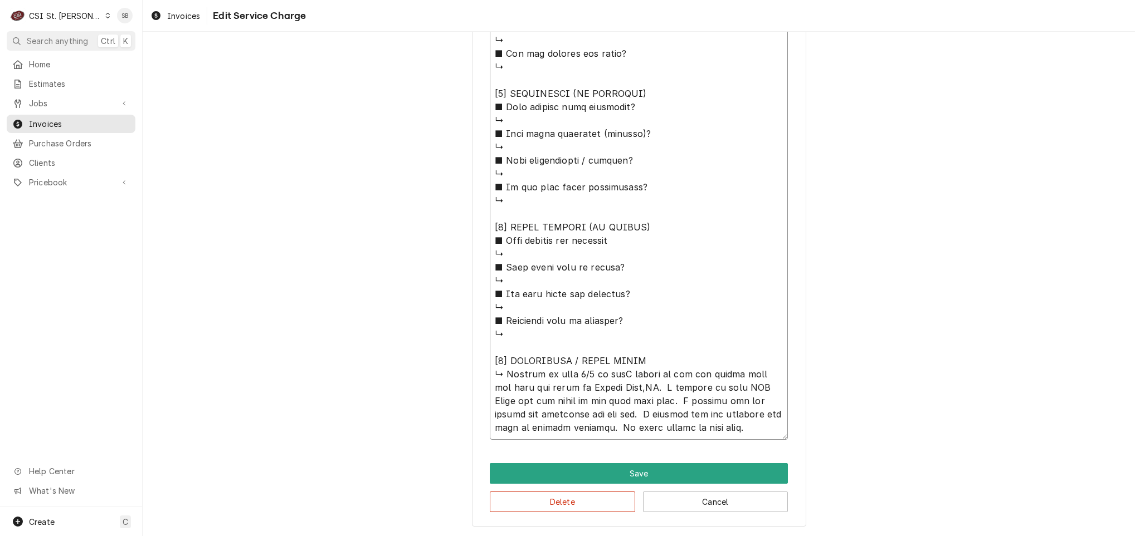
type textarea "x"
type textarea "⚠️ LORE IPSUMDOLORSI ⚠️ ✪ Ametcons adi elitsedd eiusmodt ✪ Incidid utlabore etd…"
type textarea "x"
type textarea "⚠️ LORE IPSUMDOLORSI ⚠️ ✪ Ametcons adi elitsedd eiusmodt ✪ Incidid utlabore etd…"
type textarea "x"
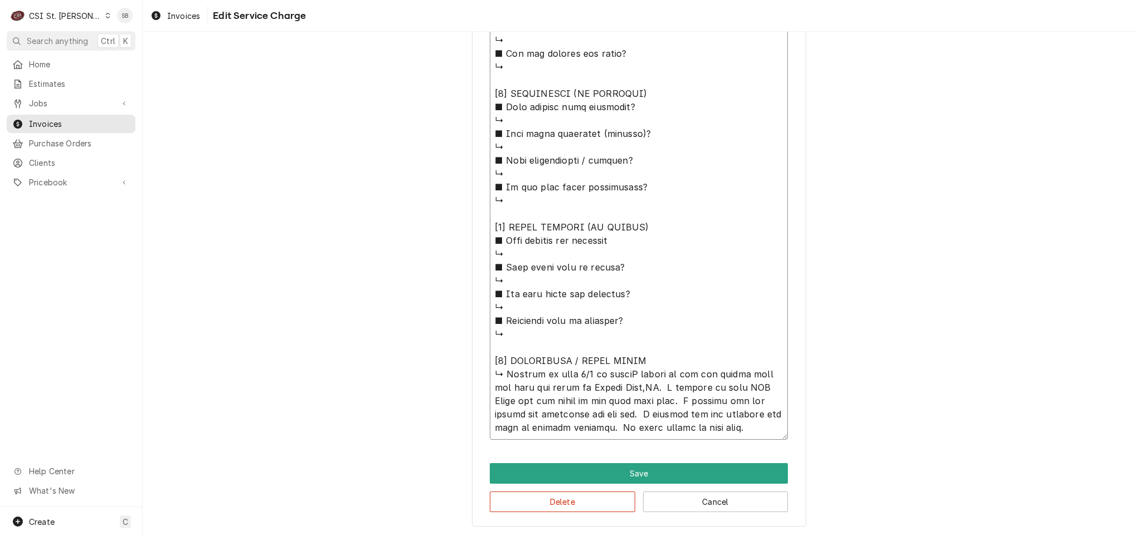
type textarea "⚠️ LORE IPSUMDOLORSI ⚠️ ✪ Ametcons adi elitsedd eiusmodt ✪ Incidid utlabore etd…"
type textarea "x"
type textarea "⚠️ LORE IPSUMDOLORSI ⚠️ ✪ Ametcons adi elitsedd eiusmodt ✪ Incidid utlabore etd…"
type textarea "x"
type textarea "⚠️ LORE IPSUMDOLORSI ⚠️ ✪ Ametcons adi elitsedd eiusmodt ✪ Incidid utlabore etd…"
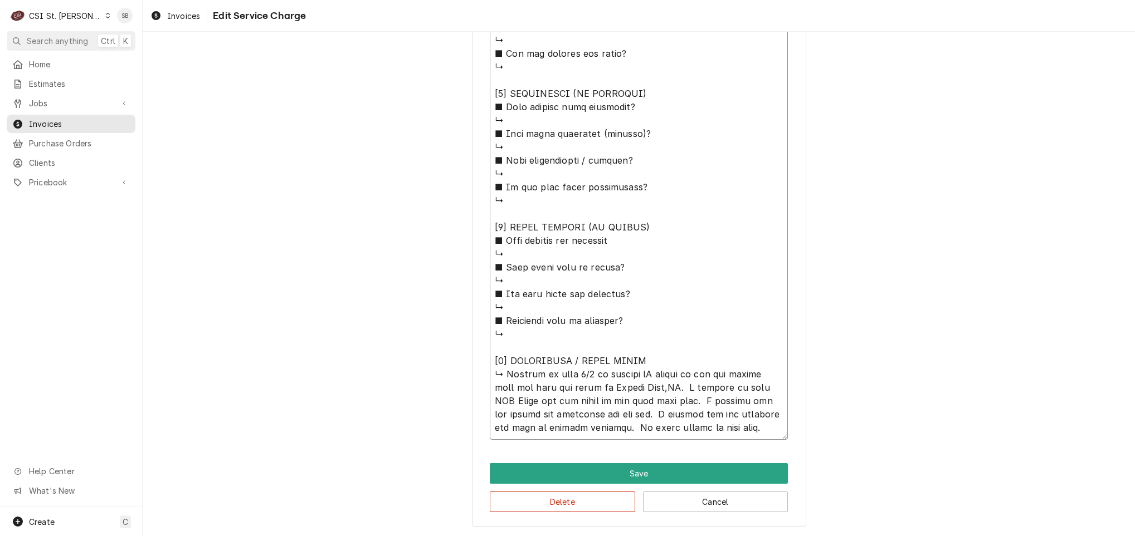
type textarea "x"
type textarea "⚠️ LORE IPSUMDOLORSI ⚠️ ✪ Ametcons adi elitsedd eiusmodt ✪ Incidid utlabore etd…"
type textarea "x"
type textarea "⚠️ LORE IPSUMDOLORSI ⚠️ ✪ Ametcons adi elitsedd eiusmodt ✪ Incidid utlabore etd…"
type textarea "x"
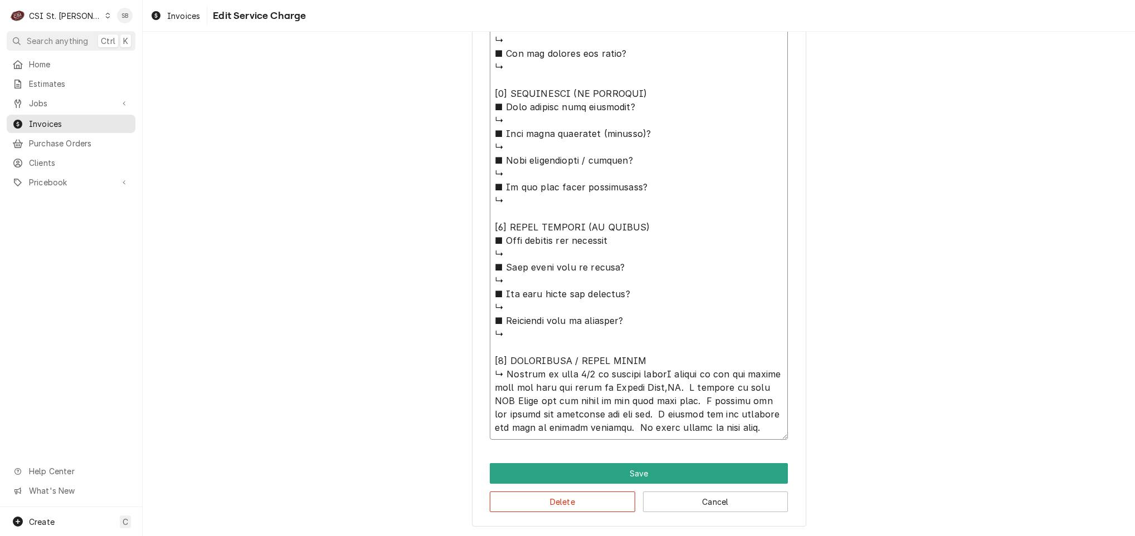
type textarea "⚠️ LORE IPSUMDOLORSI ⚠️ ✪ Ametcons adi elitsedd eiusmodt ✪ Incidid utlabore etd…"
type textarea "x"
type textarea "⚠️ LORE IPSUMDOLORSI ⚠️ ✪ Ametcons adi elitsedd eiusmodt ✪ Incidid utlabore etd…"
type textarea "x"
type textarea "⚠️ LORE IPSUMDOLORSI ⚠️ ✪ Ametcons adi elitsedd eiusmodt ✪ Incidid utlabore etd…"
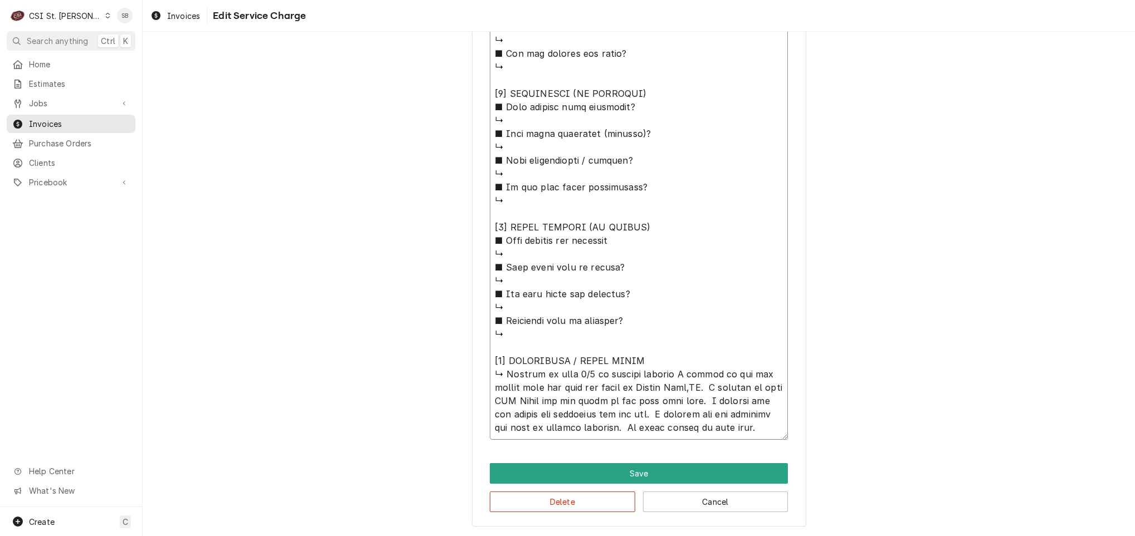
type textarea "x"
type textarea "⚠️ LORE IPSUMDOLORSI ⚠️ ✪ Ametcons adi elitsedd eiusmodt ✪ Incidid utlabore etd…"
type textarea "x"
type textarea "⚠️ LORE IPSUMDOLORSI ⚠️ ✪ Ametcons adi elitsedd eiusmodt ✪ Incidid utlabore etd…"
type textarea "x"
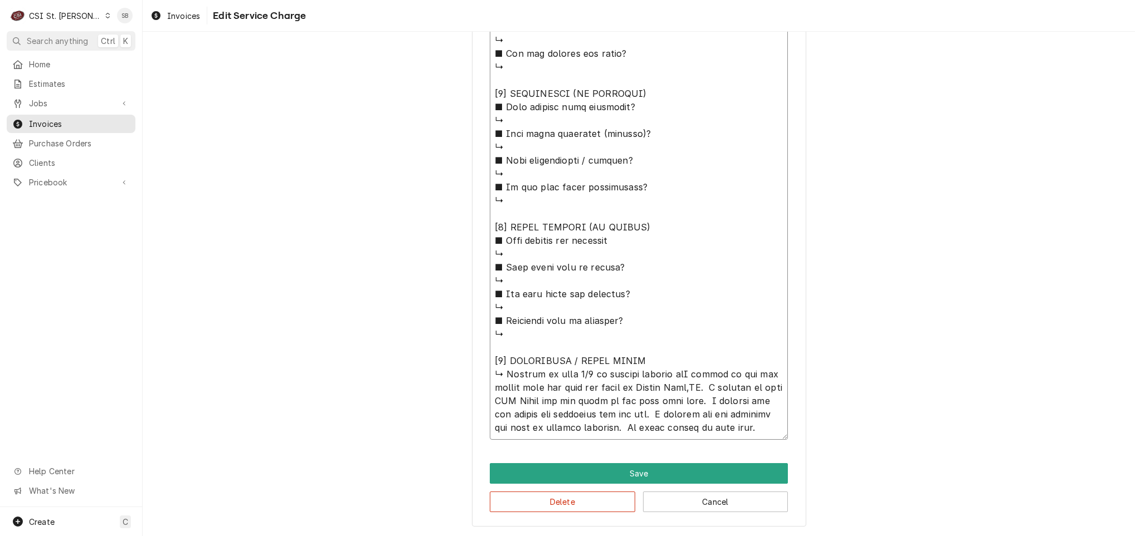
type textarea "⚠️ LORE IPSUMDOLORSI ⚠️ ✪ Ametcons adi elitsedd eiusmodt ✪ Incidid utlabore etd…"
paste textarea "LABOR TO REPLACE DOOR [PERSON_NAME] ON WALK-IN COOLER DOOR. CHECK OPERATIONS"
type textarea "x"
type textarea "⚠️ LORE IPSUMDOLORSI ⚠️ ✪ Ametcons adi elitsedd eiusmodt ✪ Incidid utlabore etd…"
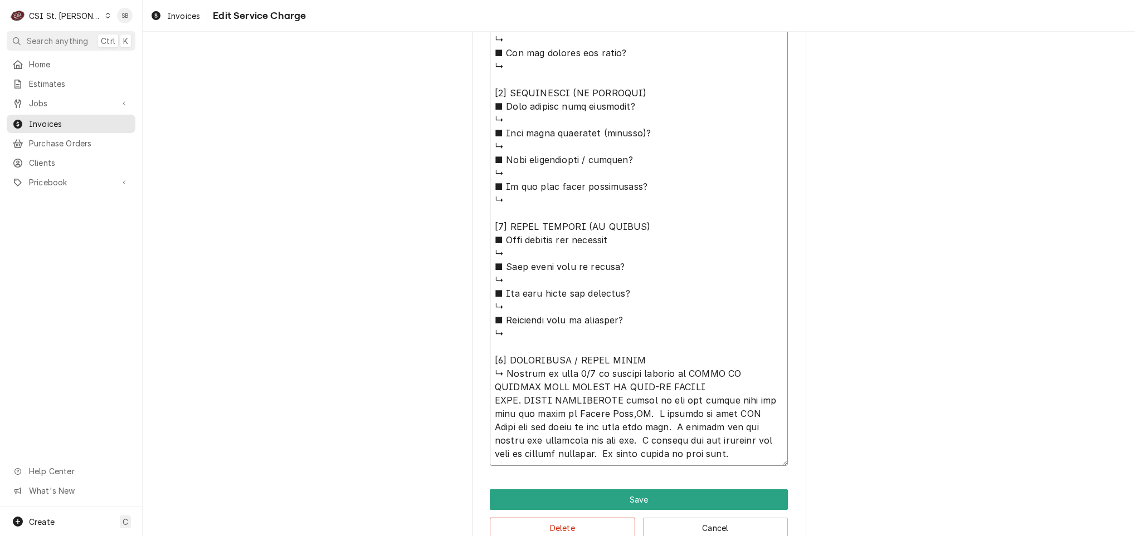
type textarea "x"
type textarea "⚠️ LORE IPSUMDOLORSI ⚠️ ✪ Ametcons adi elitsedd eiusmodt ✪ Incidid utlabore etd…"
type textarea "x"
drag, startPoint x: 695, startPoint y: 460, endPoint x: 501, endPoint y: 373, distance: 212.4
click at [501, 373] on textarea "Service Summary ( optional )" at bounding box center [639, 53] width 298 height 826
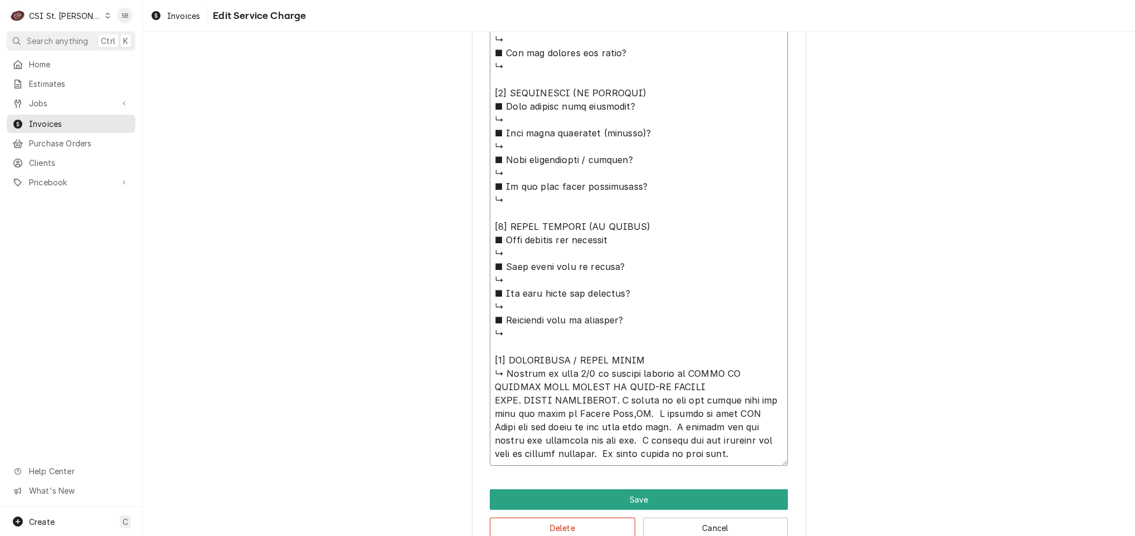
type textarea "⚠️ LORE IPSUMDOLORSI ⚠️ ✪ Ametcons adi elitsedd eiusmodt ✪ Incidid utlabore etd…"
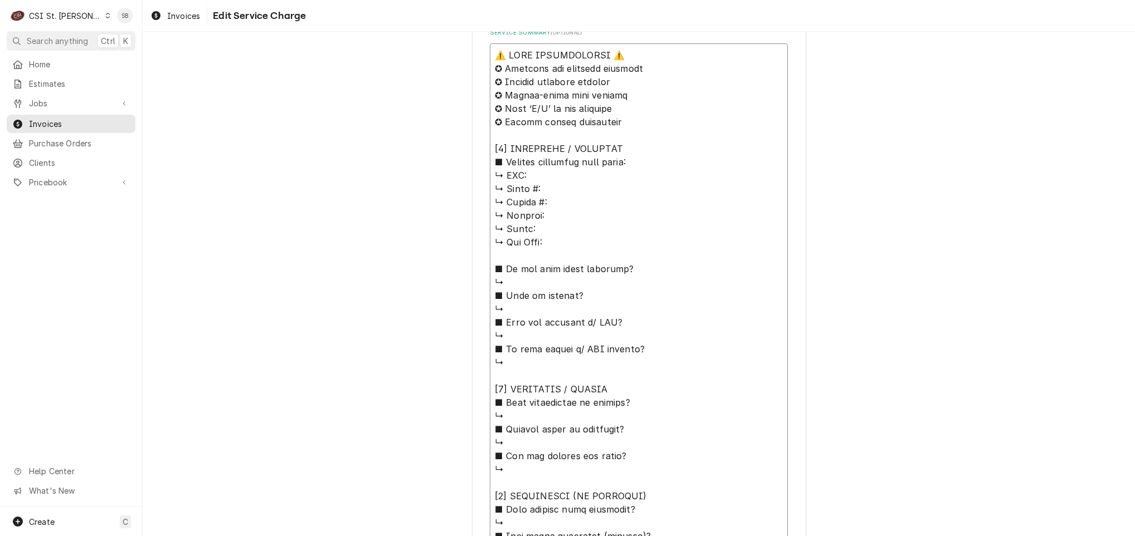
scroll to position [921, 0]
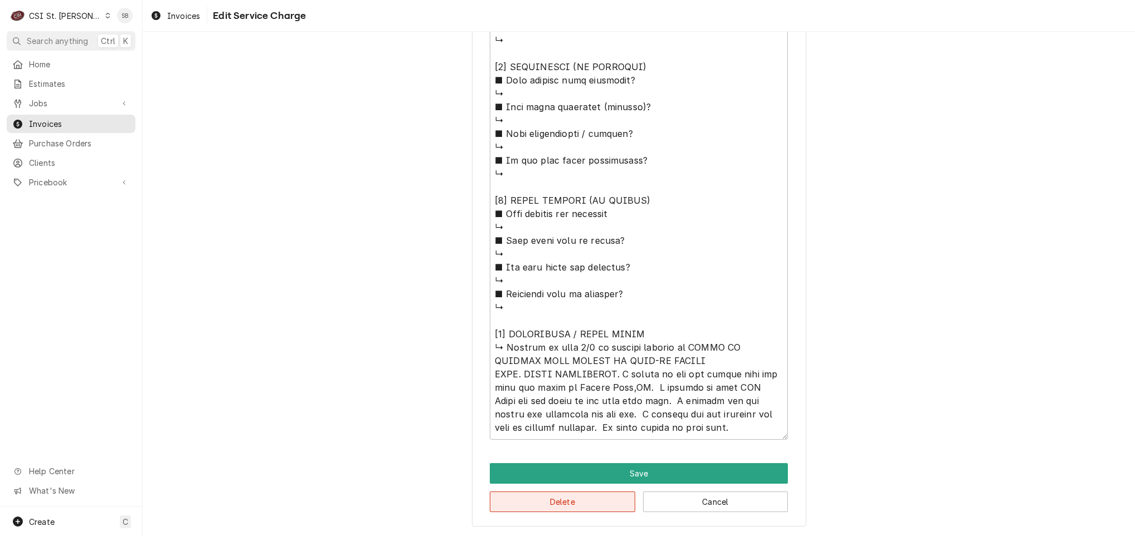
click at [582, 508] on button "Delete" at bounding box center [562, 502] width 145 height 21
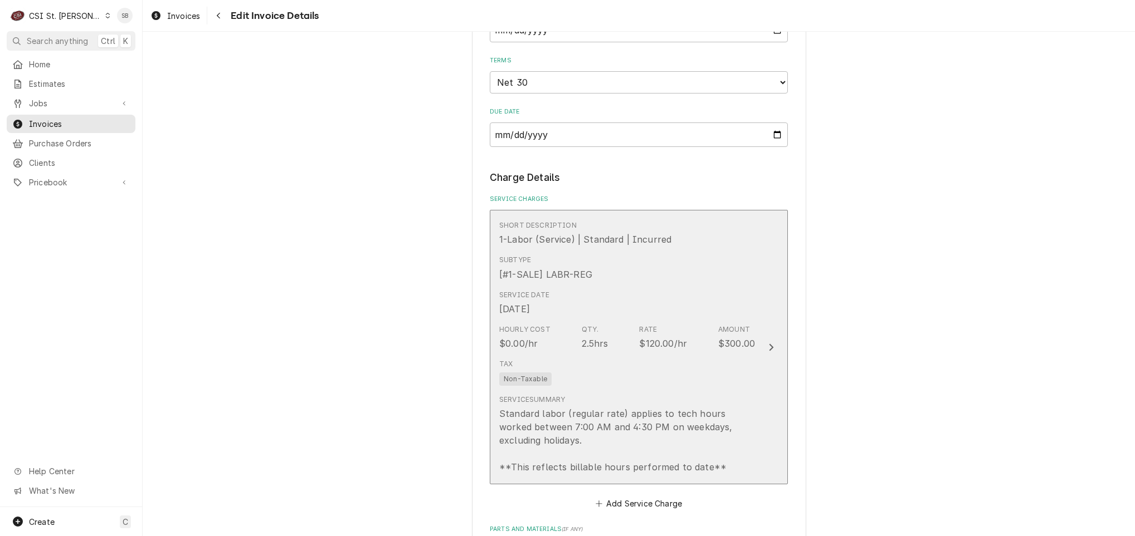
scroll to position [1085, 0]
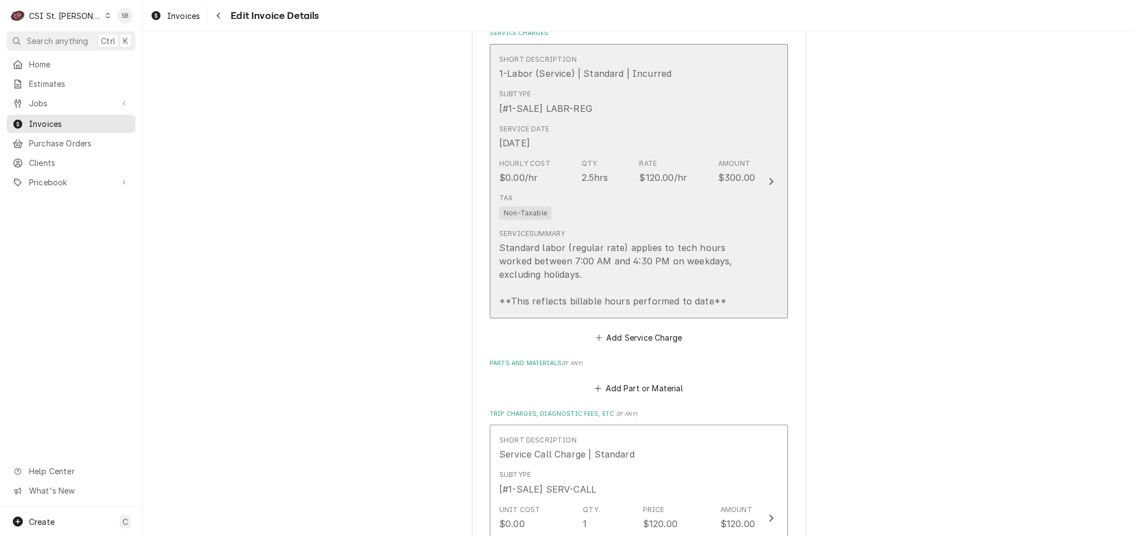
click at [533, 252] on div "Standard labor (regular rate) applies to tech hours worked between 7:00 AM and …" at bounding box center [627, 274] width 256 height 67
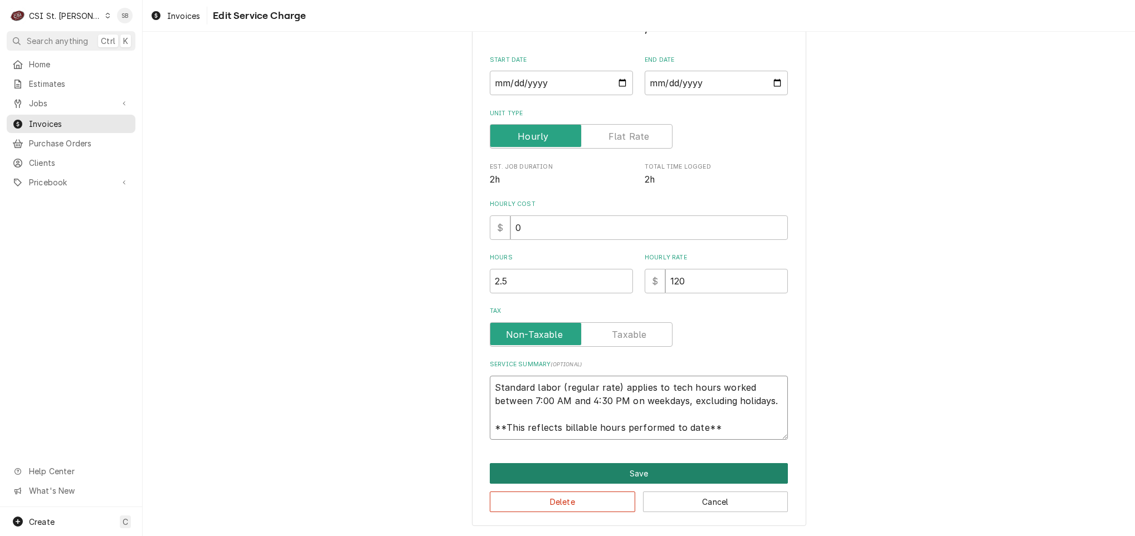
scroll to position [13, 0]
drag, startPoint x: 487, startPoint y: 388, endPoint x: 779, endPoint y: 485, distance: 308.3
click at [779, 485] on div "Use the fields below to edit this service charge Short Description Start Date […" at bounding box center [639, 247] width 334 height 560
type textarea "x"
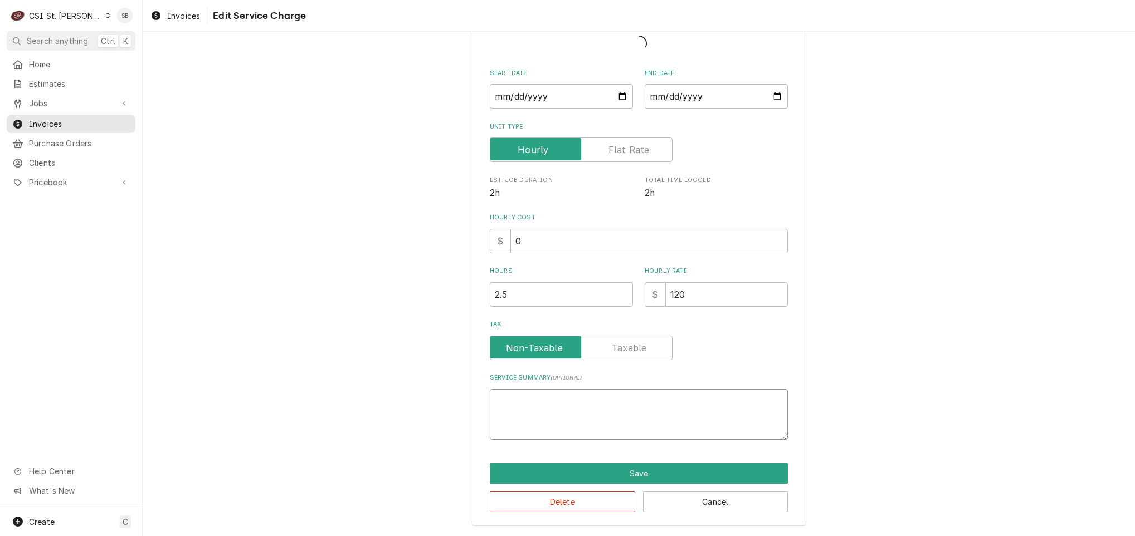
scroll to position [0, 0]
type textarea "x"
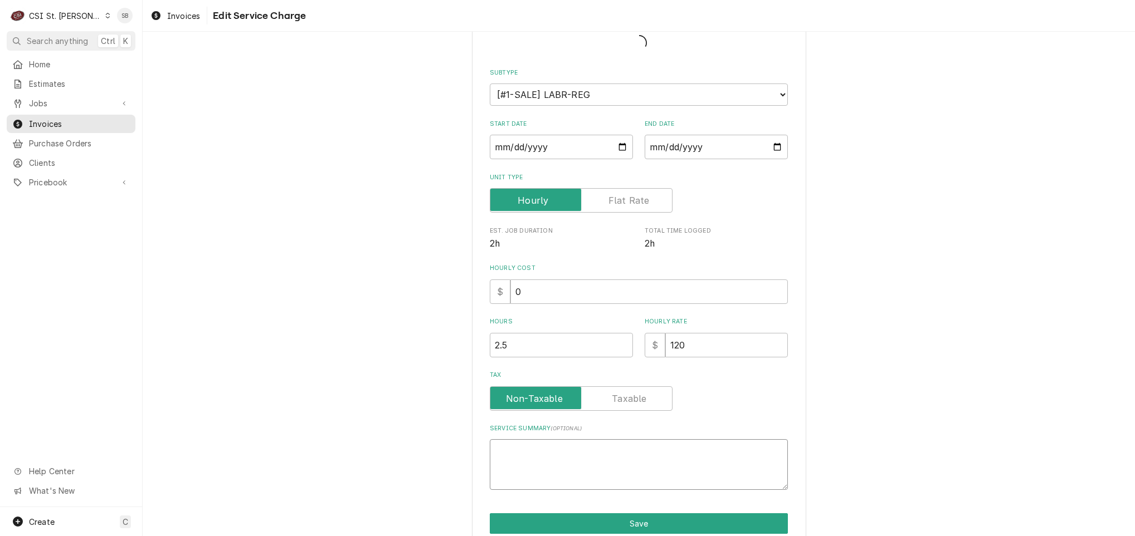
paste textarea "On 09/05, technician arrived on site in [GEOGRAPHIC_DATA], [GEOGRAPHIC_DATA] to…"
type textarea "x"
type textarea "On 09/05, technician arrived on site in [GEOGRAPHIC_DATA], [GEOGRAPHIC_DATA] to…"
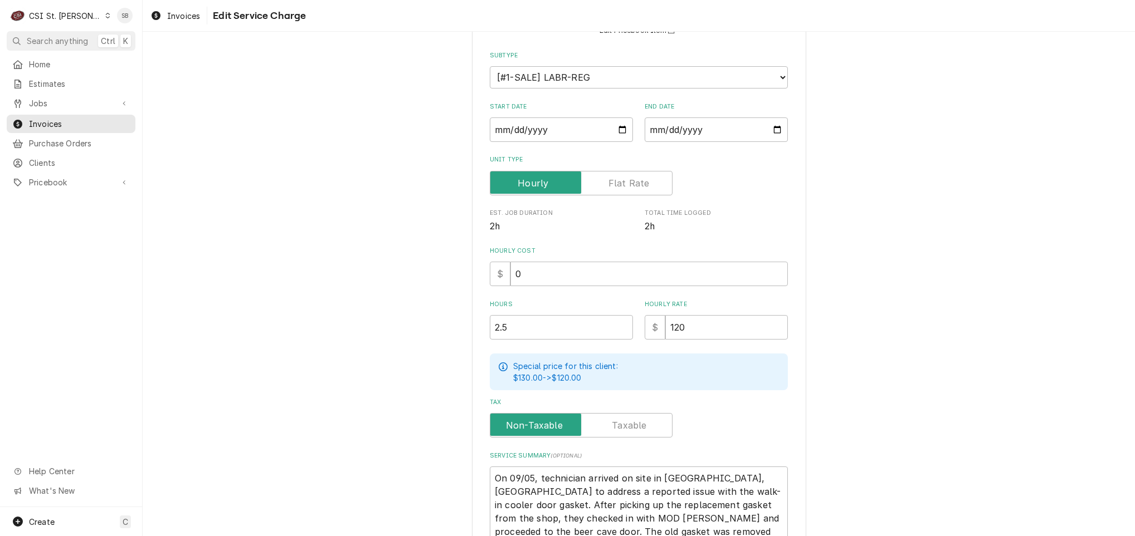
scroll to position [270, 0]
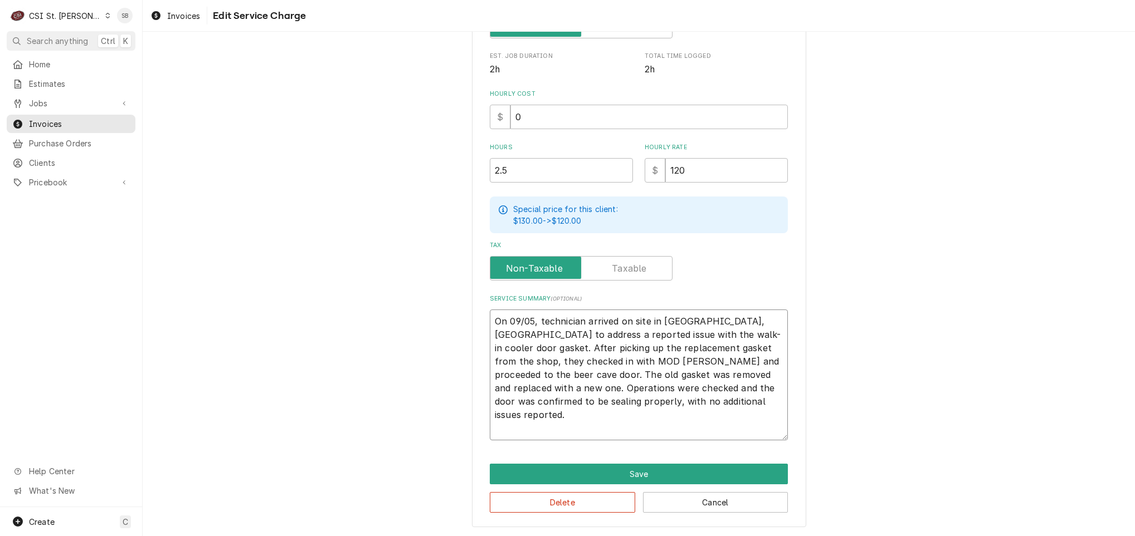
click at [525, 320] on textarea "On 09/05, technician arrived on site in [GEOGRAPHIC_DATA], [GEOGRAPHIC_DATA] to…" at bounding box center [639, 375] width 298 height 131
type textarea "x"
type textarea "B On 09/05, technician arrived on site in [GEOGRAPHIC_DATA], [GEOGRAPHIC_DATA] …"
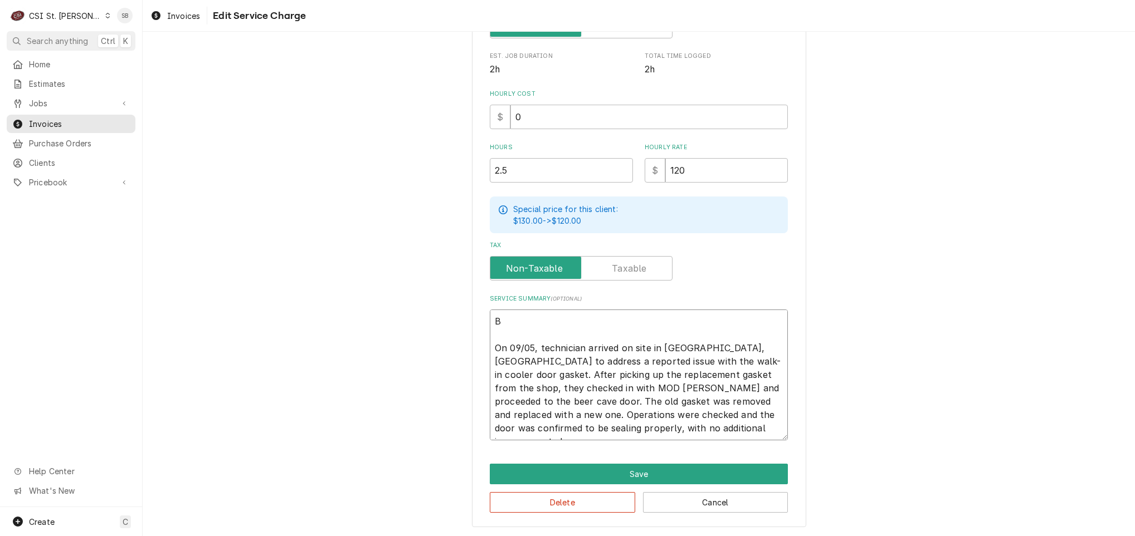
type textarea "x"
type textarea "Br On 09/05, technician arrived on site in [GEOGRAPHIC_DATA], [GEOGRAPHIC_DATA]…"
type textarea "x"
type textarea "Bra On 09/05, technician arrived on site in [GEOGRAPHIC_DATA], [GEOGRAPHIC_DATA…"
type textarea "x"
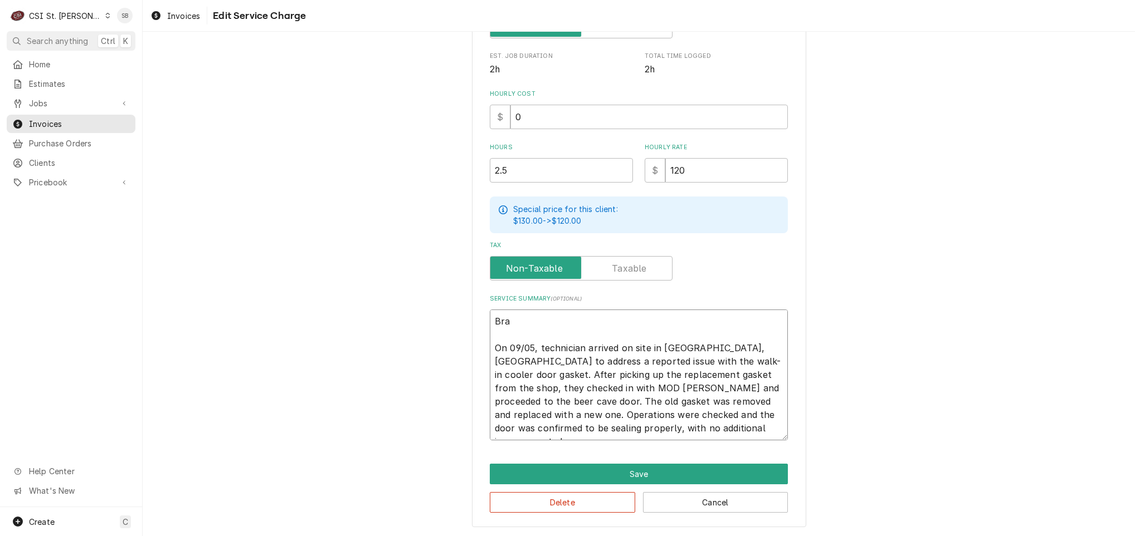
type textarea "Bran On 09/05, technician arrived on site in [GEOGRAPHIC_DATA], [GEOGRAPHIC_DAT…"
type textarea "x"
type textarea "Brand On 09/05, technician arrived on site in [GEOGRAPHIC_DATA], [GEOGRAPHIC_DA…"
type textarea "x"
type textarea "Brand: On 09/05, technician arrived on site in [GEOGRAPHIC_DATA], [GEOGRAPHIC_D…"
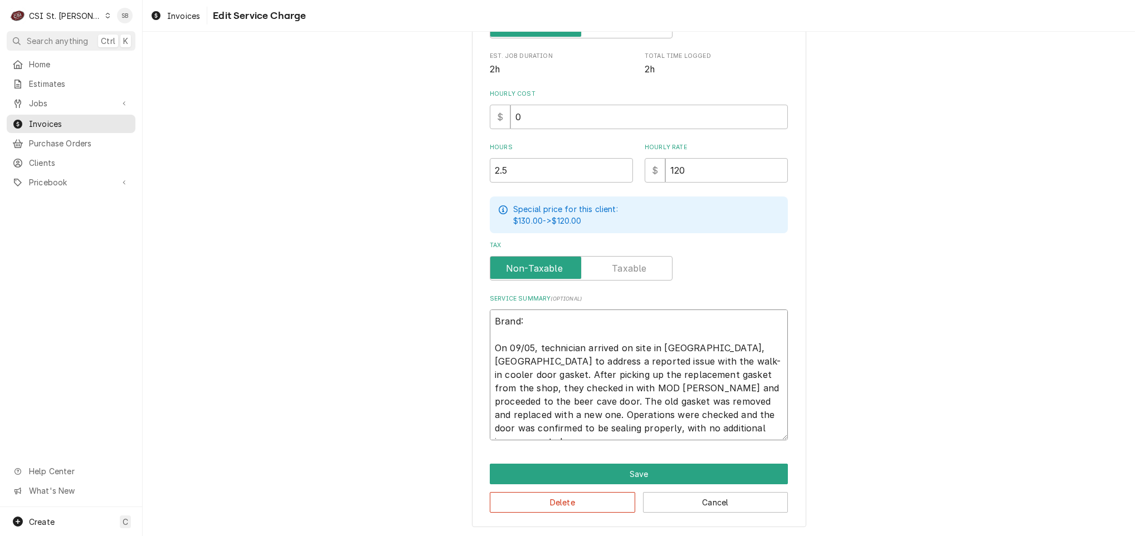
type textarea "x"
type textarea "Brand: On 09/05, technician arrived on site in [GEOGRAPHIC_DATA], [GEOGRAPHIC_D…"
type textarea "x"
type textarea "Brand: / On 09/05, technician arrived on site in [GEOGRAPHIC_DATA], [GEOGRAPHIC…"
type textarea "x"
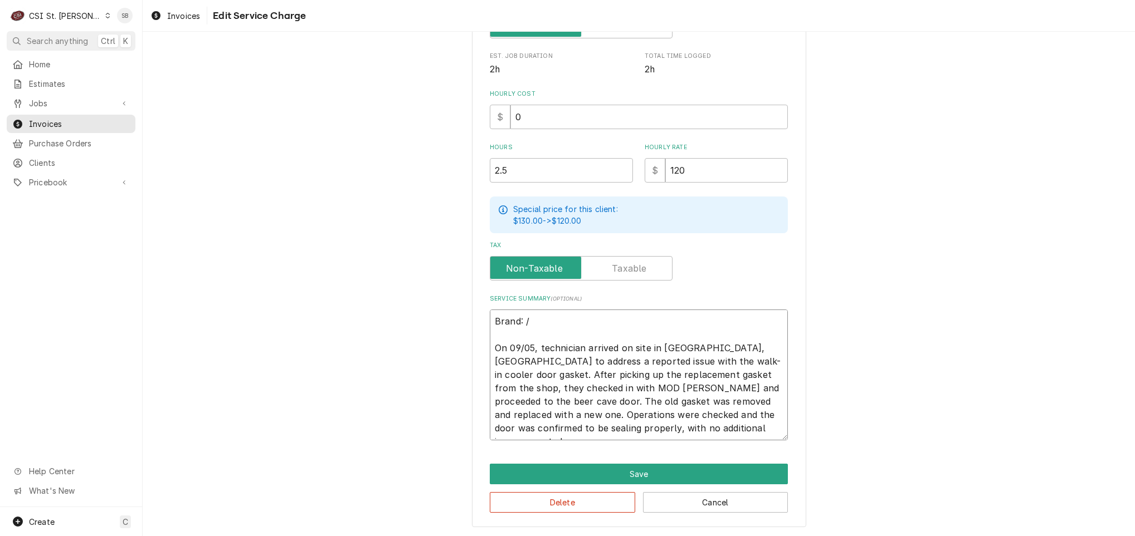
type textarea "Brand: / On 09/05, technician arrived on site in [GEOGRAPHIC_DATA], [GEOGRAPHIC…"
type textarea "x"
type textarea "Brand: / M On 09/05, technician arrived on site in [GEOGRAPHIC_DATA], [GEOGRAPH…"
type textarea "x"
type textarea "Brand: / Mo On 09/05, technician arrived on site in [GEOGRAPHIC_DATA], [GEOGRAP…"
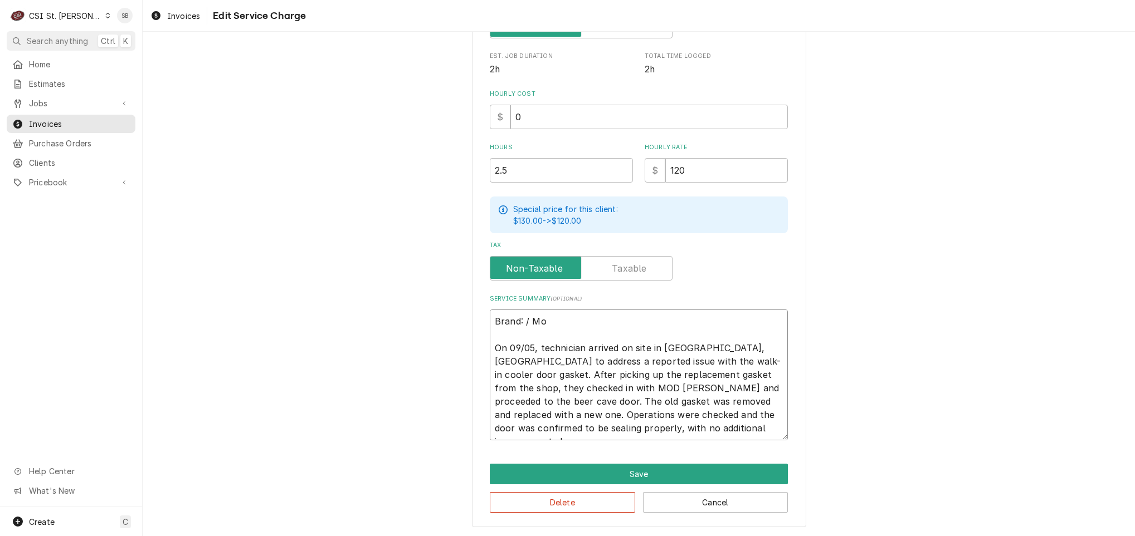
type textarea "x"
type textarea "Brand: / Mod On 09/05, technician arrived on site in [GEOGRAPHIC_DATA], [GEOGRA…"
type textarea "x"
type textarea "Brand: / Mode On 09/05, technician arrived on site in [GEOGRAPHIC_DATA], [GEOGR…"
type textarea "x"
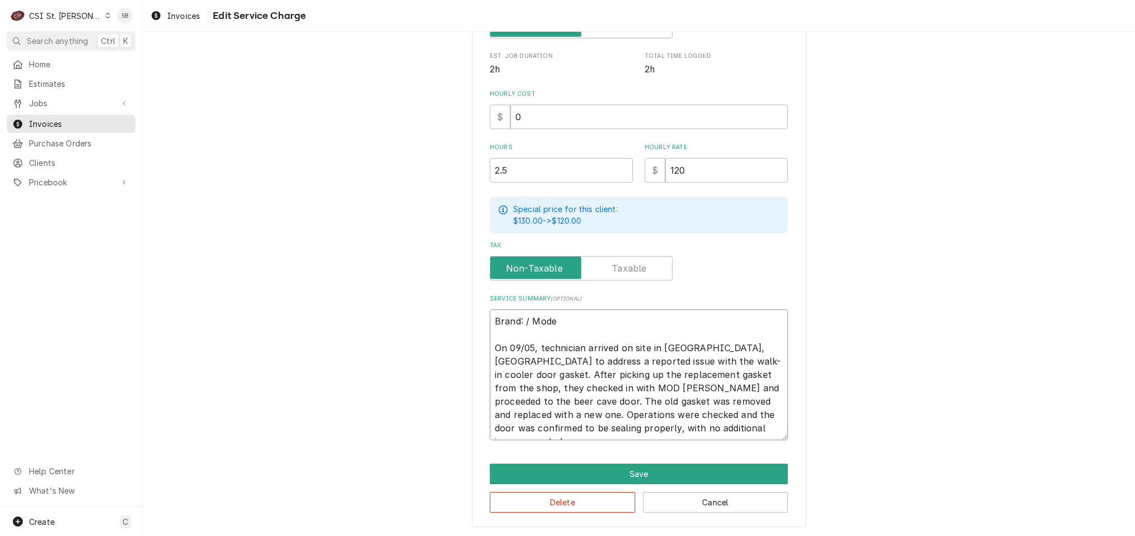
type textarea "Brand: / Model On 09/05, technician arrived on site in Bunker Hill, IL to addre…"
type textarea "x"
type textarea "Brand: / Model: On 09/05, technician arrived on site in Bunker Hill, IL to addr…"
type textarea "x"
type textarea "Brand: / Model: On 09/05, technician arrived on site in Bunker Hill, IL to addr…"
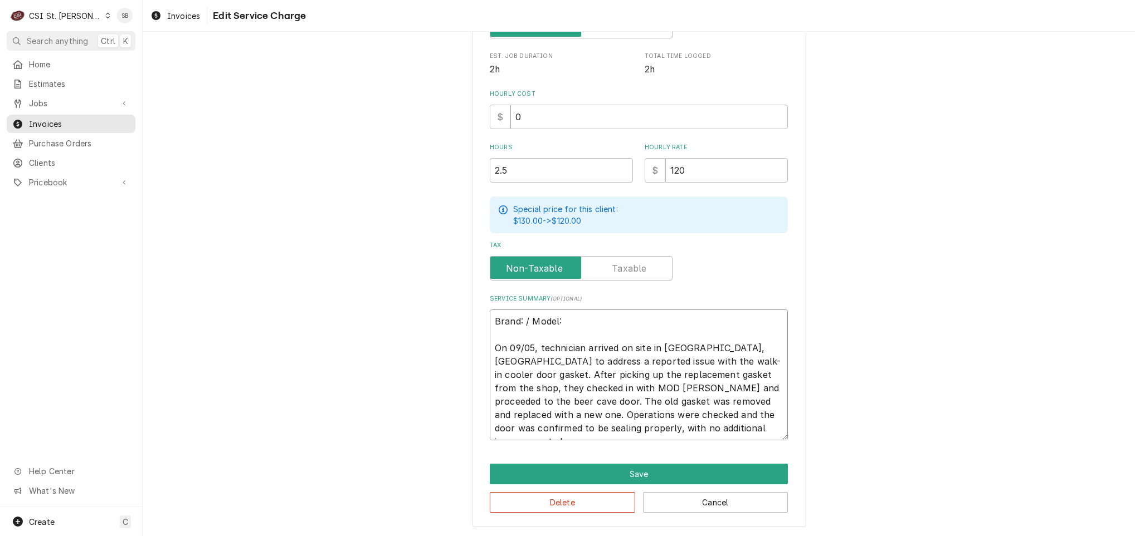
type textarea "x"
type textarea "Brand: / Model: 1 On 09/05, technician arrived on site in Bunker Hill, IL to ad…"
type textarea "x"
type textarea "Brand: / Model: 10 On 09/05, technician arrived on site in Bunker Hill, IL to a…"
type textarea "x"
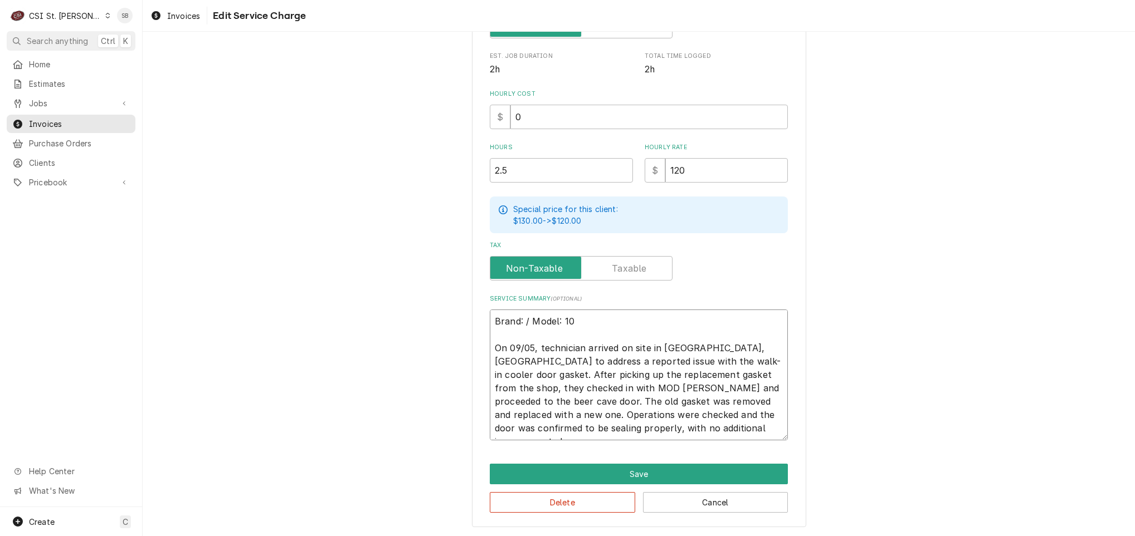
type textarea "Brand: / Model: 103 On 09/05, technician arrived on site in Bunker Hill, IL to …"
type textarea "x"
type textarea "Brand: / Model: 103B On 09/05, technician arrived on site in Bunker Hill, IL to…"
type textarea "x"
type textarea "Brand: / Model: 103B- On 09/05, technician arrived on site in Bunker Hill, IL t…"
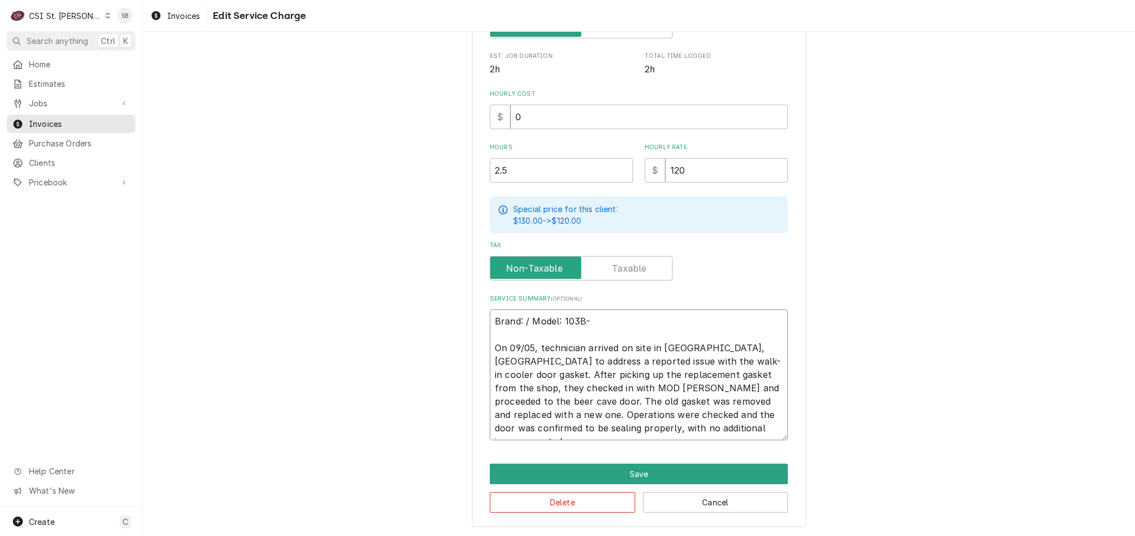
type textarea "x"
type textarea "Brand: / Model: 103B-A On 09/05, technician arrived on site in Bunker Hill, IL …"
type textarea "x"
type textarea "Brand: / Model: 103B-A- On 09/05, technician arrived on site in Bunker Hill, IL…"
type textarea "x"
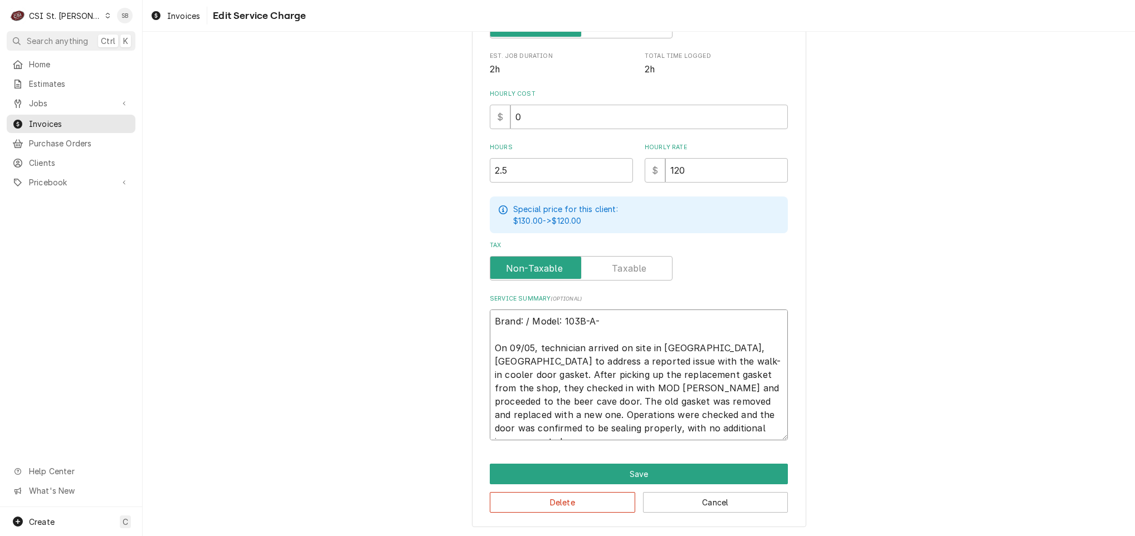
type textarea "Brand: / Model: 103B-A-X On 09/05, technician arrived on site in Bunker Hill, I…"
type textarea "x"
type textarea "Brand: / Model: 103B-A-X- On 09/05, technician arrived on site in Bunker Hill, …"
type textarea "x"
type textarea "Brand: / Model: 103B-A-X-N On 09/05, technician arrived on site in Bunker Hill,…"
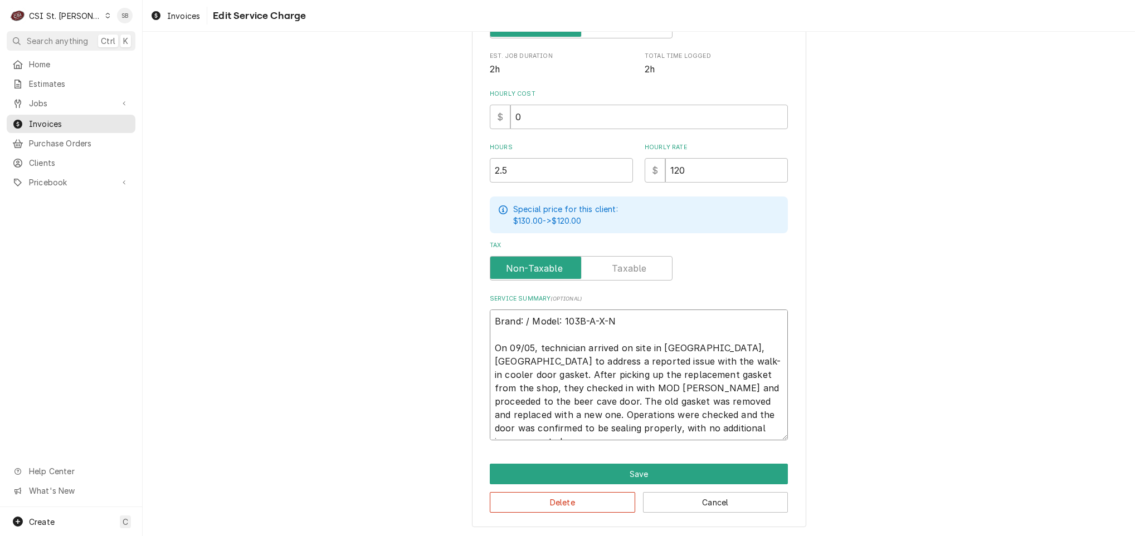
type textarea "x"
type textarea "Brand: / Model: 103B-A-X-NT On 09/05, technician arrived on site in Bunker Hill…"
type textarea "x"
type textarea "Brand: / Model: 103B-A-X-NT- On 09/05, technician arrived on site in Bunker Hil…"
type textarea "x"
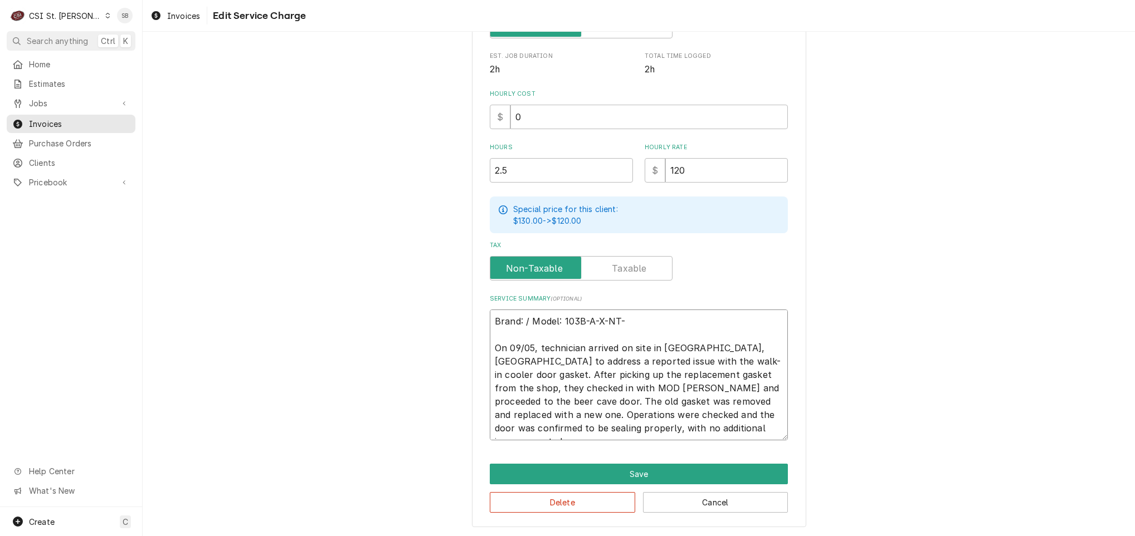
type textarea "Brand: / Model: 103B-A-X-NT-C On 09/05, technician arrived on site in Bunker Hi…"
type textarea "x"
type textarea "Brand: / Model: 103B-A-X-NT-CG On 09/05, technician arrived on site in Bunker H…"
type textarea "x"
type textarea "Brand: / Model: 103B-A-X-NT-C On 09/05, technician arrived on site in Bunker Hi…"
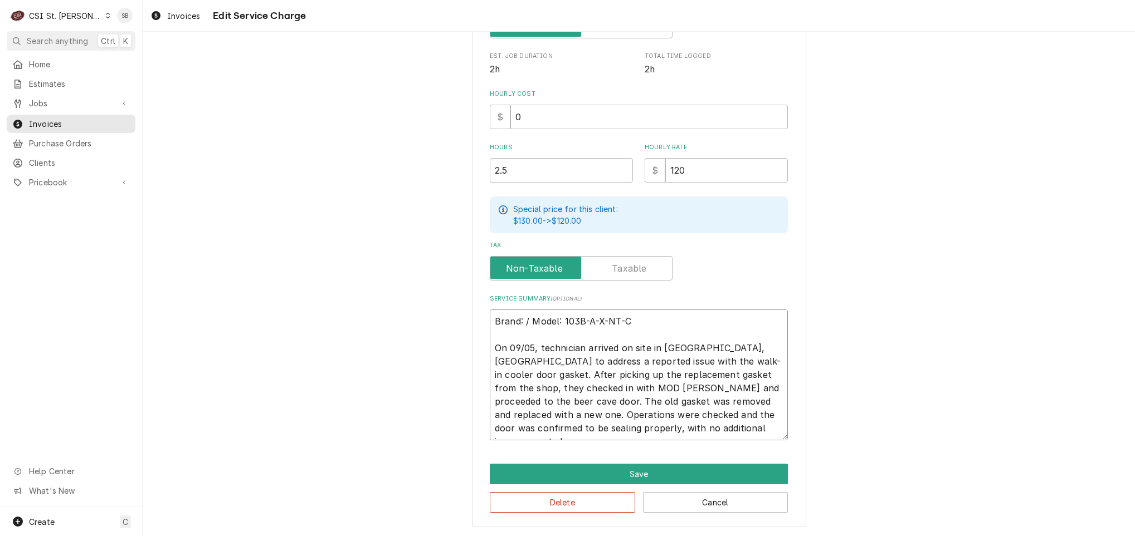
type textarea "x"
type textarea "Brand: / Model: 103B-A-X-NT-CF On 09/05, technician arrived on site in Bunker H…"
type textarea "x"
type textarea "Brand: / Model: 103B-A-X-NT-CF- On 09/05, technician arrived on site in Bunker …"
type textarea "x"
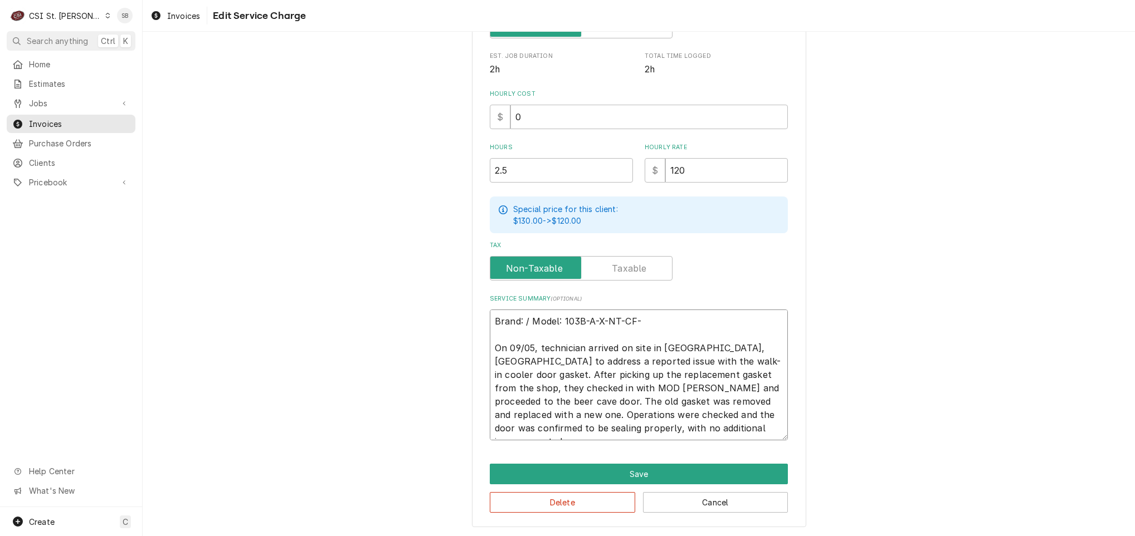
type textarea "Brand: / Model: 103B-A-X-NT-CF-L On 09/05, technician arrived on site in Bunker…"
type textarea "x"
type textarea "Brand: / Model: 103B-A-X-NT-CF-L- On 09/05, technician arrived on site in Bunke…"
type textarea "x"
type textarea "Brand: / Model: 103B-A-X-NT-CF-L-N On 09/05, technician arrived on site in Bunk…"
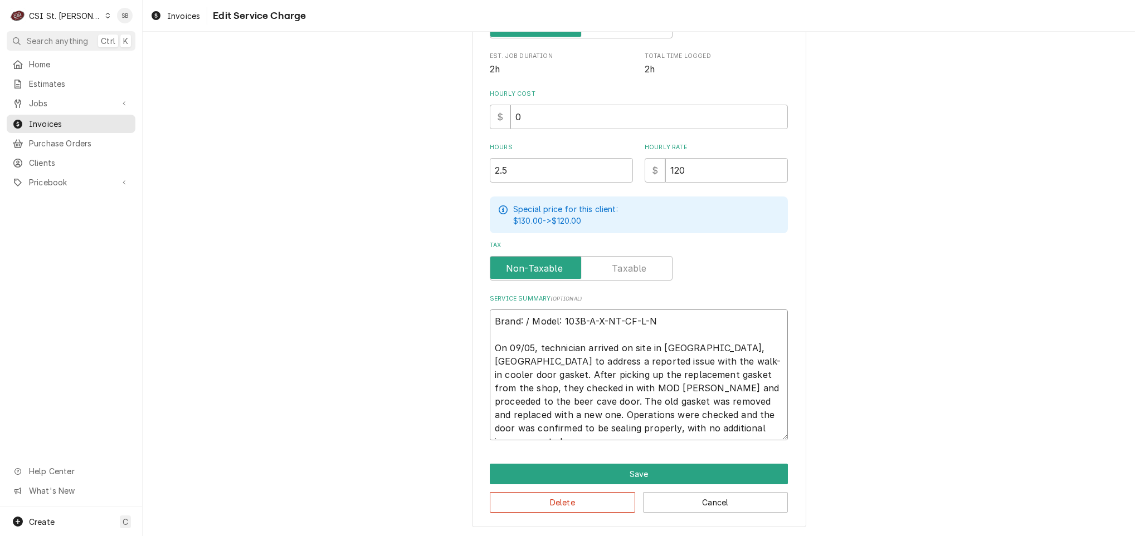
type textarea "x"
type textarea "Brand: / Model: 103B-A-X-NT-CF-L-NL On 09/05, technician arrived on site in Bun…"
type textarea "x"
type textarea "Brand: / Model: 103B-A-X-NT-CF-L-NL- On 09/05, technician arrived on site in Bu…"
type textarea "x"
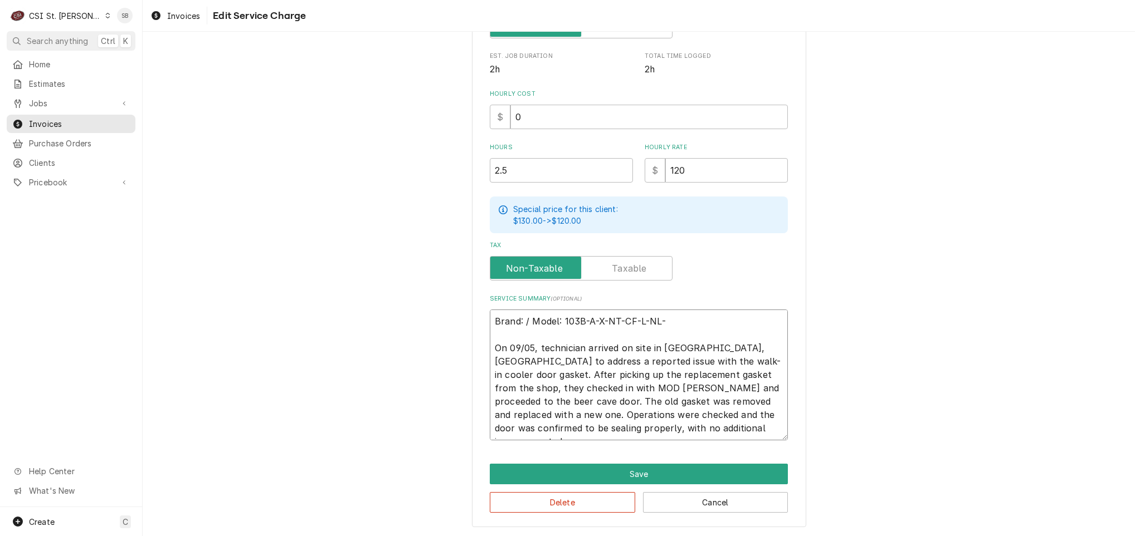
type textarea "Brand: / Model: 103B-A-X-NT-CF-L-NL-U On 09/05, technician arrived on site in B…"
type textarea "x"
type textarea "Brand: / Model: 103B-A-X-NT-CF-L-NL-U- On 09/05, technician arrived on site in …"
type textarea "x"
type textarea "Brand: / Model: 103B-A-X-NT-CF-L-NL-U-L On 09/05, technician arrived on site in…"
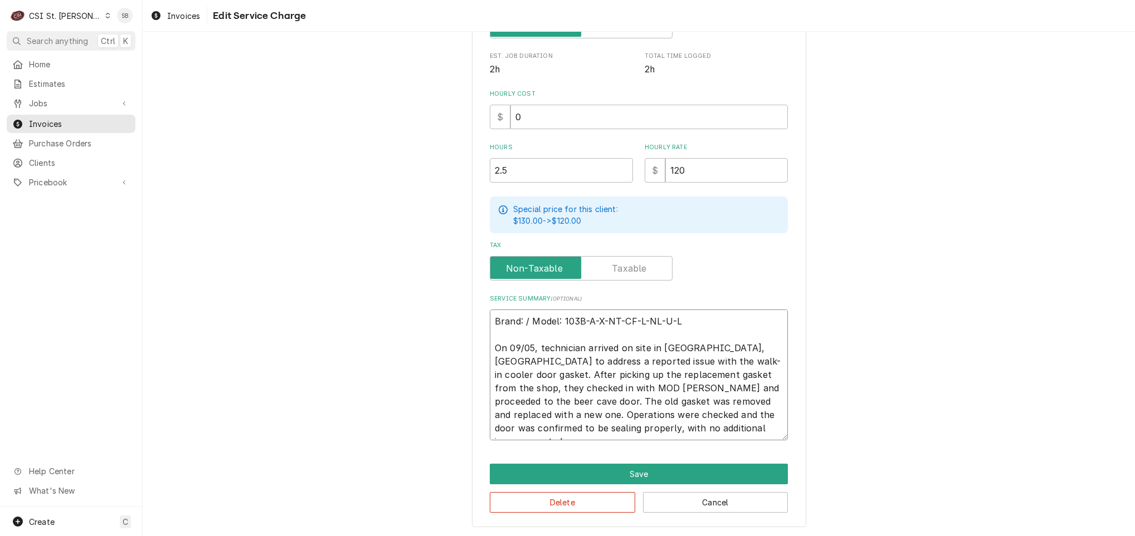
type textarea "x"
type textarea "Brand: / Model: 103B-A-X-NT-CF-L-NL-U-L / On 09/05, technician arrived on site …"
type textarea "x"
type textarea "Brand: / Model: 103B-A-X-NT-CF-L-NL-U-L / On 09/05, technician arrived on site …"
type textarea "x"
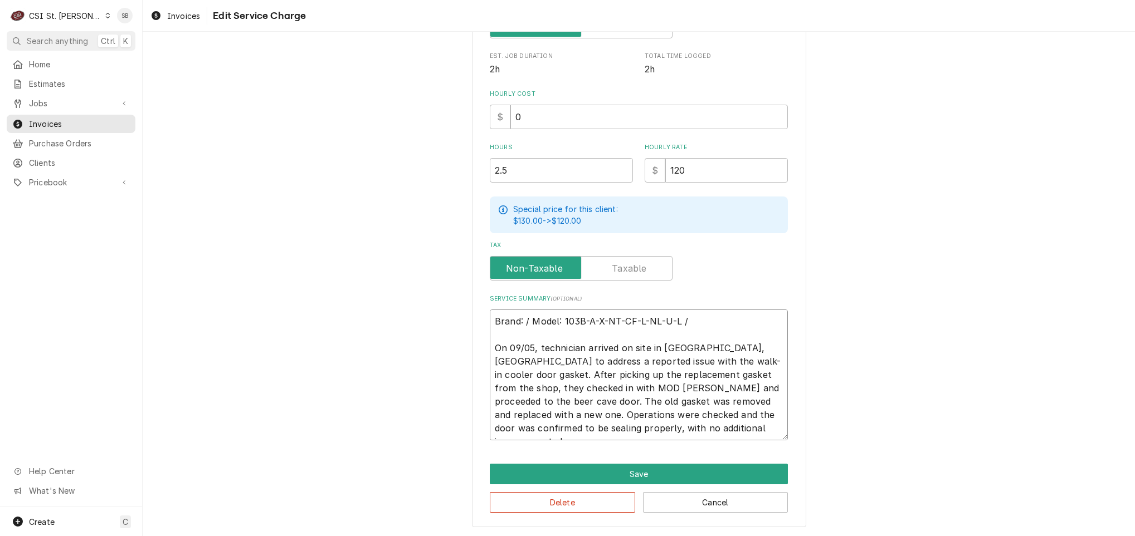
type textarea "Brand: / Model: 103B-A-X-NT-CF-L-NL-U-L / S On 09/05, technician arrived on sit…"
type textarea "x"
type textarea "Brand: / Model: 103B-A-X-NT-CF-L-NL-U-L / Se On 09/05, technician arrived on si…"
type textarea "x"
type textarea "Brand: / Model: 103B-A-X-NT-CF-L-NL-U-L / Ser On 09/05, technician arrived on s…"
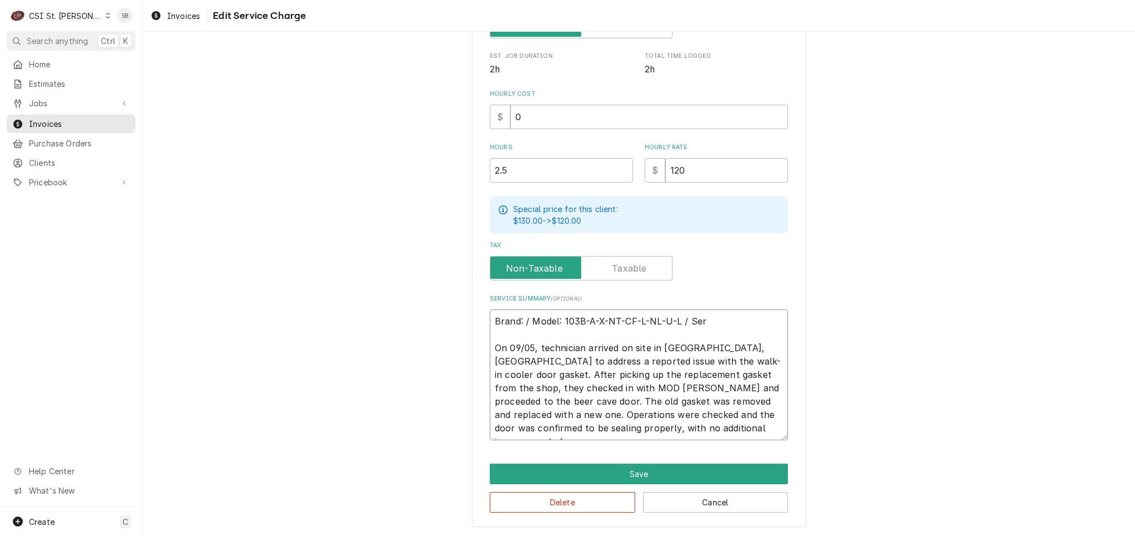
type textarea "x"
type textarea "Brand: / Model: 103B-A-X-NT-CF-L-NL-U-L / Seri On 09/05, technician arrived on …"
type textarea "x"
type textarea "Brand: / Model: 103B-A-X-NT-CF-L-NL-U-L / Seria On 09/05, technician arrived on…"
type textarea "x"
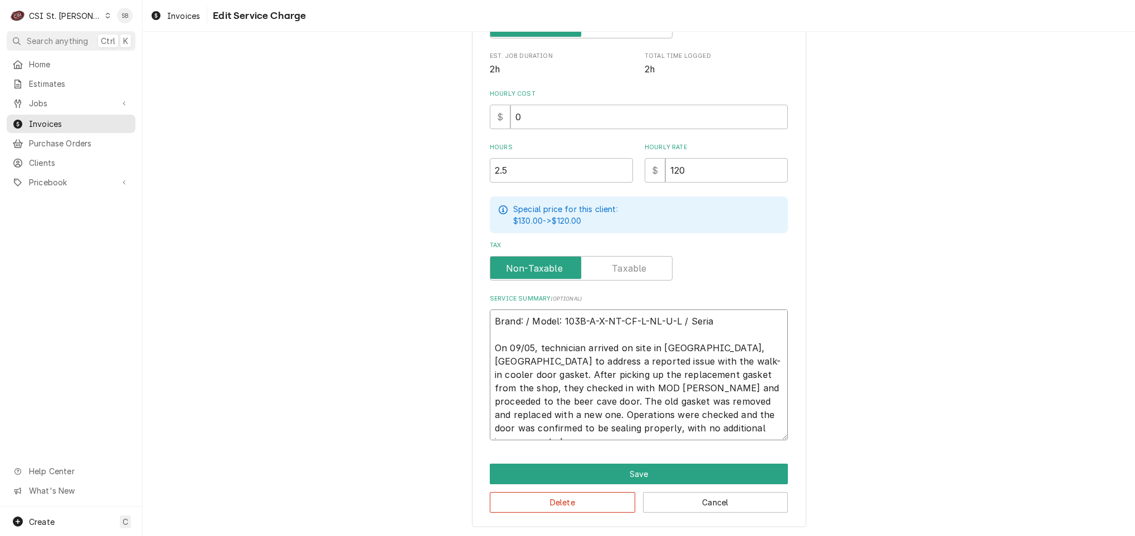
type textarea "Brand: / Model: 103B-A-X-NT-CF-L-NL-U-L / Serial On 09/05, technician arrived o…"
type textarea "x"
type textarea "Brand: / Model: 103B-A-X-NT-CF-L-NL-U-L / Serial: On 09/05, technician arrived …"
type textarea "x"
type textarea "Brand: / Model: 103B-A-X-NT-CF-L-NL-U-L / Serial: On 09/05, technician arrived …"
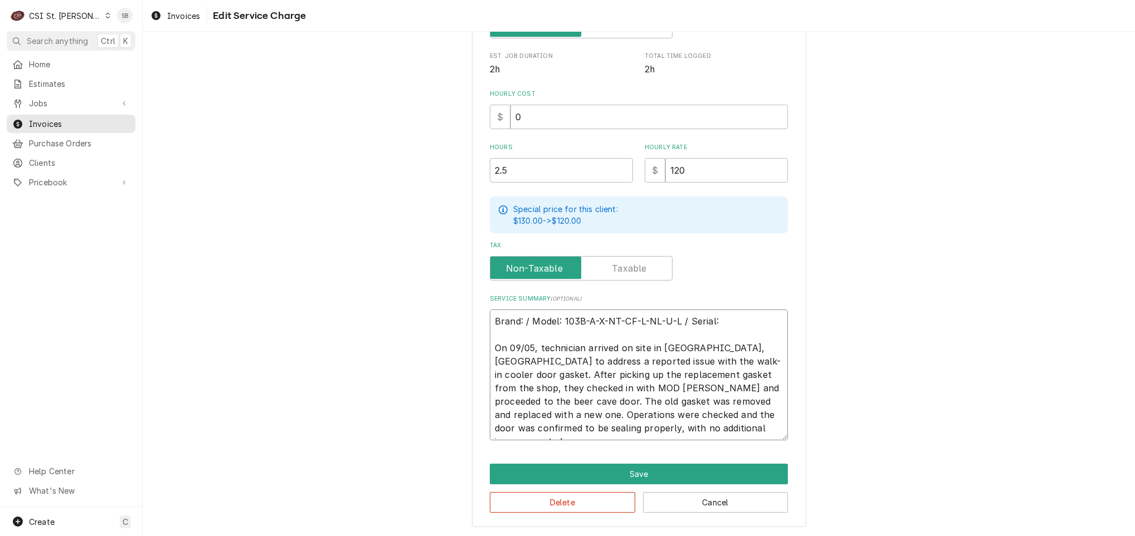
type textarea "x"
type textarea "Brand: / Model: 103B-A-X-NT-CF-L-NL-U-L / Serial: 9 On 09/05, technician arrive…"
type textarea "x"
type textarea "Brand: / Model: 103B-A-X-NT-CF-L-NL-U-L / Serial: 95 On 09/05, technician arriv…"
type textarea "x"
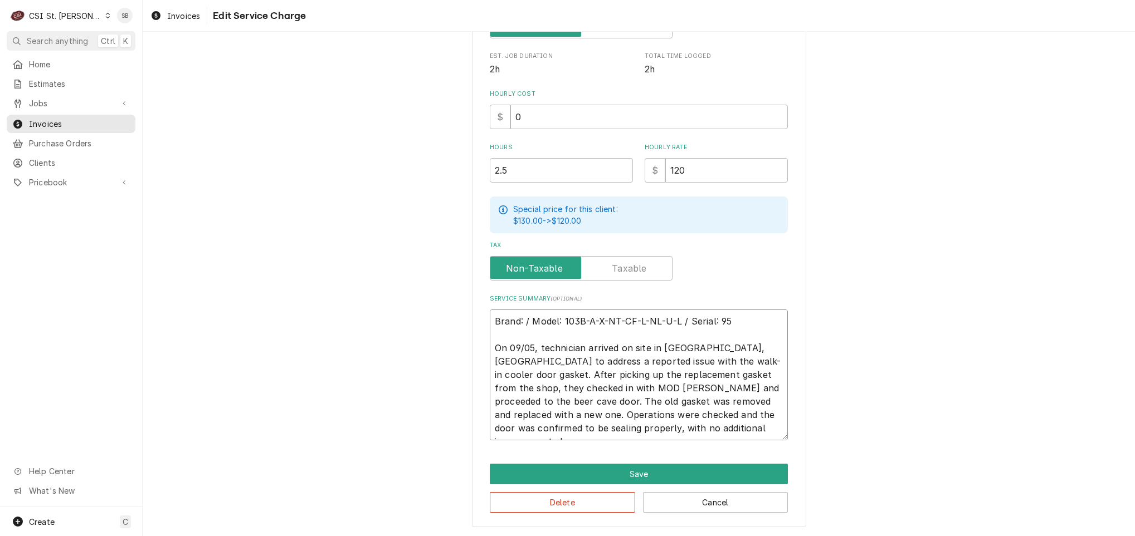
type textarea "Brand: / Model: 103B-A-X-NT-CF-L-NL-U-L / Serial: 952 On 09/05, technician arri…"
type textarea "x"
type textarea "Brand: / Model: 103B-A-X-NT-CF-L-NL-U-L / Serial: 9526 On 09/05, technician arr…"
type textarea "x"
type textarea "Brand: / Model: 103B-A-X-NT-CF-L-NL-U-L / Serial: 95261 On 09/05, technician ar…"
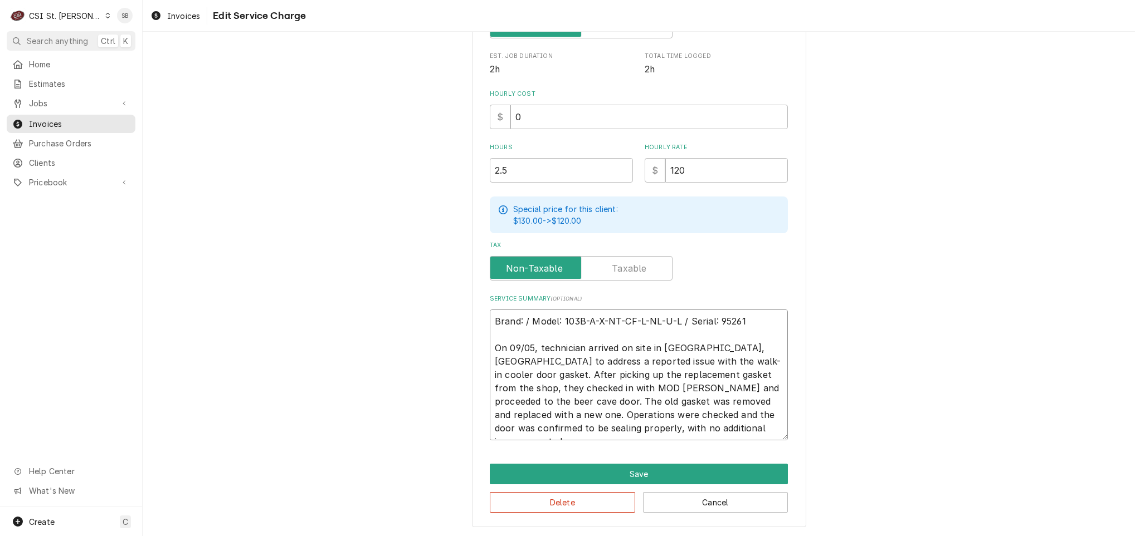
type textarea "x"
type textarea "Brand: / Model: 103B-A-X-NT-CF-L-NL-U-L / Serial: 952610 On 09/05, technician a…"
type textarea "x"
type textarea "Brand: / Model: 103B-A-X-NT-CF-L-NL-U-L / Serial: 9526102 On 09/05, technician …"
click at [570, 464] on button "Save" at bounding box center [639, 474] width 298 height 21
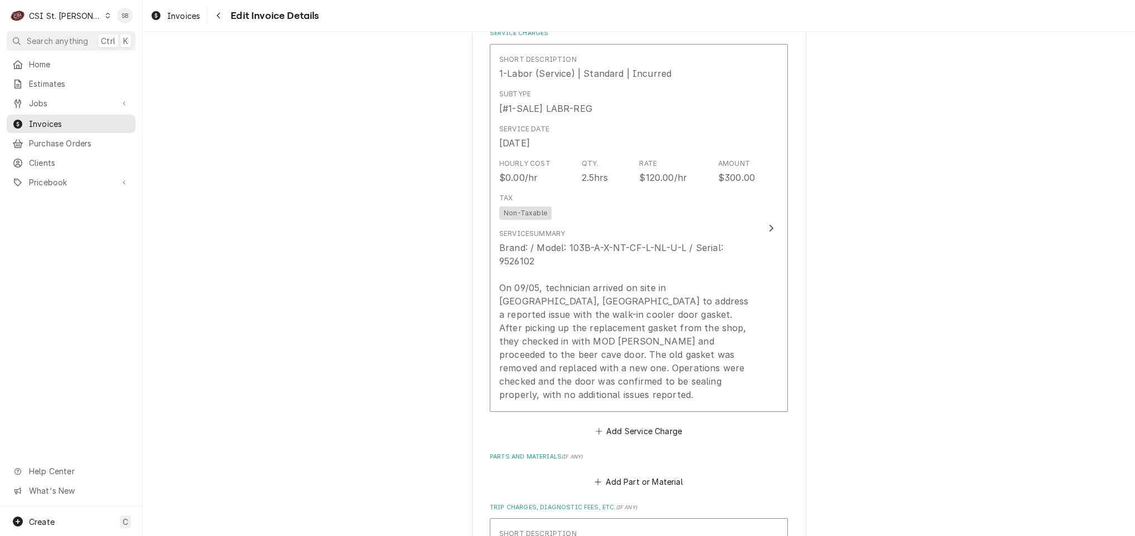
scroll to position [1073, 0]
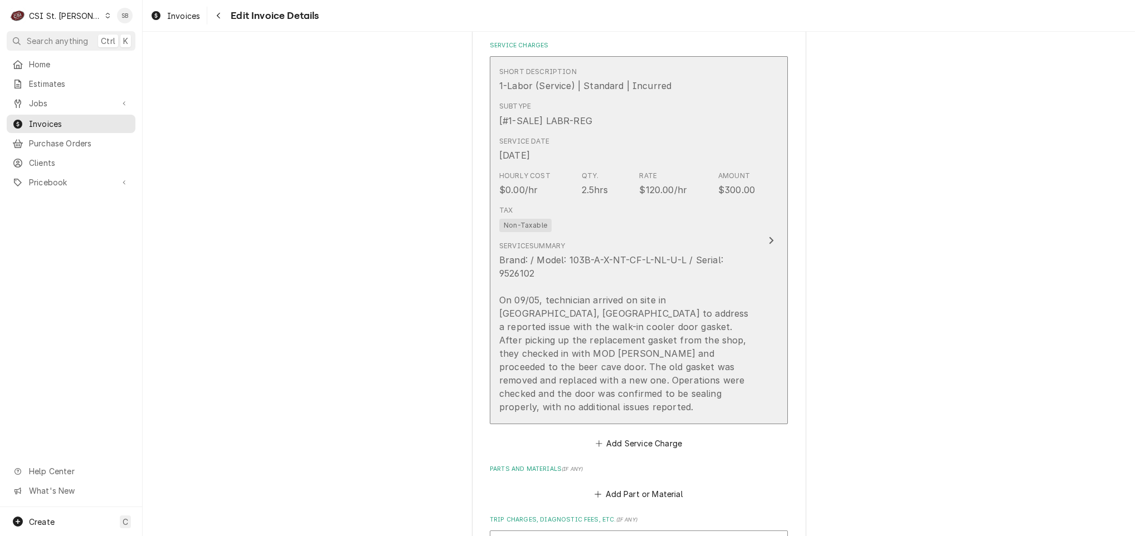
click at [648, 186] on div "$120.00/hr" at bounding box center [663, 189] width 48 height 13
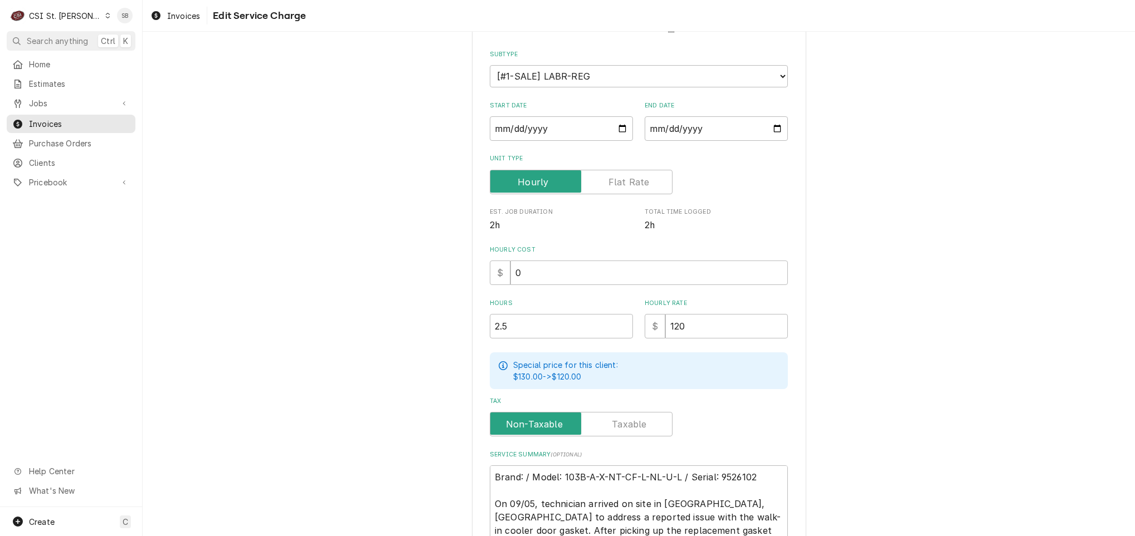
scroll to position [251, 0]
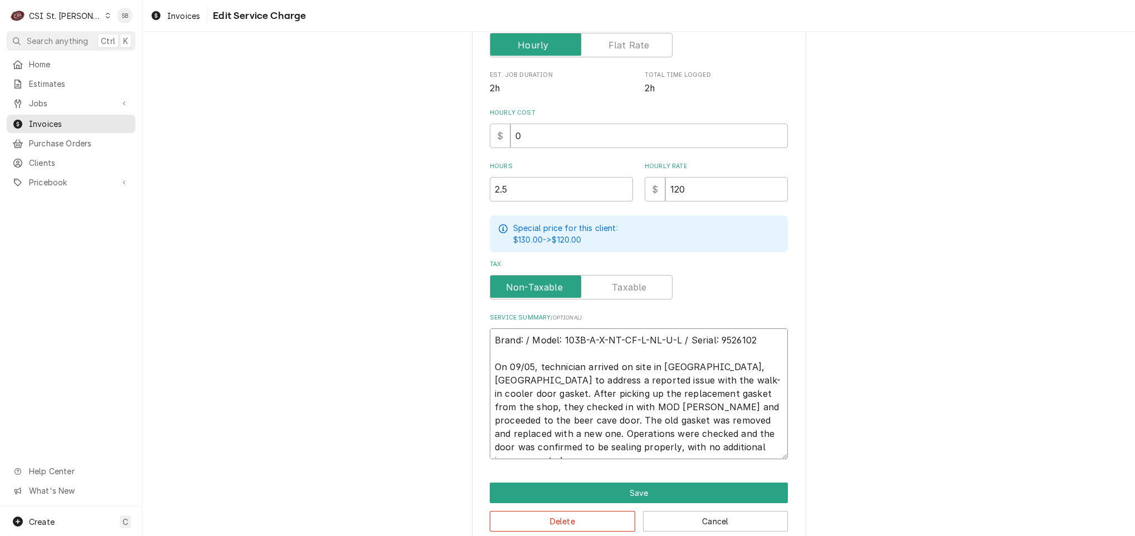
drag, startPoint x: 694, startPoint y: 341, endPoint x: 558, endPoint y: 338, distance: 136.0
click at [558, 338] on textarea "Brand: / Model: 103B-A-X-NT-CF-L-NL-U-L / Serial: 9526102 On 09/05, technician …" at bounding box center [639, 394] width 298 height 131
click at [522, 340] on textarea "Brand: / Model: 103B-A-X-NT-CF-L-NL-U-L / Serial: 9526102 On 09/05, technician …" at bounding box center [639, 394] width 298 height 131
type textarea "x"
type textarea "Brand: Model: 103B-A-X-NT-CF-L-NL-U-L / Serial: 9526102 On 09/05, technician ar…"
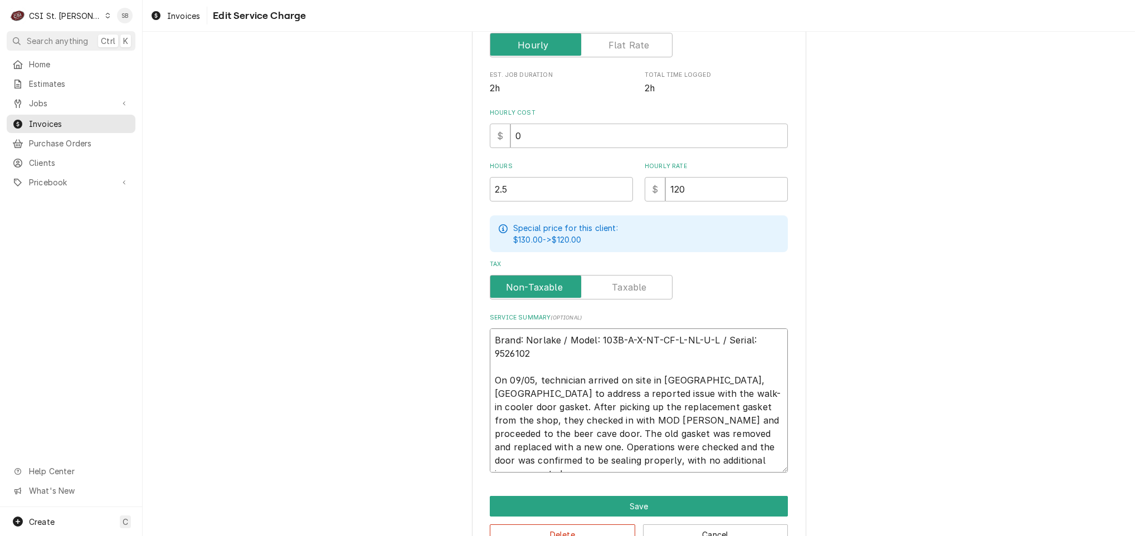
click at [630, 460] on textarea "Brand: Norlake / Model: 103B-A-X-NT-CF-L-NL-U-L / Serial: 9526102 On 09/05, tec…" at bounding box center [639, 401] width 298 height 144
drag, startPoint x: 647, startPoint y: 377, endPoint x: 716, endPoint y: 378, distance: 69.1
click at [716, 378] on textarea "Brand: Norlake / Model: 103B-A-X-NT-CF-L-NL-U-L / Serial: 9526102 On 09/05, tec…" at bounding box center [639, 401] width 298 height 144
drag, startPoint x: 575, startPoint y: 403, endPoint x: 769, endPoint y: 403, distance: 194.4
click at [769, 403] on textarea "Brand: Norlake / Model: 103B-A-X-NT-CF-L-NL-U-L / Serial: 9526102 On 09/05, tec…" at bounding box center [639, 401] width 298 height 144
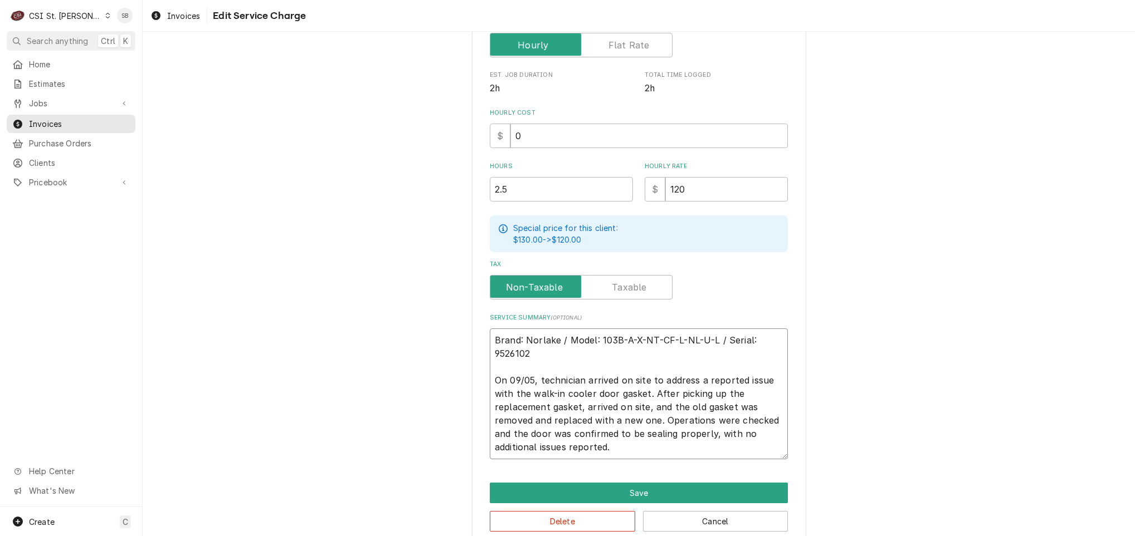
drag, startPoint x: 634, startPoint y: 450, endPoint x: 710, endPoint y: 441, distance: 76.8
click at [710, 441] on textarea "Brand: Norlake / Model: 103B-A-X-NT-CF-L-NL-U-L / Serial: 9526102 On 09/05, tec…" at bounding box center [639, 394] width 298 height 131
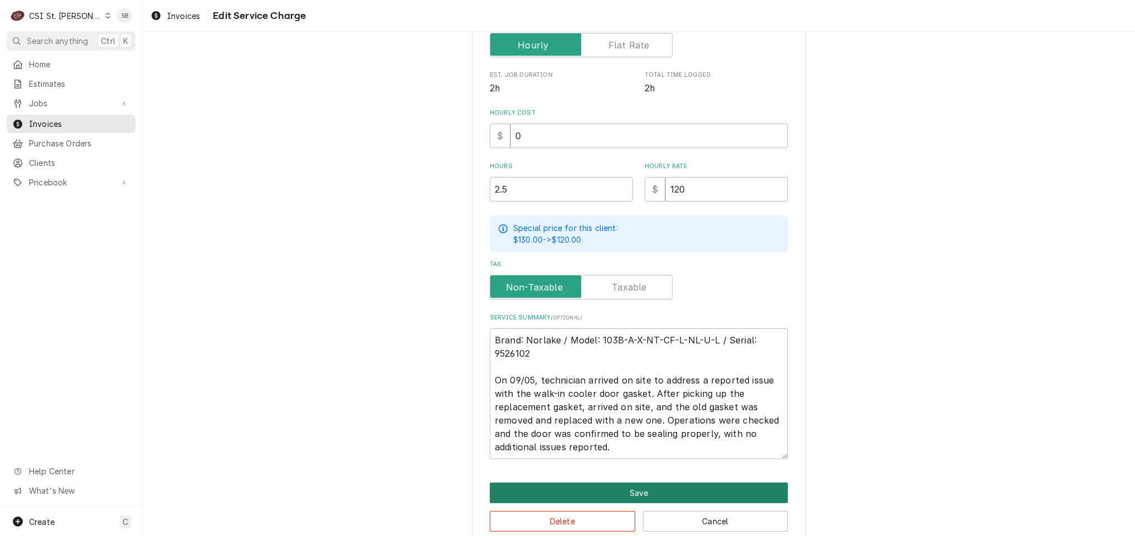
click at [641, 483] on button "Save" at bounding box center [639, 493] width 298 height 21
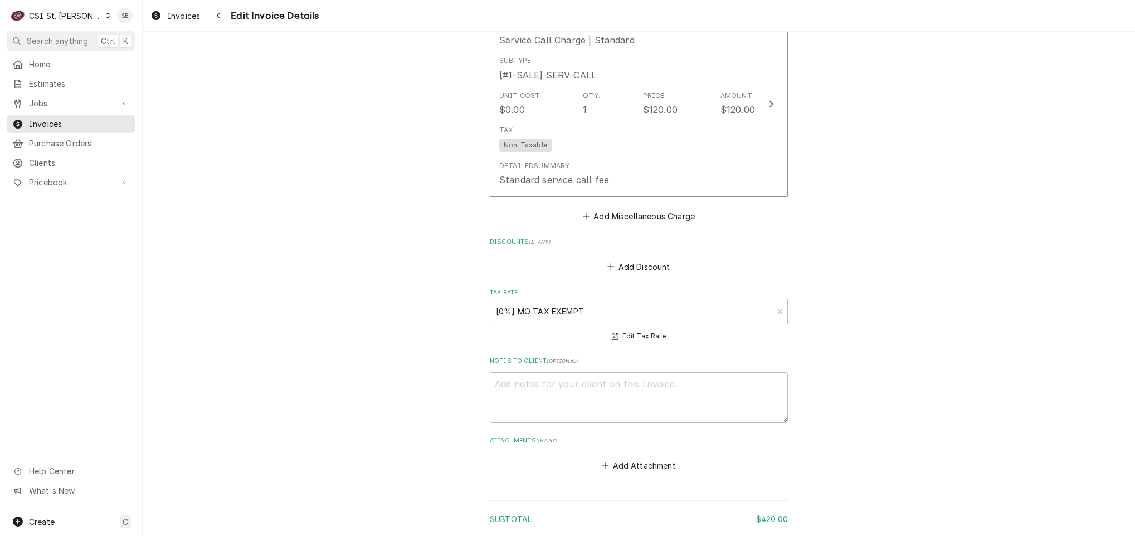
scroll to position [1810, 0]
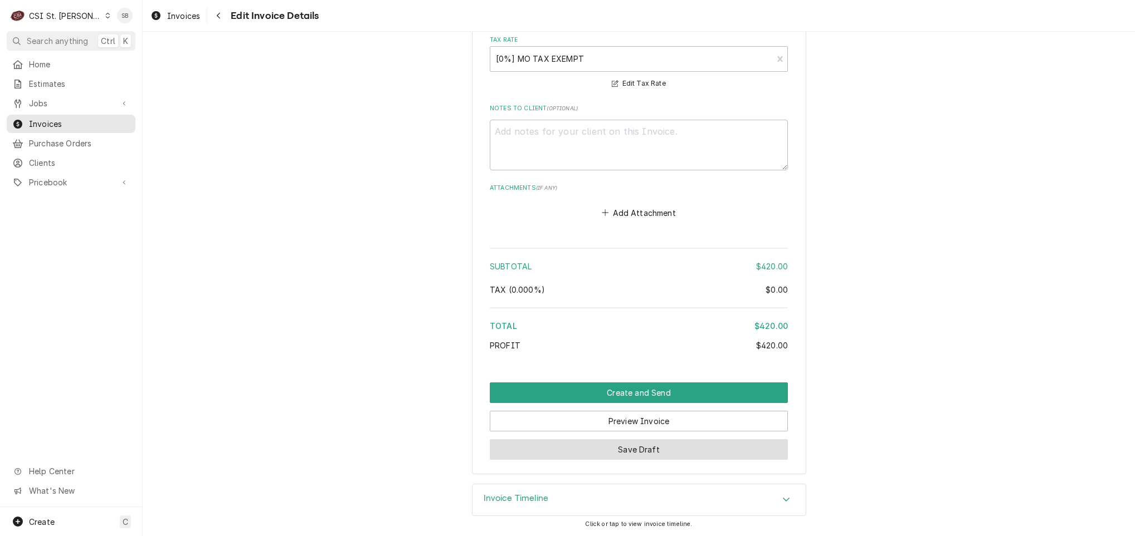
click at [595, 458] on button "Save Draft" at bounding box center [639, 449] width 298 height 21
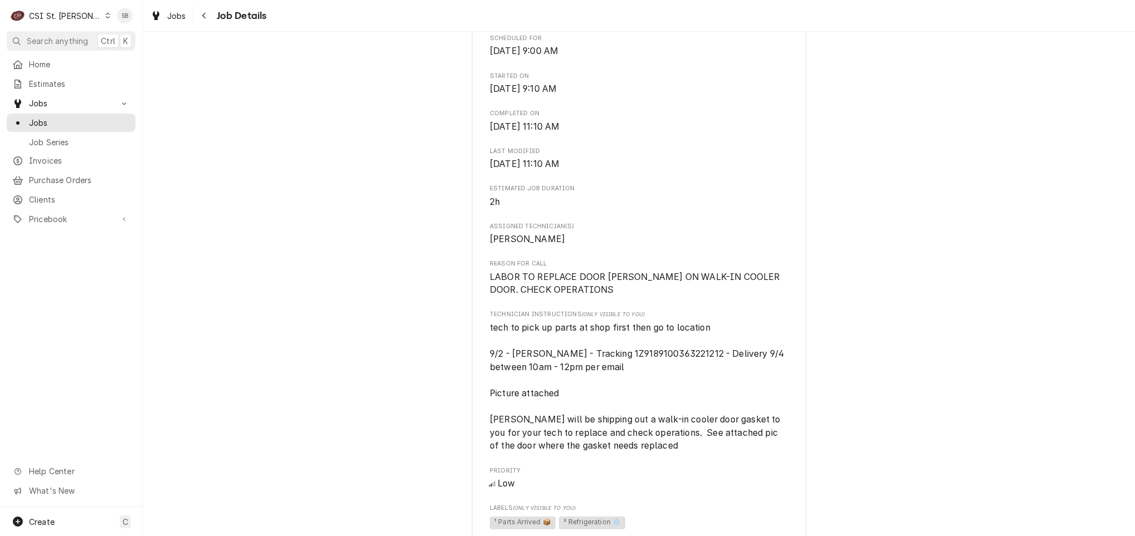
scroll to position [501, 0]
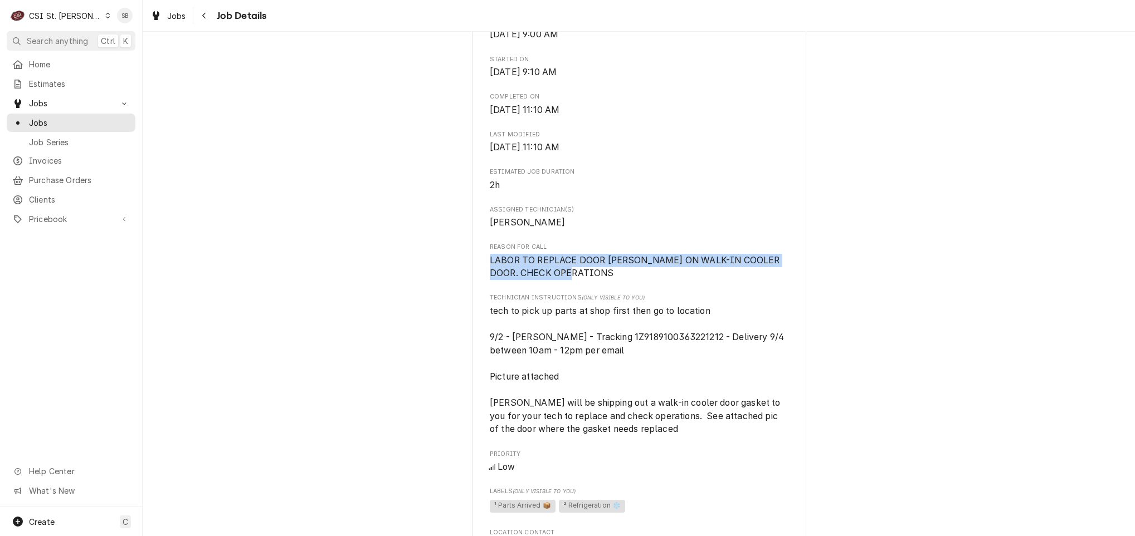
drag, startPoint x: 617, startPoint y: 287, endPoint x: 414, endPoint y: 266, distance: 203.3
click at [414, 266] on div "Completed and Uninvoiced [PERSON_NAME] Company [GEOGRAPHIC_DATA] Short Stop Zx …" at bounding box center [639, 363] width 992 height 1643
copy span "LABOR TO REPLACE DOOR [PERSON_NAME] ON WALK-IN COOLER DOOR. CHECK OPERATIONS"
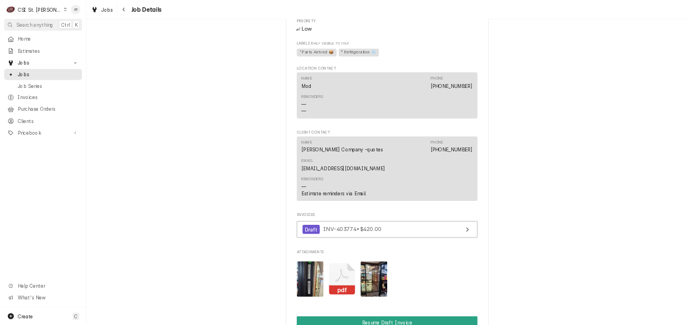
scroll to position [880, 0]
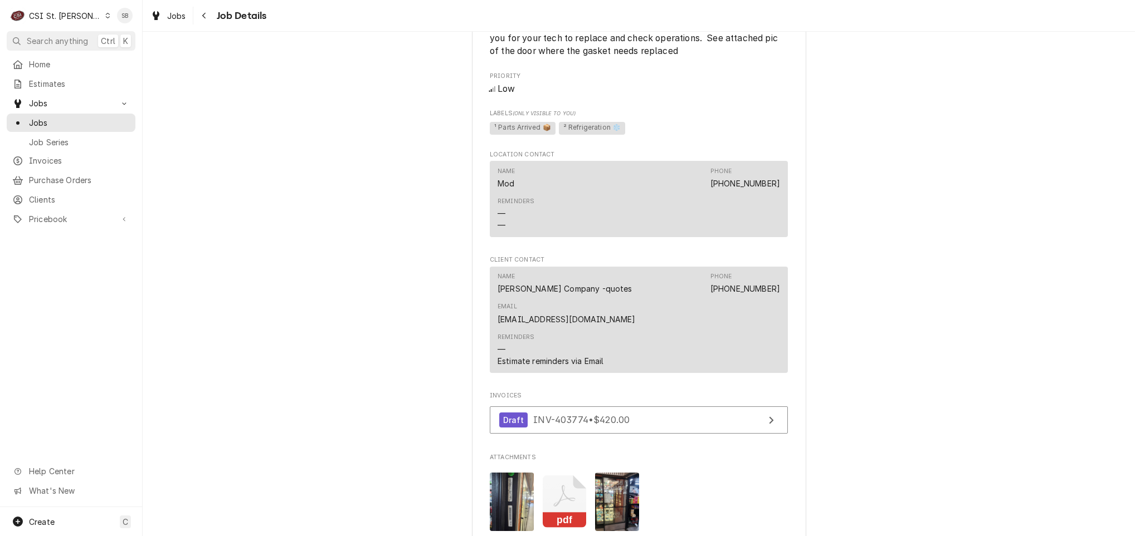
click at [506, 480] on img "Attachments" at bounding box center [512, 502] width 44 height 58
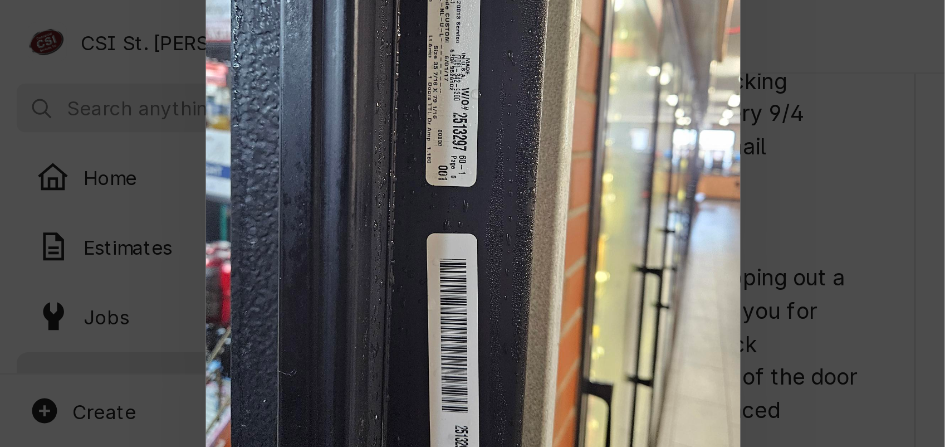
scroll to position [880, 0]
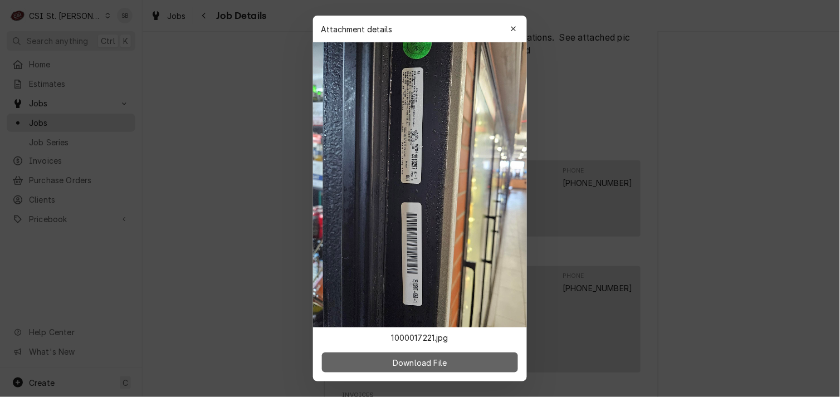
click at [440, 360] on span "Download File" at bounding box center [419, 363] width 58 height 12
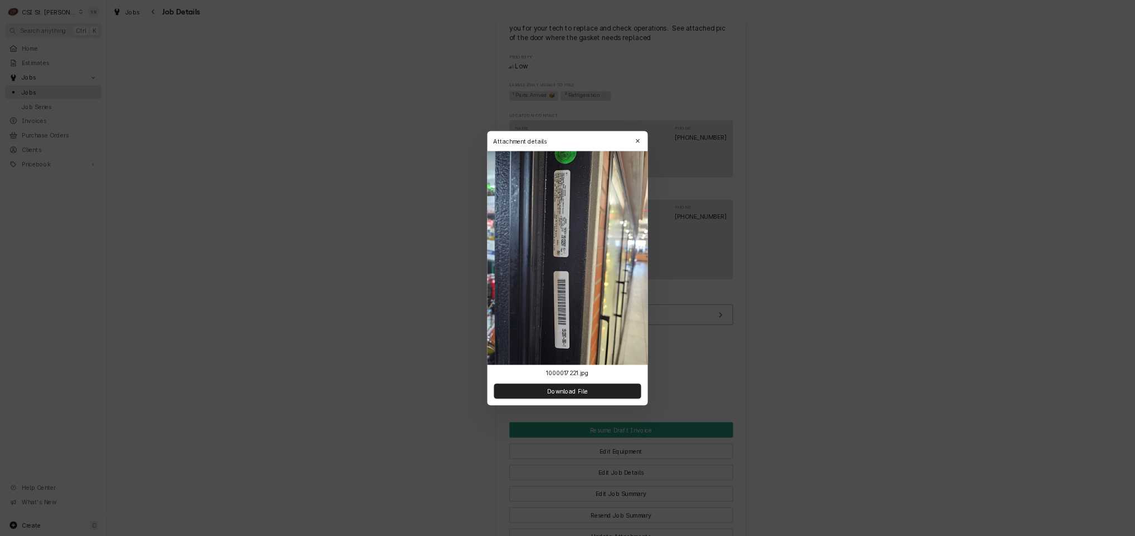
scroll to position [880, 0]
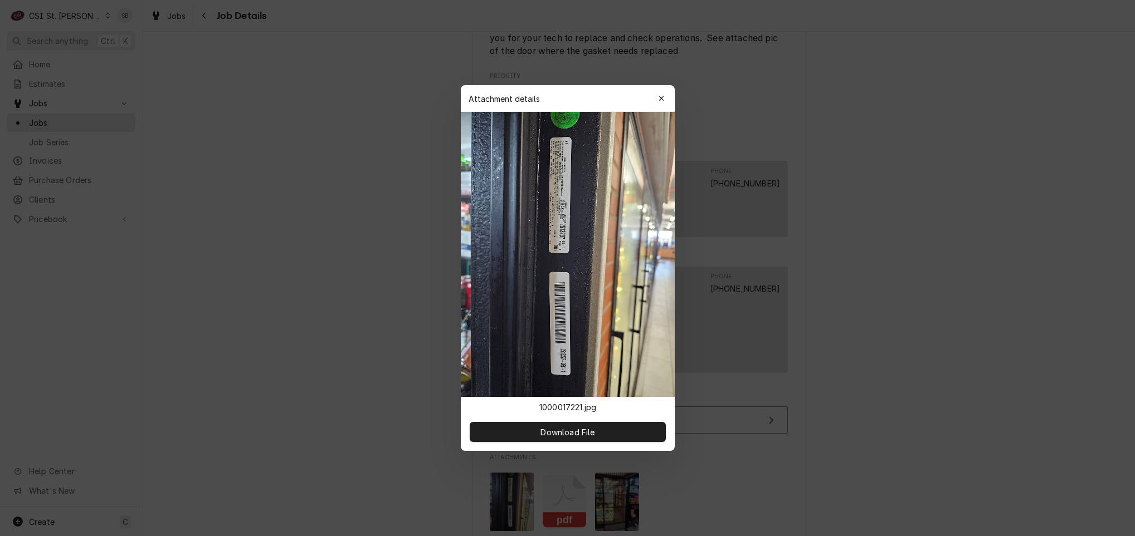
drag, startPoint x: 244, startPoint y: 218, endPoint x: 278, endPoint y: 238, distance: 39.5
click at [246, 218] on div at bounding box center [567, 268] width 1135 height 536
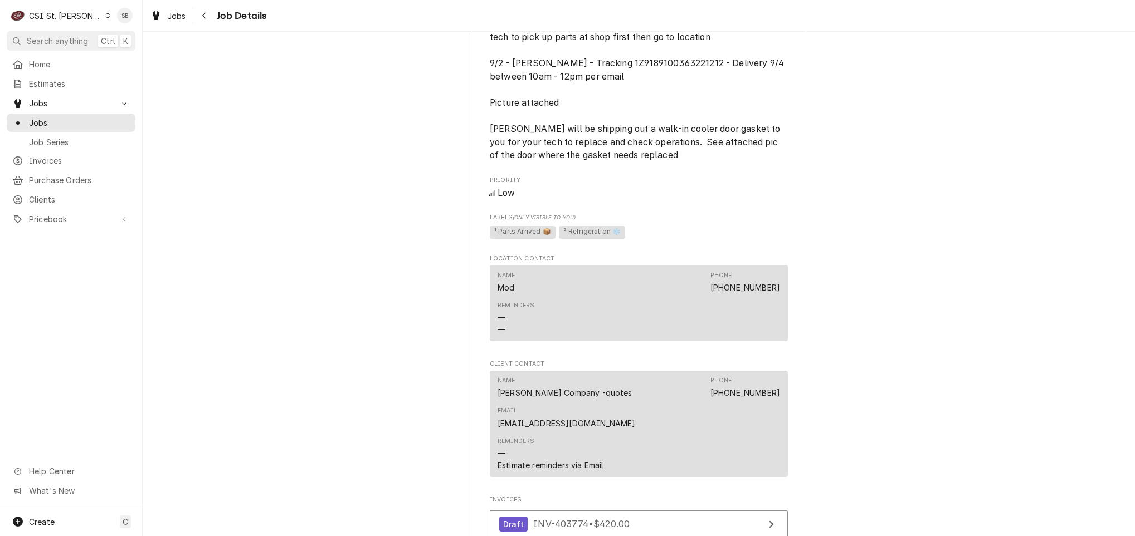
scroll to position [1130, 0]
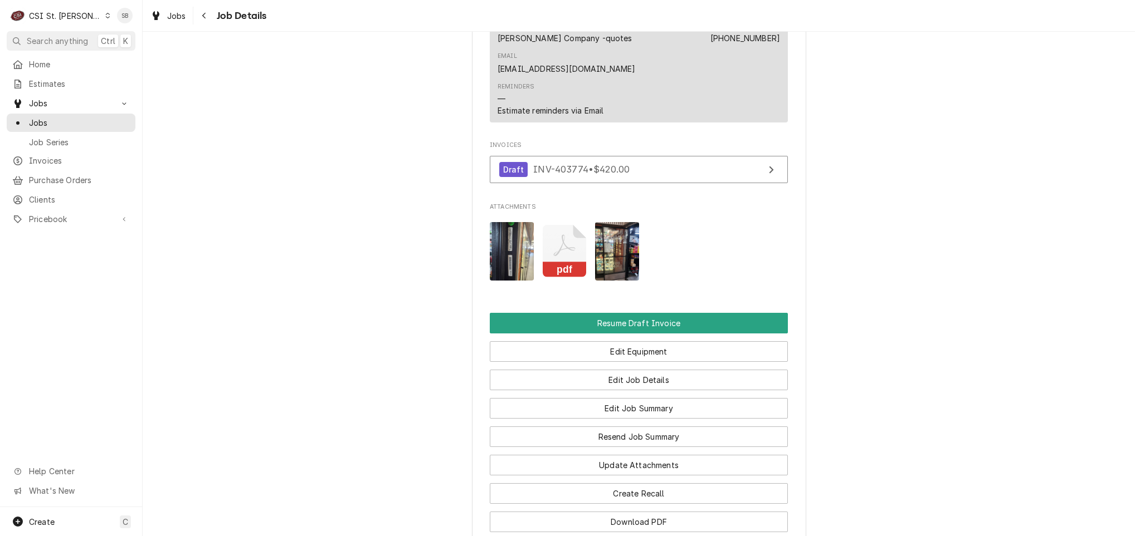
click at [604, 236] on img "Attachments" at bounding box center [617, 251] width 44 height 58
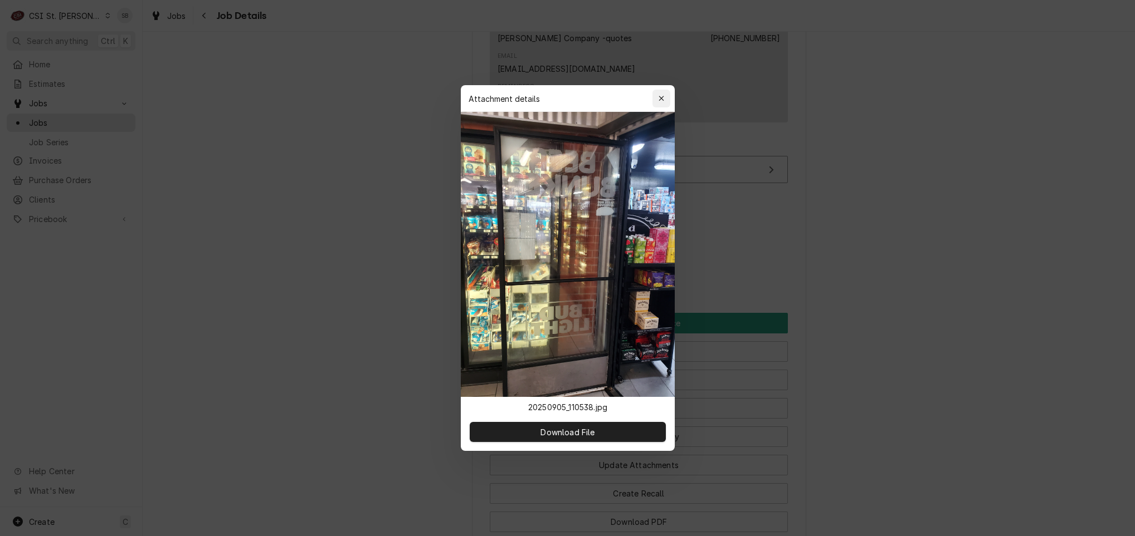
click at [663, 102] on icon "button" at bounding box center [661, 99] width 6 height 8
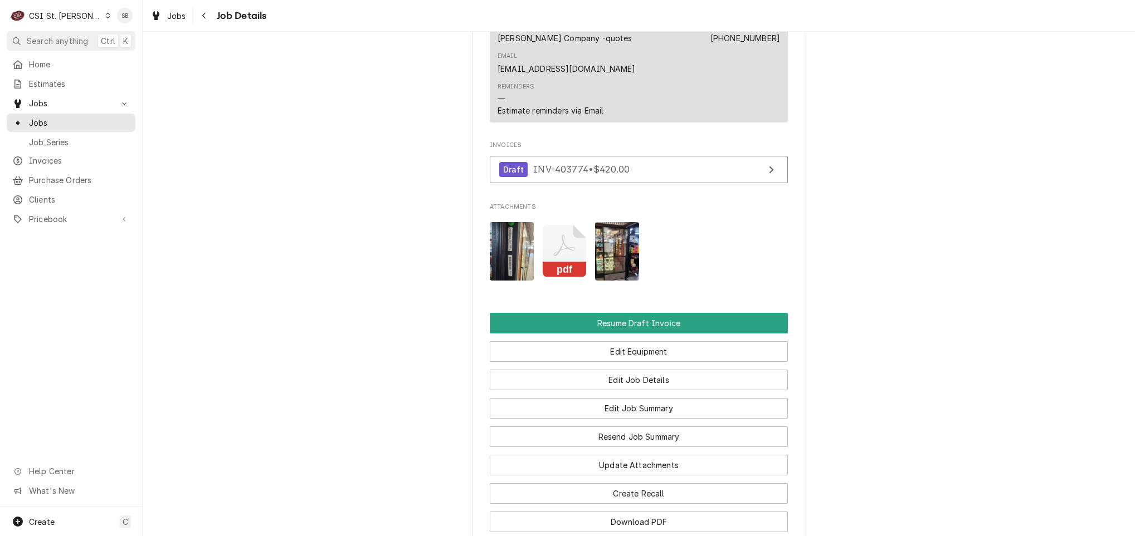
click at [560, 233] on icon "Attachments" at bounding box center [565, 251] width 44 height 53
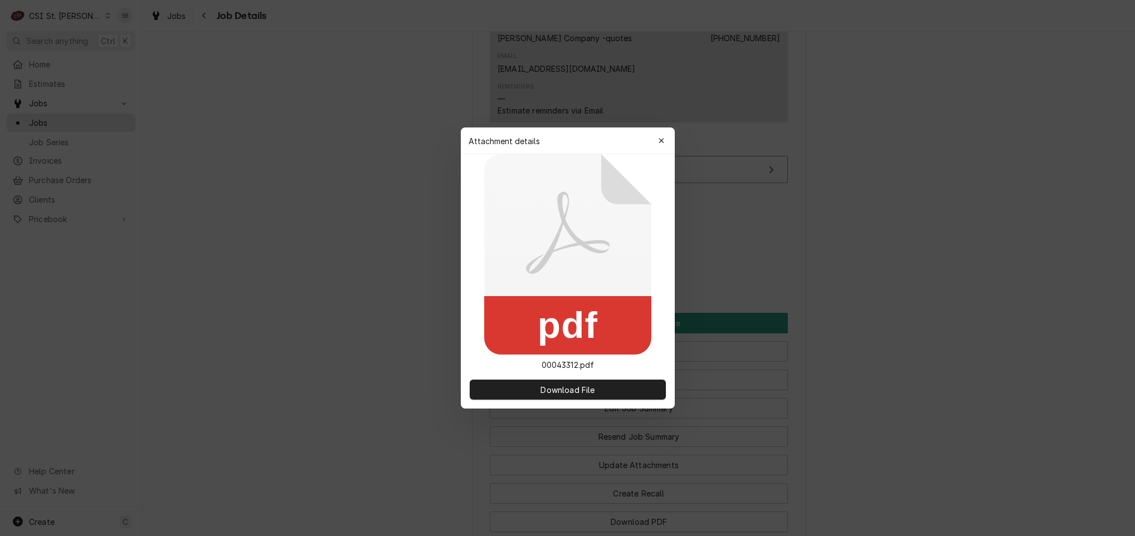
click at [573, 400] on div "Download File" at bounding box center [568, 390] width 214 height 38
click at [573, 391] on span "Download File" at bounding box center [567, 390] width 58 height 12
drag, startPoint x: 367, startPoint y: 306, endPoint x: 377, endPoint y: 305, distance: 10.1
click at [367, 306] on div at bounding box center [567, 268] width 1135 height 536
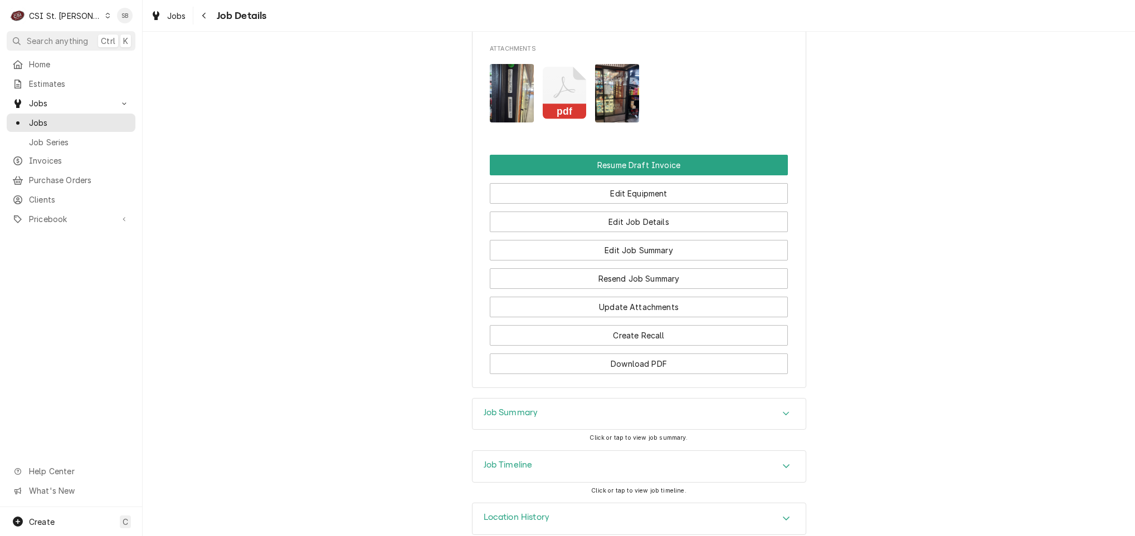
scroll to position [1297, 0]
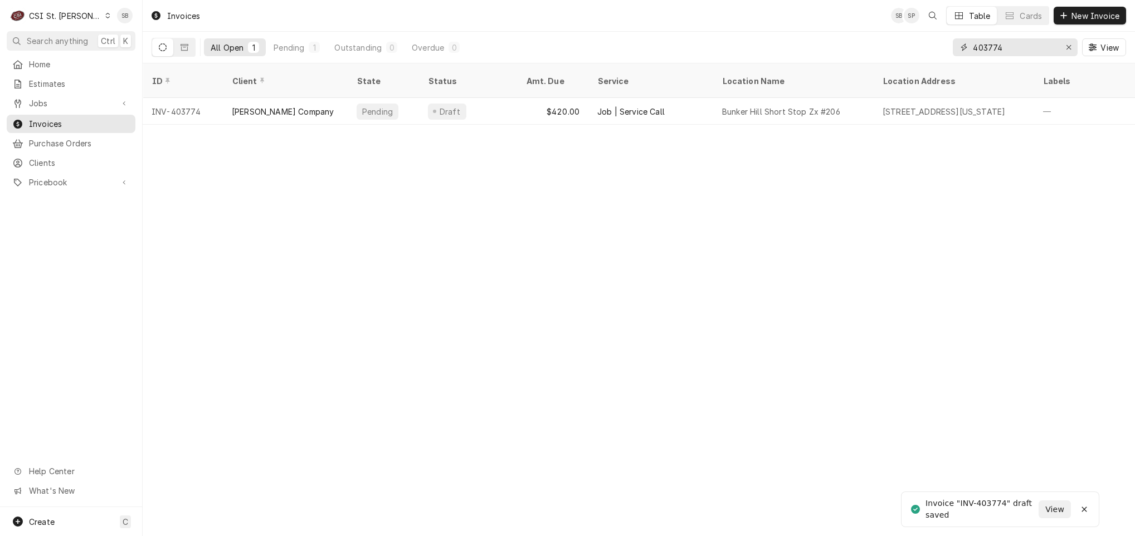
click at [1011, 46] on input "403774" at bounding box center [1015, 47] width 84 height 18
type input "403751"
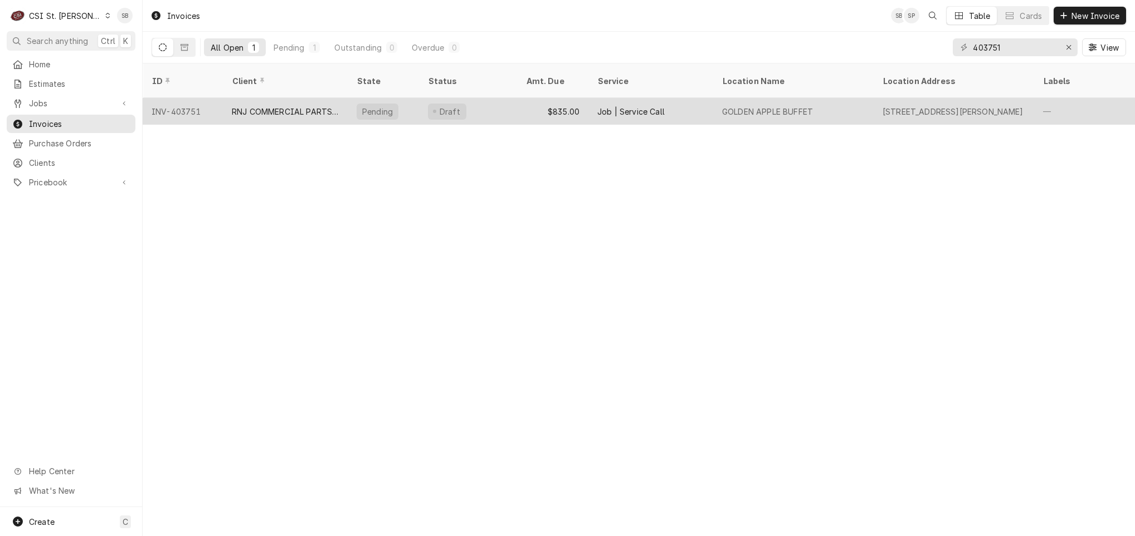
click at [241, 106] on div "RNJ COMMERCIAL PARTS LLC" at bounding box center [285, 112] width 107 height 12
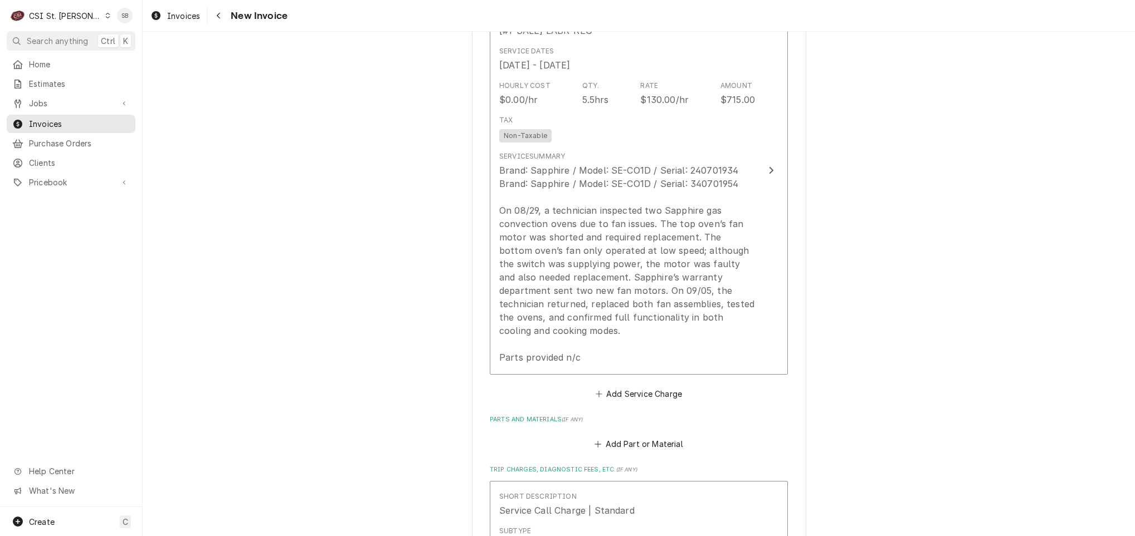
scroll to position [1170, 0]
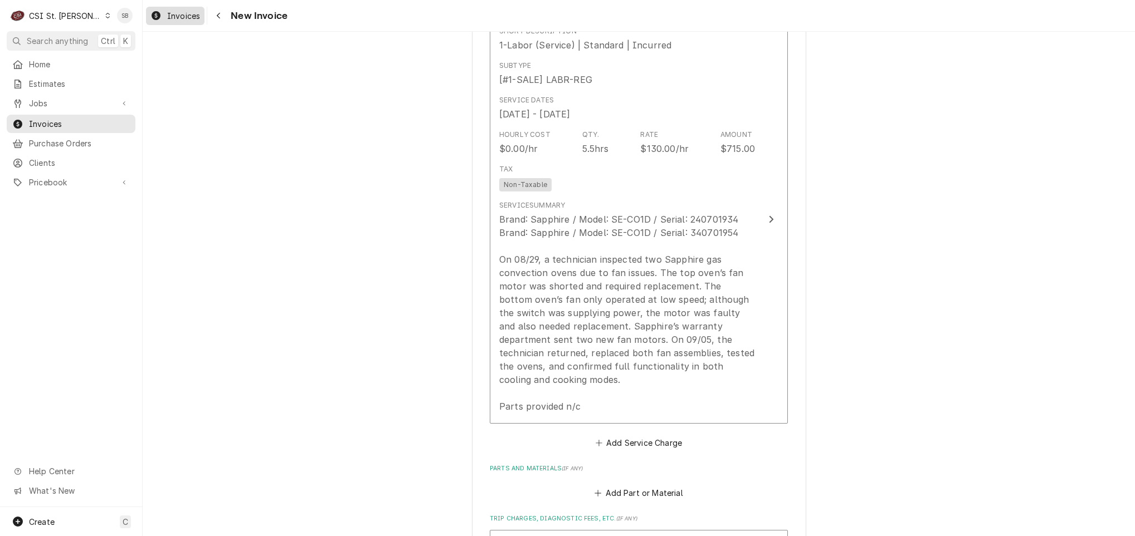
click at [170, 9] on div "Invoices" at bounding box center [175, 16] width 54 height 14
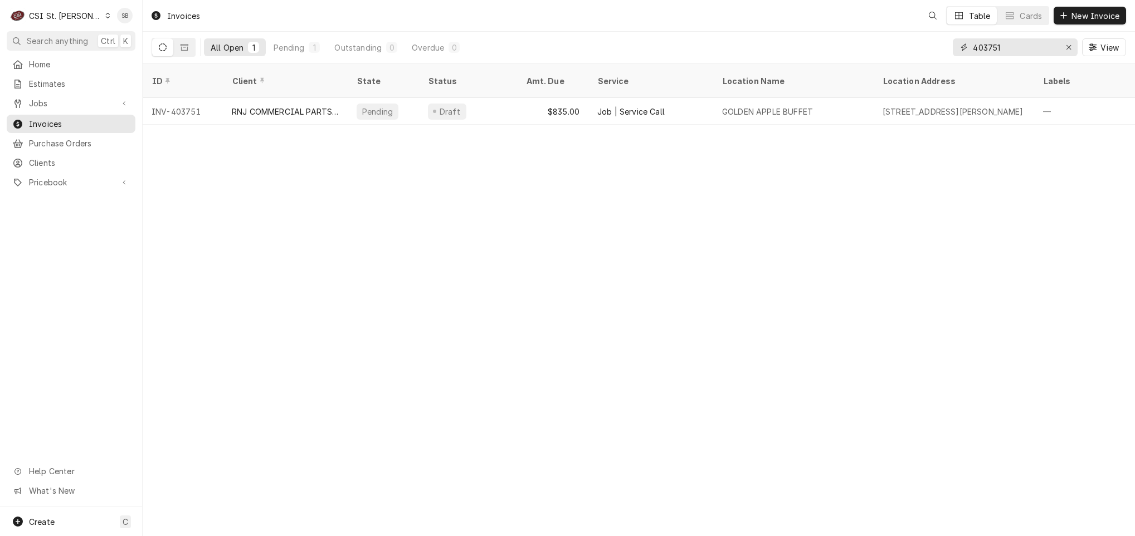
click at [1017, 49] on input "403751" at bounding box center [1015, 47] width 84 height 18
type input "403769"
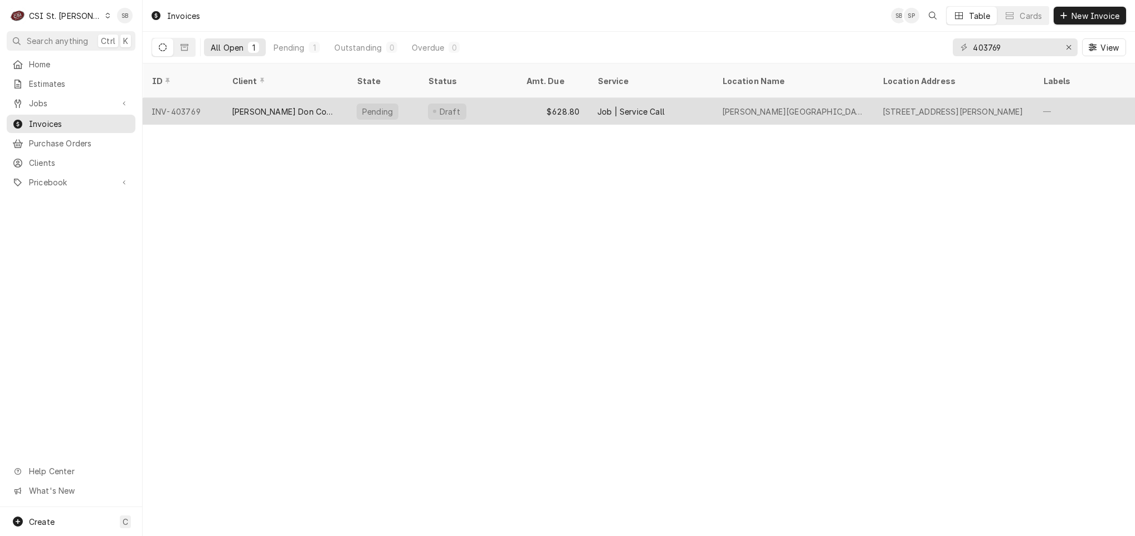
click at [280, 107] on div "[PERSON_NAME] Don Company" at bounding box center [285, 111] width 125 height 27
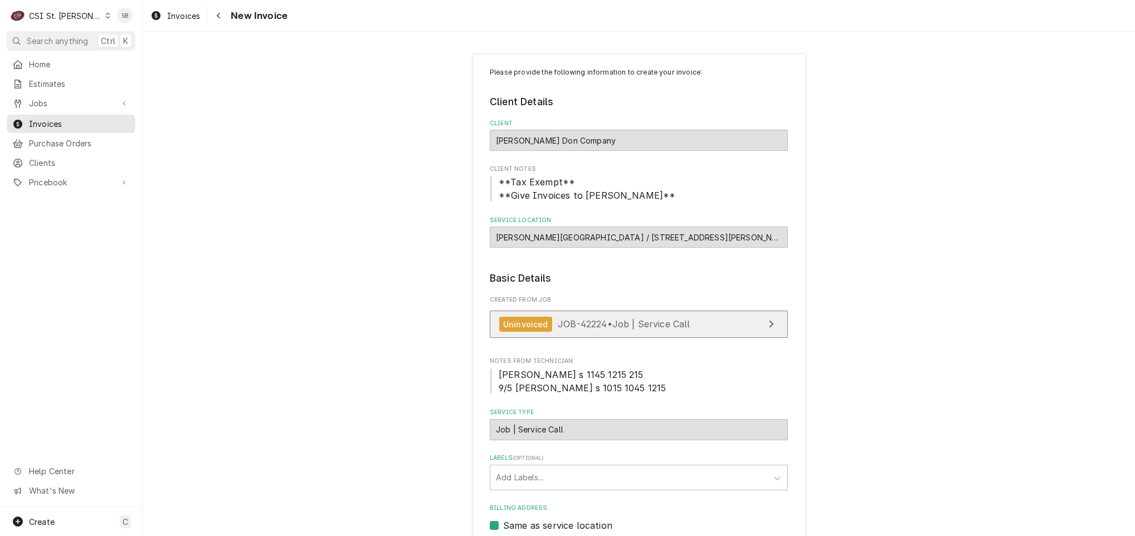
click at [595, 319] on link "Uninvoiced JOB-42224 • Job | Service Call" at bounding box center [639, 324] width 298 height 27
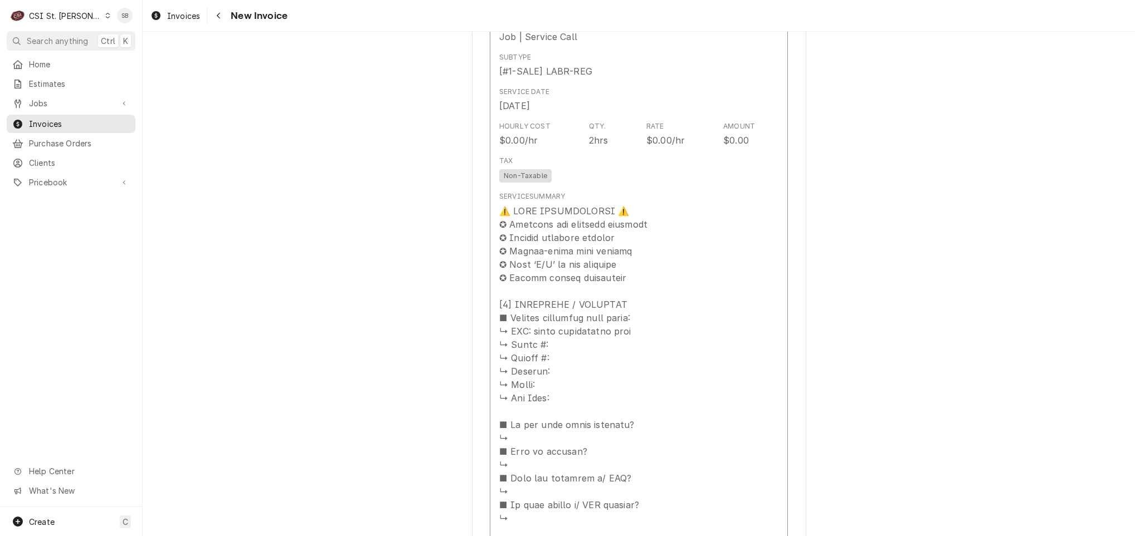
scroll to position [752, 0]
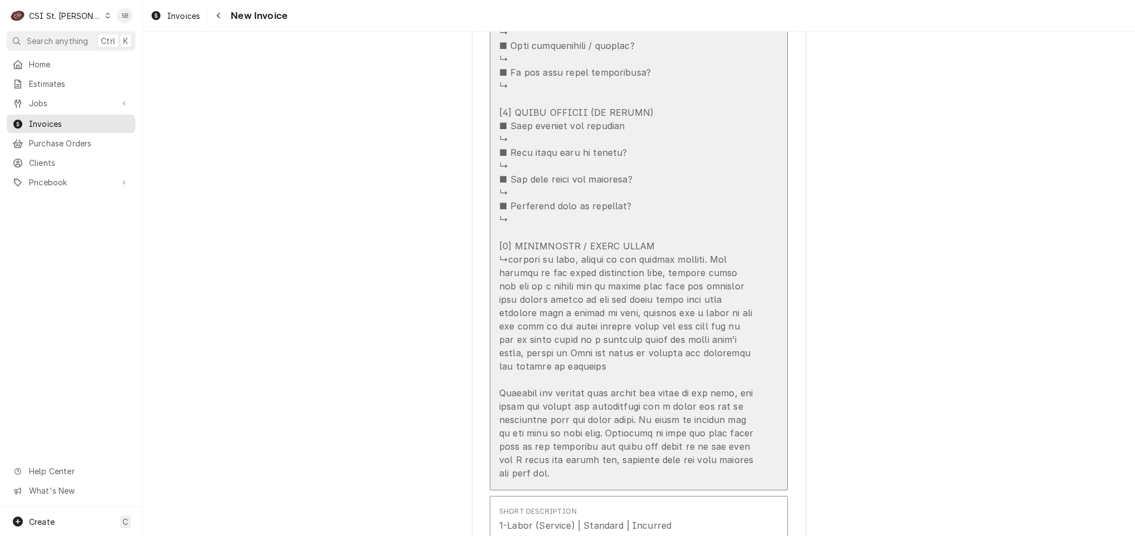
click at [511, 266] on div "Update Line Item" at bounding box center [627, 5] width 256 height 949
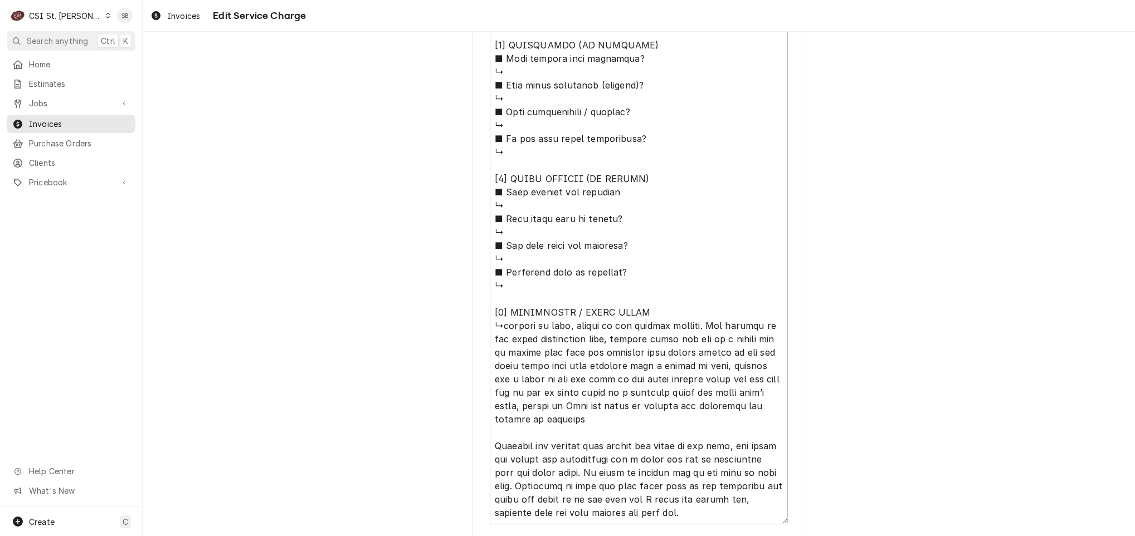
scroll to position [1015, 0]
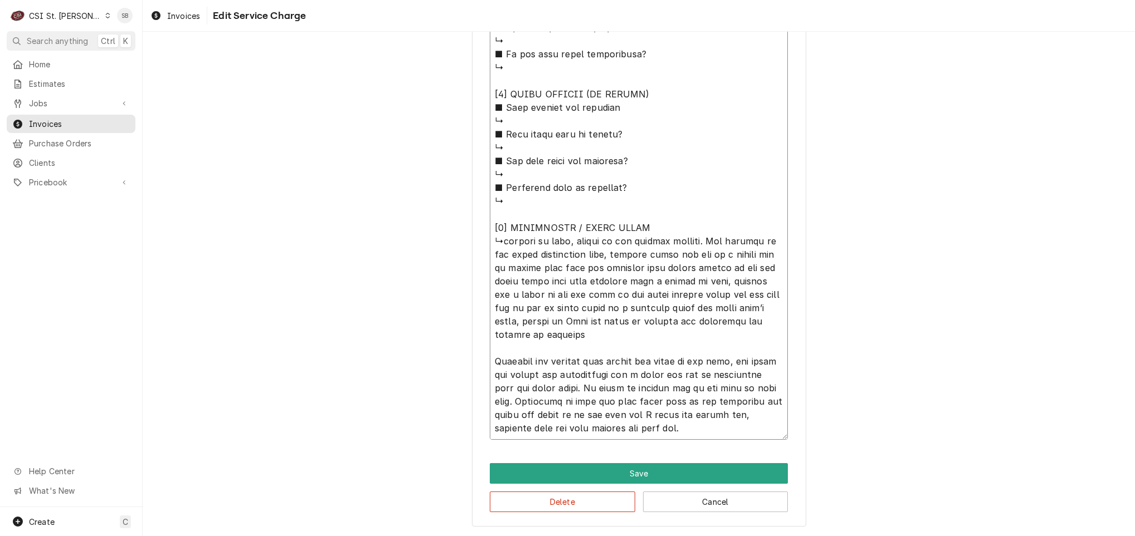
type textarea "x"
type textarea "⚠️ LORE IPSUMDOLORSI ⚠️ ✪ Ametcons adi elitsedd eiusmodt ✪ Incidid utlabore etd…"
type textarea "x"
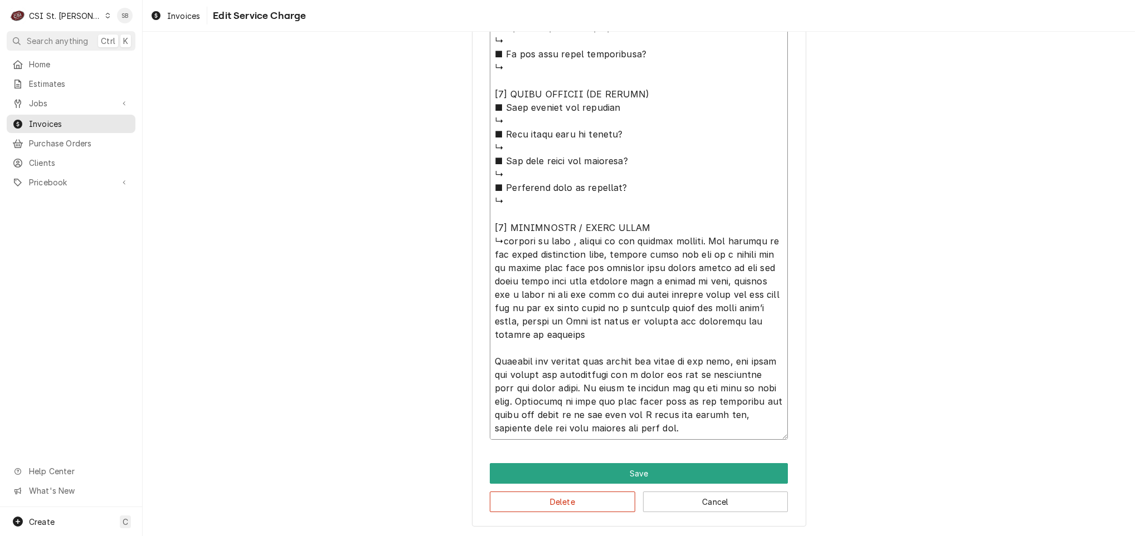
type textarea "⚠️ LORE IPSUMDOLORSI ⚠️ ✪ Ametcons adi elitsedd eiusmodt ✪ Incidid utlabore etd…"
type textarea "x"
type textarea "⚠️ LORE IPSUMDOLORSI ⚠️ ✪ Ametcons adi elitsedd eiusmodt ✪ Incidid utlabore etd…"
type textarea "x"
type textarea "⚠️ LORE IPSUMDOLORSI ⚠️ ✪ Ametcons adi elitsedd eiusmodt ✪ Incidid utlabore etd…"
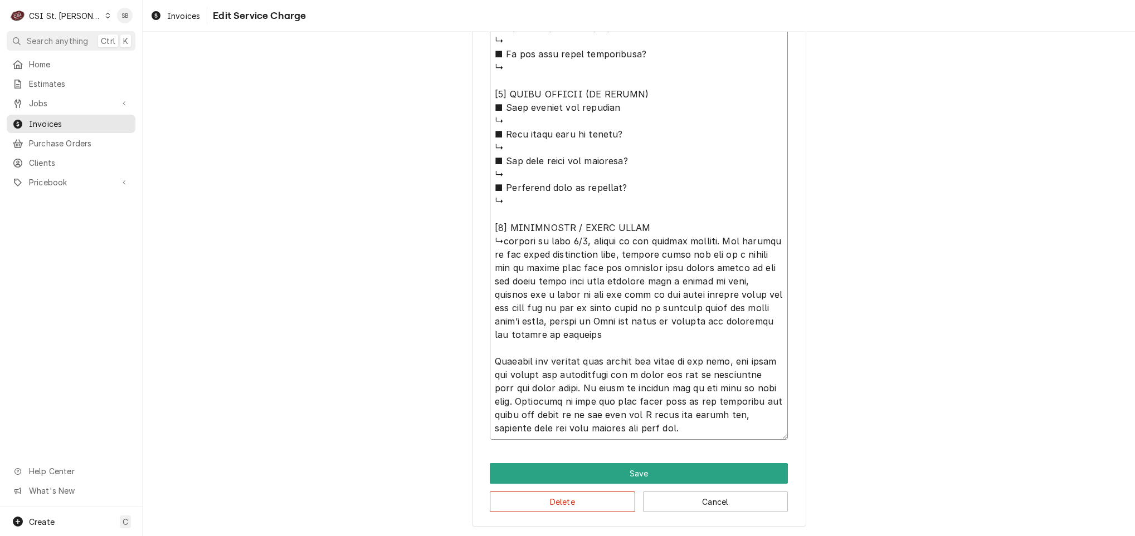
type textarea "x"
type textarea "⚠️ LORE IPSUMDOLORSI ⚠️ ✪ Ametcons adi elitsedd eiusmodt ✪ Incidid utlabore etd…"
type textarea "x"
type textarea "⚠️ LORE IPSUMDOLORSI ⚠️ ✪ Ametcons adi elitsedd eiusmodt ✪ Incidid utlabore etd…"
type textarea "x"
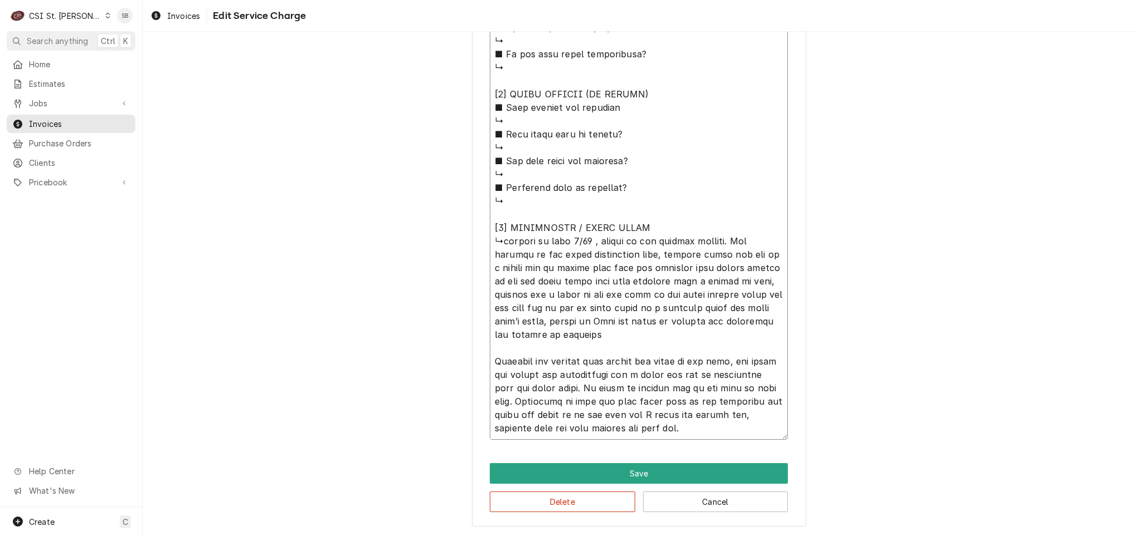
type textarea "⚠️ LORE IPSUMDOLORSI ⚠️ ✪ Ametcons adi elitsedd eiusmodt ✪ Incidid utlabore etd…"
type textarea "x"
type textarea "⚠️ LORE IPSUMDOLORSI ⚠️ ✪ Ametcons adi elitsedd eiusmodt ✪ Incidid utlabore etd…"
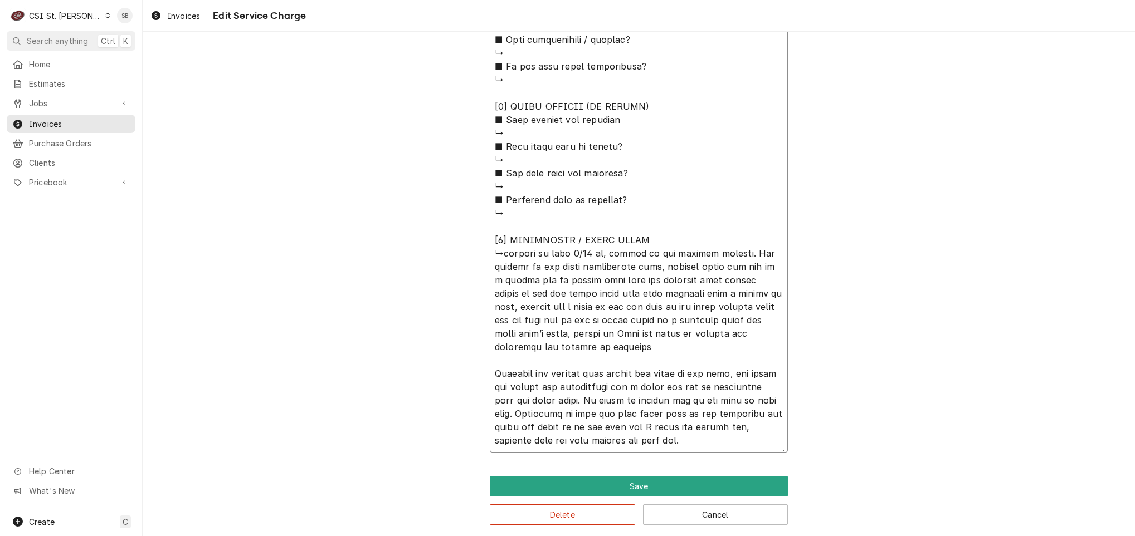
type textarea "x"
type textarea "⚠️ LORE IPSUMDOLORSI ⚠️ ✪ Ametcons adi elitsedd eiusmodt ✪ Incidid utlabore etd…"
type textarea "x"
type textarea "⚠️ 𝗙𝗢𝗥𝗠 𝗜𝗡𝗦𝗧𝗥𝗨𝗖𝗧𝗜𝗢𝗡𝗦 ⚠️ ✪ 𝗖𝗼𝗺𝗽𝗹𝗲𝘁𝗲 𝗮𝗹𝗹 𝗿𝗲𝗹𝗲𝘃𝗮𝗻𝘁 𝘀𝗲𝗰𝘁𝗶𝗼𝗻𝘀 ✪ 𝗣𝗿𝗼𝘃𝗶𝗱𝗲 𝗱𝗲𝘁𝗮𝗶𝗹𝗲𝗱 𝗮𝗻𝘀…"
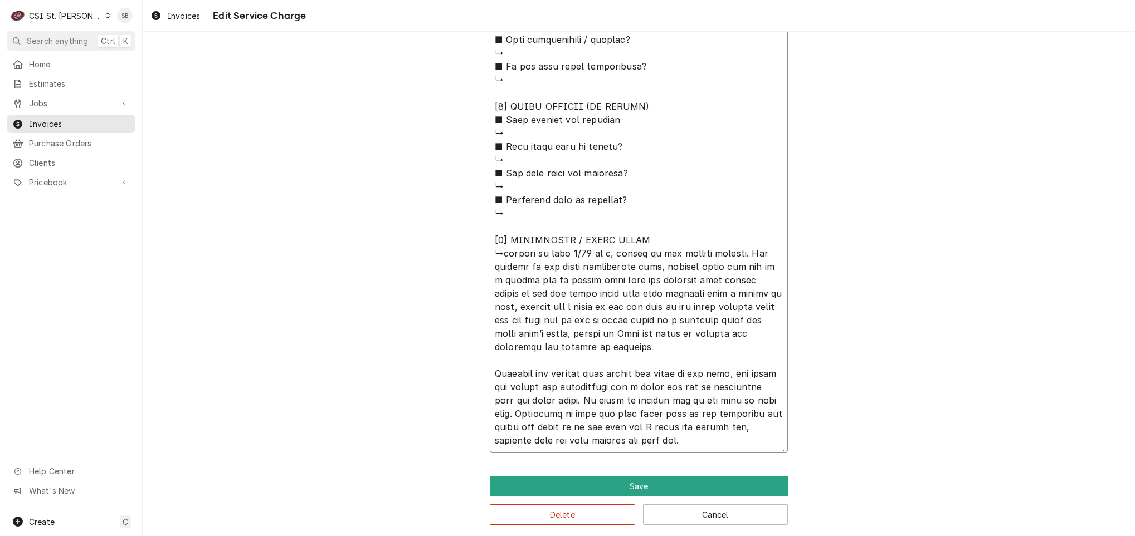
type textarea "x"
type textarea "⚠️ 𝗙𝗢𝗥𝗠 𝗜𝗡𝗦𝗧𝗥𝗨𝗖𝗧𝗜𝗢𝗡𝗦 ⚠️ ✪ 𝗖𝗼𝗺𝗽𝗹𝗲𝘁𝗲 𝗮𝗹𝗹 𝗿𝗲𝗹𝗲𝘃𝗮𝗻𝘁 𝘀𝗲𝗰𝘁𝗶𝗼𝗻𝘀 ✪ 𝗣𝗿𝗼𝘃𝗶𝗱𝗲 𝗱𝗲𝘁𝗮𝗶𝗹𝗲𝗱 𝗮𝗻𝘀…"
type textarea "x"
type textarea "⚠️ 𝗙𝗢𝗥𝗠 𝗜𝗡𝗦𝗧𝗥𝗨𝗖𝗧𝗜𝗢𝗡𝗦 ⚠️ ✪ 𝗖𝗼𝗺𝗽𝗹𝗲𝘁𝗲 𝗮𝗹𝗹 𝗿𝗲𝗹𝗲𝘃𝗮𝗻𝘁 𝘀𝗲𝗰𝘁𝗶𝗼𝗻𝘀 ✪ 𝗣𝗿𝗼𝘃𝗶𝗱𝗲 𝗱𝗲𝘁𝗮𝗶𝗹𝗲𝗱 𝗮𝗻𝘀…"
type textarea "x"
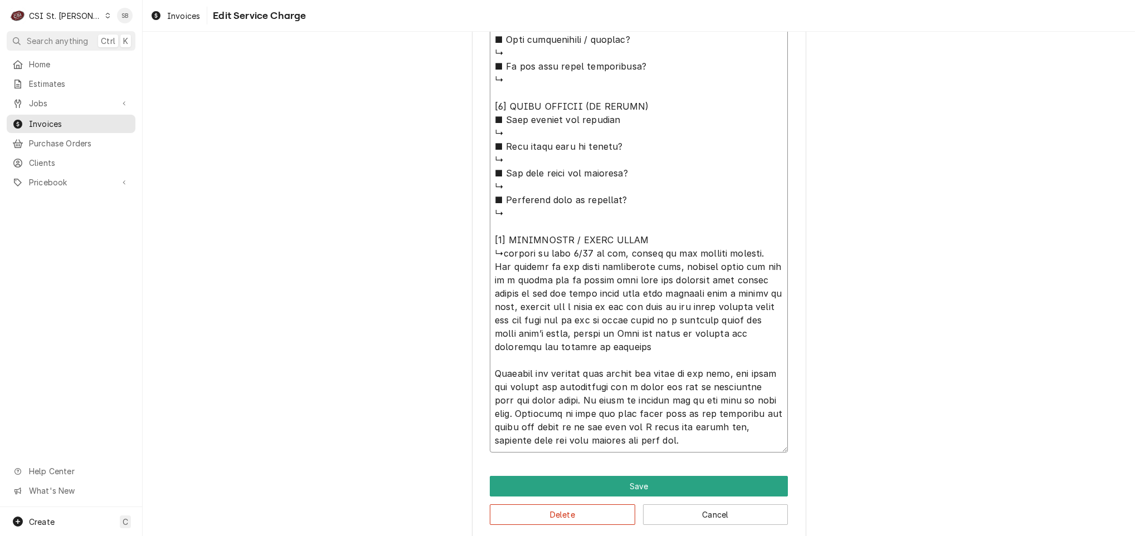
type textarea "⚠️ 𝗙𝗢𝗥𝗠 𝗜𝗡𝗦𝗧𝗥𝗨𝗖𝗧𝗜𝗢𝗡𝗦 ⚠️ ✪ 𝗖𝗼𝗺𝗽𝗹𝗲𝘁𝗲 𝗮𝗹𝗹 𝗿𝗲𝗹𝗲𝘃𝗮𝗻𝘁 𝘀𝗲𝗰𝘁𝗶𝗼𝗻𝘀 ✪ 𝗣𝗿𝗼𝘃𝗶𝗱𝗲 𝗱𝗲𝘁𝗮𝗶𝗹𝗲𝗱 𝗮𝗻𝘀…"
type textarea "x"
type textarea "⚠️ 𝗙𝗢𝗥𝗠 𝗜𝗡𝗦𝗧𝗥𝗨𝗖𝗧𝗜𝗢𝗡𝗦 ⚠️ ✪ 𝗖𝗼𝗺𝗽𝗹𝗲𝘁𝗲 𝗮𝗹𝗹 𝗿𝗲𝗹𝗲𝘃𝗮𝗻𝘁 𝘀𝗲𝗰𝘁𝗶𝗼𝗻𝘀 ✪ 𝗣𝗿𝗼𝘃𝗶𝗱𝗲 𝗱𝗲𝘁𝗮𝗶𝗹𝗲𝗱 𝗮𝗻𝘀…"
type textarea "x"
type textarea "⚠️ 𝗙𝗢𝗥𝗠 𝗜𝗡𝗦𝗧𝗥𝗨𝗖𝗧𝗜𝗢𝗡𝗦 ⚠️ ✪ 𝗖𝗼𝗺𝗽𝗹𝗲𝘁𝗲 𝗮𝗹𝗹 𝗿𝗲𝗹𝗲𝘃𝗮𝗻𝘁 𝘀𝗲𝗰𝘁𝗶𝗼𝗻𝘀 ✪ 𝗣𝗿𝗼𝘃𝗶𝗱𝗲 𝗱𝗲𝘁𝗮𝗶𝗹𝗲𝗱 𝗮𝗻𝘀…"
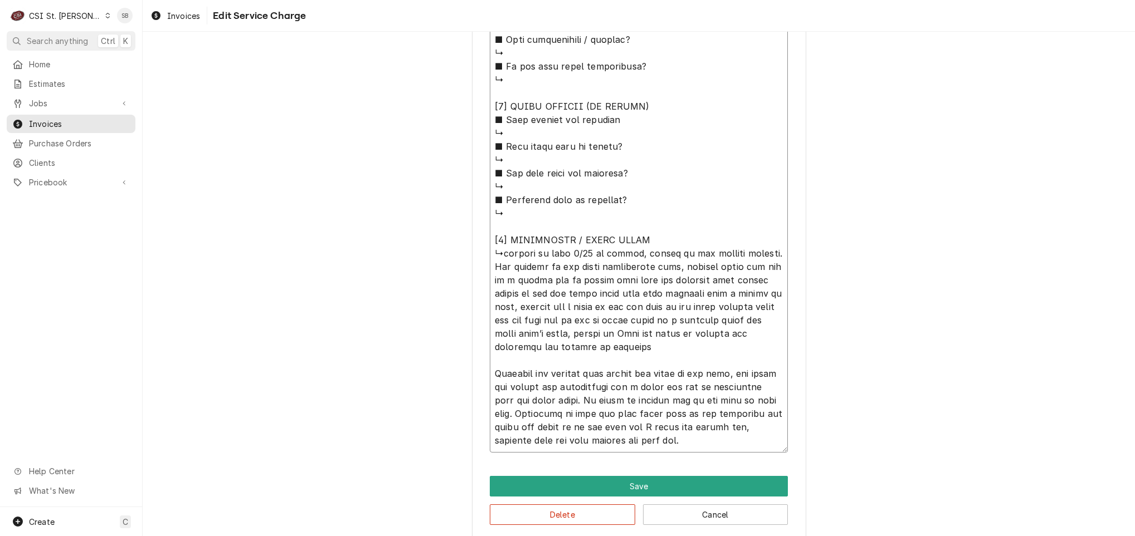
type textarea "x"
type textarea "⚠️ 𝗙𝗢𝗥𝗠 𝗜𝗡𝗦𝗧𝗥𝗨𝗖𝗧𝗜𝗢𝗡𝗦 ⚠️ ✪ 𝗖𝗼𝗺𝗽𝗹𝗲𝘁𝗲 𝗮𝗹𝗹 𝗿𝗲𝗹𝗲𝘃𝗮𝗻𝘁 𝘀𝗲𝗰𝘁𝗶𝗼𝗻𝘀 ✪ 𝗣𝗿𝗼𝘃𝗶𝗱𝗲 𝗱𝗲𝘁𝗮𝗶𝗹𝗲𝗱 𝗮𝗻𝘀…"
type textarea "x"
type textarea "⚠️ 𝗙𝗢𝗥𝗠 𝗜𝗡𝗦𝗧𝗥𝗨𝗖𝗧𝗜𝗢𝗡𝗦 ⚠️ ✪ 𝗖𝗼𝗺𝗽𝗹𝗲𝘁𝗲 𝗮𝗹𝗹 𝗿𝗲𝗹𝗲𝘃𝗮𝗻𝘁 𝘀𝗲𝗰𝘁𝗶𝗼𝗻𝘀 ✪ 𝗣𝗿𝗼𝘃𝗶𝗱𝗲 𝗱𝗲𝘁𝗮𝗶𝗹𝗲𝗱 𝗮𝗻𝘀…"
type textarea "x"
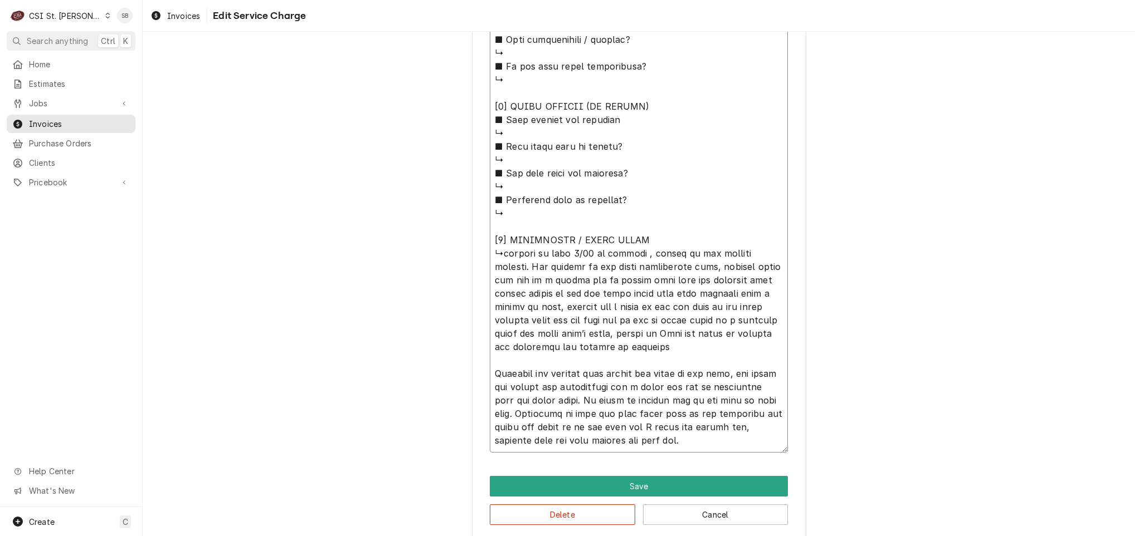
type textarea "⚠️ 𝗙𝗢𝗥𝗠 𝗜𝗡𝗦𝗧𝗥𝗨𝗖𝗧𝗜𝗢𝗡𝗦 ⚠️ ✪ 𝗖𝗼𝗺𝗽𝗹𝗲𝘁𝗲 𝗮𝗹𝗹 𝗿𝗲𝗹𝗲𝘃𝗮𝗻𝘁 𝘀𝗲𝗰𝘁𝗶𝗼𝗻𝘀 ✪ 𝗣𝗿𝗼𝘃𝗶𝗱𝗲 𝗱𝗲𝘁𝗮𝗶𝗹𝗲𝗱 𝗮𝗻𝘀…"
type textarea "x"
type textarea "⚠️ 𝗙𝗢𝗥𝗠 𝗜𝗡𝗦𝗧𝗥𝗨𝗖𝗧𝗜𝗢𝗡𝗦 ⚠️ ✪ 𝗖𝗼𝗺𝗽𝗹𝗲𝘁𝗲 𝗮𝗹𝗹 𝗿𝗲𝗹𝗲𝘃𝗮𝗻𝘁 𝘀𝗲𝗰𝘁𝗶𝗼𝗻𝘀 ✪ 𝗣𝗿𝗼𝘃𝗶𝗱𝗲 𝗱𝗲𝘁𝗮𝗶𝗹𝗲𝗱 𝗮𝗻𝘀…"
type textarea "x"
type textarea "⚠️ 𝗙𝗢𝗥𝗠 𝗜𝗡𝗦𝗧𝗥𝗨𝗖𝗧𝗜𝗢𝗡𝗦 ⚠️ ✪ 𝗖𝗼𝗺𝗽𝗹𝗲𝘁𝗲 𝗮𝗹𝗹 𝗿𝗲𝗹𝗲𝘃𝗮𝗻𝘁 𝘀𝗲𝗰𝘁𝗶𝗼𝗻𝘀 ✪ 𝗣𝗿𝗼𝘃𝗶𝗱𝗲 𝗱𝗲𝘁𝗮𝗶𝗹𝗲𝗱 𝗮𝗻𝘀…"
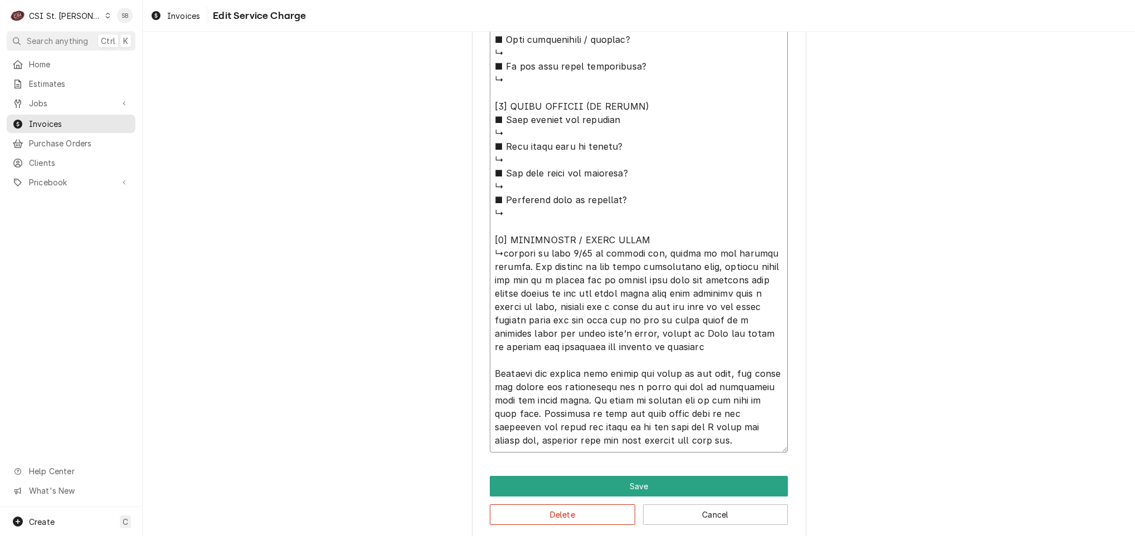
type textarea "x"
type textarea "⚠️ 𝗙𝗢𝗥𝗠 𝗜𝗡𝗦𝗧𝗥𝗨𝗖𝗧𝗜𝗢𝗡𝗦 ⚠️ ✪ 𝗖𝗼𝗺𝗽𝗹𝗲𝘁𝗲 𝗮𝗹𝗹 𝗿𝗲𝗹𝗲𝘃𝗮𝗻𝘁 𝘀𝗲𝗰𝘁𝗶𝗼𝗻𝘀 ✪ 𝗣𝗿𝗼𝘃𝗶𝗱𝗲 𝗱𝗲𝘁𝗮𝗶𝗹𝗲𝗱 𝗮𝗻𝘀…"
type textarea "x"
type textarea "⚠️ 𝗙𝗢𝗥𝗠 𝗜𝗡𝗦𝗧𝗥𝗨𝗖𝗧𝗜𝗢𝗡𝗦 ⚠️ ✪ 𝗖𝗼𝗺𝗽𝗹𝗲𝘁𝗲 𝗮𝗹𝗹 𝗿𝗲𝗹𝗲𝘃𝗮𝗻𝘁 𝘀𝗲𝗰𝘁𝗶𝗼𝗻𝘀 ✪ 𝗣𝗿𝗼𝘃𝗶𝗱𝗲 𝗱𝗲𝘁𝗮𝗶𝗹𝗲𝗱 𝗮𝗻𝘀…"
type textarea "x"
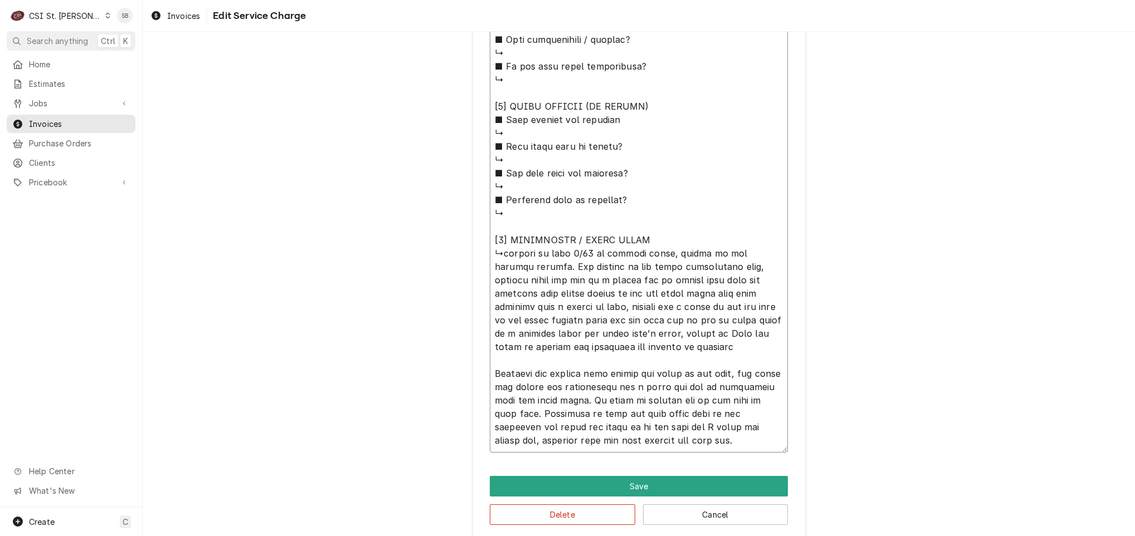
type textarea "⚠️ 𝗙𝗢𝗥𝗠 𝗜𝗡𝗦𝗧𝗥𝗨𝗖𝗧𝗜𝗢𝗡𝗦 ⚠️ ✪ 𝗖𝗼𝗺𝗽𝗹𝗲𝘁𝗲 𝗮𝗹𝗹 𝗿𝗲𝗹𝗲𝘃𝗮𝗻𝘁 𝘀𝗲𝗰𝘁𝗶𝗼𝗻𝘀 ✪ 𝗣𝗿𝗼𝘃𝗶𝗱𝗲 𝗱𝗲𝘁𝗮𝗶𝗹𝗲𝗱 𝗮𝗻𝘀…"
type textarea "x"
type textarea "⚠️ 𝗙𝗢𝗥𝗠 𝗜𝗡𝗦𝗧𝗥𝗨𝗖𝗧𝗜𝗢𝗡𝗦 ⚠️ ✪ 𝗖𝗼𝗺𝗽𝗹𝗲𝘁𝗲 𝗮𝗹𝗹 𝗿𝗲𝗹𝗲𝘃𝗮𝗻𝘁 𝘀𝗲𝗰𝘁𝗶𝗼𝗻𝘀 ✪ 𝗣𝗿𝗼𝘃𝗶𝗱𝗲 𝗱𝗲𝘁𝗮𝗶𝗹𝗲𝗱 𝗮𝗻𝘀…"
type textarea "x"
type textarea "⚠️ 𝗙𝗢𝗥𝗠 𝗜𝗡𝗦𝗧𝗥𝗨𝗖𝗧𝗜𝗢𝗡𝗦 ⚠️ ✪ 𝗖𝗼𝗺𝗽𝗹𝗲𝘁𝗲 𝗮𝗹𝗹 𝗿𝗲𝗹𝗲𝘃𝗮𝗻𝘁 𝘀𝗲𝗰𝘁𝗶𝗼𝗻𝘀 ✪ 𝗣𝗿𝗼𝘃𝗶𝗱𝗲 𝗱𝗲𝘁𝗮𝗶𝗹𝗲𝗱 𝗮𝗻𝘀…"
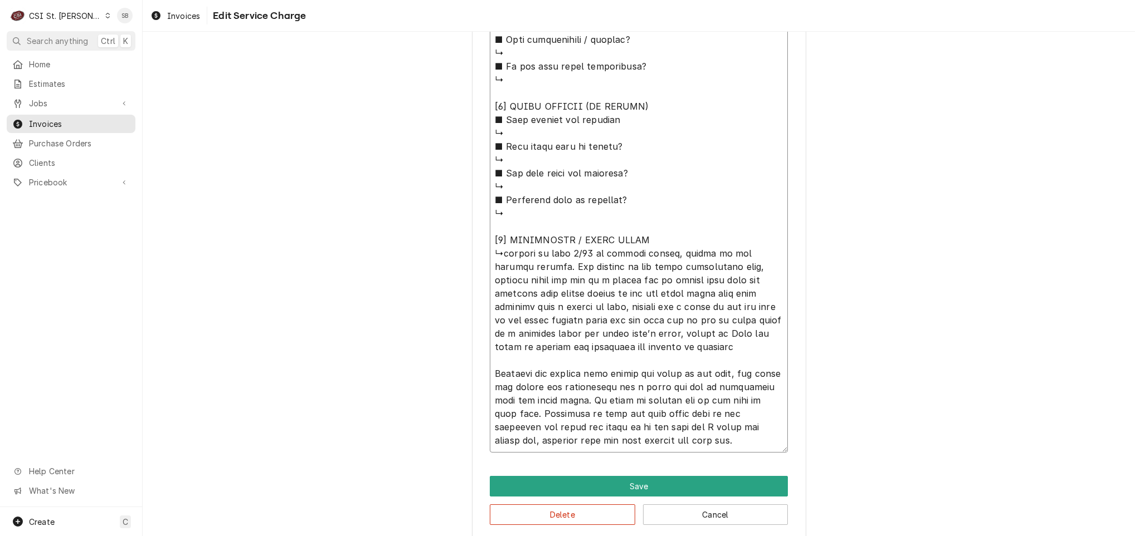
type textarea "x"
type textarea "⚠️ 𝗙𝗢𝗥𝗠 𝗜𝗡𝗦𝗧𝗥𝗨𝗖𝗧𝗜𝗢𝗡𝗦 ⚠️ ✪ 𝗖𝗼𝗺𝗽𝗹𝗲𝘁𝗲 𝗮𝗹𝗹 𝗿𝗲𝗹𝗲𝘃𝗮𝗻𝘁 𝘀𝗲𝗰𝘁𝗶𝗼𝗻𝘀 ✪ 𝗣𝗿𝗼𝘃𝗶𝗱𝗲 𝗱𝗲𝘁𝗮𝗶𝗹𝗲𝗱 𝗮𝗻𝘀…"
type textarea "x"
type textarea "⚠️ 𝗙𝗢𝗥𝗠 𝗜𝗡𝗦𝗧𝗥𝗨𝗖𝗧𝗜𝗢𝗡𝗦 ⚠️ ✪ 𝗖𝗼𝗺𝗽𝗹𝗲𝘁𝗲 𝗮𝗹𝗹 𝗿𝗲𝗹𝗲𝘃𝗮𝗻𝘁 𝘀𝗲𝗰𝘁𝗶𝗼𝗻𝘀 ✪ 𝗣𝗿𝗼𝘃𝗶𝗱𝗲 𝗱𝗲𝘁𝗮𝗶𝗹𝗲𝗱 𝗮𝗻𝘀…"
type textarea "x"
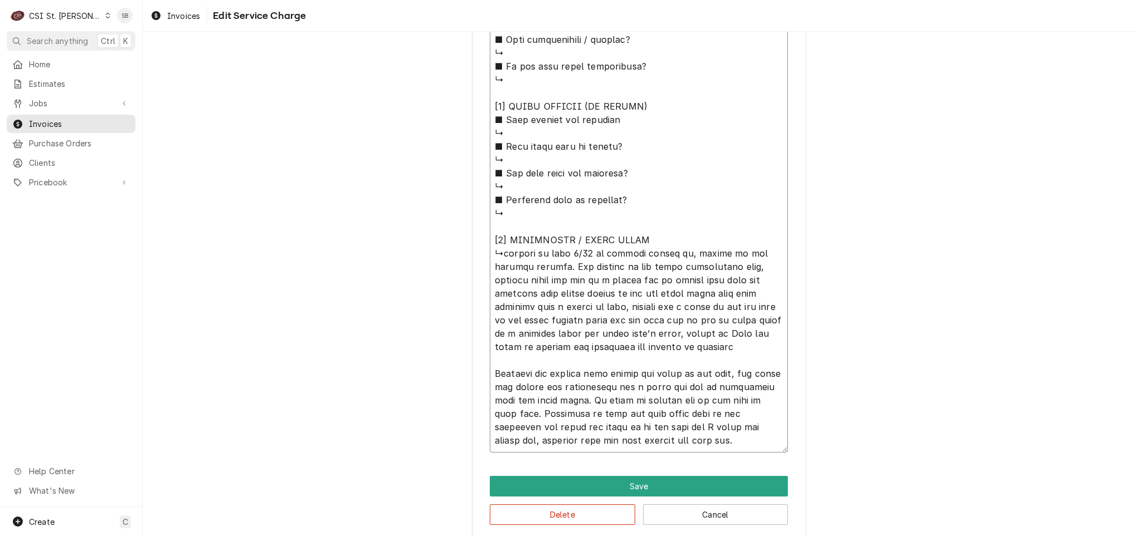
type textarea "⚠️ 𝗙𝗢𝗥𝗠 𝗜𝗡𝗦𝗧𝗥𝗨𝗖𝗧𝗜𝗢𝗡𝗦 ⚠️ ✪ 𝗖𝗼𝗺𝗽𝗹𝗲𝘁𝗲 𝗮𝗹𝗹 𝗿𝗲𝗹𝗲𝘃𝗮𝗻𝘁 𝘀𝗲𝗰𝘁𝗶𝗼𝗻𝘀 ✪ 𝗣𝗿𝗼𝘃𝗶𝗱𝗲 𝗱𝗲𝘁𝗮𝗶𝗹𝗲𝗱 𝗮𝗻𝘀…"
paste textarea "3 compartment sink is not holding water - guess its the drain because it is slo…"
type textarea "x"
type textarea "⚠️ 𝗙𝗢𝗥𝗠 𝗜𝗡𝗦𝗧𝗥𝗨𝗖𝗧𝗜𝗢𝗡𝗦 ⚠️ ✪ 𝗖𝗼𝗺𝗽𝗹𝗲𝘁𝗲 𝗮𝗹𝗹 𝗿𝗲𝗹𝗲𝘃𝗮𝗻𝘁 𝘀𝗲𝗰𝘁𝗶𝗼𝗻𝘀 ✪ 𝗣𝗿𝗼𝘃𝗶𝗱𝗲 𝗱𝗲𝘁𝗮𝗶𝗹𝗲𝗱 𝗮𝗻𝘀…"
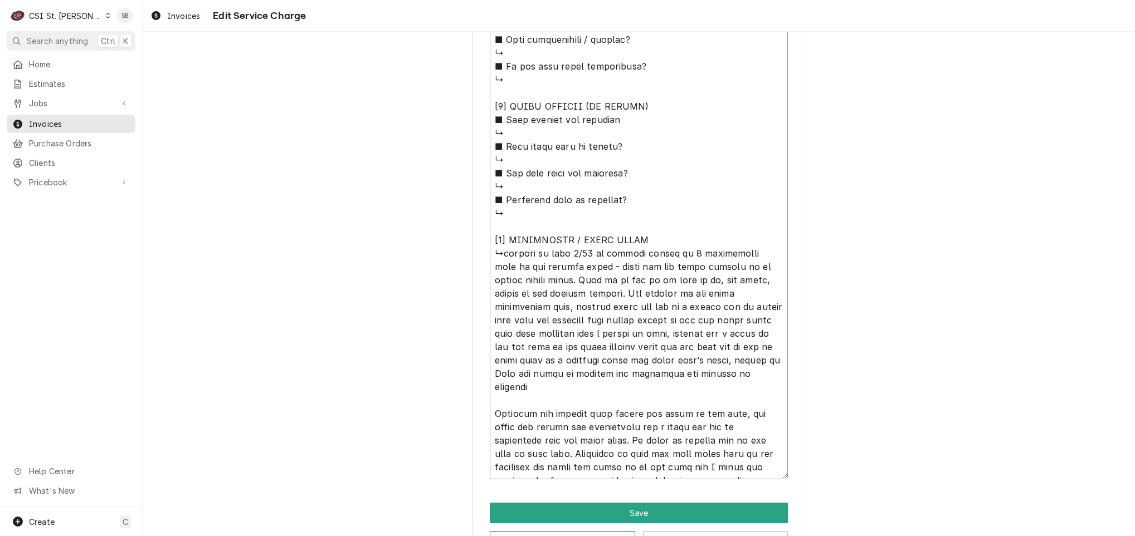
type textarea "x"
type textarea "⚠️ 𝗙𝗢𝗥𝗠 𝗜𝗡𝗦𝗧𝗥𝗨𝗖𝗧𝗜𝗢𝗡𝗦 ⚠️ ✪ 𝗖𝗼𝗺𝗽𝗹𝗲𝘁𝗲 𝗮𝗹𝗹 𝗿𝗲𝗹𝗲𝘃𝗮𝗻𝘁 𝘀𝗲𝗰𝘁𝗶𝗼𝗻𝘀 ✪ 𝗣𝗿𝗼𝘃𝗶𝗱𝗲 𝗱𝗲𝘁𝗮𝗶𝗹𝗲𝗱 𝗮𝗻𝘀…"
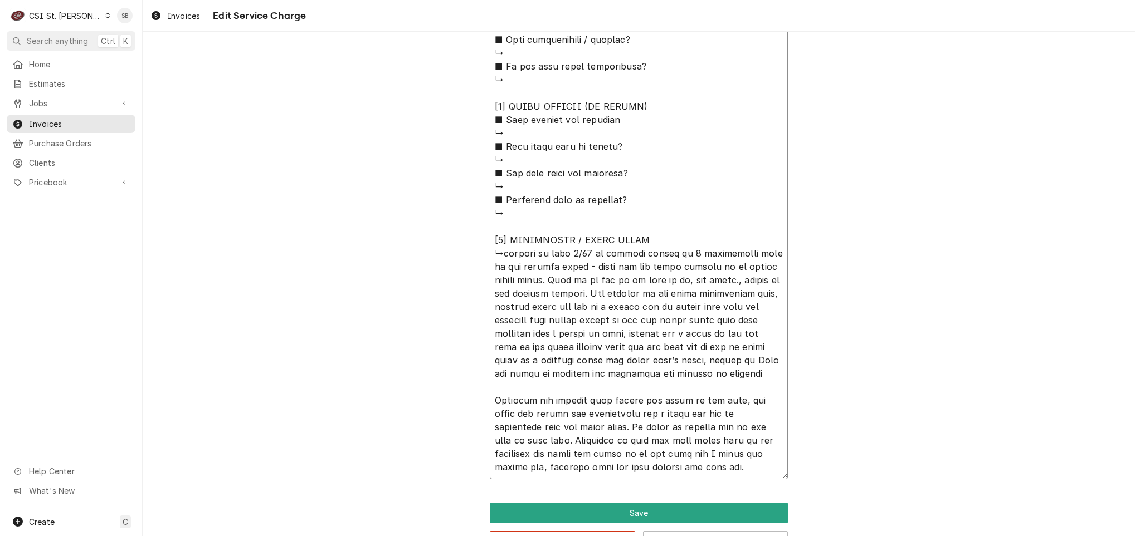
type textarea "x"
type textarea "⚠️ 𝗙𝗢𝗥𝗠 𝗜𝗡𝗦𝗧𝗥𝗨𝗖𝗧𝗜𝗢𝗡𝗦 ⚠️ ✪ 𝗖𝗼𝗺𝗽𝗹𝗲𝘁𝗲 𝗮𝗹𝗹 𝗿𝗲𝗹𝗲𝘃𝗮𝗻𝘁 𝘀𝗲𝗰𝘁𝗶𝗼𝗻𝘀 ✪ 𝗣𝗿𝗼𝘃𝗶𝗱𝗲 𝗱𝗲𝘁𝗮𝗶𝗹𝗲𝗱 𝗮𝗻𝘀…"
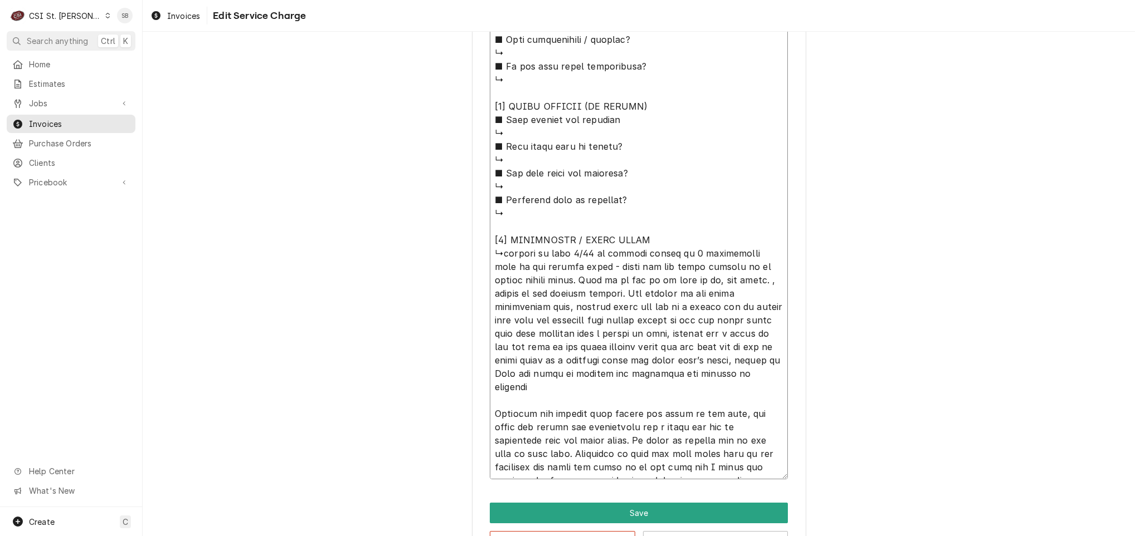
click at [491, 401] on textarea "Service Summary ( optional )" at bounding box center [639, 0] width 298 height 960
type textarea "x"
type textarea "⚠️ 𝗙𝗢𝗥𝗠 𝗜𝗡𝗦𝗧𝗥𝗨𝗖𝗧𝗜𝗢𝗡𝗦 ⚠️ ✪ 𝗖𝗼𝗺𝗽𝗹𝗲𝘁𝗲 𝗮𝗹𝗹 𝗿𝗲𝗹𝗲𝘃𝗮𝗻𝘁 𝘀𝗲𝗰𝘁𝗶𝗼𝗻𝘀 ✪ 𝗣𝗿𝗼𝘃𝗶𝗱𝗲 𝗱𝗲𝘁𝗮𝗶𝗹𝗲𝗱 𝗮𝗻𝘀…"
type textarea "x"
type textarea "⚠️ 𝗙𝗢𝗥𝗠 𝗜𝗡𝗦𝗧𝗥𝗨𝗖𝗧𝗜𝗢𝗡𝗦 ⚠️ ✪ 𝗖𝗼𝗺𝗽𝗹𝗲𝘁𝗲 𝗮𝗹𝗹 𝗿𝗲𝗹𝗲𝘃𝗮𝗻𝘁 𝘀𝗲𝗰𝘁𝗶𝗼𝗻𝘀 ✪ 𝗣𝗿𝗼𝘃𝗶𝗱𝗲 𝗱𝗲𝘁𝗮𝗶𝗹𝗲𝗱 𝗮𝗻𝘀…"
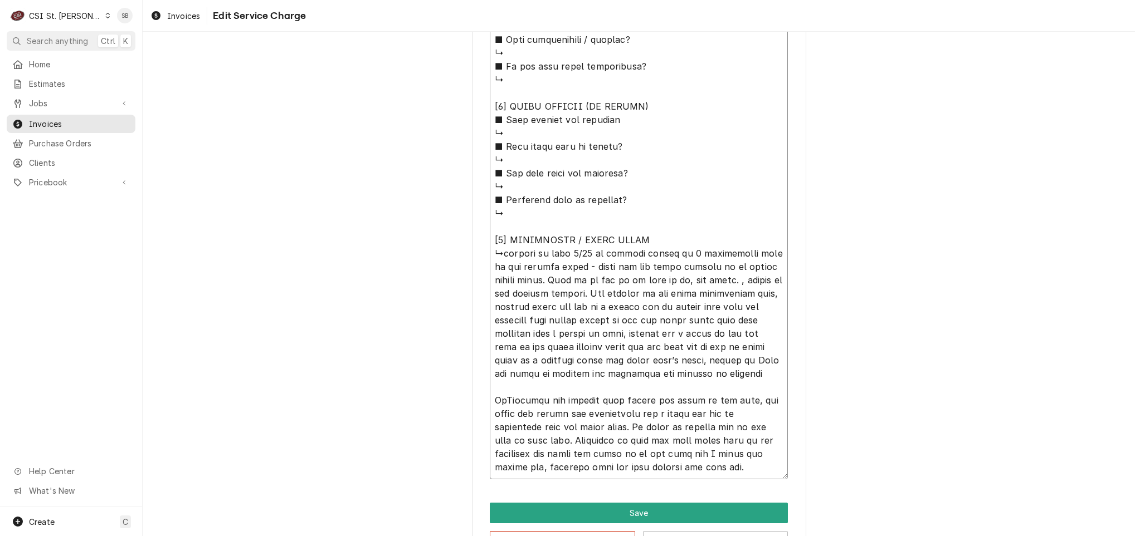
type textarea "x"
type textarea "⚠️ 𝗙𝗢𝗥𝗠 𝗜𝗡𝗦𝗧𝗥𝗨𝗖𝗧𝗜𝗢𝗡𝗦 ⚠️ ✪ 𝗖𝗼𝗺𝗽𝗹𝗲𝘁𝗲 𝗮𝗹𝗹 𝗿𝗲𝗹𝗲𝘃𝗮𝗻𝘁 𝘀𝗲𝗰𝘁𝗶𝗼𝗻𝘀 ✪ 𝗣𝗿𝗼𝘃𝗶𝗱𝗲 𝗱𝗲𝘁𝗮𝗶𝗹𝗲𝗱 𝗮𝗻𝘀…"
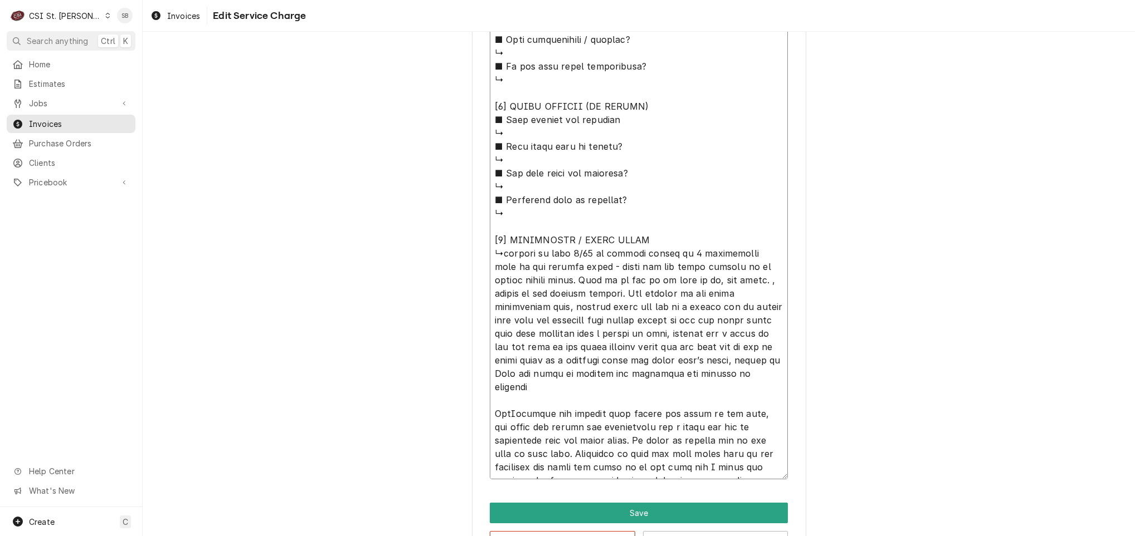
type textarea "x"
type textarea "⚠️ 𝗙𝗢𝗥𝗠 𝗜𝗡𝗦𝗧𝗥𝗨𝗖𝗧𝗜𝗢𝗡𝗦 ⚠️ ✪ 𝗖𝗼𝗺𝗽𝗹𝗲𝘁𝗲 𝗮𝗹𝗹 𝗿𝗲𝗹𝗲𝘃𝗮𝗻𝘁 𝘀𝗲𝗰𝘁𝗶𝗼𝗻𝘀 ✪ 𝗣𝗿𝗼𝘃𝗶𝗱𝗲 𝗱𝗲𝘁𝗮𝗶𝗹𝗲𝗱 𝗮𝗻𝘀…"
type textarea "x"
type textarea "⚠️ 𝗙𝗢𝗥𝗠 𝗜𝗡𝗦𝗧𝗥𝗨𝗖𝗧𝗜𝗢𝗡𝗦 ⚠️ ✪ 𝗖𝗼𝗺𝗽𝗹𝗲𝘁𝗲 𝗮𝗹𝗹 𝗿𝗲𝗹𝗲𝘃𝗮𝗻𝘁 𝘀𝗲𝗰𝘁𝗶𝗼𝗻𝘀 ✪ 𝗣𝗿𝗼𝘃𝗶𝗱𝗲 𝗱𝗲𝘁𝗮𝗶𝗹𝗲𝗱 𝗮𝗻𝘀…"
type textarea "x"
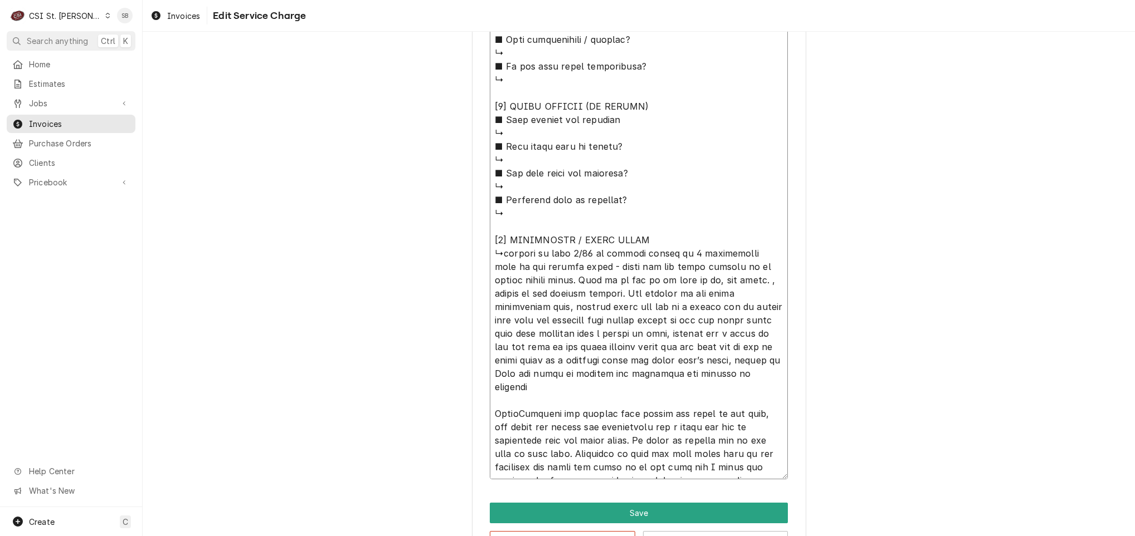
type textarea "⚠️ 𝗙𝗢𝗥𝗠 𝗜𝗡𝗦𝗧𝗥𝗨𝗖𝗧𝗜𝗢𝗡𝗦 ⚠️ ✪ 𝗖𝗼𝗺𝗽𝗹𝗲𝘁𝗲 𝗮𝗹𝗹 𝗿𝗲𝗹𝗲𝘃𝗮𝗻𝘁 𝘀𝗲𝗰𝘁𝗶𝗼𝗻𝘀 ✪ 𝗣𝗿𝗼𝘃𝗶𝗱𝗲 𝗱𝗲𝘁𝗮𝗶𝗹𝗲𝗱 𝗮𝗻𝘀…"
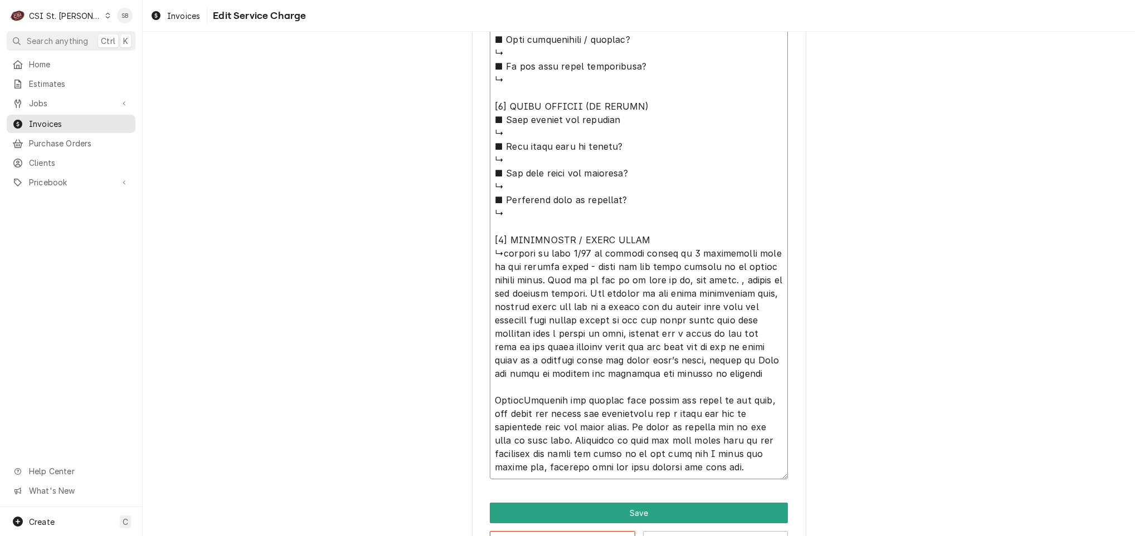
type textarea "x"
type textarea "⚠️ 𝗙𝗢𝗥𝗠 𝗜𝗡𝗦𝗧𝗥𝗨𝗖𝗧𝗜𝗢𝗡𝗦 ⚠️ ✪ 𝗖𝗼𝗺𝗽𝗹𝗲𝘁𝗲 𝗮𝗹𝗹 𝗿𝗲𝗹𝗲𝘃𝗮𝗻𝘁 𝘀𝗲𝗰𝘁𝗶𝗼𝗻𝘀 ✪ 𝗣𝗿𝗼𝘃𝗶𝗱𝗲 𝗱𝗲𝘁𝗮𝗶𝗹𝗲𝗱 𝗮𝗻𝘀…"
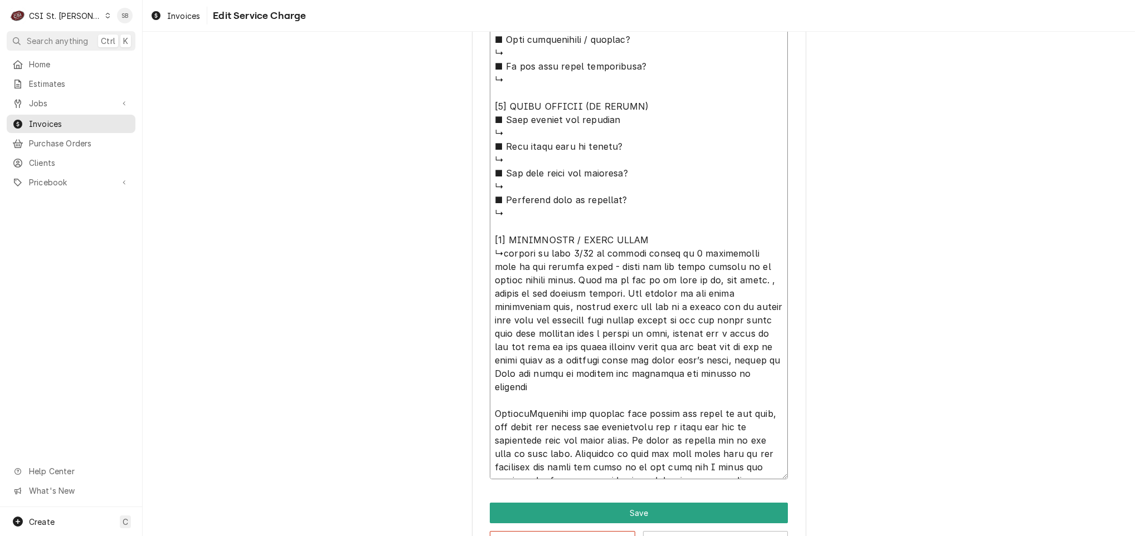
type textarea "x"
type textarea "⚠️ 𝗙𝗢𝗥𝗠 𝗜𝗡𝗦𝗧𝗥𝗨𝗖𝗧𝗜𝗢𝗡𝗦 ⚠️ ✪ 𝗖𝗼𝗺𝗽𝗹𝗲𝘁𝗲 𝗮𝗹𝗹 𝗿𝗲𝗹𝗲𝘃𝗮𝗻𝘁 𝘀𝗲𝗰𝘁𝗶𝗼𝗻𝘀 ✪ 𝗣𝗿𝗼𝘃𝗶𝗱𝗲 𝗱𝗲𝘁𝗮𝗶𝗹𝗲𝗱 𝗮𝗻𝘀…"
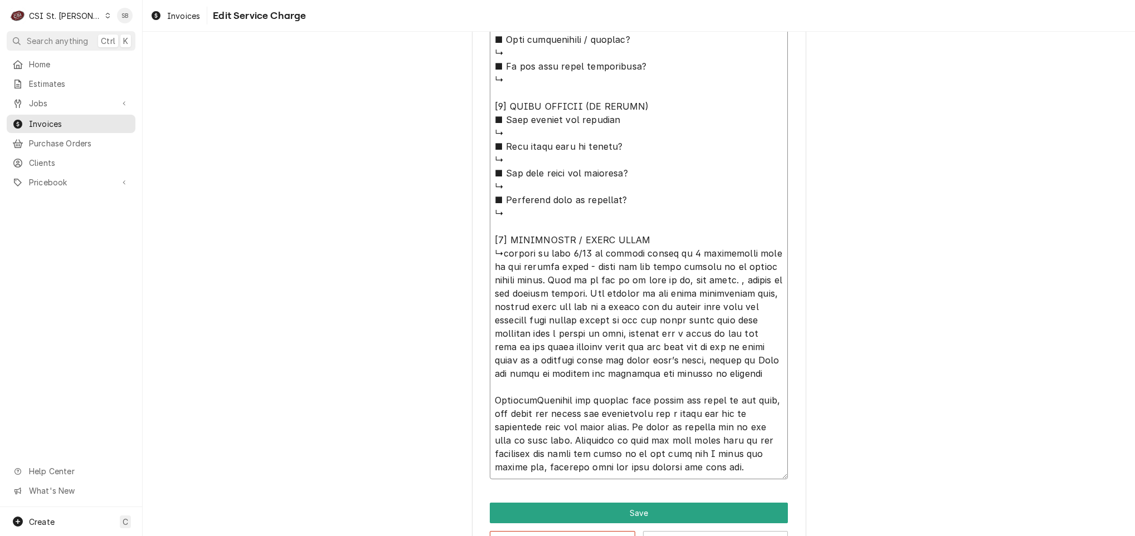
type textarea "x"
type textarea "⚠️ 𝗙𝗢𝗥𝗠 𝗜𝗡𝗦𝗧𝗥𝗨𝗖𝗧𝗜𝗢𝗡𝗦 ⚠️ ✪ 𝗖𝗼𝗺𝗽𝗹𝗲𝘁𝗲 𝗮𝗹𝗹 𝗿𝗲𝗹𝗲𝘃𝗮𝗻𝘁 𝘀𝗲𝗰𝘁𝗶𝗼𝗻𝘀 ✪ 𝗣𝗿𝗼𝘃𝗶𝗱𝗲 𝗱𝗲𝘁𝗮𝗶𝗹𝗲𝗱 𝗮𝗻𝘀…"
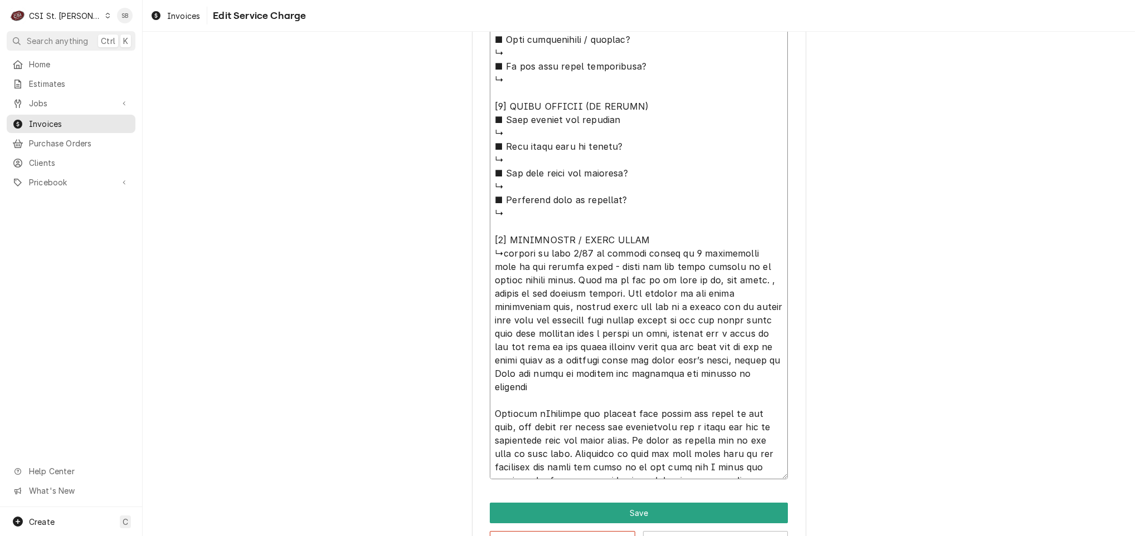
type textarea "x"
type textarea "⚠️ 𝗙𝗢𝗥𝗠 𝗜𝗡𝗦𝗧𝗥𝗨𝗖𝗧𝗜𝗢𝗡𝗦 ⚠️ ✪ 𝗖𝗼𝗺𝗽𝗹𝗲𝘁𝗲 𝗮𝗹𝗹 𝗿𝗲𝗹𝗲𝘃𝗮𝗻𝘁 𝘀𝗲𝗰𝘁𝗶𝗼𝗻𝘀 ✪ 𝗣𝗿𝗼𝘃𝗶𝗱𝗲 𝗱𝗲𝘁𝗮𝗶𝗹𝗲𝗱 𝗮𝗻𝘀…"
type textarea "x"
type textarea "⚠️ 𝗙𝗢𝗥𝗠 𝗜𝗡𝗦𝗧𝗥𝗨𝗖𝗧𝗜𝗢𝗡𝗦 ⚠️ ✪ 𝗖𝗼𝗺𝗽𝗹𝗲𝘁𝗲 𝗮𝗹𝗹 𝗿𝗲𝗹𝗲𝘃𝗮𝗻𝘁 𝘀𝗲𝗰𝘁𝗶𝗼𝗻𝘀 ✪ 𝗣𝗿𝗼𝘃𝗶𝗱𝗲 𝗱𝗲𝘁𝗮𝗶𝗹𝗲𝗱 𝗮𝗻𝘀…"
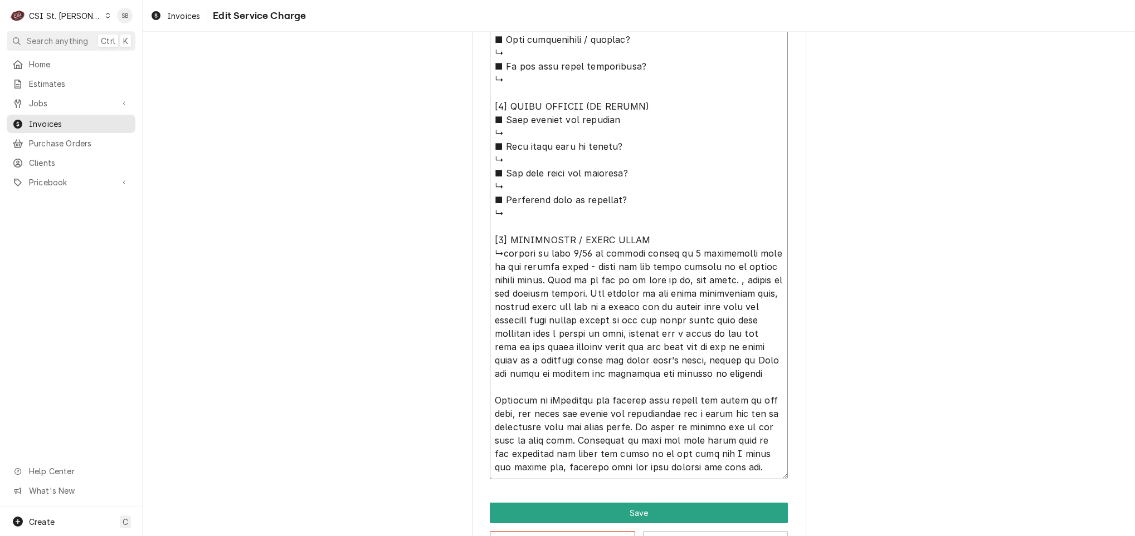
type textarea "x"
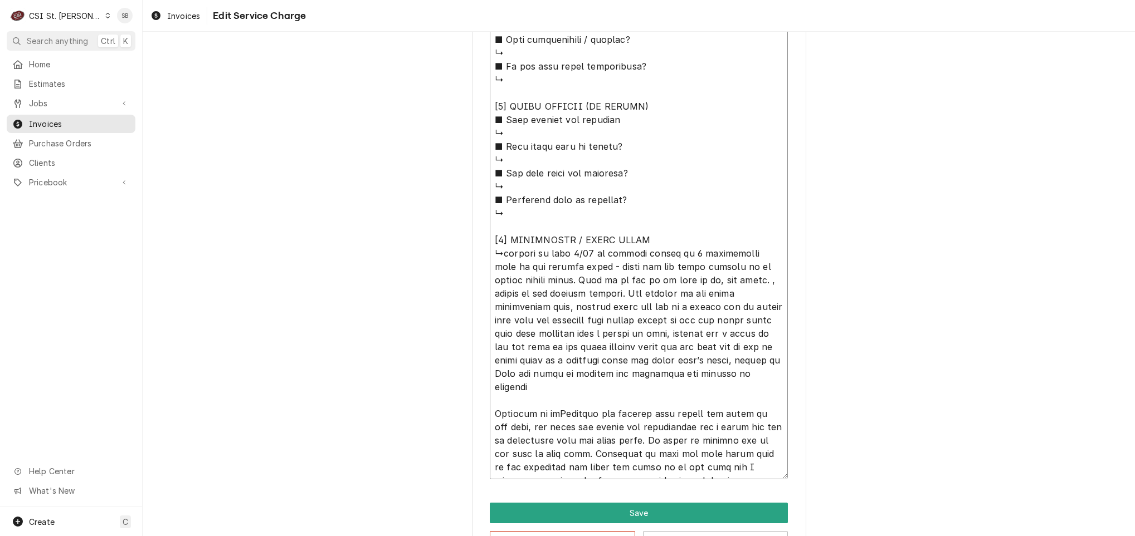
type textarea "⚠️ 𝗙𝗢𝗥𝗠 𝗜𝗡𝗦𝗧𝗥𝗨𝗖𝗧𝗜𝗢𝗡𝗦 ⚠️ ✪ 𝗖𝗼𝗺𝗽𝗹𝗲𝘁𝗲 𝗮𝗹𝗹 𝗿𝗲𝗹𝗲𝘃𝗮𝗻𝘁 𝘀𝗲𝗰𝘁𝗶𝗼𝗻𝘀 ✪ 𝗣𝗿𝗼𝘃𝗶𝗱𝗲 𝗱𝗲𝘁𝗮𝗶𝗹𝗲𝗱 𝗮𝗻𝘀…"
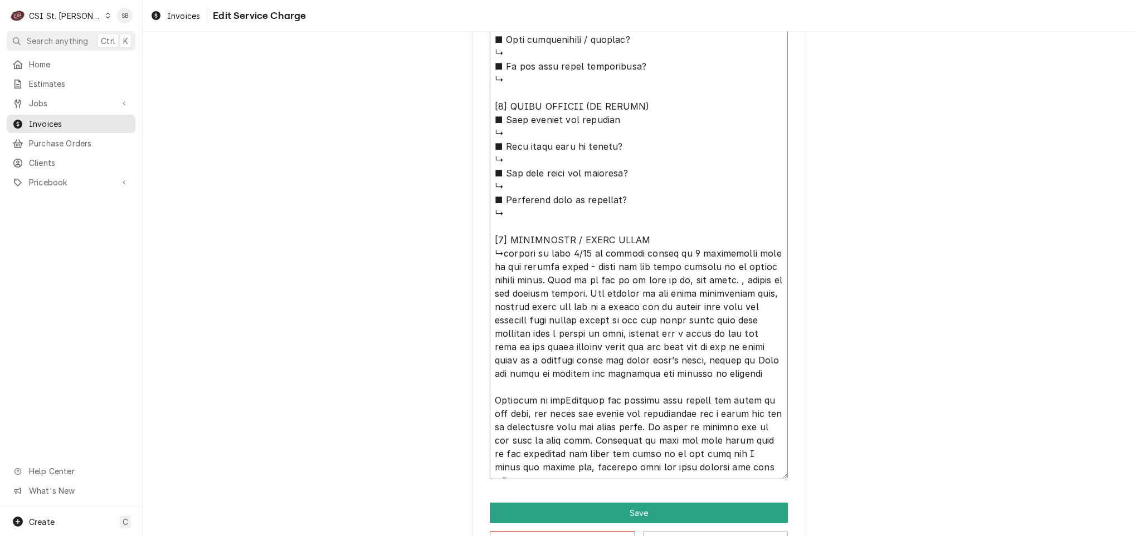
type textarea "x"
type textarea "⚠️ 𝗙𝗢𝗥𝗠 𝗜𝗡𝗦𝗧𝗥𝗨𝗖𝗧𝗜𝗢𝗡𝗦 ⚠️ ✪ 𝗖𝗼𝗺𝗽𝗹𝗲𝘁𝗲 𝗮𝗹𝗹 𝗿𝗲𝗹𝗲𝘃𝗮𝗻𝘁 𝘀𝗲𝗰𝘁𝗶𝗼𝗻𝘀 ✪ 𝗣𝗿𝗼𝘃𝗶𝗱𝗲 𝗱𝗲𝘁𝗮𝗶𝗹𝗲𝗱 𝗮𝗻𝘀…"
type textarea "x"
type textarea "⚠️ 𝗙𝗢𝗥𝗠 𝗜𝗡𝗦𝗧𝗥𝗨𝗖𝗧𝗜𝗢𝗡𝗦 ⚠️ ✪ 𝗖𝗼𝗺𝗽𝗹𝗲𝘁𝗲 𝗮𝗹𝗹 𝗿𝗲𝗹𝗲𝘃𝗮𝗻𝘁 𝘀𝗲𝗰𝘁𝗶𝗼𝗻𝘀 ✪ 𝗣𝗿𝗼𝘃𝗶𝗱𝗲 𝗱𝗲𝘁𝗮𝗶𝗹𝗲𝗱 𝗮𝗻𝘀…"
type textarea "x"
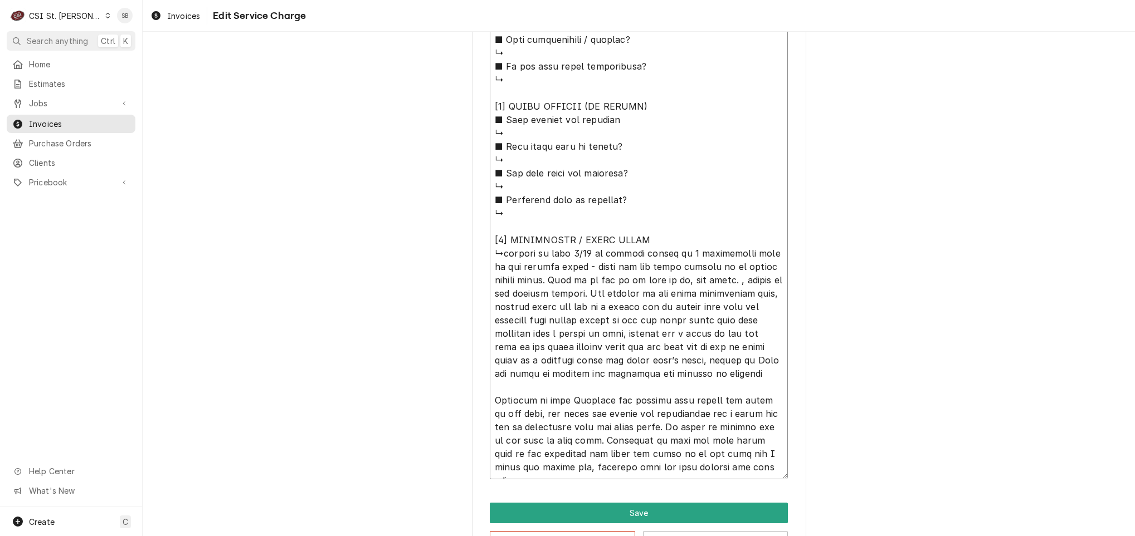
type textarea "⚠️ 𝗙𝗢𝗥𝗠 𝗜𝗡𝗦𝗧𝗥𝗨𝗖𝗧𝗜𝗢𝗡𝗦 ⚠️ ✪ 𝗖𝗼𝗺𝗽𝗹𝗲𝘁𝗲 𝗮𝗹𝗹 𝗿𝗲𝗹𝗲𝘃𝗮𝗻𝘁 𝘀𝗲𝗰𝘁𝗶𝗼𝗻𝘀 ✪ 𝗣𝗿𝗼𝘃𝗶𝗱𝗲 𝗱𝗲𝘁𝗮𝗶𝗹𝗲𝗱 𝗮𝗻𝘀…"
type textarea "x"
type textarea "⚠️ 𝗙𝗢𝗥𝗠 𝗜𝗡𝗦𝗧𝗥𝗨𝗖𝗧𝗜𝗢𝗡𝗦 ⚠️ ✪ 𝗖𝗼𝗺𝗽𝗹𝗲𝘁𝗲 𝗮𝗹𝗹 𝗿𝗲𝗹𝗲𝘃𝗮𝗻𝘁 𝘀𝗲𝗰𝘁𝗶𝗼𝗻𝘀 ✪ 𝗣𝗿𝗼𝘃𝗶𝗱𝗲 𝗱𝗲𝘁𝗮𝗶𝗹𝗲𝗱 𝗮𝗻𝘀…"
type textarea "x"
type textarea "⚠️ 𝗙𝗢𝗥𝗠 𝗜𝗡𝗦𝗧𝗥𝗨𝗖𝗧𝗜𝗢𝗡𝗦 ⚠️ ✪ 𝗖𝗼𝗺𝗽𝗹𝗲𝘁𝗲 𝗮𝗹𝗹 𝗿𝗲𝗹𝗲𝘃𝗮𝗻𝘁 𝘀𝗲𝗰𝘁𝗶𝗼𝗻𝘀 ✪ 𝗣𝗿𝗼𝘃𝗶𝗱𝗲 𝗱𝗲𝘁𝗮𝗶𝗹𝗲𝗱 𝗮𝗻𝘀…"
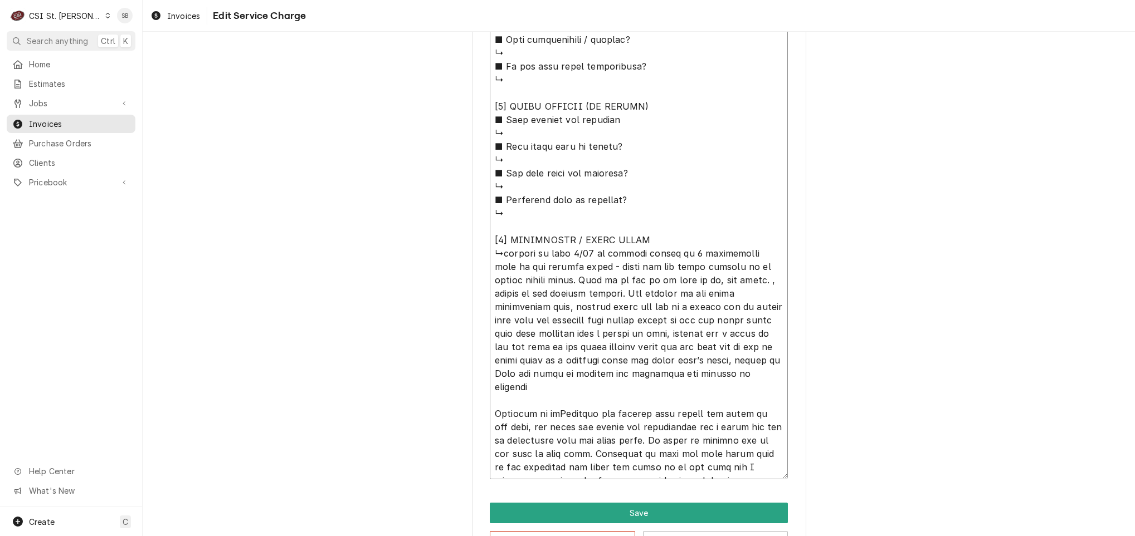
type textarea "x"
type textarea "⚠️ 𝗙𝗢𝗥𝗠 𝗜𝗡𝗦𝗧𝗥𝗨𝗖𝗧𝗜𝗢𝗡𝗦 ⚠️ ✪ 𝗖𝗼𝗺𝗽𝗹𝗲𝘁𝗲 𝗮𝗹𝗹 𝗿𝗲𝗹𝗲𝘃𝗮𝗻𝘁 𝘀𝗲𝗰𝘁𝗶𝗼𝗻𝘀 ✪ 𝗣𝗿𝗼𝘃𝗶𝗱𝗲 𝗱𝗲𝘁𝗮𝗶𝗹𝗲𝗱 𝗮𝗻𝘀…"
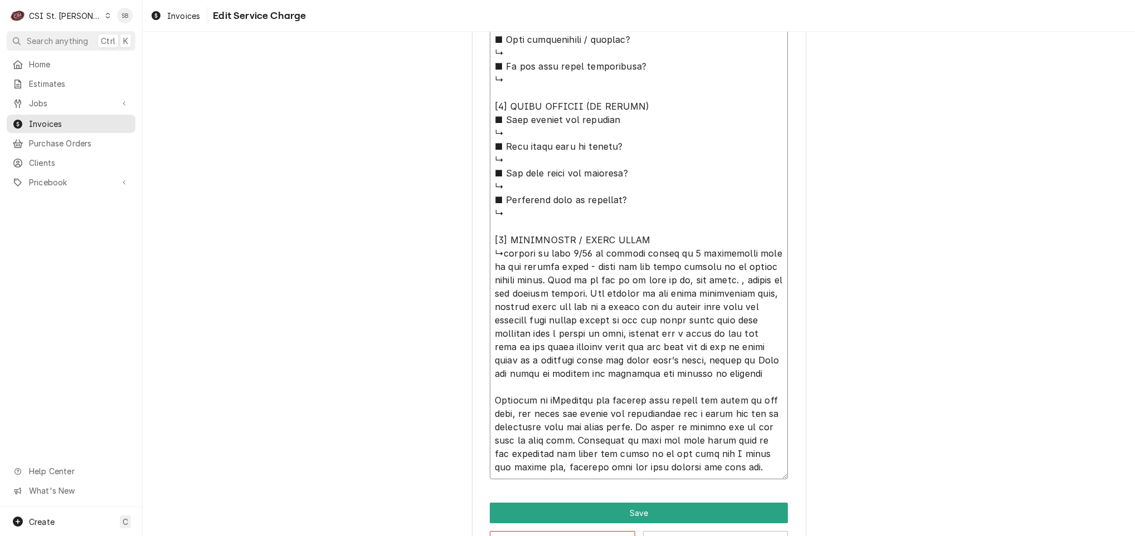
type textarea "x"
type textarea "⚠️ 𝗙𝗢𝗥𝗠 𝗜𝗡𝗦𝗧𝗥𝗨𝗖𝗧𝗜𝗢𝗡𝗦 ⚠️ ✪ 𝗖𝗼𝗺𝗽𝗹𝗲𝘁𝗲 𝗮𝗹𝗹 𝗿𝗲𝗹𝗲𝘃𝗮𝗻𝘁 𝘀𝗲𝗰𝘁𝗶𝗼𝗻𝘀 ✪ 𝗣𝗿𝗼𝘃𝗶𝗱𝗲 𝗱𝗲𝘁𝗮𝗶𝗹𝗲𝗱 𝗮𝗻𝘀…"
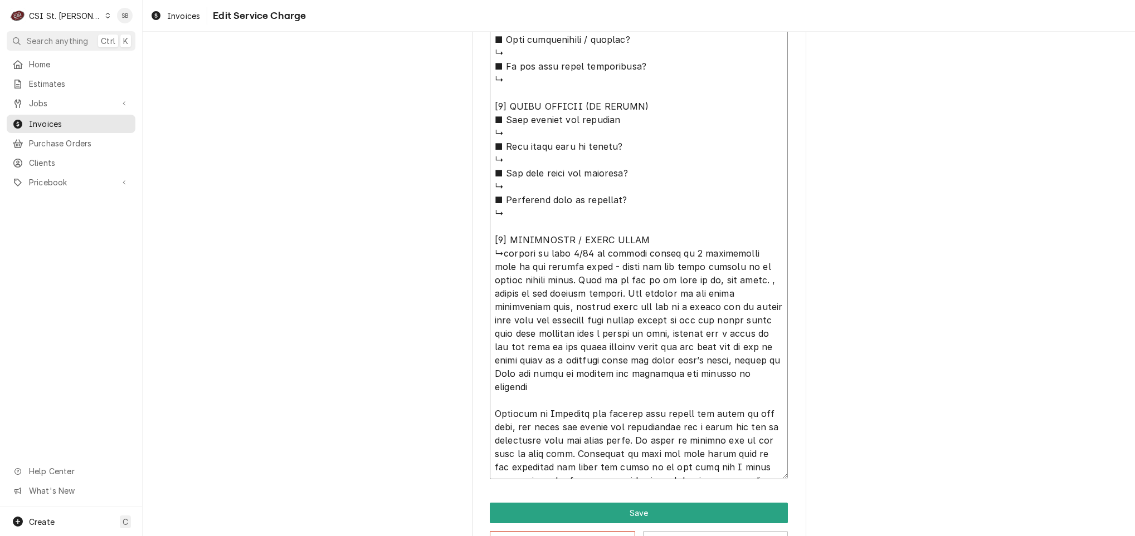
type textarea "x"
type textarea "⚠️ 𝗙𝗢𝗥𝗠 𝗜𝗡𝗦𝗧𝗥𝗨𝗖𝗧𝗜𝗢𝗡𝗦 ⚠️ ✪ 𝗖𝗼𝗺𝗽𝗹𝗲𝘁𝗲 𝗮𝗹𝗹 𝗿𝗲𝗹𝗲𝘃𝗮𝗻𝘁 𝘀𝗲𝗰𝘁𝗶𝗼𝗻𝘀 ✪ 𝗣𝗿𝗼𝘃𝗶𝗱𝗲 𝗱𝗲𝘁𝗮𝗶𝗹𝗲𝗱 𝗮𝗻𝘀…"
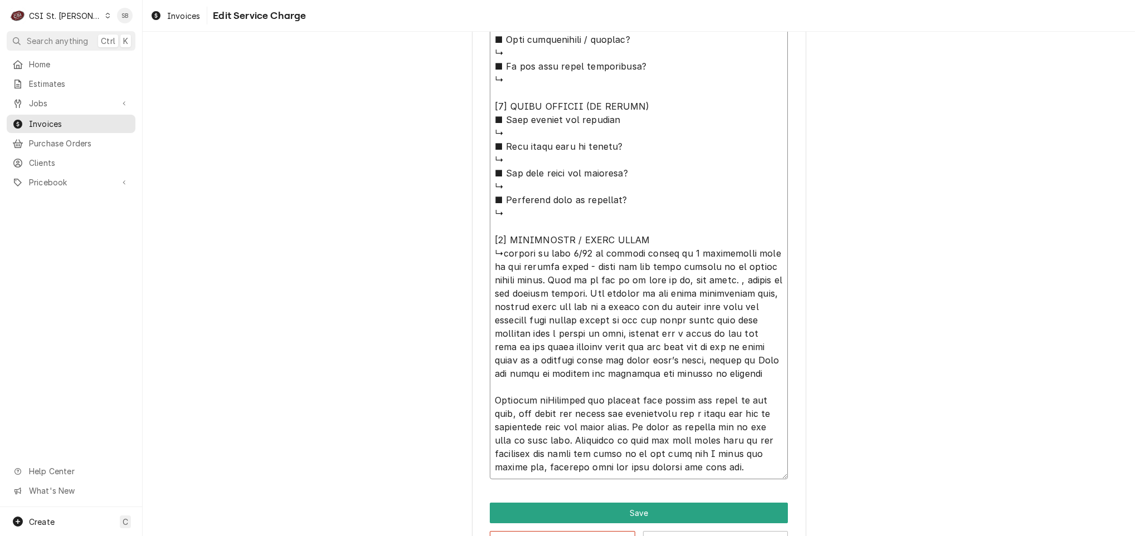
type textarea "x"
type textarea "⚠️ 𝗙𝗢𝗥𝗠 𝗜𝗡𝗦𝗧𝗥𝗨𝗖𝗧𝗜𝗢𝗡𝗦 ⚠️ ✪ 𝗖𝗼𝗺𝗽𝗹𝗲𝘁𝗲 𝗮𝗹𝗹 𝗿𝗲𝗹𝗲𝘃𝗮𝗻𝘁 𝘀𝗲𝗰𝘁𝗶𝗼𝗻𝘀 ✪ 𝗣𝗿𝗼𝘃𝗶𝗱𝗲 𝗱𝗲𝘁𝗮𝗶𝗹𝗲𝗱 𝗮𝗻𝘀…"
type textarea "x"
type textarea "⚠️ 𝗙𝗢𝗥𝗠 𝗜𝗡𝗦𝗧𝗥𝗨𝗖𝗧𝗜𝗢𝗡𝗦 ⚠️ ✪ 𝗖𝗼𝗺𝗽𝗹𝗲𝘁𝗲 𝗮𝗹𝗹 𝗿𝗲𝗹𝗲𝘃𝗮𝗻𝘁 𝘀𝗲𝗰𝘁𝗶𝗼𝗻𝘀 ✪ 𝗣𝗿𝗼𝘃𝗶𝗱𝗲 𝗱𝗲𝘁𝗮𝗶𝗹𝗲𝗱 𝗮𝗻𝘀…"
type textarea "x"
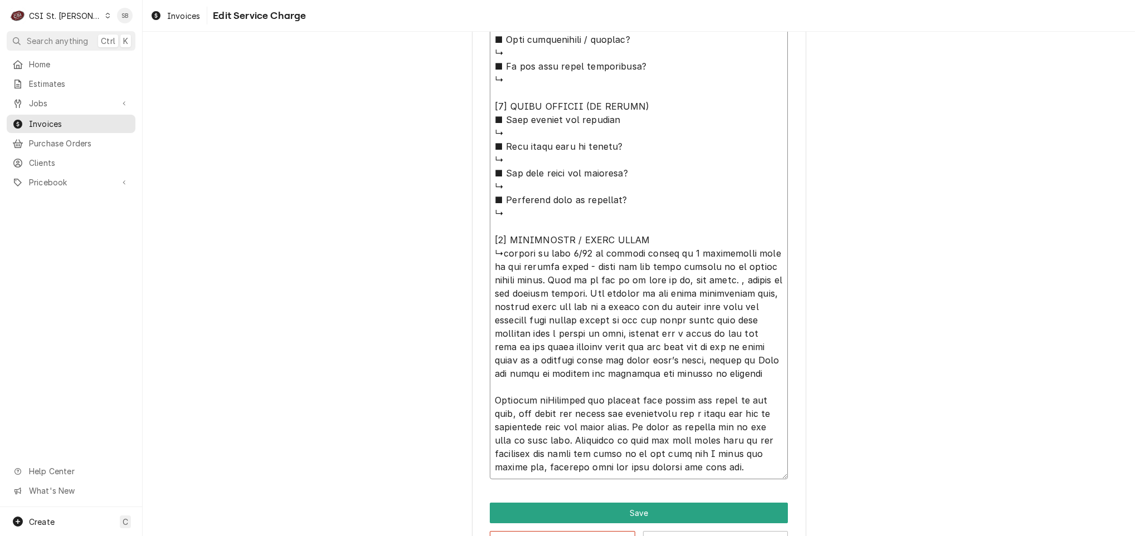
type textarea "⚠️ 𝗙𝗢𝗥𝗠 𝗜𝗡𝗦𝗧𝗥𝗨𝗖𝗧𝗜𝗢𝗡𝗦 ⚠️ ✪ 𝗖𝗼𝗺𝗽𝗹𝗲𝘁𝗲 𝗮𝗹𝗹 𝗿𝗲𝗹𝗲𝘃𝗮𝗻𝘁 𝘀𝗲𝗰𝘁𝗶𝗼𝗻𝘀 ✪ 𝗣𝗿𝗼𝘃𝗶𝗱𝗲 𝗱𝗲𝘁𝗮𝗶𝗹𝗲𝗱 𝗮𝗻𝘀…"
type textarea "x"
type textarea "⚠️ 𝗙𝗢𝗥𝗠 𝗜𝗡𝗦𝗧𝗥𝗨𝗖𝗧𝗜𝗢𝗡𝗦 ⚠️ ✪ 𝗖𝗼𝗺𝗽𝗹𝗲𝘁𝗲 𝗮𝗹𝗹 𝗿𝗲𝗹𝗲𝘃𝗮𝗻𝘁 𝘀𝗲𝗰𝘁𝗶𝗼𝗻𝘀 ✪ 𝗣𝗿𝗼𝘃𝗶𝗱𝗲 𝗱𝗲𝘁𝗮𝗶𝗹𝗲𝗱 𝗮𝗻𝘀…"
type textarea "x"
type textarea "⚠️ 𝗙𝗢𝗥𝗠 𝗜𝗡𝗦𝗧𝗥𝗨𝗖𝗧𝗜𝗢𝗡𝗦 ⚠️ ✪ 𝗖𝗼𝗺𝗽𝗹𝗲𝘁𝗲 𝗮𝗹𝗹 𝗿𝗲𝗹𝗲𝘃𝗮𝗻𝘁 𝘀𝗲𝗰𝘁𝗶𝗼𝗻𝘀 ✪ 𝗣𝗿𝗼𝘃𝗶𝗱𝗲 𝗱𝗲𝘁𝗮𝗶𝗹𝗲𝗱 𝗮𝗻𝘀…"
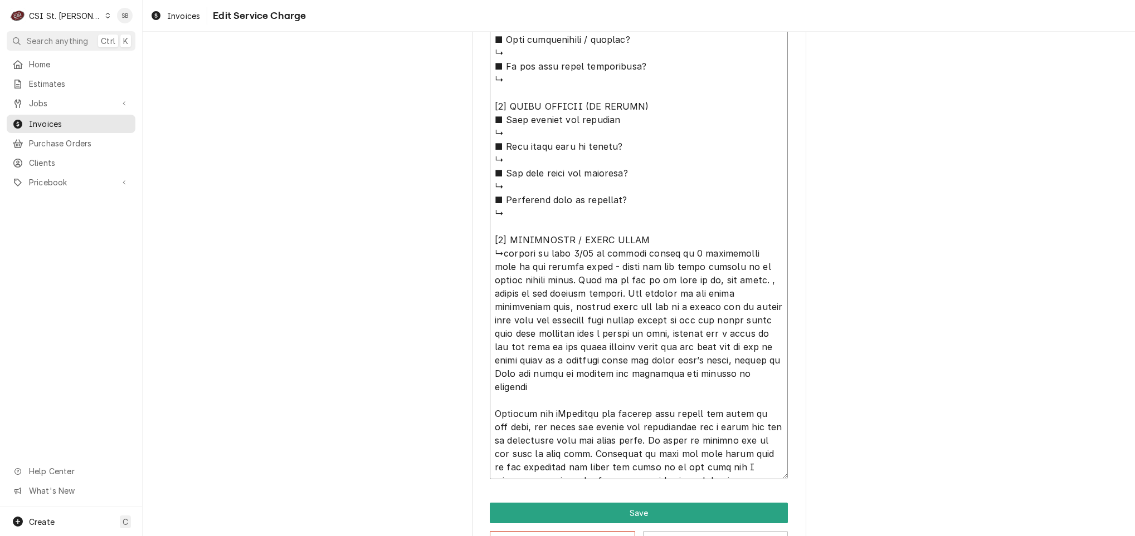
type textarea "x"
type textarea "⚠️ 𝗙𝗢𝗥𝗠 𝗜𝗡𝗦𝗧𝗥𝗨𝗖𝗧𝗜𝗢𝗡𝗦 ⚠️ ✪ 𝗖𝗼𝗺𝗽𝗹𝗲𝘁𝗲 𝗮𝗹𝗹 𝗿𝗲𝗹𝗲𝘃𝗮𝗻𝘁 𝘀𝗲𝗰𝘁𝗶𝗼𝗻𝘀 ✪ 𝗣𝗿𝗼𝘃𝗶𝗱𝗲 𝗱𝗲𝘁𝗮𝗶𝗹𝗲𝗱 𝗮𝗻𝘀…"
type textarea "x"
type textarea "⚠️ 𝗙𝗢𝗥𝗠 𝗜𝗡𝗦𝗧𝗥𝗨𝗖𝗧𝗜𝗢𝗡𝗦 ⚠️ ✪ 𝗖𝗼𝗺𝗽𝗹𝗲𝘁𝗲 𝗮𝗹𝗹 𝗿𝗲𝗹𝗲𝘃𝗮𝗻𝘁 𝘀𝗲𝗰𝘁𝗶𝗼𝗻𝘀 ✪ 𝗣𝗿𝗼𝘃𝗶𝗱𝗲 𝗱𝗲𝘁𝗮𝗶𝗹𝗲𝗱 𝗮𝗻𝘀…"
type textarea "x"
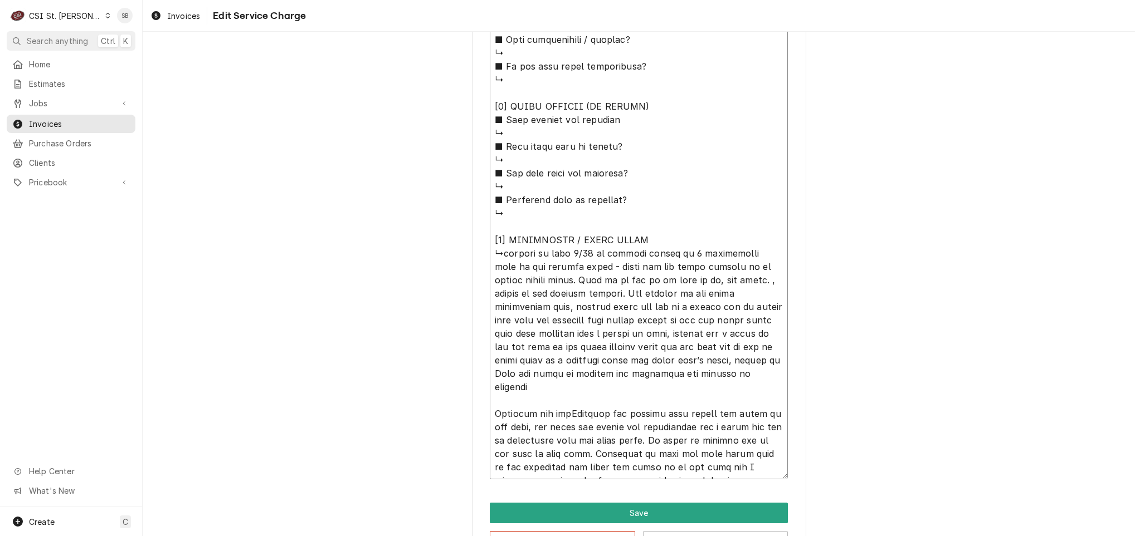
type textarea "⚠️ 𝗙𝗢𝗥𝗠 𝗜𝗡𝗦𝗧𝗥𝗨𝗖𝗧𝗜𝗢𝗡𝗦 ⚠️ ✪ 𝗖𝗼𝗺𝗽𝗹𝗲𝘁𝗲 𝗮𝗹𝗹 𝗿𝗲𝗹𝗲𝘃𝗮𝗻𝘁 𝘀𝗲𝗰𝘁𝗶𝗼𝗻𝘀 ✪ 𝗣𝗿𝗼𝘃𝗶𝗱𝗲 𝗱𝗲𝘁𝗮𝗶𝗹𝗲𝗱 𝗮𝗻𝘀…"
type textarea "x"
type textarea "⚠️ 𝗙𝗢𝗥𝗠 𝗜𝗡𝗦𝗧𝗥𝗨𝗖𝗧𝗜𝗢𝗡𝗦 ⚠️ ✪ 𝗖𝗼𝗺𝗽𝗹𝗲𝘁𝗲 𝗮𝗹𝗹 𝗿𝗲𝗹𝗲𝘃𝗮𝗻𝘁 𝘀𝗲𝗰𝘁𝗶𝗼𝗻𝘀 ✪ 𝗣𝗿𝗼𝘃𝗶𝗱𝗲 𝗱𝗲𝘁𝗮𝗶𝗹𝗲𝗱 𝗮𝗻𝘀…"
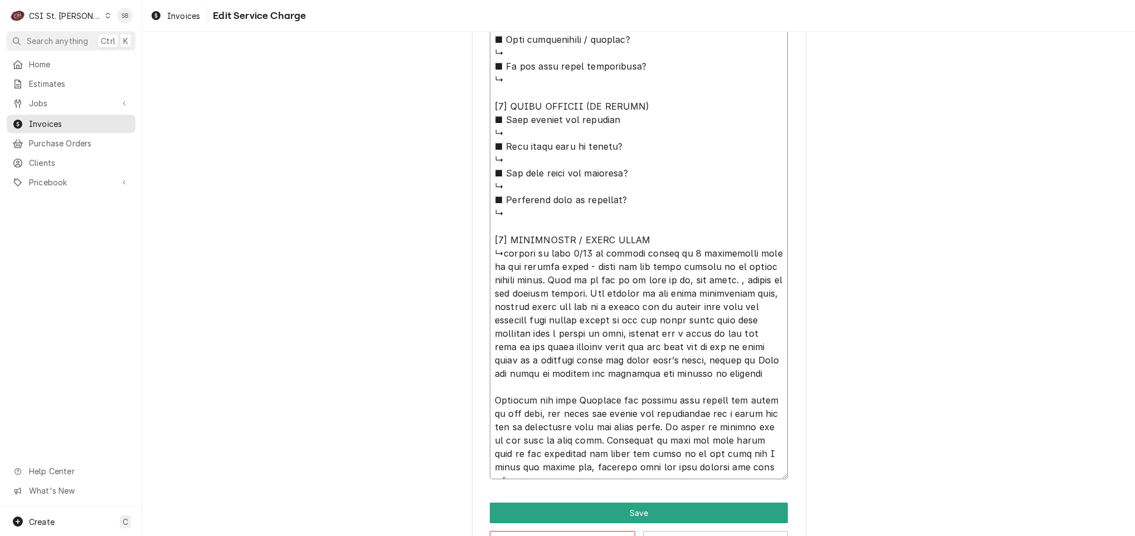
type textarea "x"
type textarea "⚠️ 𝗙𝗢𝗥𝗠 𝗜𝗡𝗦𝗧𝗥𝗨𝗖𝗧𝗜𝗢𝗡𝗦 ⚠️ ✪ 𝗖𝗼𝗺𝗽𝗹𝗲𝘁𝗲 𝗮𝗹𝗹 𝗿𝗲𝗹𝗲𝘃𝗮𝗻𝘁 𝘀𝗲𝗰𝘁𝗶𝗼𝗻𝘀 ✪ 𝗣𝗿𝗼𝘃𝗶𝗱𝗲 𝗱𝗲𝘁𝗮𝗶𝗹𝗲𝗱 𝗮𝗻𝘀…"
type textarea "x"
type textarea "⚠️ 𝗙𝗢𝗥𝗠 𝗜𝗡𝗦𝗧𝗥𝗨𝗖𝗧𝗜𝗢𝗡𝗦 ⚠️ ✪ 𝗖𝗼𝗺𝗽𝗹𝗲𝘁𝗲 𝗮𝗹𝗹 𝗿𝗲𝗹𝗲𝘃𝗮𝗻𝘁 𝘀𝗲𝗰𝘁𝗶𝗼𝗻𝘀 ✪ 𝗣𝗿𝗼𝘃𝗶𝗱𝗲 𝗱𝗲𝘁𝗮𝗶𝗹𝗲𝗱 𝗮𝗻𝘀…"
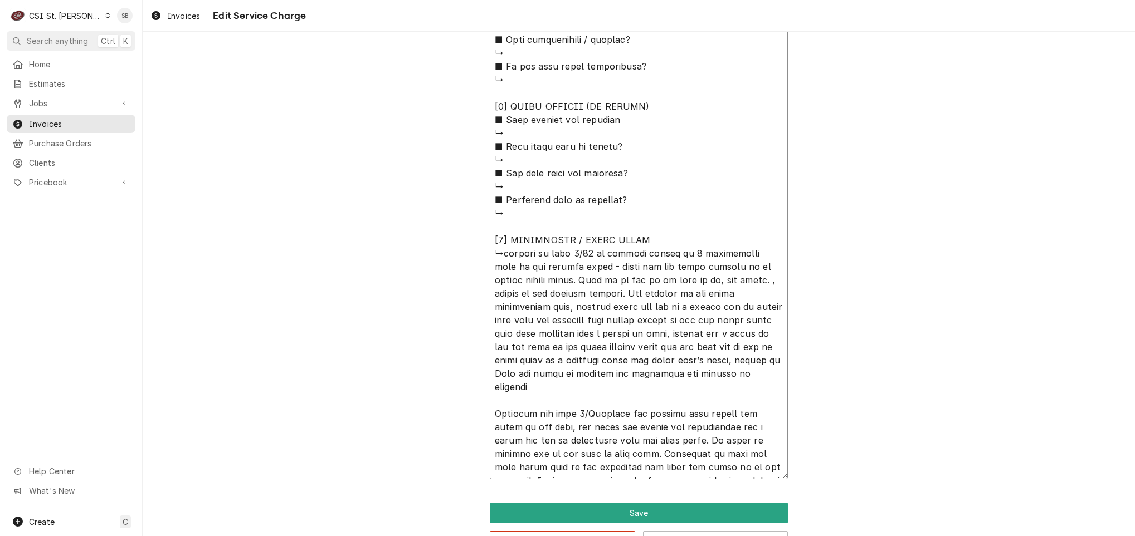
type textarea "x"
type textarea "⚠️ 𝗙𝗢𝗥𝗠 𝗜𝗡𝗦𝗧𝗥𝗨𝗖𝗧𝗜𝗢𝗡𝗦 ⚠️ ✪ 𝗖𝗼𝗺𝗽𝗹𝗲𝘁𝗲 𝗮𝗹𝗹 𝗿𝗲𝗹𝗲𝘃𝗮𝗻𝘁 𝘀𝗲𝗰𝘁𝗶𝗼𝗻𝘀 ✪ 𝗣𝗿𝗼𝘃𝗶𝗱𝗲 𝗱𝗲𝘁𝗮𝗶𝗹𝗲𝗱 𝗮𝗻𝘀…"
type textarea "x"
drag, startPoint x: 725, startPoint y: 471, endPoint x: 495, endPoint y: 250, distance: 319.9
click at [495, 250] on textarea "Service Summary ( optional )" at bounding box center [639, 0] width 298 height 960
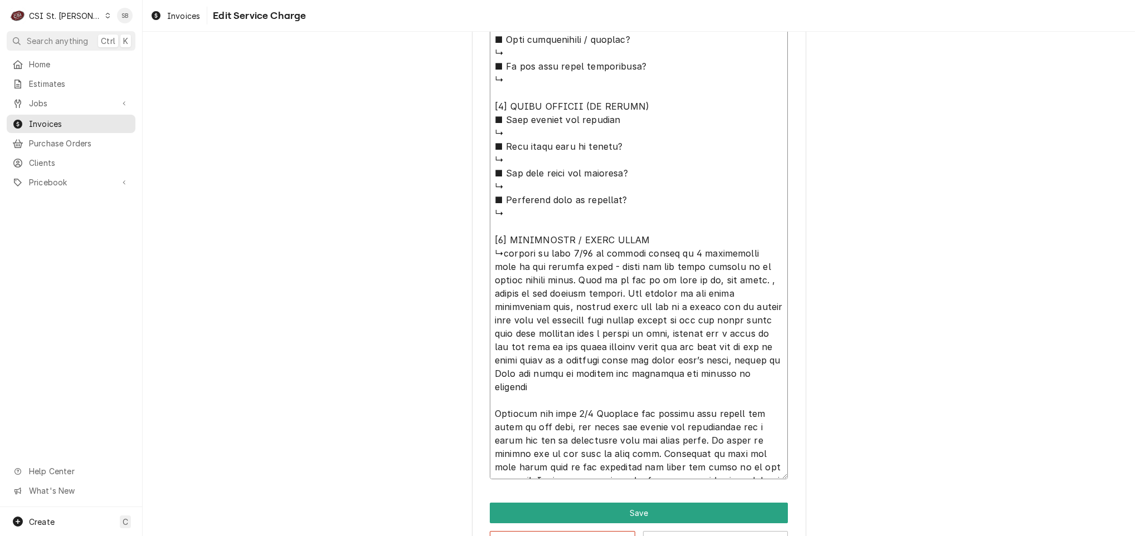
type textarea "⚠️ 𝗙𝗢𝗥𝗠 𝗜𝗡𝗦𝗧𝗥𝗨𝗖𝗧𝗜𝗢𝗡𝗦 ⚠️ ✪ 𝗖𝗼𝗺𝗽𝗹𝗲𝘁𝗲 𝗮𝗹𝗹 𝗿𝗲𝗹𝗲𝘃𝗮𝗻𝘁 𝘀𝗲𝗰𝘁𝗶𝗼𝗻𝘀 ✪ 𝗣𝗿𝗼𝘃𝗶𝗱𝗲 𝗱𝗲𝘁𝗮𝗶𝗹𝗲𝗱 𝗮𝗻𝘀…"
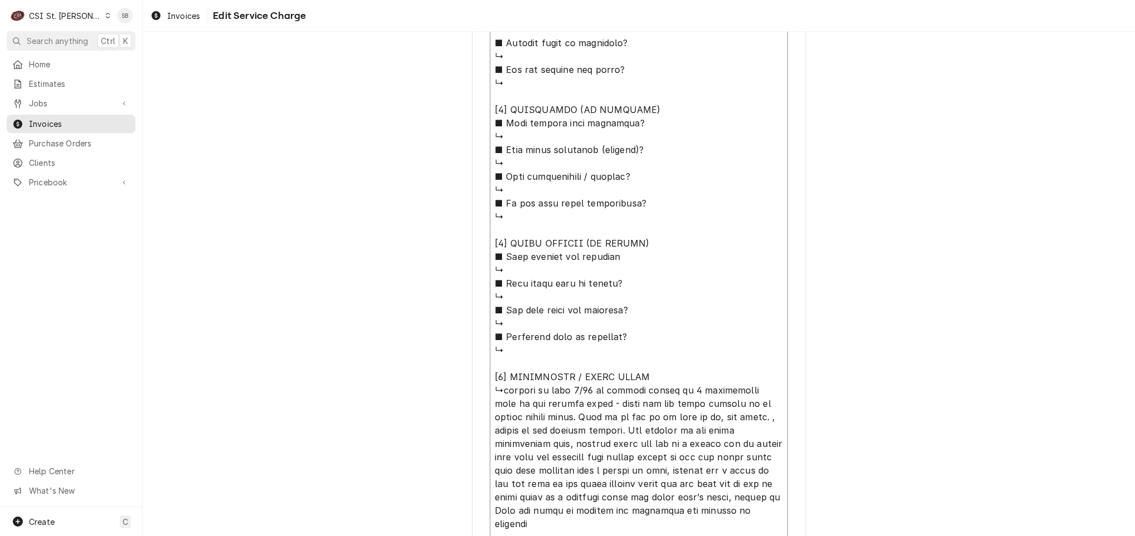
scroll to position [1055, 0]
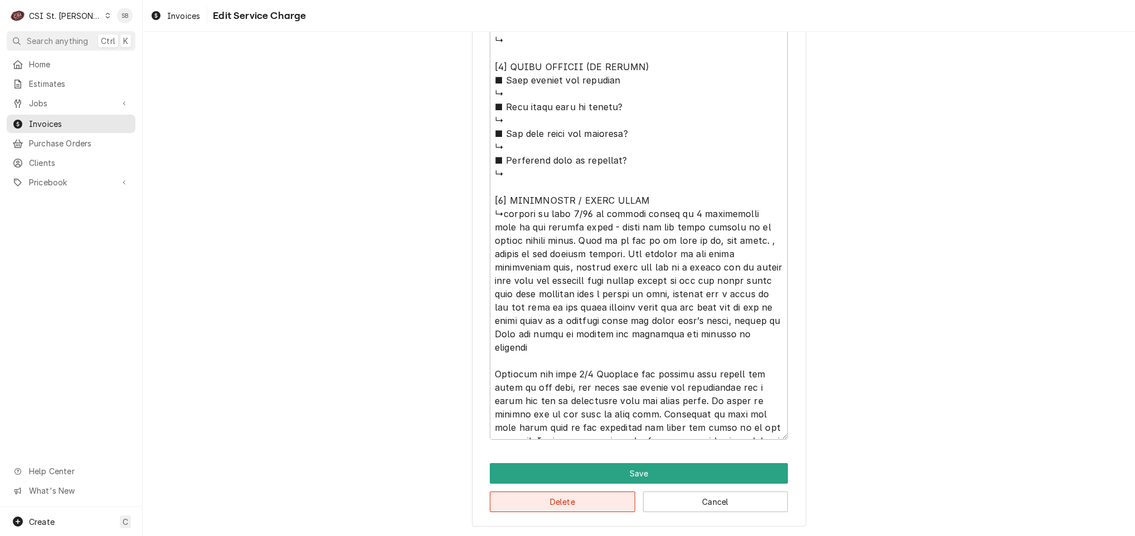
click at [568, 498] on button "Delete" at bounding box center [562, 502] width 145 height 21
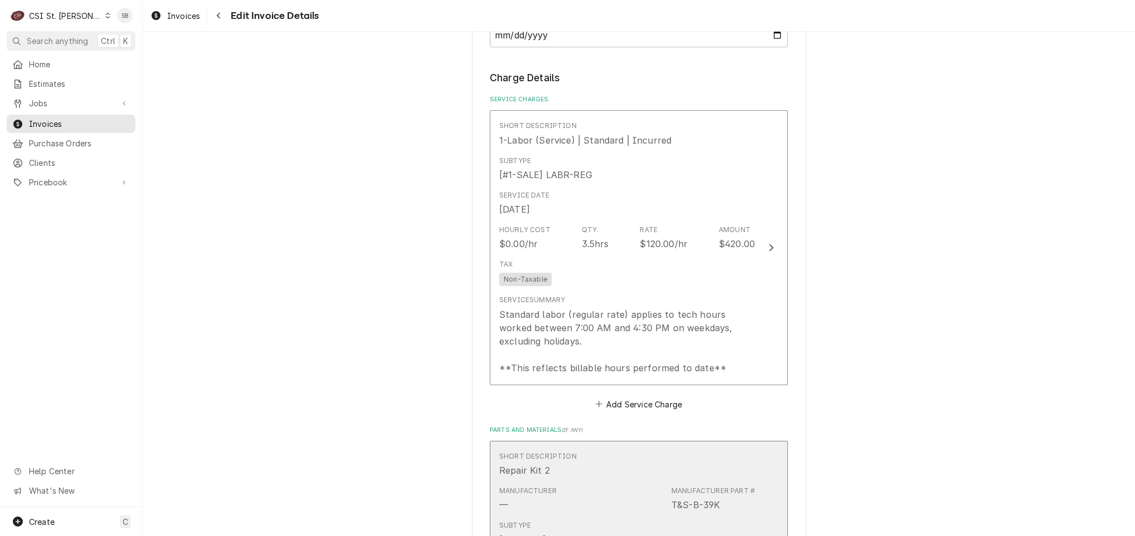
scroll to position [473, 0]
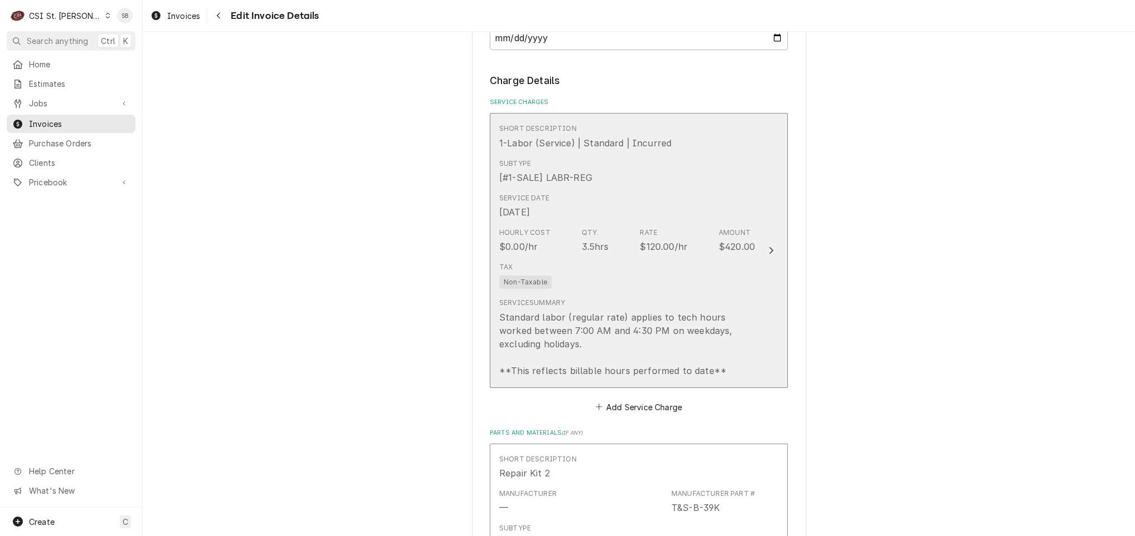
click at [561, 217] on div "Service Date Aug 26, 2025" at bounding box center [627, 206] width 256 height 35
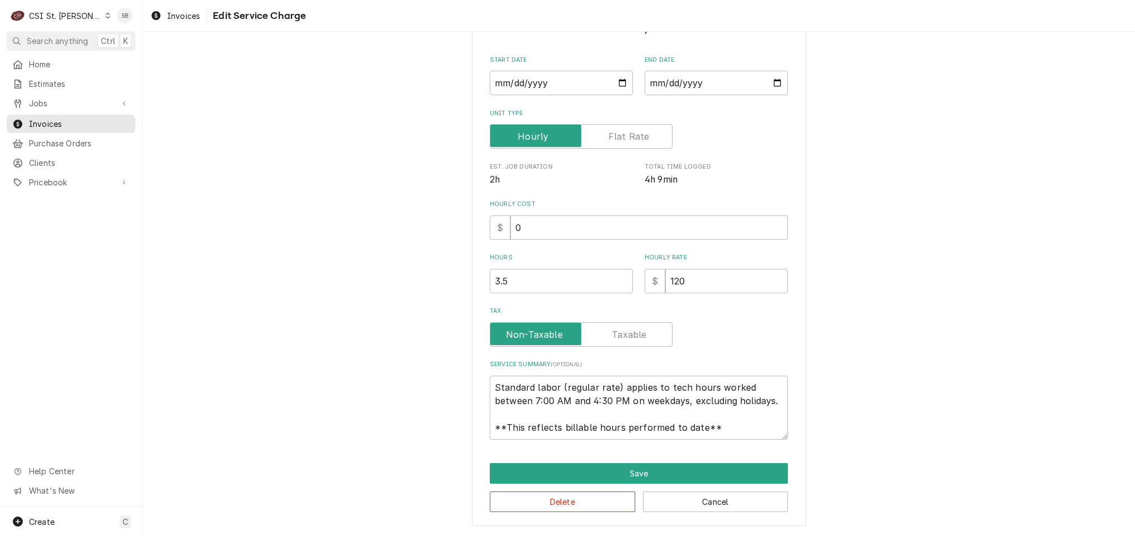
scroll to position [61, 0]
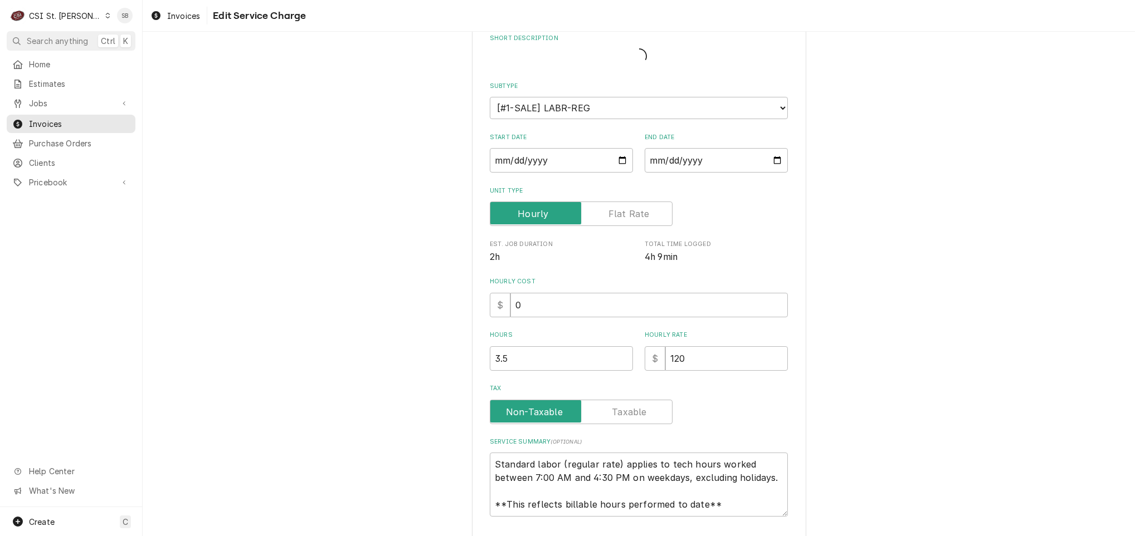
type textarea "x"
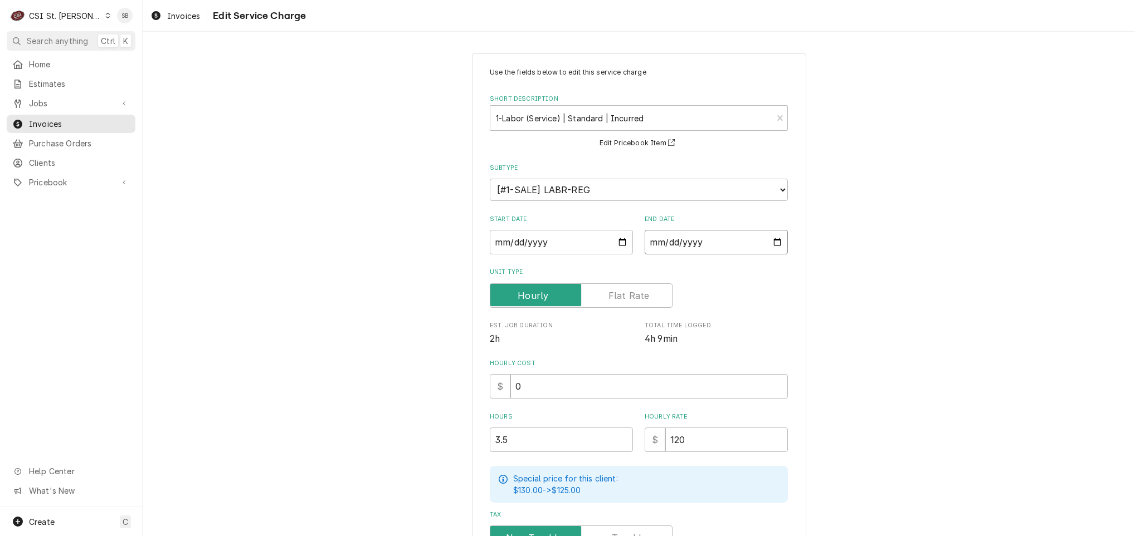
click at [648, 235] on input "2025-08-26" at bounding box center [715, 242] width 143 height 25
type textarea "x"
type input "2025-09-26"
type textarea "x"
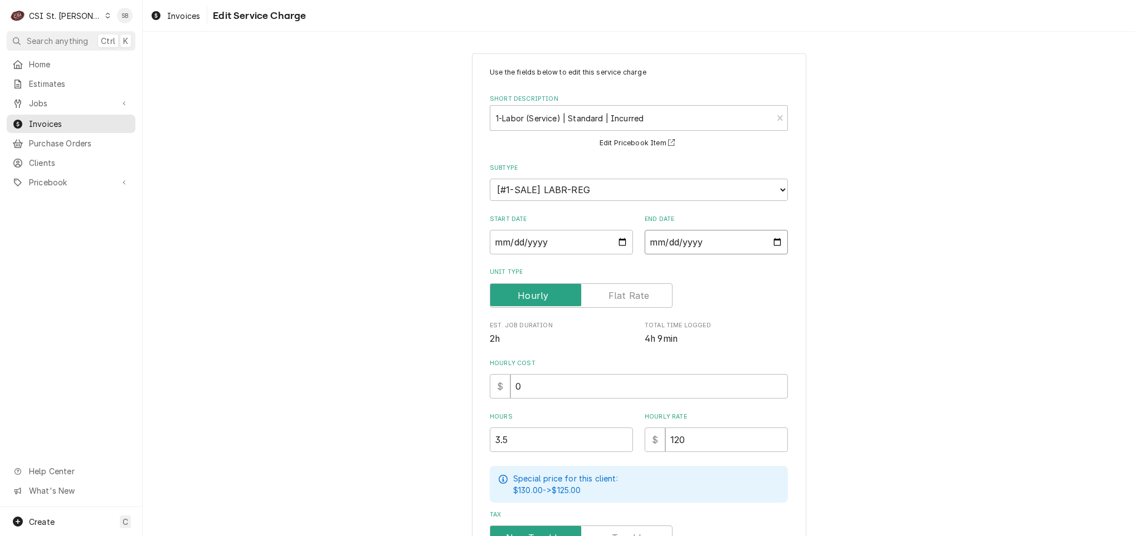
type input "2025-09-05"
drag, startPoint x: 498, startPoint y: 446, endPoint x: 463, endPoint y: 393, distance: 63.7
click at [441, 443] on div "Use the fields below to edit this service charge Short Description 1-Labor (Ser…" at bounding box center [639, 391] width 992 height 696
type textarea "x"
type input "5"
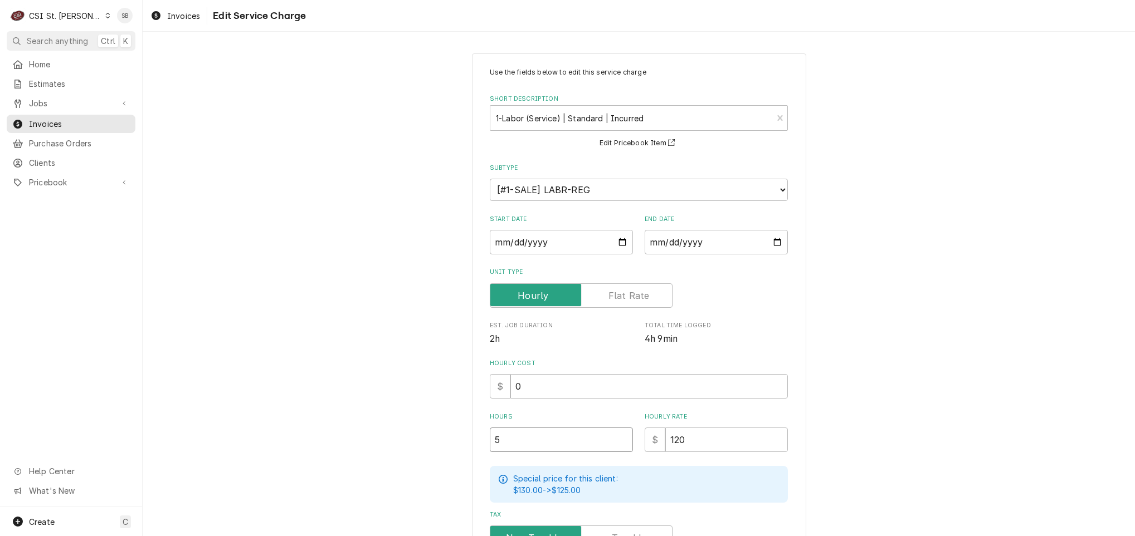
type textarea "x"
type input "4"
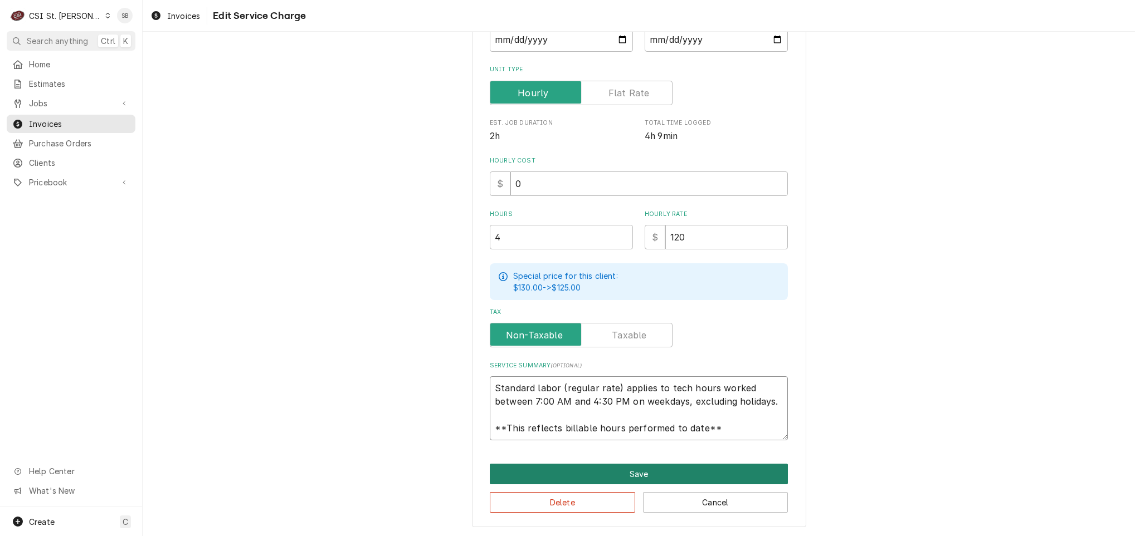
scroll to position [13, 0]
drag, startPoint x: 489, startPoint y: 382, endPoint x: 736, endPoint y: 513, distance: 280.1
click at [736, 513] on div "Use the fields below to edit this service charge Short Description 1-Labor (Ser…" at bounding box center [639, 189] width 334 height 677
paste textarea "Technician arrived on site on 08/26 to inspect a report that the three-compartm…"
type textarea "x"
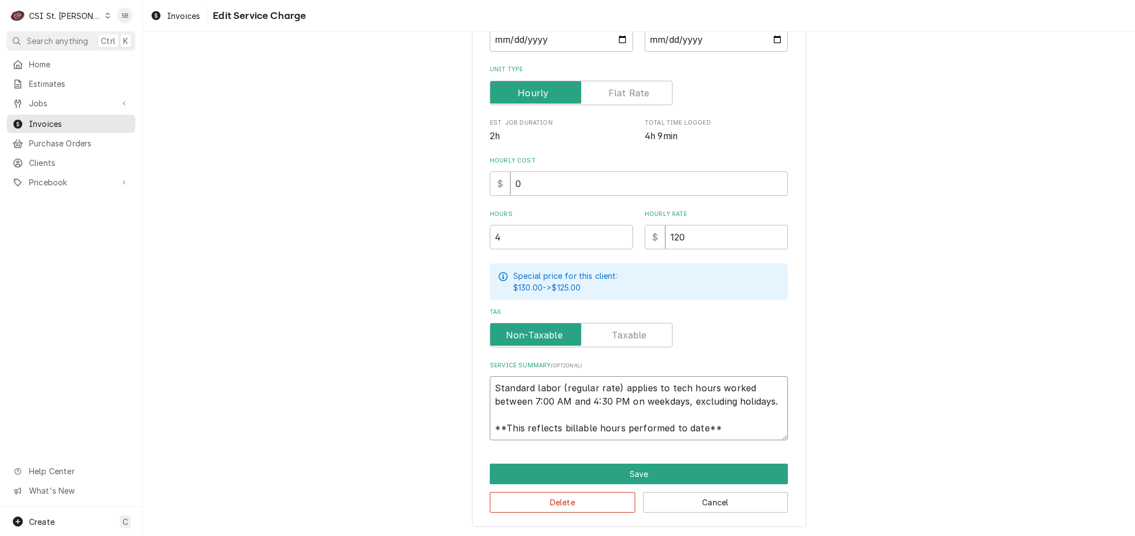
type textarea "Technician arrived on site on 08/26 to inspect a report that the three-compartm…"
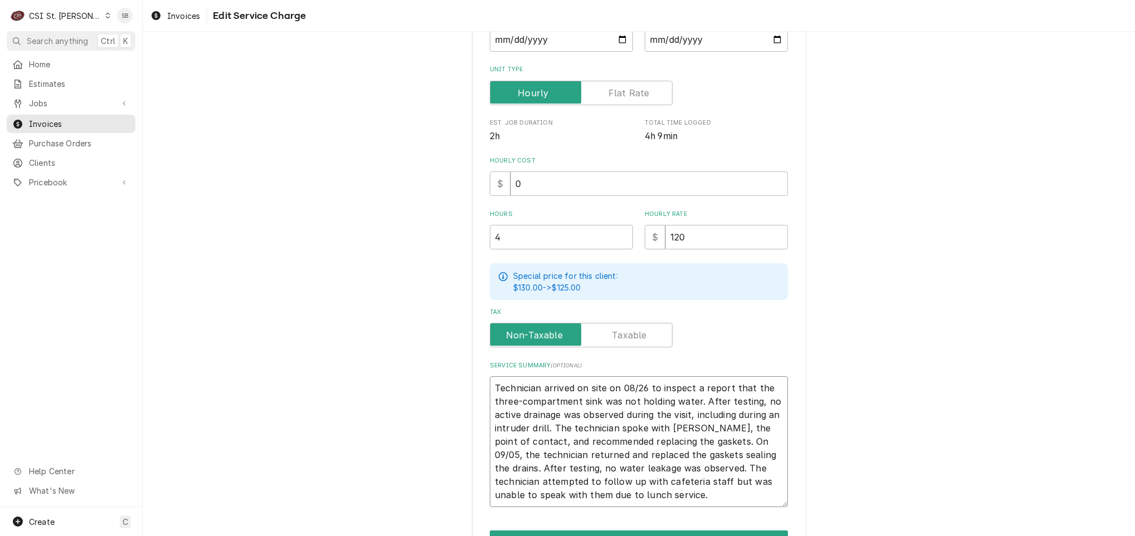
scroll to position [0, 0]
drag, startPoint x: 692, startPoint y: 425, endPoint x: 805, endPoint y: 423, distance: 113.6
click at [805, 423] on div "Use the fields below to edit this service charge Short Description 1-Labor (Ser…" at bounding box center [639, 222] width 992 height 763
type textarea "x"
type textarea "Technician arrived on site on 08/26 to inspect a report that the three-compartm…"
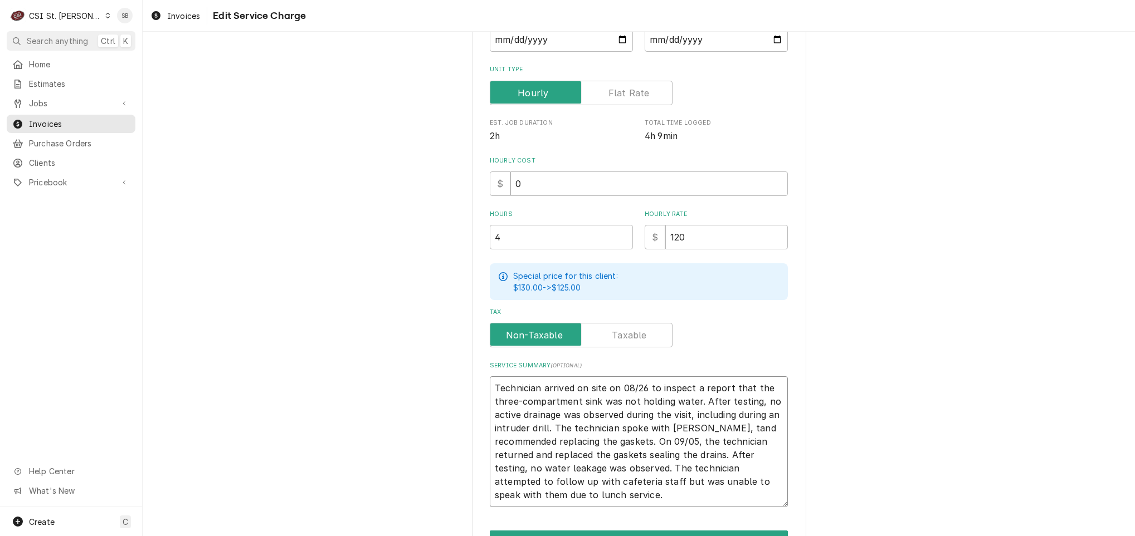
type textarea "x"
type textarea "Technician arrived on site on 08/26 to inspect a report that the three-compartm…"
type textarea "x"
type textarea "Technician arrived on site on 08/26 to inspect a report that the three-compartm…"
type textarea "x"
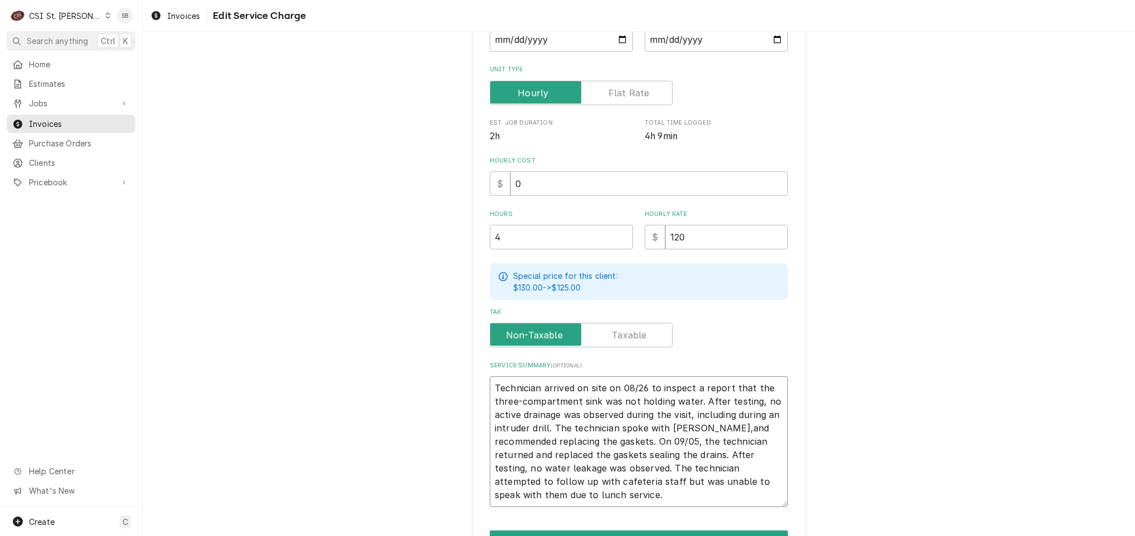
type textarea "Technician arrived on site on 08/26 to inspect a report that the three-compartm…"
type textarea "x"
type textarea "Technician arrived on site on 08/26 to inspect a report that the three-compartm…"
click at [607, 490] on textarea "Technician arrived on site on 08/26 to inspect a report that the three-compartm…" at bounding box center [639, 442] width 298 height 131
drag, startPoint x: 605, startPoint y: 490, endPoint x: 592, endPoint y: 467, distance: 26.7
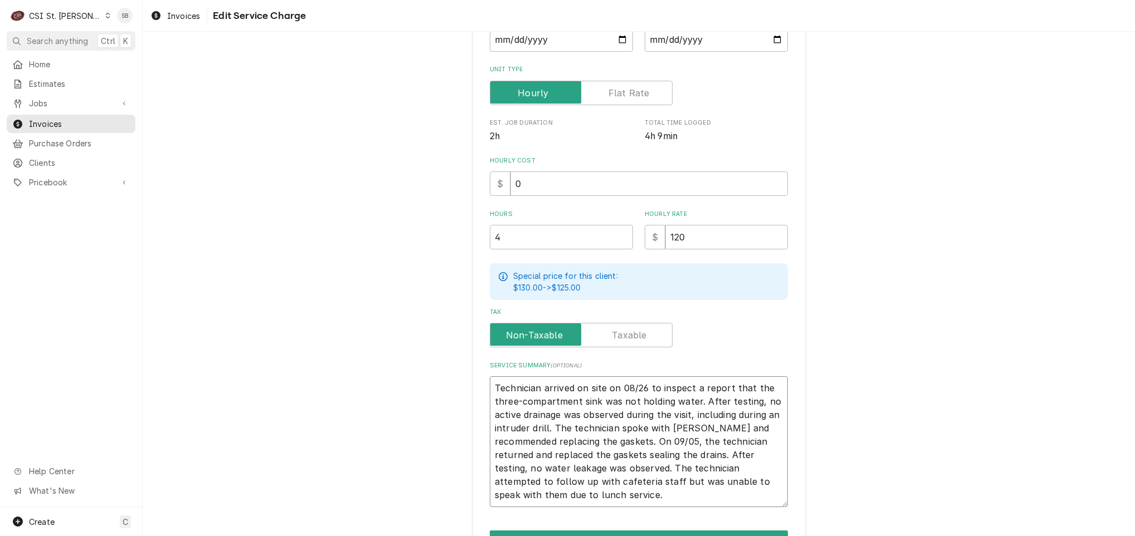
click at [592, 467] on textarea "Technician arrived on site on 08/26 to inspect a report that the three-compartm…" at bounding box center [639, 442] width 298 height 131
type textarea "x"
type textarea "Technician arrived on site on 08/26 to inspect a report that the three-compartm…"
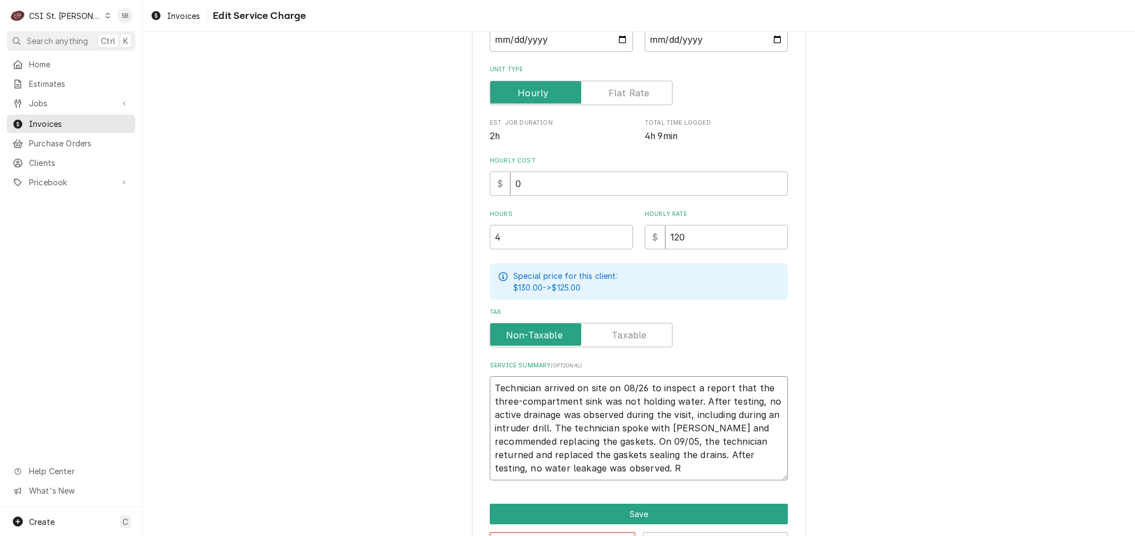
type textarea "x"
type textarea "Technician arrived on site on 08/26 to inspect a report that the three-compartm…"
type textarea "x"
type textarea "Technician arrived on site on 08/26 to inspect a report that the three-compartm…"
type textarea "x"
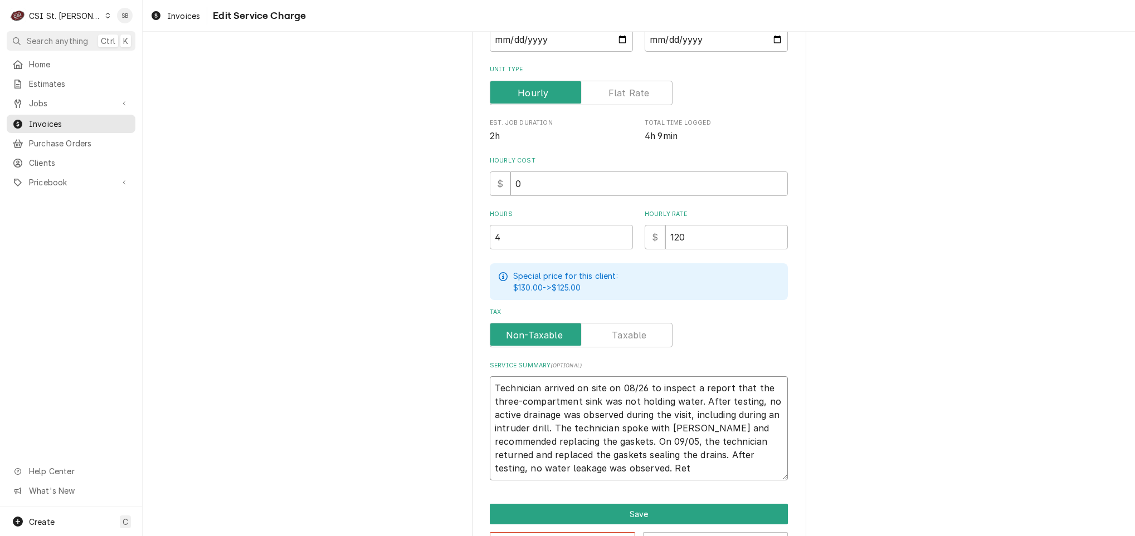
type textarea "Technician arrived on site on 08/26 to inspect a report that the three-compartm…"
type textarea "x"
type textarea "Technician arrived on site on 08/26 to inspect a report that the three-compartm…"
type textarea "x"
type textarea "Technician arrived on site on 08/26 to inspect a report that the three-compartm…"
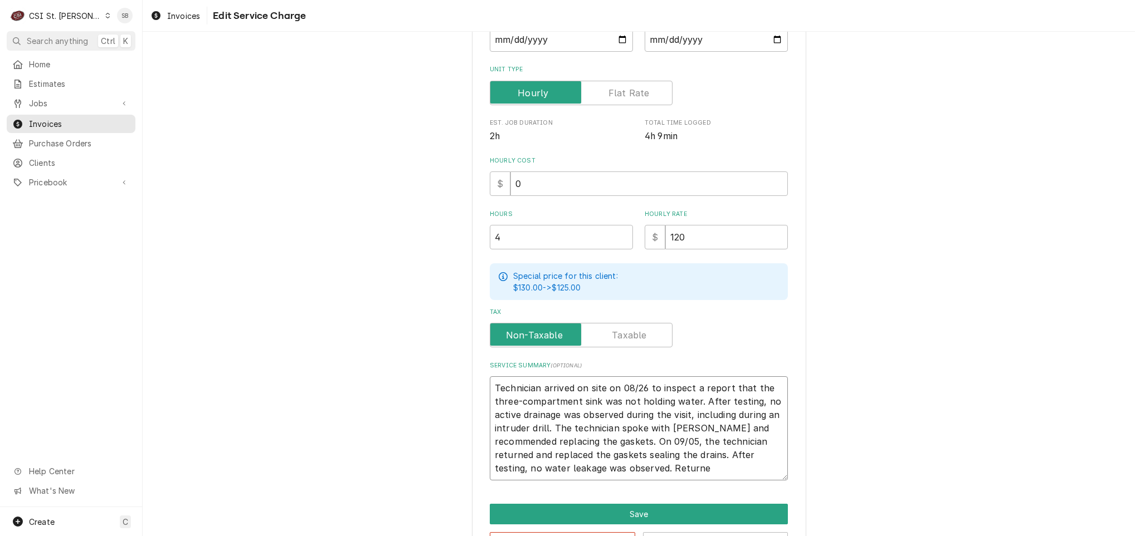
type textarea "x"
type textarea "Technician arrived on site on 08/26 to inspect a report that the three-compartm…"
type textarea "x"
type textarea "Technician arrived on site on 08/26 to inspect a report that the three-compartm…"
type textarea "x"
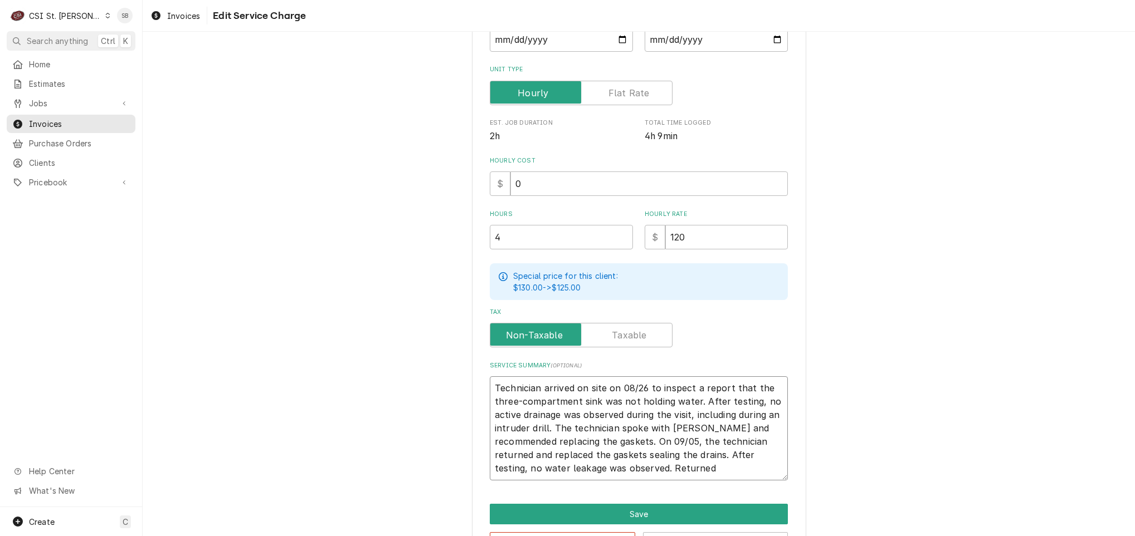
type textarea "Technician arrived on site on 08/26 to inspect a report that the three-compartm…"
type textarea "x"
type textarea "Technician arrived on site on 08/26 to inspect a report that the three-compartm…"
type textarea "x"
type textarea "Technician arrived on site on 08/26 to inspect a report that the three-compartm…"
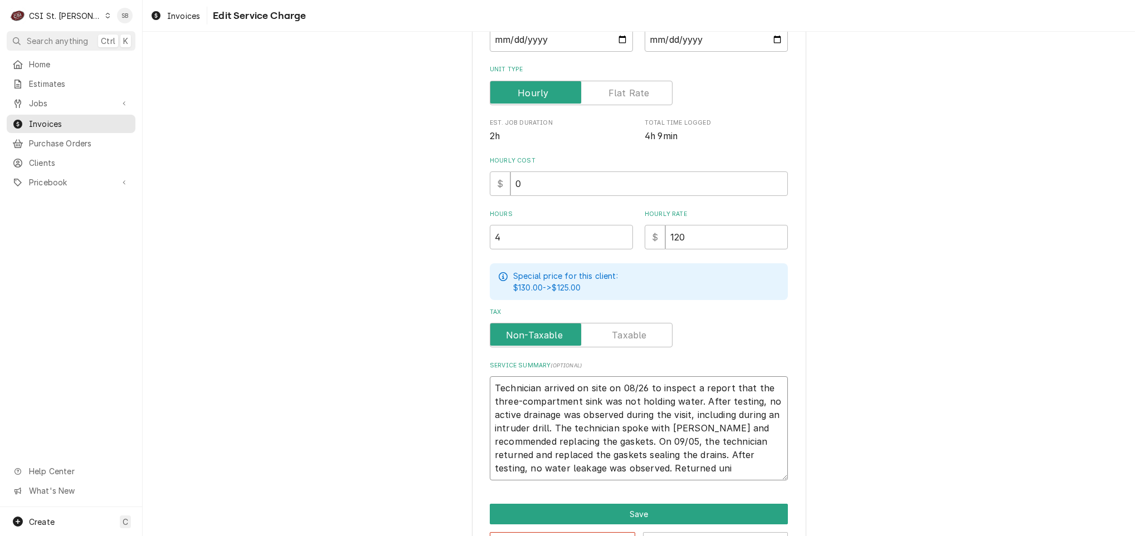
type textarea "x"
type textarea "Technician arrived on site on 08/26 to inspect a report that the three-compartm…"
type textarea "x"
type textarea "Technician arrived on site on 08/26 to inspect a report that the three-compartm…"
type textarea "x"
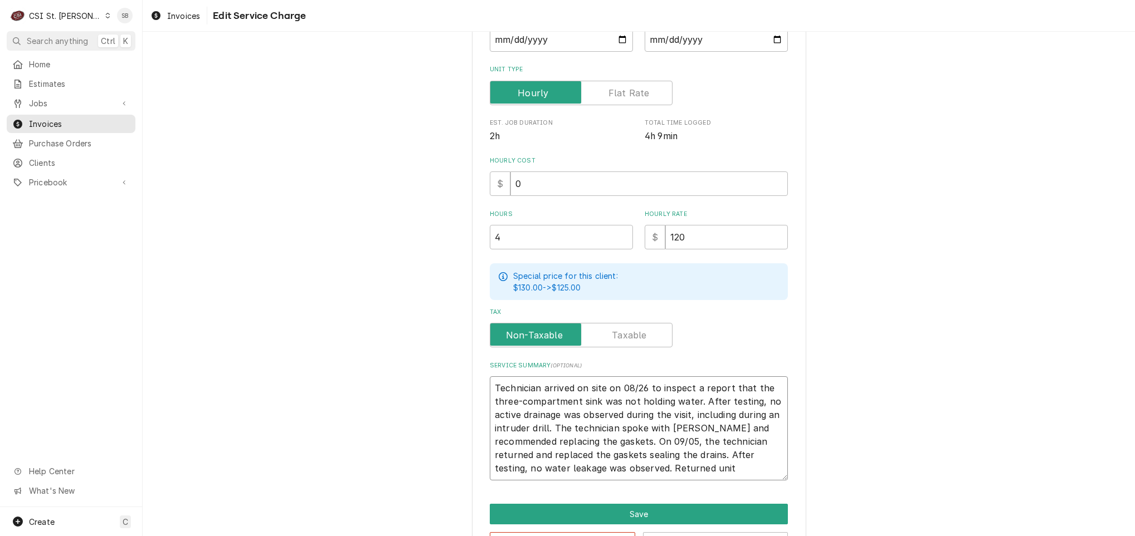
type textarea "Technician arrived on site on 08/26 to inspect a report that the three-compartm…"
type textarea "x"
type textarea "Technician arrived on site on 08/26 to inspect a report that the three-compartm…"
type textarea "x"
type textarea "Technician arrived on site on 08/26 to inspect a report that the three-compartm…"
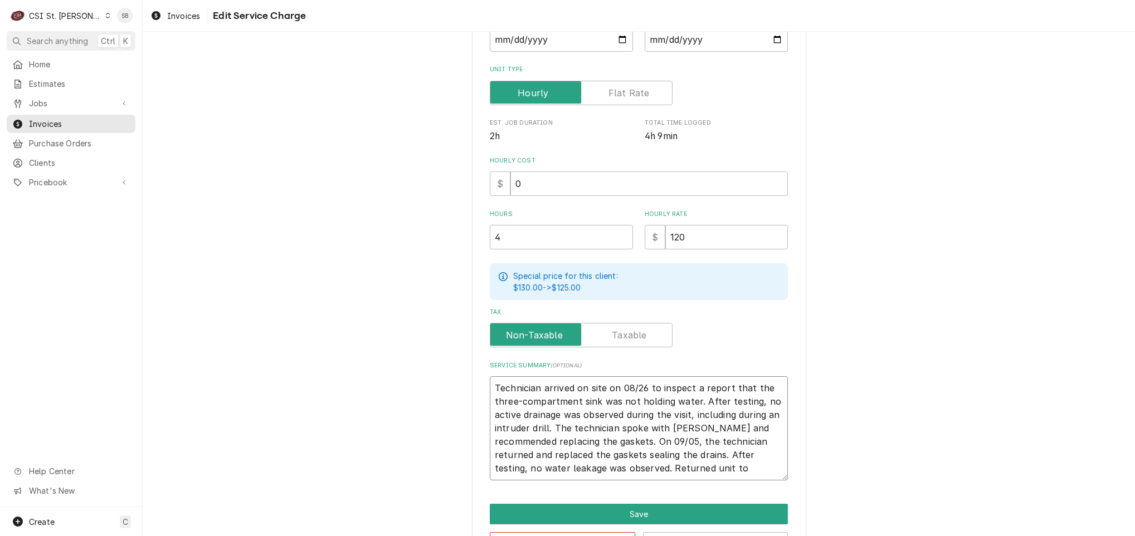
type textarea "x"
type textarea "Technician arrived on site on 08/26 to inspect a report that the three-compartm…"
type textarea "x"
type textarea "Technician arrived on site on 08/26 to inspect a report that the three-compartm…"
type textarea "x"
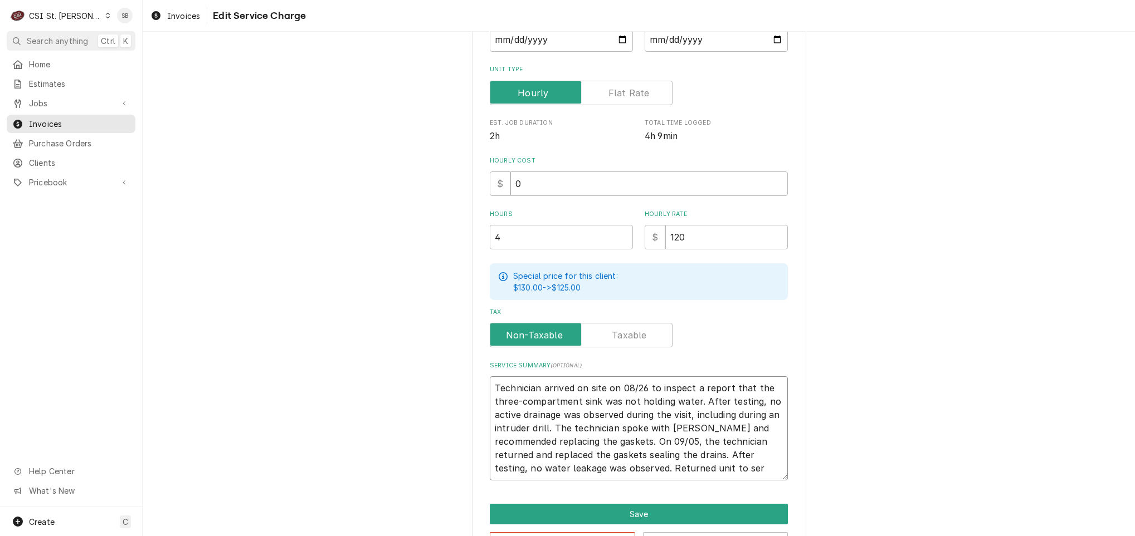
type textarea "Technician arrived on site on 08/26 to inspect a report that the three-compartm…"
type textarea "x"
type textarea "Technician arrived on site on 08/26 to inspect a report that the three-compartm…"
type textarea "x"
type textarea "Technician arrived on site on 08/26 to inspect a report that the three-compartm…"
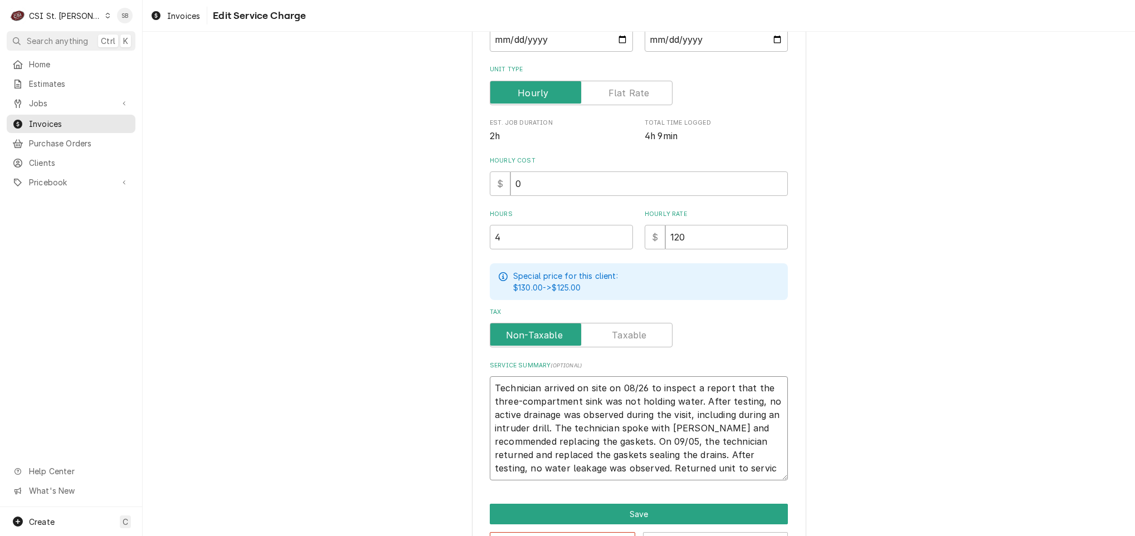
type textarea "x"
type textarea "Technician arrived on site on 08/26 to inspect a report that the three-compartm…"
type textarea "x"
type textarea "Technician arrived on site on 08/26 to inspect a report that the three-compartm…"
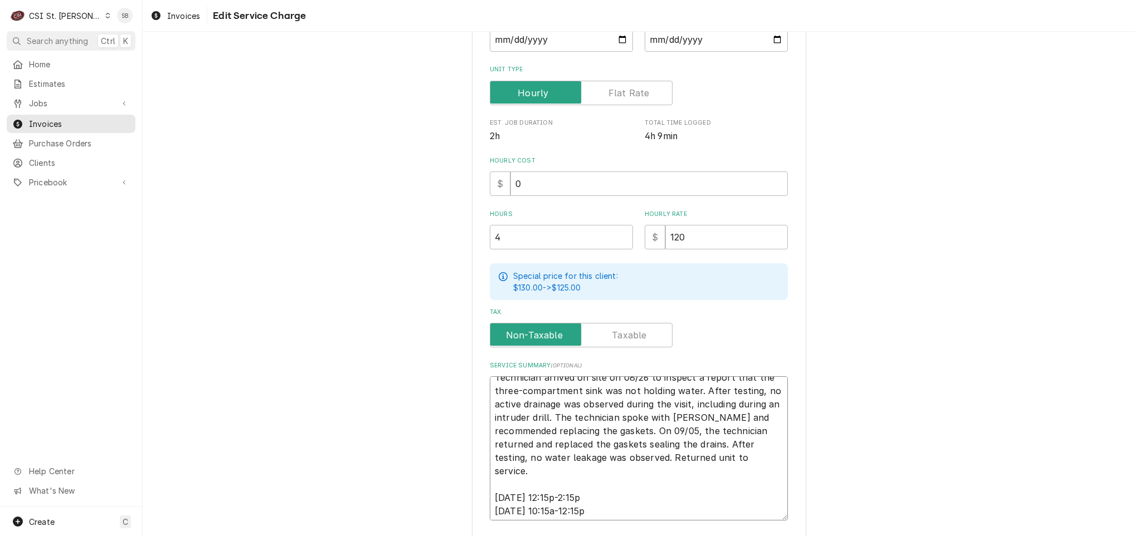
scroll to position [13, 0]
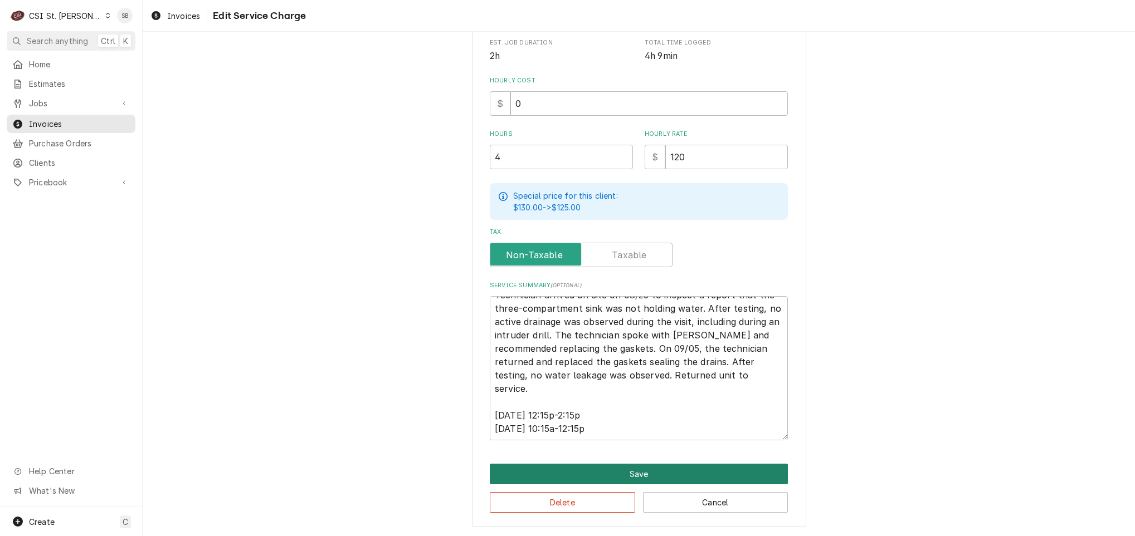
click at [547, 473] on button "Save" at bounding box center [639, 474] width 298 height 21
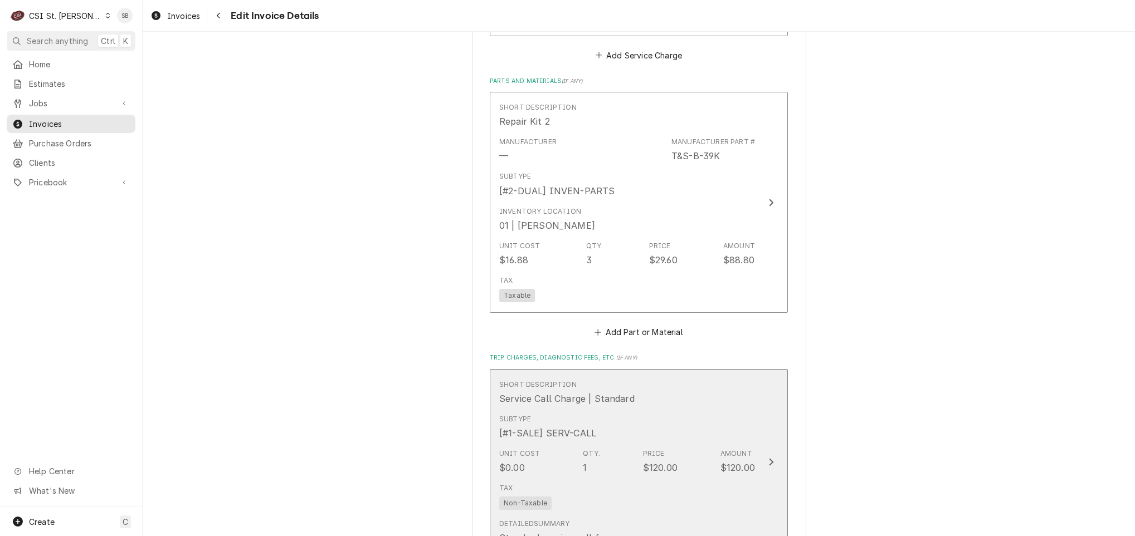
scroll to position [1212, 0]
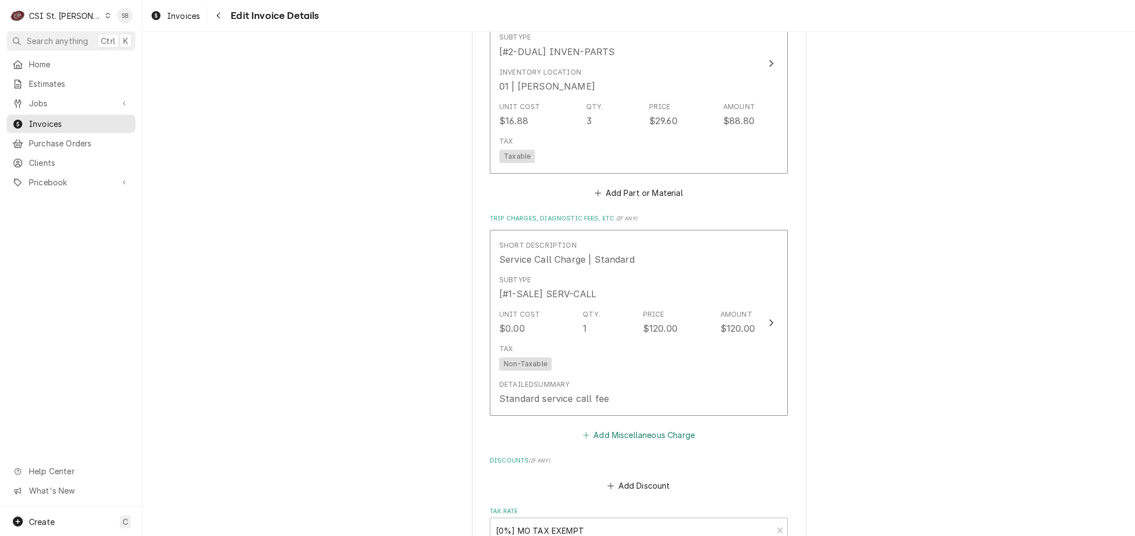
click at [651, 433] on button "Add Miscellaneous Charge" at bounding box center [638, 436] width 116 height 16
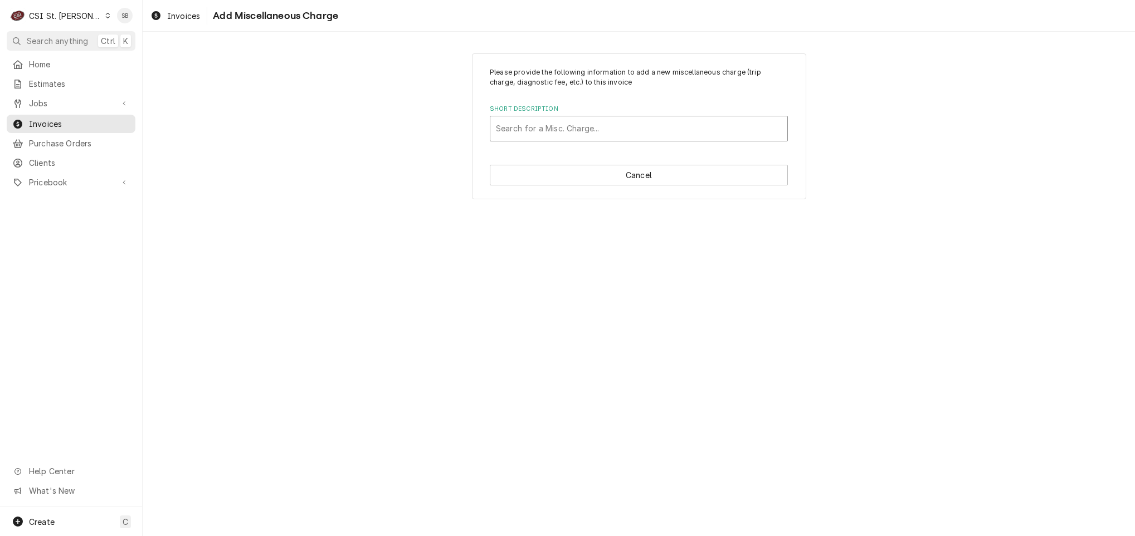
click at [572, 123] on div "Short Description" at bounding box center [639, 129] width 286 height 20
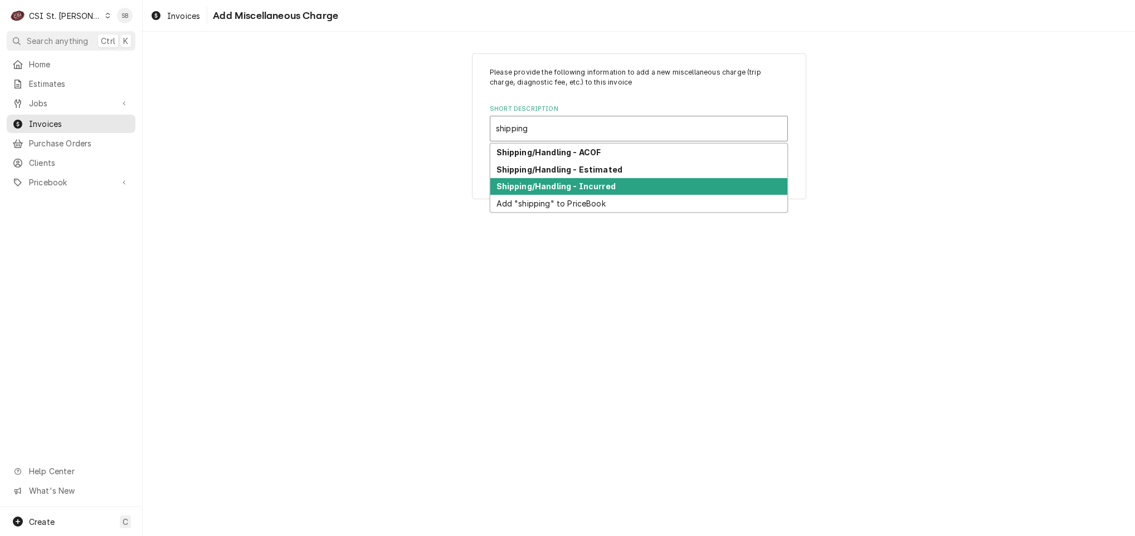
click at [550, 192] on div "Shipping/Handling - Incurred" at bounding box center [638, 186] width 297 height 17
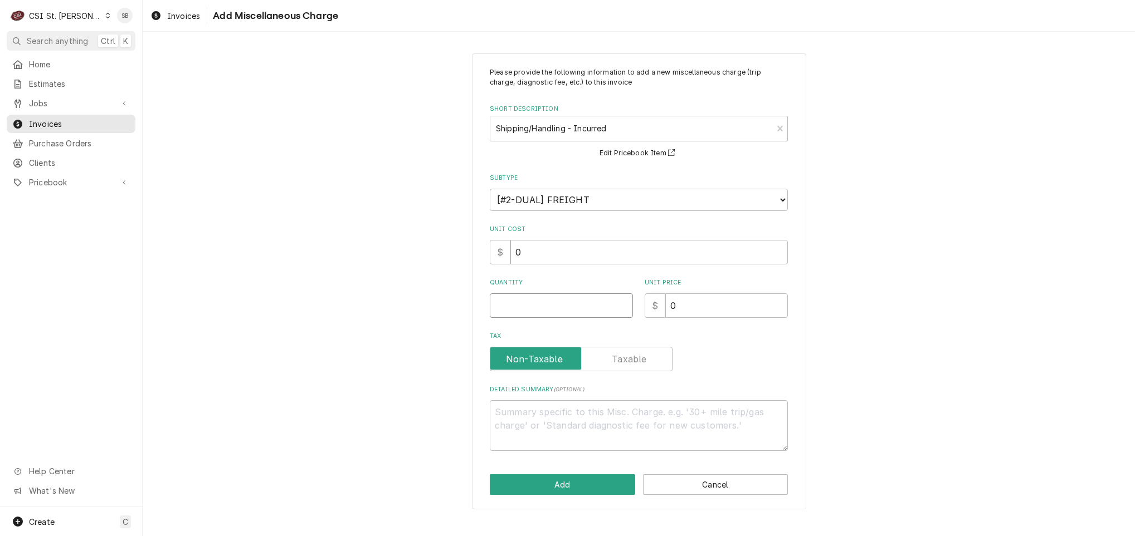
click at [551, 317] on input "Quantity" at bounding box center [561, 306] width 143 height 25
paste textarea "2106724087"
click at [557, 483] on button "Add" at bounding box center [562, 485] width 145 height 21
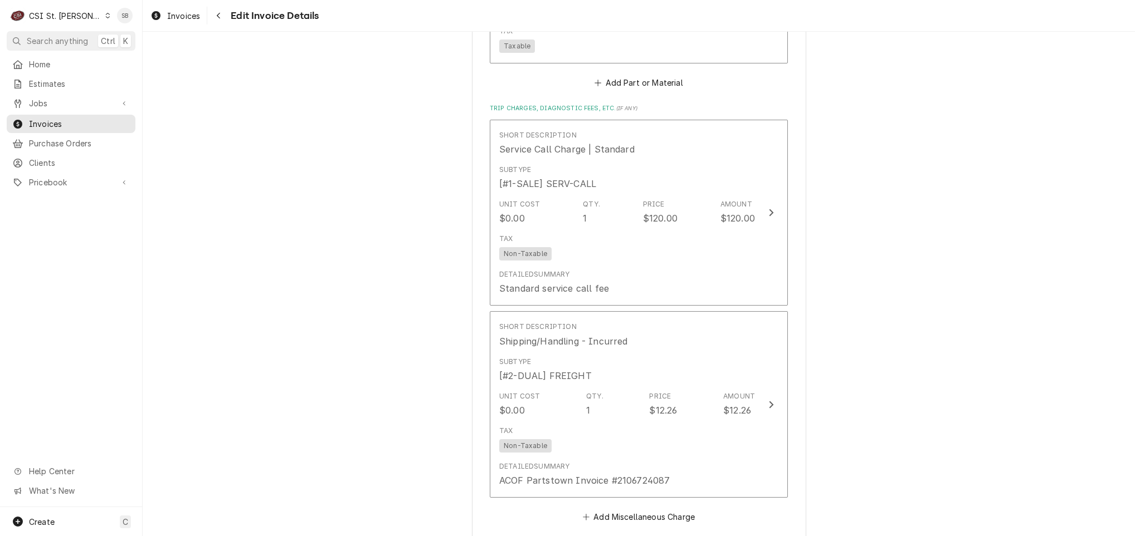
scroll to position [1352, 0]
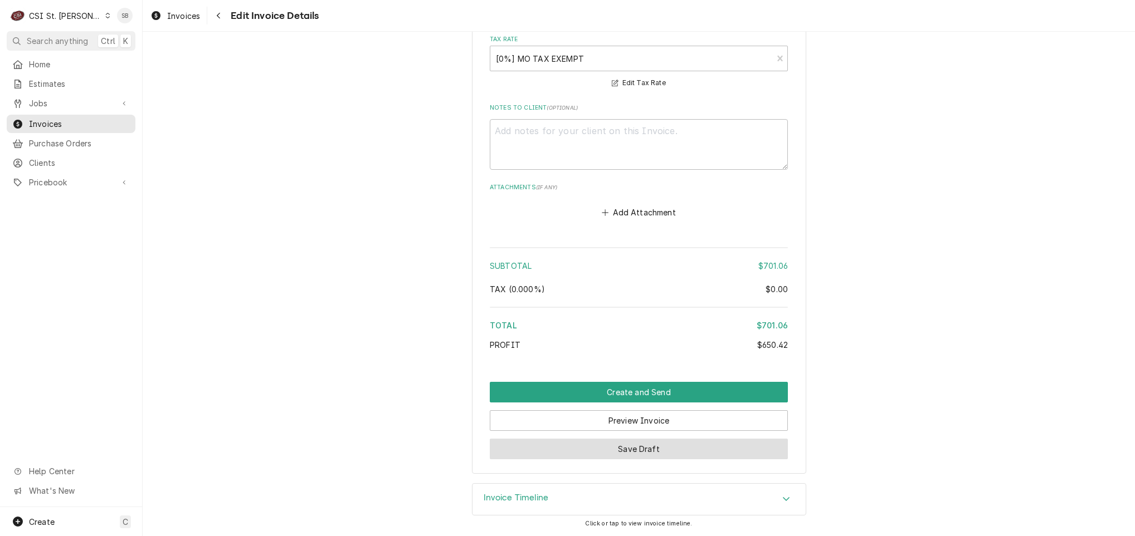
click at [619, 455] on button "Save Draft" at bounding box center [639, 449] width 298 height 21
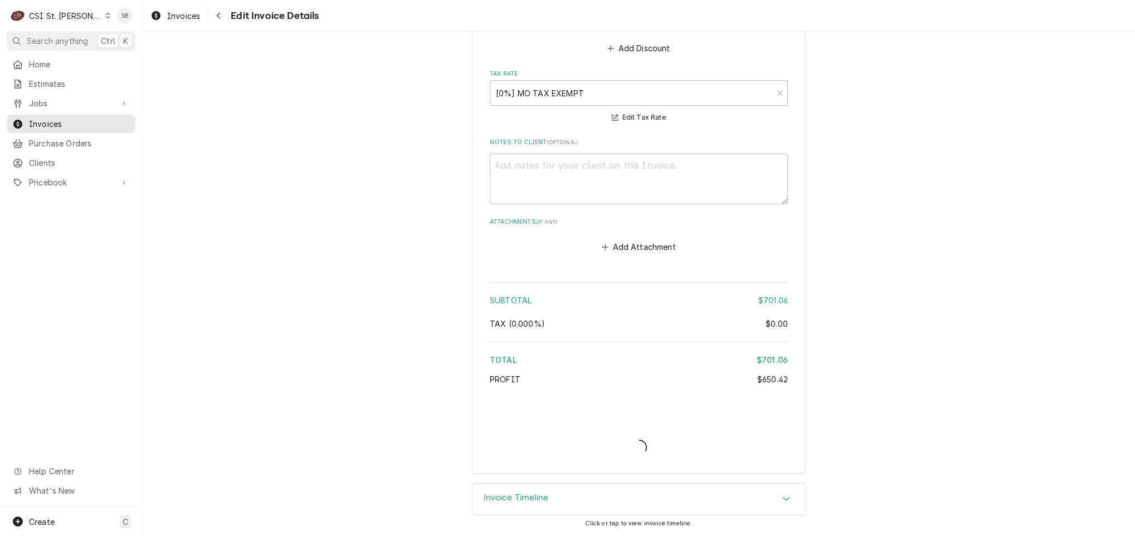
scroll to position [1843, 0]
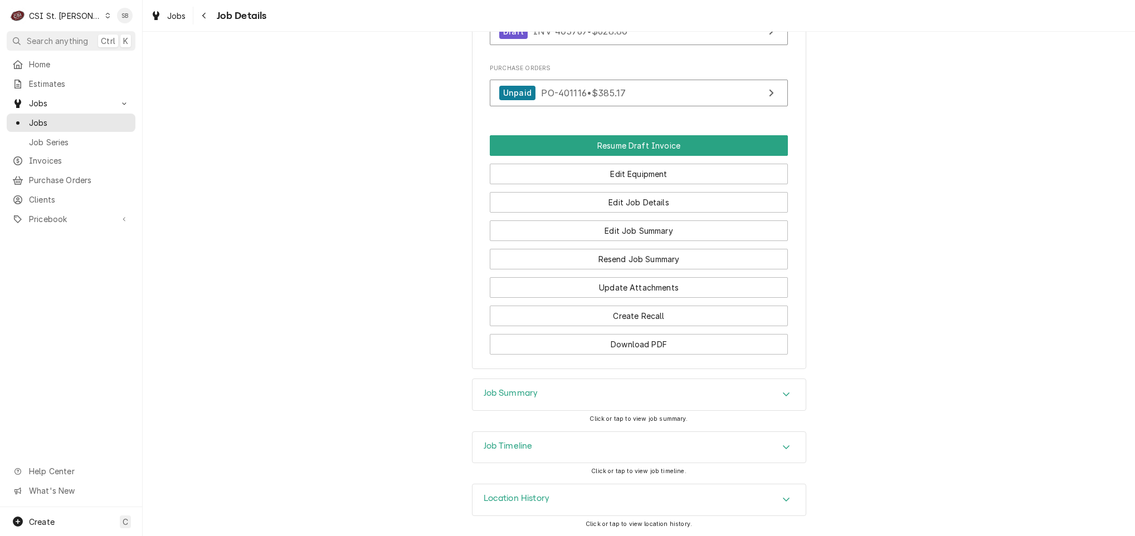
click at [569, 445] on div "Job Timeline" at bounding box center [638, 447] width 333 height 31
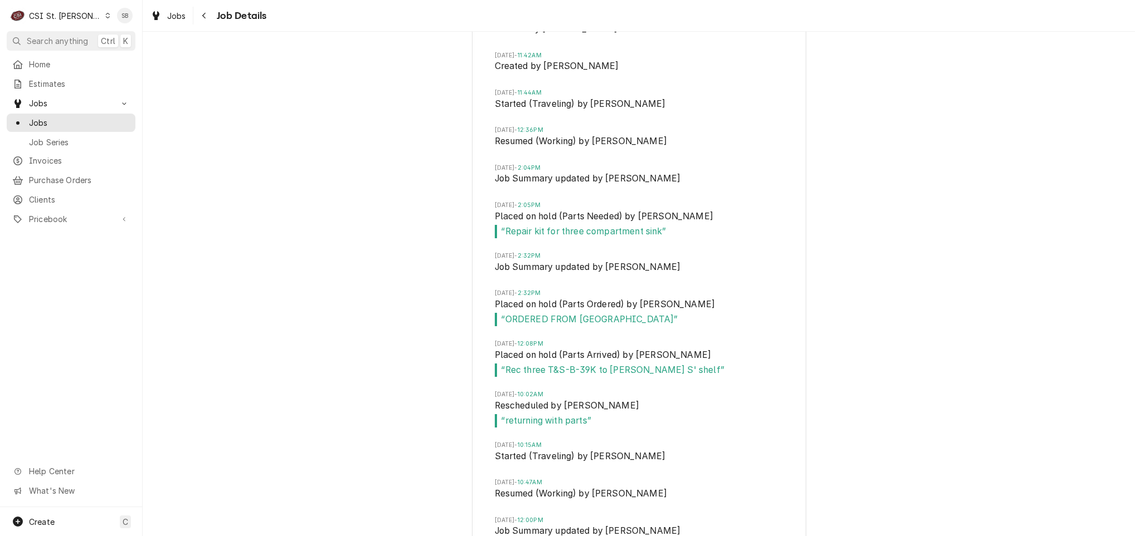
scroll to position [999, 0]
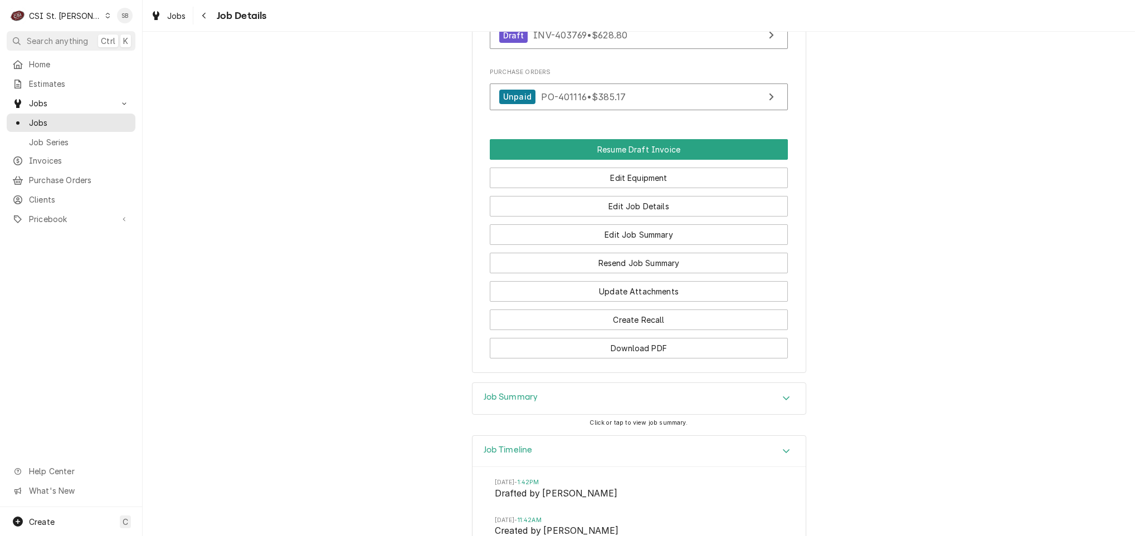
click at [552, 413] on div "Job Summary" at bounding box center [638, 398] width 333 height 31
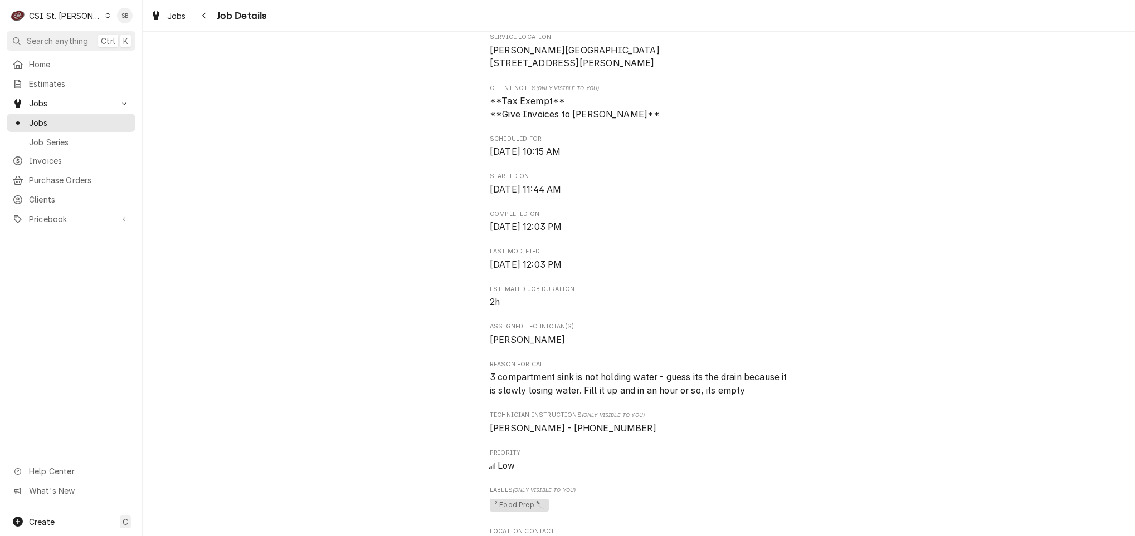
scroll to position [334, 0]
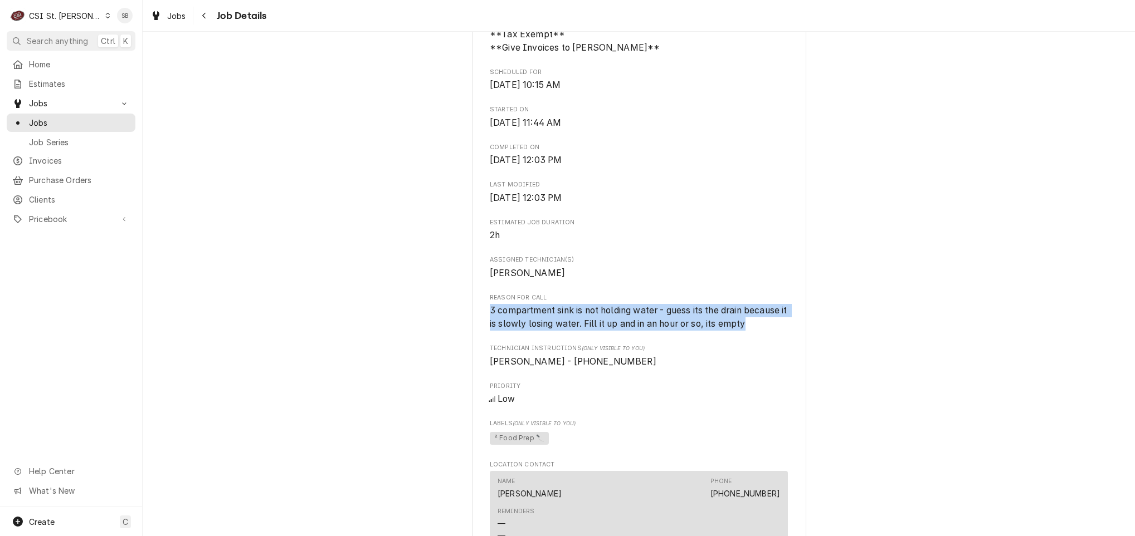
drag, startPoint x: 478, startPoint y: 321, endPoint x: 791, endPoint y: 348, distance: 313.7
click at [792, 349] on div "[PERSON_NAME] Company [PERSON_NAME][GEOGRAPHIC_DATA] / [STREET_ADDRESS][PERSON_…" at bounding box center [639, 387] width 334 height 1301
copy span "3 compartment sink is not holding water - guess its the drain because it is slo…"
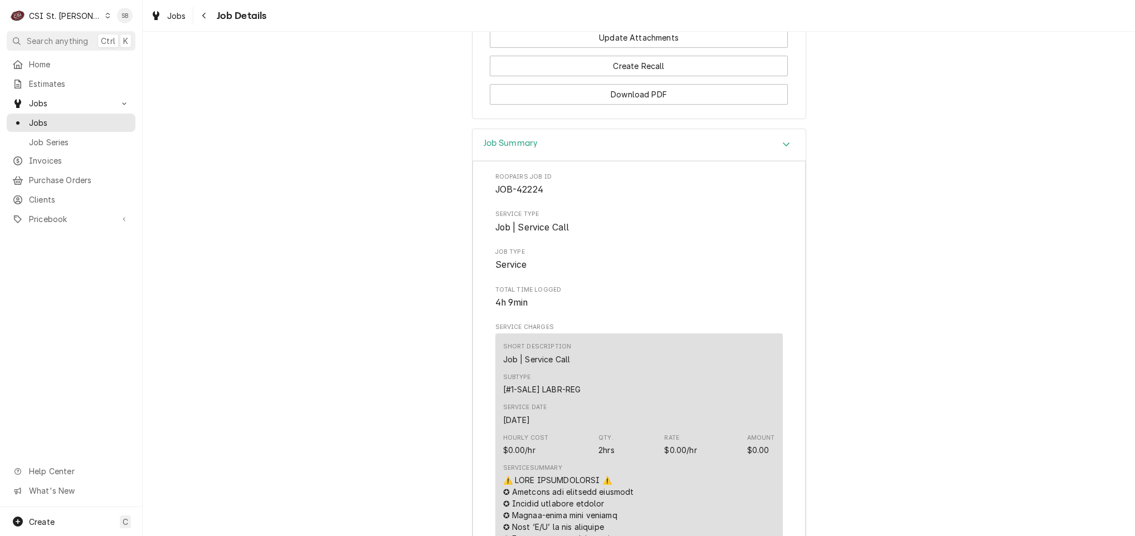
scroll to position [1170, 0]
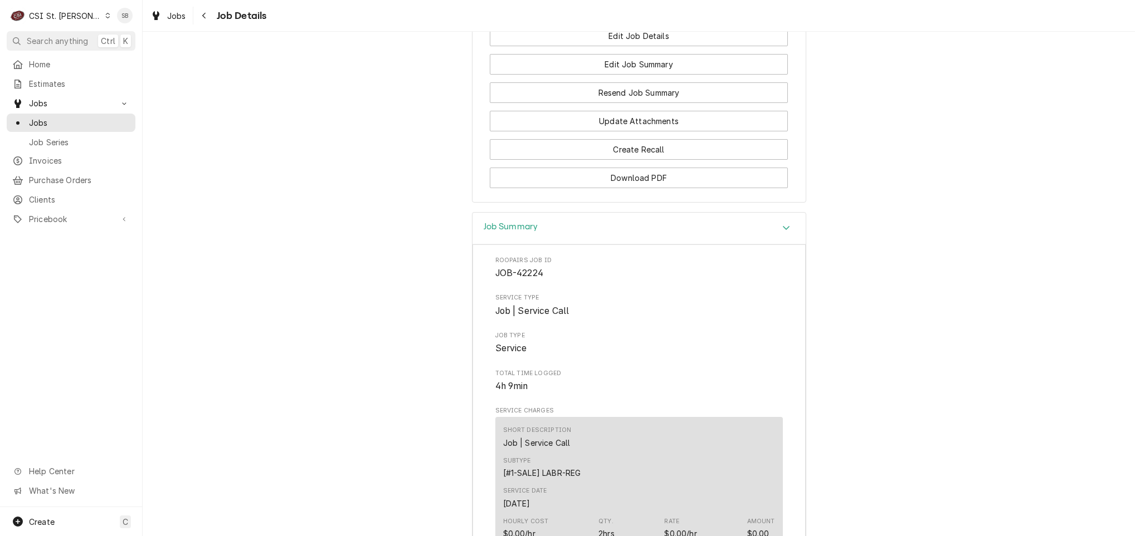
click at [522, 232] on h3 "Job Summary" at bounding box center [510, 227] width 55 height 11
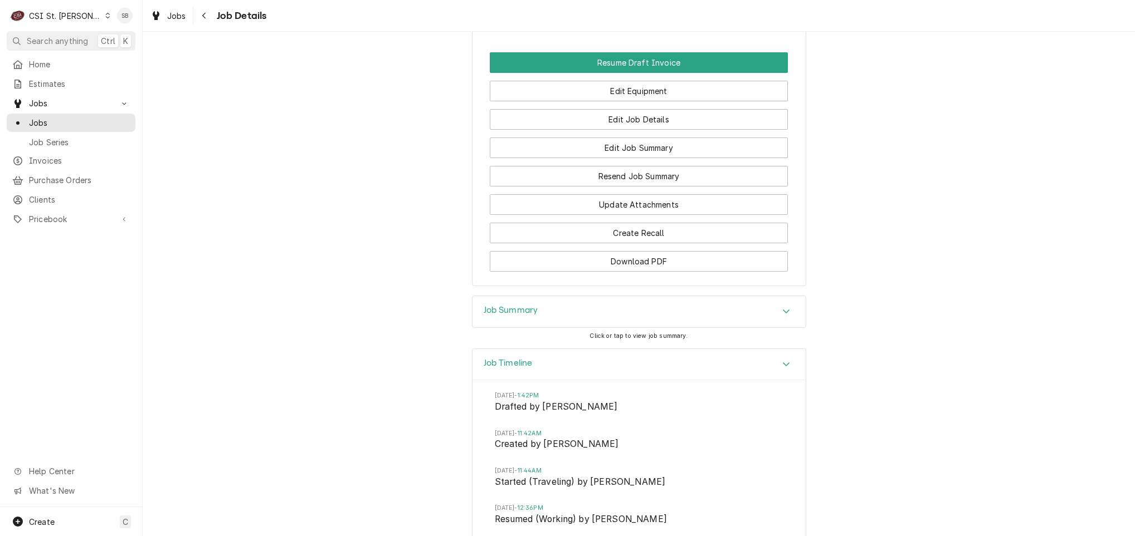
click at [512, 369] on h3 "Job Timeline" at bounding box center [507, 363] width 49 height 11
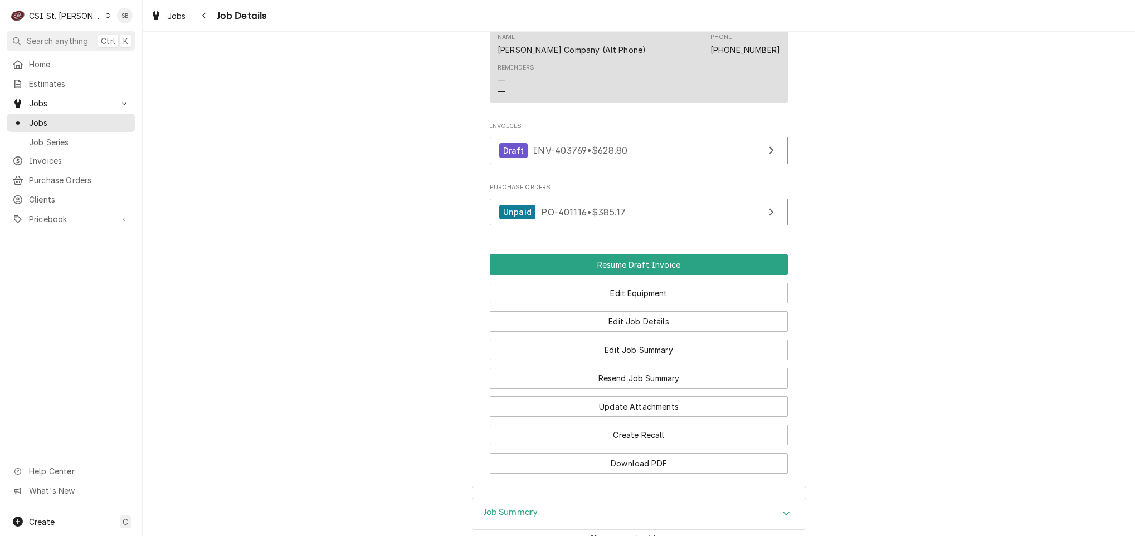
scroll to position [1023, 0]
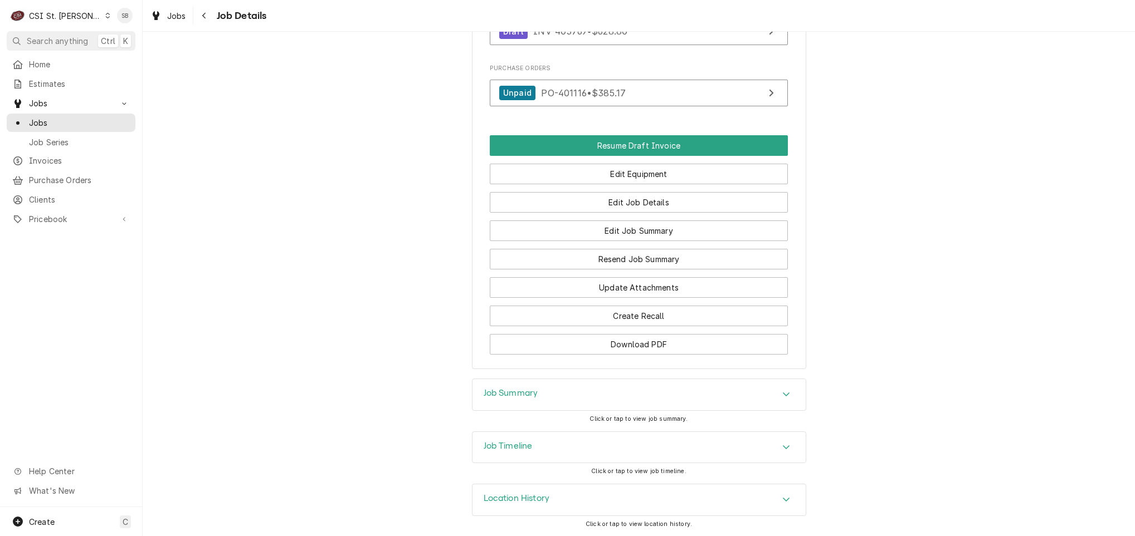
click at [524, 384] on div "Job Summary" at bounding box center [638, 394] width 333 height 31
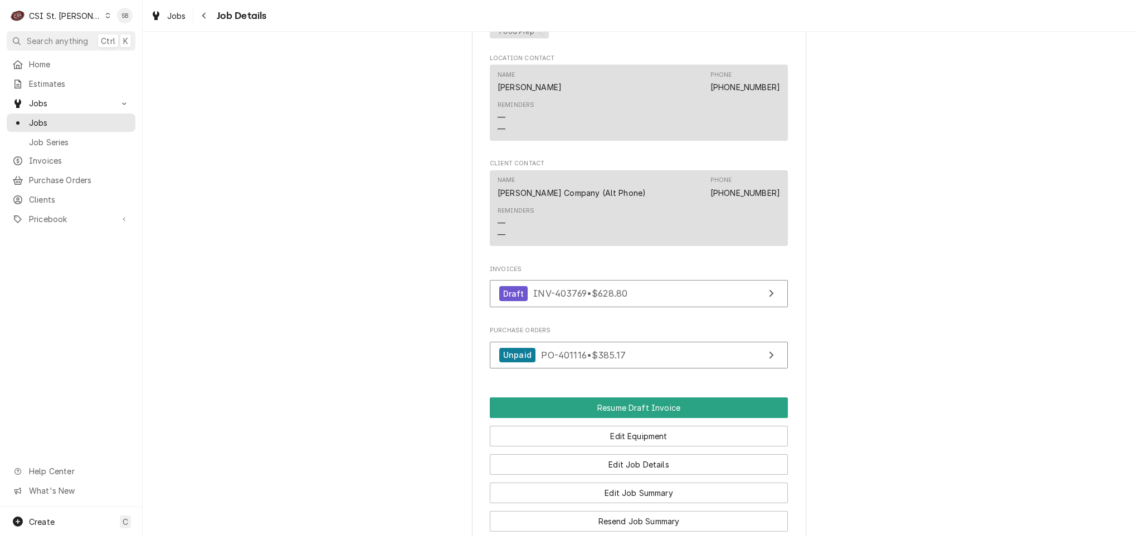
scroll to position [836, 0]
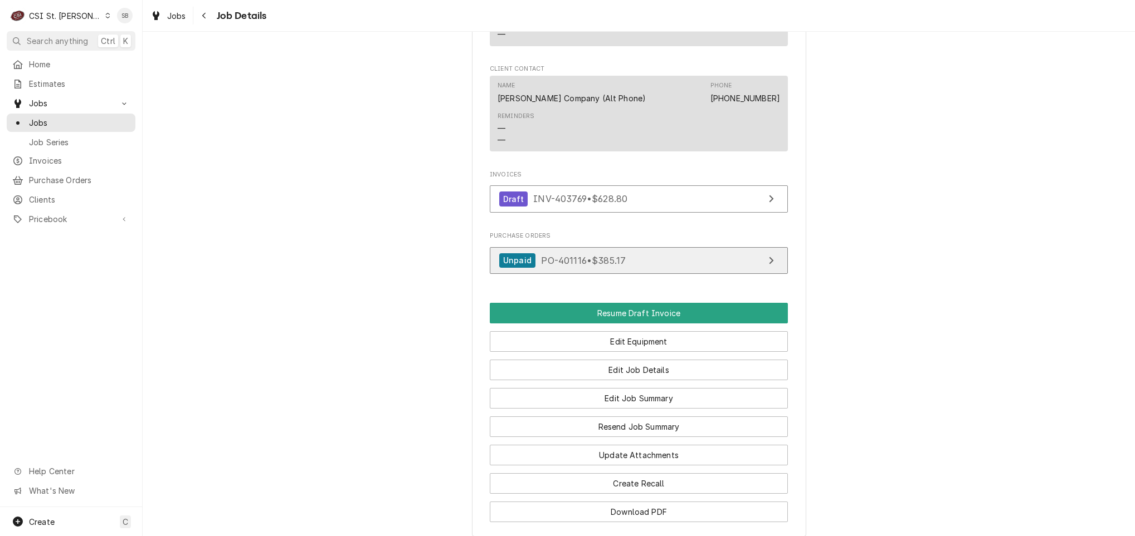
click at [551, 266] on span "PO-401116 • $385.17" at bounding box center [583, 260] width 85 height 11
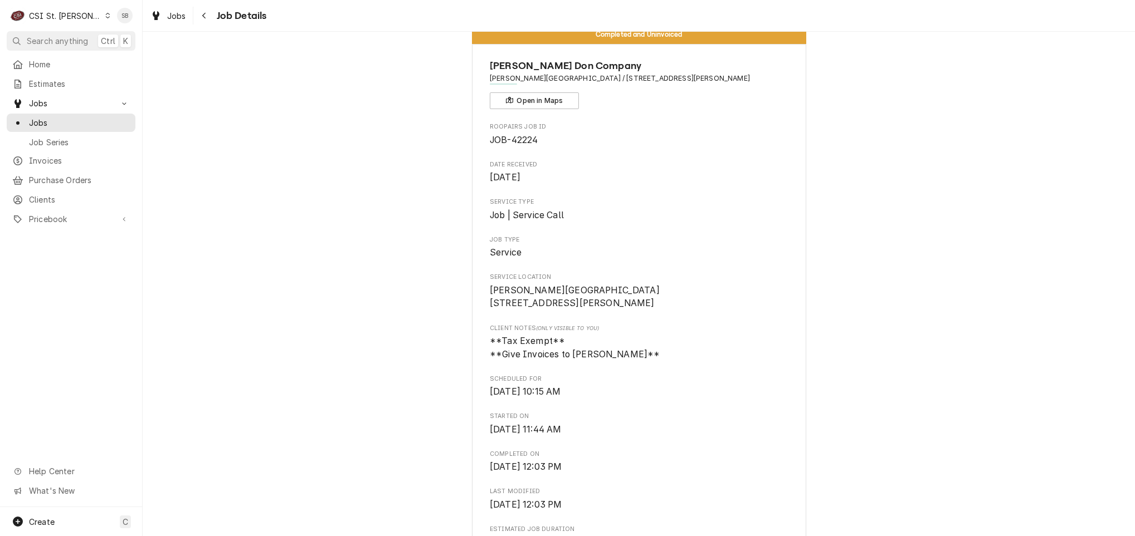
scroll to position [0, 0]
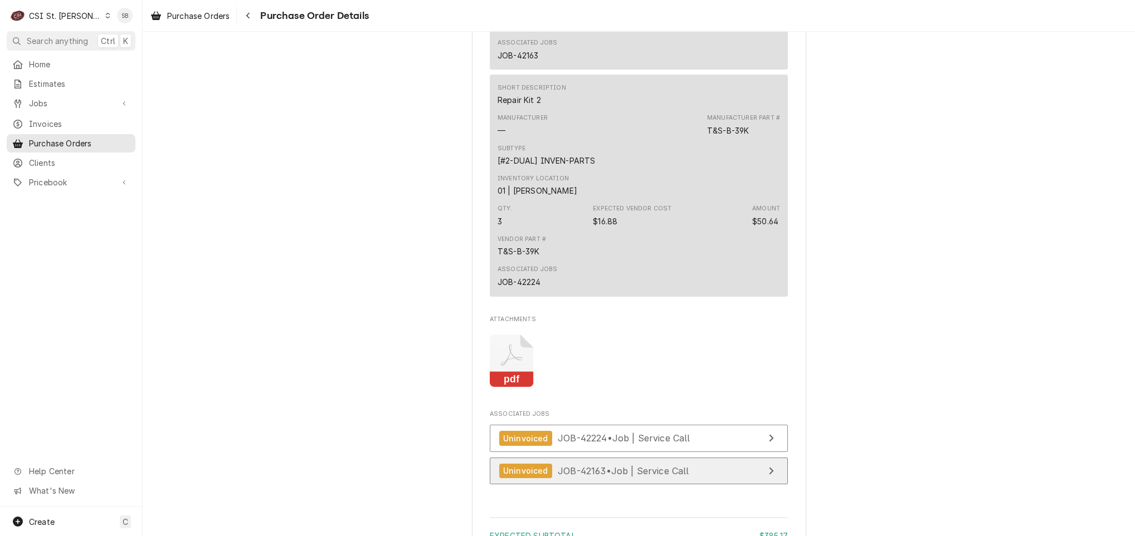
scroll to position [1012, 0]
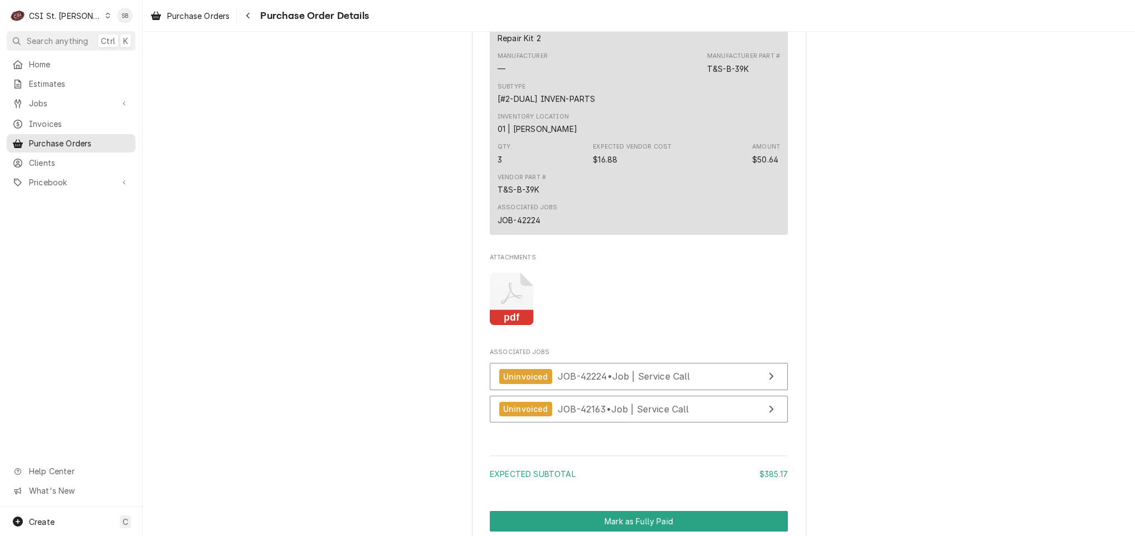
click at [514, 305] on icon "Attachments" at bounding box center [512, 294] width 22 height 22
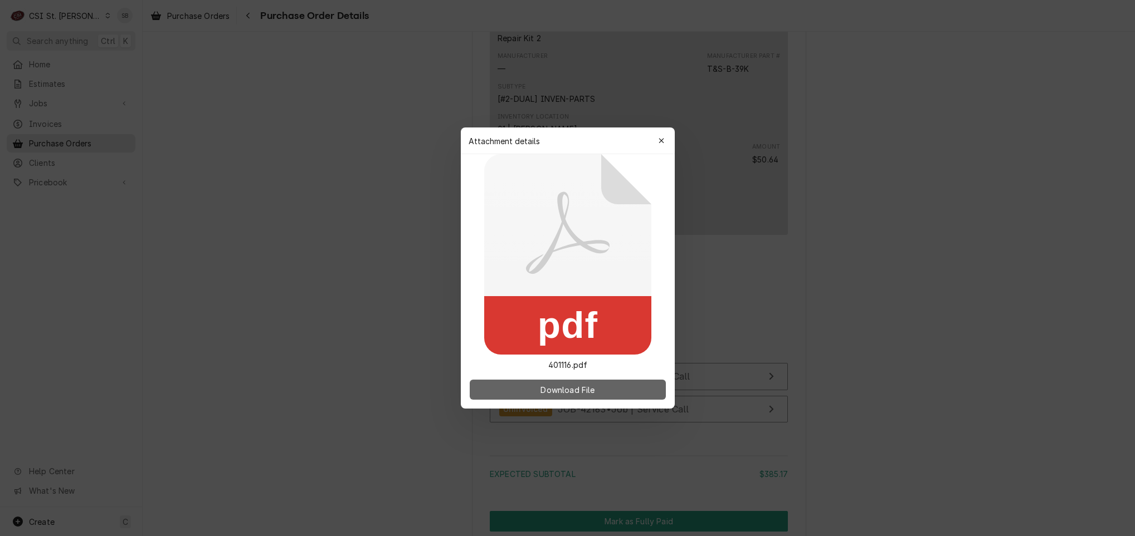
click at [533, 388] on button "Download File" at bounding box center [568, 390] width 196 height 20
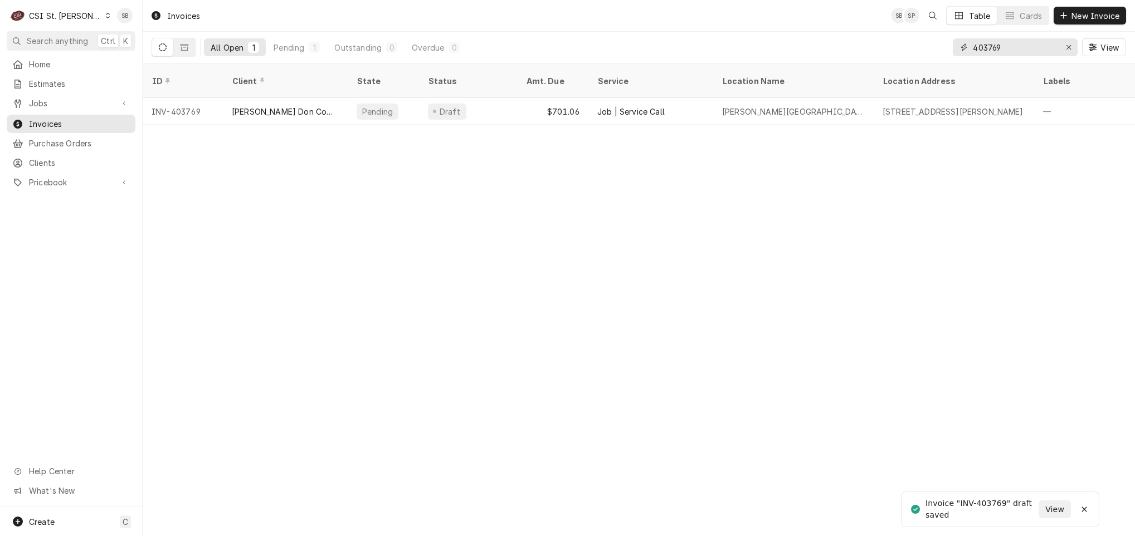
click at [1017, 43] on input "403769" at bounding box center [1015, 47] width 84 height 18
type input "403770"
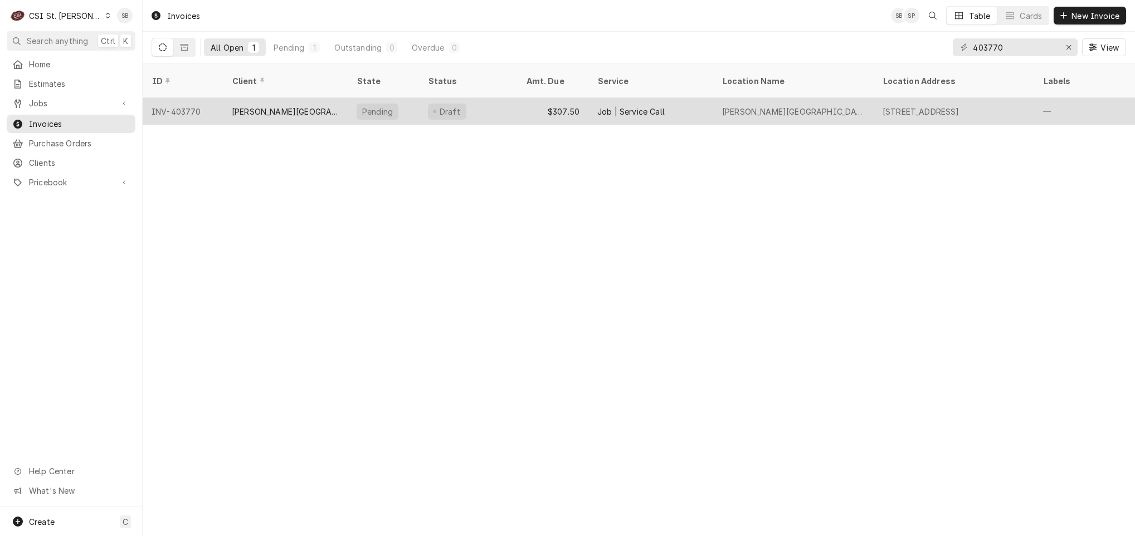
click at [328, 98] on div "[PERSON_NAME][GEOGRAPHIC_DATA]" at bounding box center [285, 111] width 125 height 27
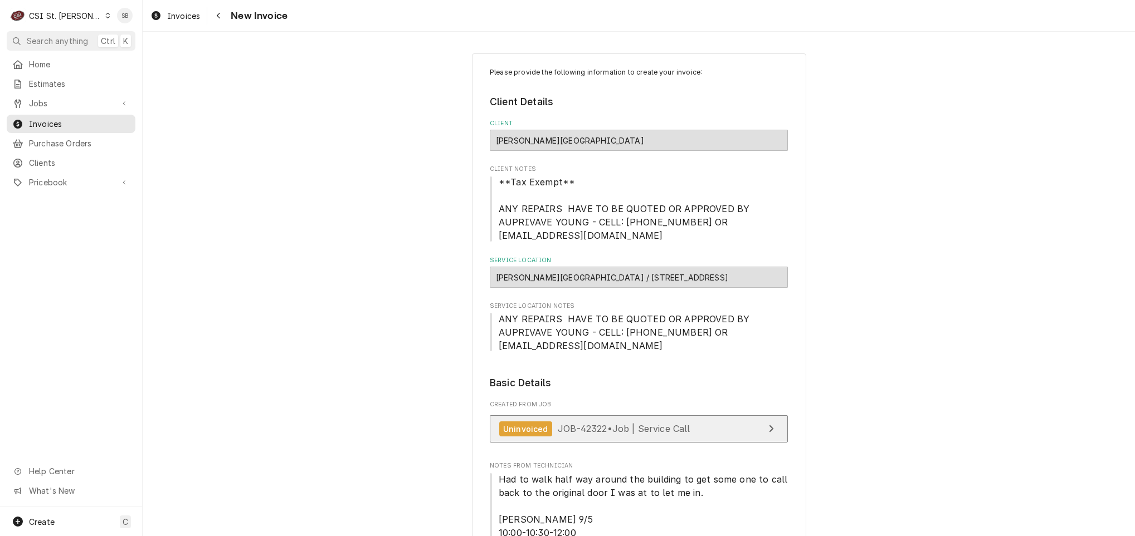
click at [607, 422] on link "Uninvoiced JOB-42322 • Job | Service Call" at bounding box center [639, 429] width 298 height 27
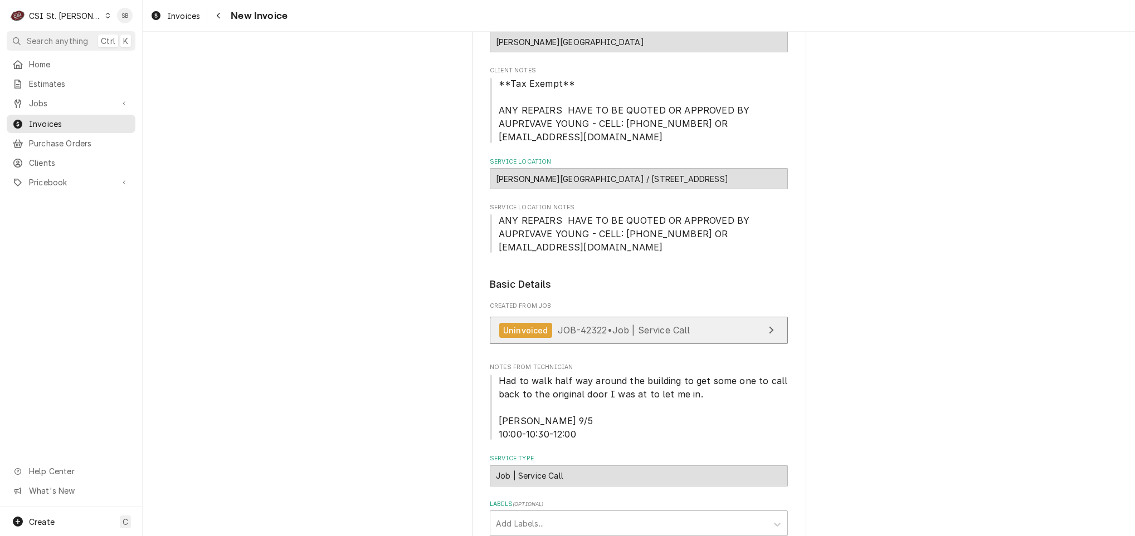
scroll to position [334, 0]
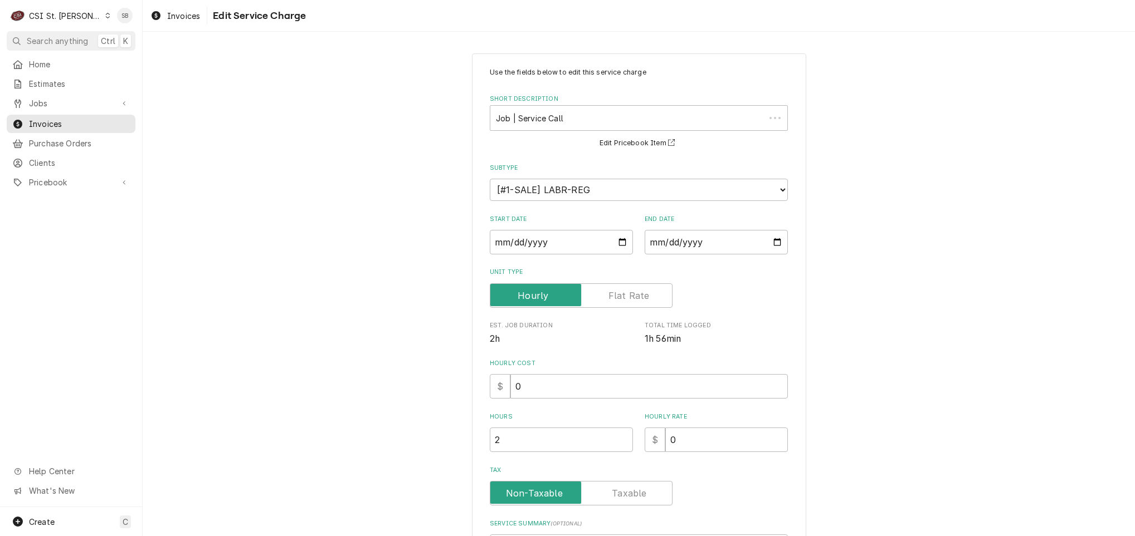
click at [495, 375] on div "$" at bounding box center [500, 386] width 21 height 25
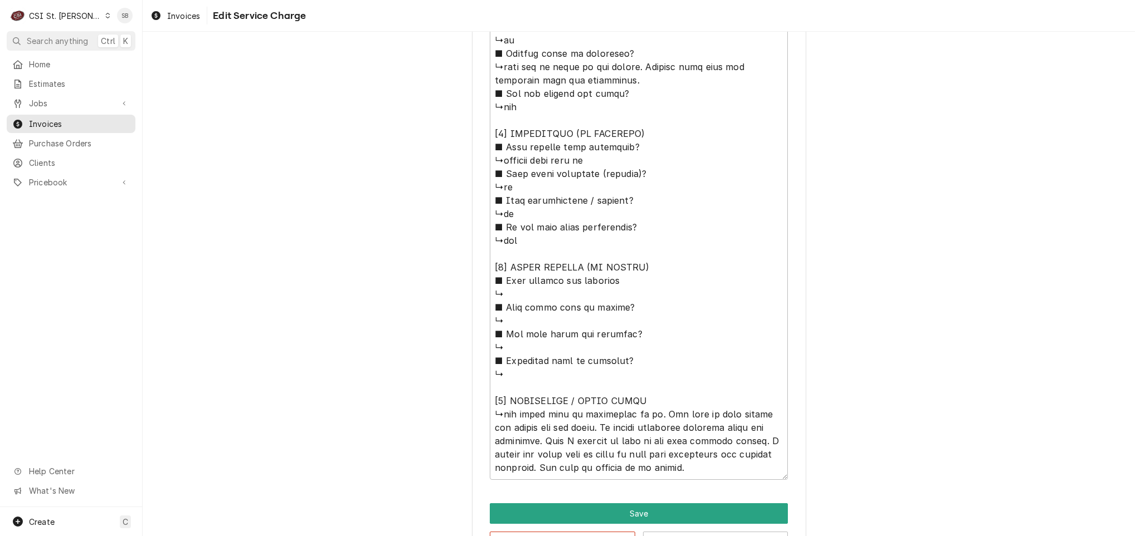
scroll to position [908, 0]
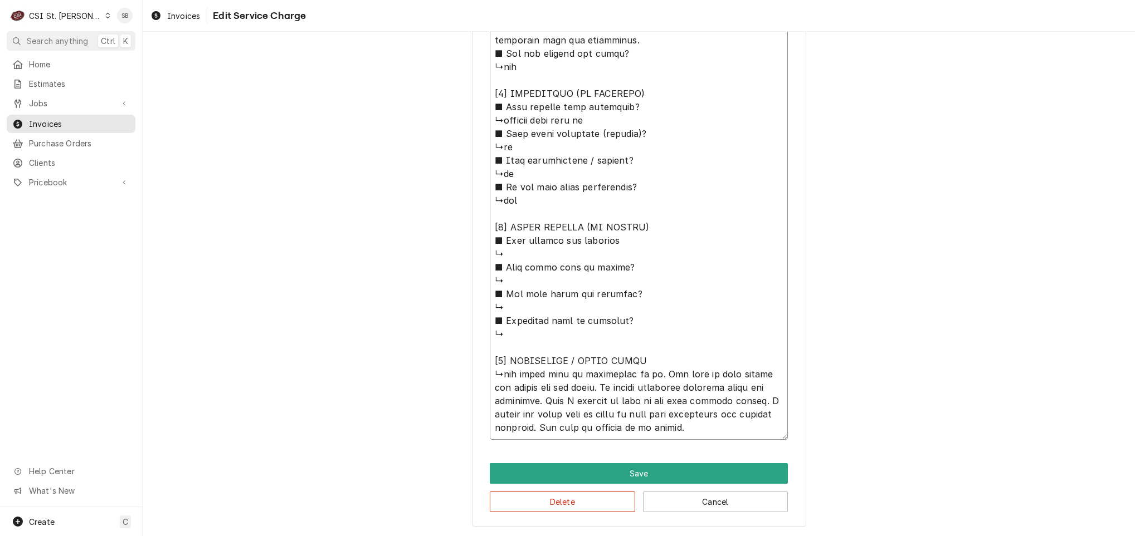
click at [500, 373] on textarea "Service Summary ( optional )" at bounding box center [639, 33] width 298 height 813
type textarea "x"
type textarea "⚠️ LORE IPSUMDOLORSI ⚠️ ✪ Ametcons adi elitsedd eiusmodt ✪ Incidid utlabore etd…"
type textarea "x"
type textarea "⚠️ 𝗙𝗢𝗥𝗠 𝗜𝗡𝗦𝗧𝗥𝗨𝗖𝗧𝗜𝗢𝗡𝗦 ⚠️ ✪ 𝗖𝗼𝗺𝗽𝗹𝗲𝘁𝗲 𝗮𝗹𝗹 𝗿𝗲𝗹𝗲𝘃𝗮𝗻𝘁 𝘀𝗲𝗰𝘁𝗶𝗼𝗻𝘀 ✪ 𝗣𝗿𝗼𝘃𝗶𝗱𝗲 𝗱𝗲𝘁𝗮𝗶𝗹𝗲𝗱 𝗮𝗻𝘀…"
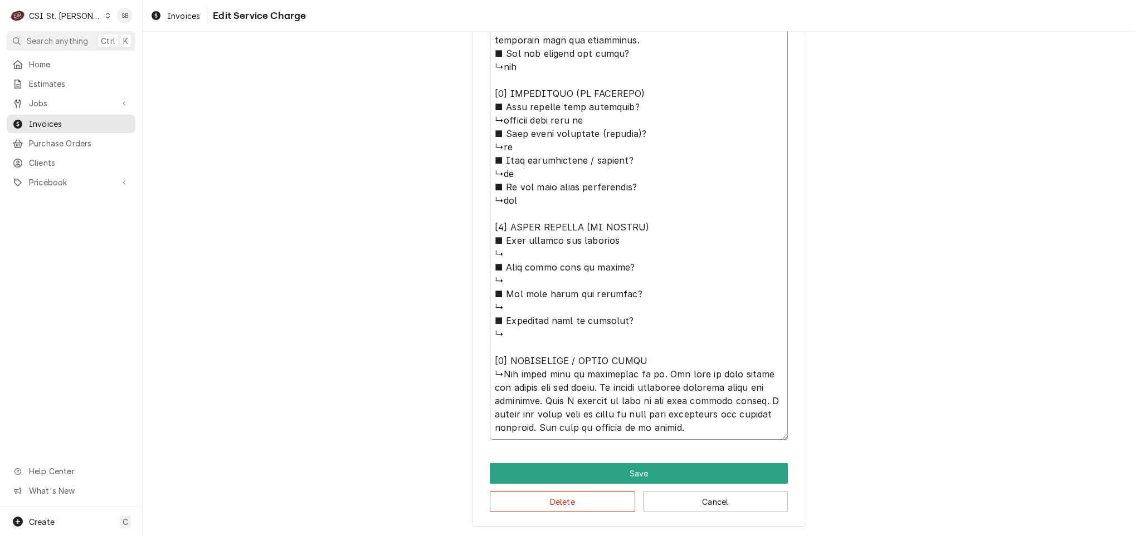
type textarea "x"
type textarea "⚠️ 𝗙𝗢𝗥𝗠 𝗜𝗡𝗦𝗧𝗥𝗨𝗖𝗧𝗜𝗢𝗡𝗦 ⚠️ ✪ 𝗖𝗼𝗺𝗽𝗹𝗲𝘁𝗲 𝗮𝗹𝗹 𝗿𝗲𝗹𝗲𝘃𝗮𝗻𝘁 𝘀𝗲𝗰𝘁𝗶𝗼𝗻𝘀 ✪ 𝗣𝗿𝗼𝘃𝗶𝗱𝗲 𝗱𝗲𝘁𝗮𝗶𝗹𝗲𝗱 𝗮𝗻𝘀…"
type textarea "x"
type textarea "⚠️ 𝗙𝗢𝗥𝗠 𝗜𝗡𝗦𝗧𝗥𝗨𝗖𝗧𝗜𝗢𝗡𝗦 ⚠️ ✪ 𝗖𝗼𝗺𝗽𝗹𝗲𝘁𝗲 𝗮𝗹𝗹 𝗿𝗲𝗹𝗲𝘃𝗮𝗻𝘁 𝘀𝗲𝗰𝘁𝗶𝗼𝗻𝘀 ✪ 𝗣𝗿𝗼𝘃𝗶𝗱𝗲 𝗱𝗲𝘁𝗮𝗶𝗹𝗲𝗱 𝗮𝗻𝘀…"
type textarea "x"
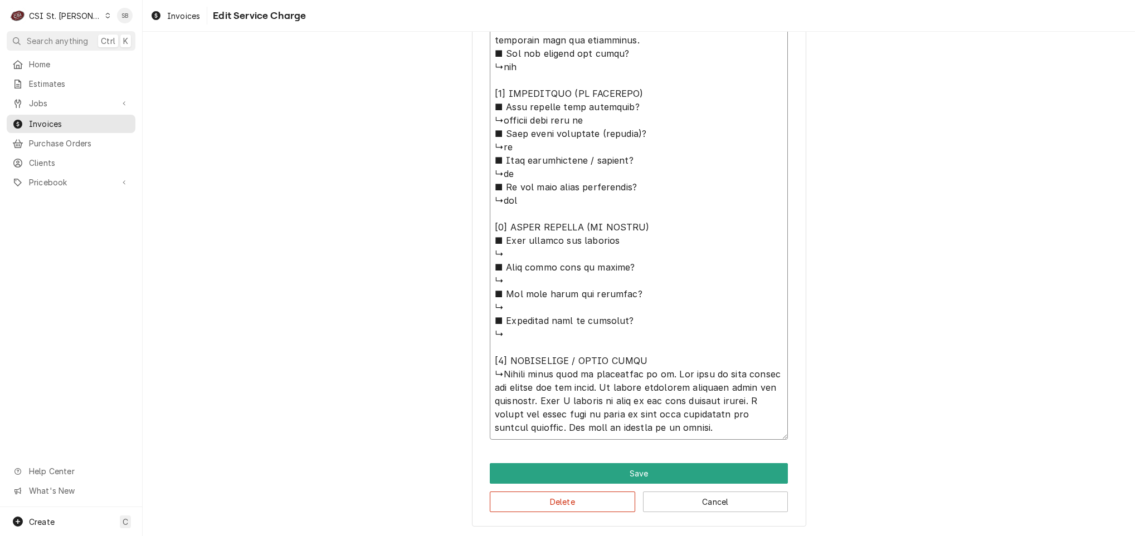
type textarea "⚠️ 𝗙𝗢𝗥𝗠 𝗜𝗡𝗦𝗧𝗥𝗨𝗖𝗧𝗜𝗢𝗡𝗦 ⚠️ ✪ 𝗖𝗼𝗺𝗽𝗹𝗲𝘁𝗲 𝗮𝗹𝗹 𝗿𝗲𝗹𝗲𝘃𝗮𝗻𝘁 𝘀𝗲𝗰𝘁𝗶𝗼𝗻𝘀 ✪ 𝗣𝗿𝗼𝘃𝗶𝗱𝗲 𝗱𝗲𝘁𝗮𝗶𝗹𝗲𝗱 𝗮𝗻𝘀…"
type textarea "x"
type textarea "⚠️ 𝗙𝗢𝗥𝗠 𝗜𝗡𝗦𝗧𝗥𝗨𝗖𝗧𝗜𝗢𝗡𝗦 ⚠️ ✪ 𝗖𝗼𝗺𝗽𝗹𝗲𝘁𝗲 𝗮𝗹𝗹 𝗿𝗲𝗹𝗲𝘃𝗮𝗻𝘁 𝘀𝗲𝗰𝘁𝗶𝗼𝗻𝘀 ✪ 𝗣𝗿𝗼𝘃𝗶𝗱𝗲 𝗱𝗲𝘁𝗮𝗶𝗹𝗲𝗱 𝗮𝗻𝘀…"
type textarea "x"
type textarea "⚠️ 𝗙𝗢𝗥𝗠 𝗜𝗡𝗦𝗧𝗥𝗨𝗖𝗧𝗜𝗢𝗡𝗦 ⚠️ ✪ 𝗖𝗼𝗺𝗽𝗹𝗲𝘁𝗲 𝗮𝗹𝗹 𝗿𝗲𝗹𝗲𝘃𝗮𝗻𝘁 𝘀𝗲𝗰𝘁𝗶𝗼𝗻𝘀 ✪ 𝗣𝗿𝗼𝘃𝗶𝗱𝗲 𝗱𝗲𝘁𝗮𝗶𝗹𝗲𝗱 𝗮𝗻𝘀…"
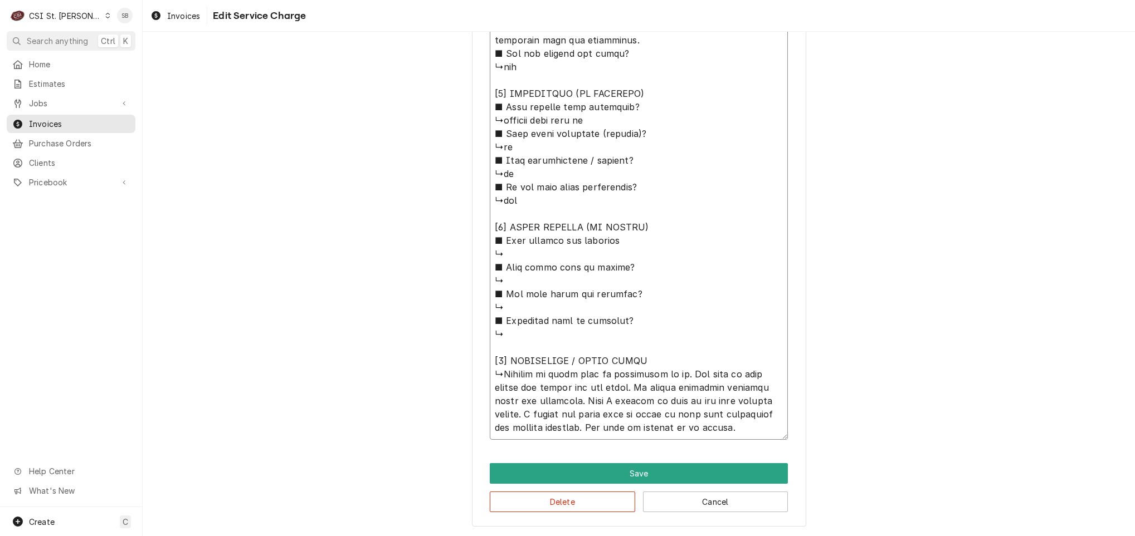
type textarea "x"
type textarea "⚠️ 𝗙𝗢𝗥𝗠 𝗜𝗡𝗦𝗧𝗥𝗨𝗖𝗧𝗜𝗢𝗡𝗦 ⚠️ ✪ 𝗖𝗼𝗺𝗽𝗹𝗲𝘁𝗲 𝗮𝗹𝗹 𝗿𝗲𝗹𝗲𝘃𝗮𝗻𝘁 𝘀𝗲𝗰𝘁𝗶𝗼𝗻𝘀 ✪ 𝗣𝗿𝗼𝘃𝗶𝗱𝗲 𝗱𝗲𝘁𝗮𝗶𝗹𝗲𝗱 𝗮𝗻𝘀…"
type textarea "x"
type textarea "⚠️ 𝗙𝗢𝗥𝗠 𝗜𝗡𝗦𝗧𝗥𝗨𝗖𝗧𝗜𝗢𝗡𝗦 ⚠️ ✪ 𝗖𝗼𝗺𝗽𝗹𝗲𝘁𝗲 𝗮𝗹𝗹 𝗿𝗲𝗹𝗲𝘃𝗮𝗻𝘁 𝘀𝗲𝗰𝘁𝗶𝗼𝗻𝘀 ✪ 𝗣𝗿𝗼𝘃𝗶𝗱𝗲 𝗱𝗲𝘁𝗮𝗶𝗹𝗲𝗱 𝗮𝗻𝘀…"
type textarea "x"
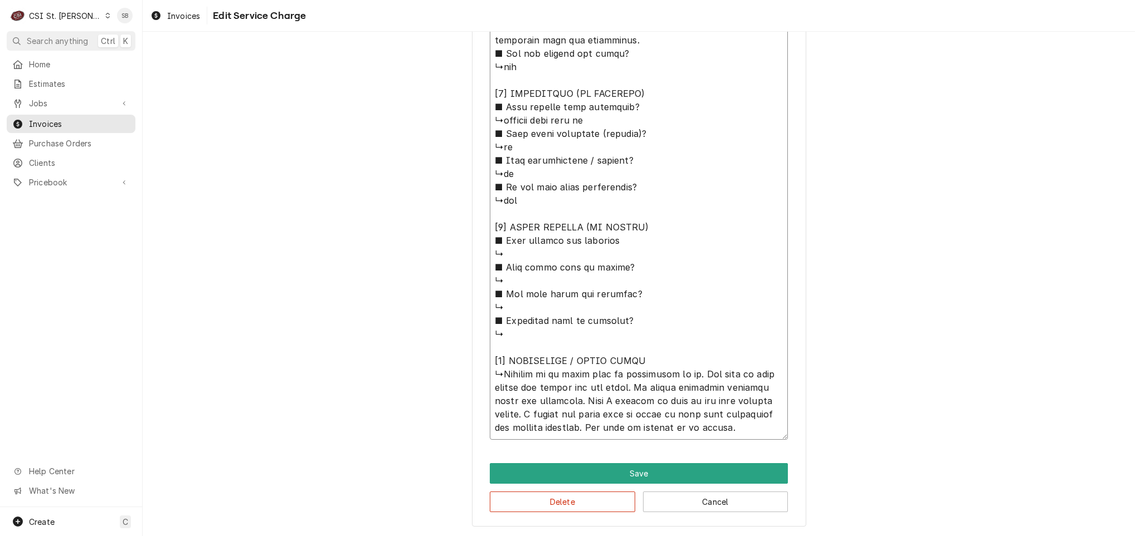
type textarea "⚠️ 𝗙𝗢𝗥𝗠 𝗜𝗡𝗦𝗧𝗥𝗨𝗖𝗧𝗜𝗢𝗡𝗦 ⚠️ ✪ 𝗖𝗼𝗺𝗽𝗹𝗲𝘁𝗲 𝗮𝗹𝗹 𝗿𝗲𝗹𝗲𝘃𝗮𝗻𝘁 𝘀𝗲𝗰𝘁𝗶𝗼𝗻𝘀 ✪ 𝗣𝗿𝗼𝘃𝗶𝗱𝗲 𝗱𝗲𝘁𝗮𝗶𝗹𝗲𝗱 𝗮𝗻𝘀…"
type textarea "x"
type textarea "⚠️ 𝗙𝗢𝗥𝗠 𝗜𝗡𝗦𝗧𝗥𝗨𝗖𝗧𝗜𝗢𝗡𝗦 ⚠️ ✪ 𝗖𝗼𝗺𝗽𝗹𝗲𝘁𝗲 𝗮𝗹𝗹 𝗿𝗲𝗹𝗲𝘃𝗮𝗻𝘁 𝘀𝗲𝗰𝘁𝗶𝗼𝗻𝘀 ✪ 𝗣𝗿𝗼𝘃𝗶𝗱𝗲 𝗱𝗲𝘁𝗮𝗶𝗹𝗲𝗱 𝗮𝗻𝘀…"
type textarea "x"
type textarea "⚠️ 𝗙𝗢𝗥𝗠 𝗜𝗡𝗦𝗧𝗥𝗨𝗖𝗧𝗜𝗢𝗡𝗦 ⚠️ ✪ 𝗖𝗼𝗺𝗽𝗹𝗲𝘁𝗲 𝗮𝗹𝗹 𝗿𝗲𝗹𝗲𝘃𝗮𝗻𝘁 𝘀𝗲𝗰𝘁𝗶𝗼𝗻𝘀 ✪ 𝗣𝗿𝗼𝘃𝗶𝗱𝗲 𝗱𝗲𝘁𝗮𝗶𝗹𝗲𝗱 𝗮𝗻𝘀…"
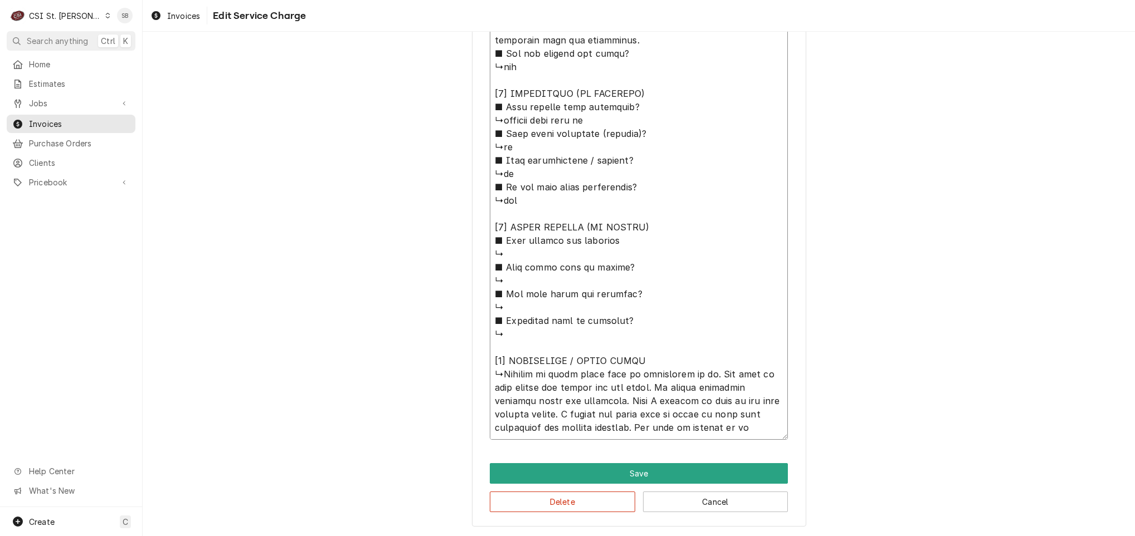
type textarea "x"
type textarea "⚠️ 𝗙𝗢𝗥𝗠 𝗜𝗡𝗦𝗧𝗥𝗨𝗖𝗧𝗜𝗢𝗡𝗦 ⚠️ ✪ 𝗖𝗼𝗺𝗽𝗹𝗲𝘁𝗲 𝗮𝗹𝗹 𝗿𝗲𝗹𝗲𝘃𝗮𝗻𝘁 𝘀𝗲𝗰𝘁𝗶𝗼𝗻𝘀 ✪ 𝗣𝗿𝗼𝘃𝗶𝗱𝗲 𝗱𝗲𝘁𝗮𝗶𝗹𝗲𝗱 𝗮𝗻𝘀…"
type textarea "x"
type textarea "⚠️ 𝗙𝗢𝗥𝗠 𝗜𝗡𝗦𝗧𝗥𝗨𝗖𝗧𝗜𝗢𝗡𝗦 ⚠️ ✪ 𝗖𝗼𝗺𝗽𝗹𝗲𝘁𝗲 𝗮𝗹𝗹 𝗿𝗲𝗹𝗲𝘃𝗮𝗻𝘁 𝘀𝗲𝗰𝘁𝗶𝗼𝗻𝘀 ✪ 𝗣𝗿𝗼𝘃𝗶𝗱𝗲 𝗱𝗲𝘁𝗮𝗶𝗹𝗲𝗱 𝗮𝗻𝘀…"
type textarea "x"
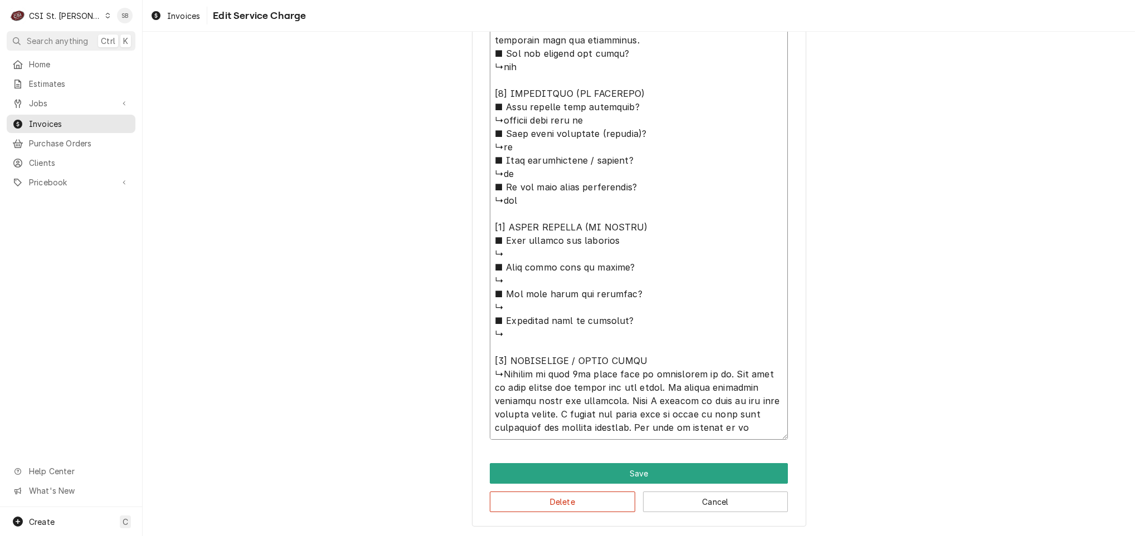
type textarea "⚠️ 𝗙𝗢𝗥𝗠 𝗜𝗡𝗦𝗧𝗥𝗨𝗖𝗧𝗜𝗢𝗡𝗦 ⚠️ ✪ 𝗖𝗼𝗺𝗽𝗹𝗲𝘁𝗲 𝗮𝗹𝗹 𝗿𝗲𝗹𝗲𝘃𝗮𝗻𝘁 𝘀𝗲𝗰𝘁𝗶𝗼𝗻𝘀 ✪ 𝗣𝗿𝗼𝘃𝗶𝗱𝗲 𝗱𝗲𝘁𝗮𝗶𝗹𝗲𝗱 𝗮𝗻𝘀…"
type textarea "x"
type textarea "⚠️ 𝗙𝗢𝗥𝗠 𝗜𝗡𝗦𝗧𝗥𝗨𝗖𝗧𝗜𝗢𝗡𝗦 ⚠️ ✪ 𝗖𝗼𝗺𝗽𝗹𝗲𝘁𝗲 𝗮𝗹𝗹 𝗿𝗲𝗹𝗲𝘃𝗮𝗻𝘁 𝘀𝗲𝗰𝘁𝗶𝗼𝗻𝘀 ✪ 𝗣𝗿𝗼𝘃𝗶𝗱𝗲 𝗱𝗲𝘁𝗮𝗶𝗹𝗲𝗱 𝗮𝗻𝘀…"
type textarea "x"
type textarea "⚠️ 𝗙𝗢𝗥𝗠 𝗜𝗡𝗦𝗧𝗥𝗨𝗖𝗧𝗜𝗢𝗡𝗦 ⚠️ ✪ 𝗖𝗼𝗺𝗽𝗹𝗲𝘁𝗲 𝗮𝗹𝗹 𝗿𝗲𝗹𝗲𝘃𝗮𝗻𝘁 𝘀𝗲𝗰𝘁𝗶𝗼𝗻𝘀 ✪ 𝗣𝗿𝗼𝘃𝗶𝗱𝗲 𝗱𝗲𝘁𝗮𝗶𝗹𝗲𝗱 𝗮𝗻𝘀…"
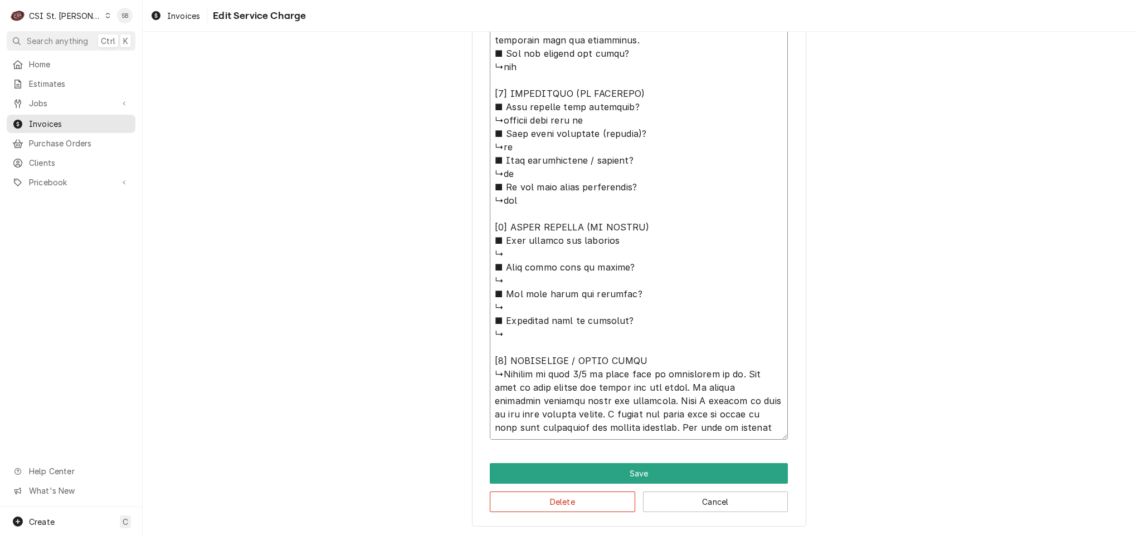
type textarea "x"
type textarea "⚠️ 𝗙𝗢𝗥𝗠 𝗜𝗡𝗦𝗧𝗥𝗨𝗖𝗧𝗜𝗢𝗡𝗦 ⚠️ ✪ 𝗖𝗼𝗺𝗽𝗹𝗲𝘁𝗲 𝗮𝗹𝗹 𝗿𝗲𝗹𝗲𝘃𝗮𝗻𝘁 𝘀𝗲𝗰𝘁𝗶𝗼𝗻𝘀 ✪ 𝗣𝗿𝗼𝘃𝗶𝗱𝗲 𝗱𝗲𝘁𝗮𝗶𝗹𝗲𝗱 𝗮𝗻𝘀…"
type textarea "x"
type textarea "⚠️ 𝗙𝗢𝗥𝗠 𝗜𝗡𝗦𝗧𝗥𝗨𝗖𝗧𝗜𝗢𝗡𝗦 ⚠️ ✪ 𝗖𝗼𝗺𝗽𝗹𝗲𝘁𝗲 𝗮𝗹𝗹 𝗿𝗲𝗹𝗲𝘃𝗮𝗻𝘁 𝘀𝗲𝗰𝘁𝗶𝗼𝗻𝘀 ✪ 𝗣𝗿𝗼𝘃𝗶𝗱𝗲 𝗱𝗲𝘁𝗮𝗶𝗹𝗲𝗱 𝗮𝗻𝘀…"
type textarea "x"
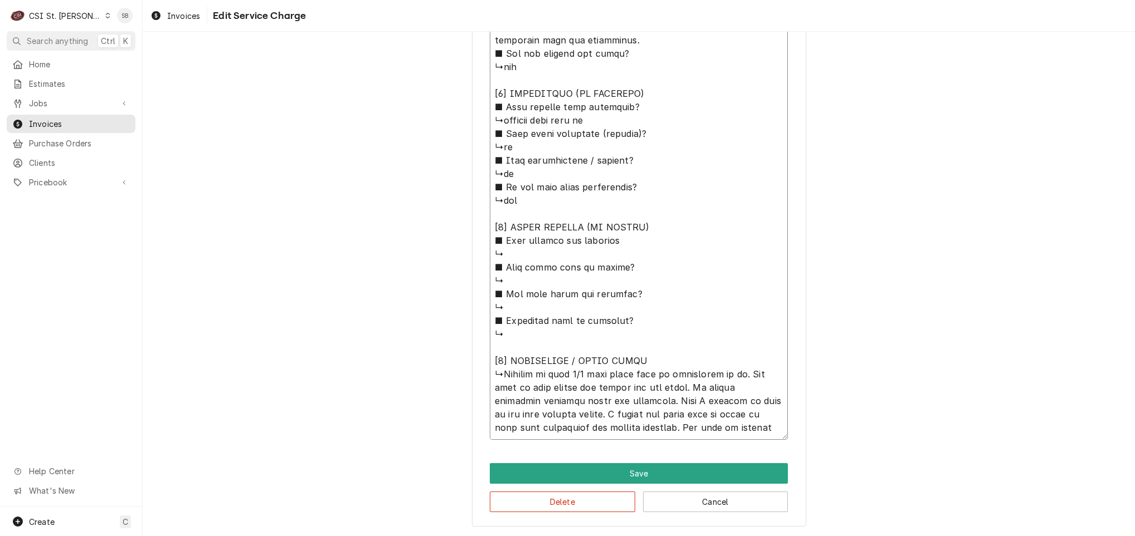
type textarea "⚠️ 𝗙𝗢𝗥𝗠 𝗜𝗡𝗦𝗧𝗥𝗨𝗖𝗧𝗜𝗢𝗡𝗦 ⚠️ ✪ 𝗖𝗼𝗺𝗽𝗹𝗲𝘁𝗲 𝗮𝗹𝗹 𝗿𝗲𝗹𝗲𝘃𝗮𝗻𝘁 𝘀𝗲𝗰𝘁𝗶𝗼𝗻𝘀 ✪ 𝗣𝗿𝗼𝘃𝗶𝗱𝗲 𝗱𝗲𝘁𝗮𝗶𝗹𝗲𝗱 𝗮𝗻𝘀…"
type textarea "x"
type textarea "⚠️ 𝗙𝗢𝗥𝗠 𝗜𝗡𝗦𝗧𝗥𝗨𝗖𝗧𝗜𝗢𝗡𝗦 ⚠️ ✪ 𝗖𝗼𝗺𝗽𝗹𝗲𝘁𝗲 𝗮𝗹𝗹 𝗿𝗲𝗹𝗲𝘃𝗮𝗻𝘁 𝘀𝗲𝗰𝘁𝗶𝗼𝗻𝘀 ✪ 𝗣𝗿𝗼𝘃𝗶𝗱𝗲 𝗱𝗲𝘁𝗮𝗶𝗹𝗲𝗱 𝗮𝗻𝘀…"
type textarea "x"
type textarea "⚠️ 𝗙𝗢𝗥𝗠 𝗜𝗡𝗦𝗧𝗥𝗨𝗖𝗧𝗜𝗢𝗡𝗦 ⚠️ ✪ 𝗖𝗼𝗺𝗽𝗹𝗲𝘁𝗲 𝗮𝗹𝗹 𝗿𝗲𝗹𝗲𝘃𝗮𝗻𝘁 𝘀𝗲𝗰𝘁𝗶𝗼𝗻𝘀 ✪ 𝗣𝗿𝗼𝘃𝗶𝗱𝗲 𝗱𝗲𝘁𝗮𝗶𝗹𝗲𝗱 𝗮𝗻𝘀…"
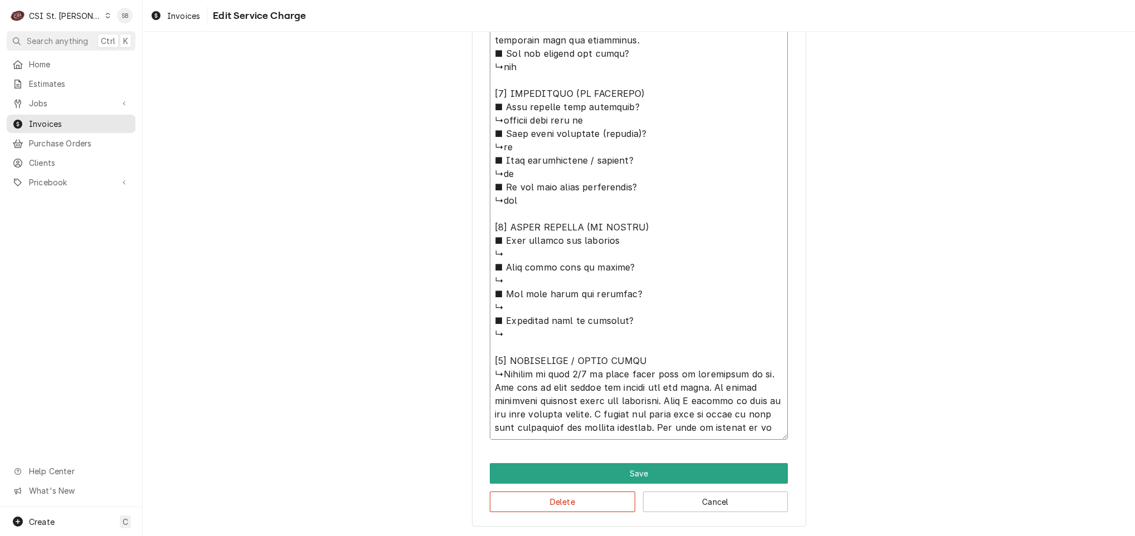
type textarea "x"
type textarea "⚠️ 𝗙𝗢𝗥𝗠 𝗜𝗡𝗦𝗧𝗥𝗨𝗖𝗧𝗜𝗢𝗡𝗦 ⚠️ ✪ 𝗖𝗼𝗺𝗽𝗹𝗲𝘁𝗲 𝗮𝗹𝗹 𝗿𝗲𝗹𝗲𝘃𝗮𝗻𝘁 𝘀𝗲𝗰𝘁𝗶𝗼𝗻𝘀 ✪ 𝗣𝗿𝗼𝘃𝗶𝗱𝗲 𝗱𝗲𝘁𝗮𝗶𝗹𝗲𝗱 𝗮𝗻𝘀…"
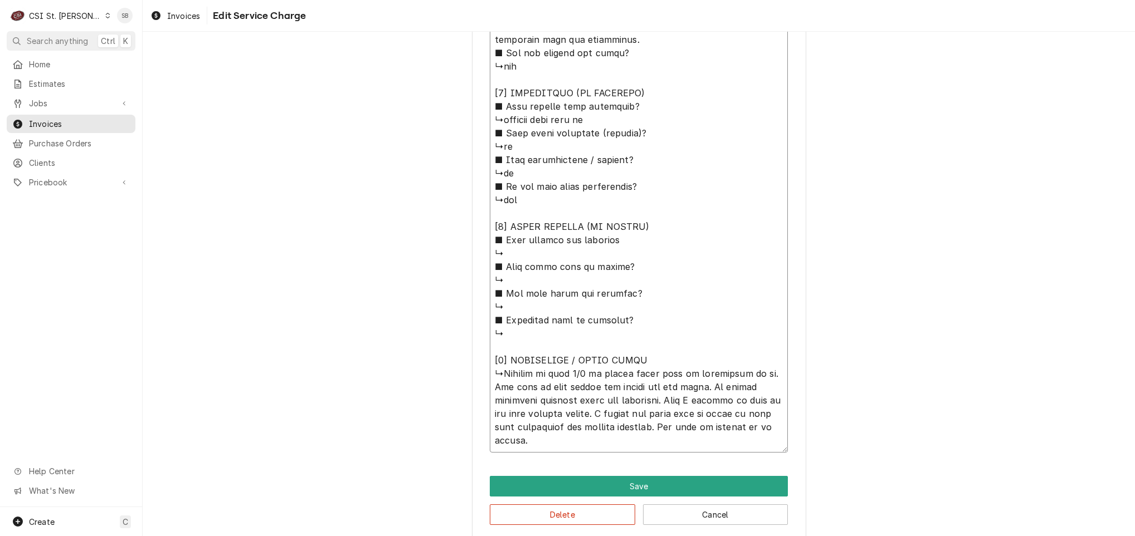
type textarea "x"
type textarea "⚠️ 𝗙𝗢𝗥𝗠 𝗜𝗡𝗦𝗧𝗥𝗨𝗖𝗧𝗜𝗢𝗡𝗦 ⚠️ ✪ 𝗖𝗼𝗺𝗽𝗹𝗲𝘁𝗲 𝗮𝗹𝗹 𝗿𝗲𝗹𝗲𝘃𝗮𝗻𝘁 𝘀𝗲𝗰𝘁𝗶𝗼𝗻𝘀 ✪ 𝗣𝗿𝗼𝘃𝗶𝗱𝗲 𝗱𝗲𝘁𝗮𝗶𝗹𝗲𝗱 𝗮𝗻𝘀…"
type textarea "x"
type textarea "⚠️ 𝗙𝗢𝗥𝗠 𝗜𝗡𝗦𝗧𝗥𝗨𝗖𝗧𝗜𝗢𝗡𝗦 ⚠️ ✪ 𝗖𝗼𝗺𝗽𝗹𝗲𝘁𝗲 𝗮𝗹𝗹 𝗿𝗲𝗹𝗲𝘃𝗮𝗻𝘁 𝘀𝗲𝗰𝘁𝗶𝗼𝗻𝘀 ✪ 𝗣𝗿𝗼𝘃𝗶𝗱𝗲 𝗱𝗲𝘁𝗮𝗶𝗹𝗲𝗱 𝗮𝗻𝘀…"
type textarea "x"
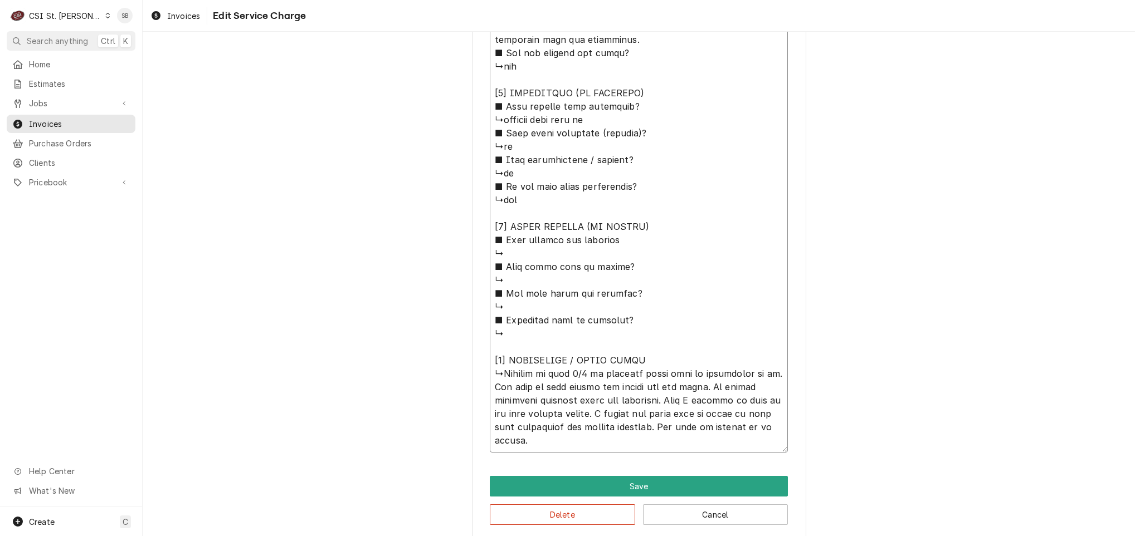
type textarea "⚠️ 𝗙𝗢𝗥𝗠 𝗜𝗡𝗦𝗧𝗥𝗨𝗖𝗧𝗜𝗢𝗡𝗦 ⚠️ ✪ 𝗖𝗼𝗺𝗽𝗹𝗲𝘁𝗲 𝗮𝗹𝗹 𝗿𝗲𝗹𝗲𝘃𝗮𝗻𝘁 𝘀𝗲𝗰𝘁𝗶𝗼𝗻𝘀 ✪ 𝗣𝗿𝗼𝘃𝗶𝗱𝗲 𝗱𝗲𝘁𝗮𝗶𝗹𝗲𝗱 𝗮𝗻𝘀…"
type textarea "x"
type textarea "⚠️ 𝗙𝗢𝗥𝗠 𝗜𝗡𝗦𝗧𝗥𝗨𝗖𝗧𝗜𝗢𝗡𝗦 ⚠️ ✪ 𝗖𝗼𝗺𝗽𝗹𝗲𝘁𝗲 𝗮𝗹𝗹 𝗿𝗲𝗹𝗲𝘃𝗮𝗻𝘁 𝘀𝗲𝗰𝘁𝗶𝗼𝗻𝘀 ✪ 𝗣𝗿𝗼𝘃𝗶𝗱𝗲 𝗱𝗲𝘁𝗮𝗶𝗹𝗲𝗱 𝗮𝗻𝘀…"
type textarea "x"
type textarea "⚠️ 𝗙𝗢𝗥𝗠 𝗜𝗡𝗦𝗧𝗥𝗨𝗖𝗧𝗜𝗢𝗡𝗦 ⚠️ ✪ 𝗖𝗼𝗺𝗽𝗹𝗲𝘁𝗲 𝗮𝗹𝗹 𝗿𝗲𝗹𝗲𝘃𝗮𝗻𝘁 𝘀𝗲𝗰𝘁𝗶𝗼𝗻𝘀 ✪ 𝗣𝗿𝗼𝘃𝗶𝗱𝗲 𝗱𝗲𝘁𝗮𝗶𝗹𝗲𝗱 𝗮𝗻𝘀…"
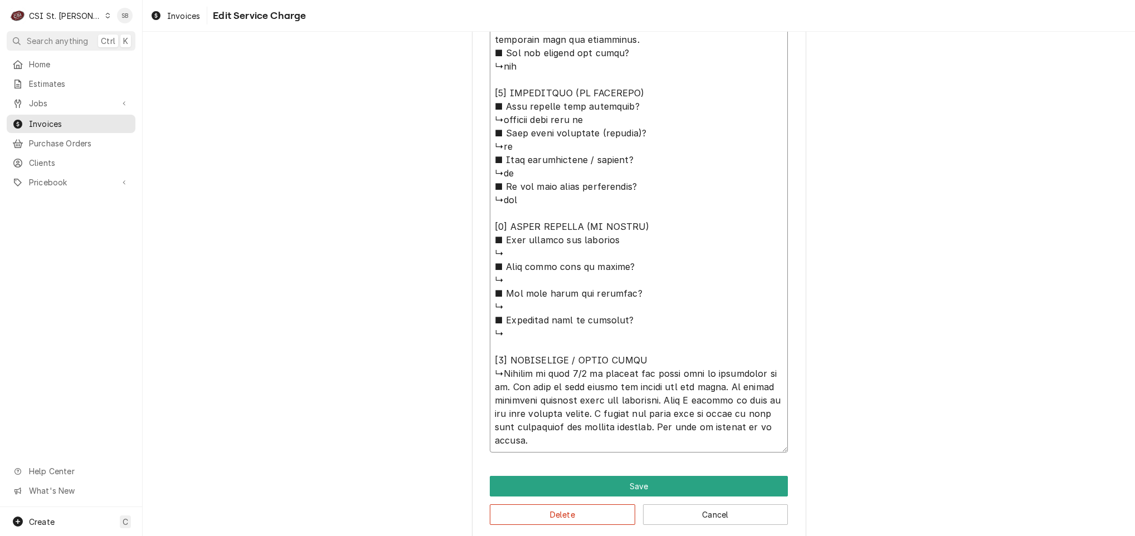
type textarea "x"
type textarea "⚠️ 𝗙𝗢𝗥𝗠 𝗜𝗡𝗦𝗧𝗥𝗨𝗖𝗧𝗜𝗢𝗡𝗦 ⚠️ ✪ 𝗖𝗼𝗺𝗽𝗹𝗲𝘁𝗲 𝗮𝗹𝗹 𝗿𝗲𝗹𝗲𝘃𝗮𝗻𝘁 𝘀𝗲𝗰𝘁𝗶𝗼𝗻𝘀 ✪ 𝗣𝗿𝗼𝘃𝗶𝗱𝗲 𝗱𝗲𝘁𝗮𝗶𝗹𝗲𝗱 𝗮𝗻𝘀…"
type textarea "x"
type textarea "⚠️ 𝗙𝗢𝗥𝗠 𝗜𝗡𝗦𝗧𝗥𝗨𝗖𝗧𝗜𝗢𝗡𝗦 ⚠️ ✪ 𝗖𝗼𝗺𝗽𝗹𝗲𝘁𝗲 𝗮𝗹𝗹 𝗿𝗲𝗹𝗲𝘃𝗮𝗻𝘁 𝘀𝗲𝗰𝘁𝗶𝗼𝗻𝘀 ✪ 𝗣𝗿𝗼𝘃𝗶𝗱𝗲 𝗱𝗲𝘁𝗮𝗶𝗹𝗲𝗱 𝗮𝗻𝘀…"
type textarea "x"
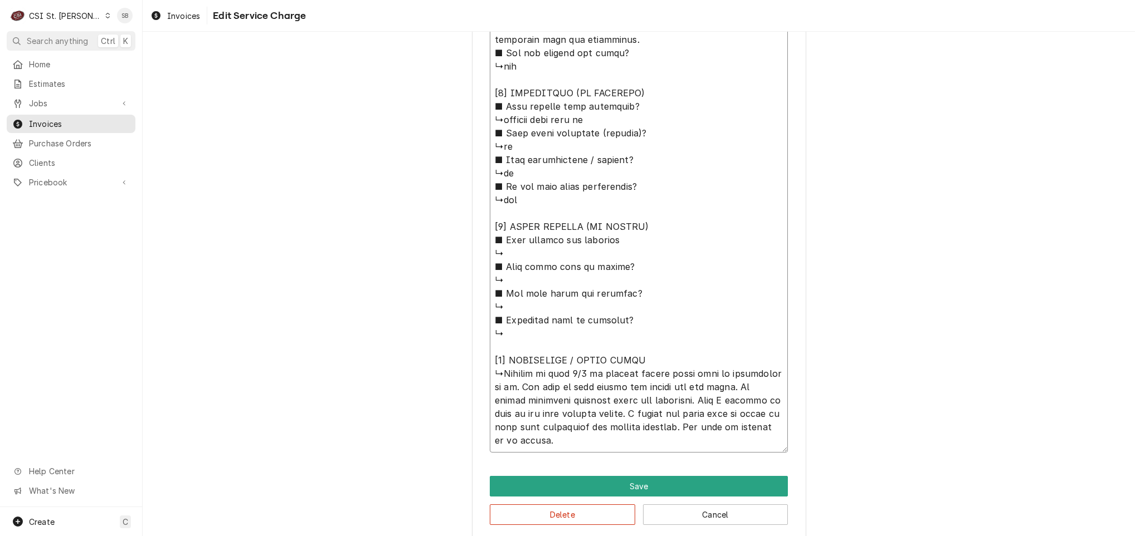
type textarea "⚠️ 𝗙𝗢𝗥𝗠 𝗜𝗡𝗦𝗧𝗥𝗨𝗖𝗧𝗜𝗢𝗡𝗦 ⚠️ ✪ 𝗖𝗼𝗺𝗽𝗹𝗲𝘁𝗲 𝗮𝗹𝗹 𝗿𝗲𝗹𝗲𝘃𝗮𝗻𝘁 𝘀𝗲𝗰𝘁𝗶𝗼𝗻𝘀 ✪ 𝗣𝗿𝗼𝘃𝗶𝗱𝗲 𝗱𝗲𝘁𝗮𝗶𝗹𝗲𝗱 𝗮𝗻𝘀…"
type textarea "x"
type textarea "⚠️ 𝗙𝗢𝗥𝗠 𝗜𝗡𝗦𝗧𝗥𝗨𝗖𝗧𝗜𝗢𝗡𝗦 ⚠️ ✪ 𝗖𝗼𝗺𝗽𝗹𝗲𝘁𝗲 𝗮𝗹𝗹 𝗿𝗲𝗹𝗲𝘃𝗮𝗻𝘁 𝘀𝗲𝗰𝘁𝗶𝗼𝗻𝘀 ✪ 𝗣𝗿𝗼𝘃𝗶𝗱𝗲 𝗱𝗲𝘁𝗮𝗶𝗹𝗲𝗱 𝗮𝗻𝘀…"
type textarea "x"
type textarea "⚠️ 𝗙𝗢𝗥𝗠 𝗜𝗡𝗦𝗧𝗥𝗨𝗖𝗧𝗜𝗢𝗡𝗦 ⚠️ ✪ 𝗖𝗼𝗺𝗽𝗹𝗲𝘁𝗲 𝗮𝗹𝗹 𝗿𝗲𝗹𝗲𝘃𝗮𝗻𝘁 𝘀𝗲𝗰𝘁𝗶𝗼𝗻𝘀 ✪ 𝗣𝗿𝗼𝘃𝗶𝗱𝗲 𝗱𝗲𝘁𝗮𝗶𝗹𝗲𝗱 𝗮𝗻𝘀…"
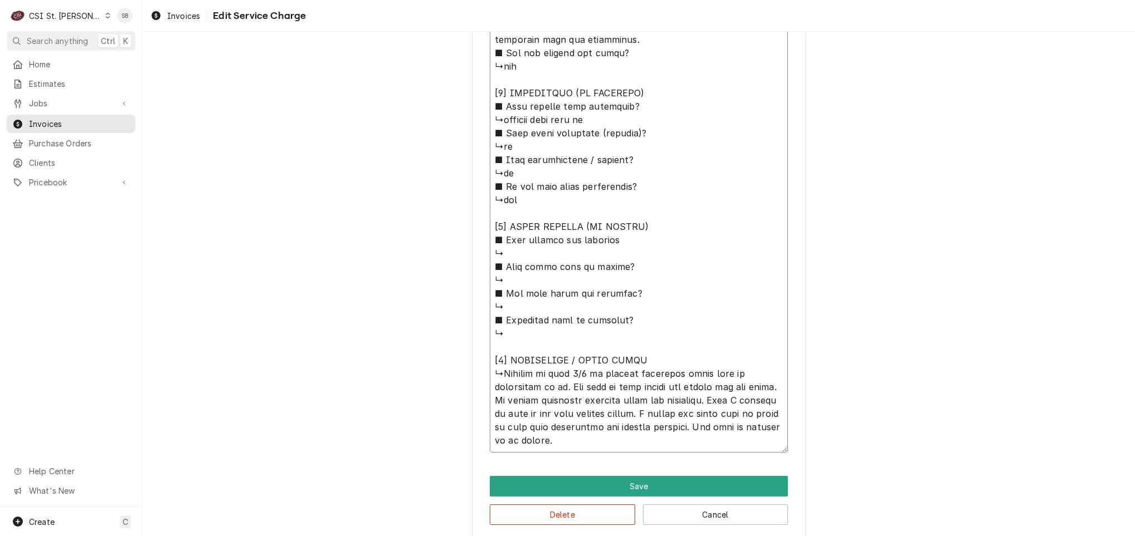
type textarea "x"
type textarea "⚠️ 𝗙𝗢𝗥𝗠 𝗜𝗡𝗦𝗧𝗥𝗨𝗖𝗧𝗜𝗢𝗡𝗦 ⚠️ ✪ 𝗖𝗼𝗺𝗽𝗹𝗲𝘁𝗲 𝗮𝗹𝗹 𝗿𝗲𝗹𝗲𝘃𝗮𝗻𝘁 𝘀𝗲𝗰𝘁𝗶𝗼𝗻𝘀 ✪ 𝗣𝗿𝗼𝘃𝗶𝗱𝗲 𝗱𝗲𝘁𝗮𝗶𝗹𝗲𝗱 𝗮𝗻𝘀…"
type textarea "x"
type textarea "⚠️ 𝗙𝗢𝗥𝗠 𝗜𝗡𝗦𝗧𝗥𝗨𝗖𝗧𝗜𝗢𝗡𝗦 ⚠️ ✪ 𝗖𝗼𝗺𝗽𝗹𝗲𝘁𝗲 𝗮𝗹𝗹 𝗿𝗲𝗹𝗲𝘃𝗮𝗻𝘁 𝘀𝗲𝗰𝘁𝗶𝗼𝗻𝘀 ✪ 𝗣𝗿𝗼𝘃𝗶𝗱𝗲 𝗱𝗲𝘁𝗮𝗶𝗹𝗲𝗱 𝗮𝗻𝘀…"
type textarea "x"
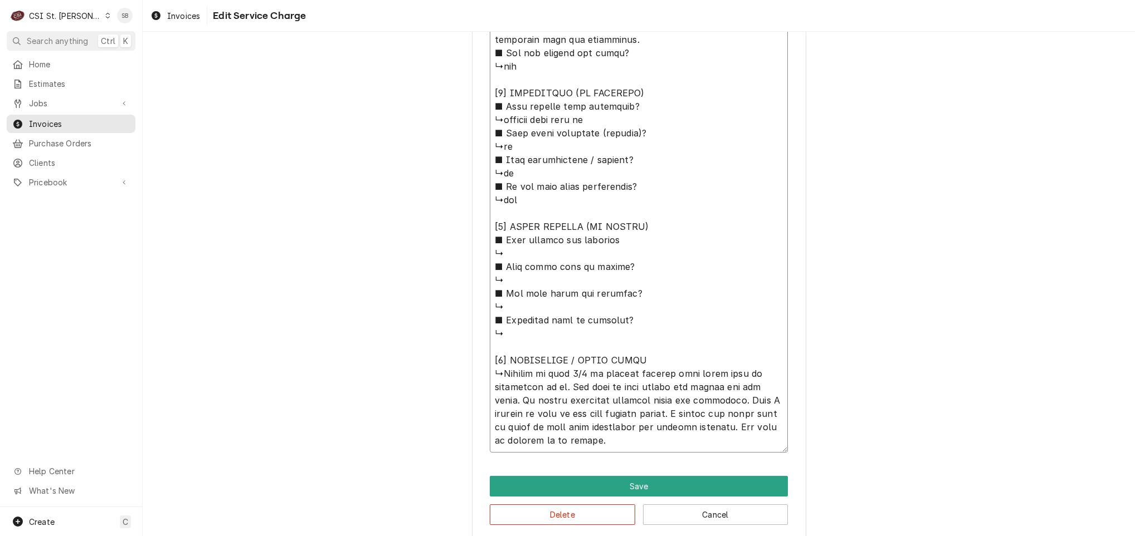
type textarea "⚠️ 𝗙𝗢𝗥𝗠 𝗜𝗡𝗦𝗧𝗥𝗨𝗖𝗧𝗜𝗢𝗡𝗦 ⚠️ ✪ 𝗖𝗼𝗺𝗽𝗹𝗲𝘁𝗲 𝗮𝗹𝗹 𝗿𝗲𝗹𝗲𝘃𝗮𝗻𝘁 𝘀𝗲𝗰𝘁𝗶𝗼𝗻𝘀 ✪ 𝗣𝗿𝗼𝘃𝗶𝗱𝗲 𝗱𝗲𝘁𝗮𝗶𝗹𝗲𝗱 𝗮𝗻𝘀…"
paste textarea "Pizza hold/warm table is not getting hot"
type textarea "x"
type textarea "⚠️ 𝗙𝗢𝗥𝗠 𝗜𝗡𝗦𝗧𝗥𝗨𝗖𝗧𝗜𝗢𝗡𝗦 ⚠️ ✪ 𝗖𝗼𝗺𝗽𝗹𝗲𝘁𝗲 𝗮𝗹𝗹 𝗿𝗲𝗹𝗲𝘃𝗮𝗻𝘁 𝘀𝗲𝗰𝘁𝗶𝗼𝗻𝘀 ✪ 𝗣𝗿𝗼𝘃𝗶𝗱𝗲 𝗱𝗲𝘁𝗮𝗶𝗹𝗲𝗱 𝗮𝗻𝘀…"
type textarea "x"
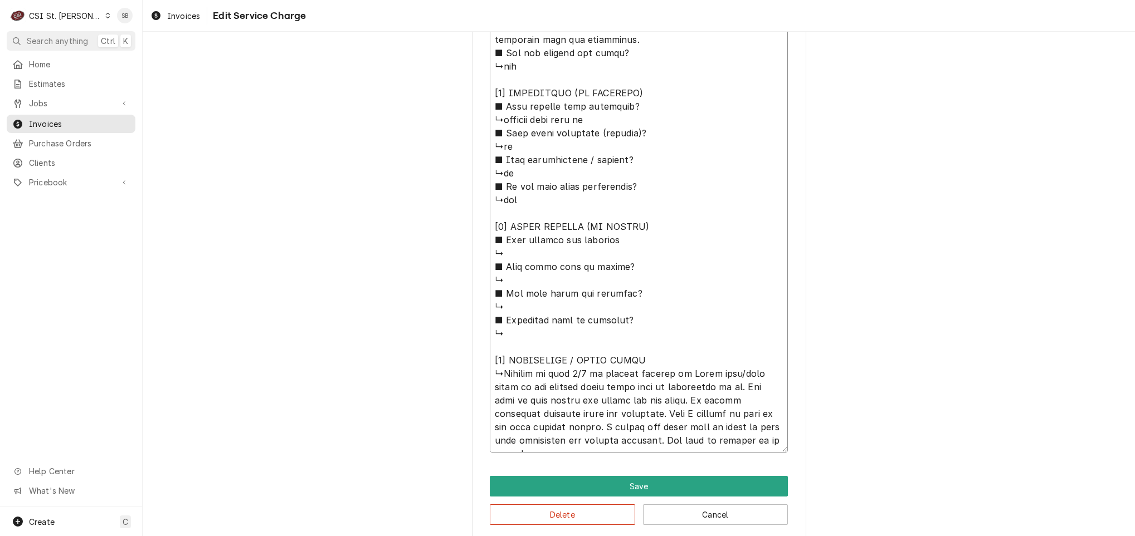
type textarea "⚠️ 𝗙𝗢𝗥𝗠 𝗜𝗡𝗦𝗧𝗥𝗨𝗖𝗧𝗜𝗢𝗡𝗦 ⚠️ ✪ 𝗖𝗼𝗺𝗽𝗹𝗲𝘁𝗲 𝗮𝗹𝗹 𝗿𝗲𝗹𝗲𝘃𝗮𝗻𝘁 𝘀𝗲𝗰𝘁𝗶𝗼𝗻𝘀 ✪ 𝗣𝗿𝗼𝘃𝗶𝗱𝗲 𝗱𝗲𝘁𝗮𝗶𝗹𝗲𝗱 𝗮𝗻𝘀…"
type textarea "x"
type textarea "⚠️ 𝗙𝗢𝗥𝗠 𝗜𝗡𝗦𝗧𝗥𝗨𝗖𝗧𝗜𝗢𝗡𝗦 ⚠️ ✪ 𝗖𝗼𝗺𝗽𝗹𝗲𝘁𝗲 𝗮𝗹𝗹 𝗿𝗲𝗹𝗲𝘃𝗮𝗻𝘁 𝘀𝗲𝗰𝘁𝗶𝗼𝗻𝘀 ✪ 𝗣𝗿𝗼𝘃𝗶𝗱𝗲 𝗱𝗲𝘁𝗮𝗶𝗹𝗲𝗱 𝗮𝗻𝘀…"
type textarea "x"
type textarea "⚠️ 𝗙𝗢𝗥𝗠 𝗜𝗡𝗦𝗧𝗥𝗨𝗖𝗧𝗜𝗢𝗡𝗦 ⚠️ ✪ 𝗖𝗼𝗺𝗽𝗹𝗲𝘁𝗲 𝗮𝗹𝗹 𝗿𝗲𝗹𝗲𝘃𝗮𝗻𝘁 𝘀𝗲𝗰𝘁𝗶𝗼𝗻𝘀 ✪ 𝗣𝗿𝗼𝘃𝗶𝗱𝗲 𝗱𝗲𝘁𝗮𝗶𝗹𝗲𝗱 𝗮𝗻𝘀…"
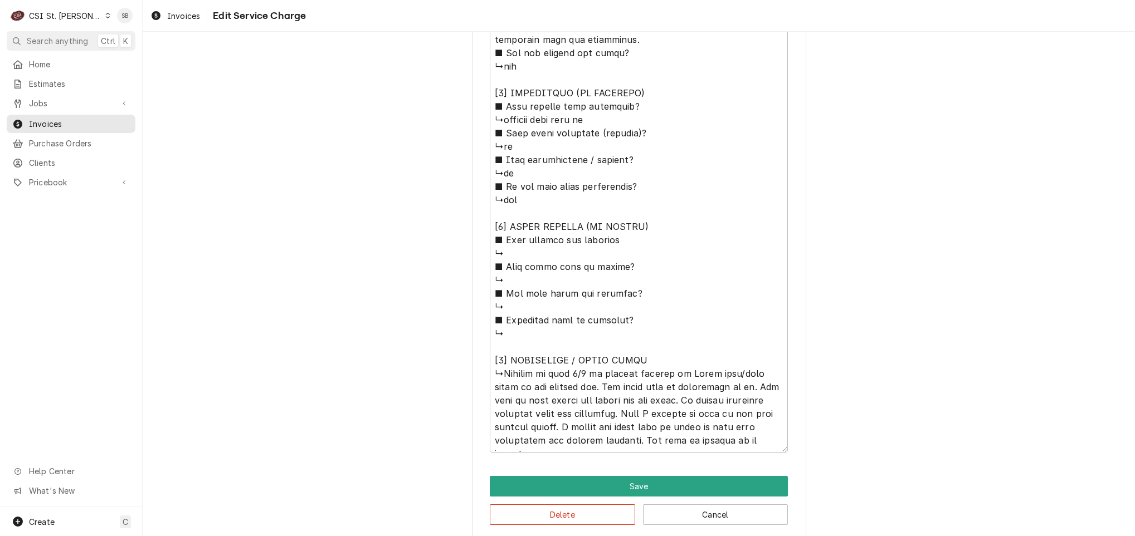
drag, startPoint x: 726, startPoint y: 450, endPoint x: 485, endPoint y: 377, distance: 252.0
click at [504, 373] on textarea "Service Summary ( optional )" at bounding box center [639, 40] width 298 height 826
drag, startPoint x: 500, startPoint y: 373, endPoint x: 995, endPoint y: 485, distance: 507.8
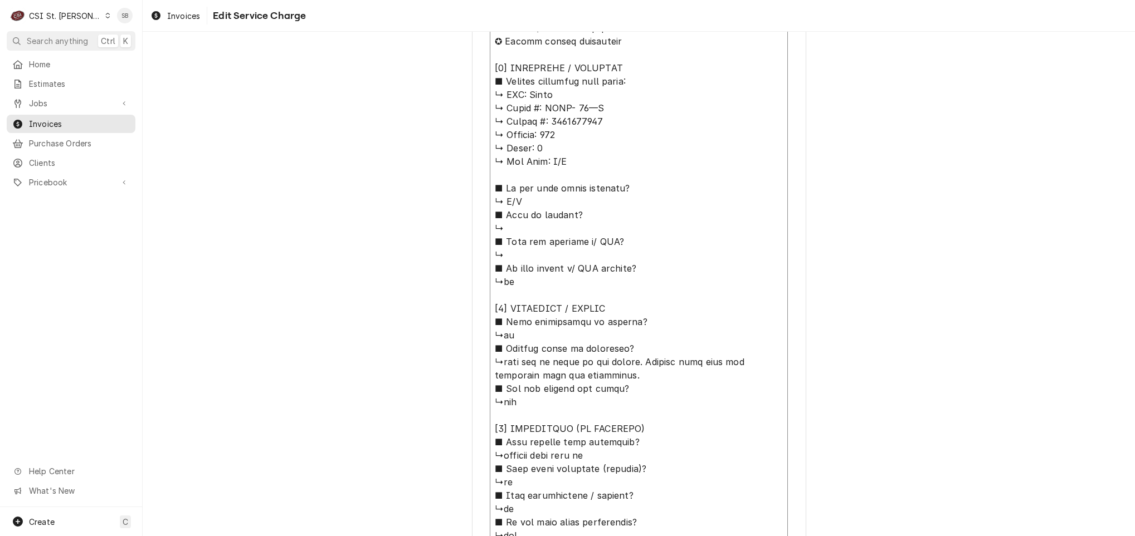
scroll to position [490, 0]
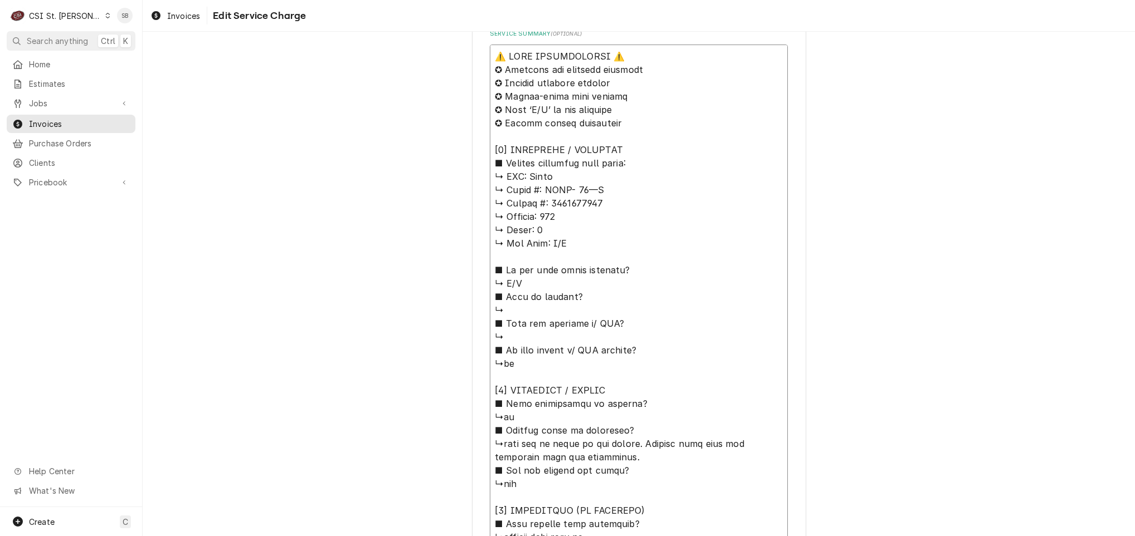
drag, startPoint x: 603, startPoint y: 199, endPoint x: 525, endPoint y: 173, distance: 82.3
click at [525, 173] on textarea "Service Summary ( optional )" at bounding box center [639, 458] width 298 height 826
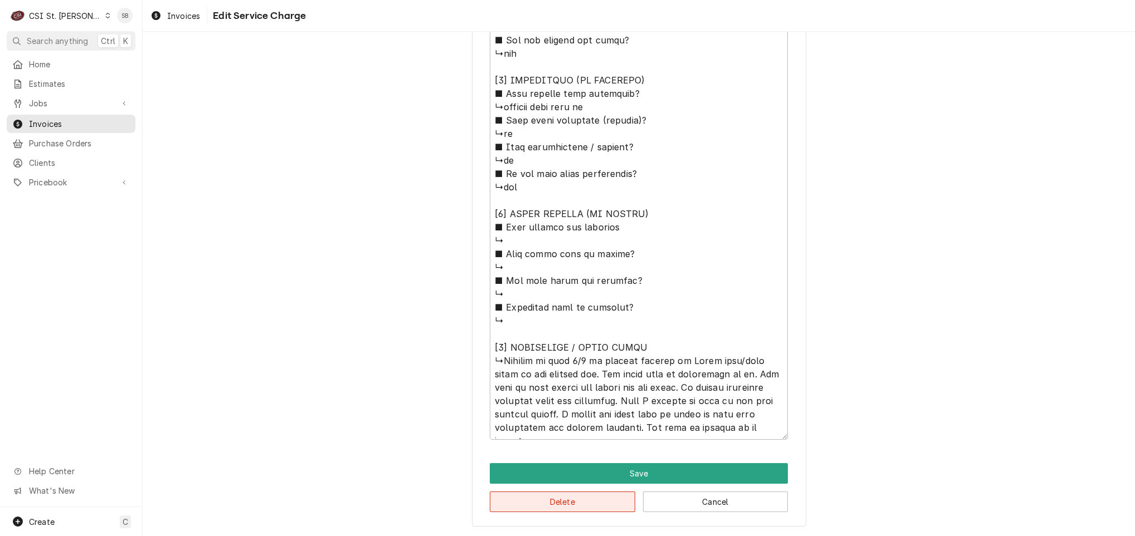
click at [561, 504] on button "Delete" at bounding box center [562, 502] width 145 height 21
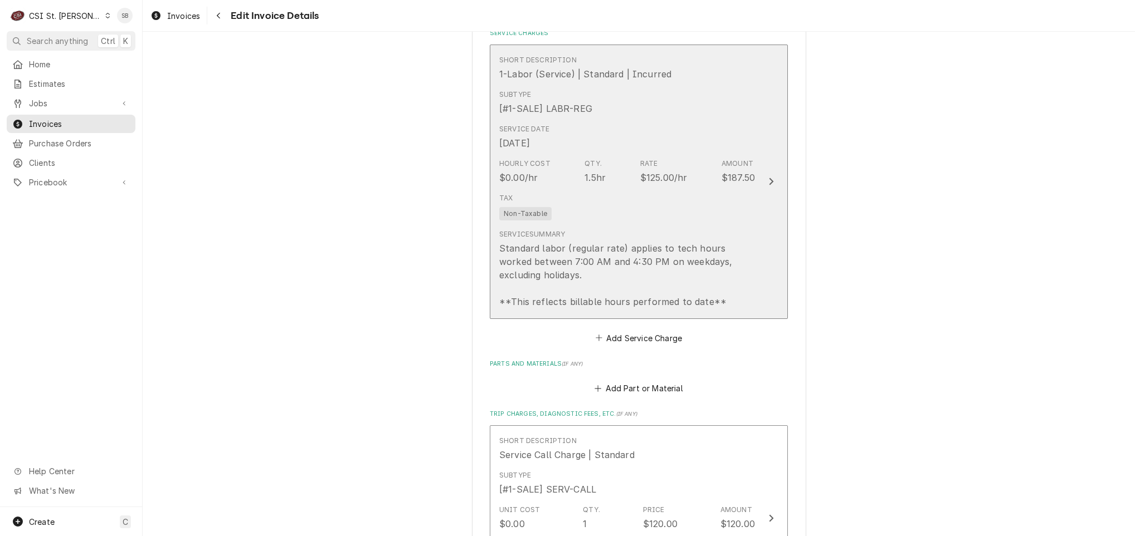
click at [542, 154] on div "Service Date Sep 5, 2025" at bounding box center [627, 137] width 256 height 35
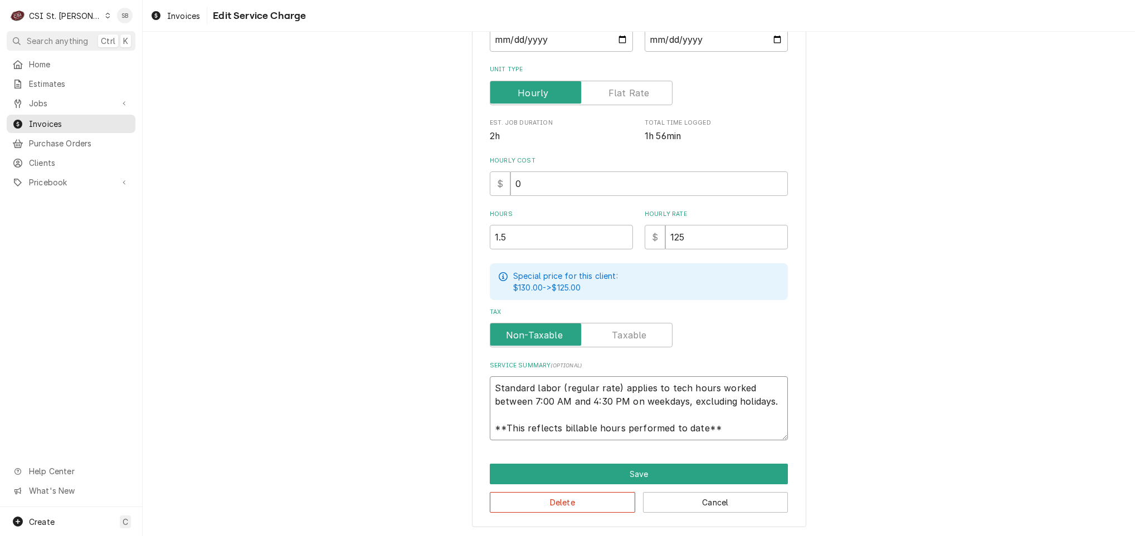
scroll to position [13, 0]
drag, startPoint x: 492, startPoint y: 387, endPoint x: 936, endPoint y: 509, distance: 460.4
click at [917, 510] on div "Use the fields below to edit this service charge Short Description 1-Labor (Ser…" at bounding box center [639, 189] width 992 height 696
type textarea "x"
type textarea "B"
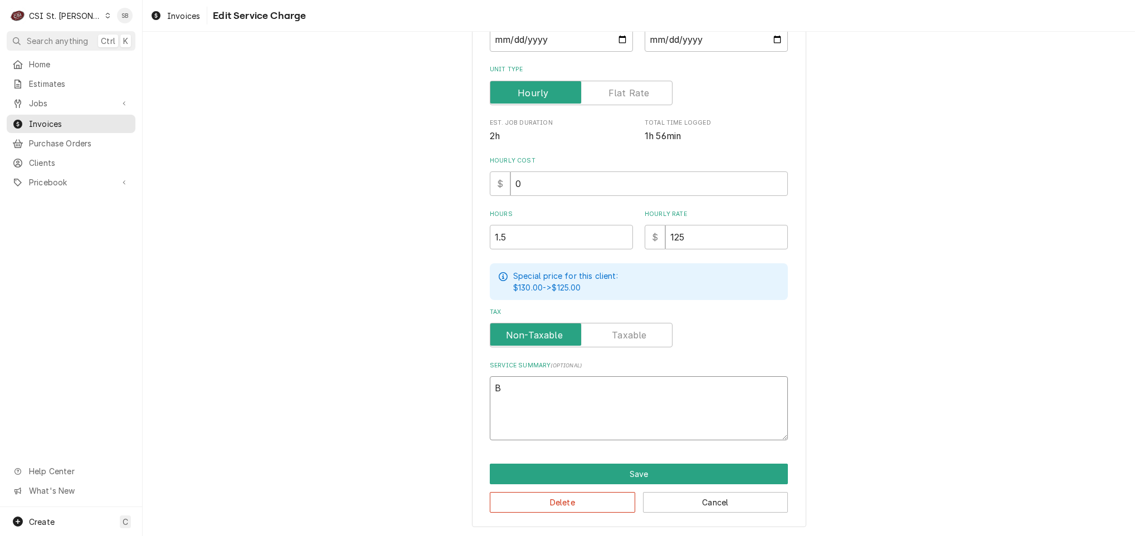
type textarea "x"
type textarea "Br"
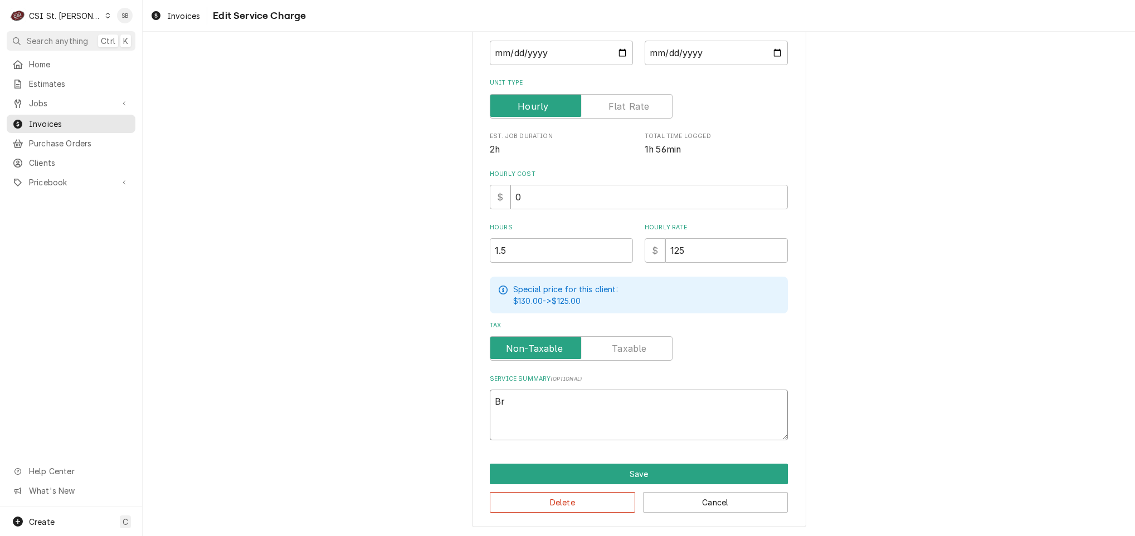
type textarea "x"
type textarea "Bran"
type textarea "x"
type textarea "Brand"
type textarea "x"
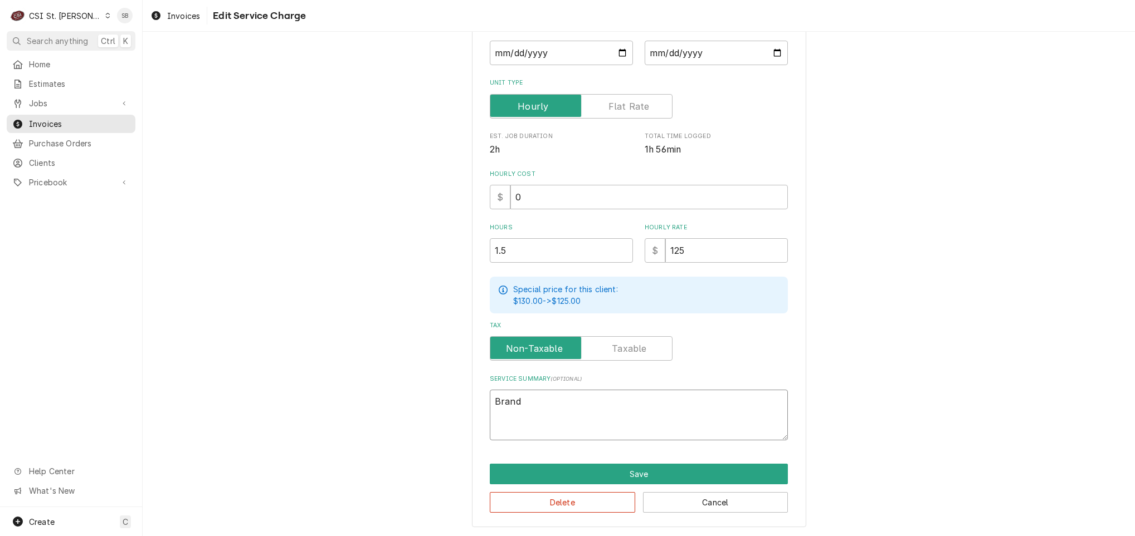
type textarea "Brand:"
type textarea "x"
type textarea "Brand:"
paste textarea "Hatco ↳ 𝗠𝗼𝗱𝗲𝗹 #: GRSB- 48—T ↳ 𝗦𝗲𝗿𝗶𝗮𝗹 #: 8516980151"
type textarea "x"
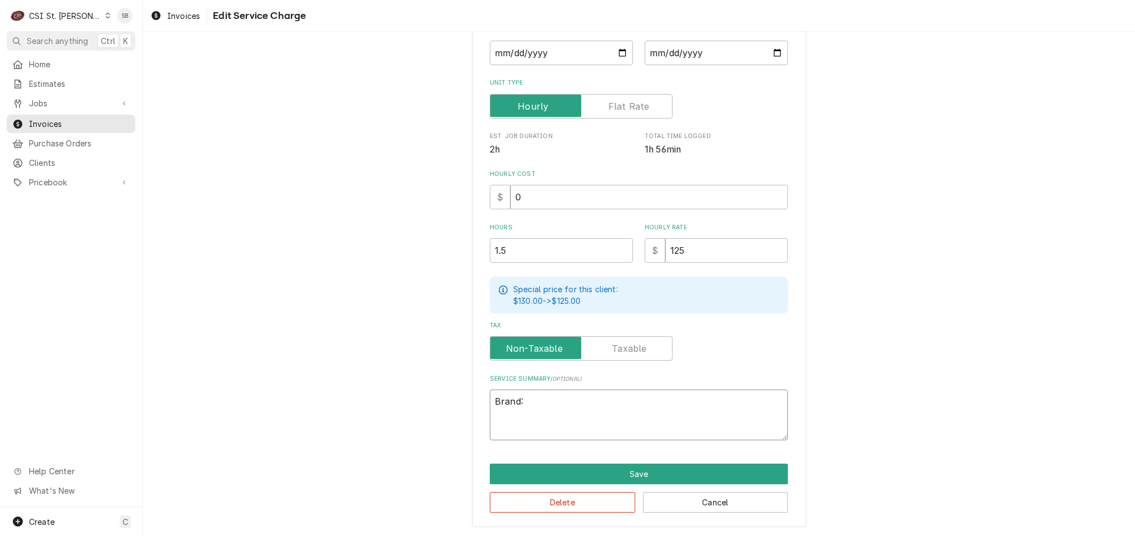
type textarea "Brand: Hatco ↳ 𝗠𝗼𝗱𝗲𝗹 #: GRSB- 48—T ↳ 𝗦𝗲𝗿𝗶𝗮𝗹 #: 8516980151"
drag, startPoint x: 544, startPoint y: 413, endPoint x: 561, endPoint y: 395, distance: 25.2
click at [561, 395] on textarea "Brand: Hatco ↳ 𝗠𝗼𝗱𝗲𝗹 #: GRSB- 48—T ↳ 𝗦𝗲𝗿𝗶𝗮𝗹 #: 8516980151" at bounding box center [639, 415] width 298 height 51
type textarea "x"
type textarea "Brand: Hatco RSB- 48—T ↳ 𝗦𝗲𝗿𝗶𝗮𝗹 #: 8516980151"
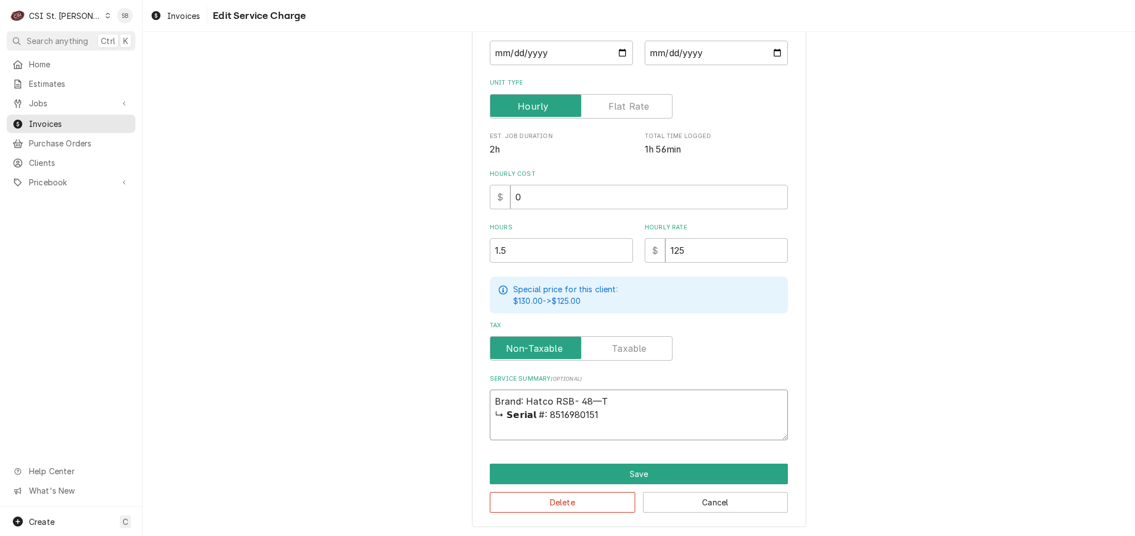
type textarea "x"
type textarea "Brand: Hatco /RSB- 48—T ↳ 𝗦𝗲𝗿𝗶𝗮𝗹 #: 8516980151"
type textarea "x"
type textarea "Brand: Hatco / RSB- 48—T ↳ 𝗦𝗲𝗿𝗶𝗮𝗹 #: 8516980151"
type textarea "x"
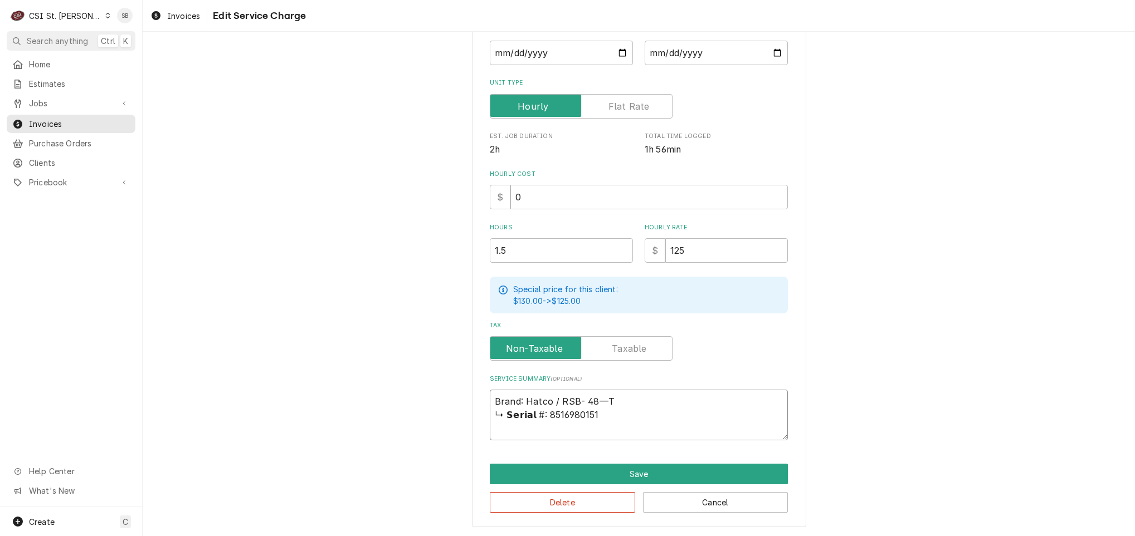
type textarea "Brand: Hatco / MRSB- 48—T ↳ 𝗦𝗲𝗿𝗶𝗮𝗹 #: 8516980151"
type textarea "x"
type textarea "Brand: Hatco / MoRSB- 48—T ↳ 𝗦𝗲𝗿𝗶𝗮𝗹 #: 8516980151"
type textarea "x"
type textarea "Brand: Hatco / ModRSB- 48—T ↳ 𝗦𝗲𝗿𝗶𝗮𝗹 #: 8516980151"
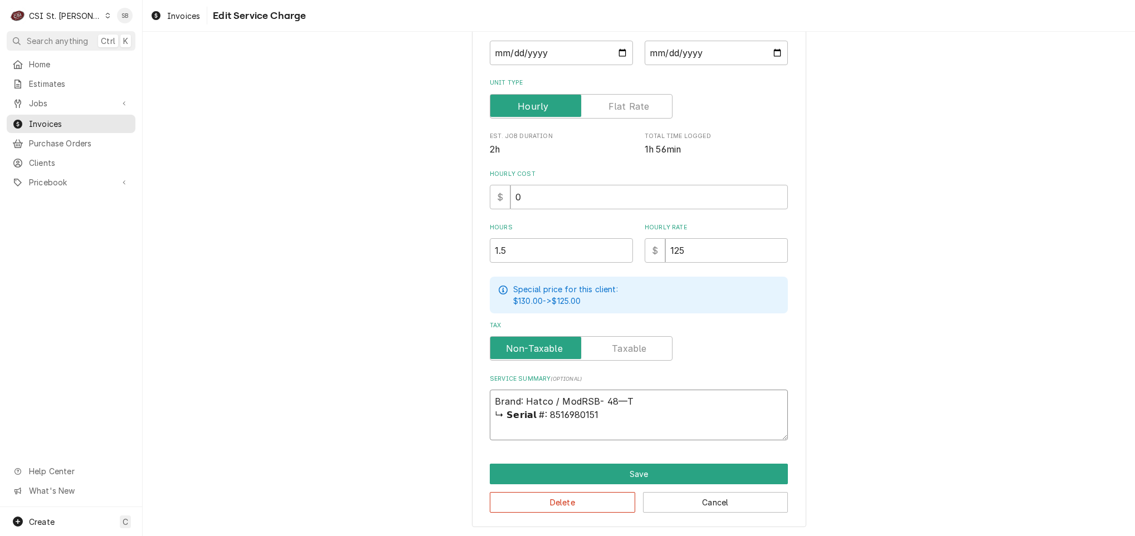
type textarea "x"
type textarea "Brand: Hatco / ModeRSB- 48—T ↳ 𝗦𝗲𝗿𝗶𝗮𝗹 #: 8516980151"
type textarea "x"
type textarea "Brand: Hatco / ModelRSB- 48—T ↳ 𝗦𝗲𝗿𝗶𝗮𝗹 #: 8516980151"
type textarea "x"
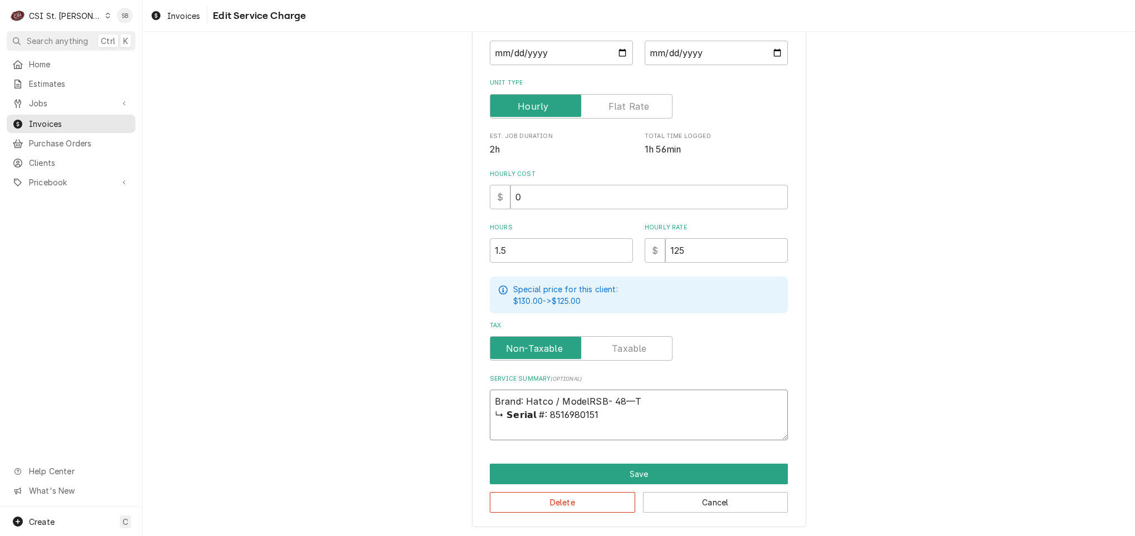
type textarea "Brand: Hatco / Model:RSB- 48—T ↳ 𝗦𝗲𝗿𝗶𝗮𝗹 #: 8516980151"
type textarea "x"
type textarea "Brand: Hatco / Model: RSB- 48—T ↳ 𝗦𝗲𝗿𝗶𝗮𝗹 #: 8516980151"
type textarea "x"
type textarea "Brand: Hatco / Model: GRSB- 48—T ↳ 𝗦𝗲𝗿𝗶𝗮𝗹 #: 8516980151"
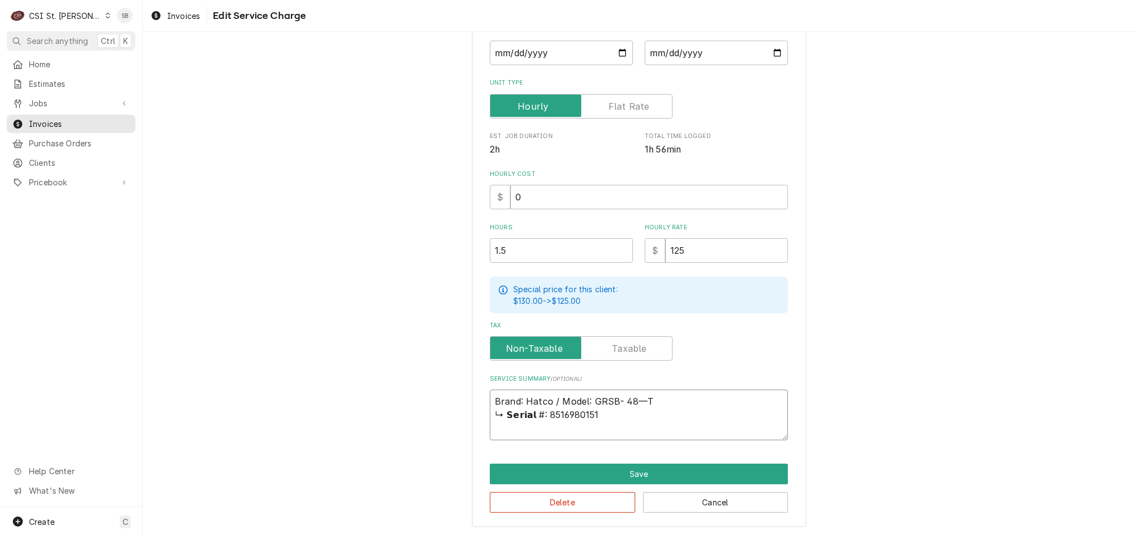
drag, startPoint x: 540, startPoint y: 414, endPoint x: 724, endPoint y: 370, distance: 189.7
click at [724, 370] on div "Use the fields below to edit this service charge Short Description 1-Labor (Ser…" at bounding box center [639, 159] width 298 height 563
type textarea "x"
type textarea "Brand: Hatco / Model: GRSB- 48—T 8516980151"
type textarea "x"
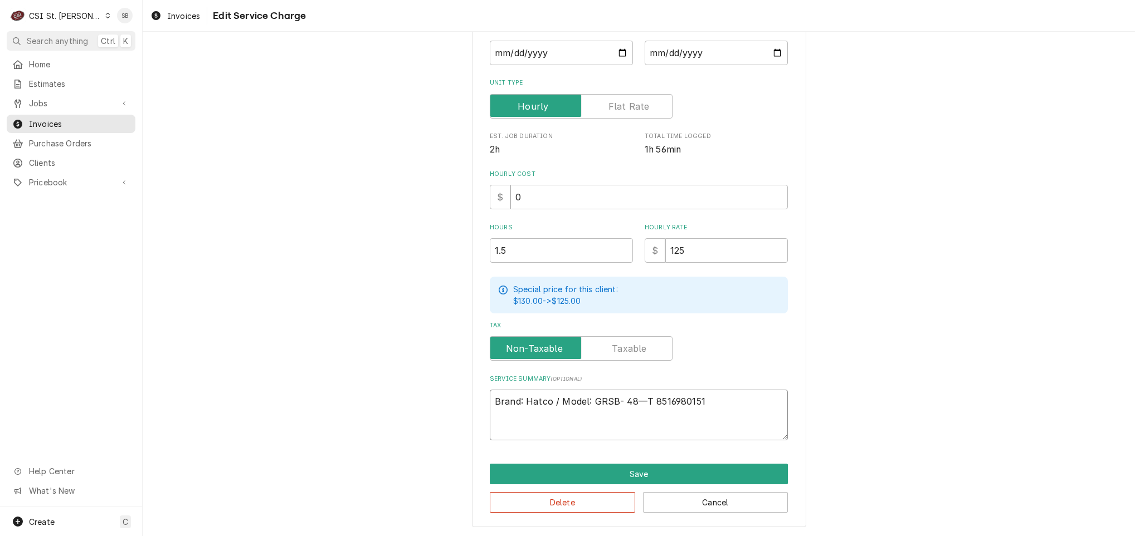
type textarea "Brand: Hatco / Model: GRSB- 48—T /8516980151"
type textarea "x"
type textarea "Brand: Hatco / Model: GRSB- 48—T / 8516980151"
type textarea "x"
type textarea "Brand: Hatco / Model: GRSB- 48—T / S8516980151"
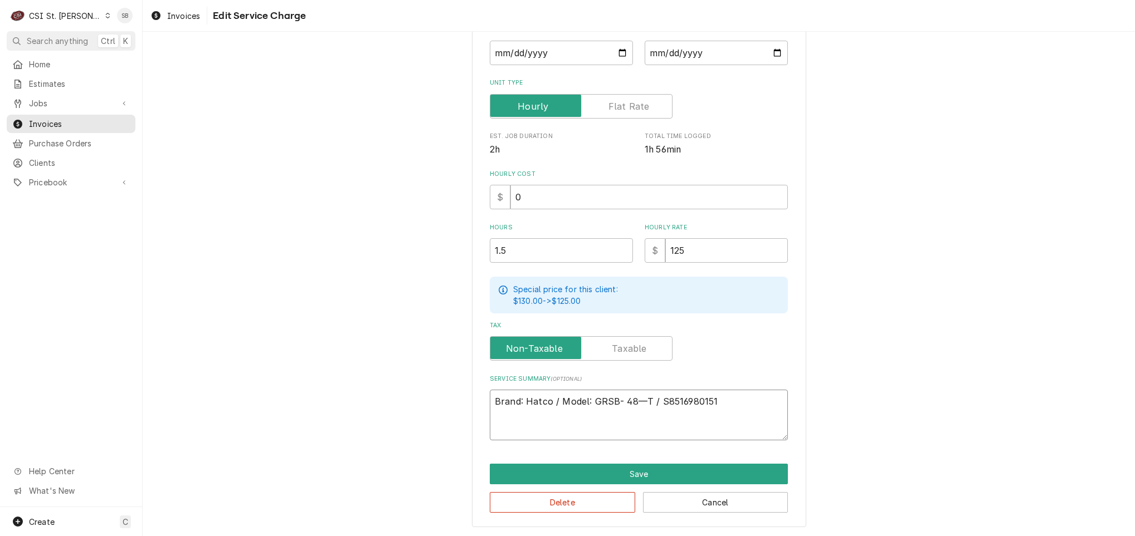
type textarea "x"
type textarea "Brand: Hatco / Model: GRSB- 48—T / Se8516980151"
type textarea "x"
type textarea "Brand: Hatco / Model: GRSB- 48—T / Seri8516980151"
type textarea "x"
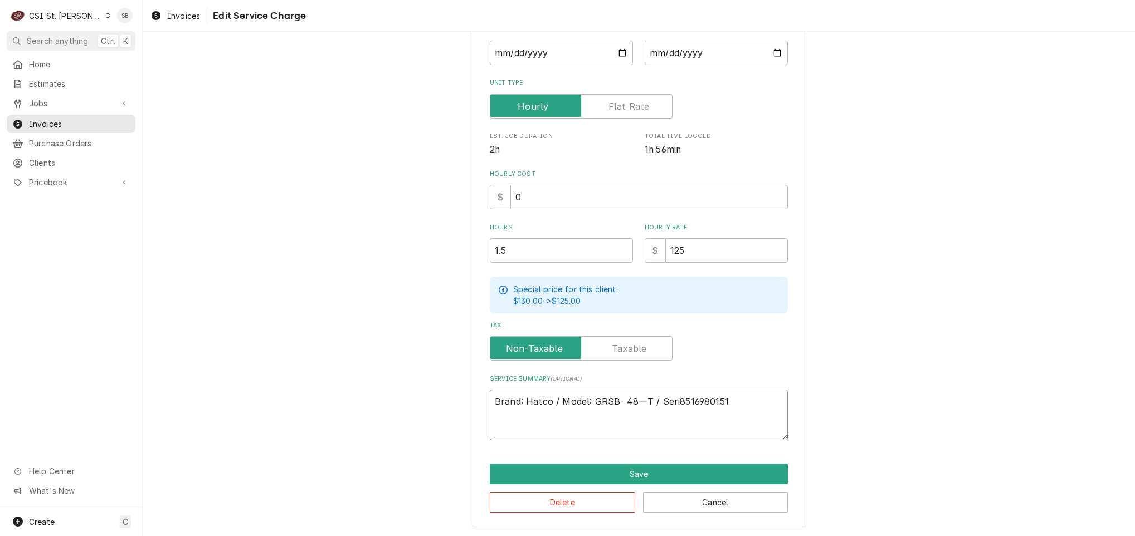
type textarea "Brand: Hatco / Model: GRSB- 48—T / Seria8516980151"
type textarea "x"
type textarea "Brand: Hatco / Model: GRSB- 48—T / Serial8516980151"
type textarea "x"
type textarea "Brand: Hatco / Model: GRSB- 48—T / Serial:8516980151"
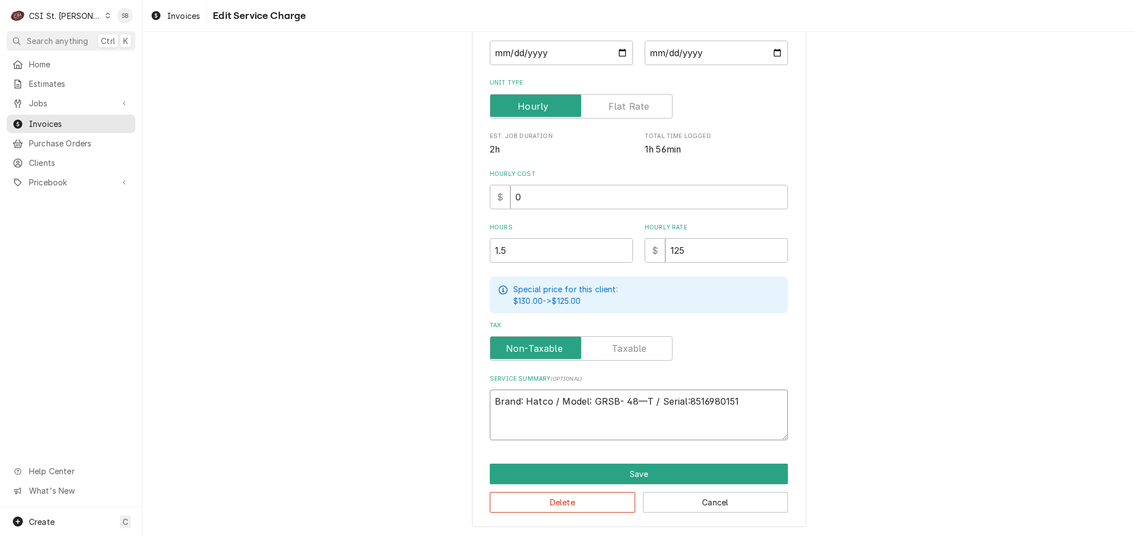
type textarea "x"
type textarea "Brand: Hatco / Model: GRSB- 48—T / Serial: 8516980151"
drag, startPoint x: 767, startPoint y: 407, endPoint x: 773, endPoint y: 386, distance: 21.3
click at [765, 407] on textarea "Brand: Hatco / Model: GRSB- 48—T / Serial: 8516980151" at bounding box center [639, 415] width 298 height 51
type textarea "x"
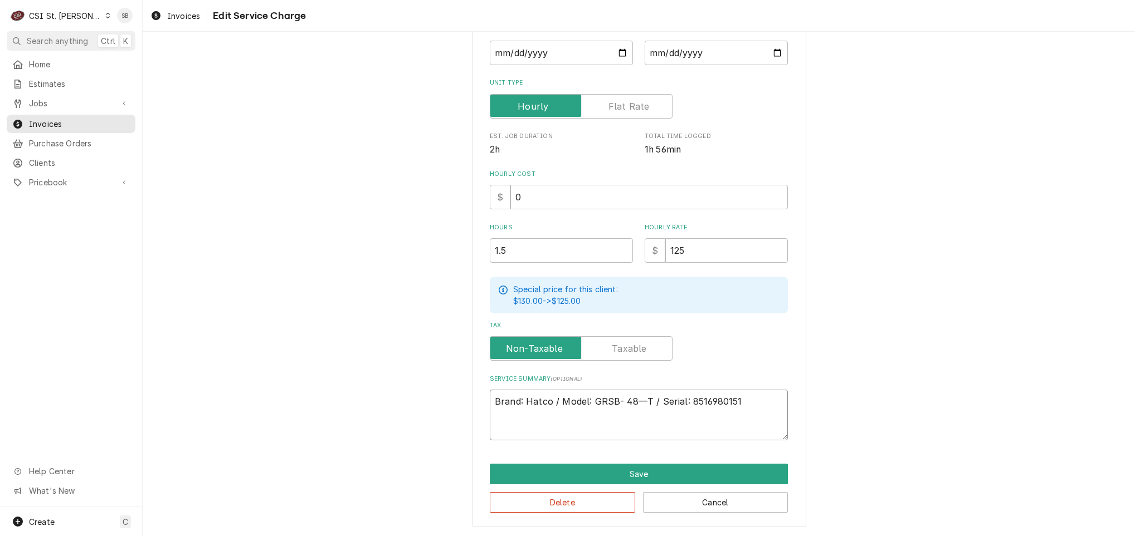
type textarea "Brand: Hatco / Model: GRSB- 48—T / Serial: 8516980151"
type textarea "x"
type textarea "Brand: Hatco / Model: GRSB- 48—T / Serial: 8516980151"
paste textarea "On 09/05, technician arrived on site to inspect reports that the pizza hold/war…"
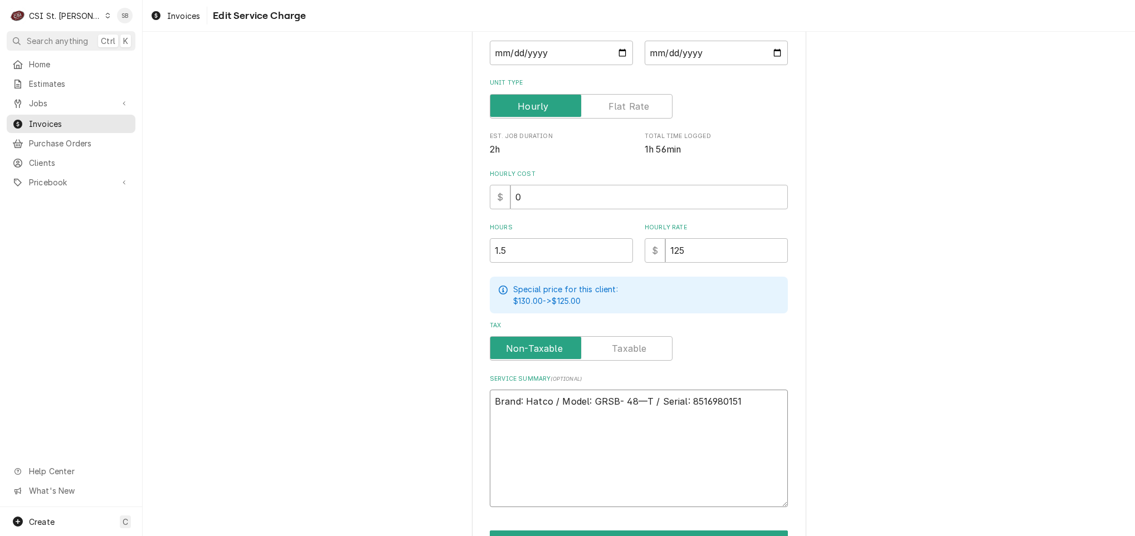
type textarea "x"
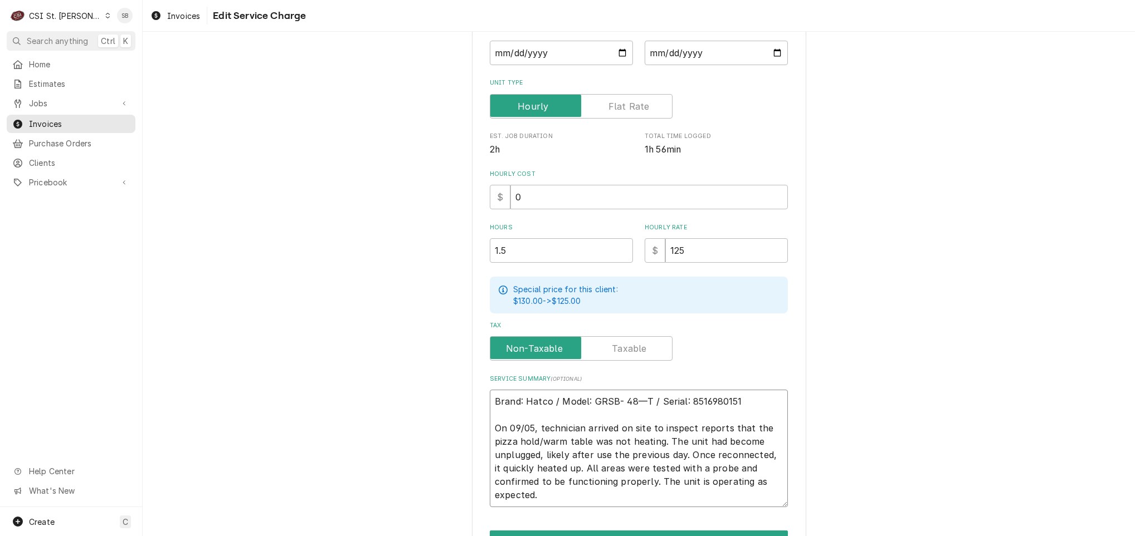
scroll to position [203, 0]
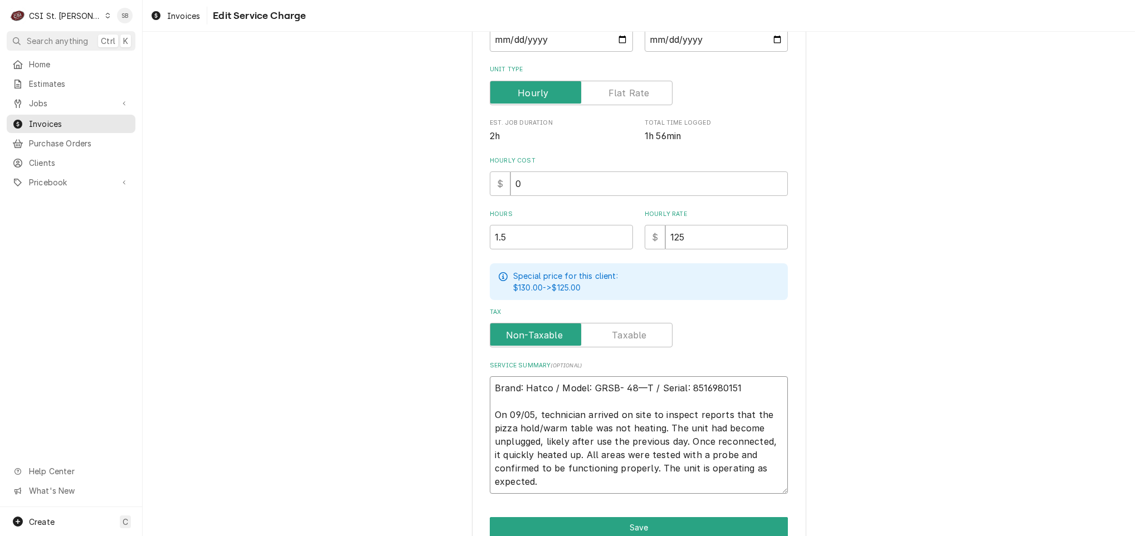
click at [607, 483] on textarea "Brand: Hatco / Model: GRSB- 48—T / Serial: 8516980151 On 09/05, technician arri…" at bounding box center [639, 436] width 298 height 118
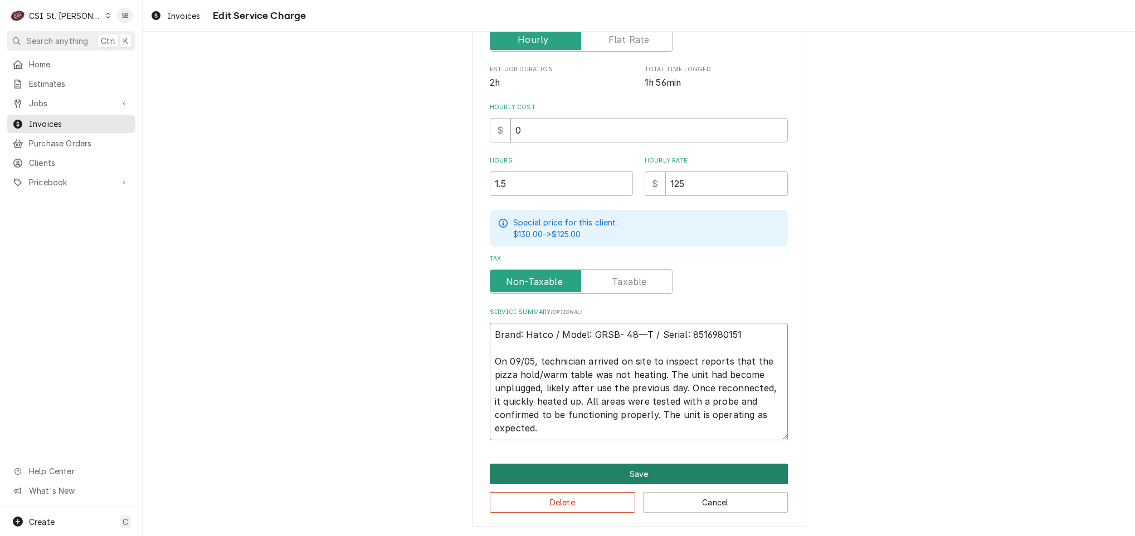
type textarea "Brand: Hatco / Model: GRSB- 48—T / Serial: 8516980151 On 09/05, technician arri…"
click at [619, 473] on button "Save" at bounding box center [639, 474] width 298 height 21
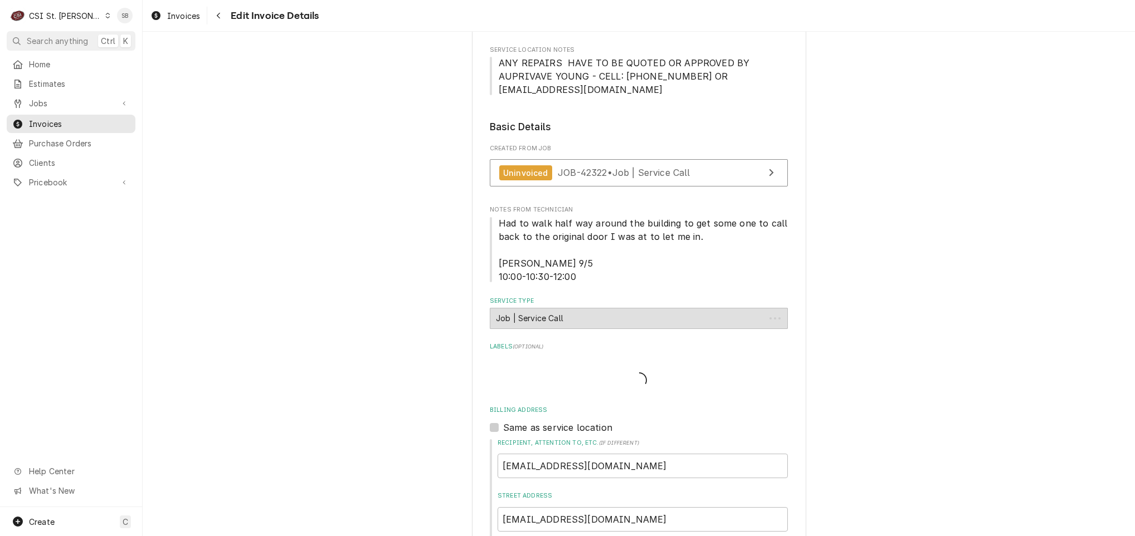
scroll to position [1098, 0]
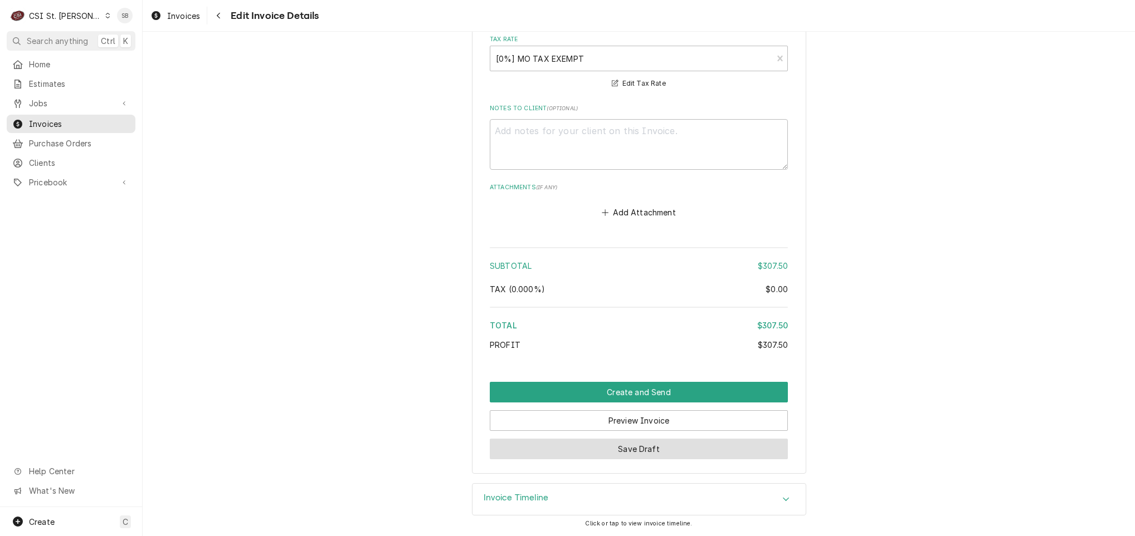
click at [605, 455] on button "Save Draft" at bounding box center [639, 449] width 298 height 21
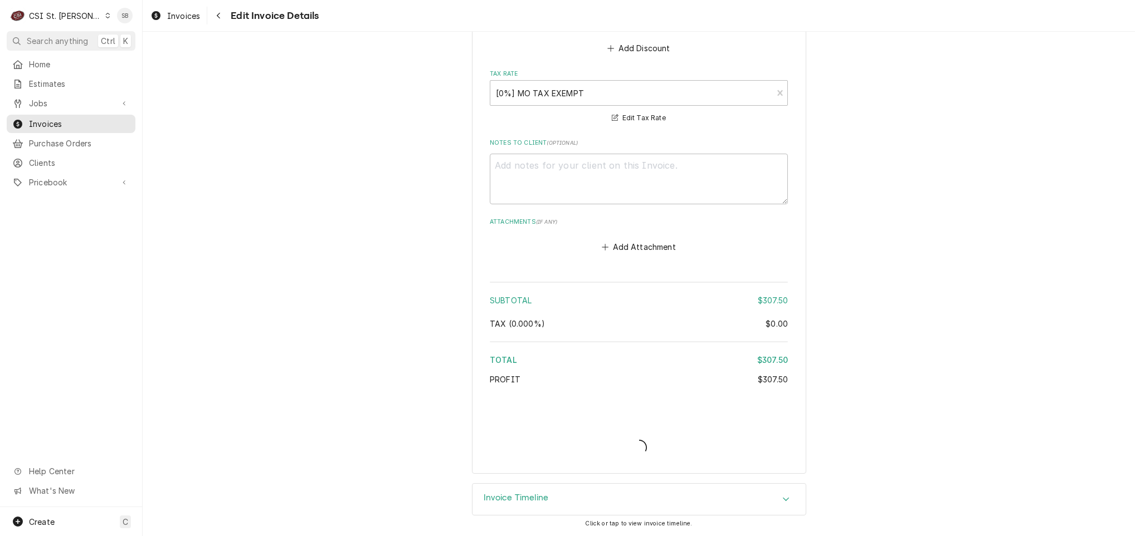
scroll to position [1787, 0]
type textarea "x"
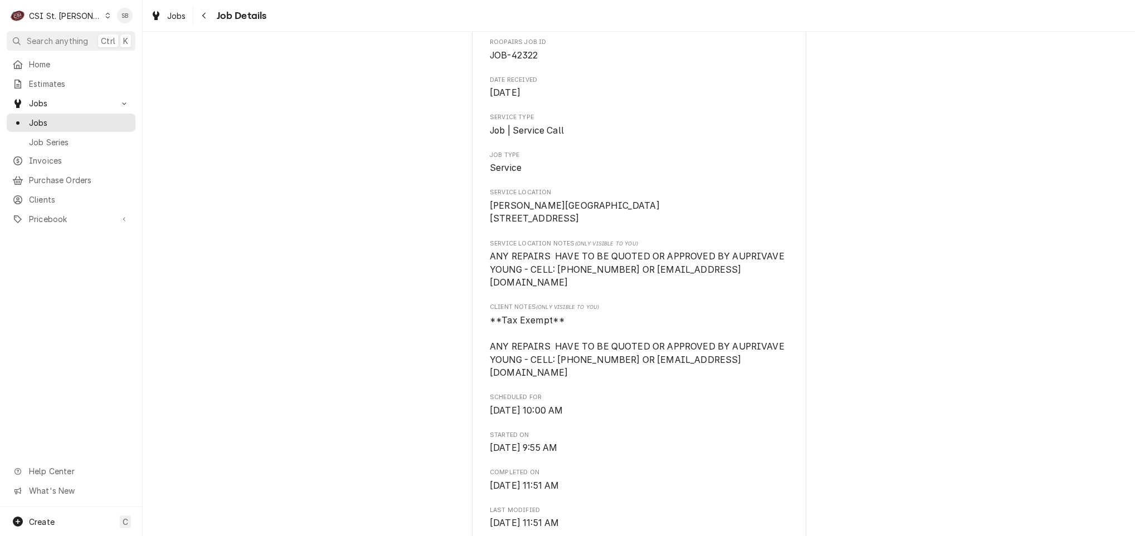
scroll to position [418, 0]
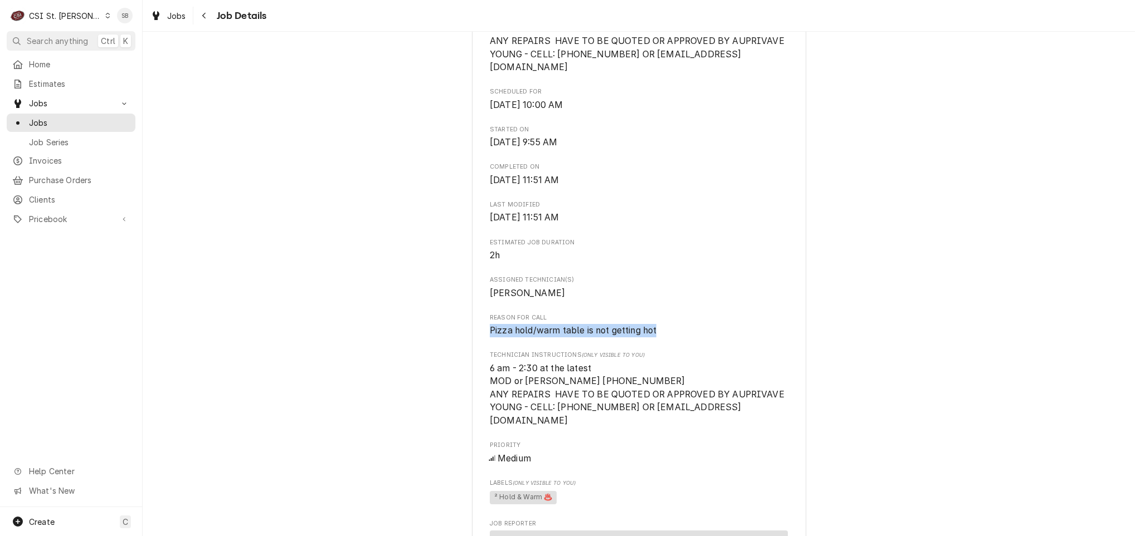
drag, startPoint x: 683, startPoint y: 314, endPoint x: 423, endPoint y: 319, distance: 260.2
click at [423, 319] on div "Completed and Uninvoiced [PERSON_NAME][GEOGRAPHIC_DATA] [PERSON_NAME][GEOGRAPHI…" at bounding box center [639, 465] width 992 height 1678
copy span "Pizza hold/warm table is not getting hot"
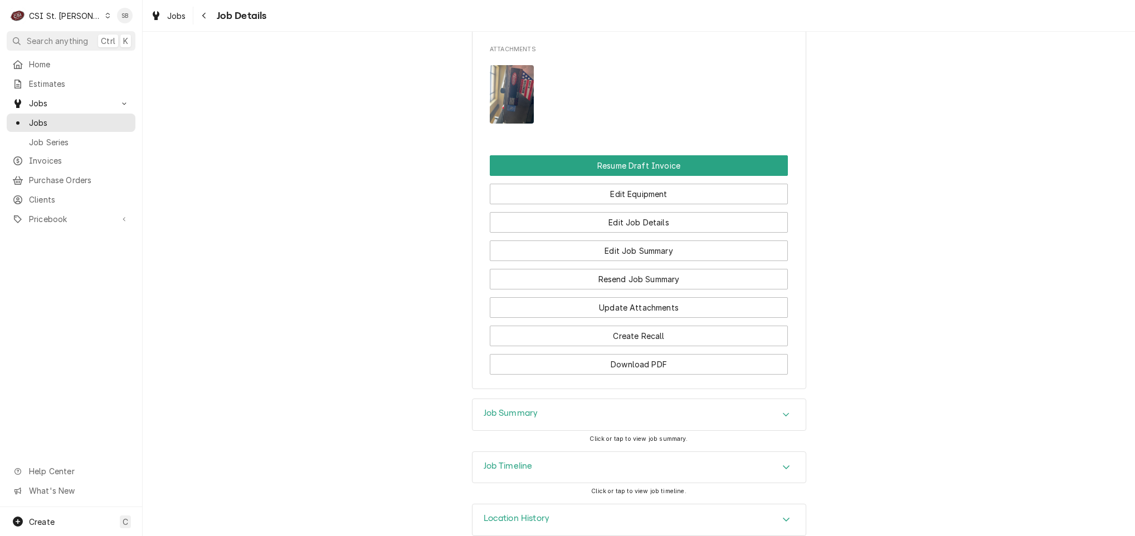
drag, startPoint x: 504, startPoint y: 395, endPoint x: 509, endPoint y: 408, distance: 14.3
click at [505, 408] on h3 "Job Summary" at bounding box center [510, 413] width 55 height 11
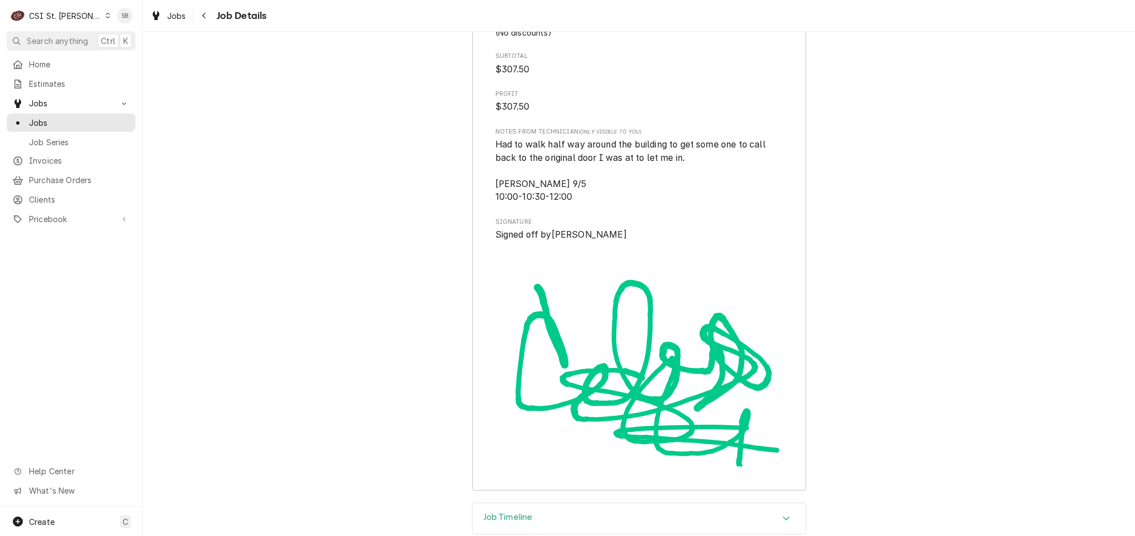
scroll to position [3228, 0]
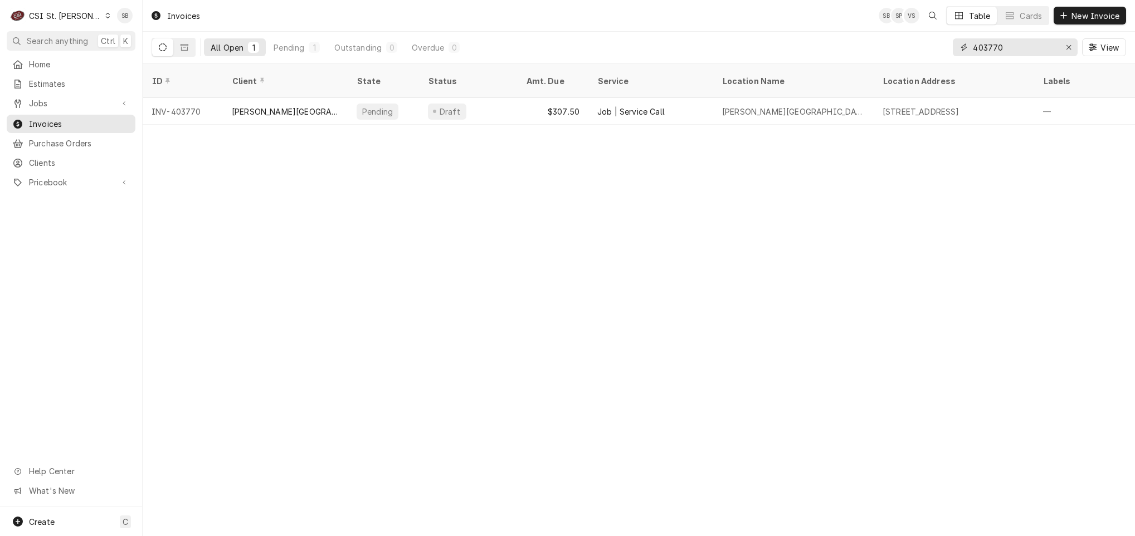
click at [1010, 42] on input "403770" at bounding box center [1015, 47] width 84 height 18
type input "403768"
drag, startPoint x: 602, startPoint y: 393, endPoint x: 518, endPoint y: 507, distance: 141.4
click at [587, 405] on div "Invoices SB SP Table Cards New Invoice All Open 1 Pending 1 Outstanding 0 Overd…" at bounding box center [639, 268] width 992 height 536
